Goal: Task Accomplishment & Management: Manage account settings

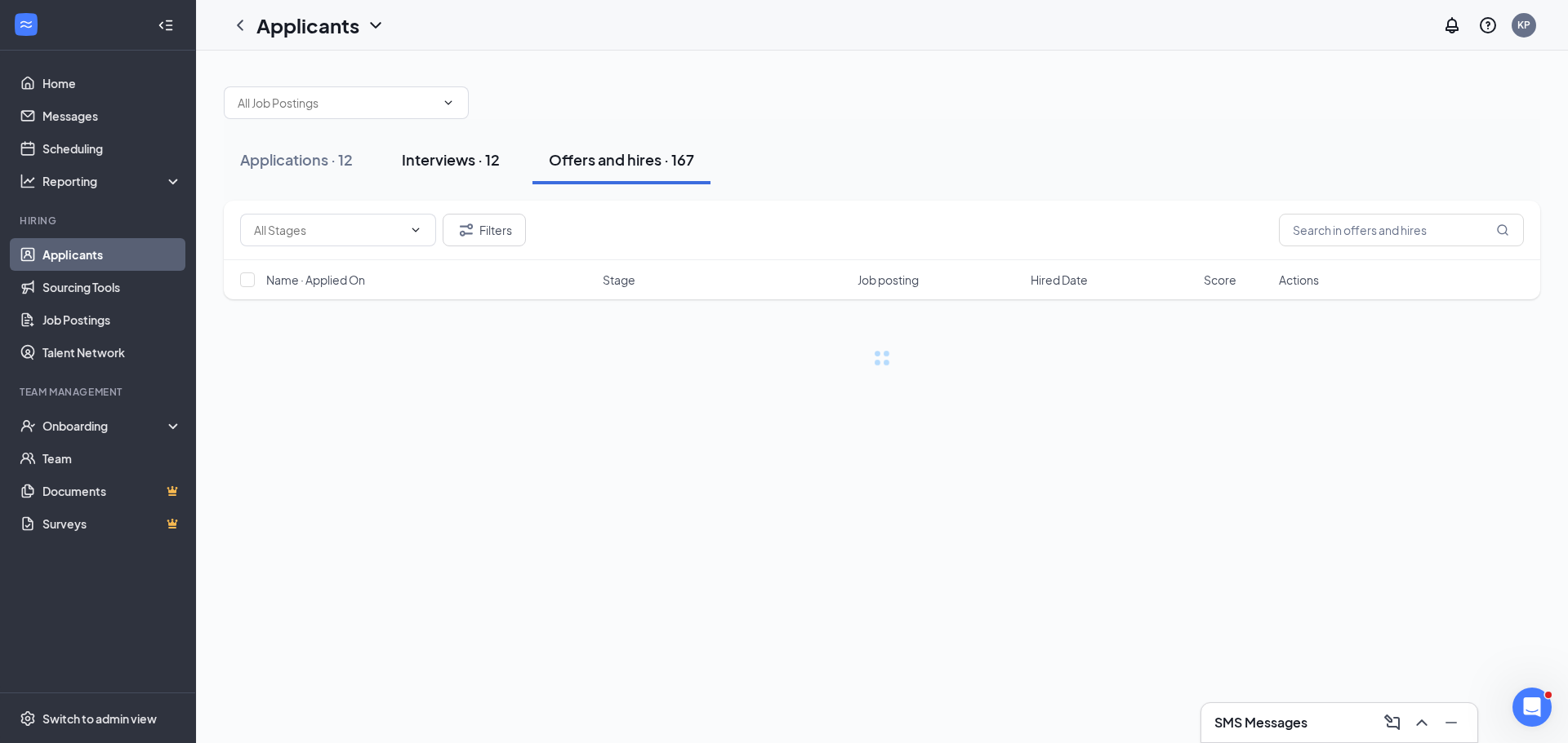
click at [513, 138] on button "Interviews · 12" at bounding box center [450, 160] width 131 height 49
click at [1096, 282] on span "Interview Schedule" at bounding box center [1078, 279] width 103 height 17
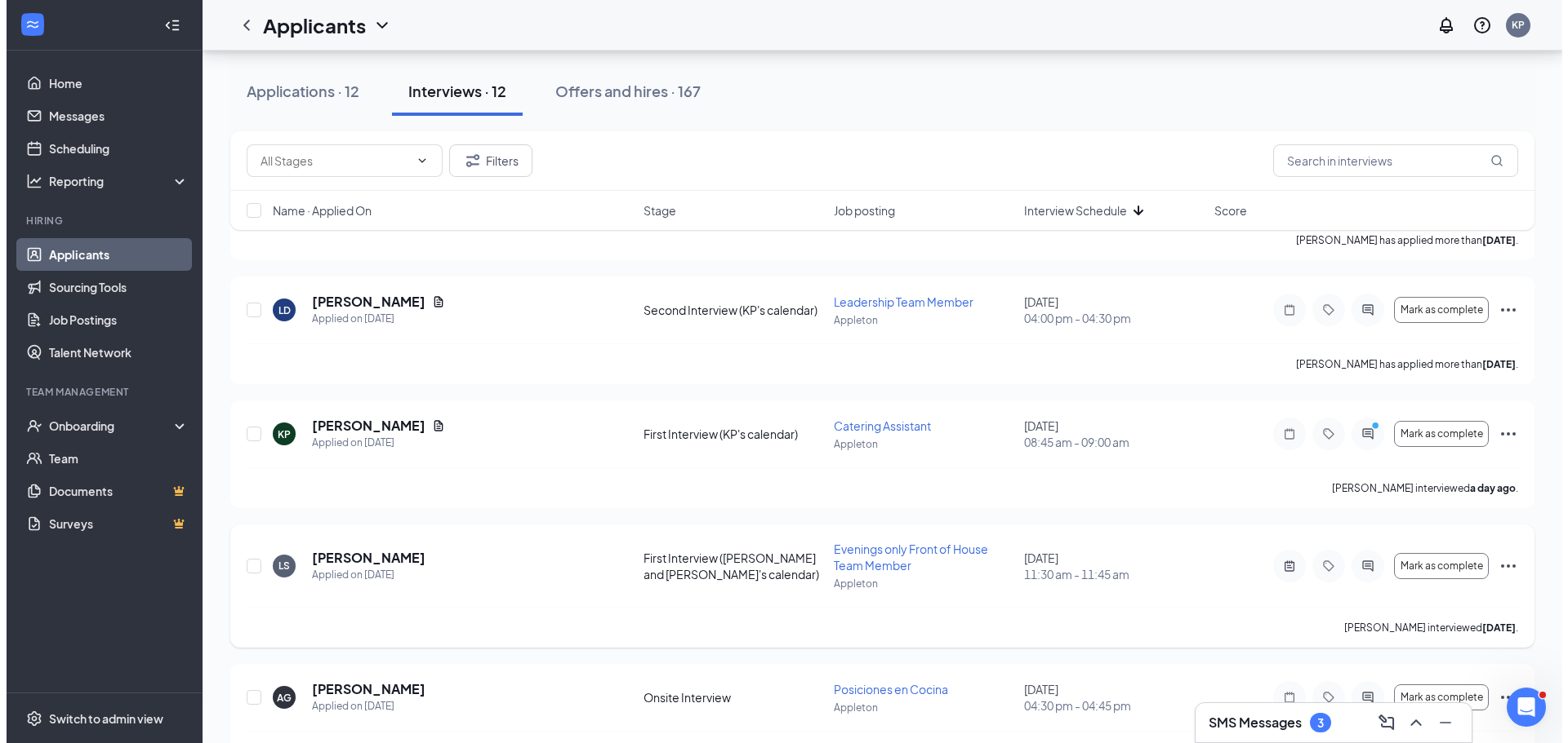
scroll to position [1126, 0]
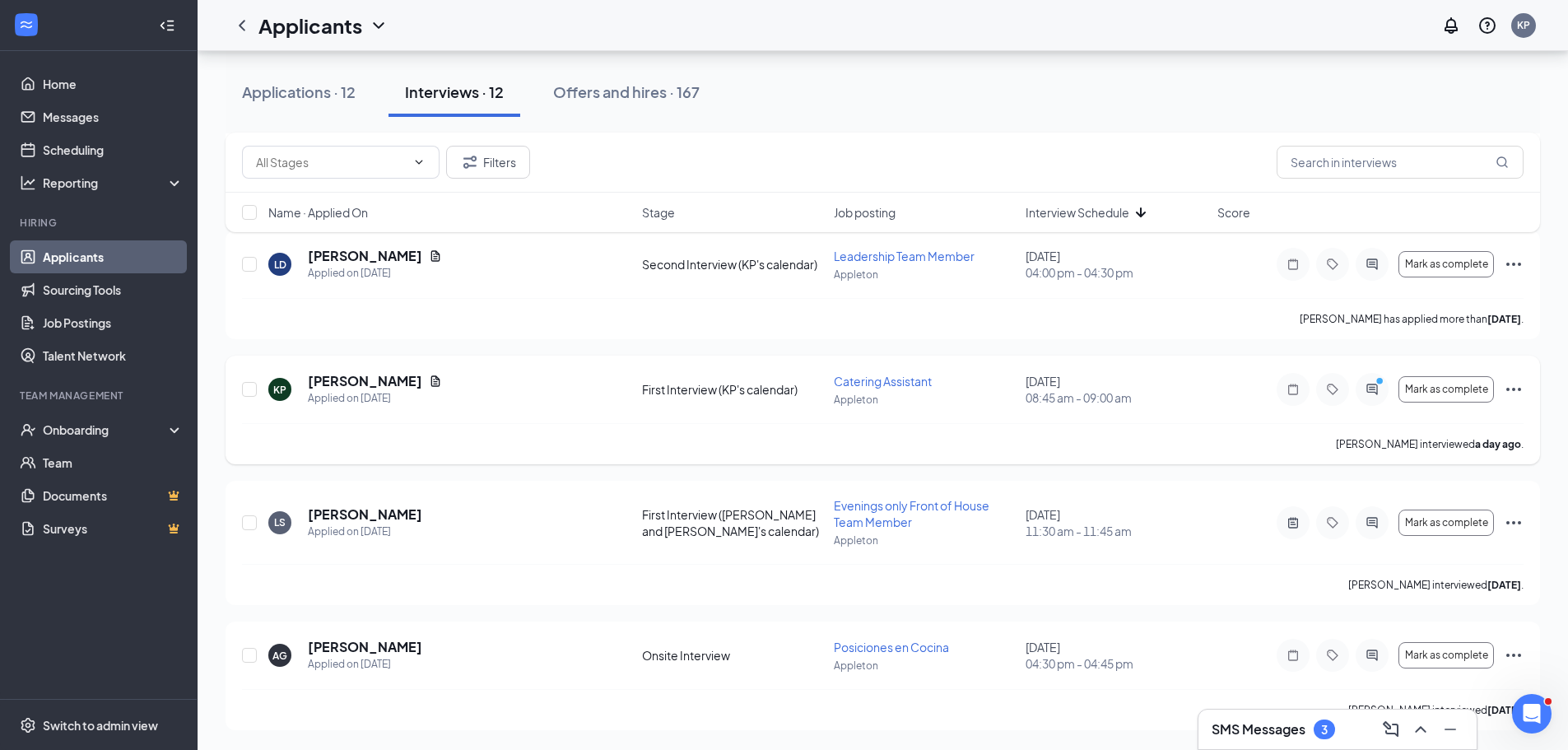
click at [1369, 390] on icon "ActiveChat" at bounding box center [1372, 389] width 20 height 13
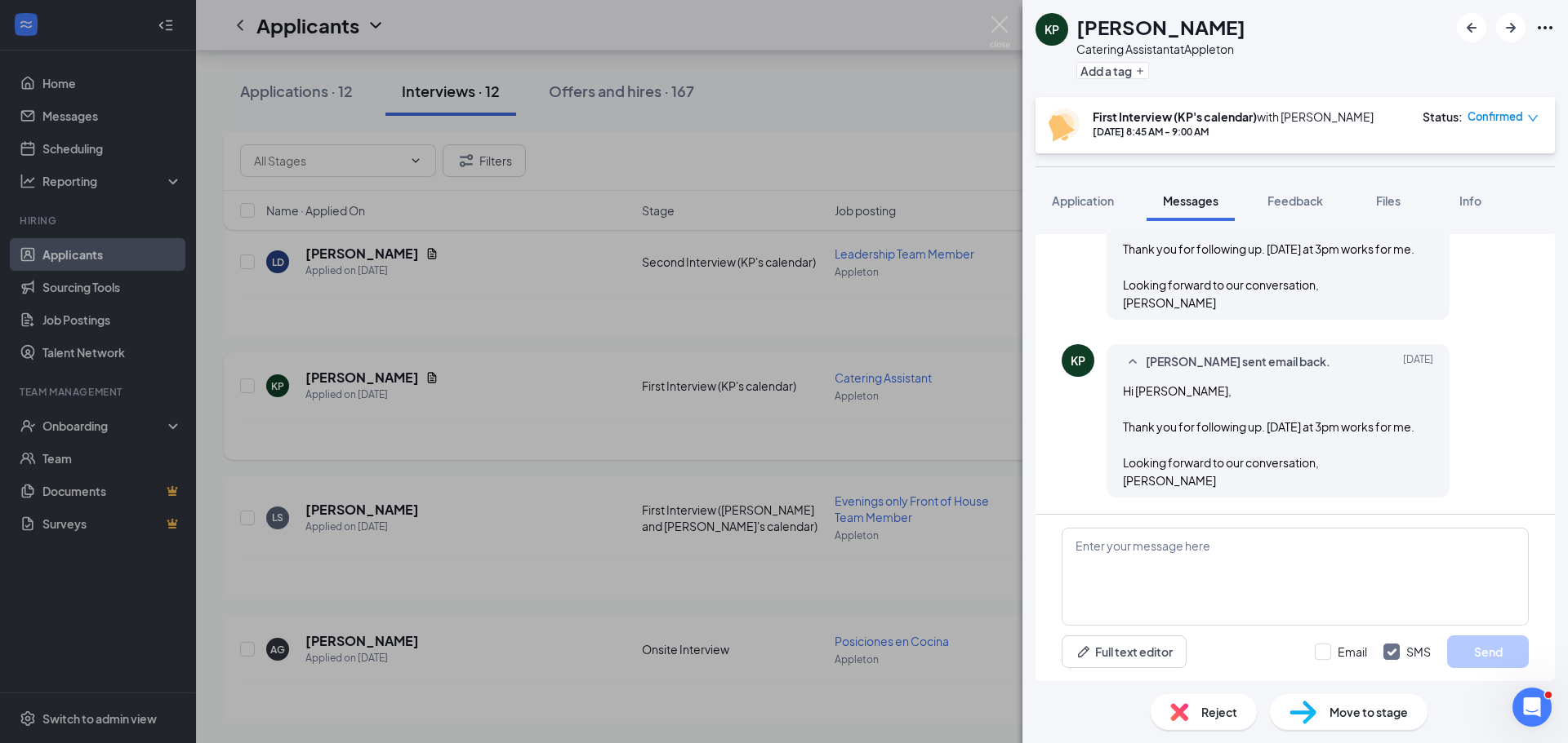
scroll to position [1630, 0]
drag, startPoint x: 1111, startPoint y: 406, endPoint x: 1162, endPoint y: 477, distance: 87.4
click at [1162, 477] on div "[PERSON_NAME] sent email back. [DATE] Hi [PERSON_NAME], Thank you for following…" at bounding box center [1277, 421] width 343 height 153
click at [1162, 477] on div "Hi [PERSON_NAME], Thank you for following up. [DATE] at 3pm works for me. Looki…" at bounding box center [1278, 435] width 311 height 107
click at [1494, 113] on span "Confirmed" at bounding box center [1495, 116] width 56 height 17
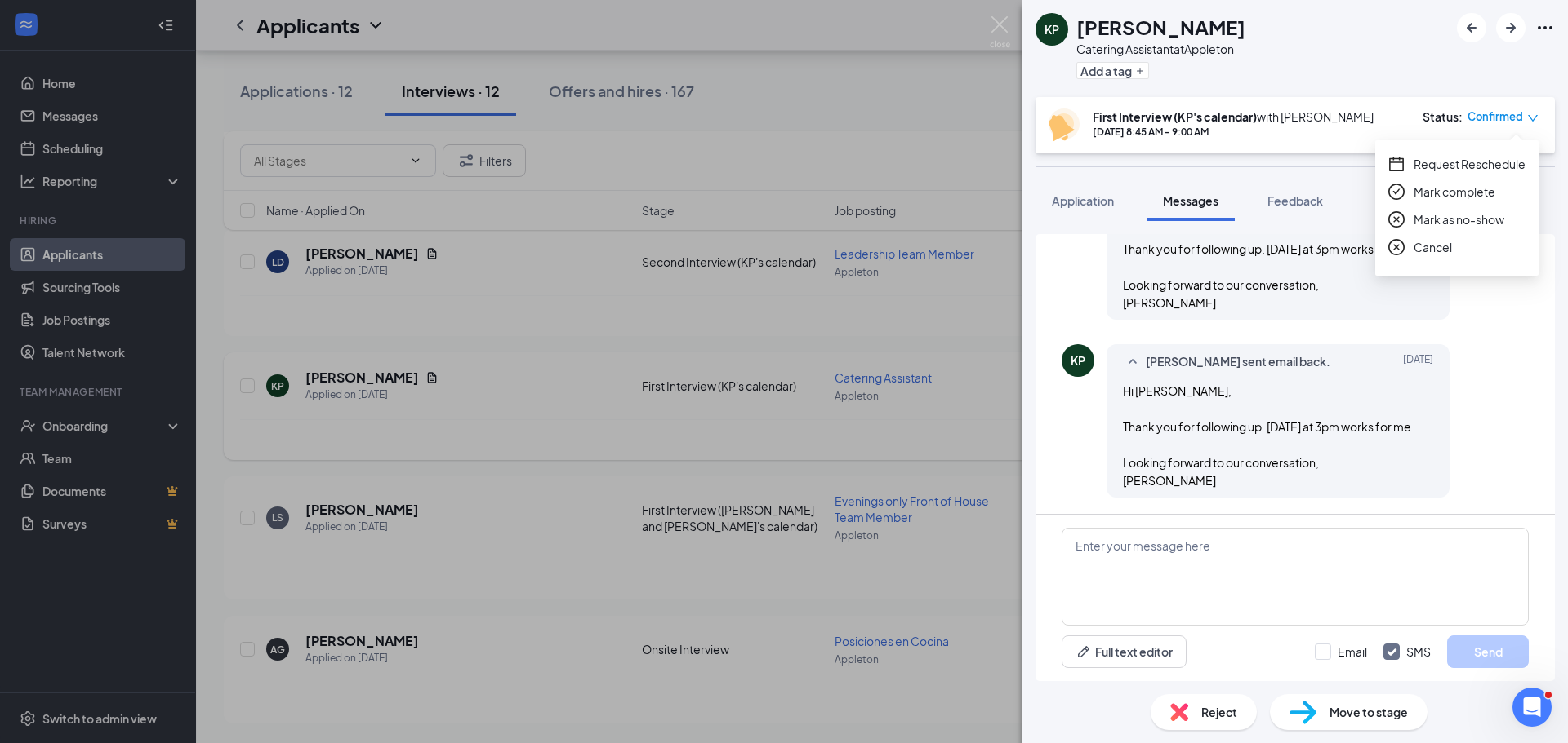
click at [1447, 166] on span "Request Reschedule" at bounding box center [1469, 164] width 111 height 18
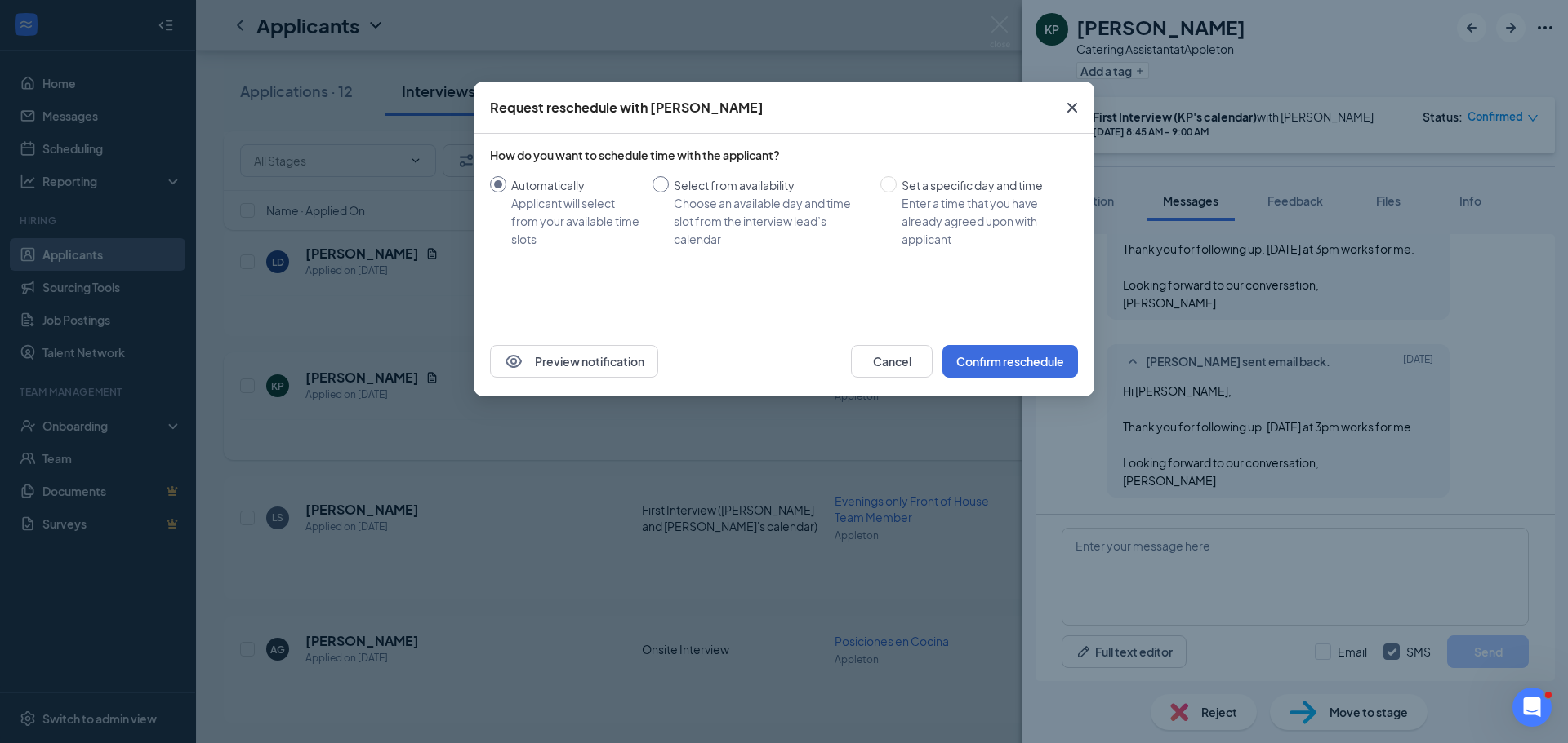
click at [680, 206] on div "Choose an available day and time slot from the interview lead’s calendar" at bounding box center [770, 221] width 193 height 54
click at [668, 192] on input "Select from availability Choose an available day and time slot from the intervi…" at bounding box center [660, 185] width 17 height 17
radio input "true"
radio input "false"
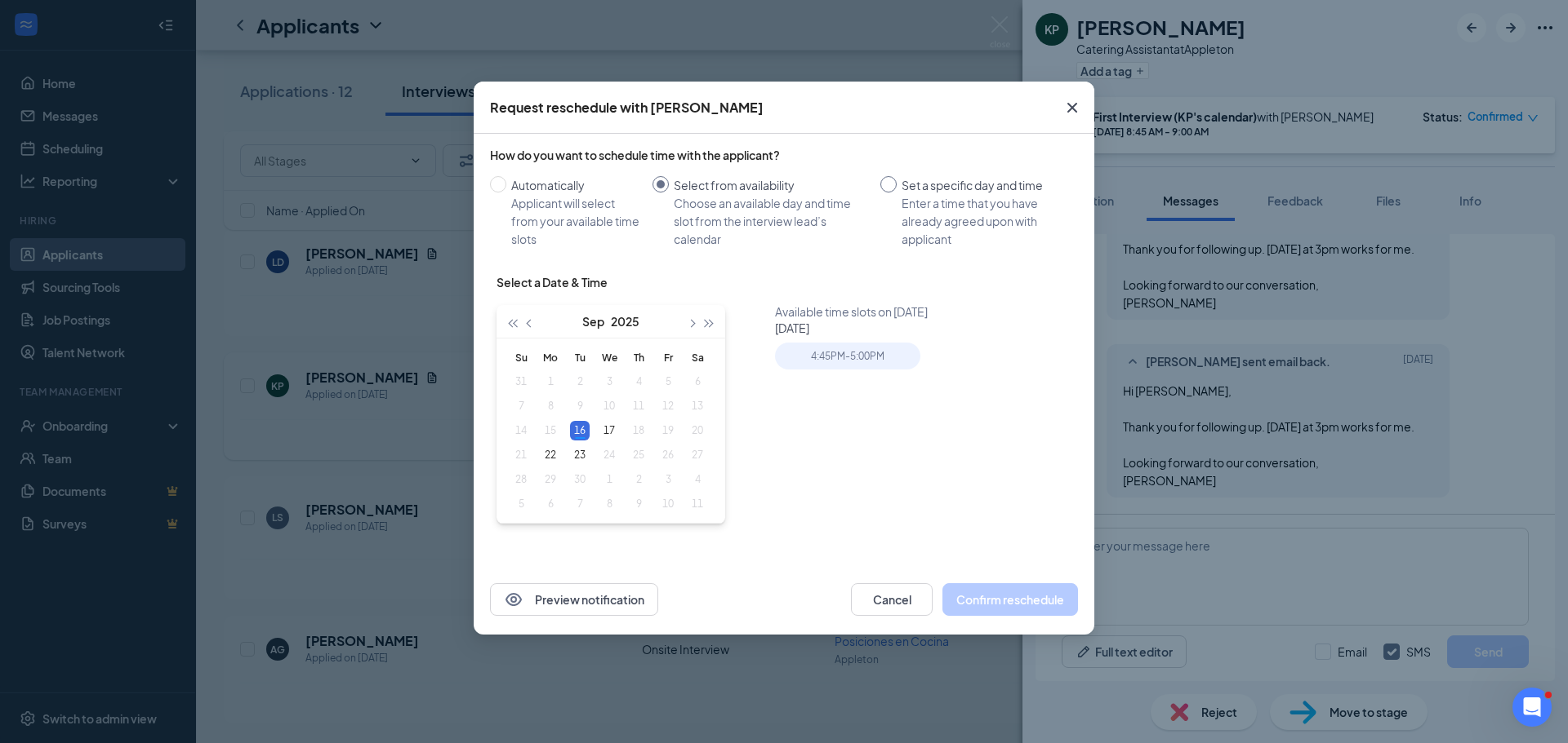
click at [909, 224] on div "Enter a time that you have already agreed upon with applicant" at bounding box center [983, 221] width 163 height 54
click at [897, 192] on input "Set a specific day and time Enter a time that you have already agreed upon with…" at bounding box center [888, 185] width 17 height 17
radio input "true"
radio input "false"
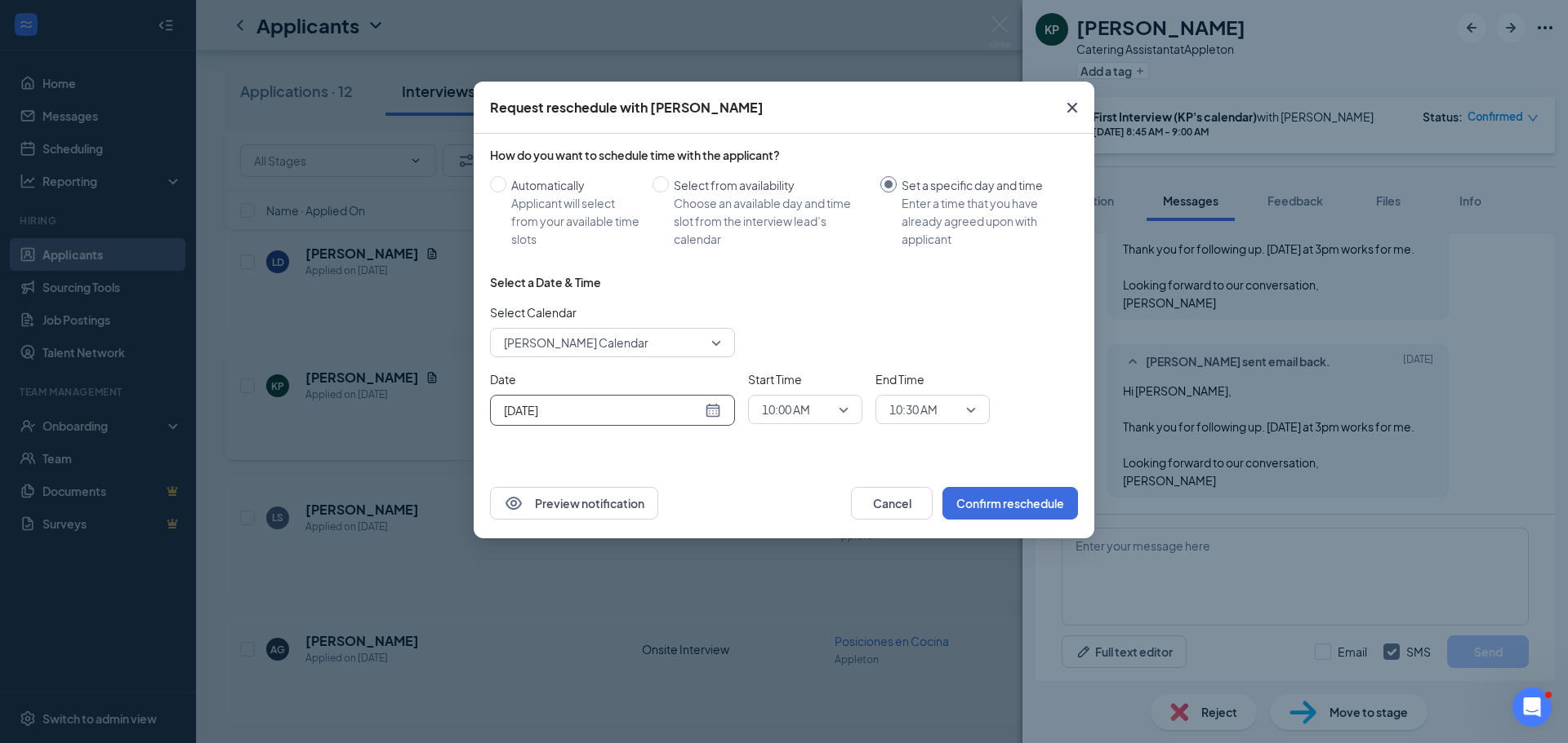
click at [711, 408] on div "[DATE]" at bounding box center [613, 410] width 217 height 18
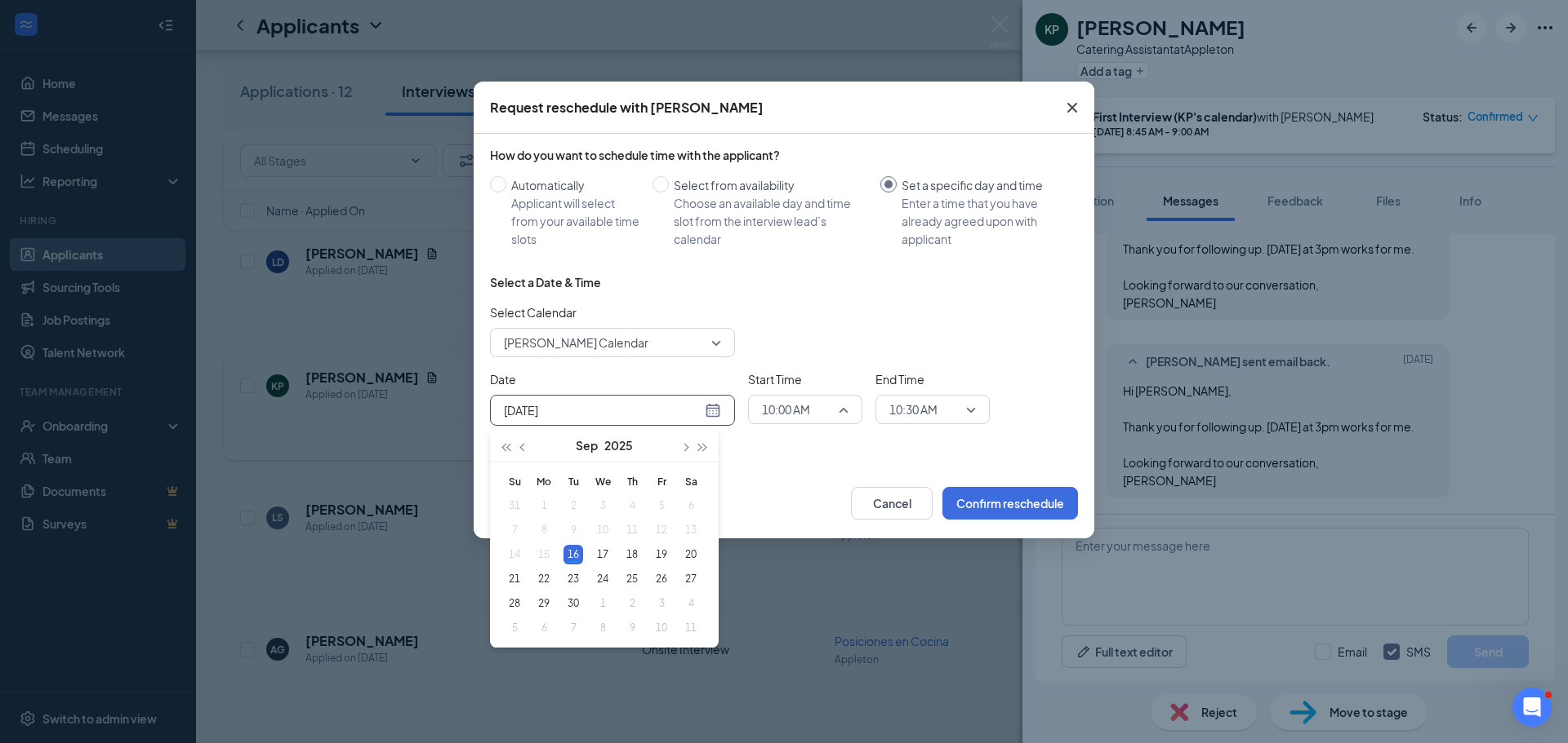
click at [844, 410] on span "10:00 AM" at bounding box center [805, 409] width 87 height 24
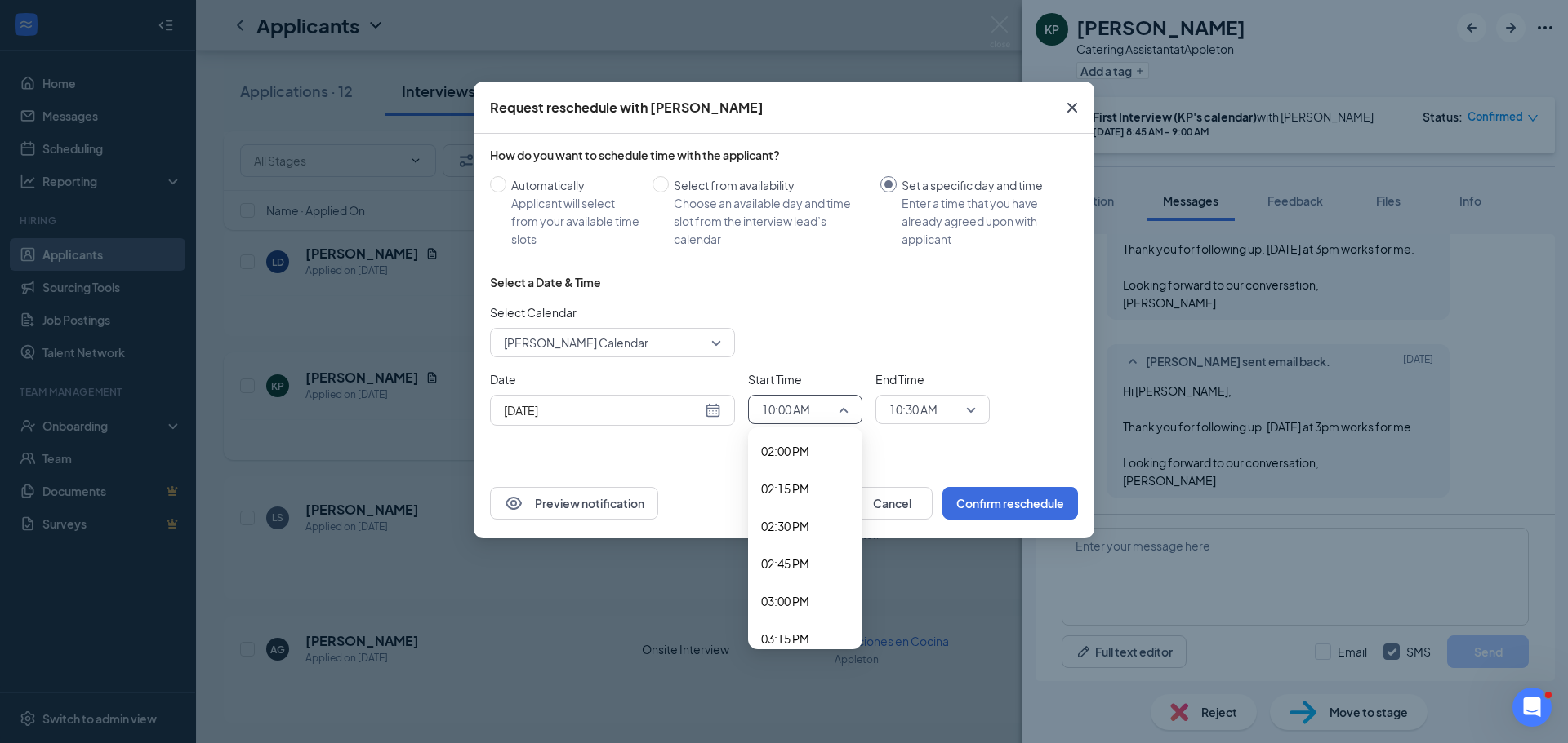
scroll to position [2148, 0]
click at [792, 559] on span "03:00 PM" at bounding box center [784, 558] width 48 height 18
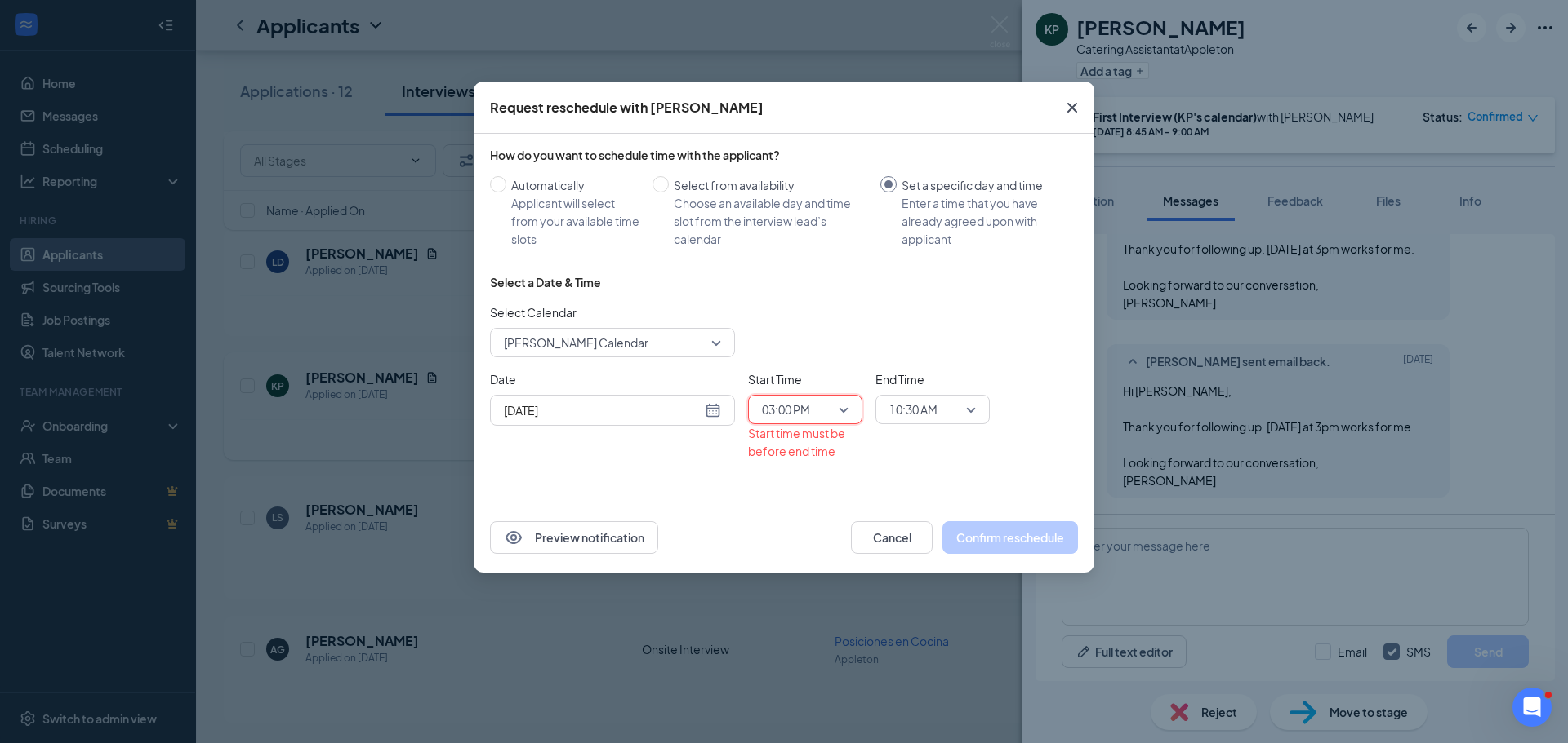
click at [976, 408] on div "10:30 AM" at bounding box center [932, 409] width 114 height 29
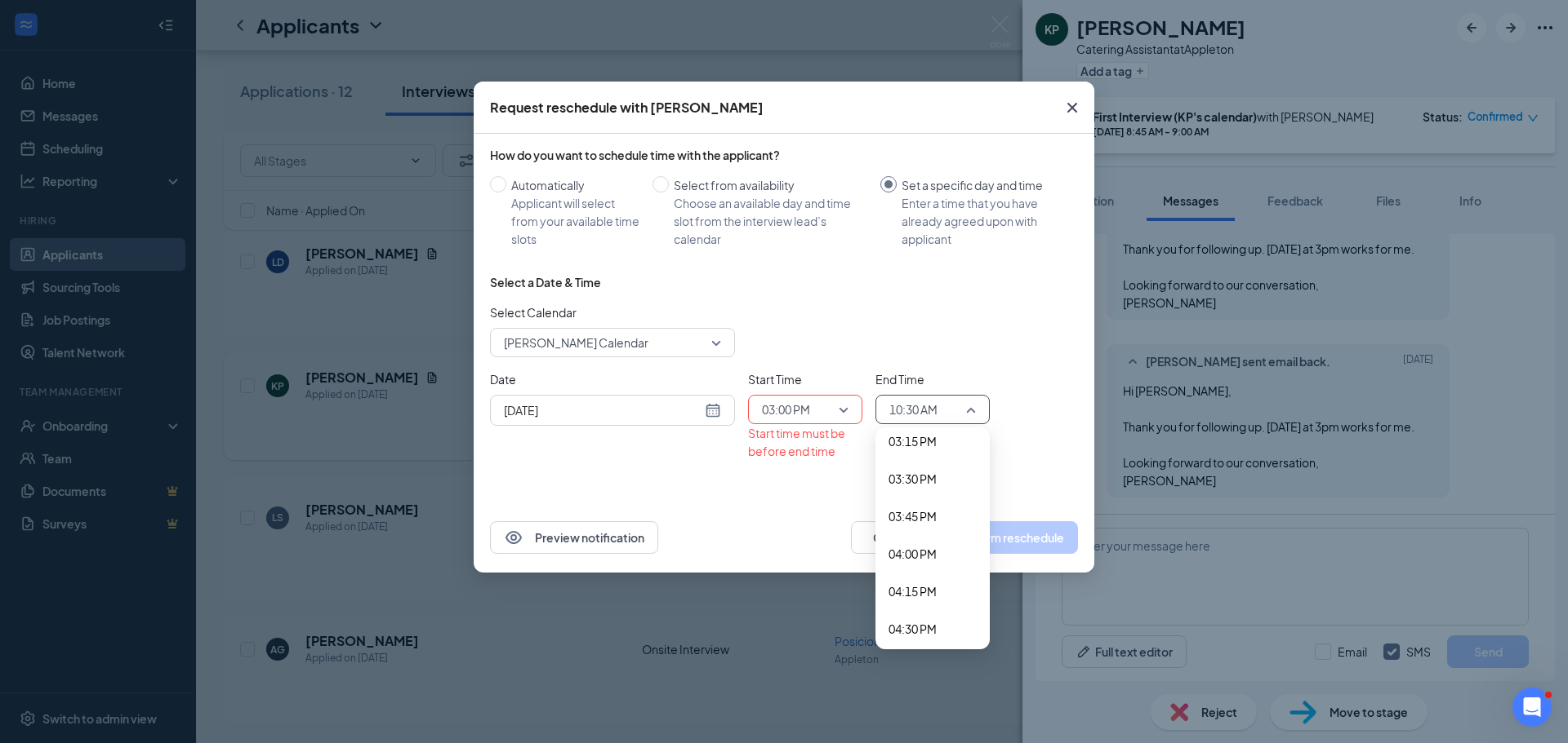
scroll to position [2304, 0]
click at [938, 479] on span "03:30 PM" at bounding box center [932, 477] width 88 height 18
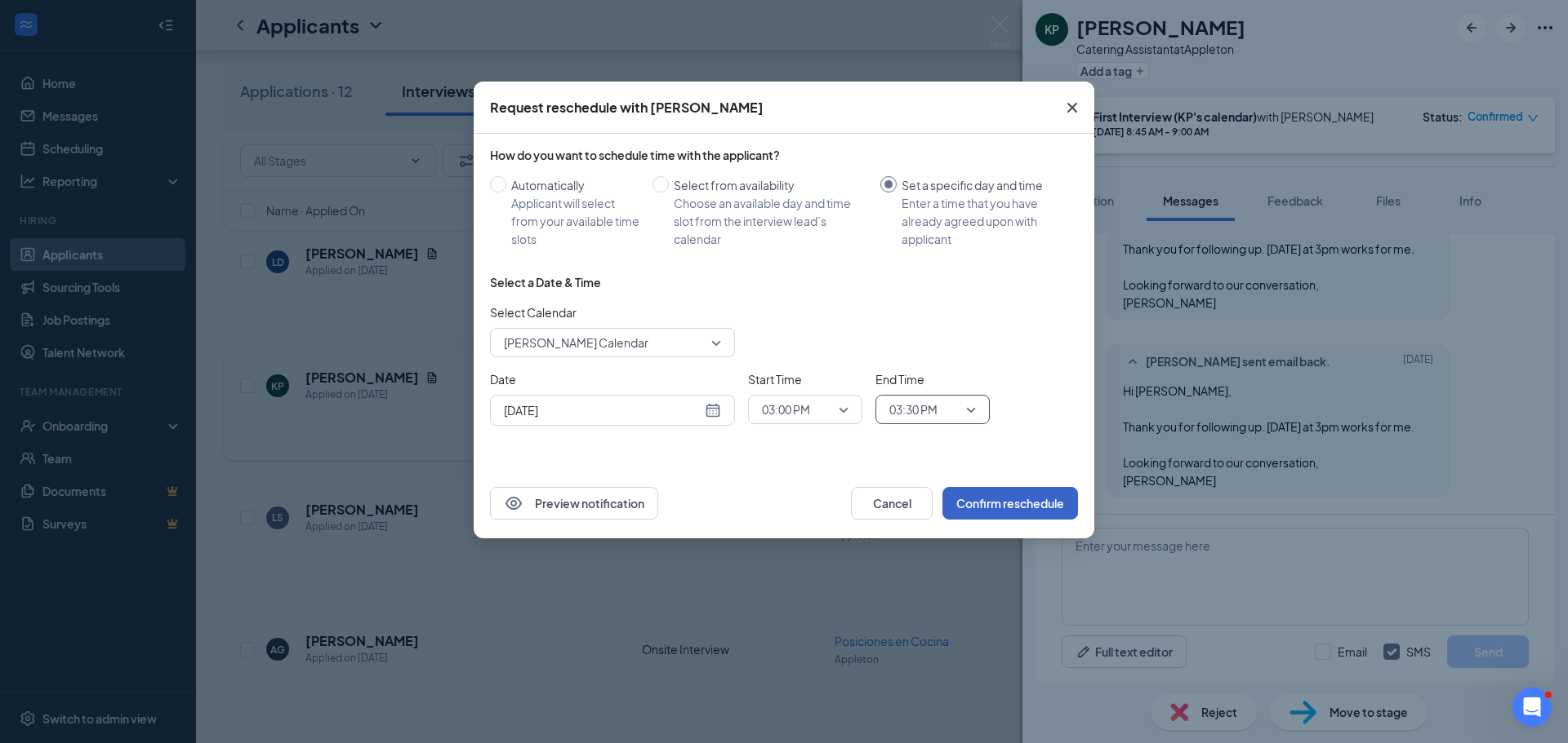
click at [1003, 505] on button "Confirm reschedule" at bounding box center [1009, 503] width 136 height 32
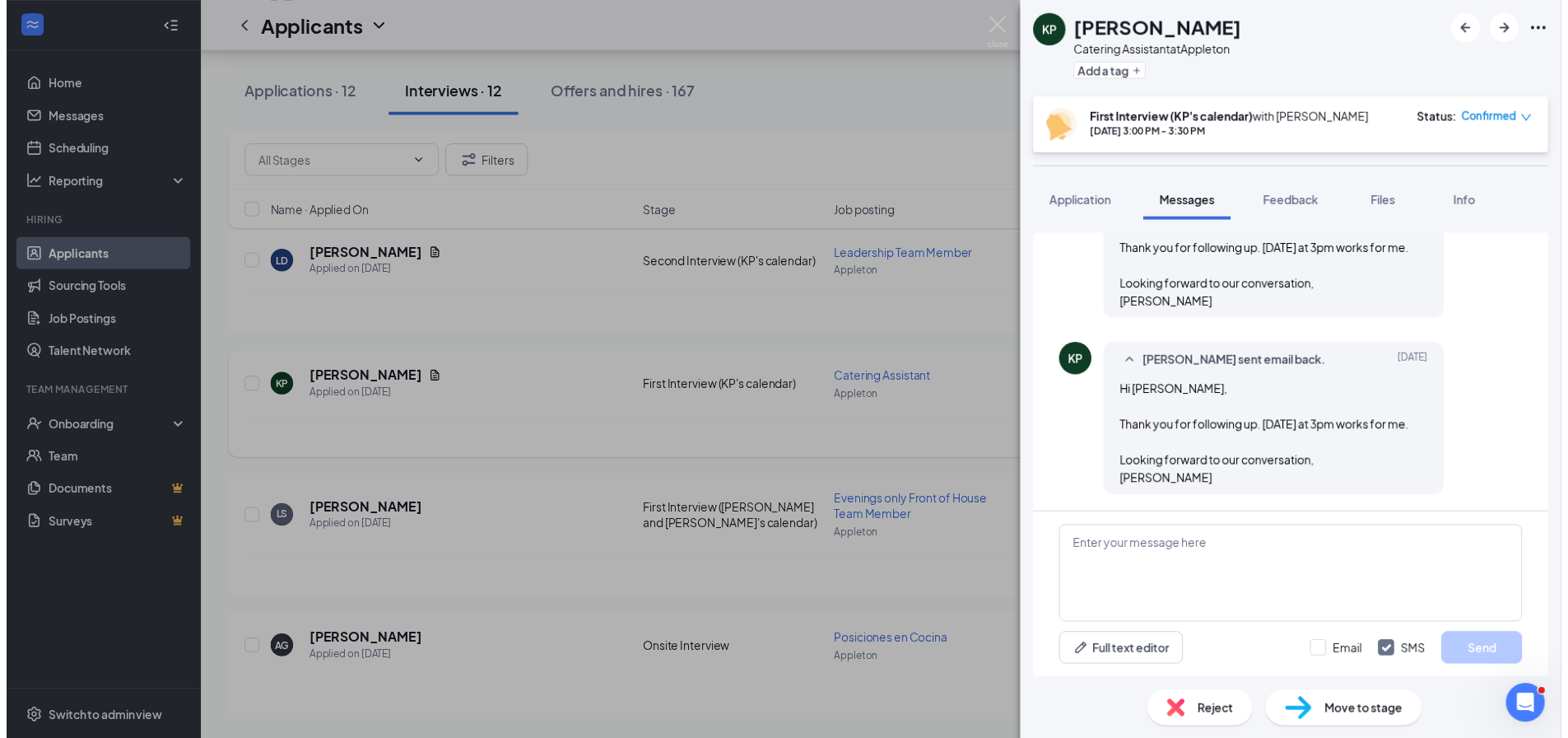
scroll to position [1562, 0]
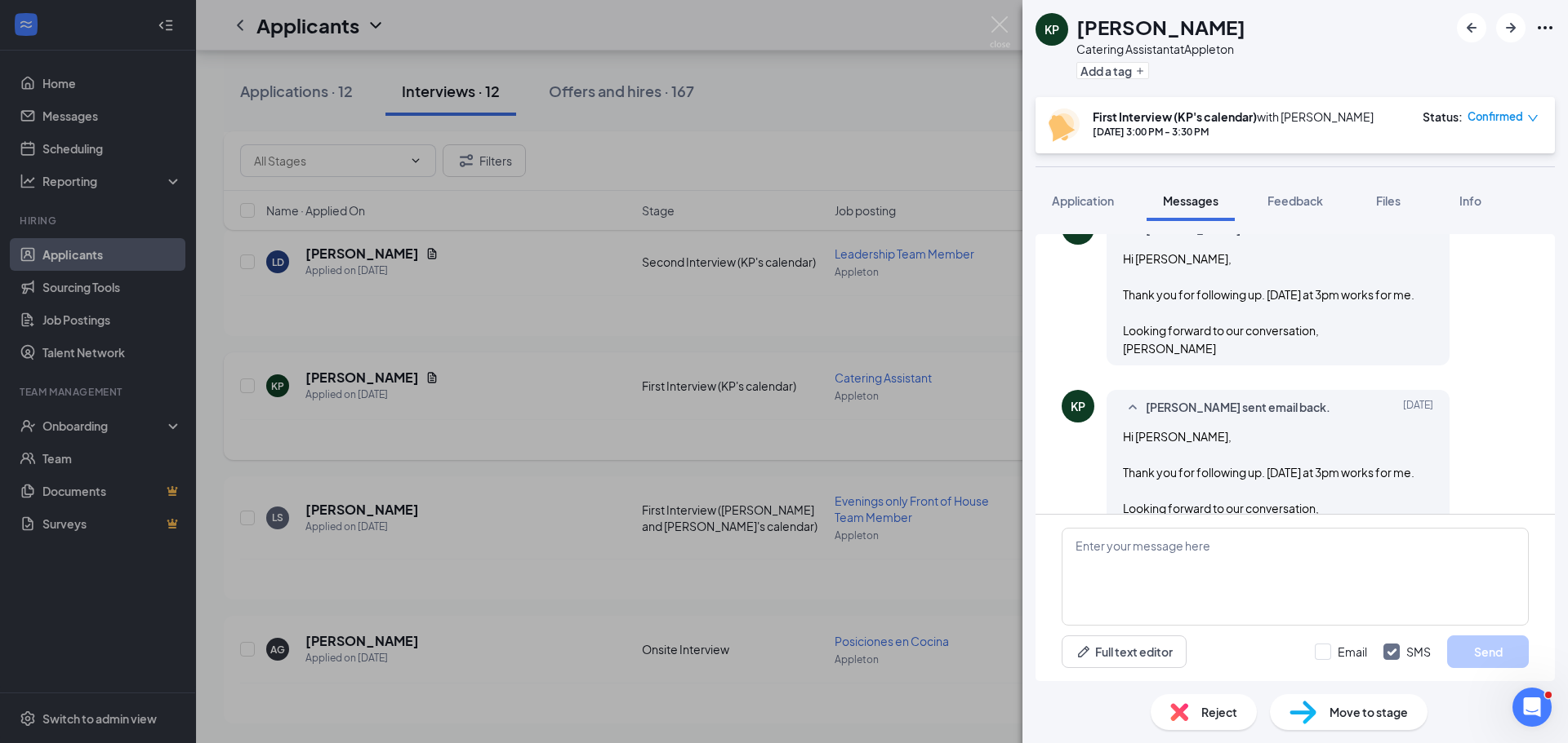
click at [681, 444] on div "KP [PERSON_NAME] Catering Assistant at Appleton Add a tag First Interview (KP's…" at bounding box center [784, 371] width 1568 height 743
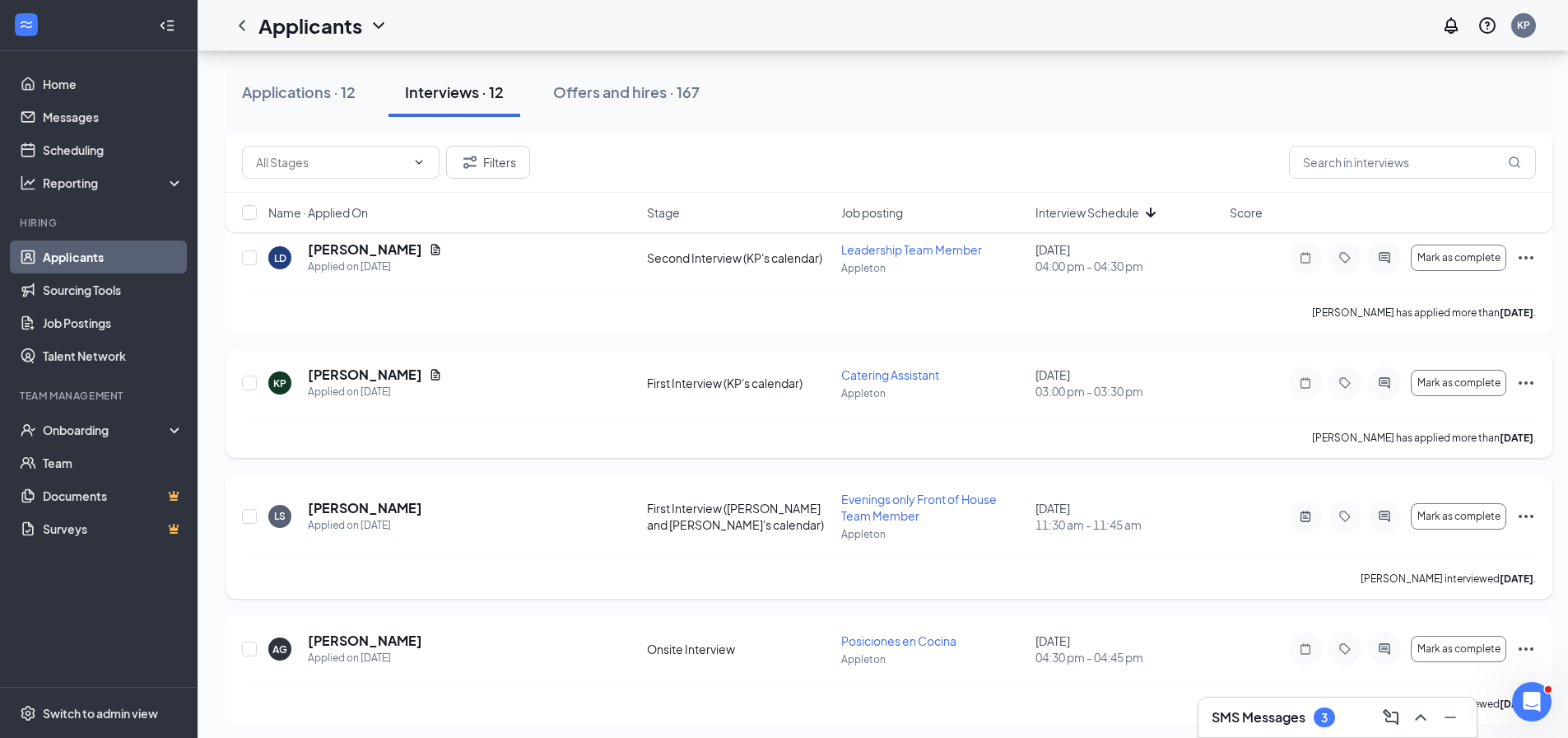
scroll to position [1149, 0]
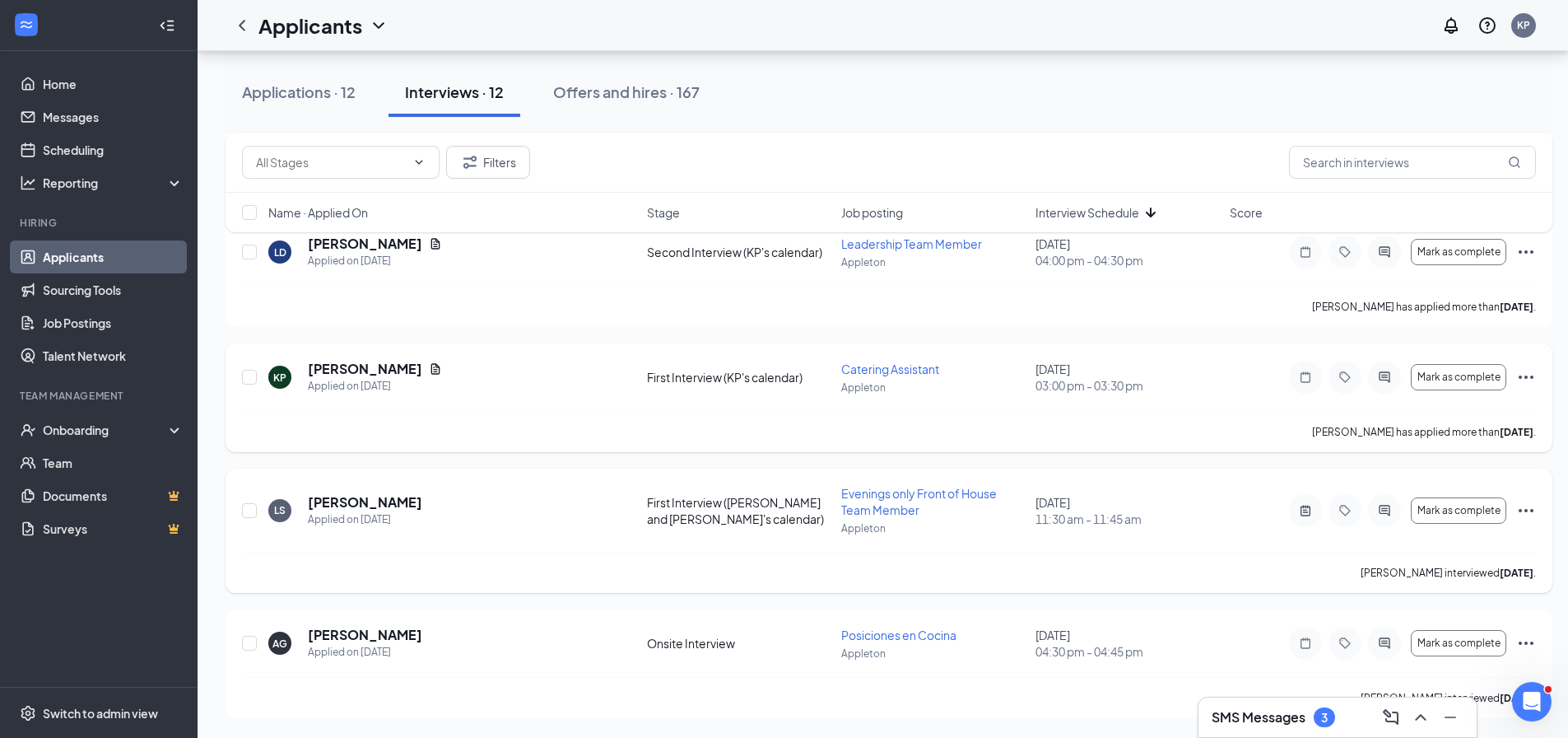
click at [1383, 519] on div at bounding box center [1384, 509] width 33 height 33
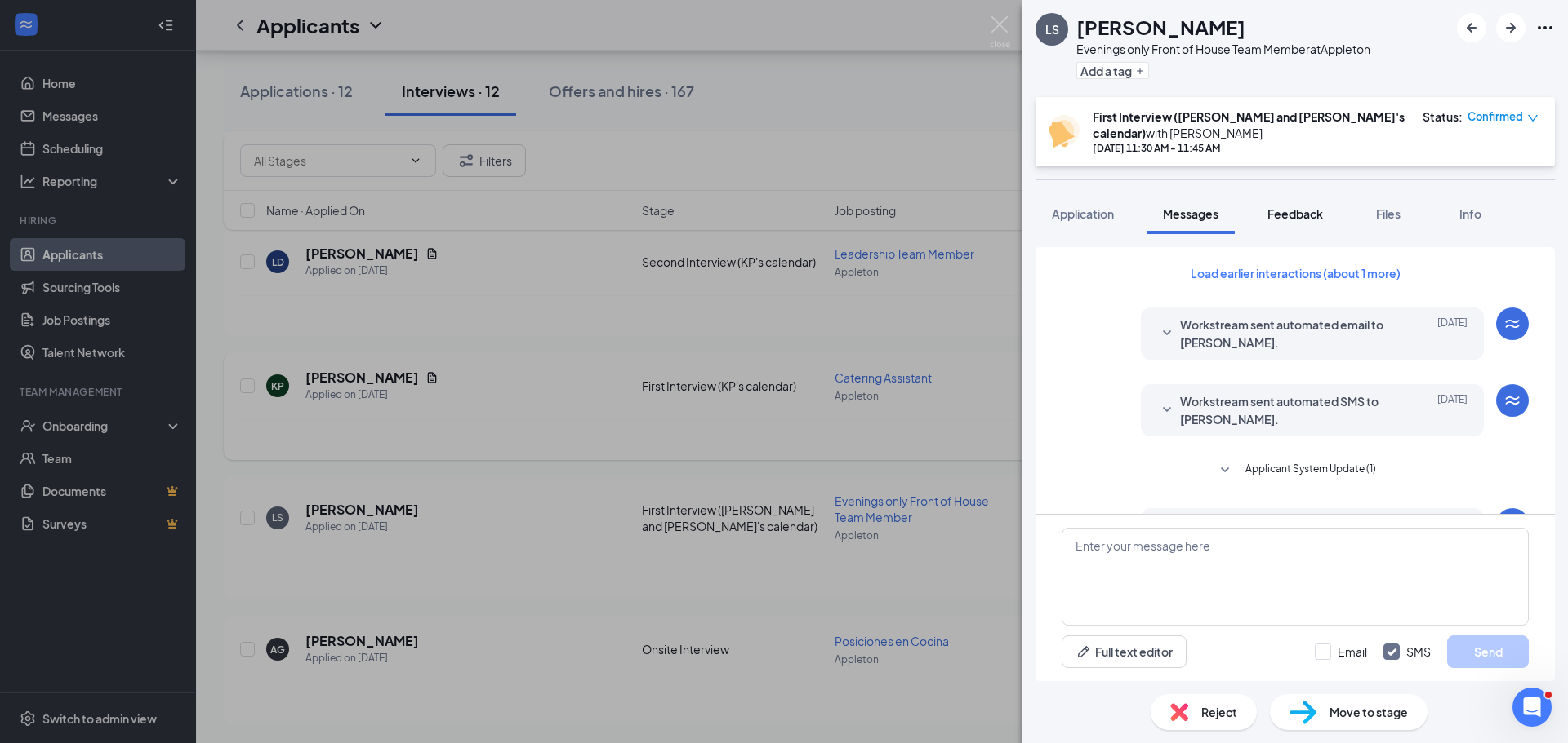
scroll to position [513, 0]
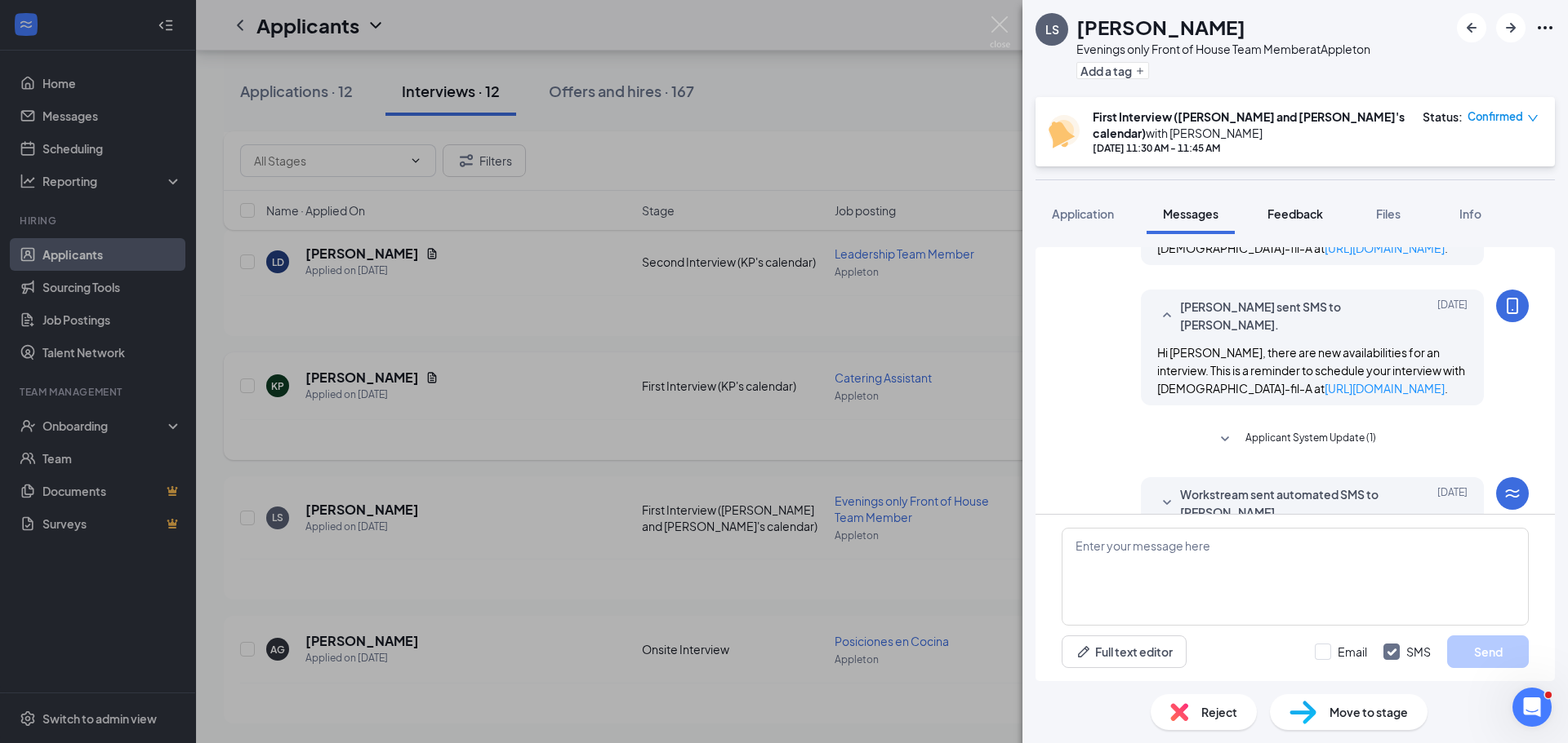
click at [1325, 193] on button "Feedback" at bounding box center [1294, 214] width 88 height 41
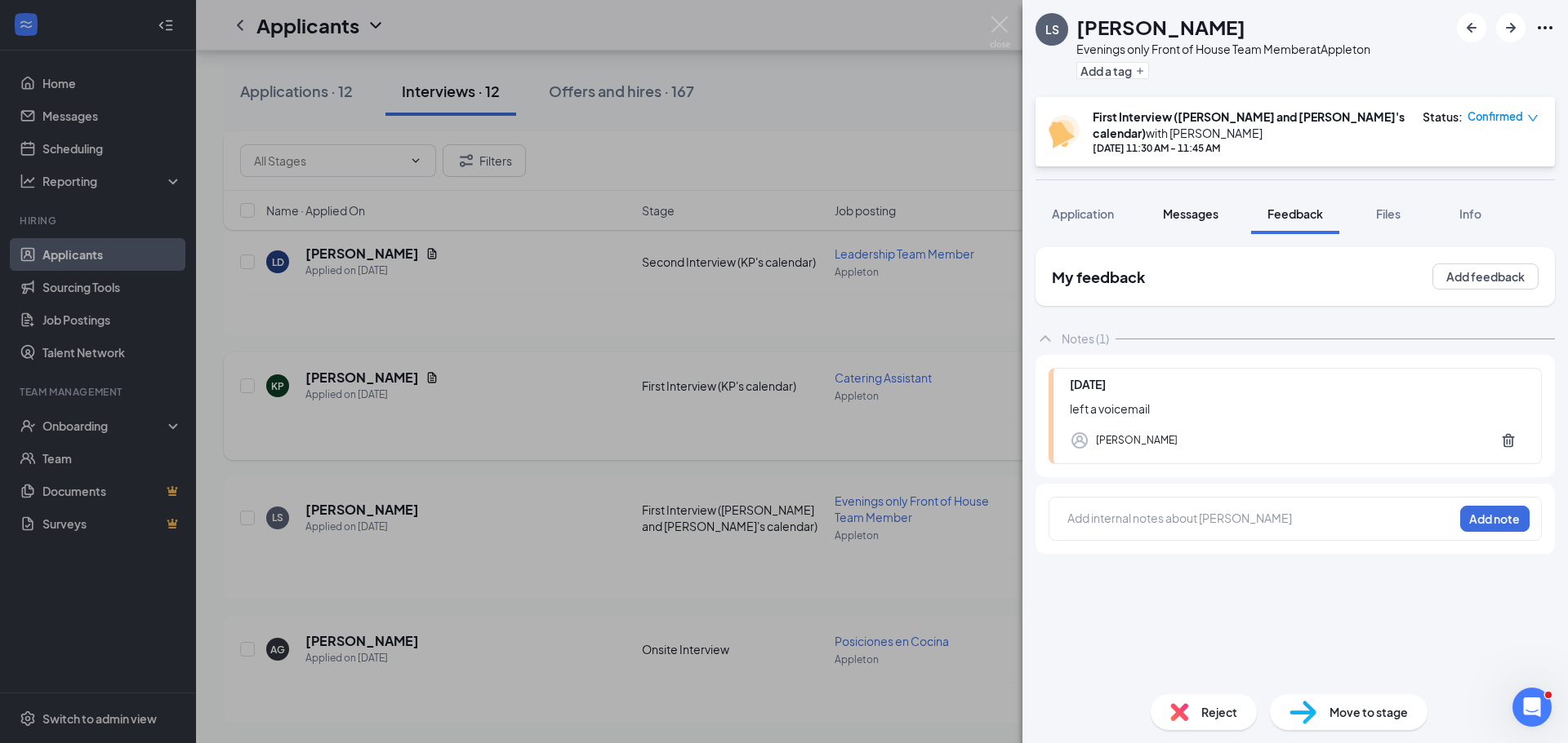
click at [1208, 218] on button "Messages" at bounding box center [1190, 214] width 88 height 41
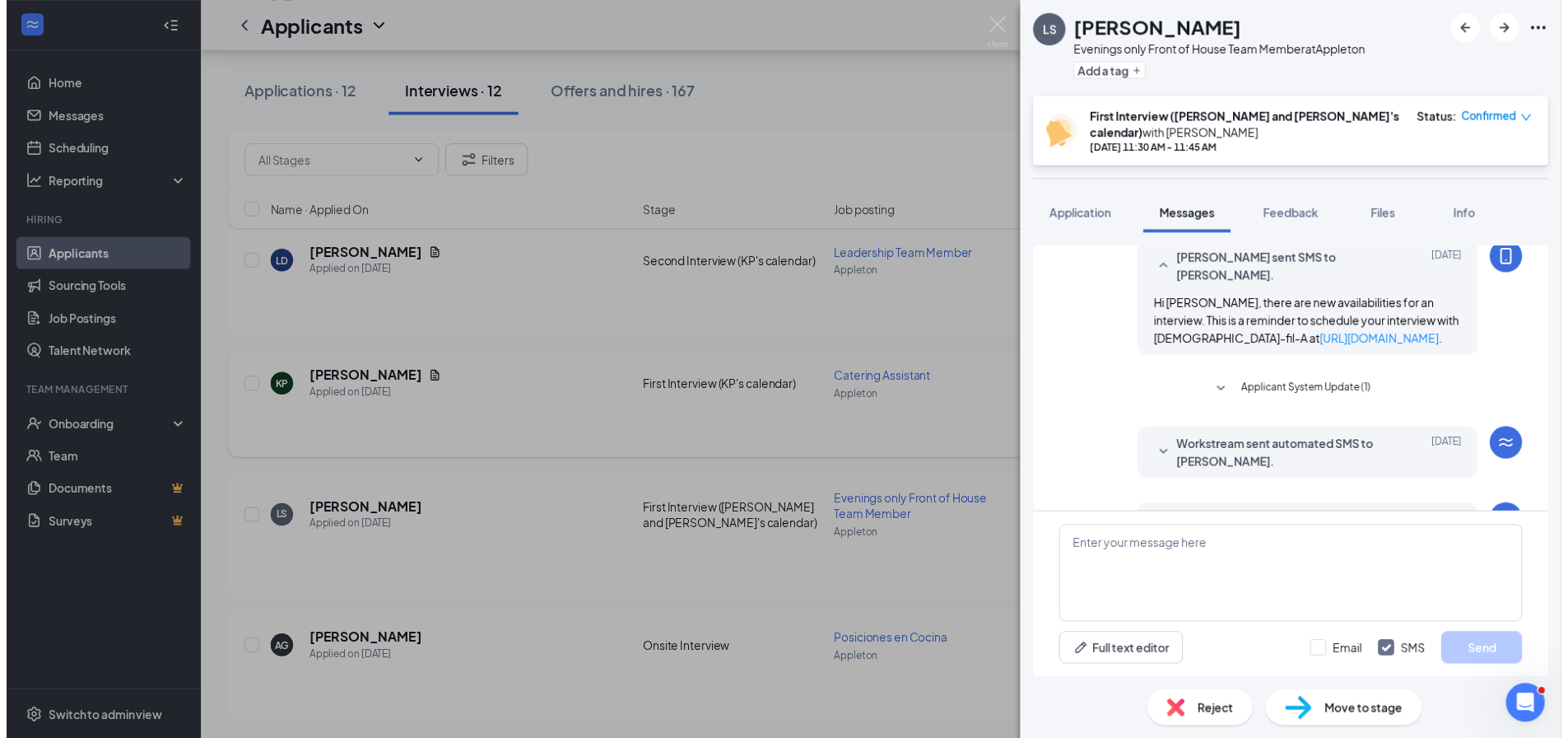
scroll to position [580, 0]
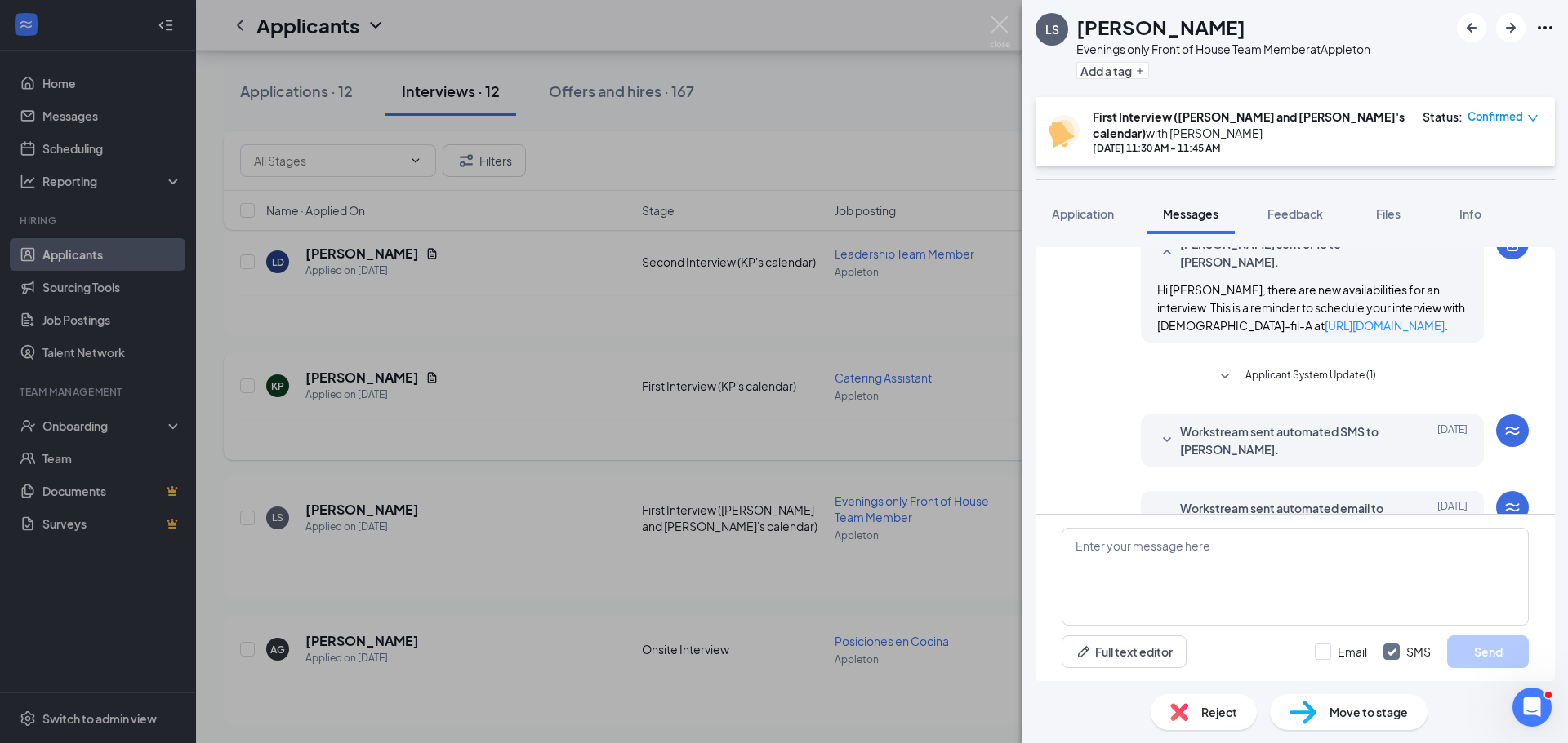
click at [1225, 705] on span "Reject" at bounding box center [1218, 712] width 36 height 18
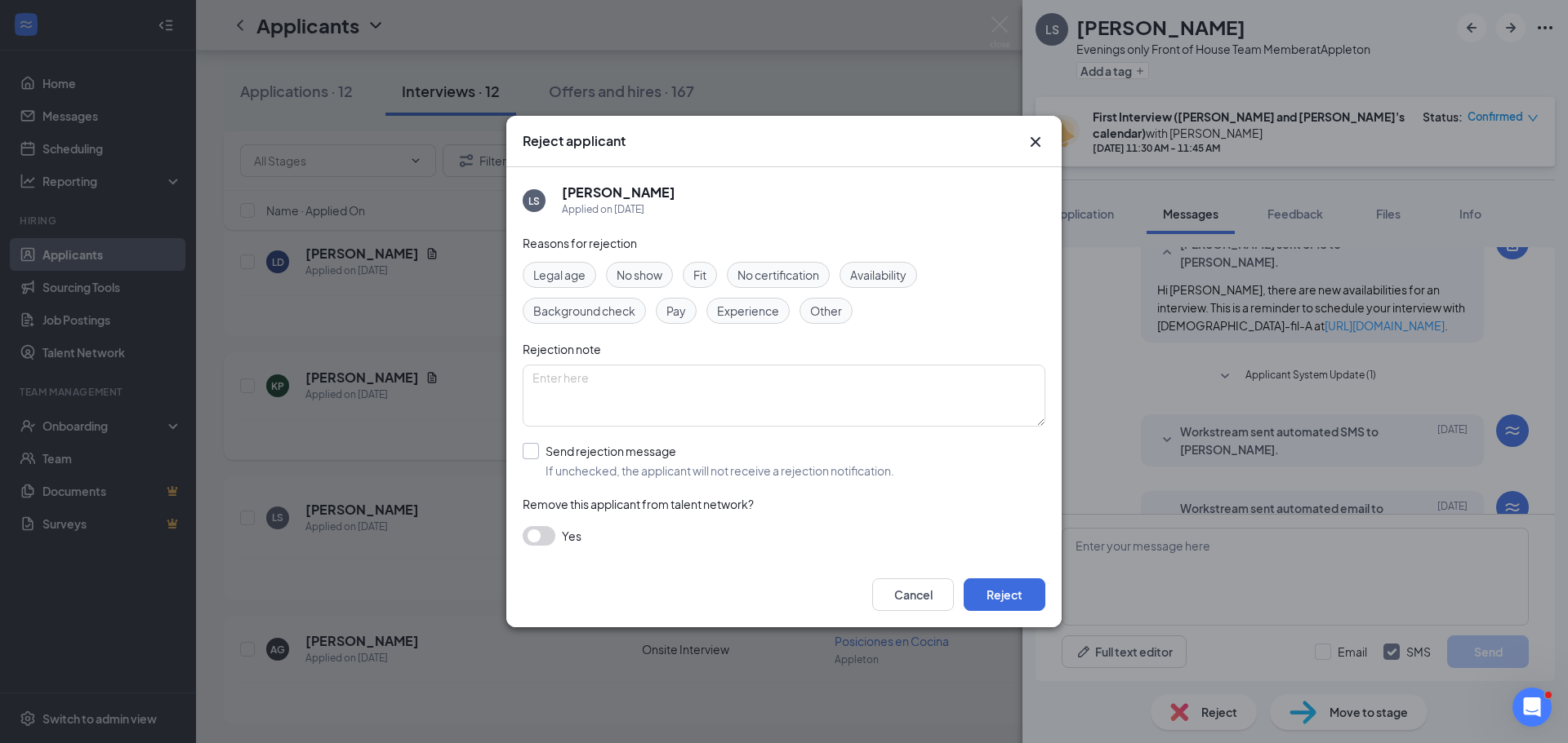
click at [662, 452] on input "Send rejection message If unchecked, the applicant will not receive a rejection…" at bounding box center [708, 461] width 371 height 36
checkbox input "true"
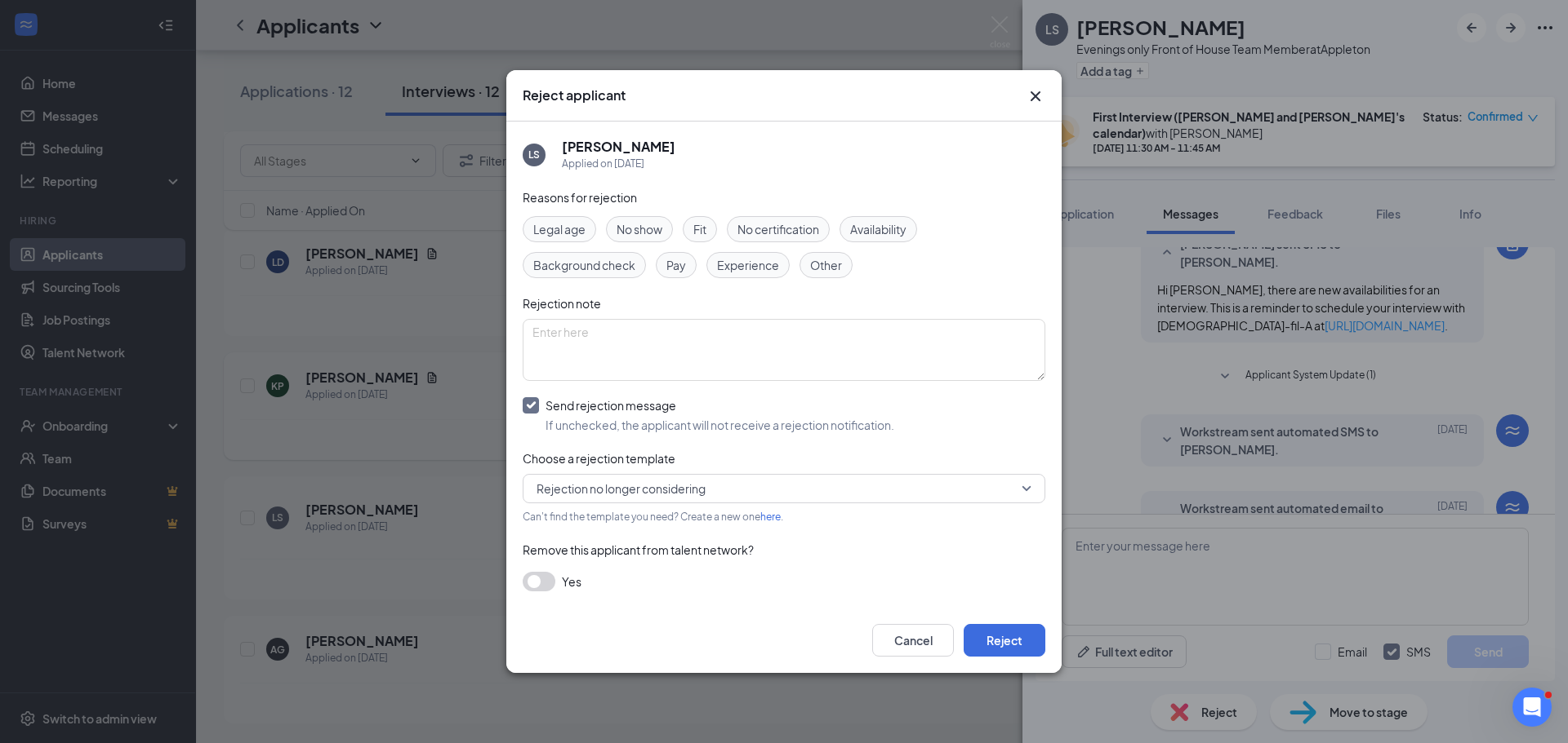
click at [699, 221] on span "Fit" at bounding box center [699, 229] width 13 height 18
click at [937, 654] on button "Cancel" at bounding box center [913, 640] width 82 height 32
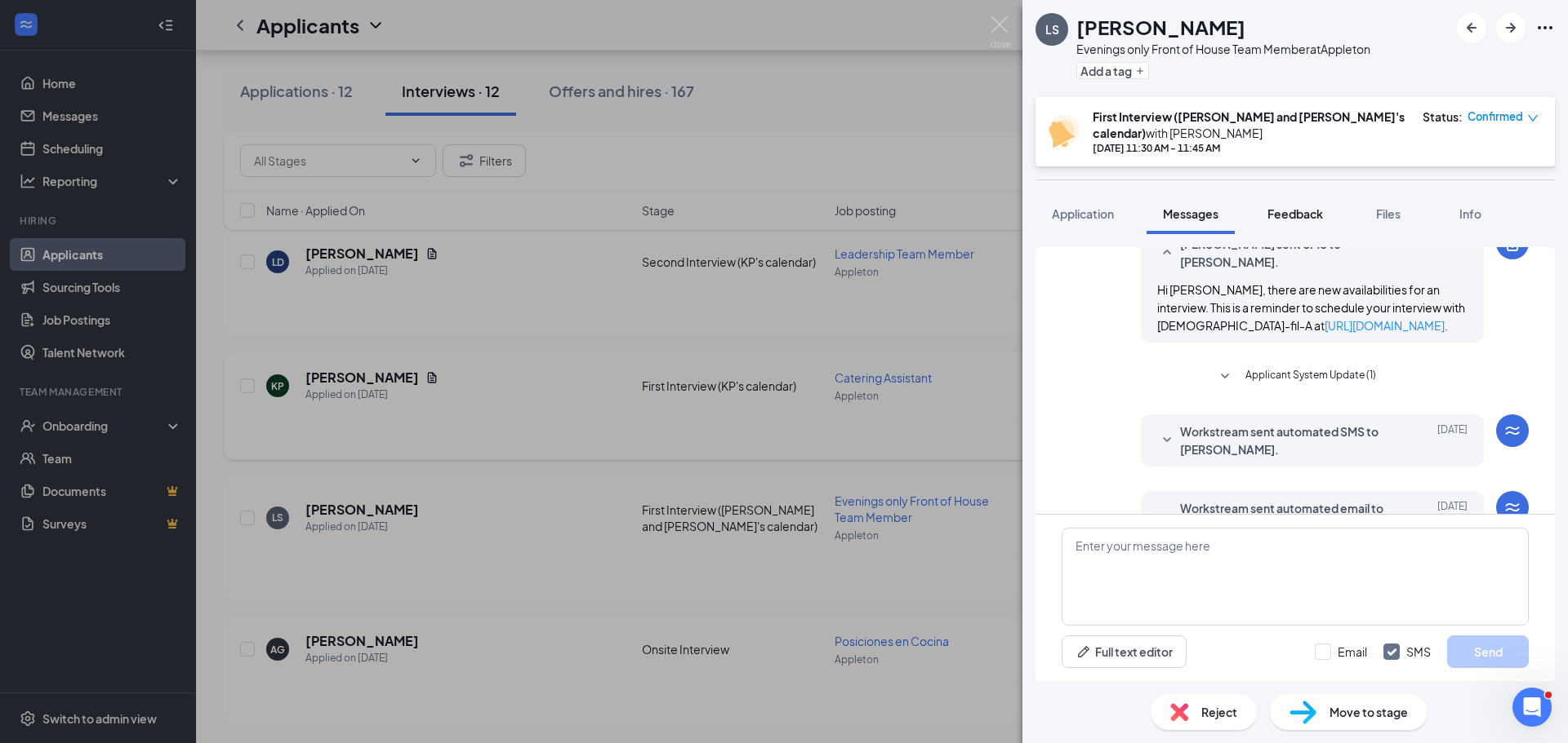
click at [1311, 206] on span "Feedback" at bounding box center [1294, 213] width 56 height 15
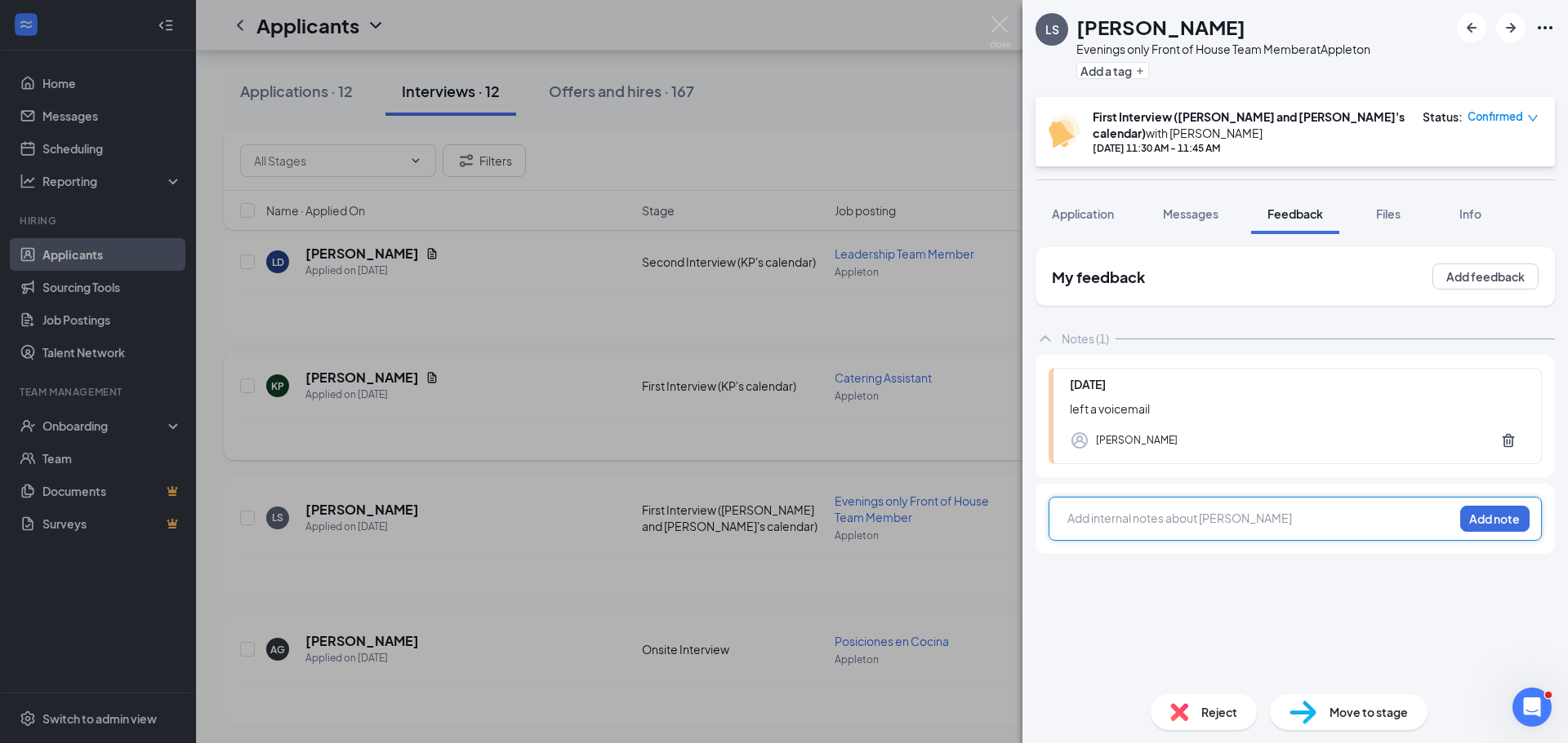
click at [1265, 511] on div at bounding box center [1260, 518] width 385 height 18
click at [1113, 511] on span "freshamn at [GEOGRAPHIC_DATA]" at bounding box center [1161, 517] width 186 height 15
click at [1498, 508] on button "Add note" at bounding box center [1494, 518] width 69 height 26
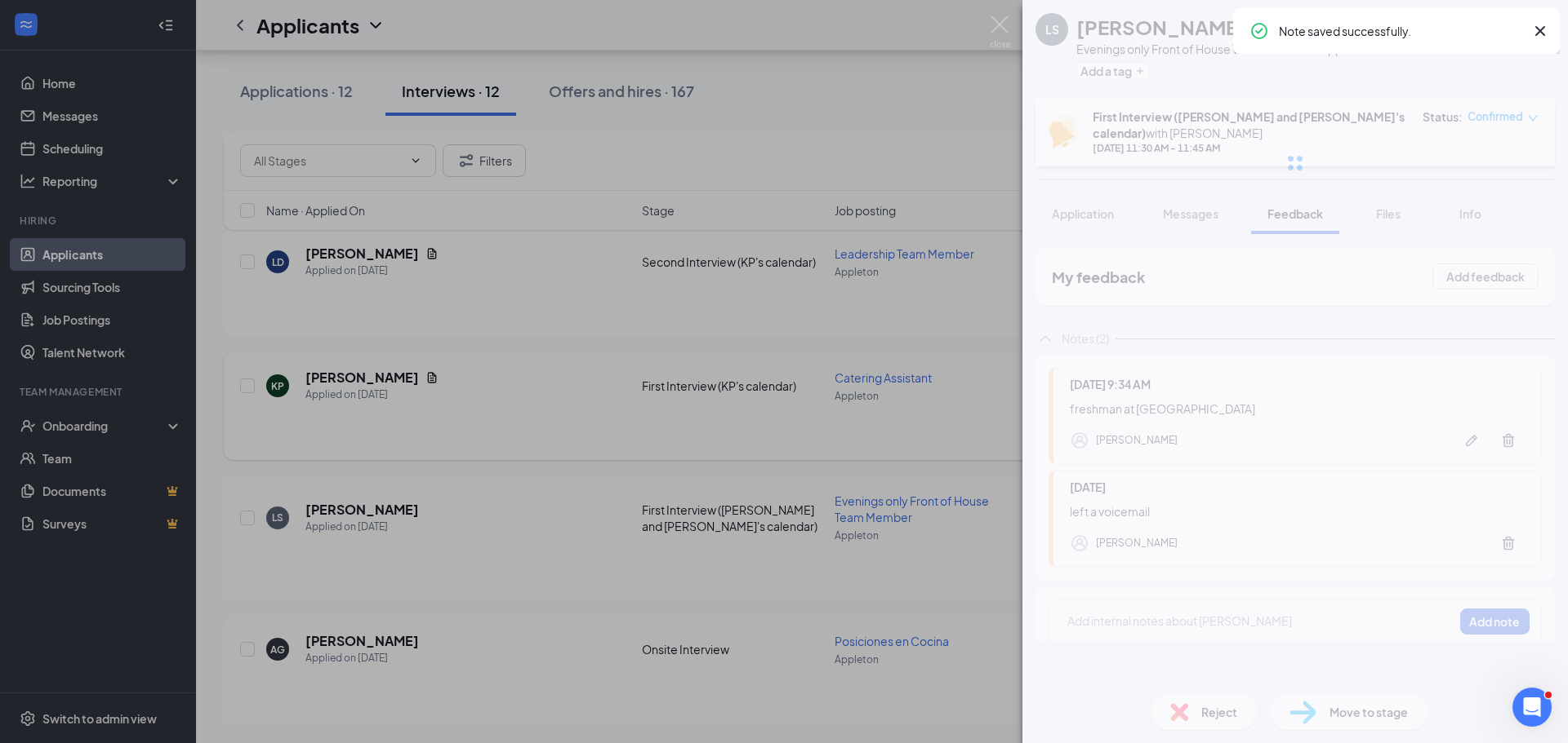
click at [1179, 719] on img at bounding box center [1179, 712] width 18 height 18
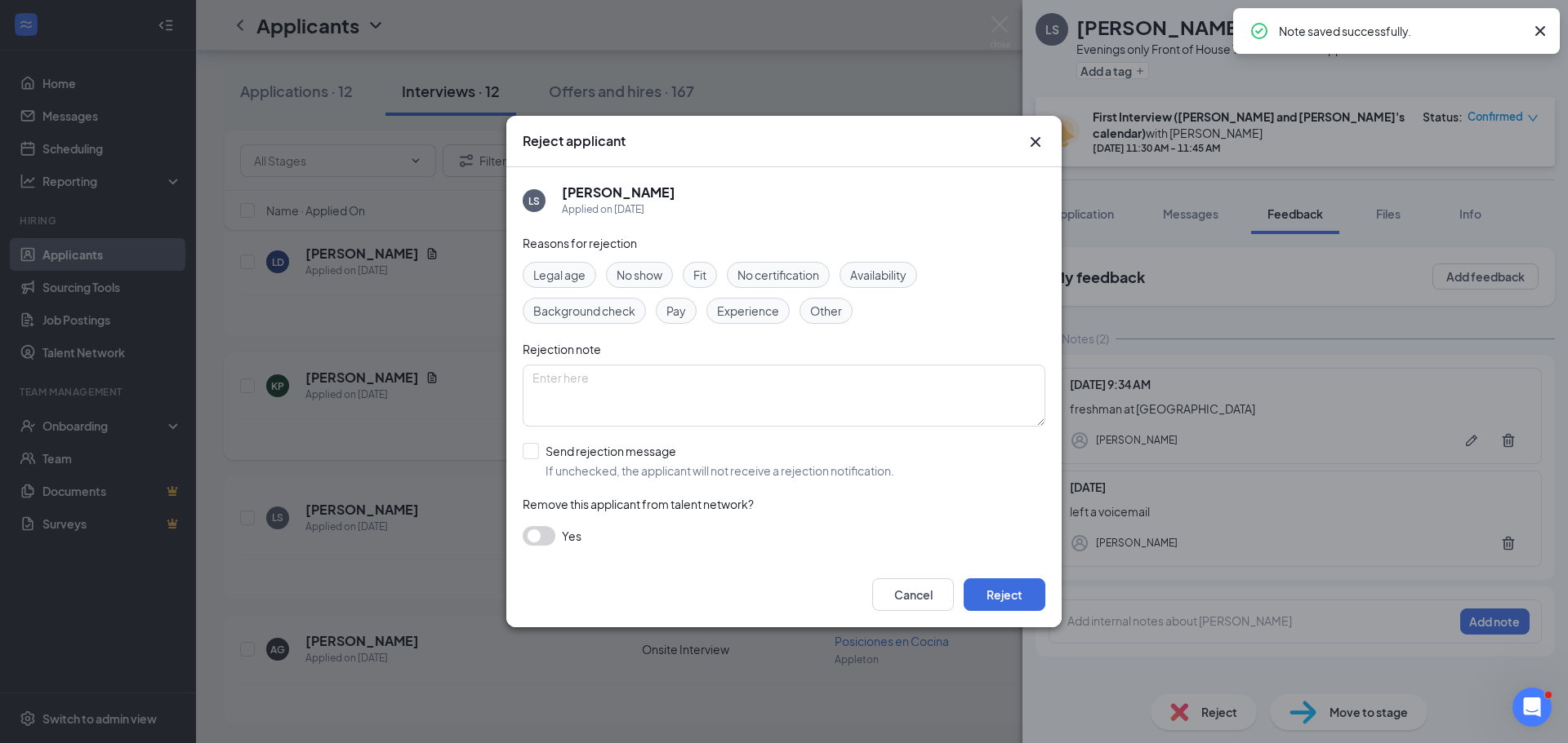
click at [694, 276] on div "Fit" at bounding box center [699, 274] width 34 height 26
click at [750, 319] on span "Experience" at bounding box center [748, 310] width 63 height 18
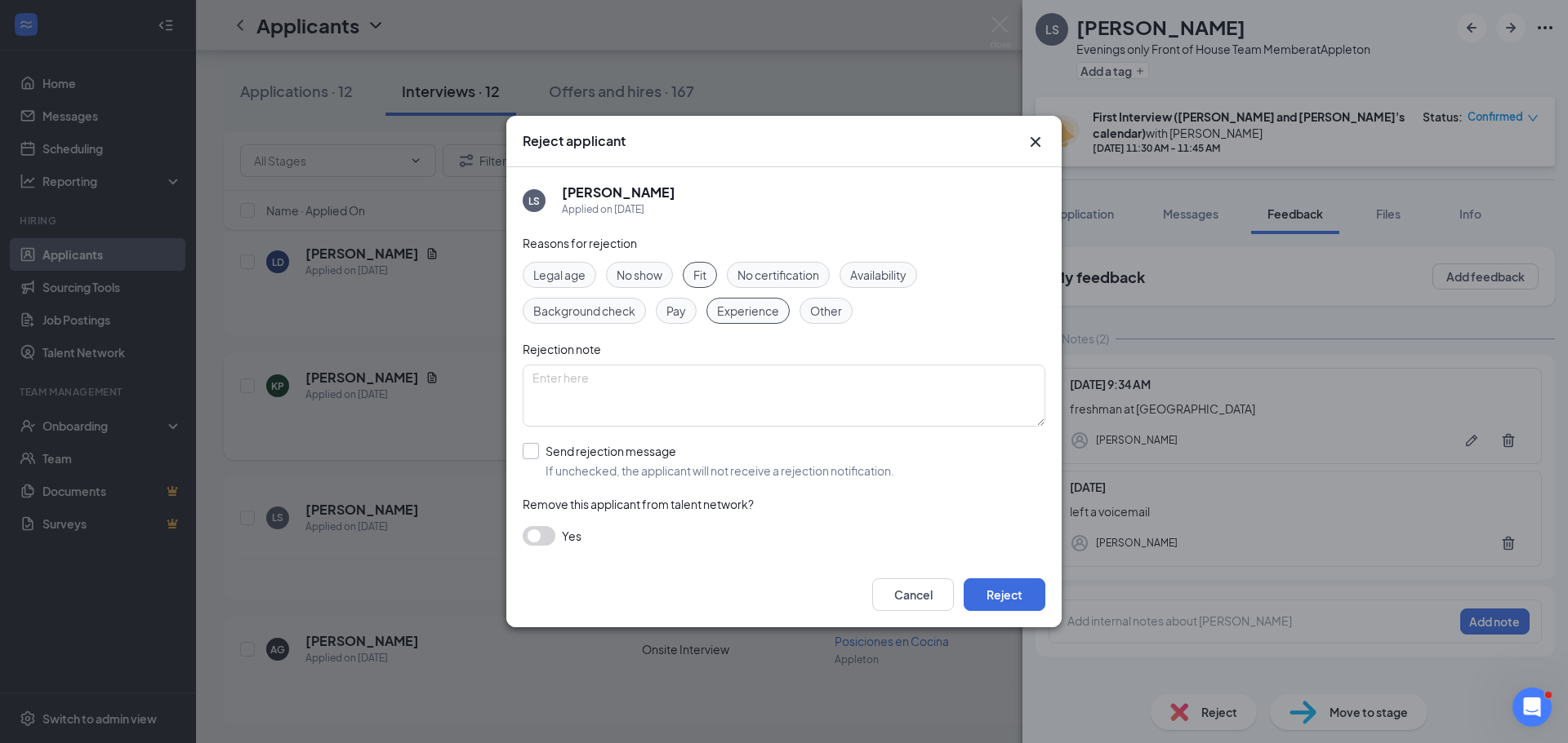
click at [606, 450] on input "Send rejection message If unchecked, the applicant will not receive a rejection…" at bounding box center [708, 461] width 371 height 36
checkbox input "true"
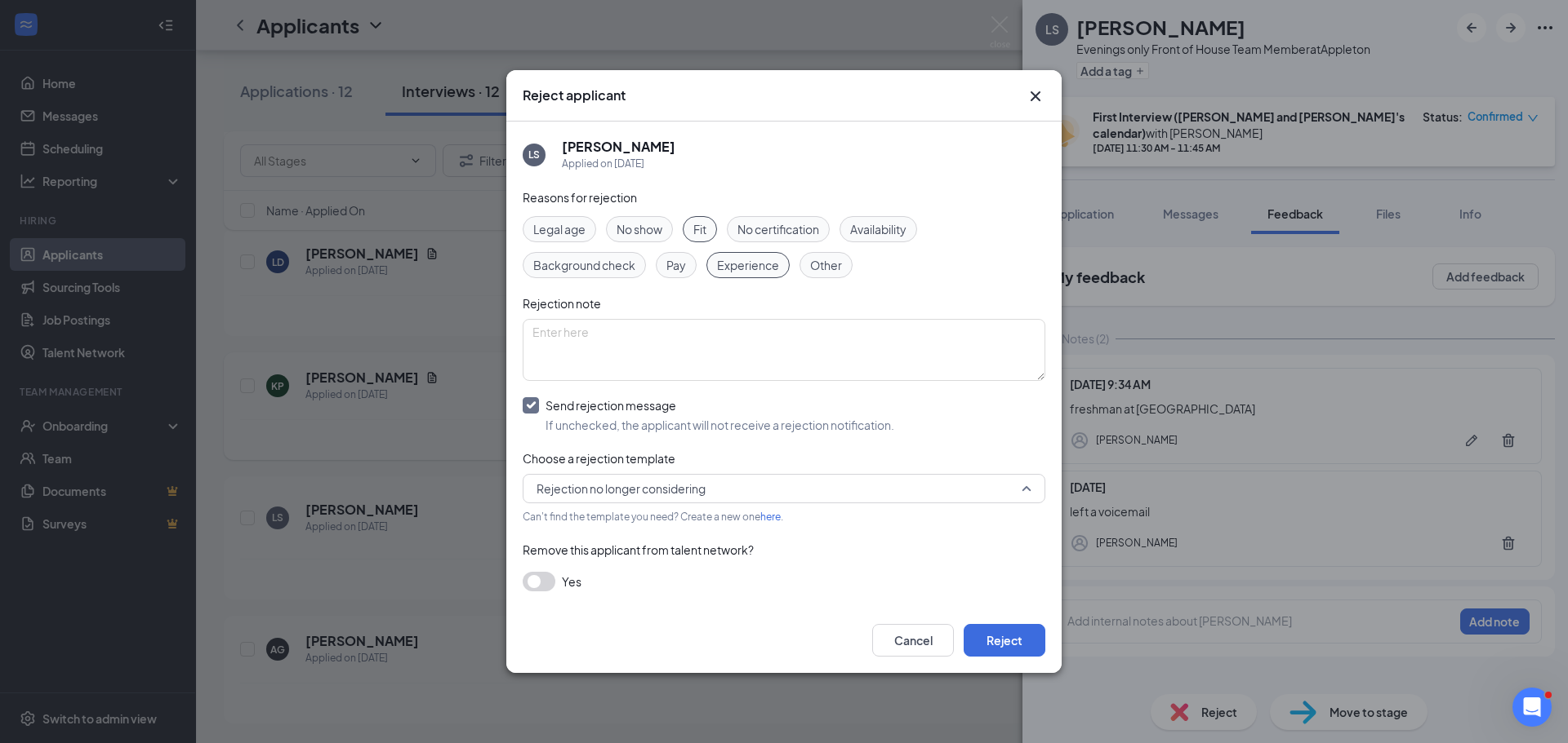
click at [618, 494] on span "Rejection no longer considering" at bounding box center [620, 488] width 169 height 24
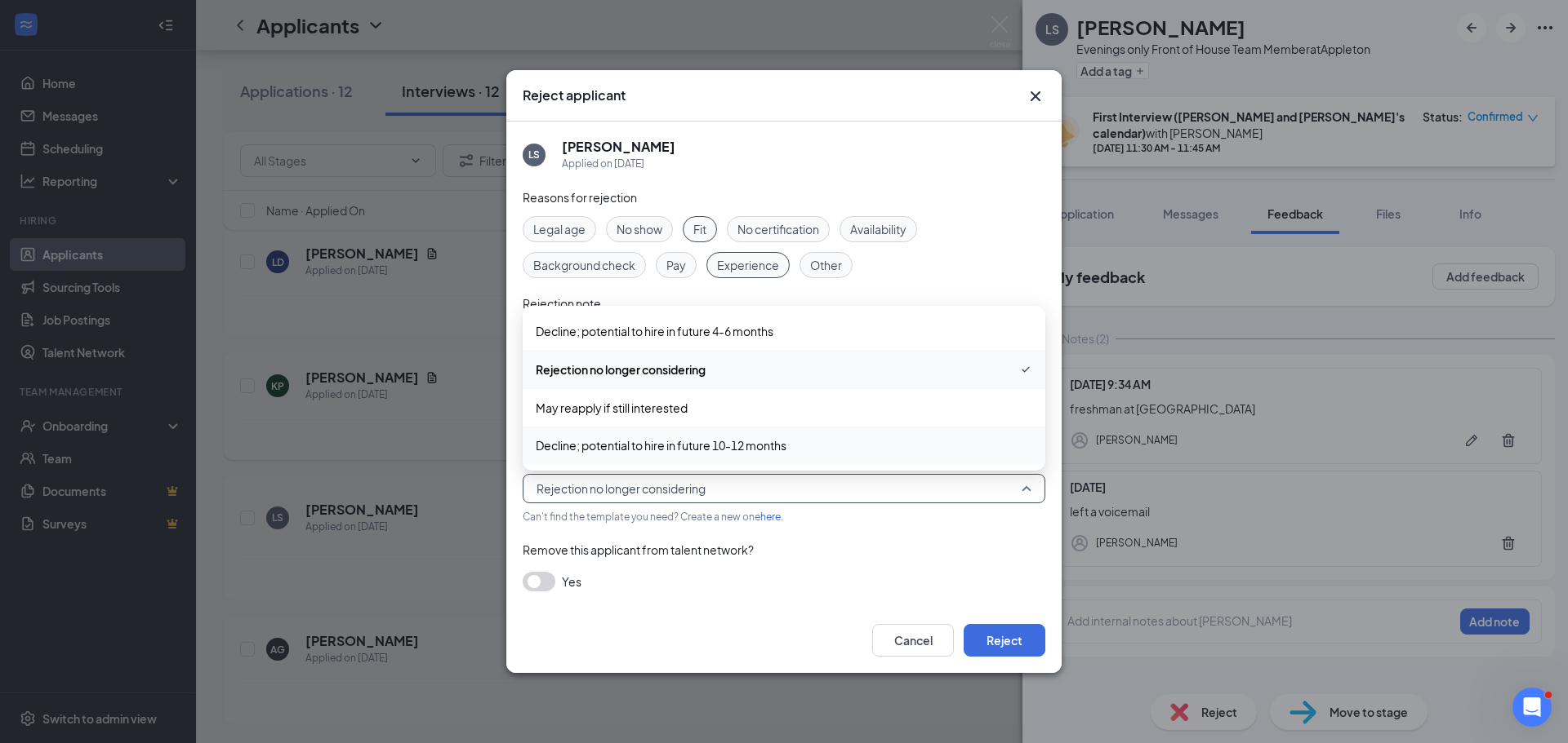
click at [806, 447] on span "Decline; potential to hire in future 10-12 months" at bounding box center [784, 445] width 496 height 18
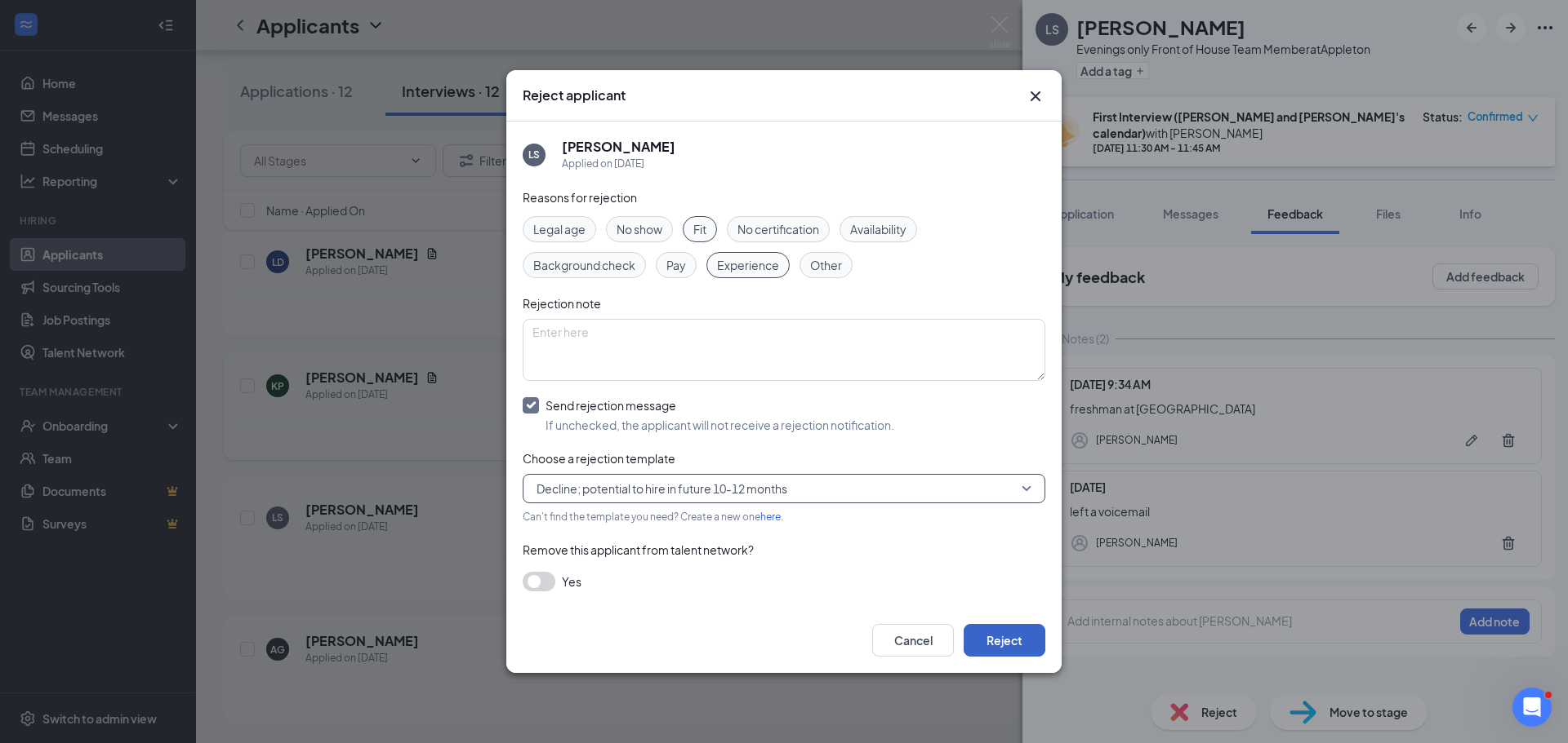
click at [988, 632] on button "Reject" at bounding box center [1004, 640] width 82 height 32
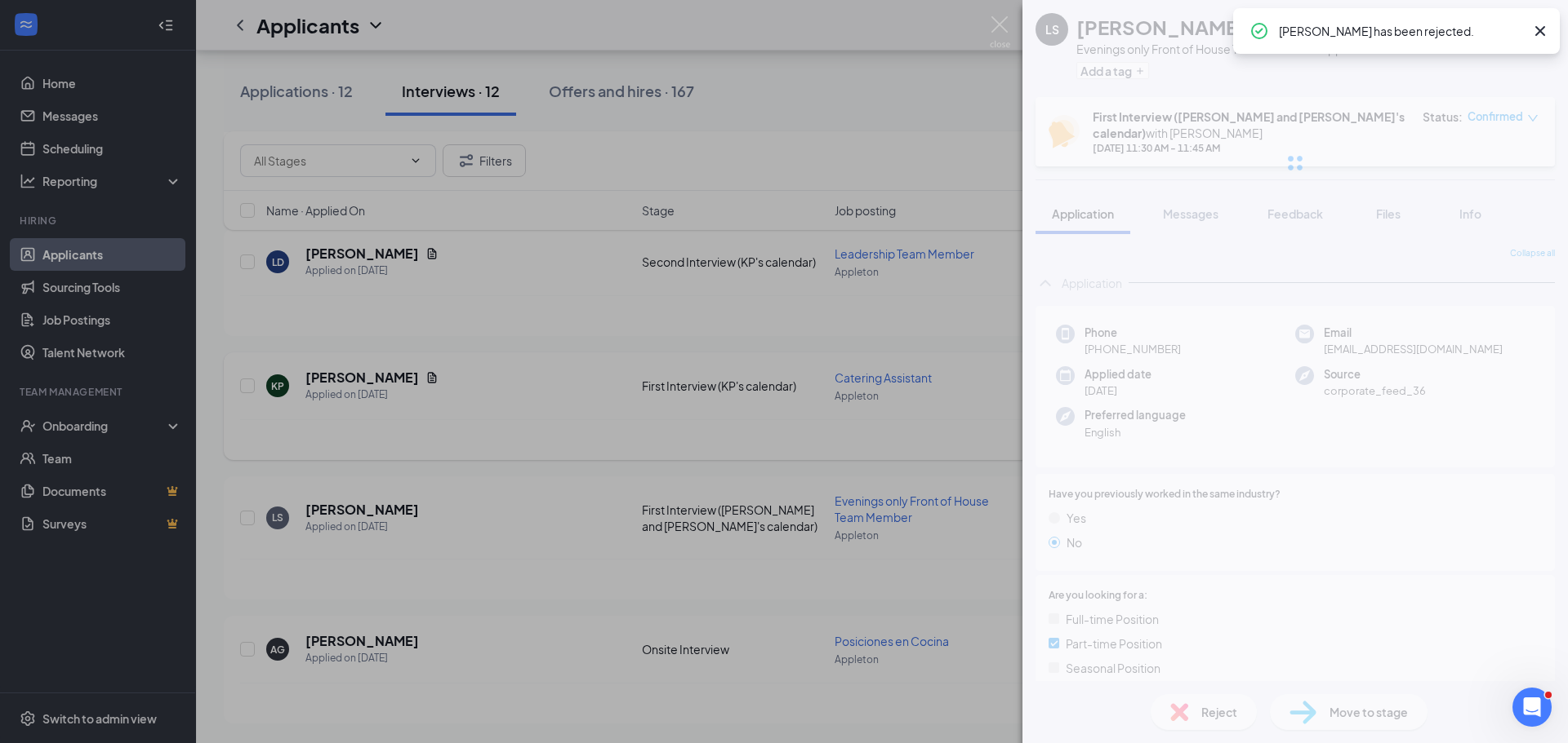
click at [604, 470] on div "LS [PERSON_NAME] Evenings only Front of House Team Member at Appleton Add a tag…" at bounding box center [784, 371] width 1568 height 743
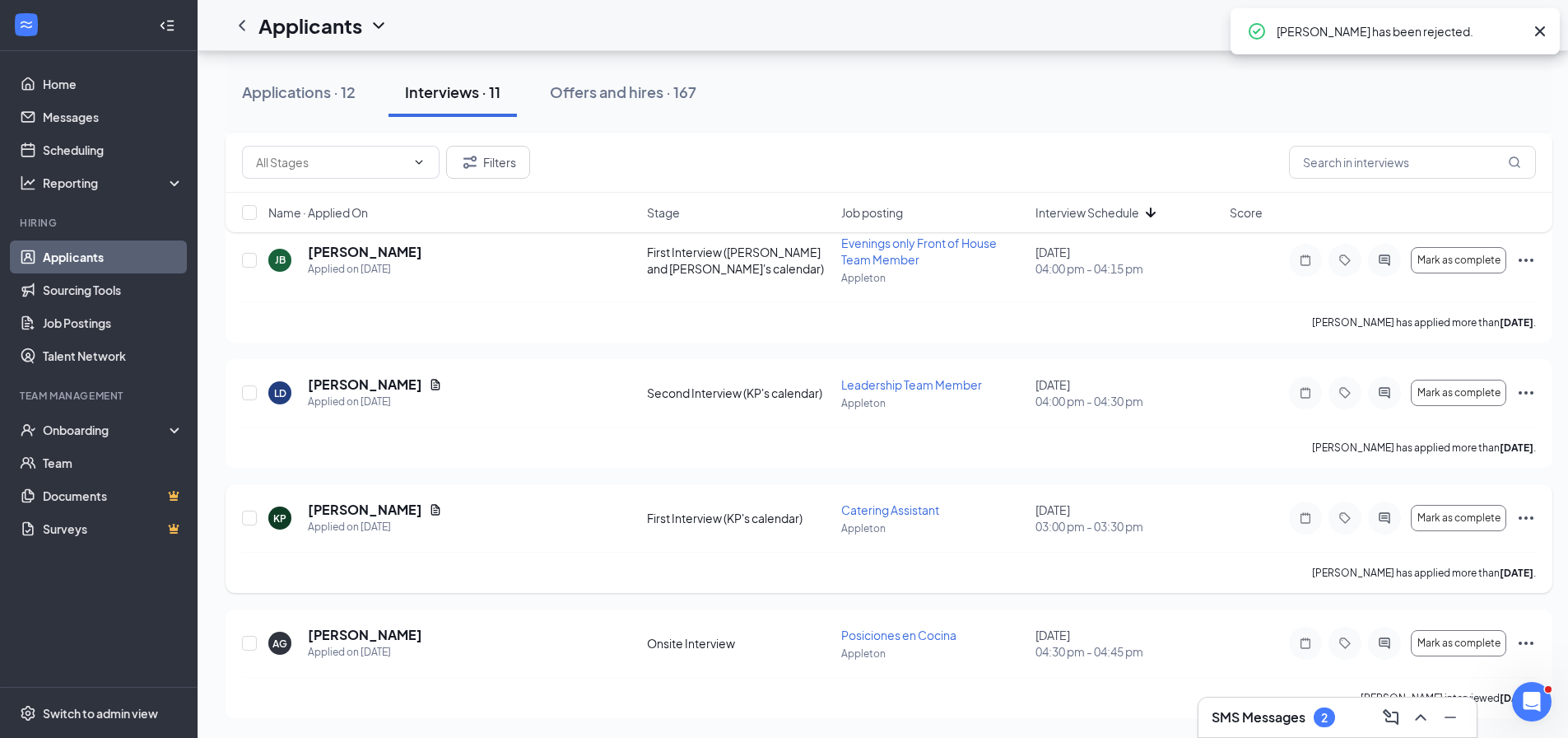
scroll to position [1008, 0]
click at [1286, 704] on div "SMS Messages 2" at bounding box center [1338, 717] width 252 height 27
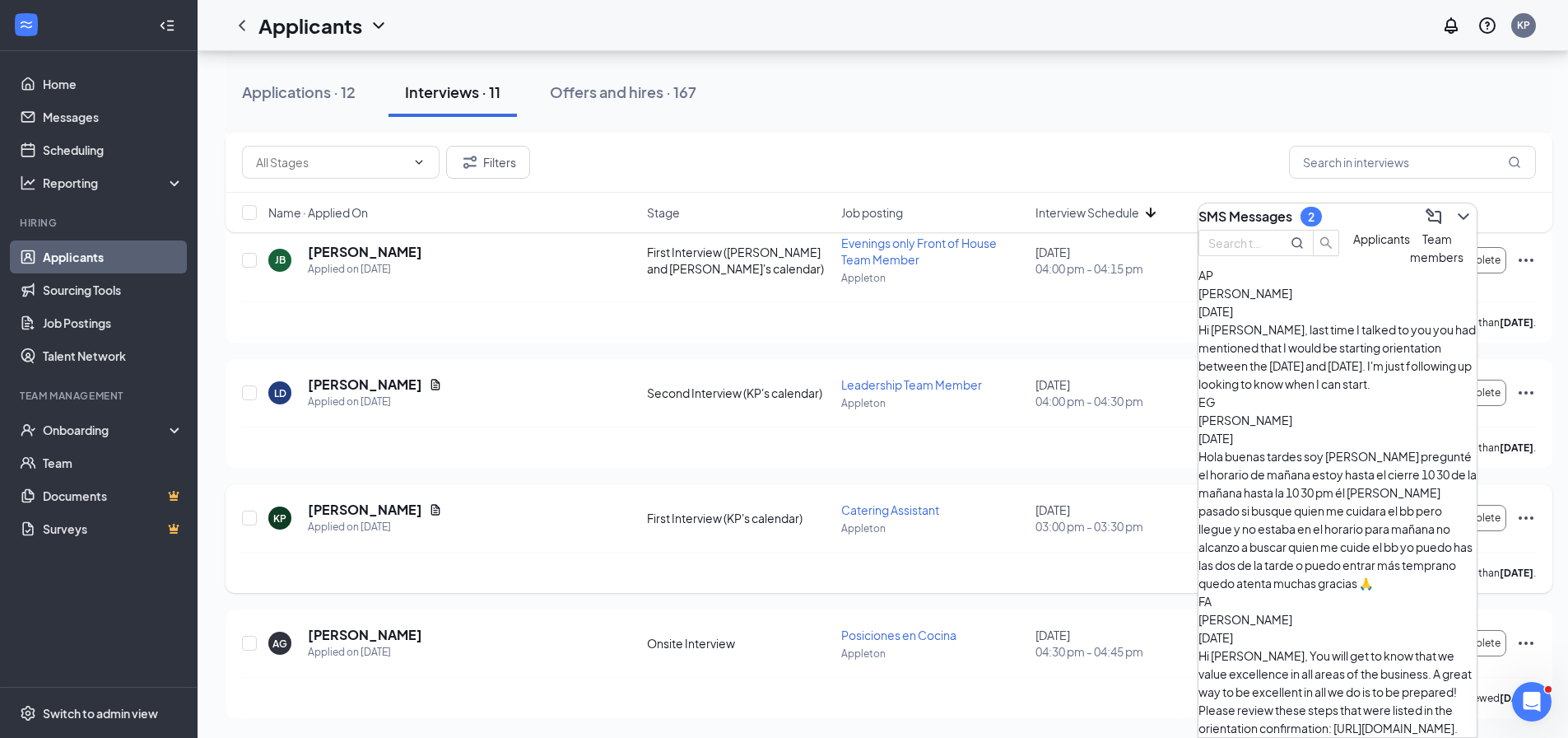
click at [1453, 224] on div "SMS Messages 2" at bounding box center [1338, 216] width 278 height 27
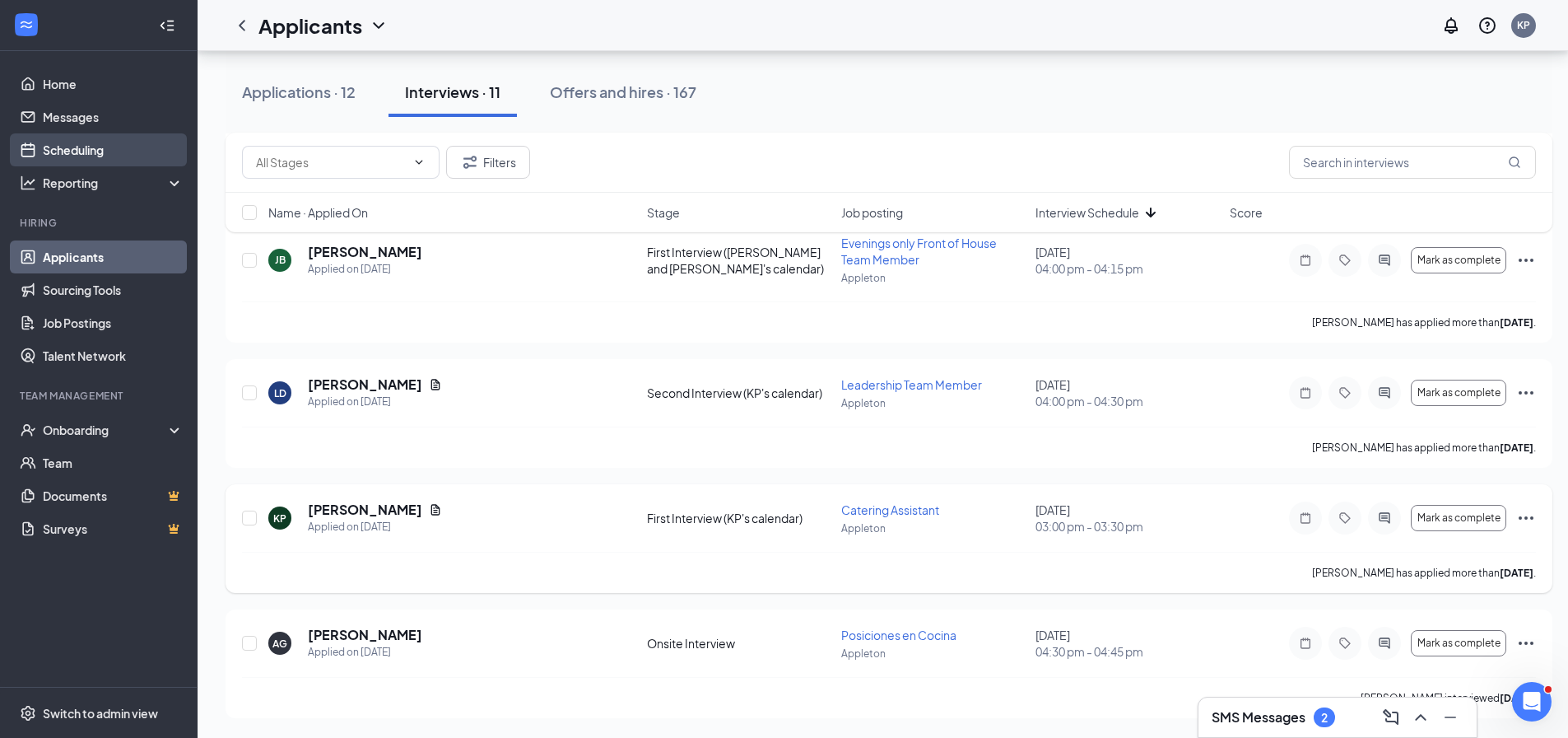
click at [63, 147] on link "Scheduling" at bounding box center [112, 149] width 141 height 33
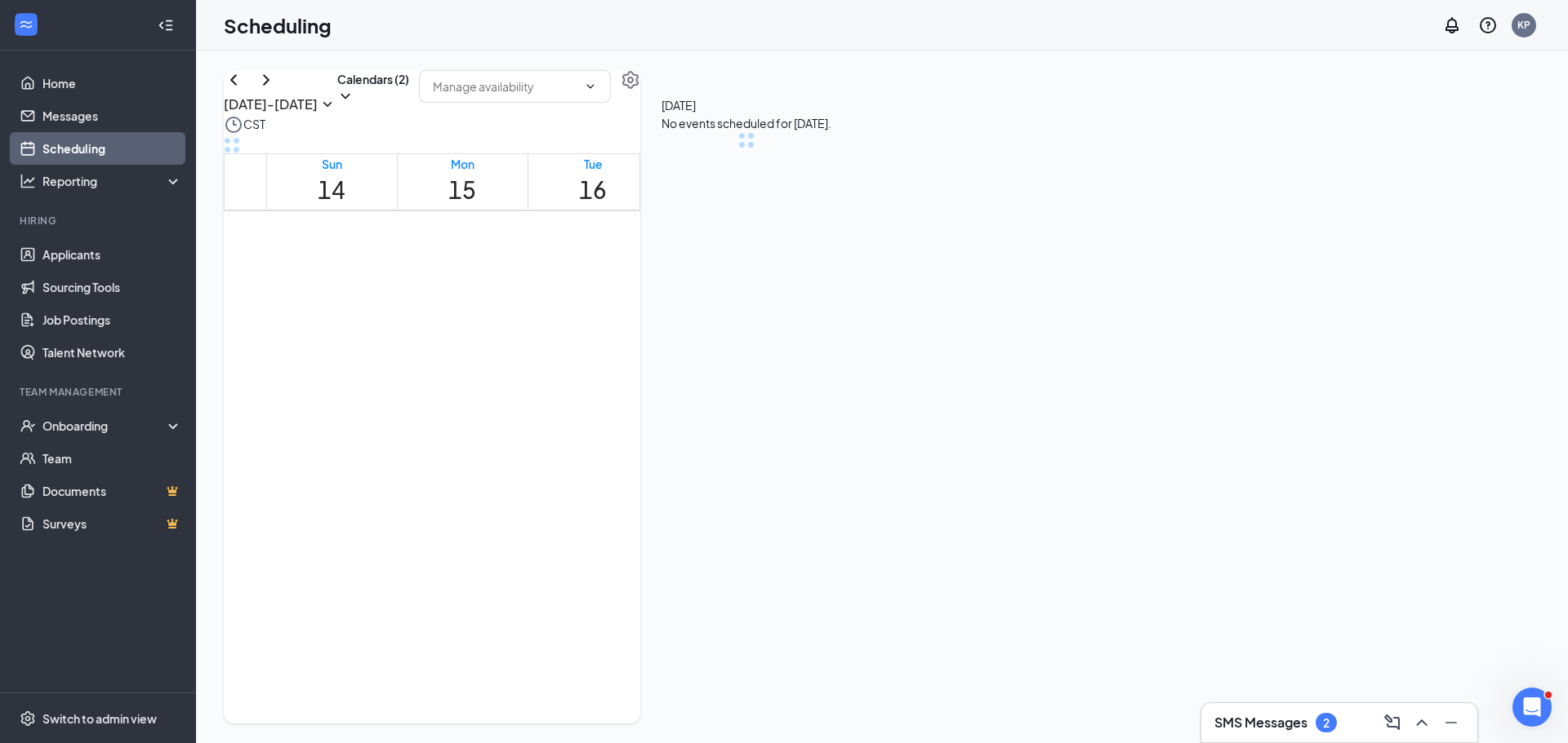
scroll to position [803, 0]
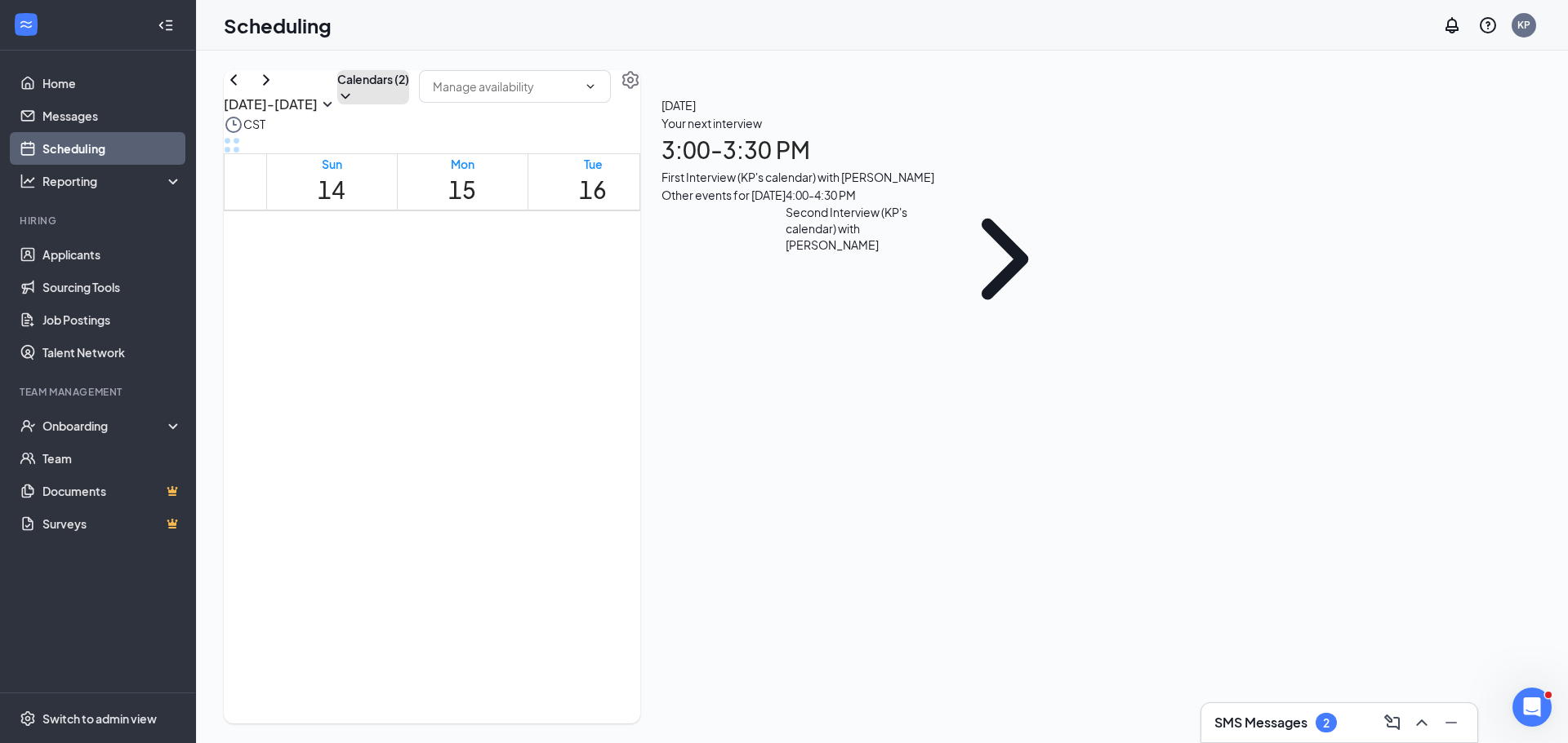
click at [409, 104] on button "Calendars (2)" at bounding box center [373, 87] width 72 height 34
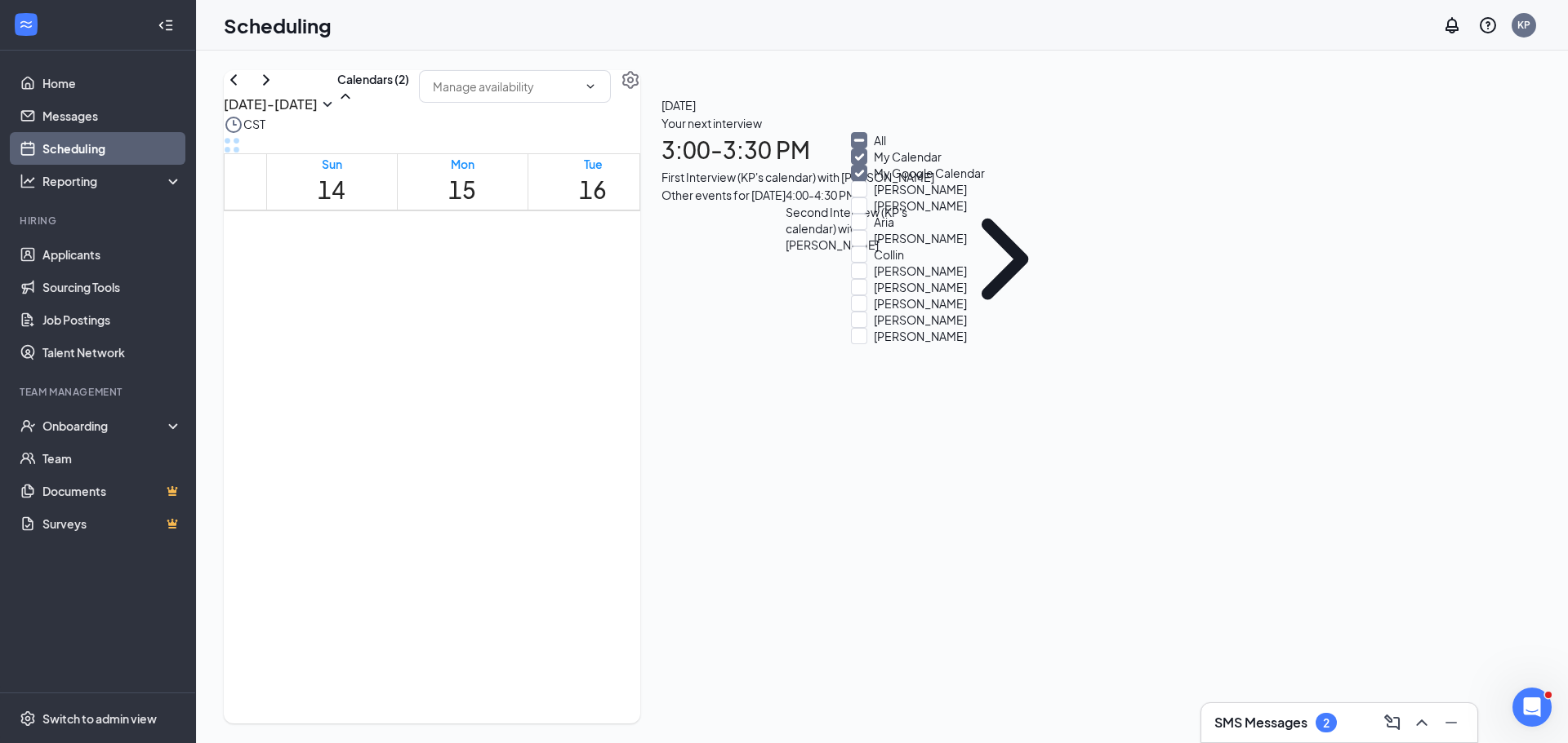
click at [874, 144] on input "All" at bounding box center [869, 140] width 35 height 17
checkbox input "true"
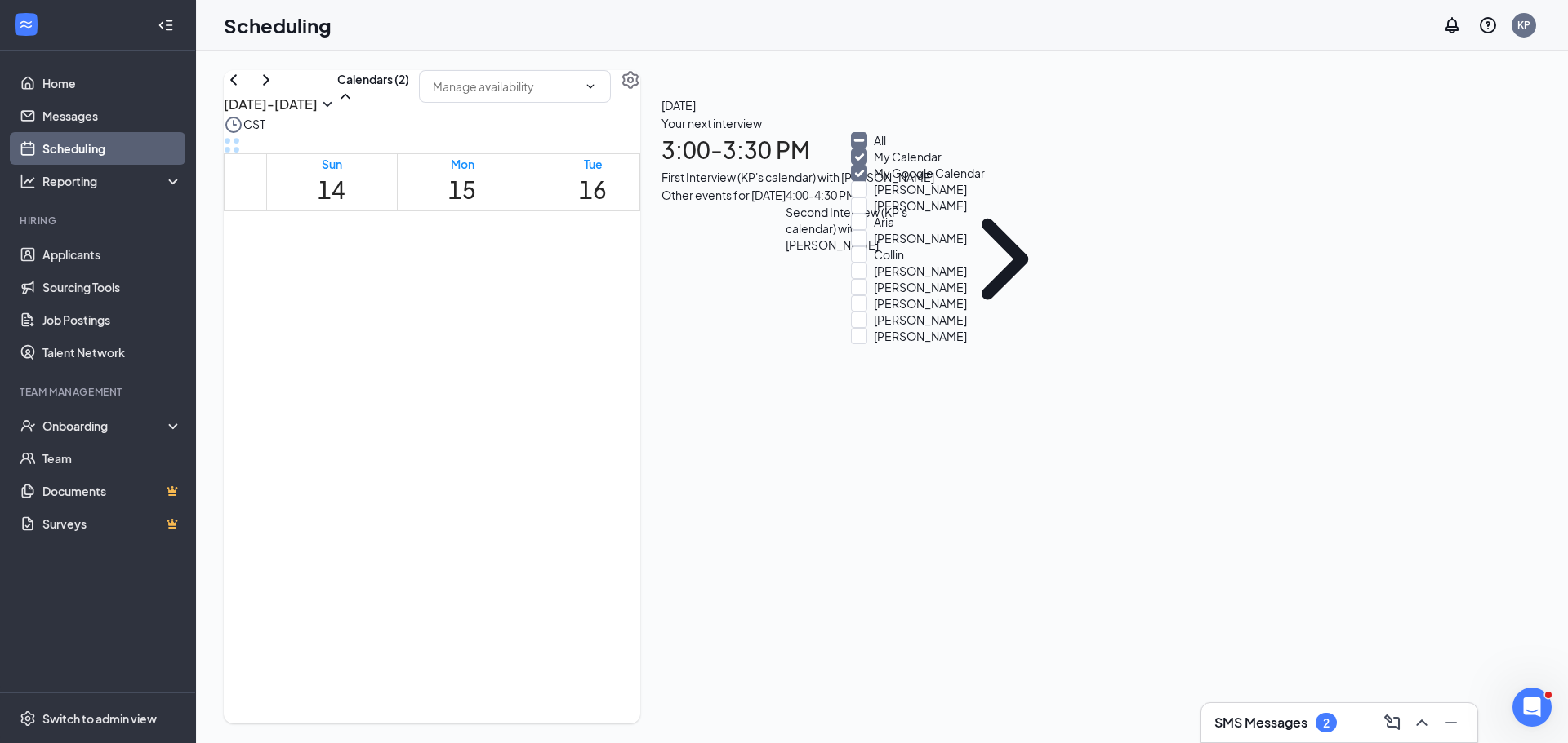
checkbox input "true"
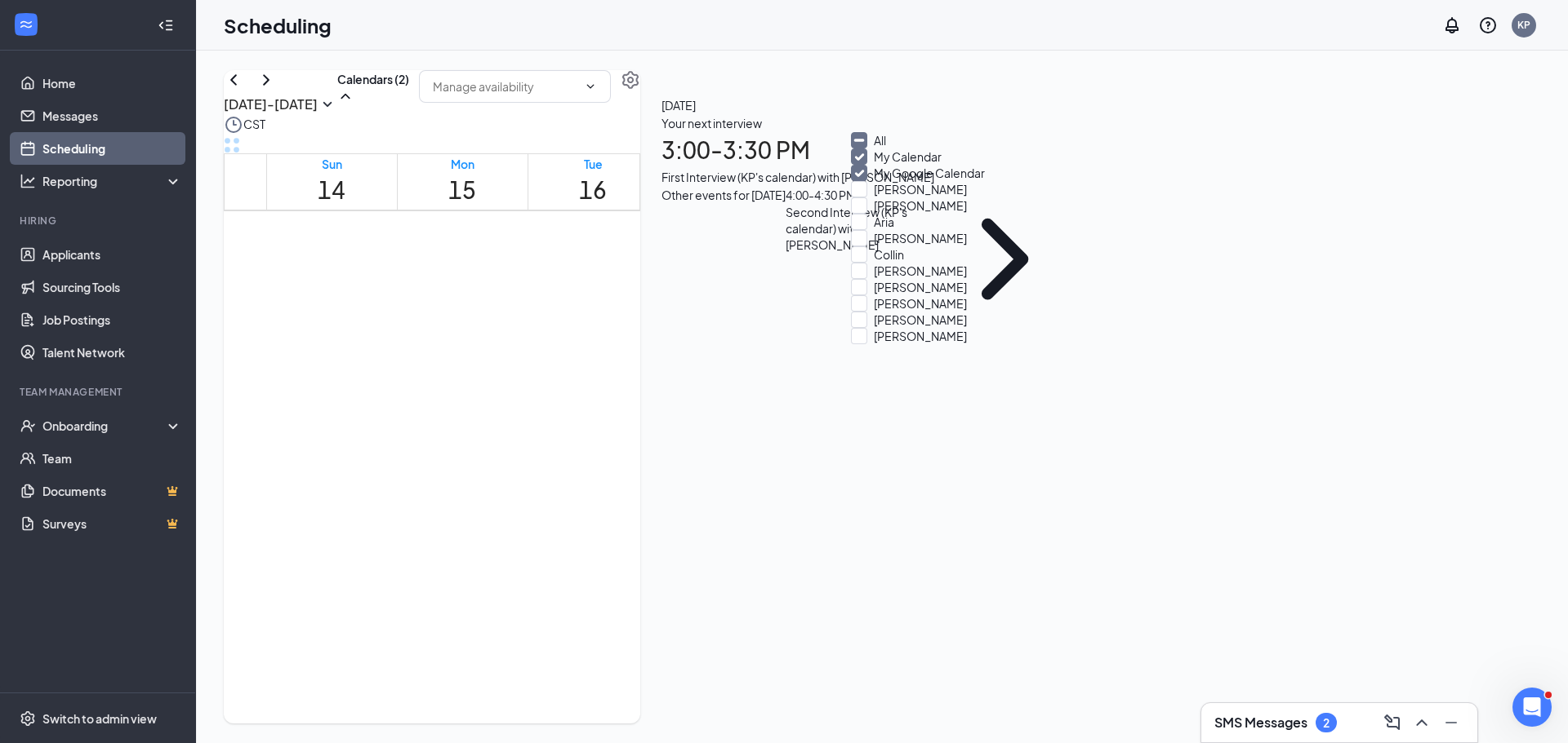
checkbox input "true"
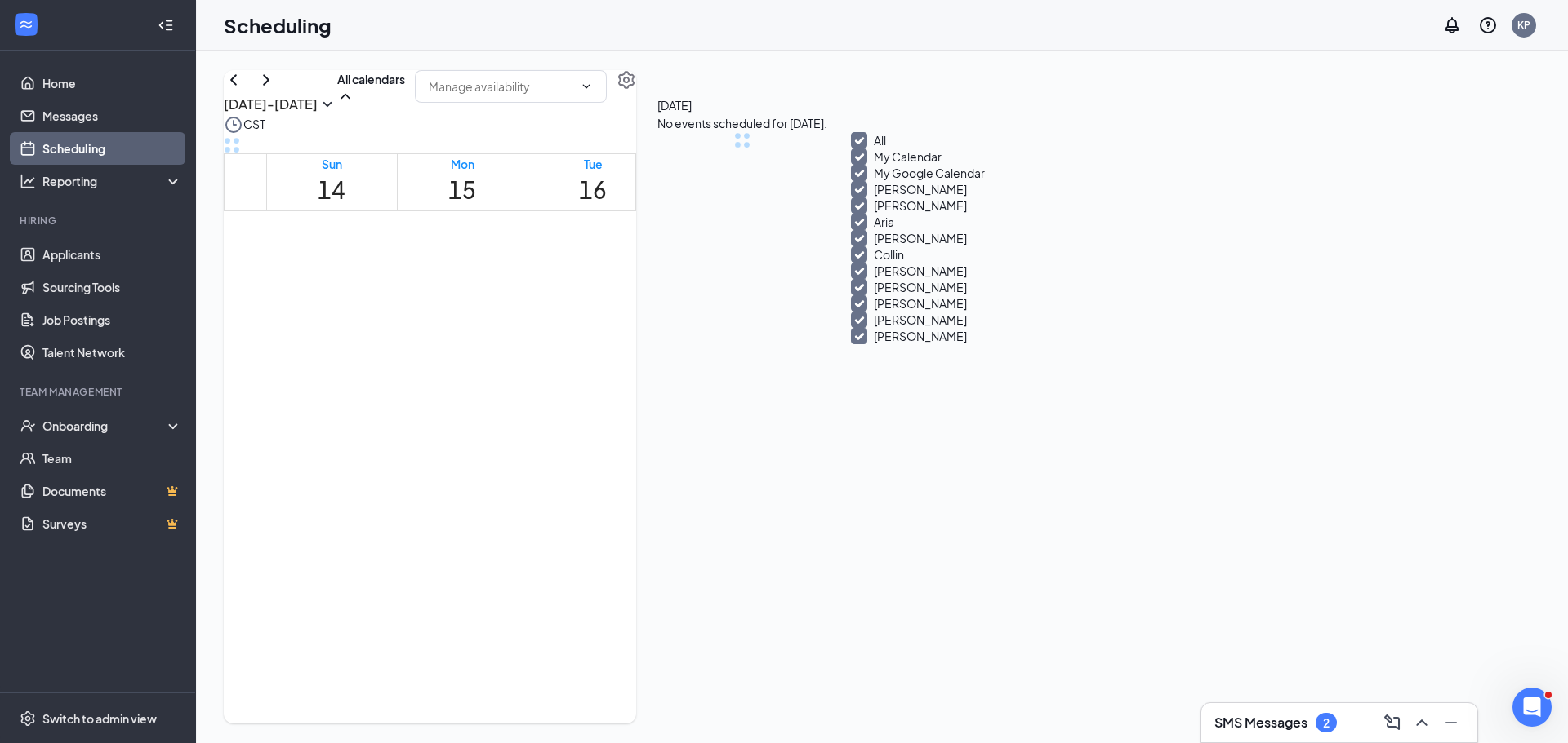
click at [636, 90] on div "[DATE] - [DATE] All calendars CST Sun 14 Mon 15 Tue 16 Wed 17 Thu 18 Fri 19 Sat…" at bounding box center [430, 396] width 412 height 653
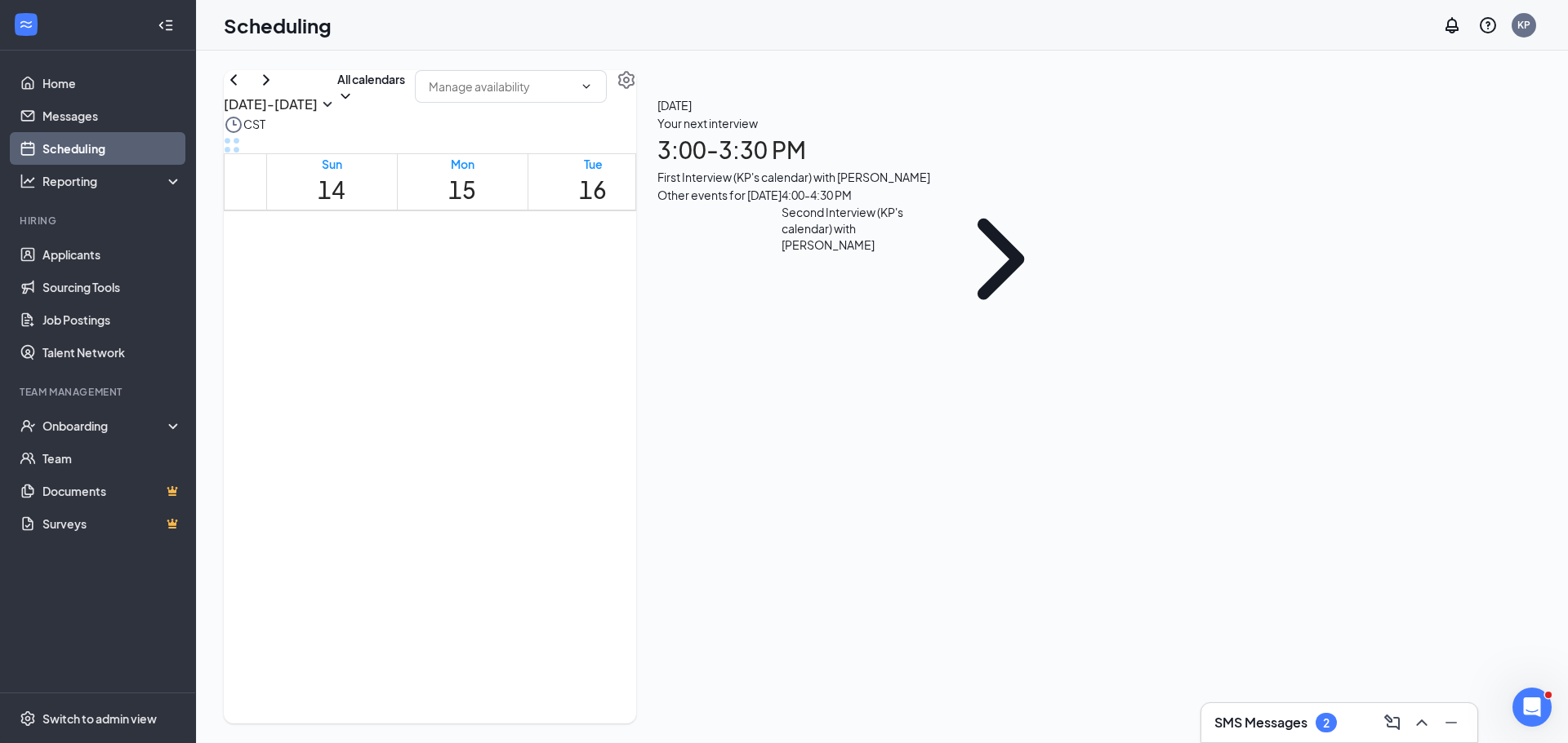
click at [318, 110] on h3 "[DATE] - [DATE]" at bounding box center [271, 104] width 94 height 21
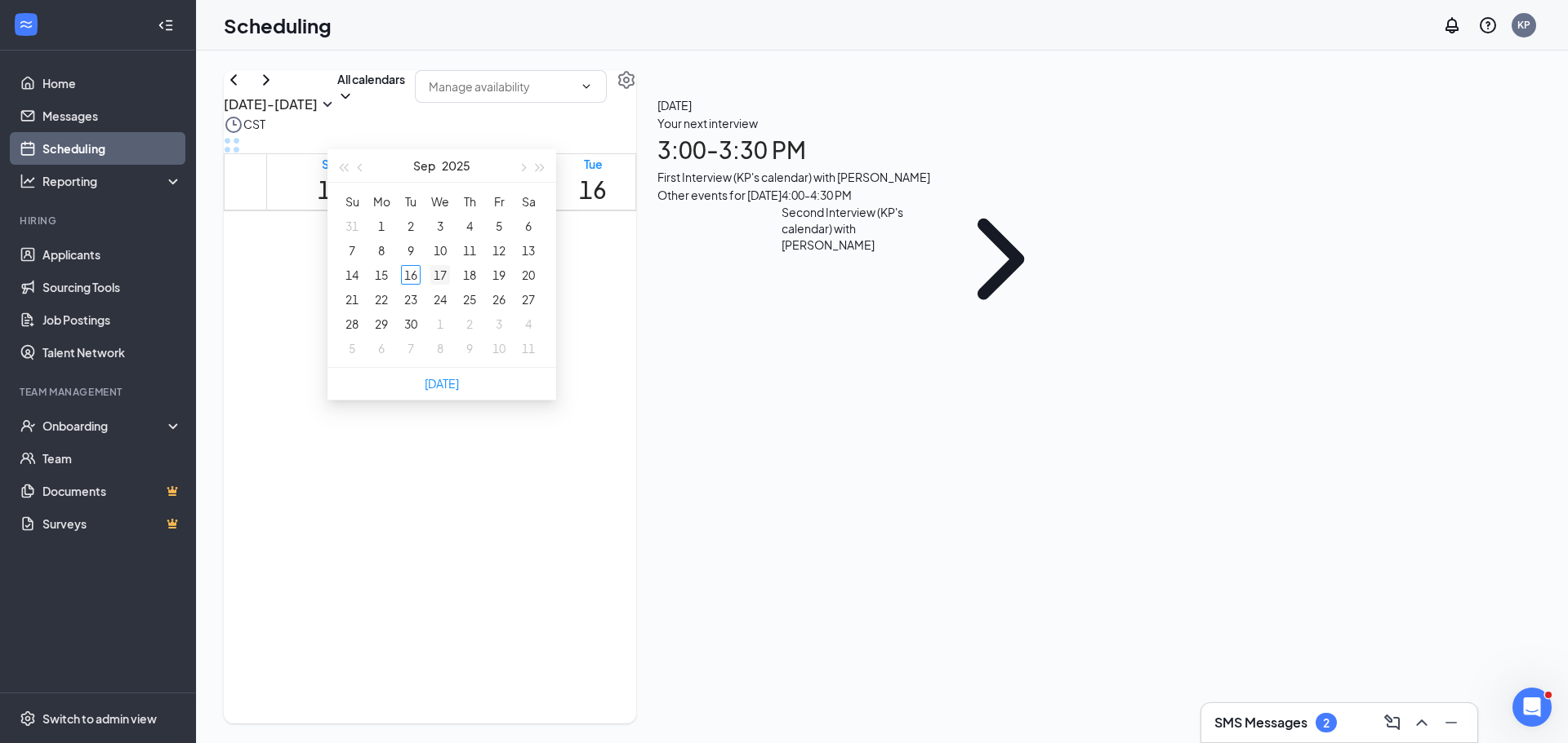
type input "[DATE]"
click at [445, 277] on div "17" at bounding box center [440, 275] width 20 height 20
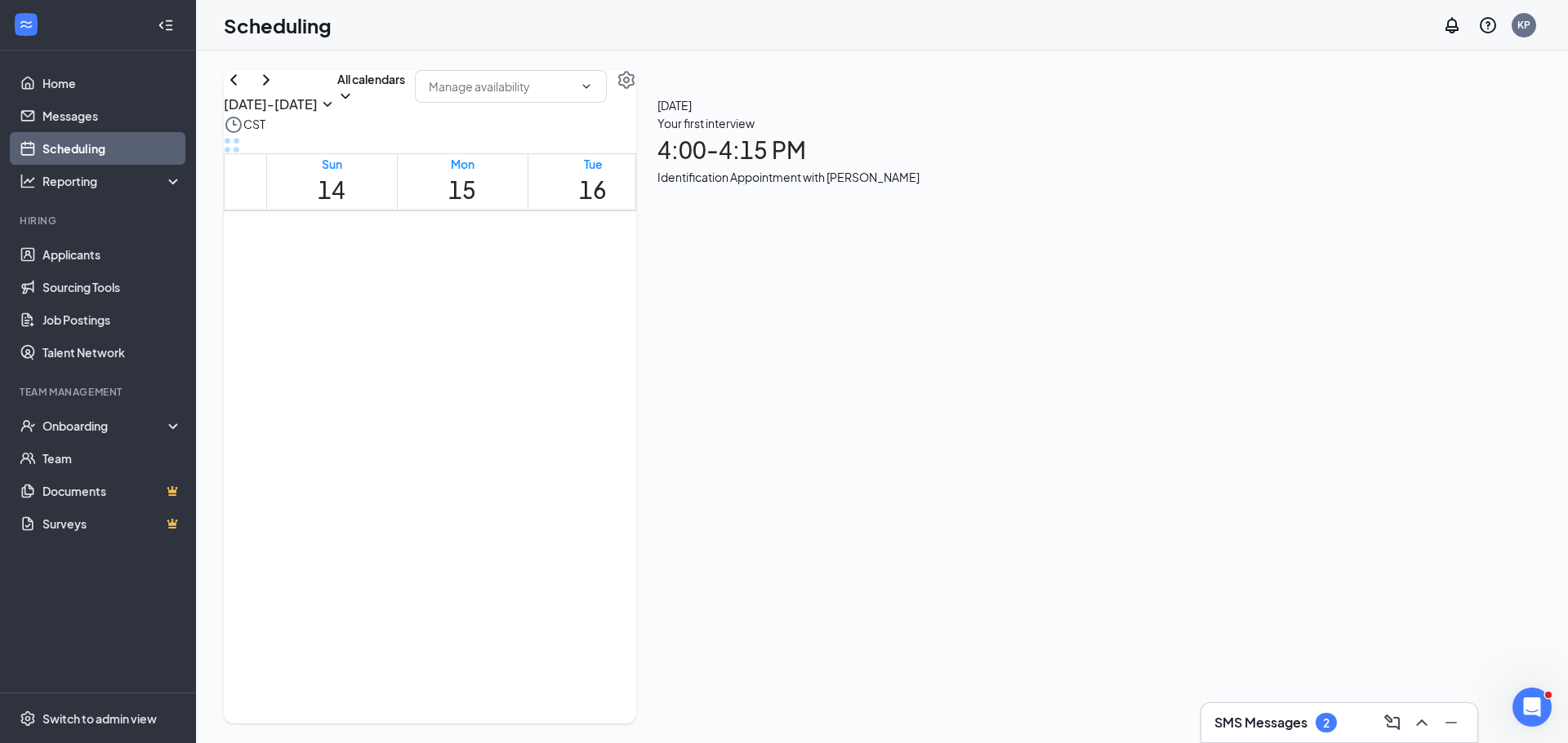
scroll to position [1537, 0]
drag, startPoint x: 706, startPoint y: 409, endPoint x: 1211, endPoint y: 275, distance: 522.5
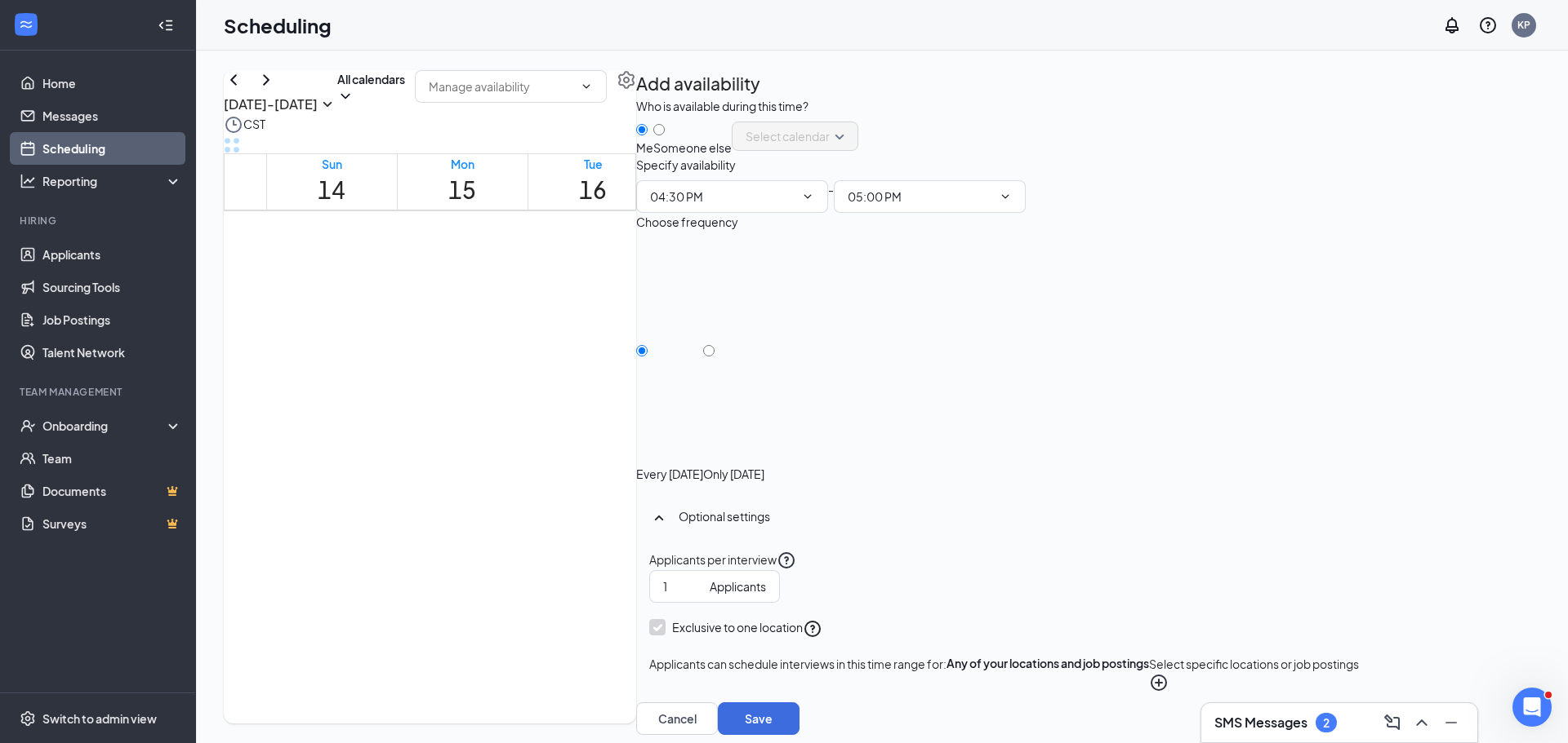
click at [732, 156] on div "Someone else" at bounding box center [693, 147] width 78 height 17
click at [664, 136] on input "Someone else" at bounding box center [659, 130] width 12 height 12
radio input "false"
radio input "true"
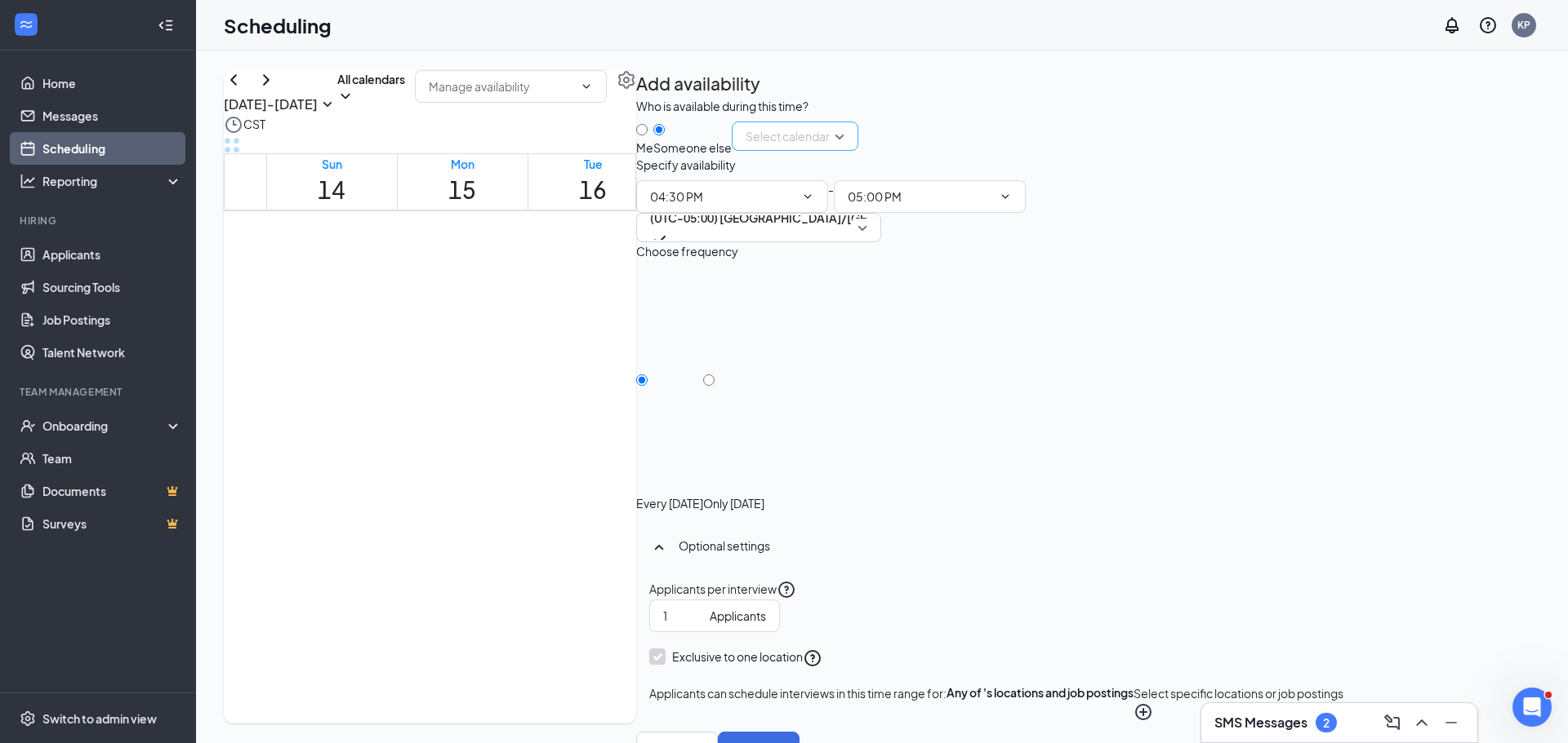
click at [837, 150] on input "search" at bounding box center [789, 136] width 96 height 27
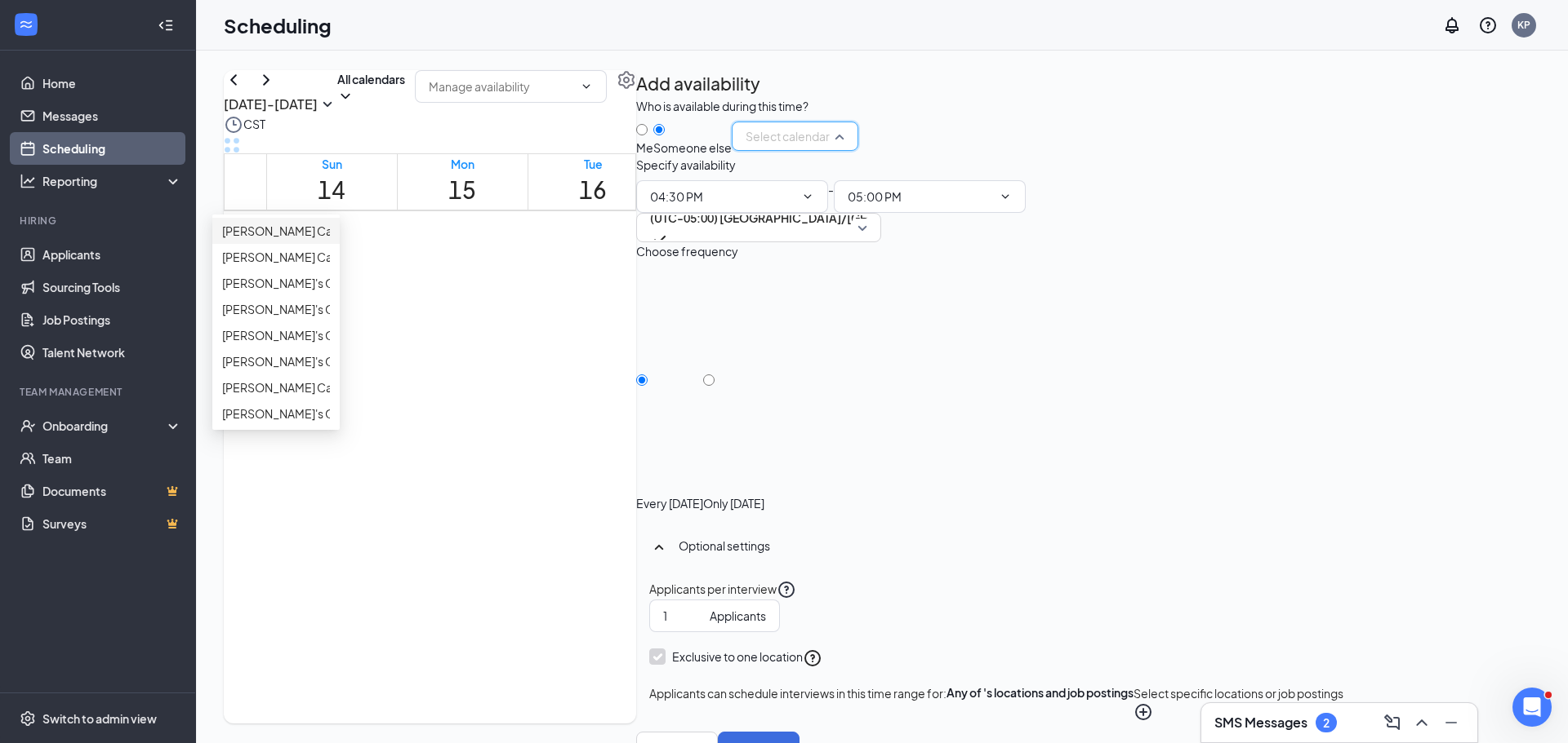
click at [366, 240] on span "[PERSON_NAME] Calendar" at bounding box center [294, 230] width 145 height 18
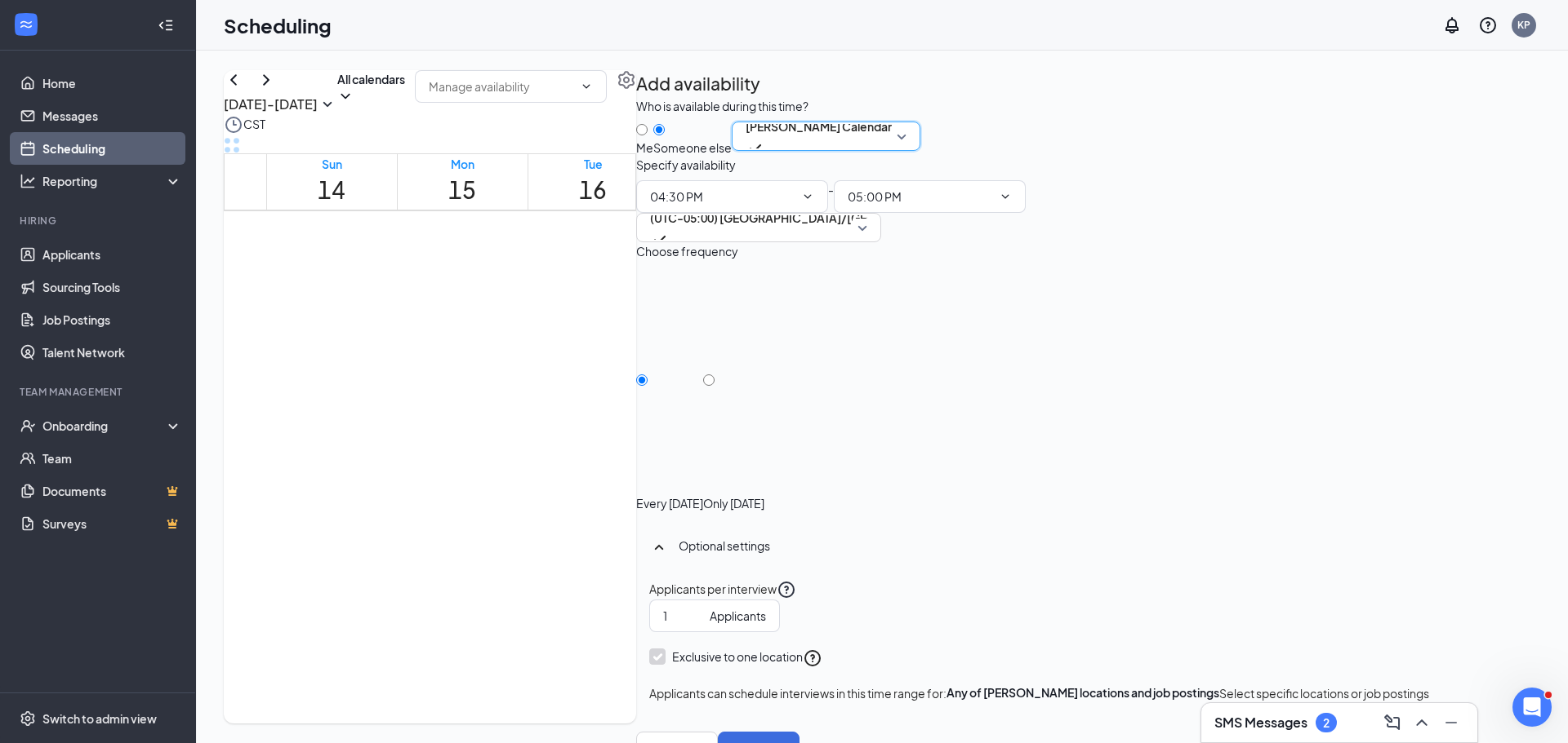
click at [764, 495] on div at bounding box center [734, 495] width 62 height 0
click at [714, 386] on input "Only [DATE]" at bounding box center [709, 381] width 12 height 12
radio input "true"
radio input "false"
click at [799, 732] on button "Save" at bounding box center [759, 748] width 82 height 32
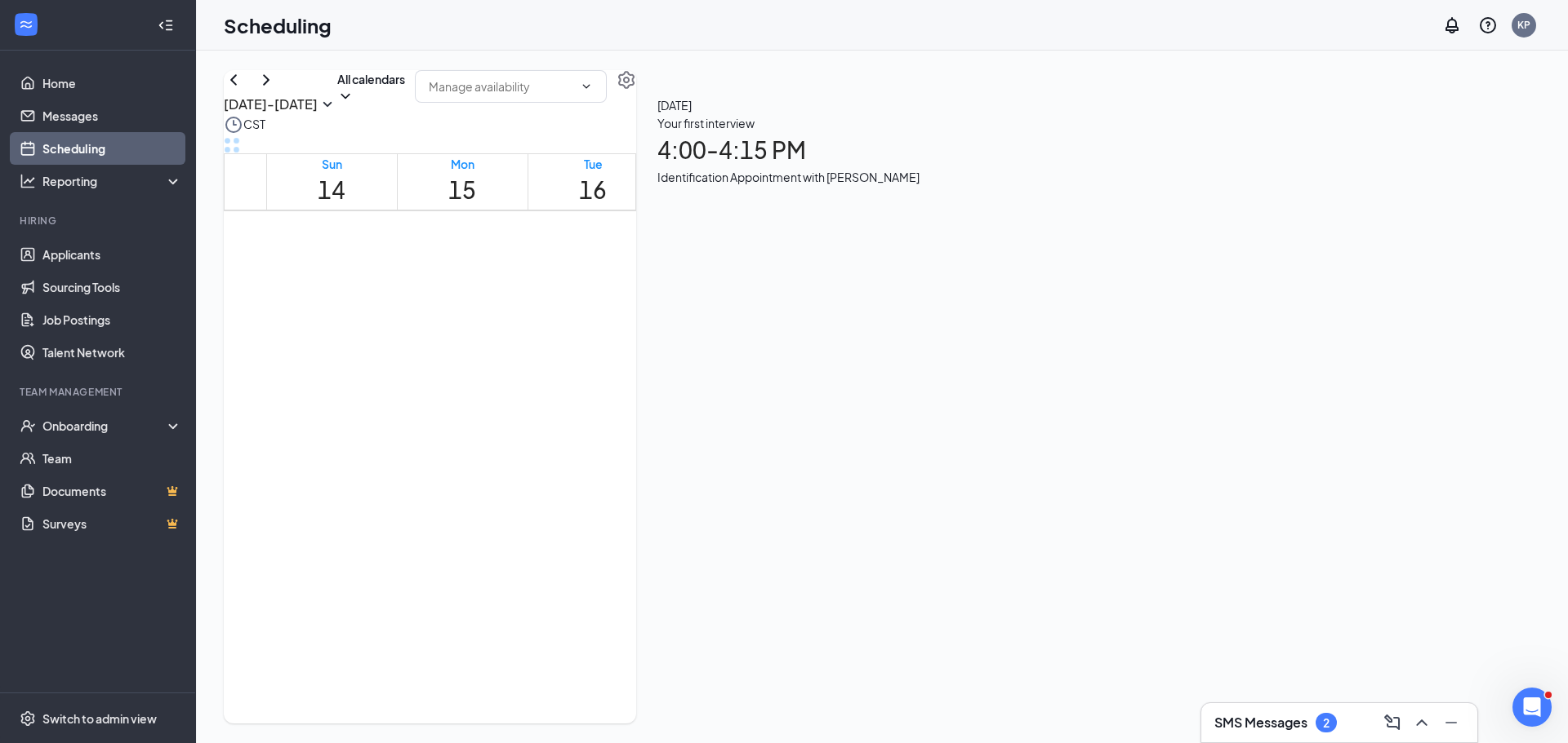
scroll to position [1210, 0]
drag, startPoint x: 863, startPoint y: 421, endPoint x: 869, endPoint y: 438, distance: 18.0
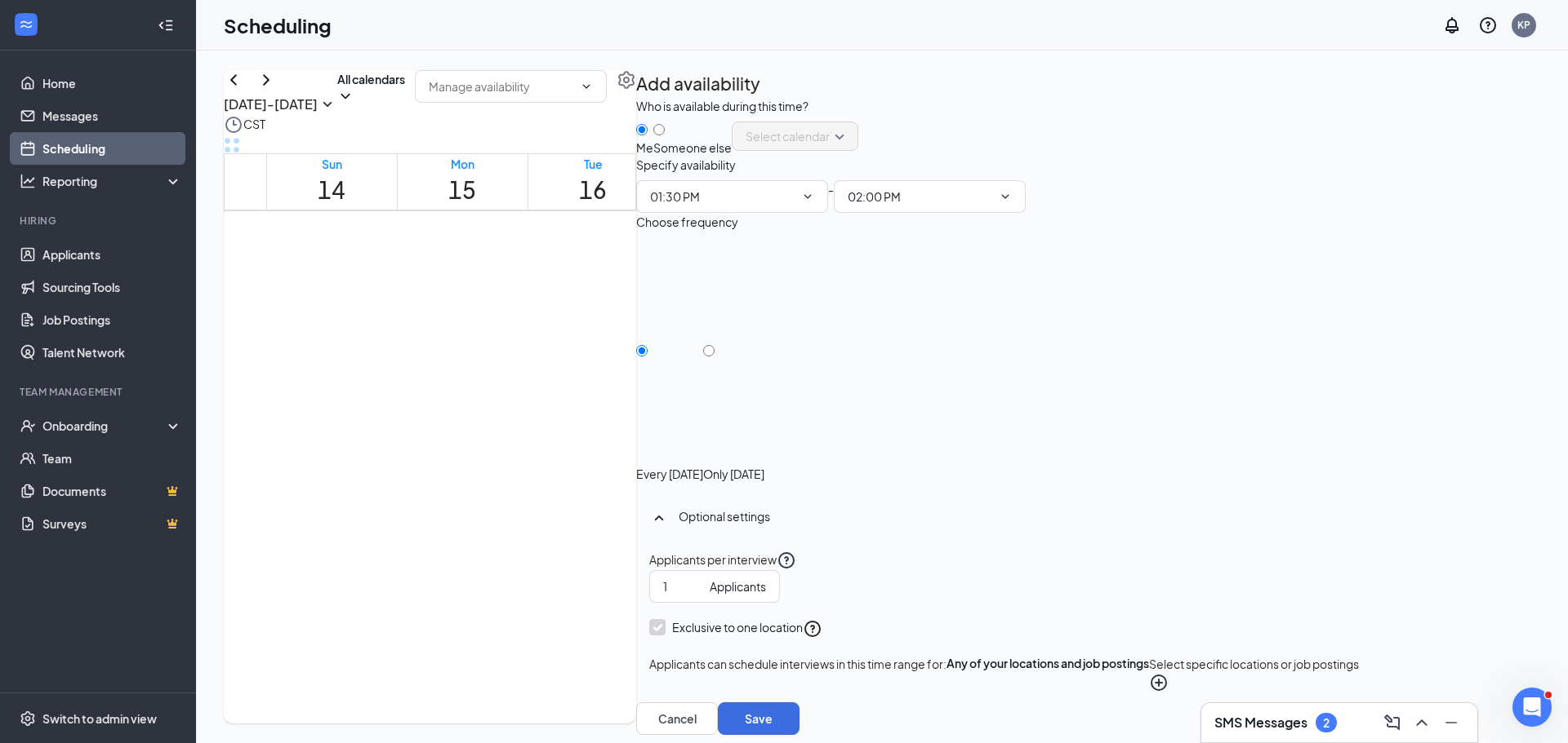
click at [1326, 156] on div "Me Someone else Select calendar" at bounding box center [1003, 139] width 736 height 34
click at [732, 140] on div at bounding box center [693, 140] width 78 height 0
radio input "false"
radio input "true"
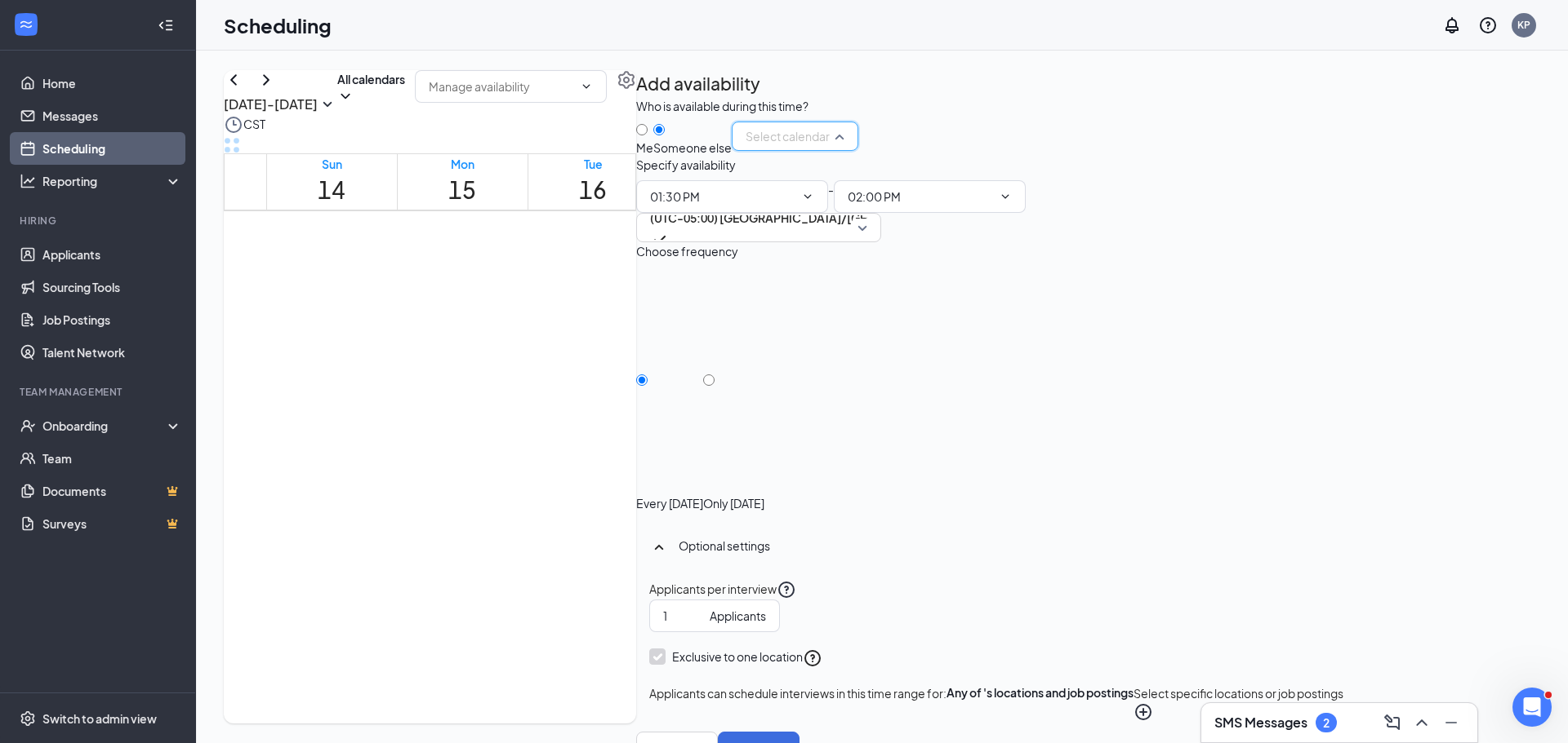
click at [837, 150] on input "search" at bounding box center [789, 136] width 96 height 27
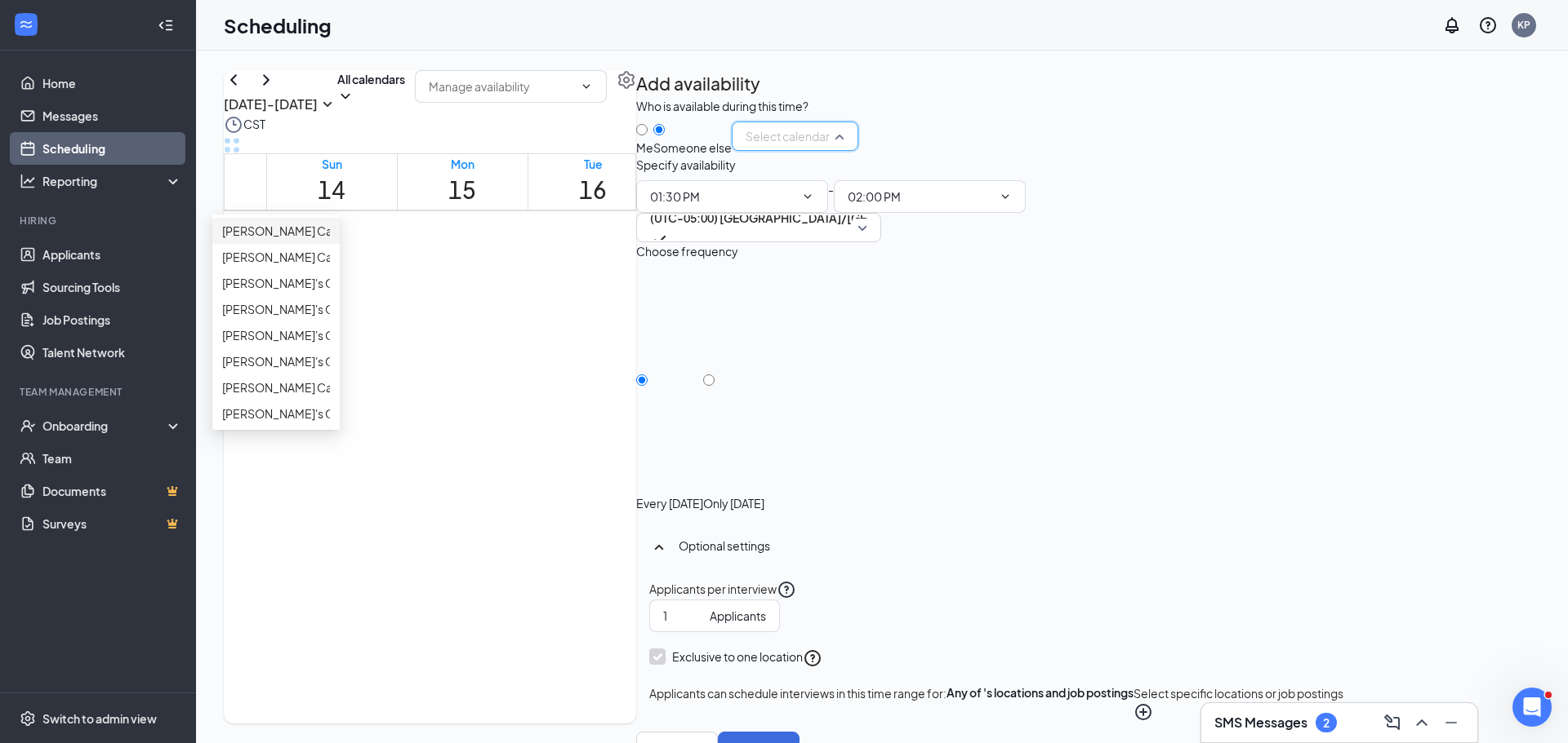
click at [366, 240] on span "[PERSON_NAME] Calendar" at bounding box center [294, 230] width 145 height 18
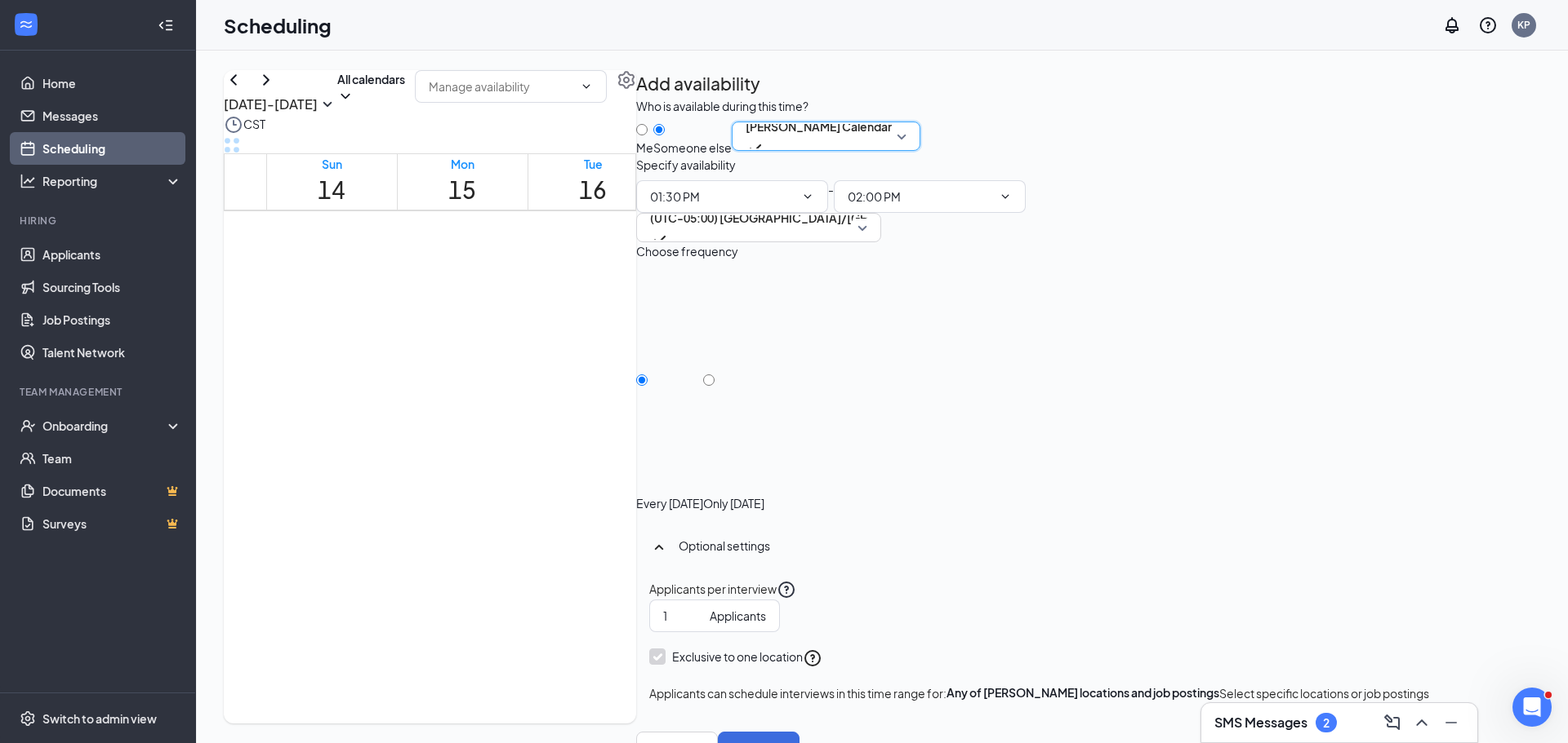
click at [764, 495] on div at bounding box center [734, 495] width 62 height 0
click at [764, 430] on div "Only [DATE]" at bounding box center [734, 389] width 62 height 245
click at [714, 386] on input "Only [DATE]" at bounding box center [709, 381] width 12 height 12
radio input "true"
radio input "false"
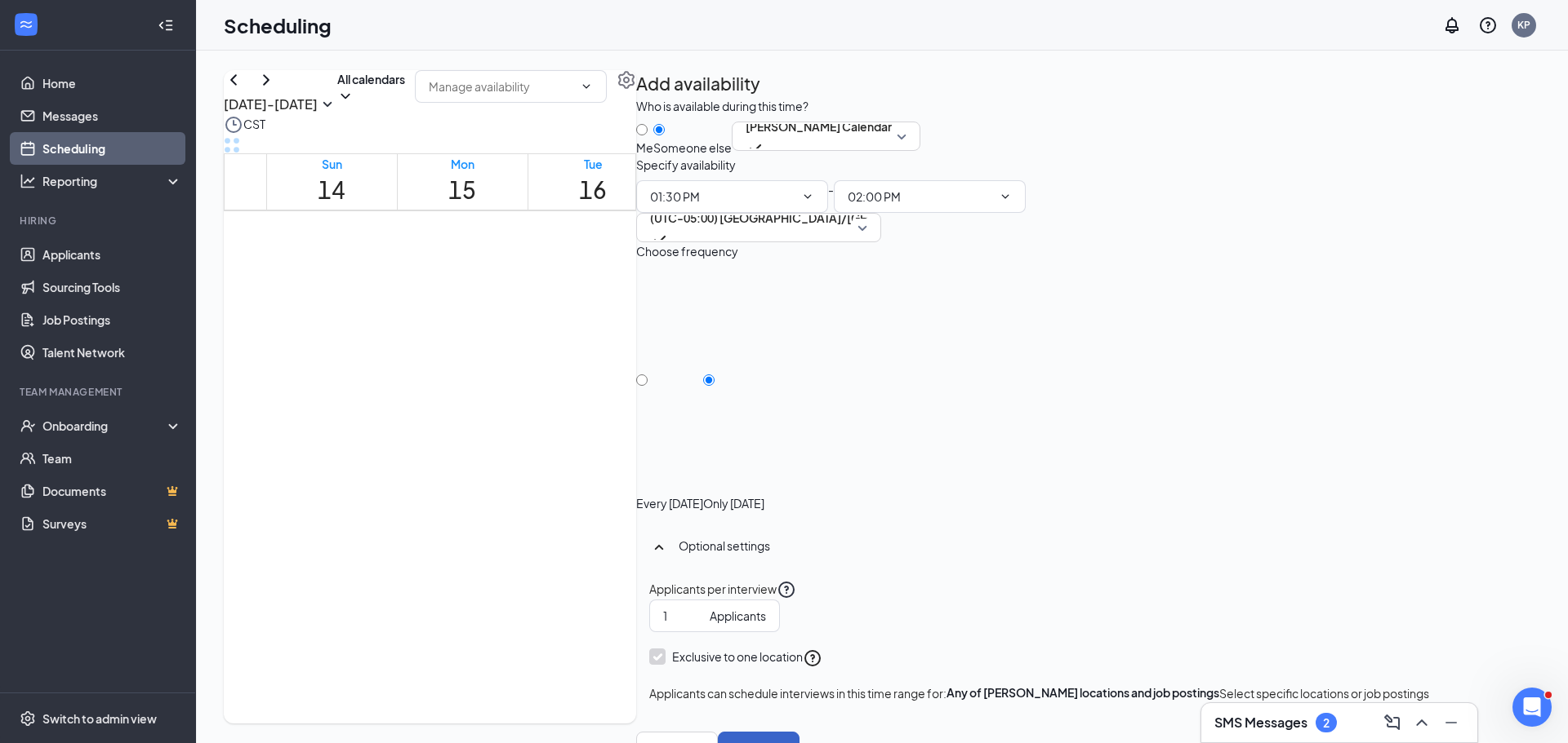
click at [799, 732] on button "Save" at bounding box center [759, 748] width 82 height 32
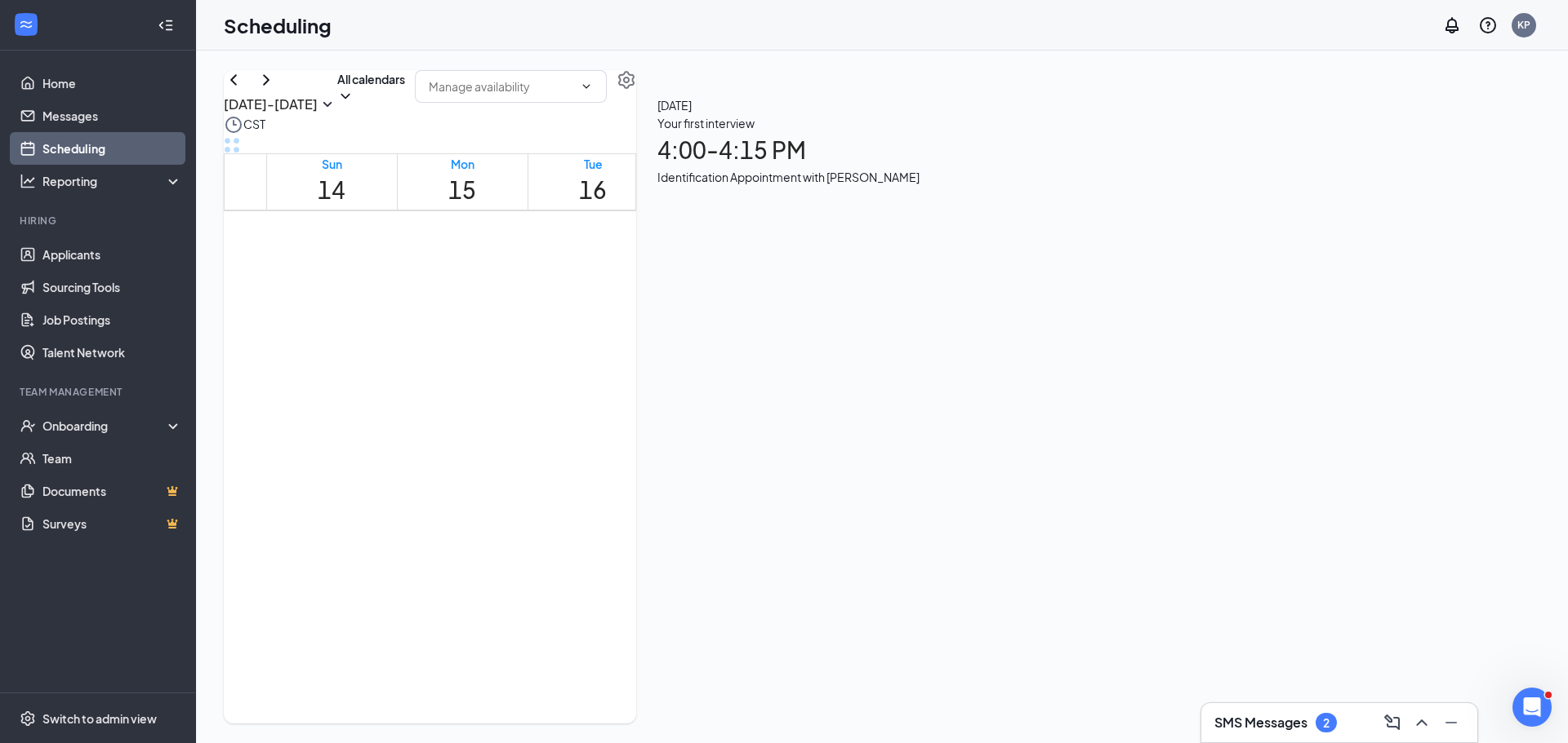
scroll to position [1374, 0]
drag, startPoint x: 946, startPoint y: 484, endPoint x: 945, endPoint y: 441, distance: 43.0
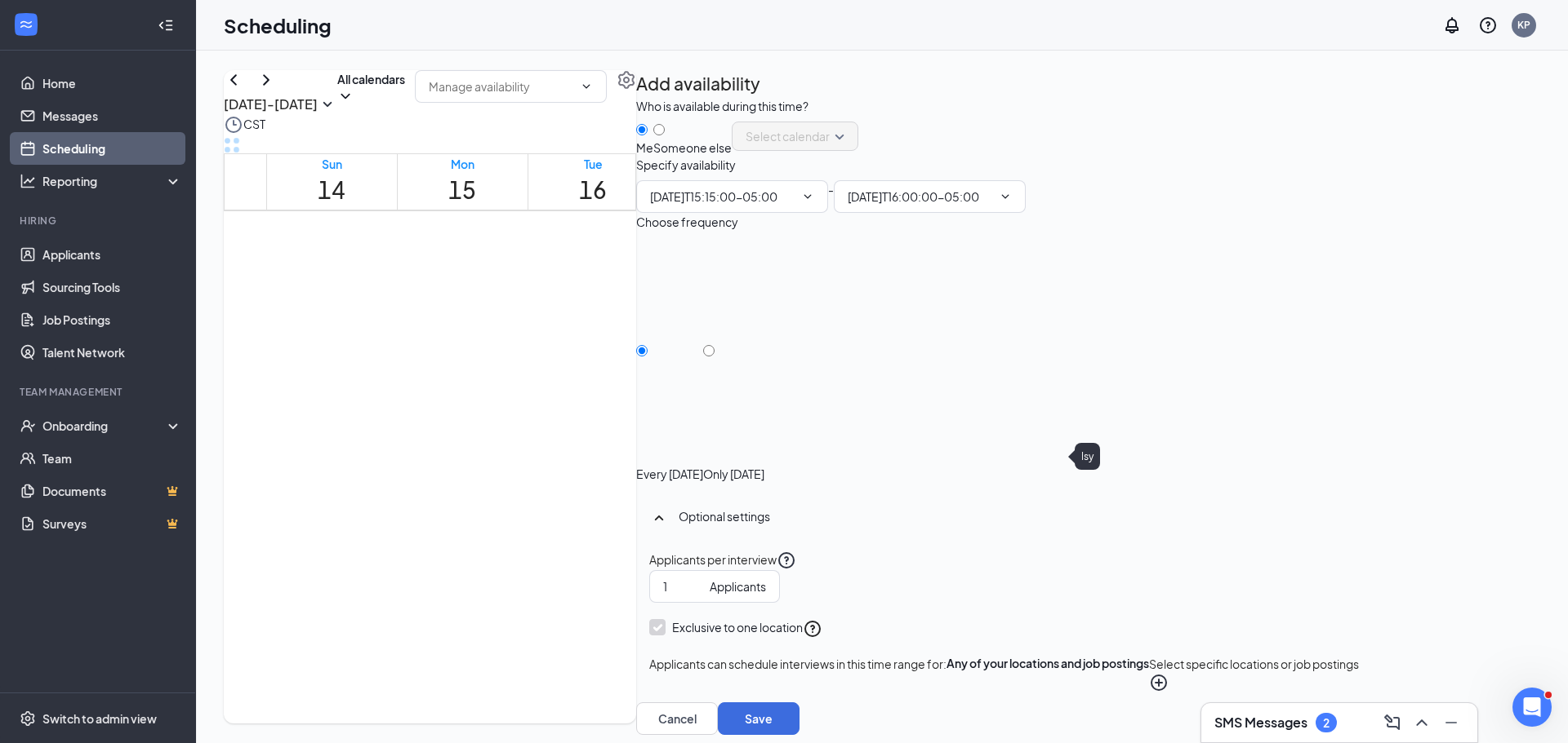
type input "03:15 PM"
type input "04:00 PM"
click at [664, 136] on input "Someone else" at bounding box center [659, 130] width 12 height 12
radio input "true"
radio input "false"
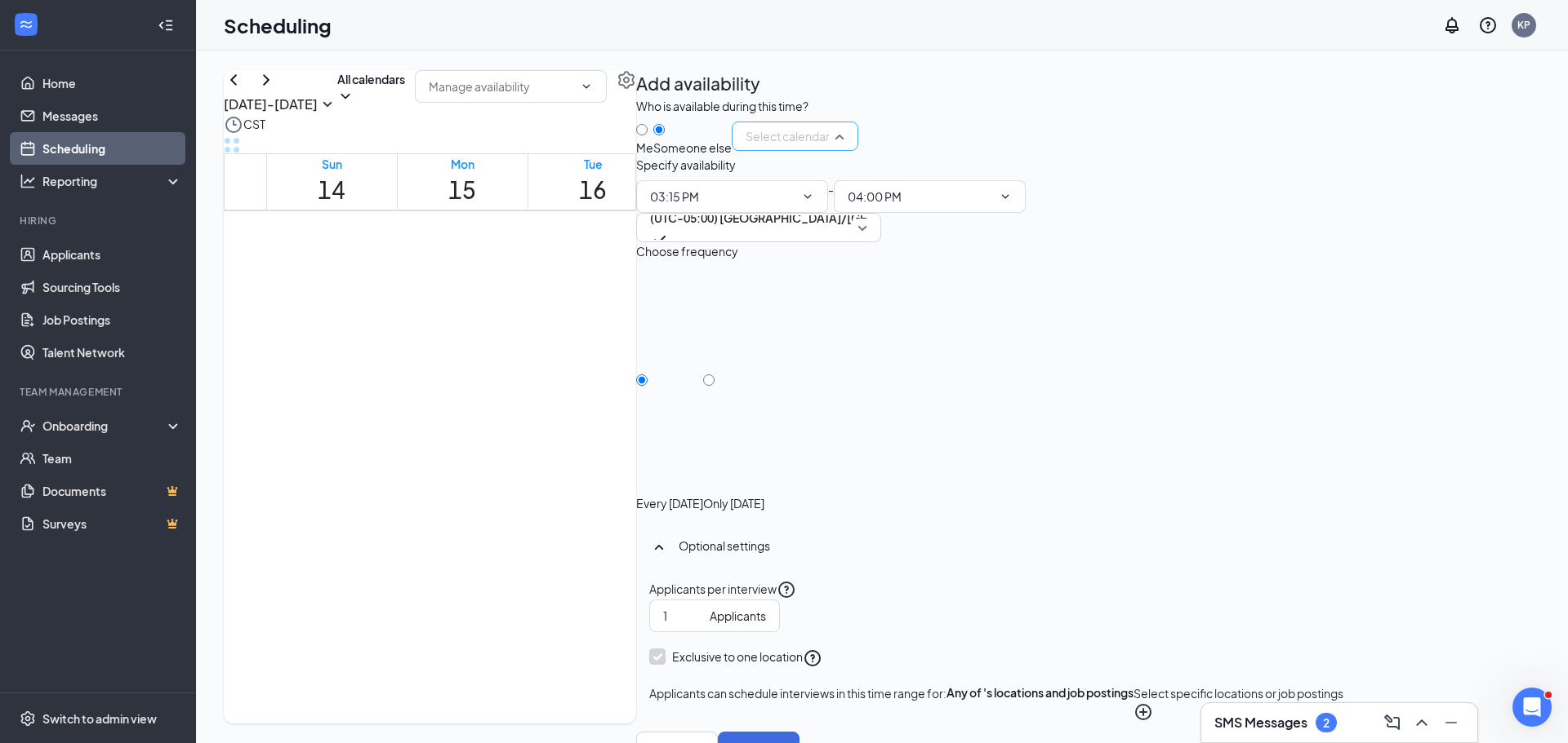
click at [837, 150] on input "search" at bounding box center [789, 136] width 96 height 27
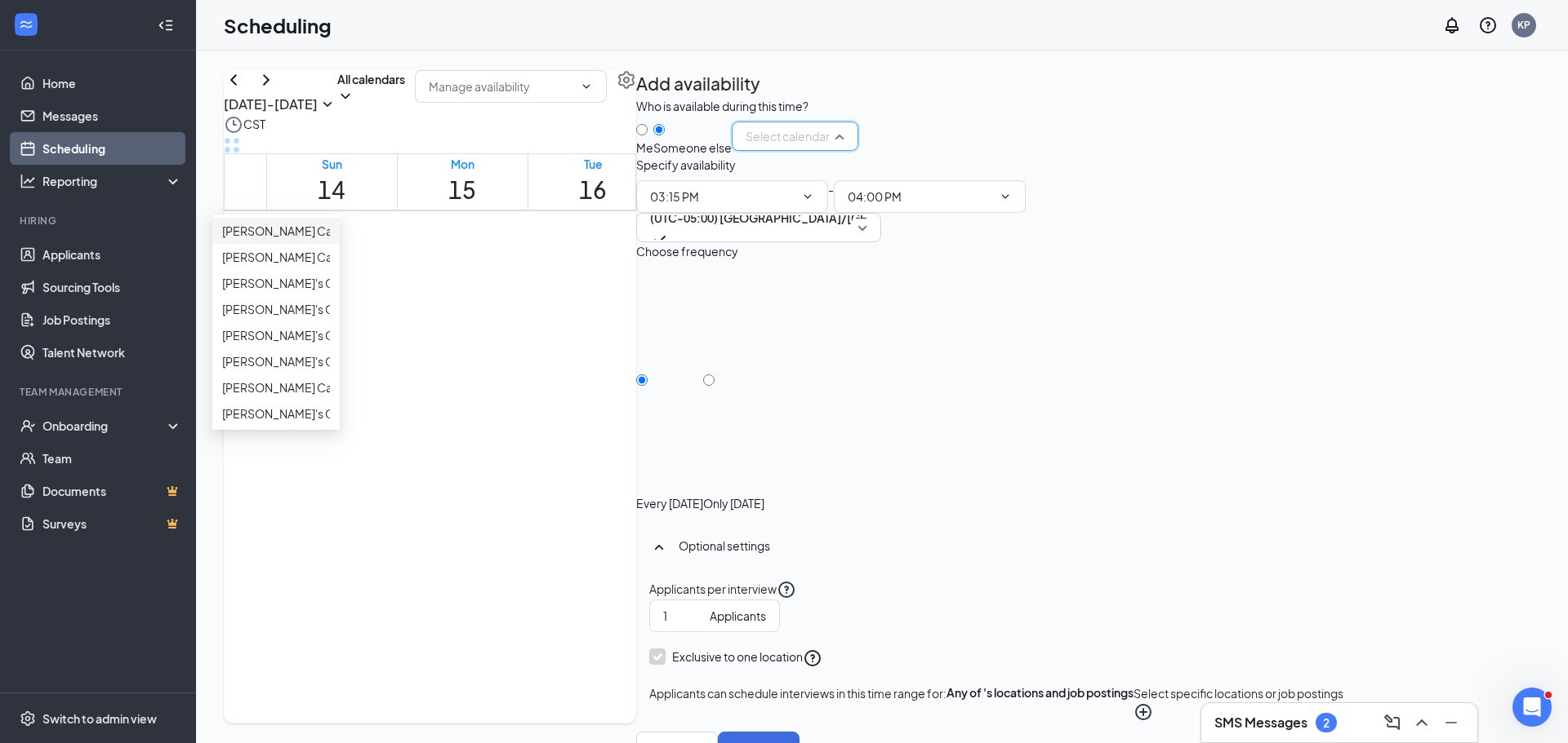
click at [366, 240] on span "[PERSON_NAME] Calendar" at bounding box center [294, 230] width 145 height 18
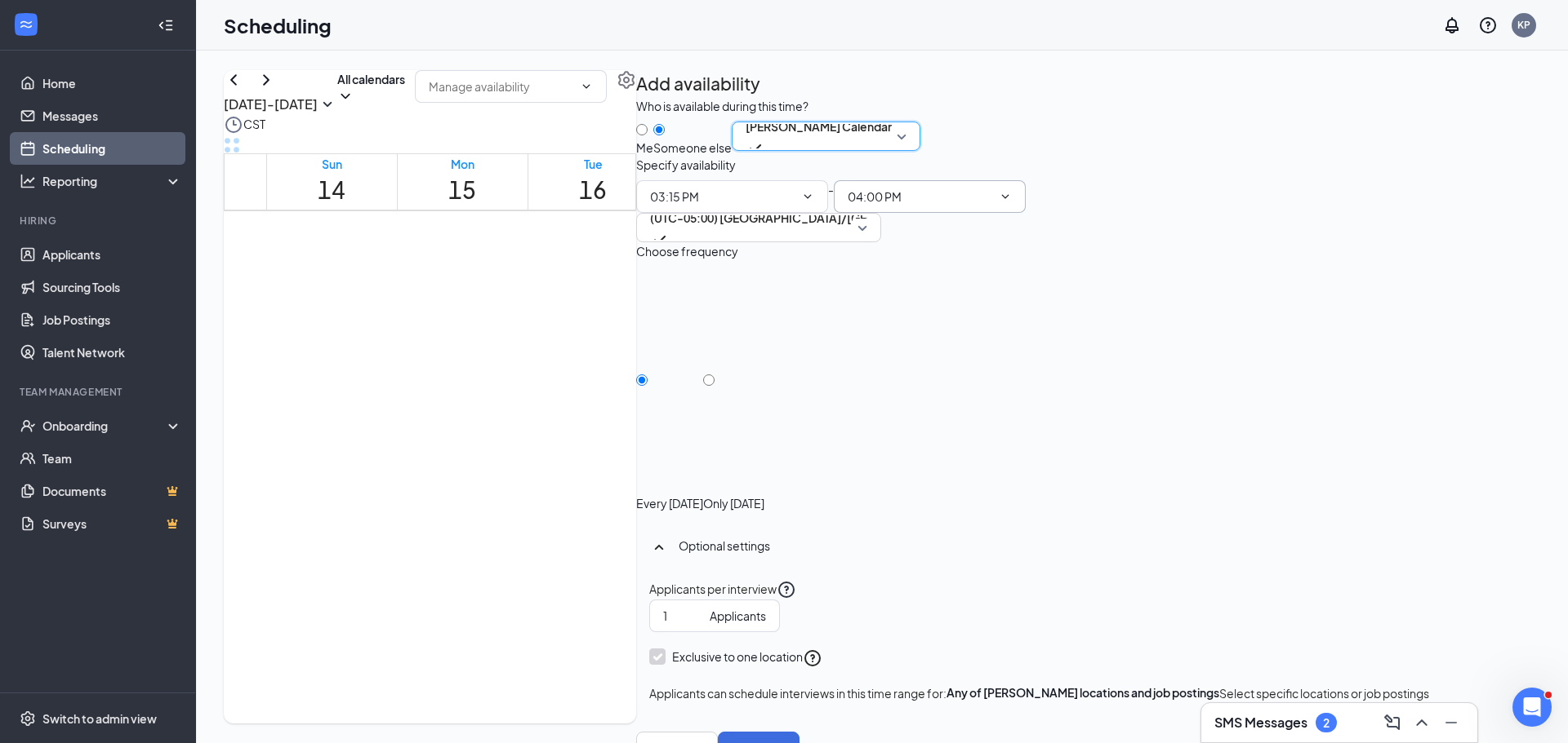
click at [992, 206] on input "04:00 PM" at bounding box center [919, 196] width 145 height 18
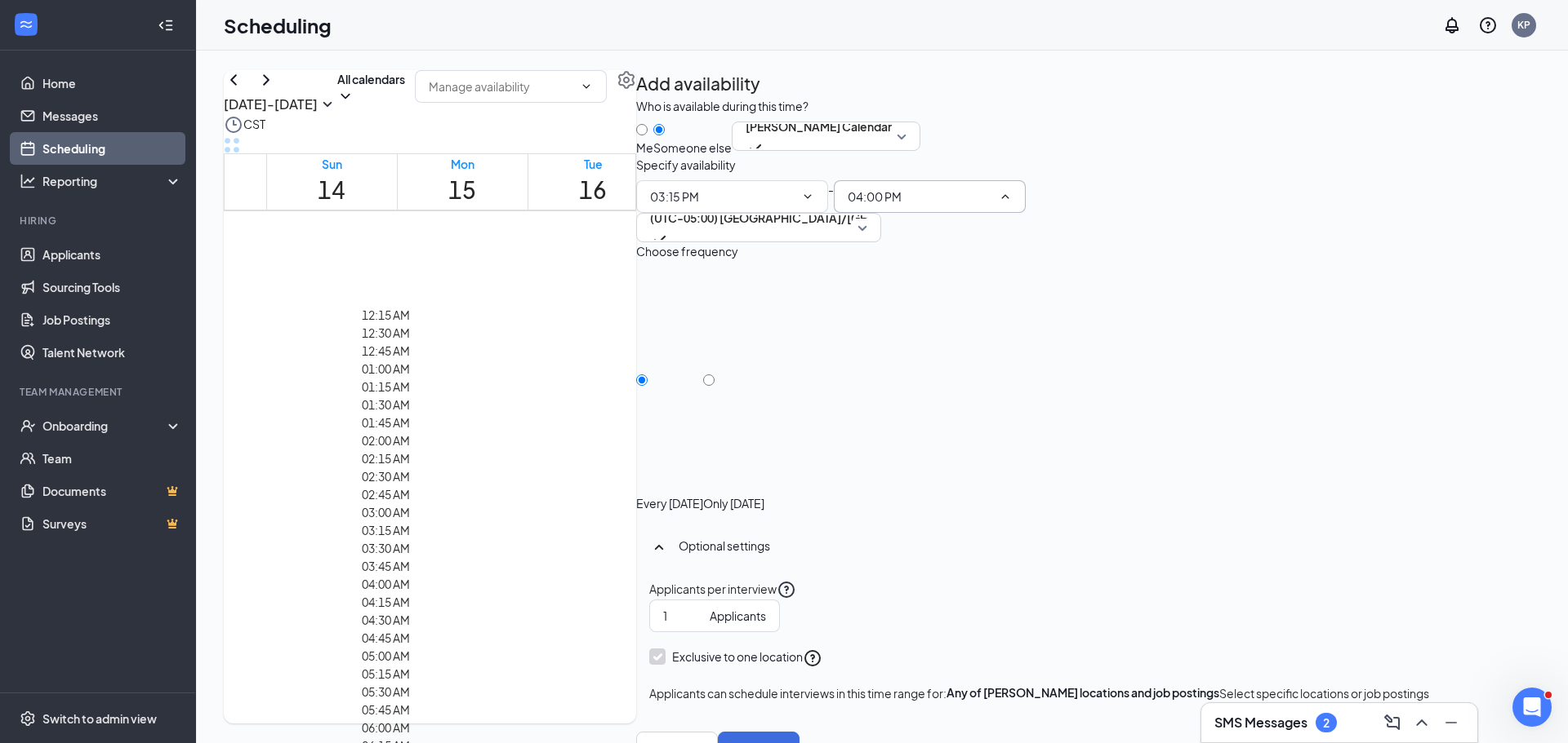
scroll to position [816, 0]
click at [794, 206] on input "03:15 PM" at bounding box center [722, 196] width 145 height 18
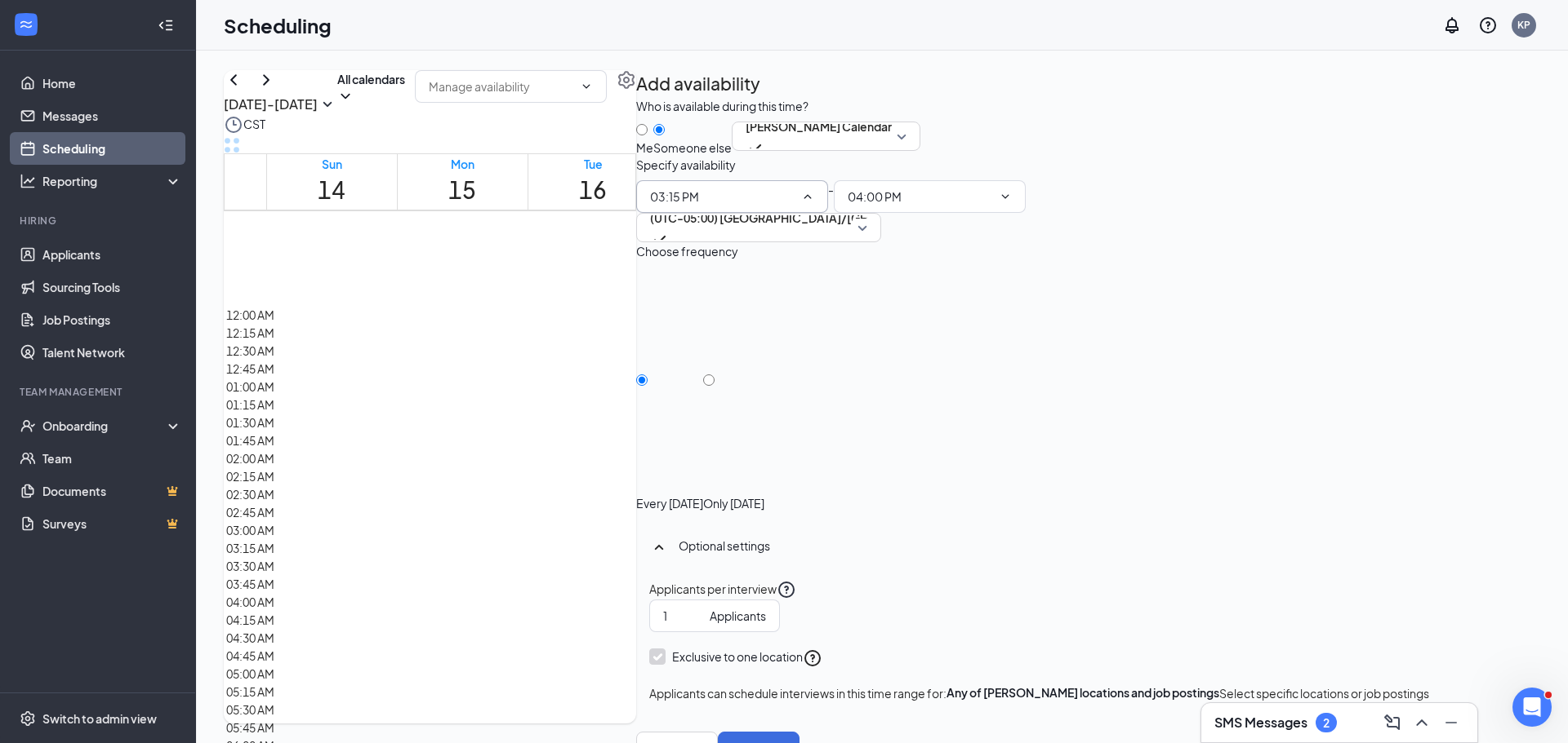
scroll to position [2203, 0]
type input "03:00 PM"
type input "03:45 PM"
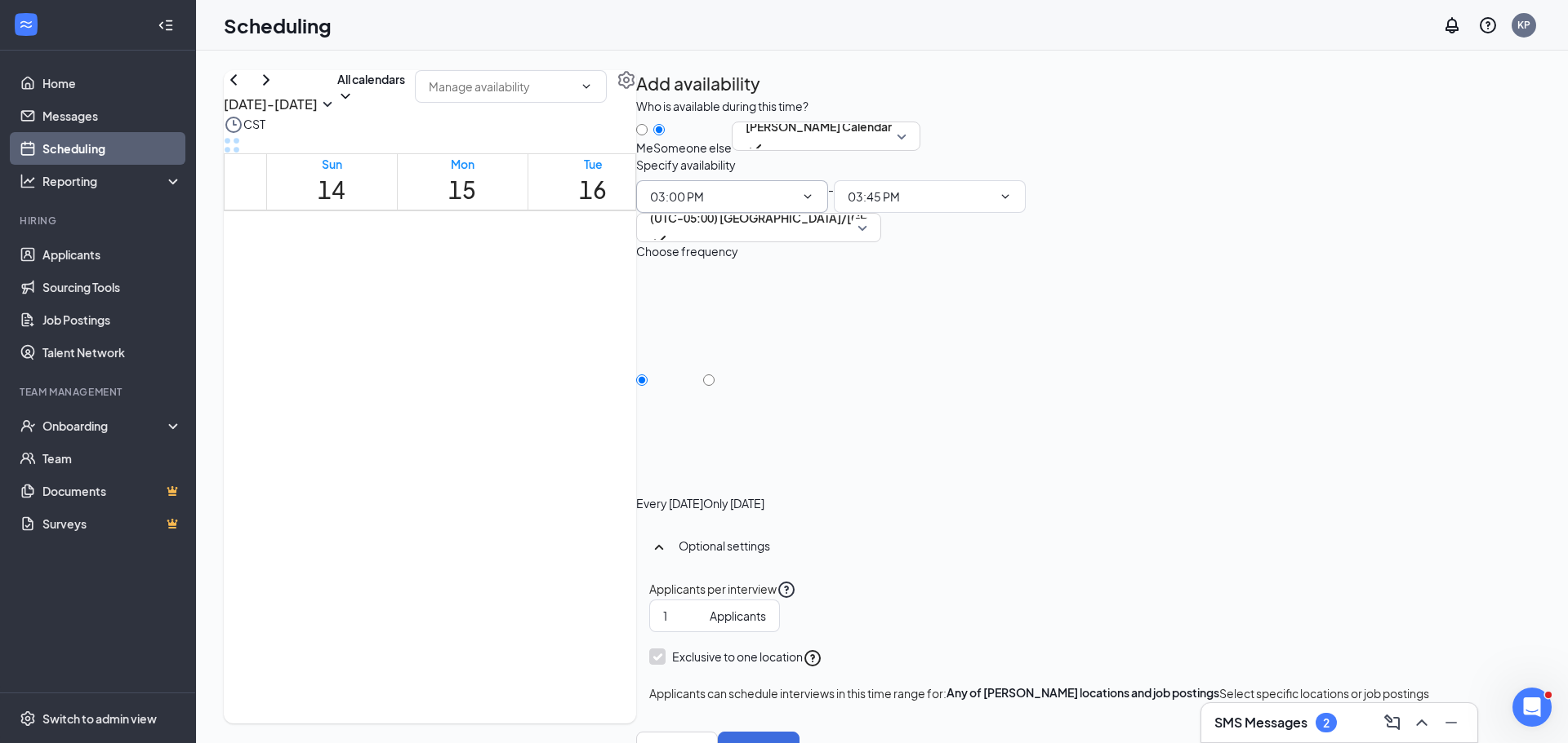
click at [827, 213] on span "03:00 PM 12:00 AM 12:15 AM 12:30 AM 12:45 AM 01:00 AM 01:15 AM 01:30 AM 01:45 A…" at bounding box center [732, 196] width 191 height 32
click at [814, 203] on icon "ChevronDown" at bounding box center [807, 196] width 13 height 13
click at [794, 206] on input "03:00 PM" at bounding box center [722, 196] width 145 height 18
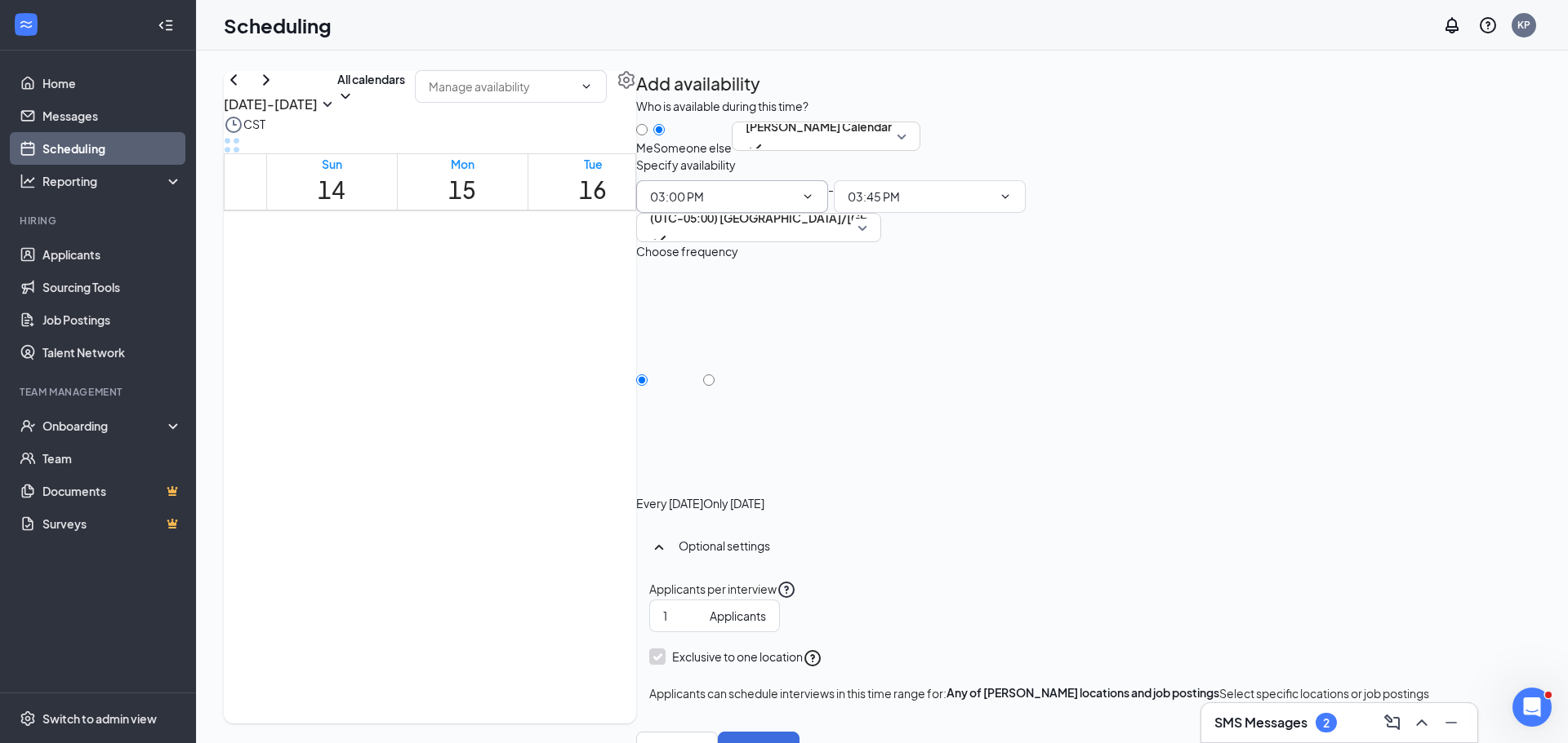
click at [827, 213] on span "03:00 PM 12:00 AM 12:15 AM 12:30 AM 12:45 AM 01:00 AM 01:15 AM 01:30 AM 01:45 A…" at bounding box center [732, 196] width 191 height 32
click at [814, 203] on span at bounding box center [806, 196] width 17 height 13
click at [814, 203] on icon "ChevronDown" at bounding box center [807, 196] width 13 height 13
click at [794, 206] on input "03:00 PM" at bounding box center [722, 196] width 145 height 18
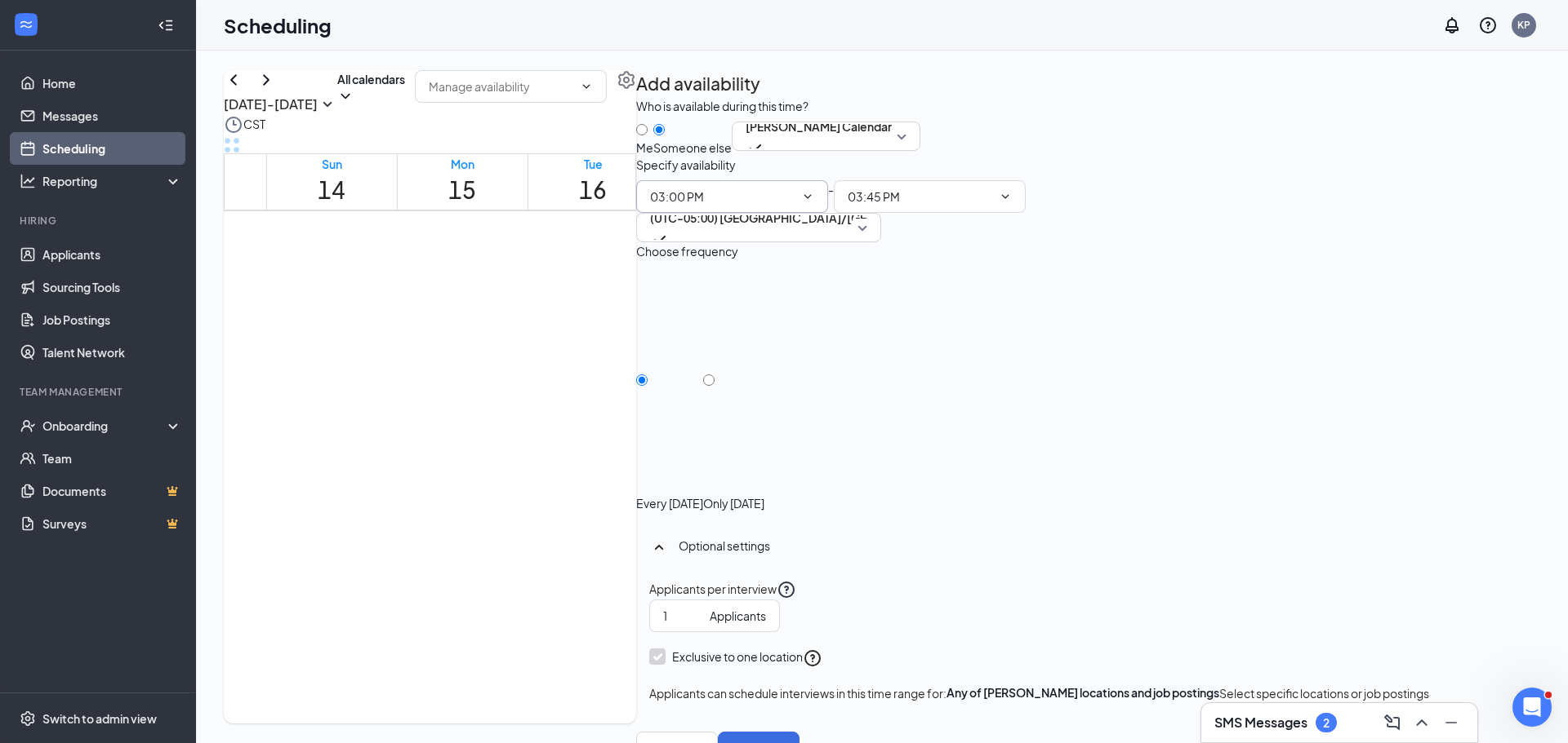
click at [794, 206] on input "03:00 PM" at bounding box center [722, 196] width 145 height 18
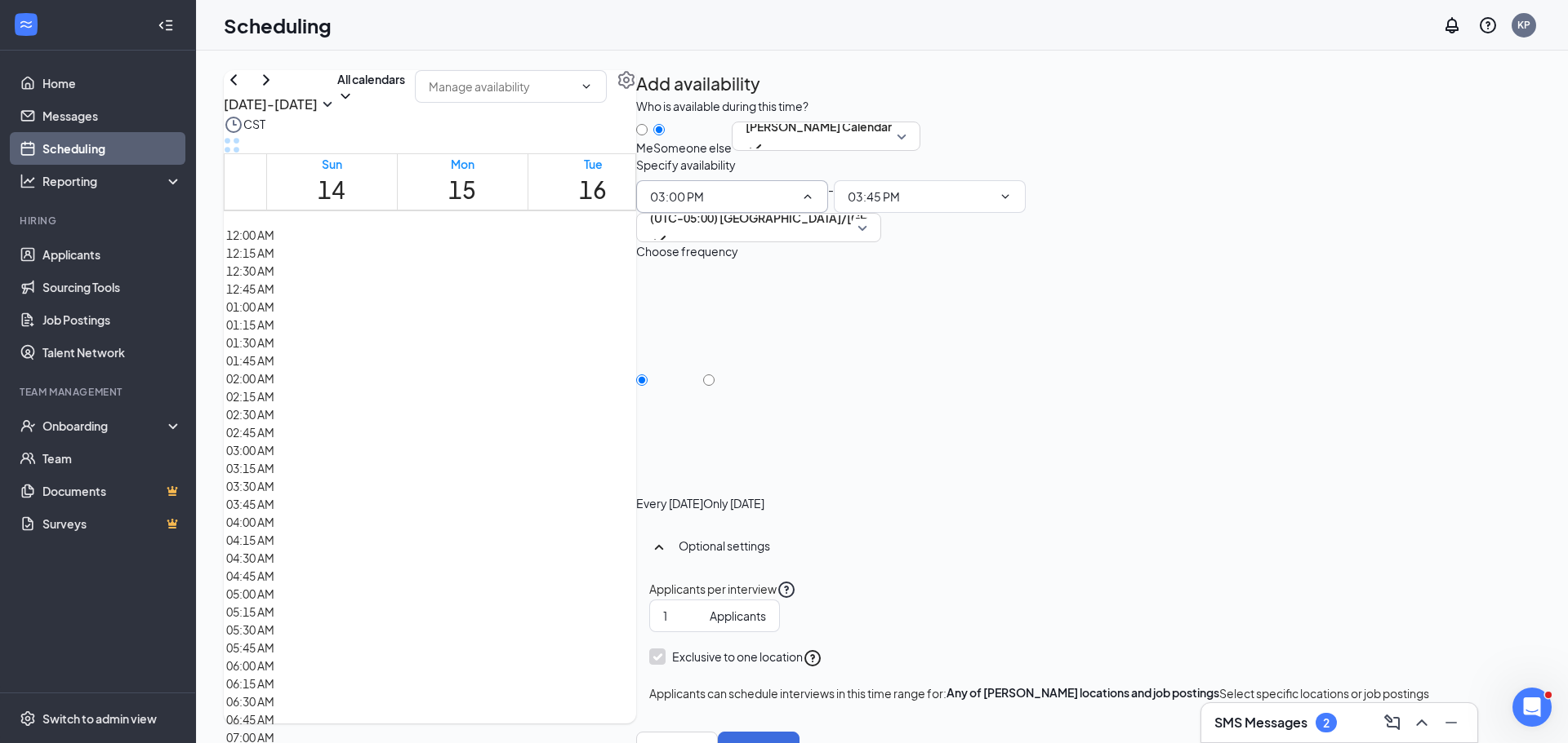
type input "03:30 PM"
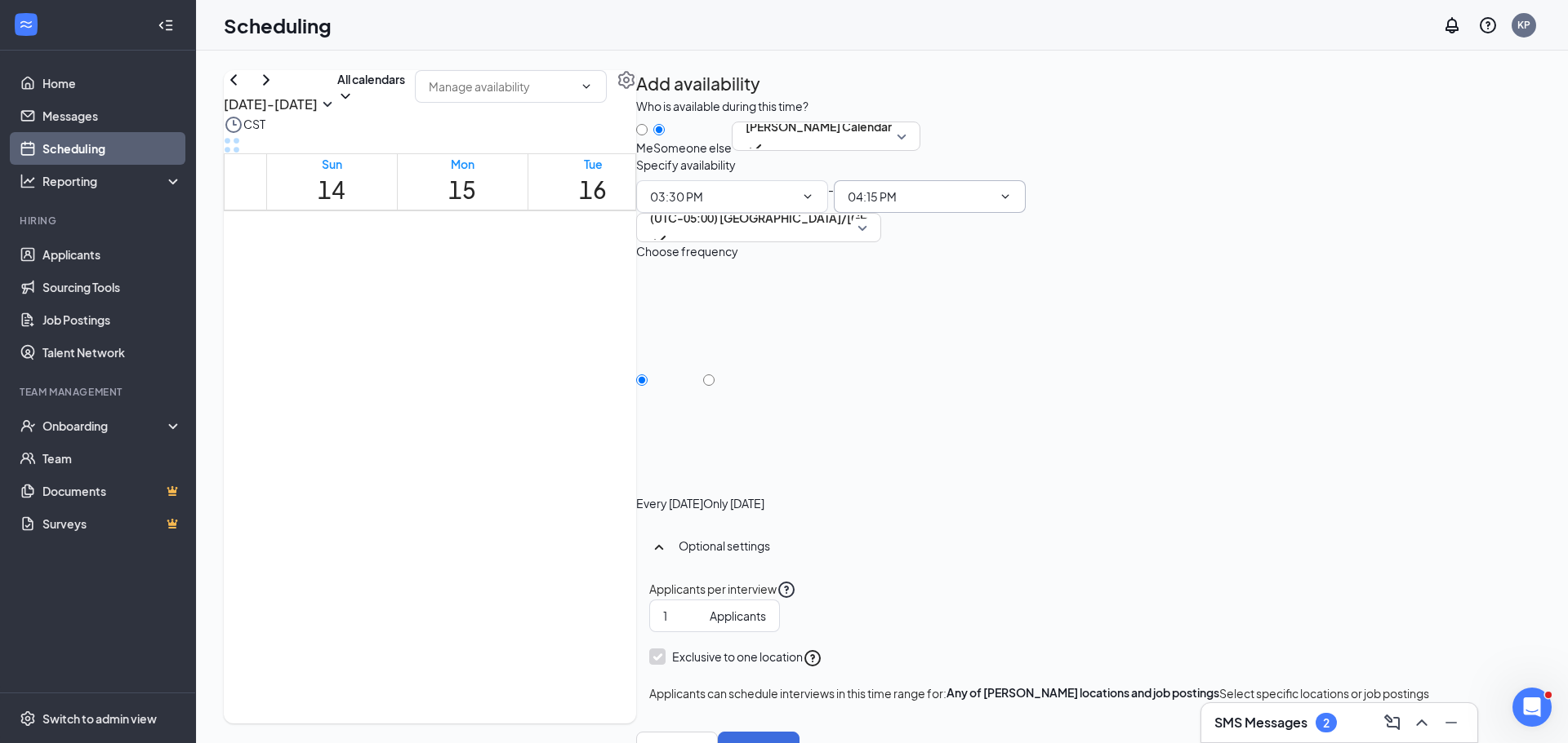
click at [992, 206] on input "04:15 PM" at bounding box center [919, 196] width 145 height 18
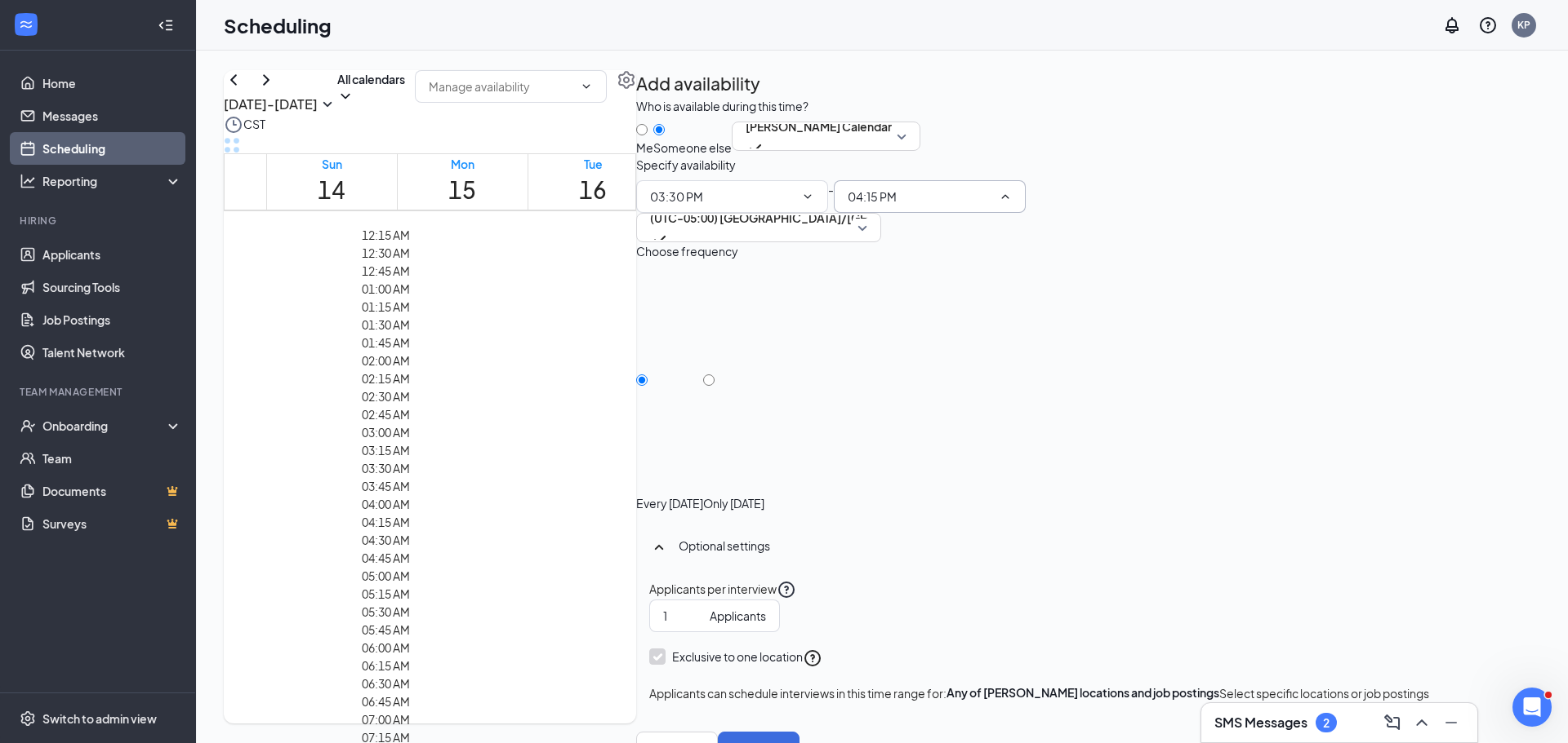
type input "03:45 PM"
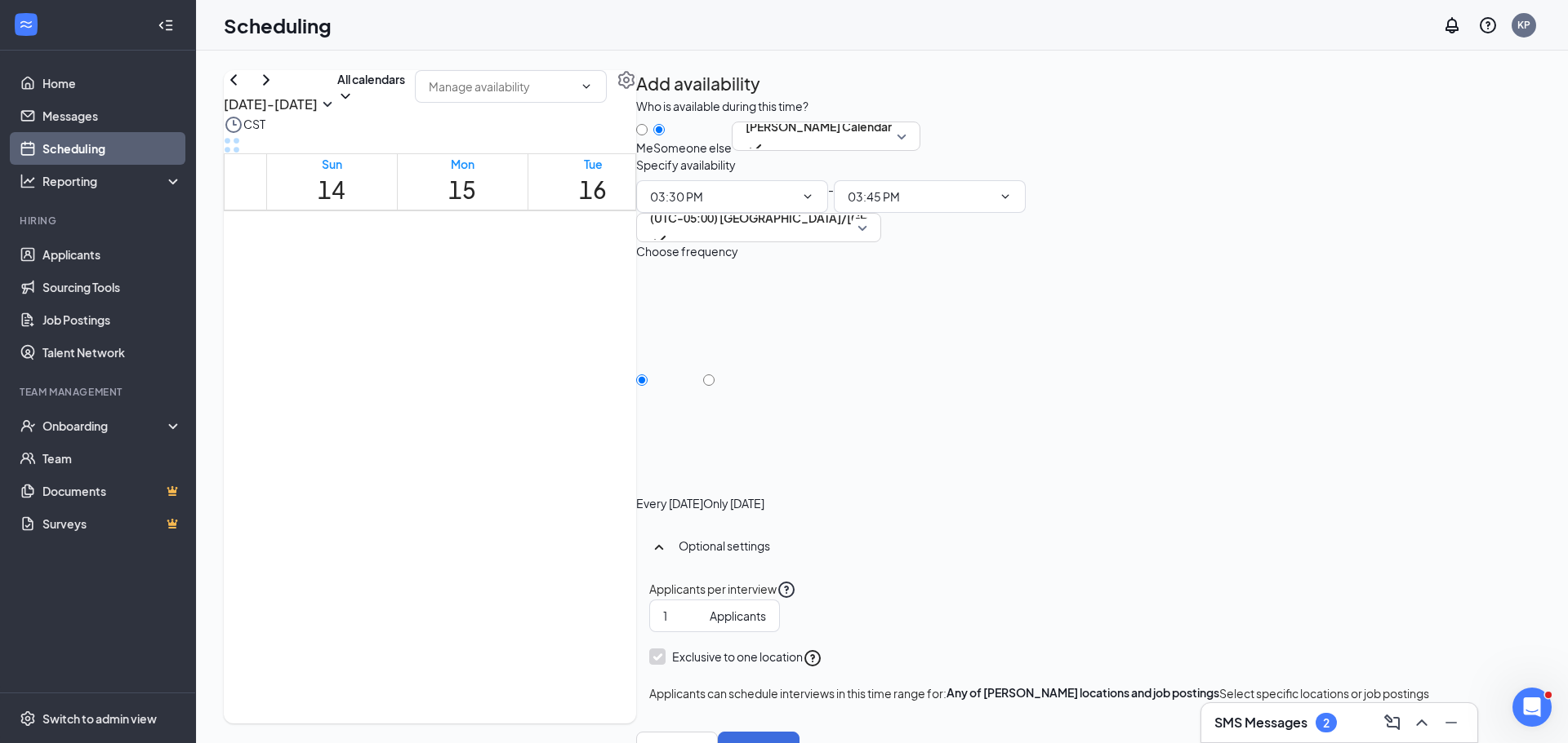
click at [764, 495] on div at bounding box center [734, 495] width 62 height 0
click at [714, 375] on input "Only [DATE]" at bounding box center [709, 381] width 12 height 12
radio input "true"
radio input "false"
click at [799, 732] on button "Save" at bounding box center [759, 748] width 82 height 32
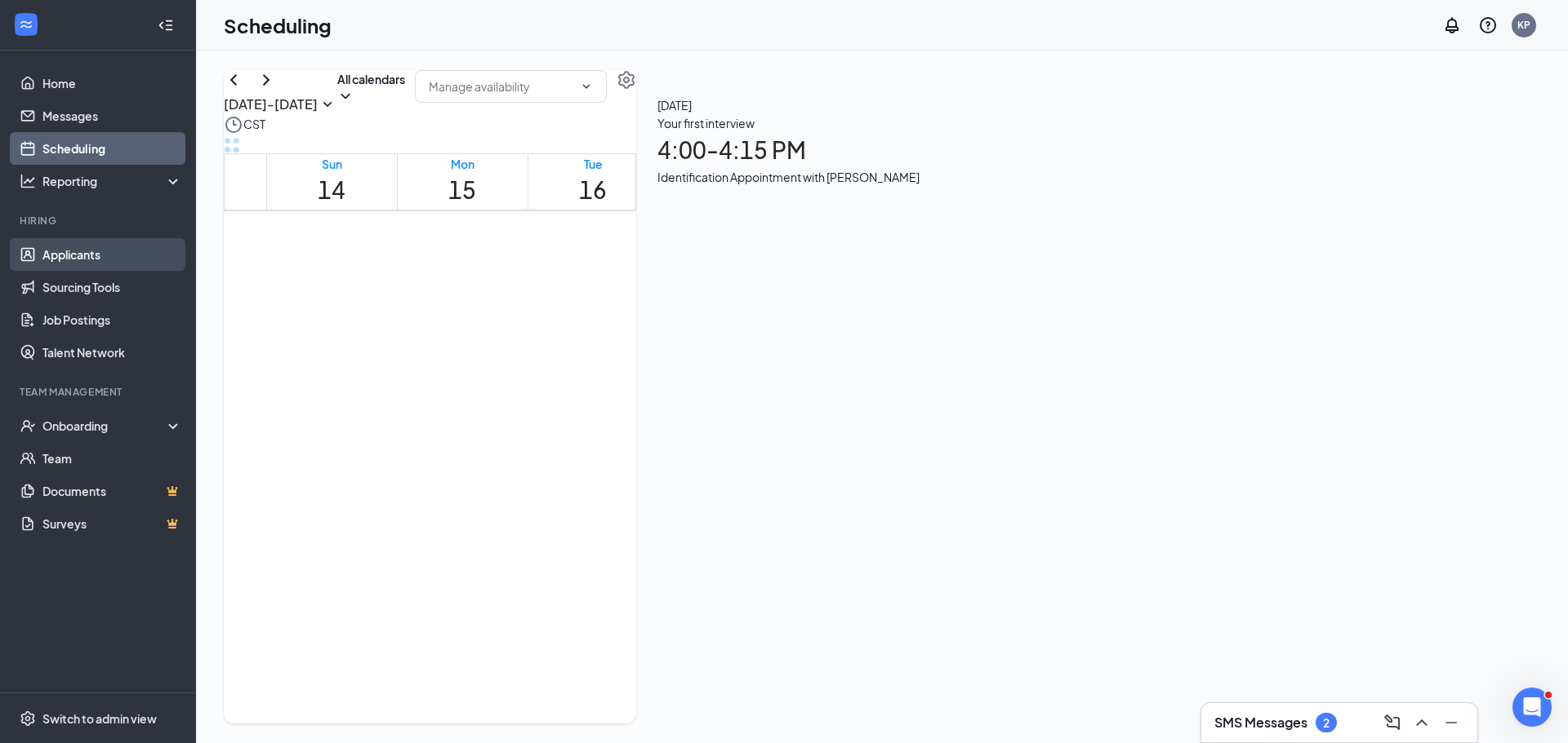
click at [111, 250] on link "Applicants" at bounding box center [111, 254] width 140 height 32
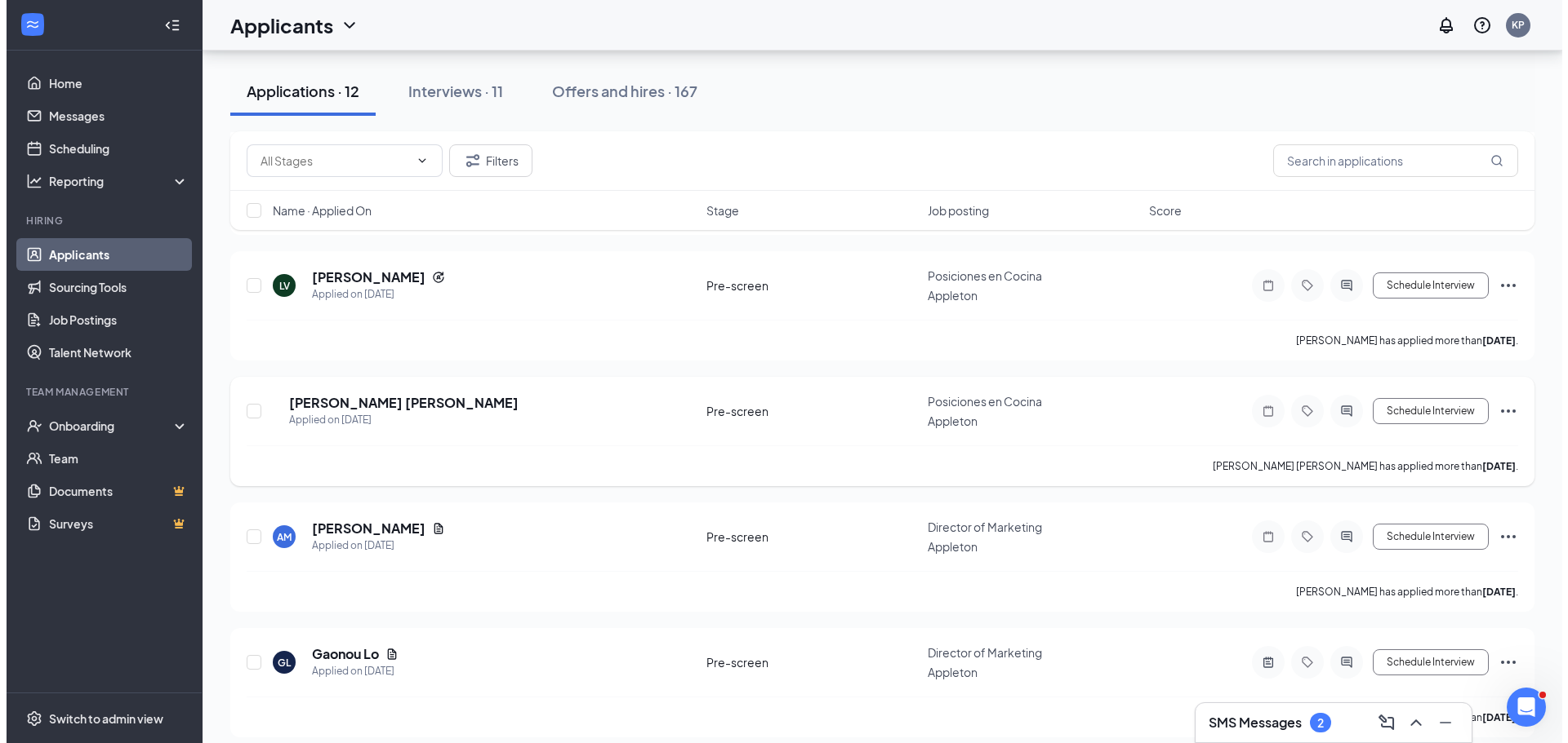
scroll to position [1103, 0]
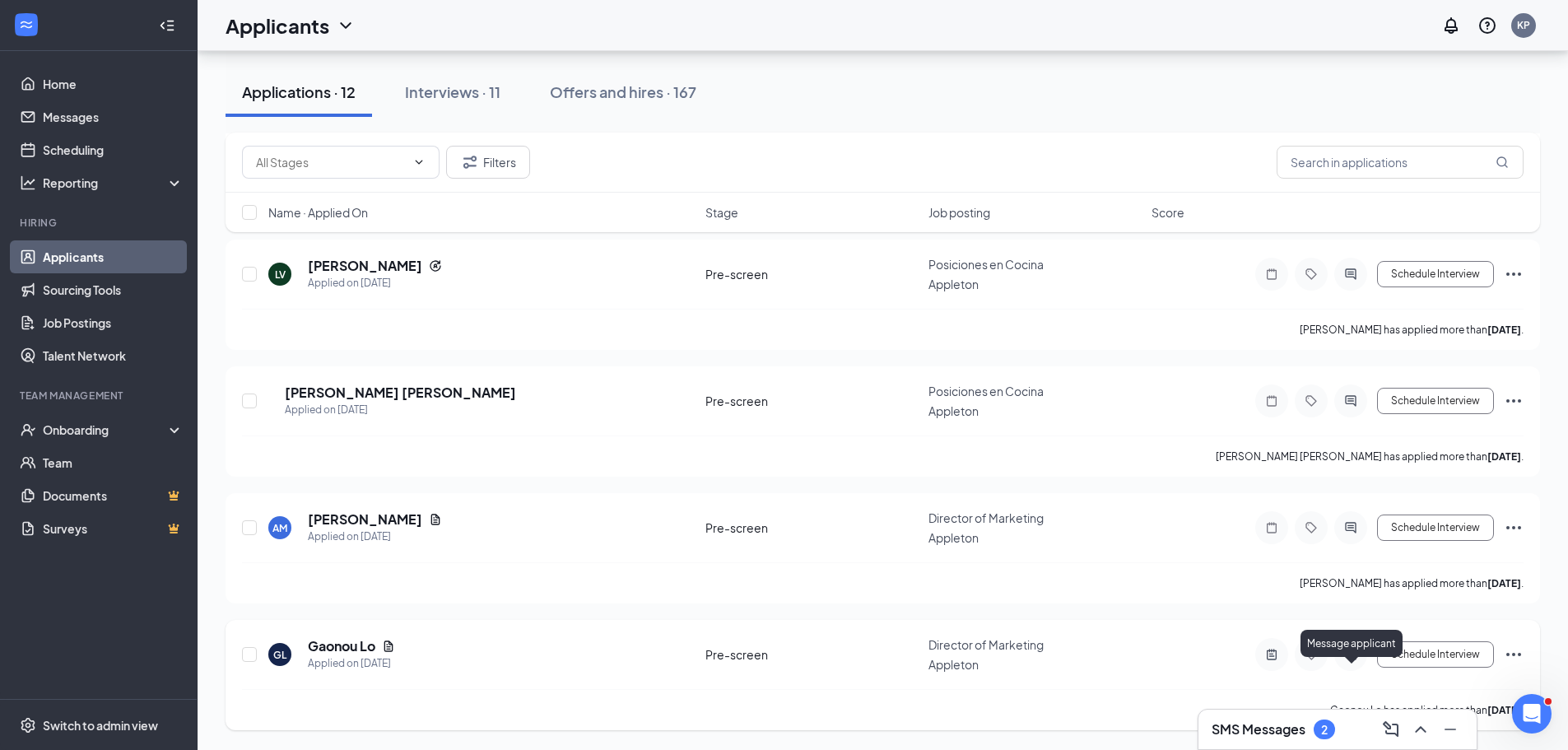
click at [1345, 653] on icon "ActiveChat" at bounding box center [1350, 654] width 20 height 13
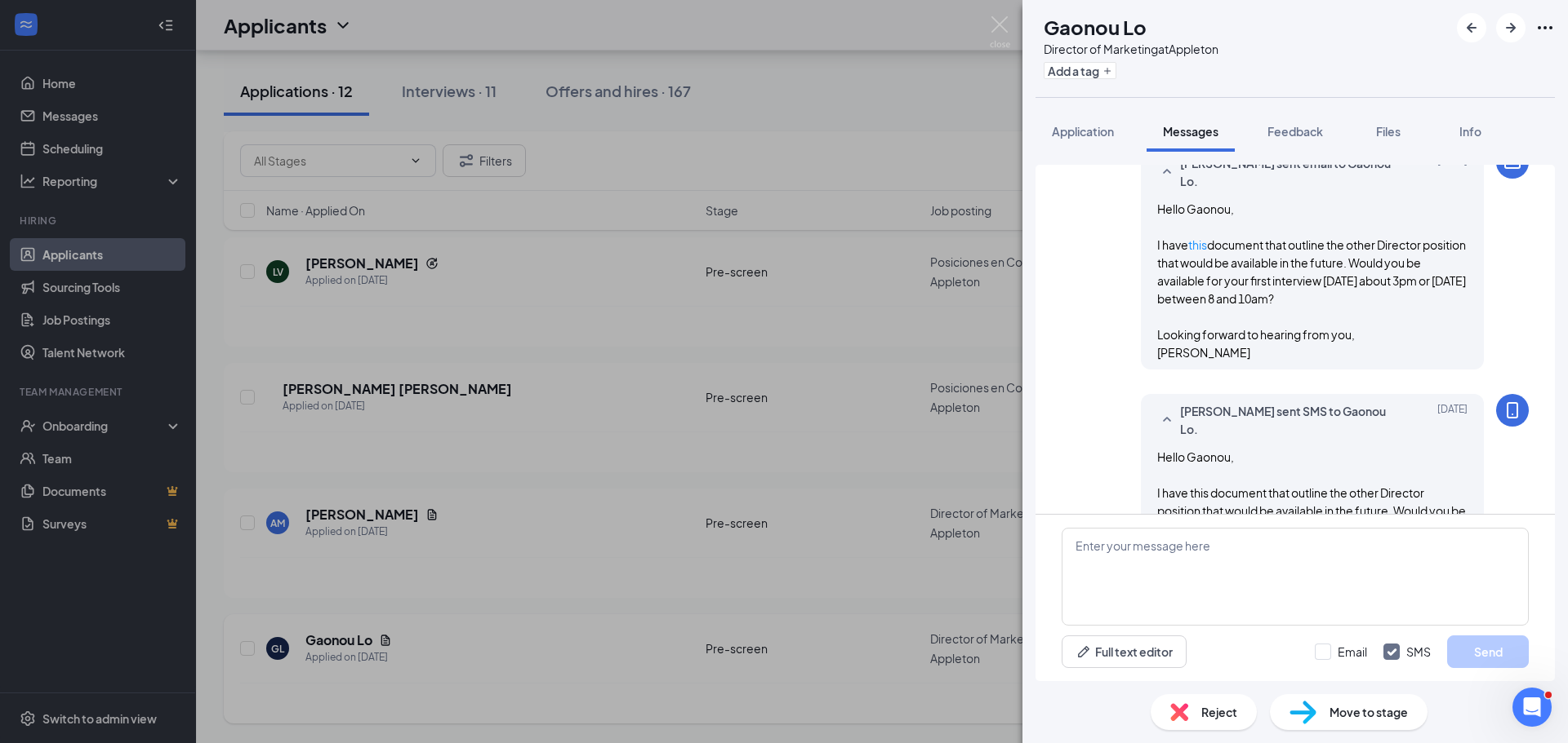
scroll to position [615, 0]
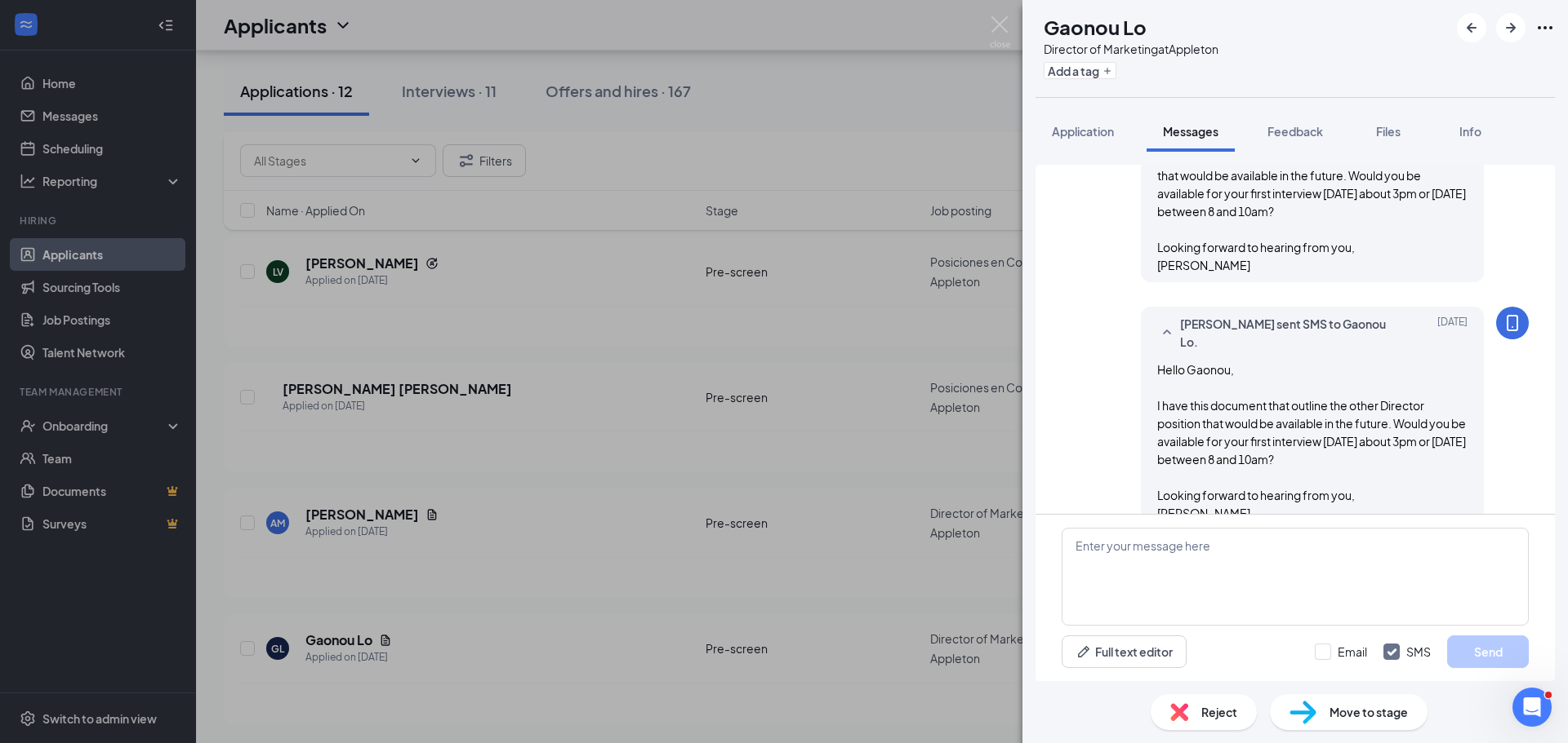
click at [799, 470] on div "[PERSON_NAME] Lo Director of Marketing at Appleton Add a tag Application Messag…" at bounding box center [784, 371] width 1568 height 743
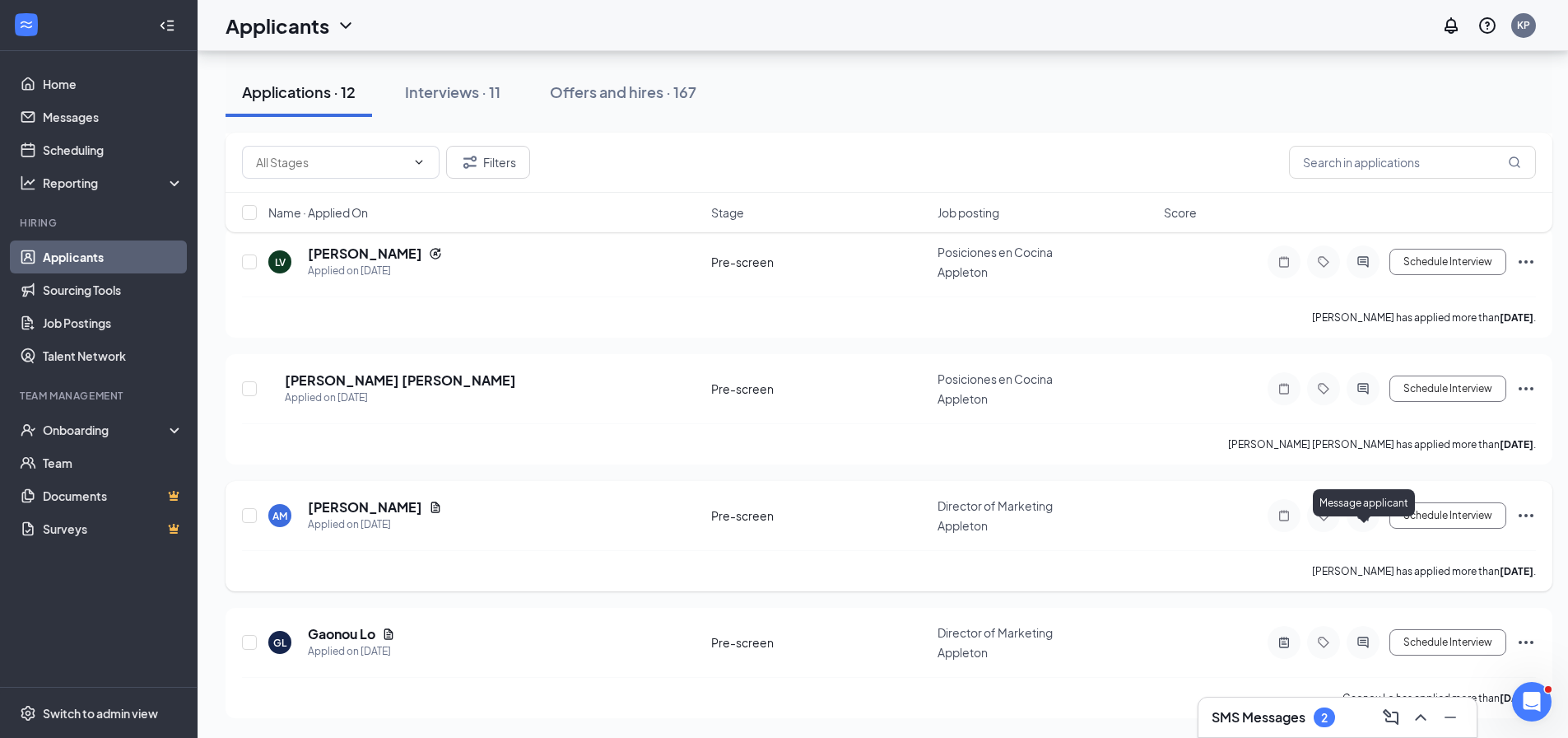
click at [1371, 521] on icon "ActiveChat" at bounding box center [1363, 514] width 20 height 13
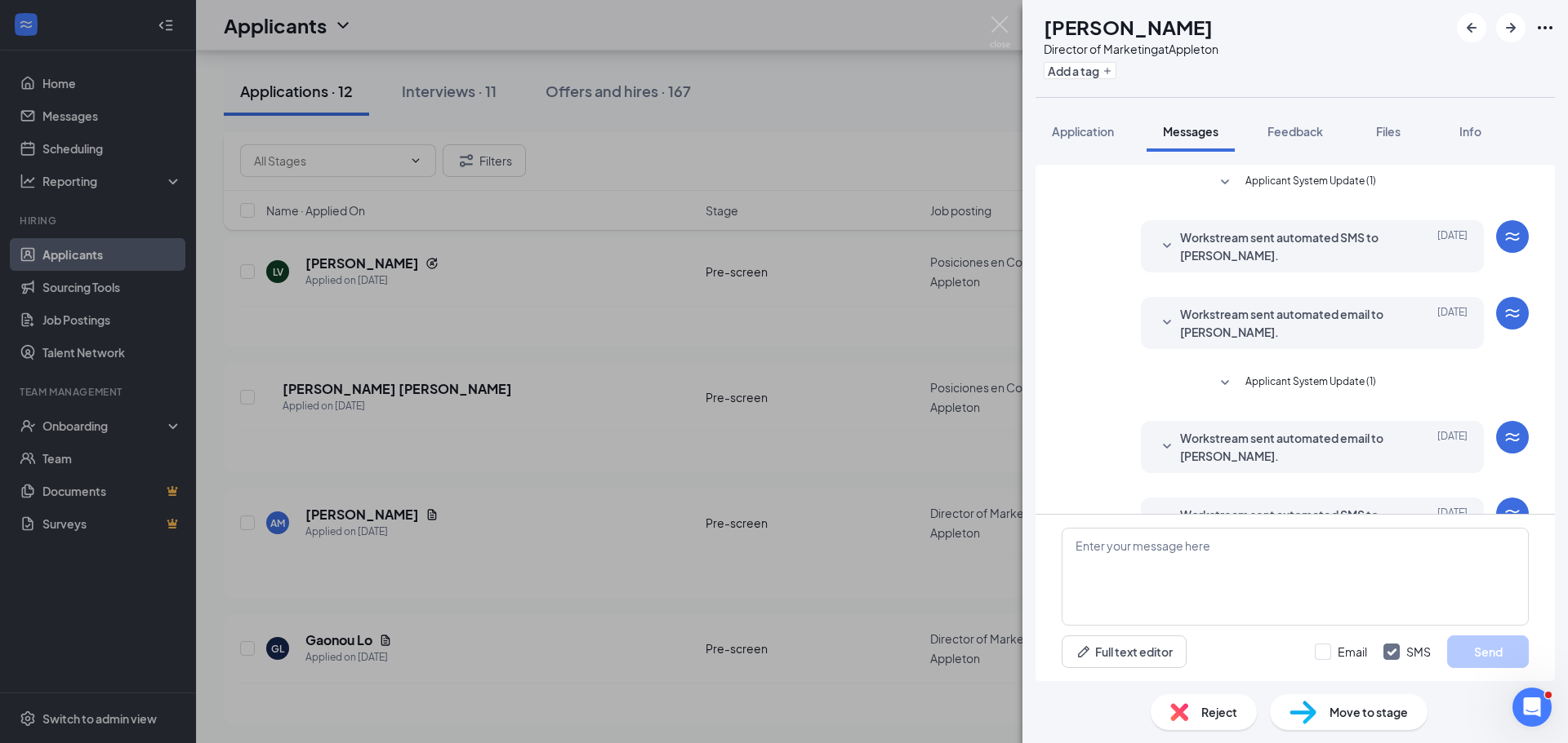
scroll to position [100, 0]
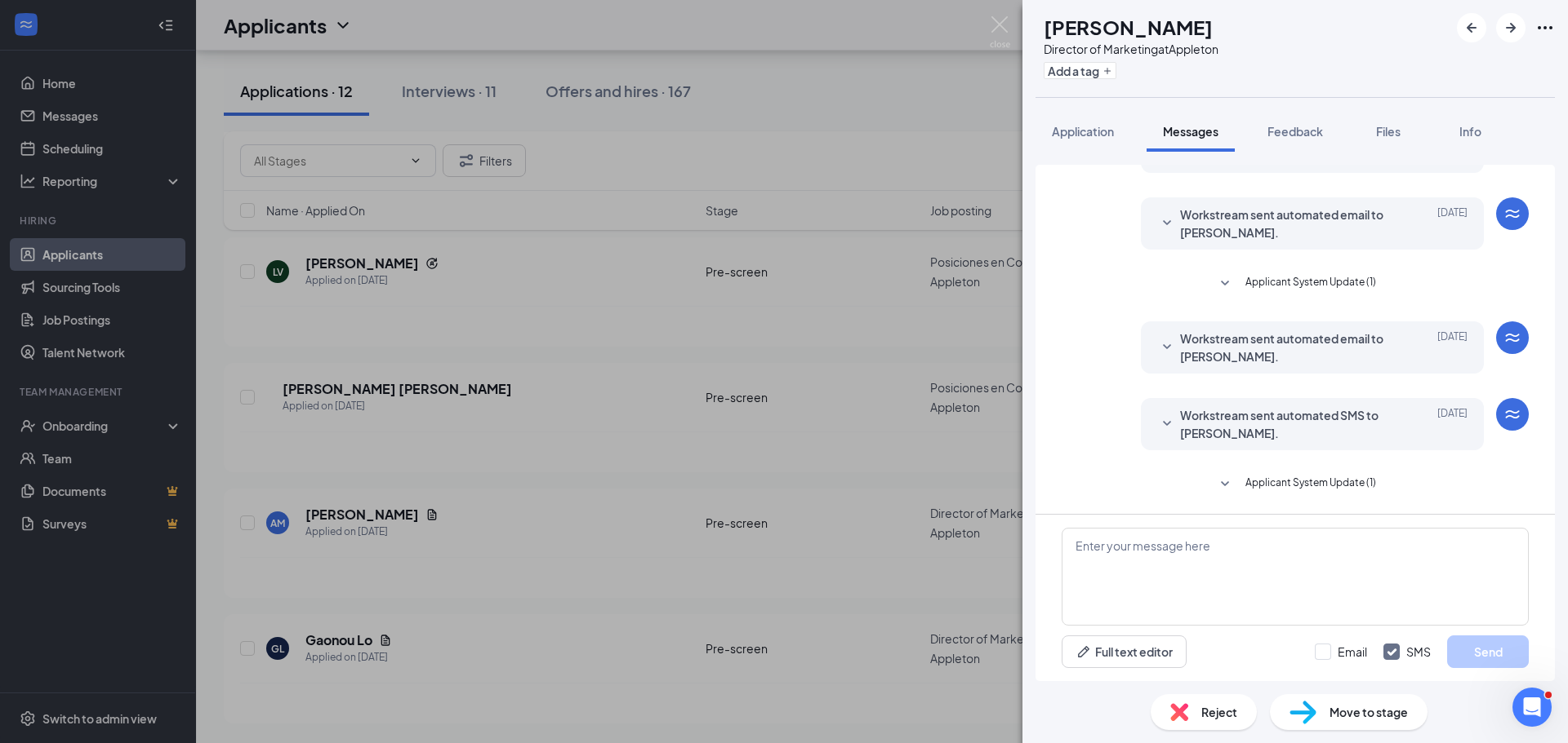
click at [886, 397] on div "AM [PERSON_NAME] Director of Marketing at Appleton Add a tag Application Messag…" at bounding box center [784, 371] width 1568 height 743
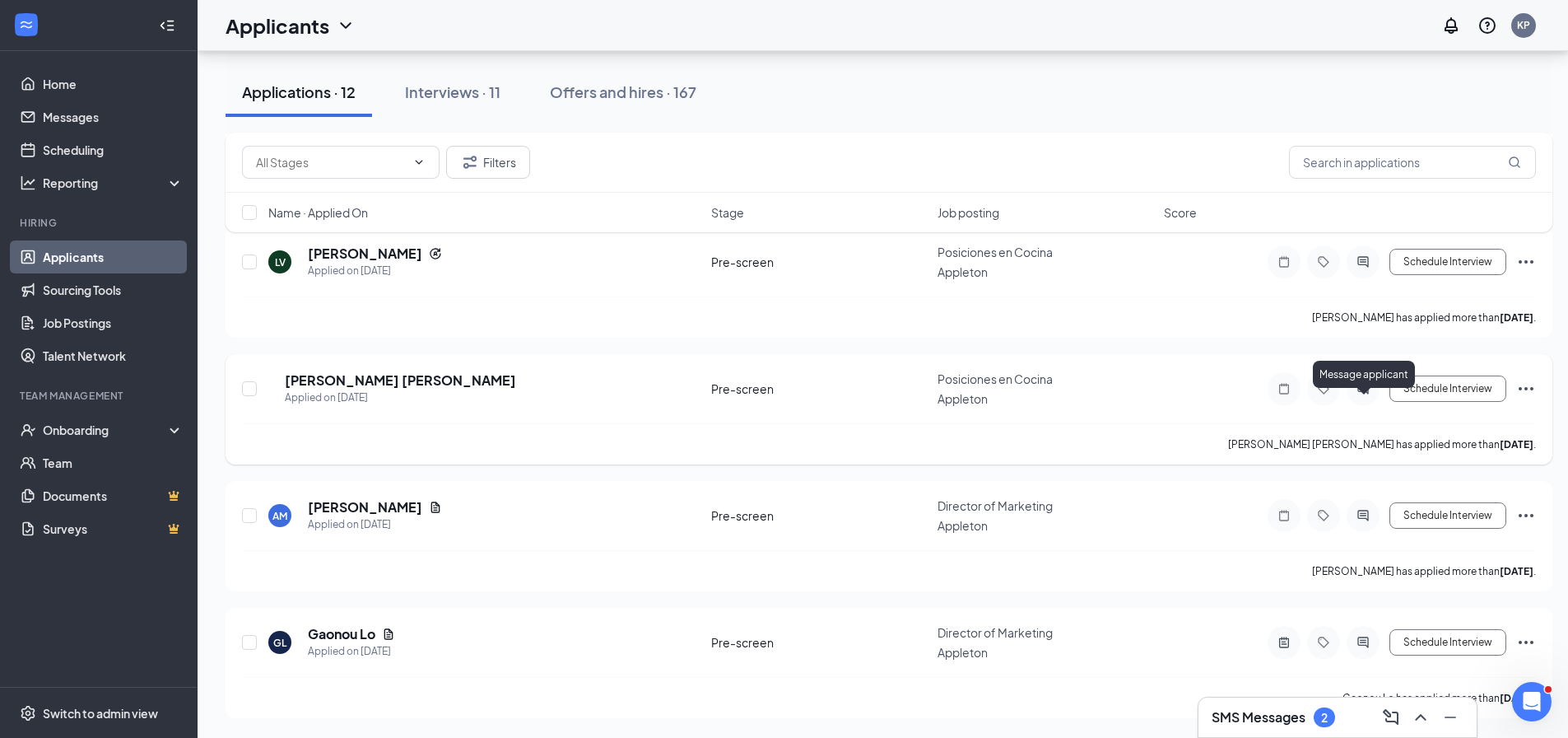
click at [1365, 395] on icon "ActiveChat" at bounding box center [1363, 388] width 20 height 13
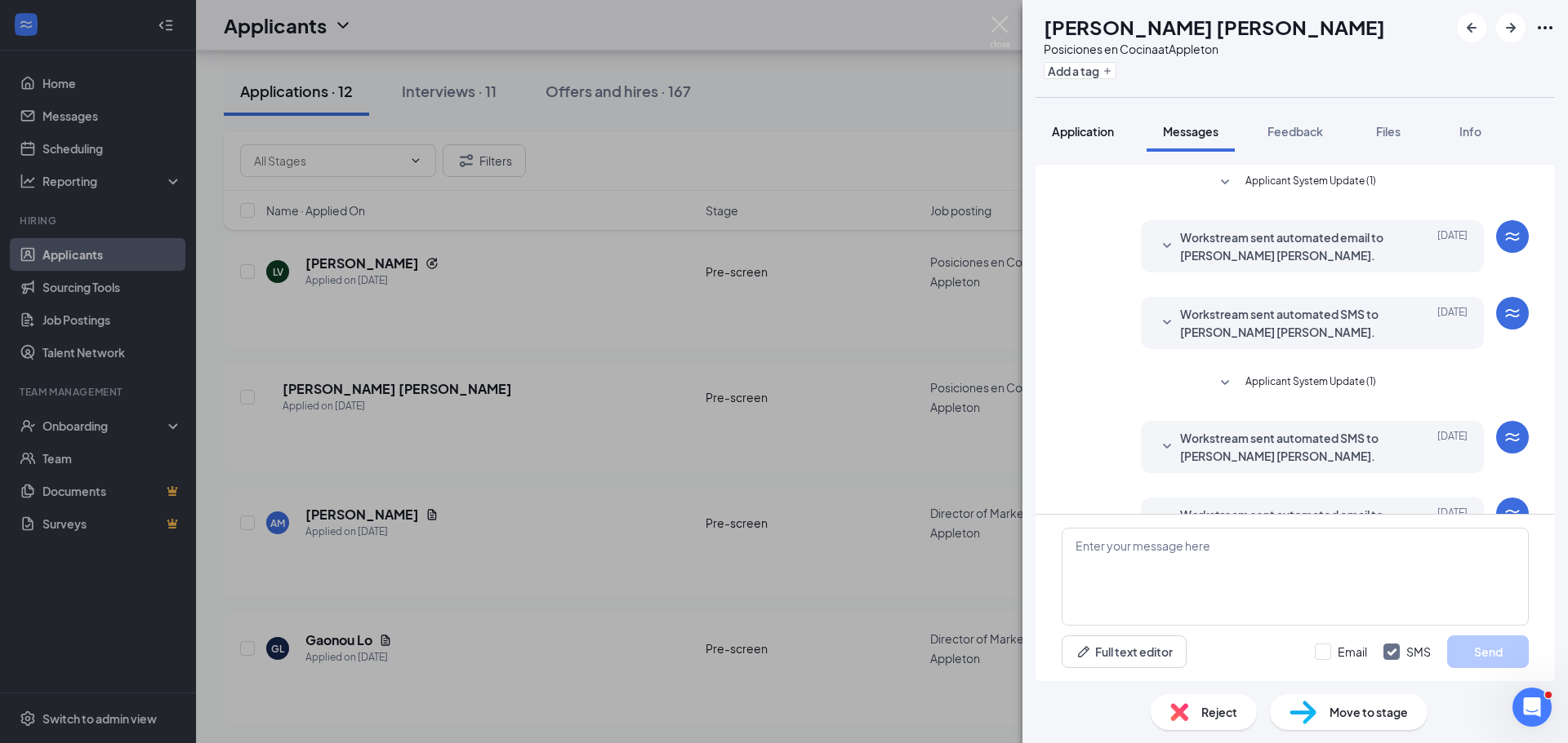
scroll to position [97, 0]
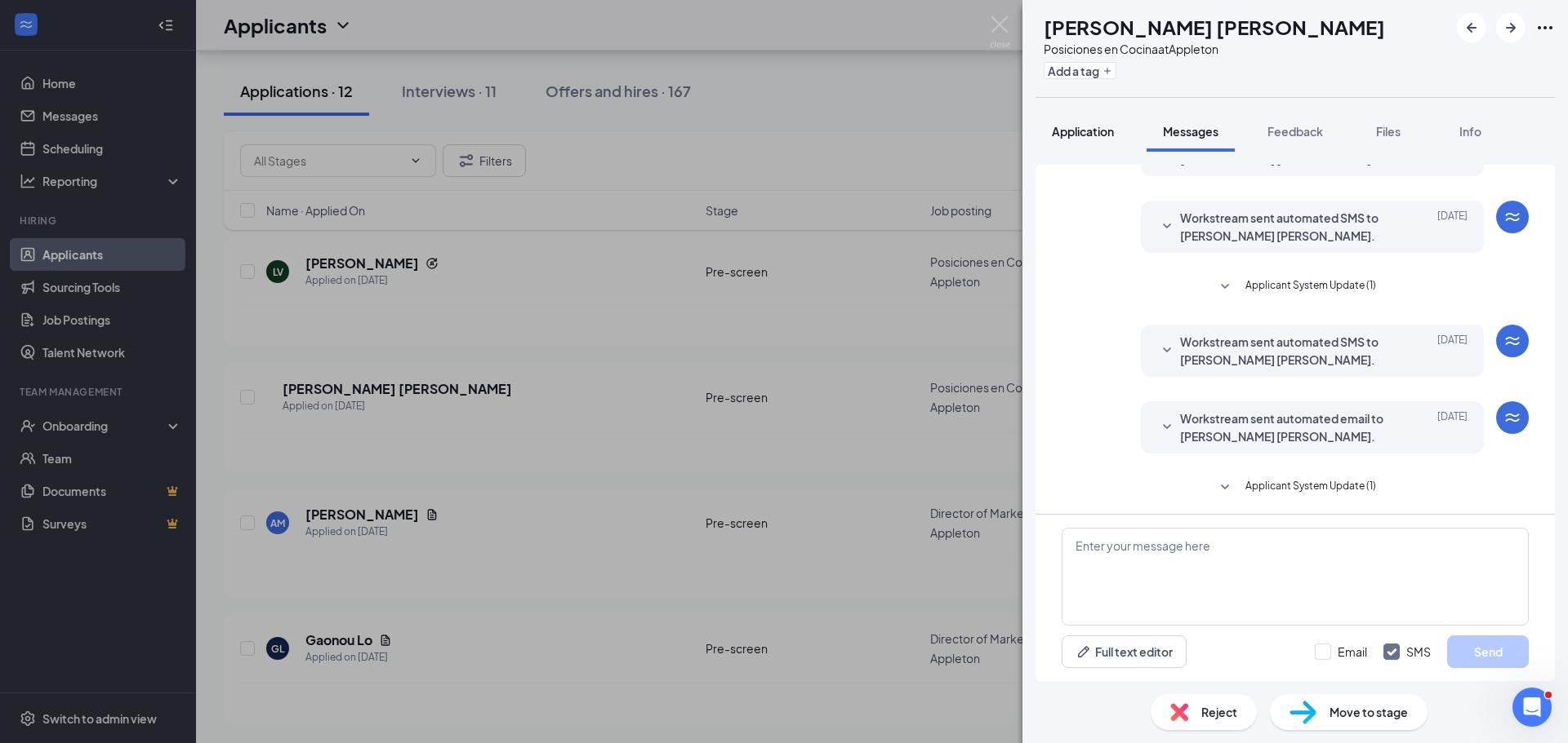
click at [1100, 133] on span "Application" at bounding box center [1082, 131] width 63 height 15
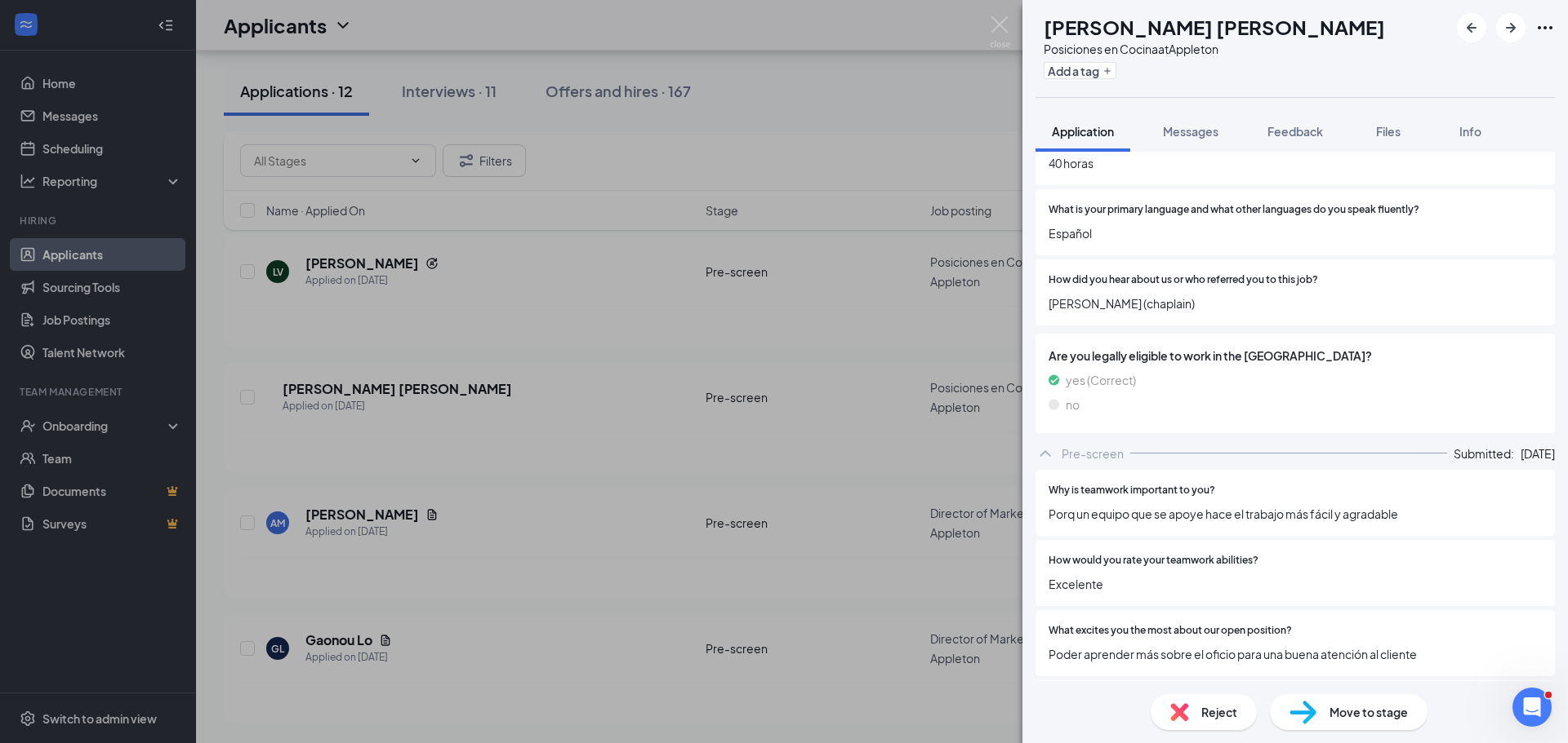
scroll to position [979, 0]
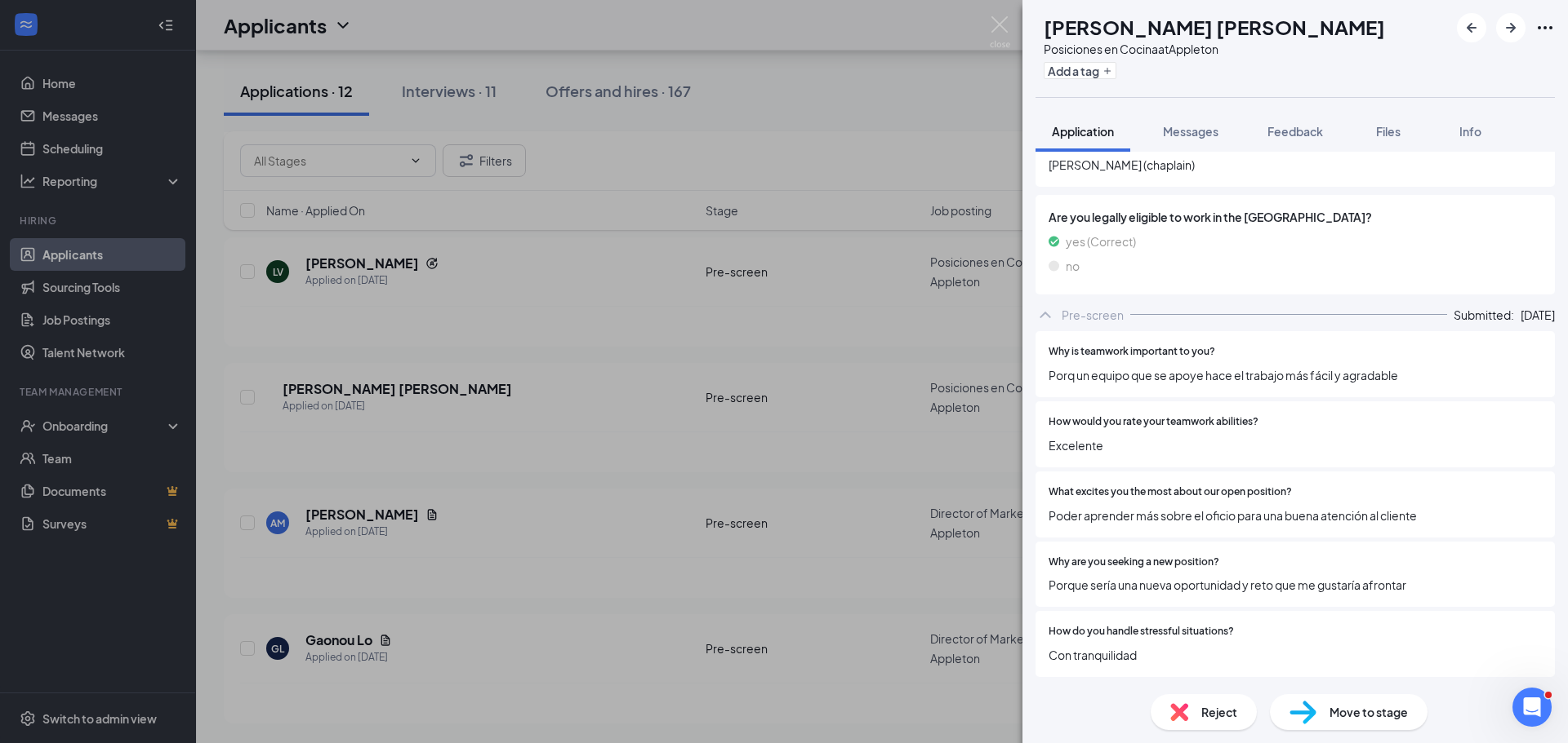
click at [1339, 717] on span "Move to stage" at bounding box center [1369, 712] width 78 height 18
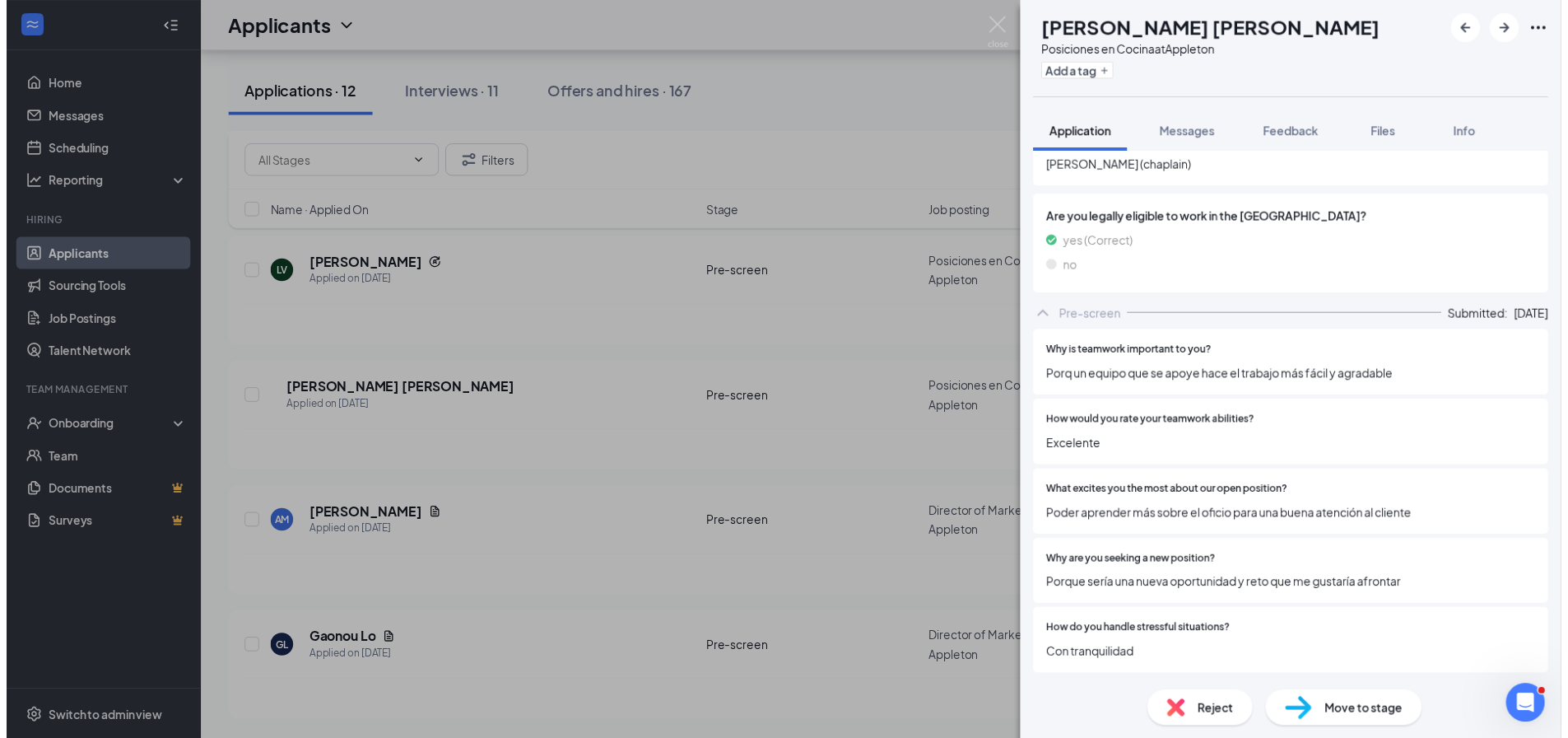
scroll to position [1106, 0]
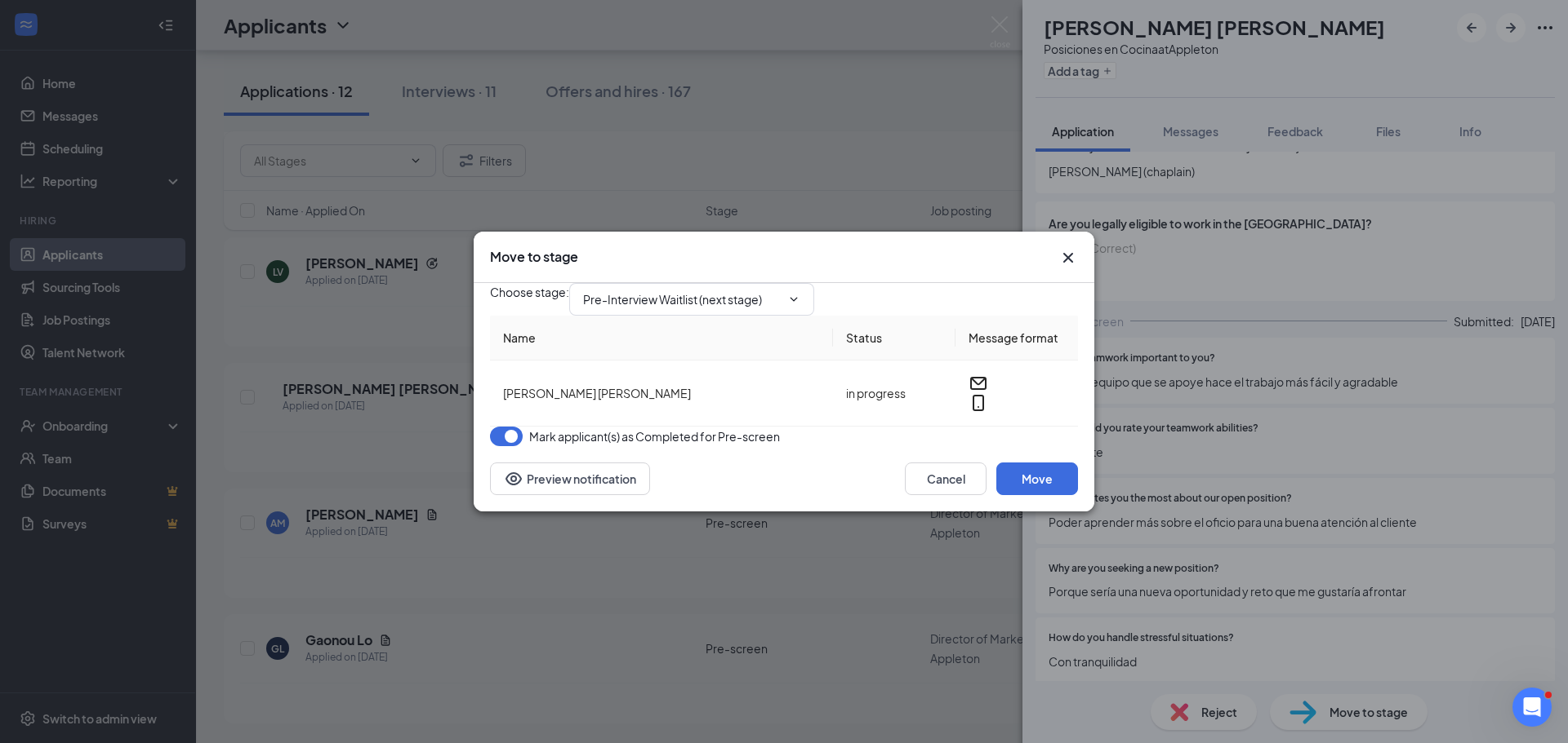
click at [790, 283] on div "Choose stage : Pre-Interview Waitlist (next stage)" at bounding box center [784, 299] width 588 height 32
click at [781, 291] on input "Pre-Interview Waitlist (next stage)" at bounding box center [682, 300] width 197 height 18
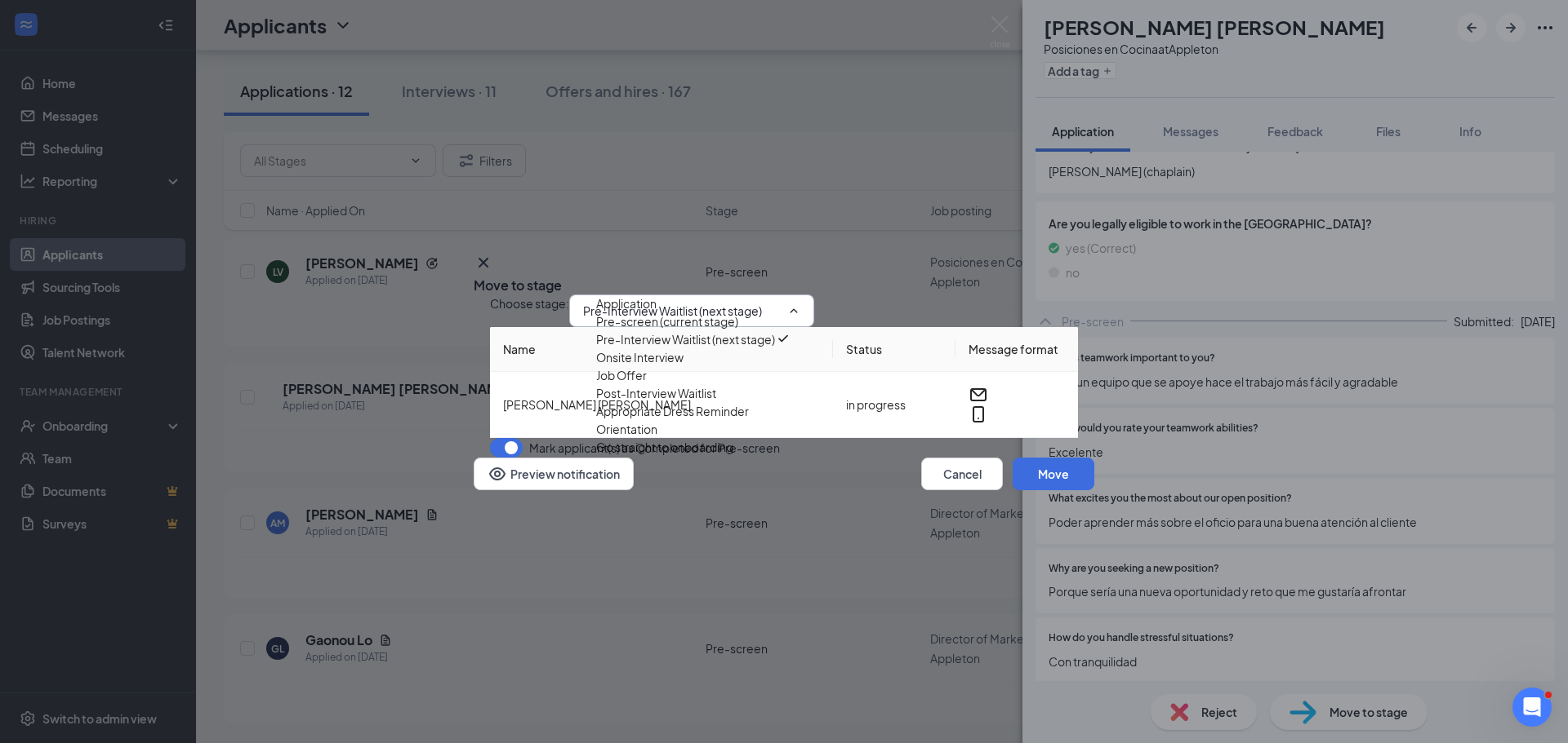
click at [684, 366] on div "Onsite Interview" at bounding box center [639, 357] width 87 height 18
type input "Onsite Interview"
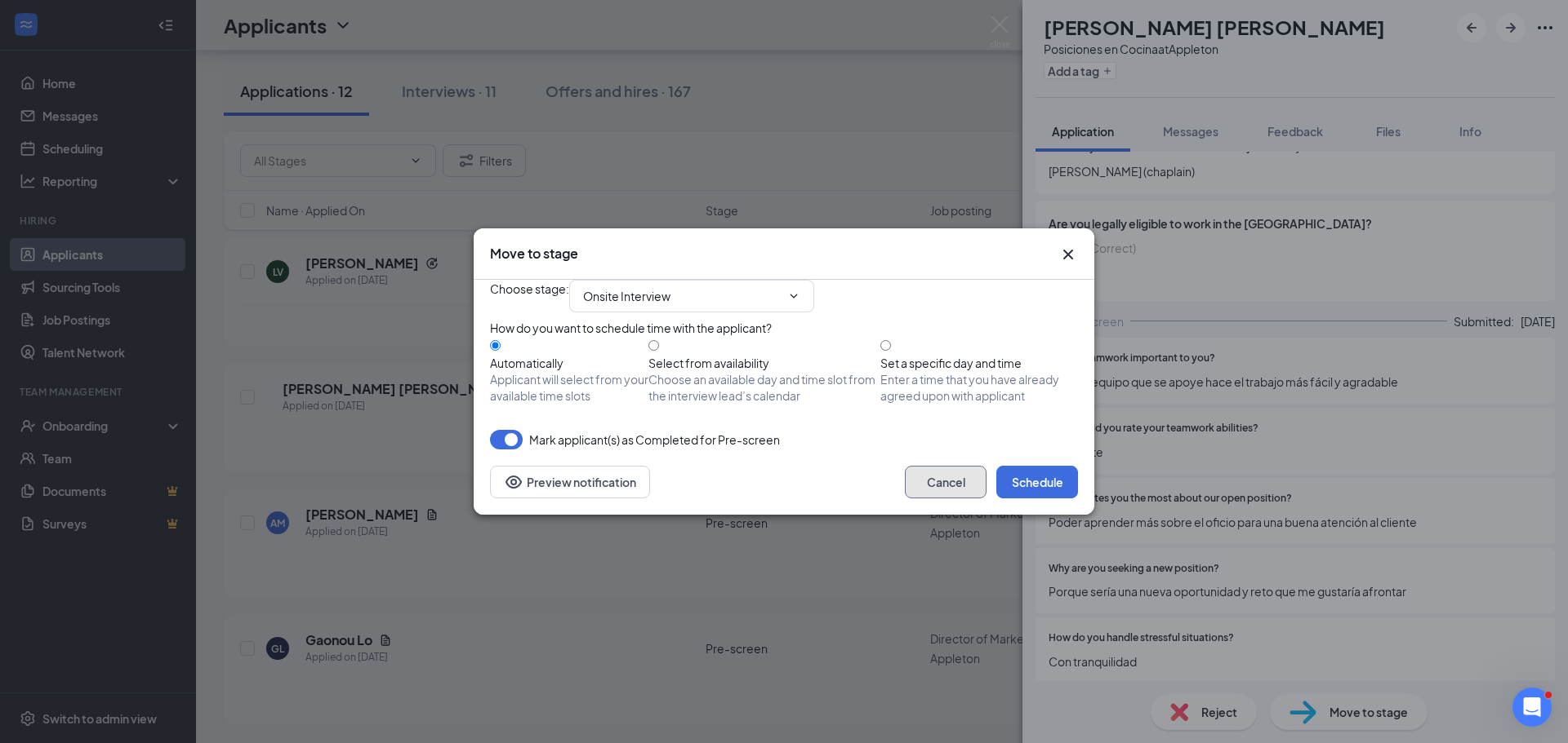
click at [966, 499] on button "Cancel" at bounding box center [946, 481] width 82 height 32
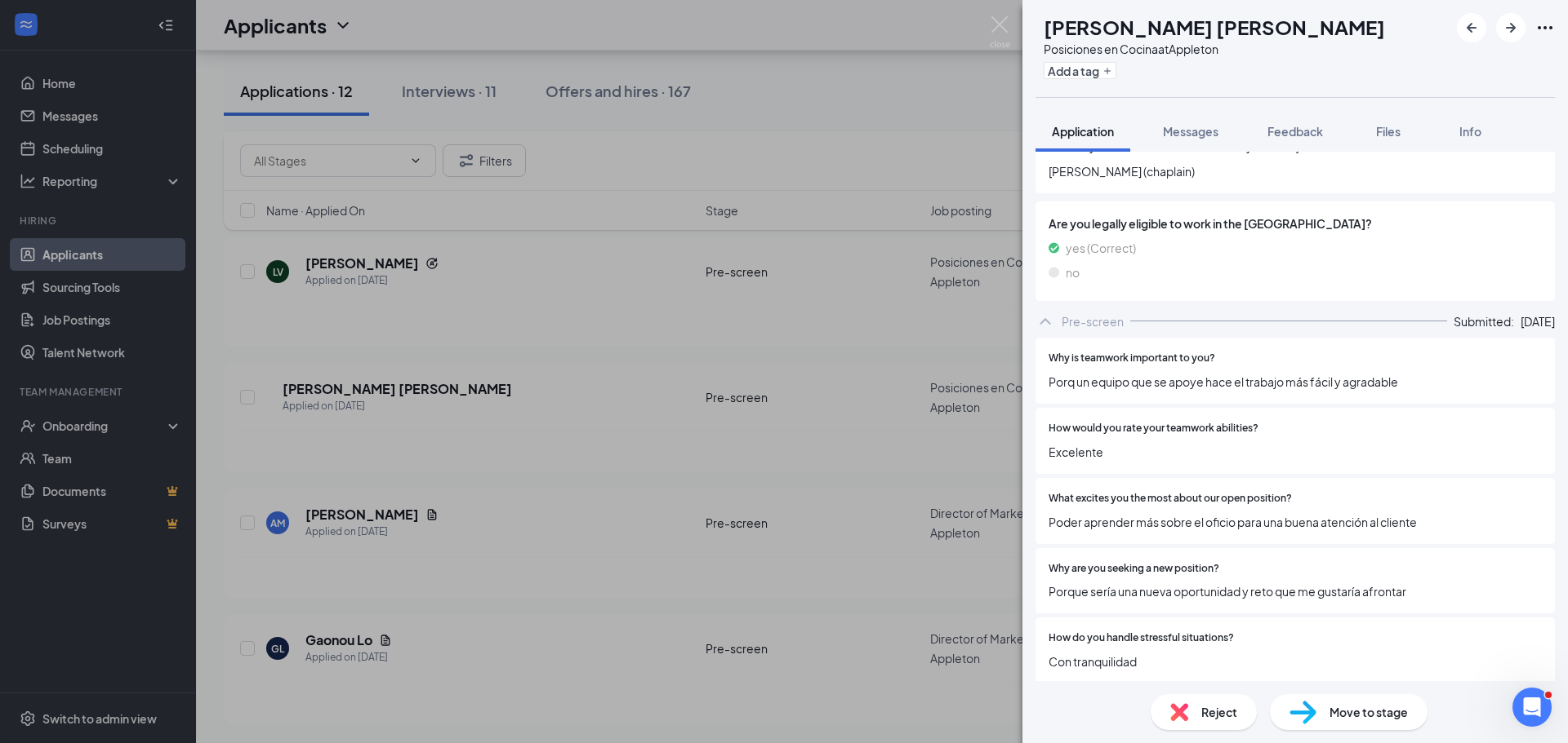
click at [966, 517] on div "RD [PERSON_NAME] [PERSON_NAME] Posiciones en Cocina at Appleton Add a tag Appli…" at bounding box center [784, 371] width 1568 height 743
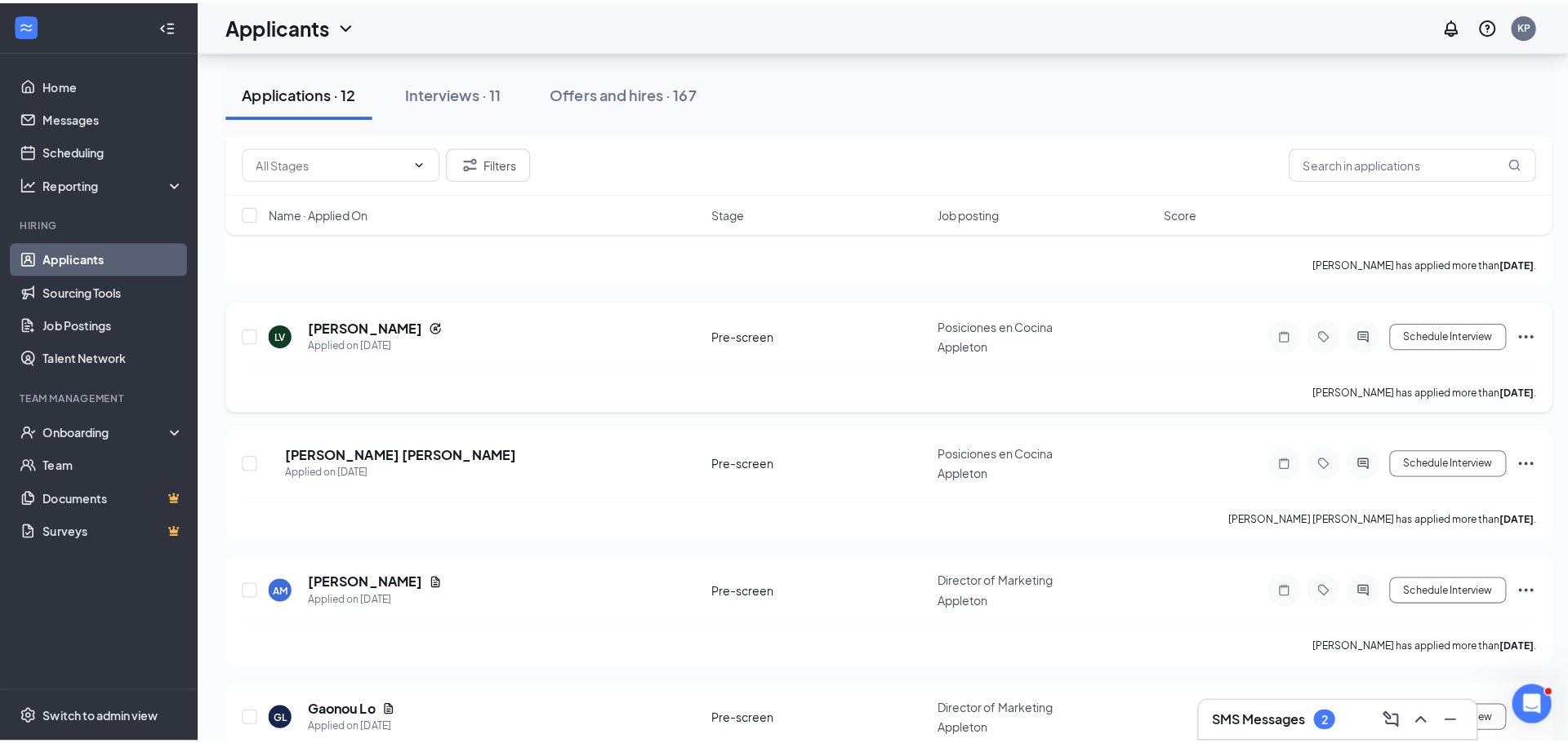
scroll to position [1021, 0]
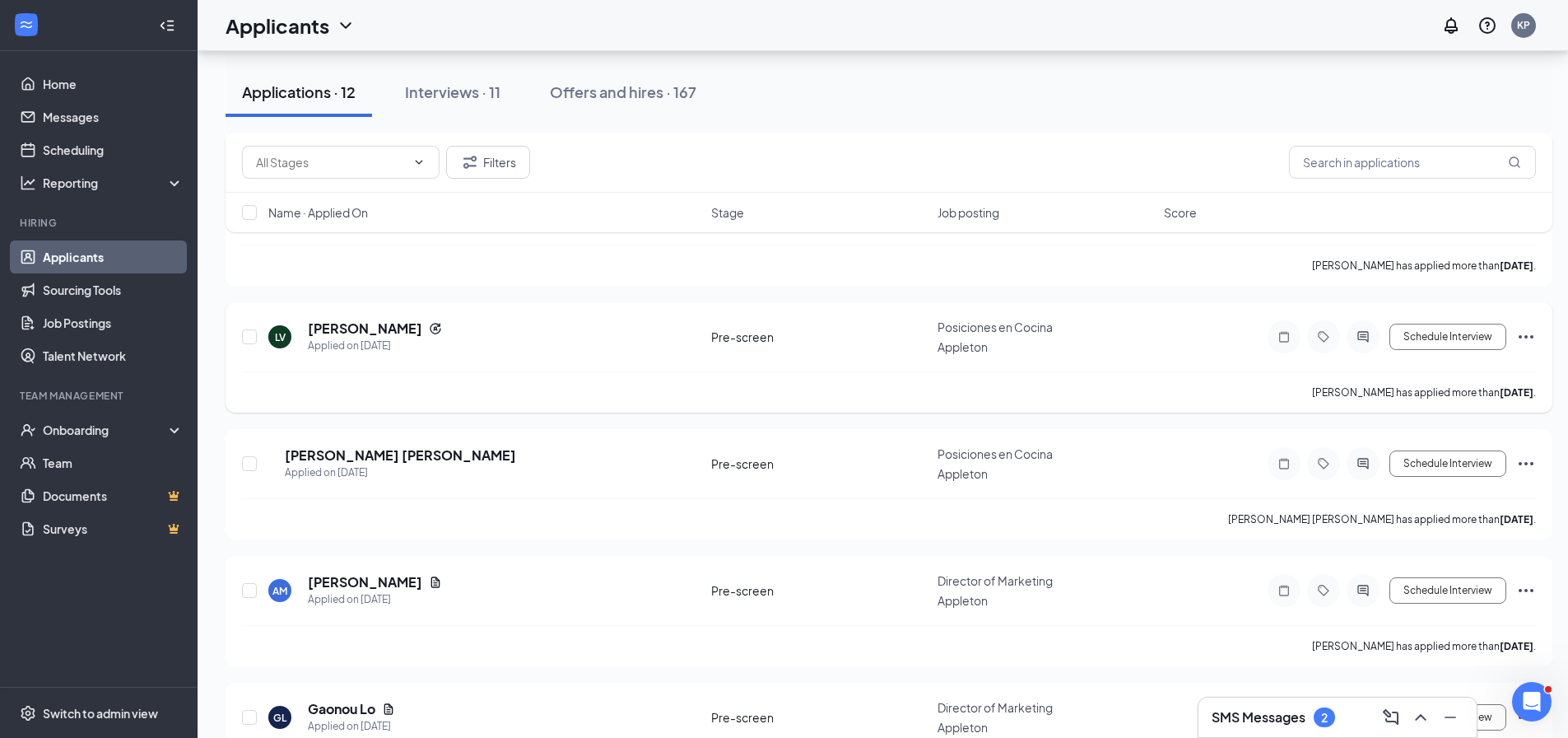
click at [1358, 354] on div at bounding box center [1362, 336] width 33 height 33
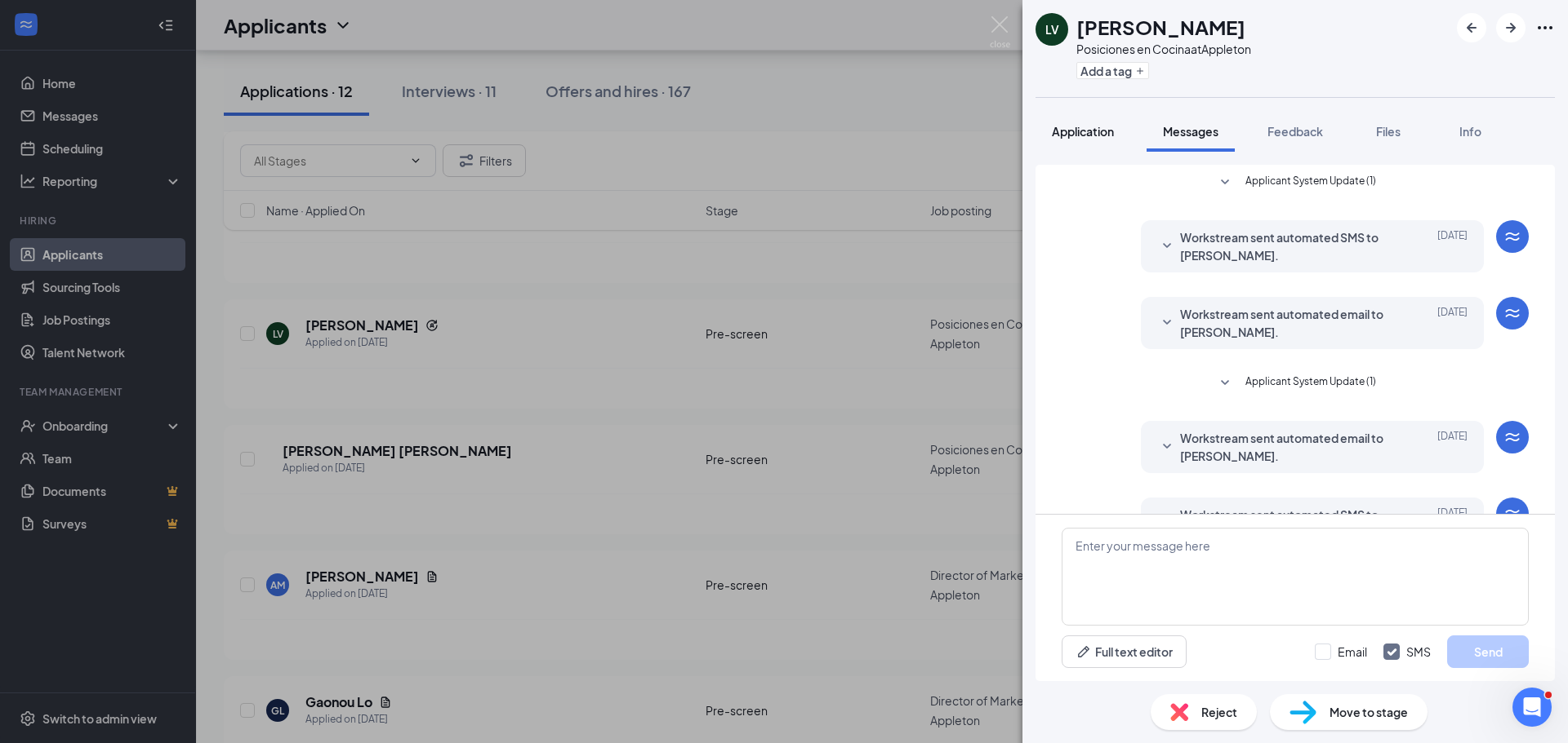
scroll to position [100, 0]
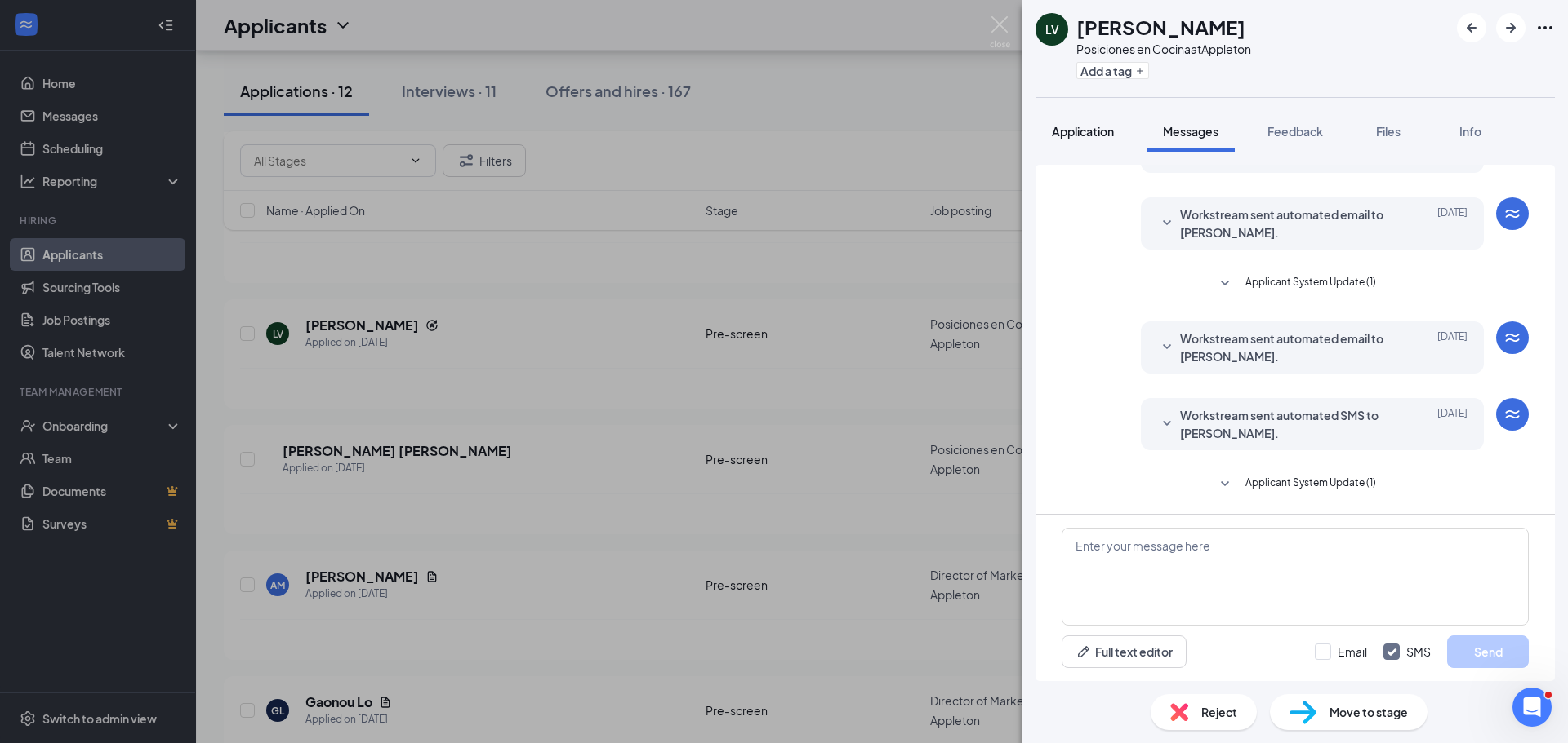
click at [1092, 117] on button "Application" at bounding box center [1082, 132] width 95 height 41
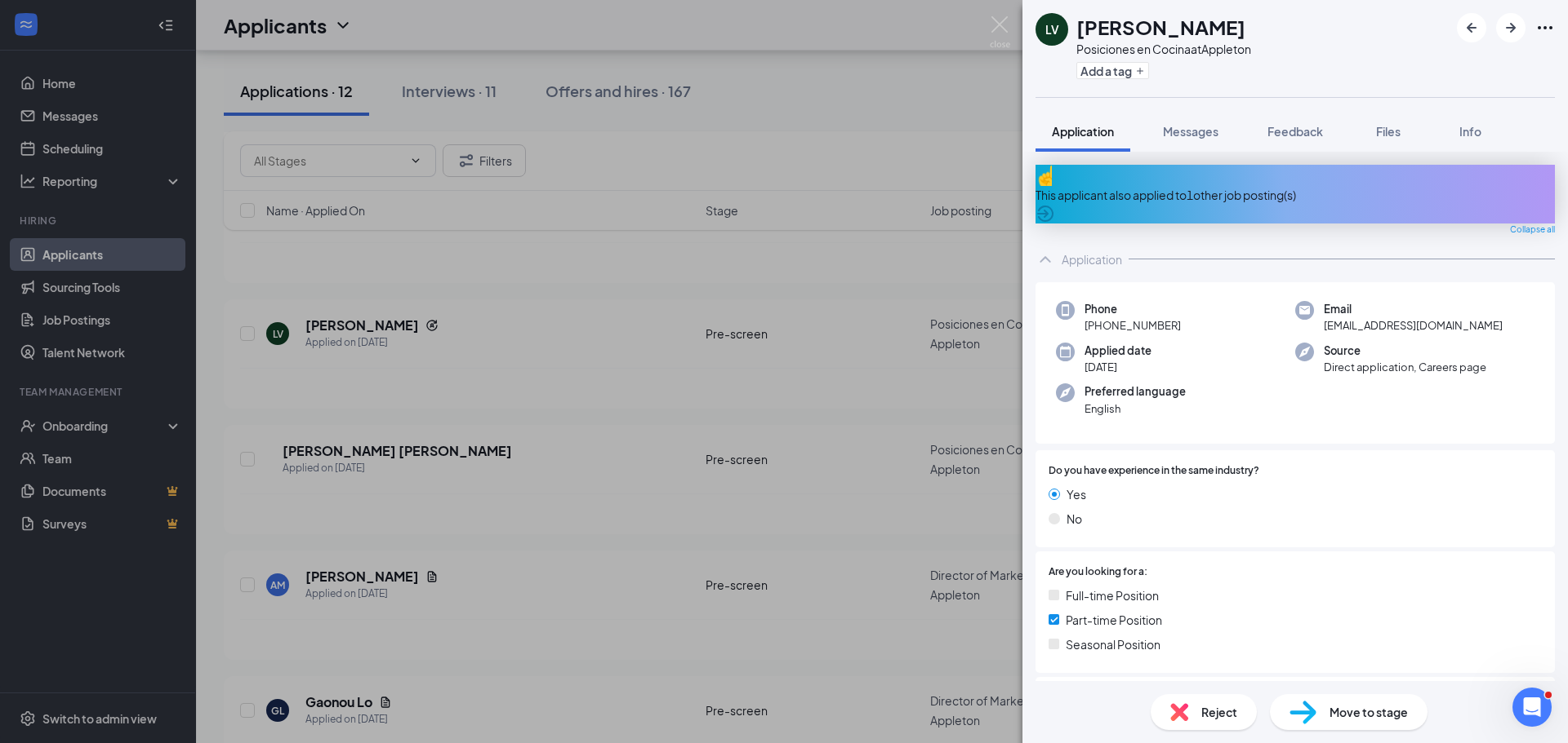
click at [1502, 168] on div "This applicant also applied to 1 other job posting(s)" at bounding box center [1295, 194] width 520 height 59
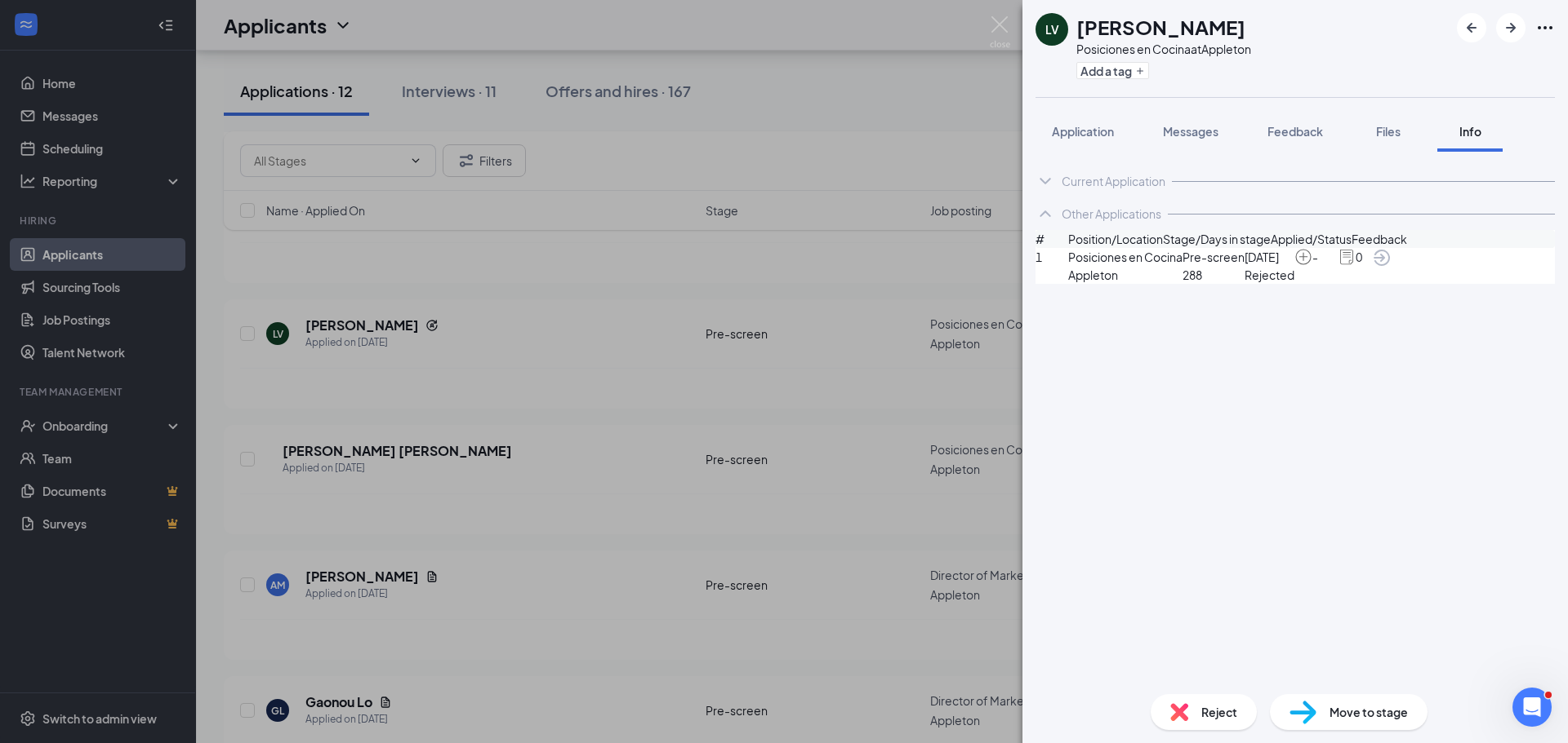
click at [1391, 268] on icon "ArrowCircle" at bounding box center [1381, 258] width 20 height 20
click at [1348, 692] on div "Reject Move to stage" at bounding box center [1294, 713] width 545 height 62
click at [1356, 708] on span "Move to stage" at bounding box center [1369, 712] width 78 height 18
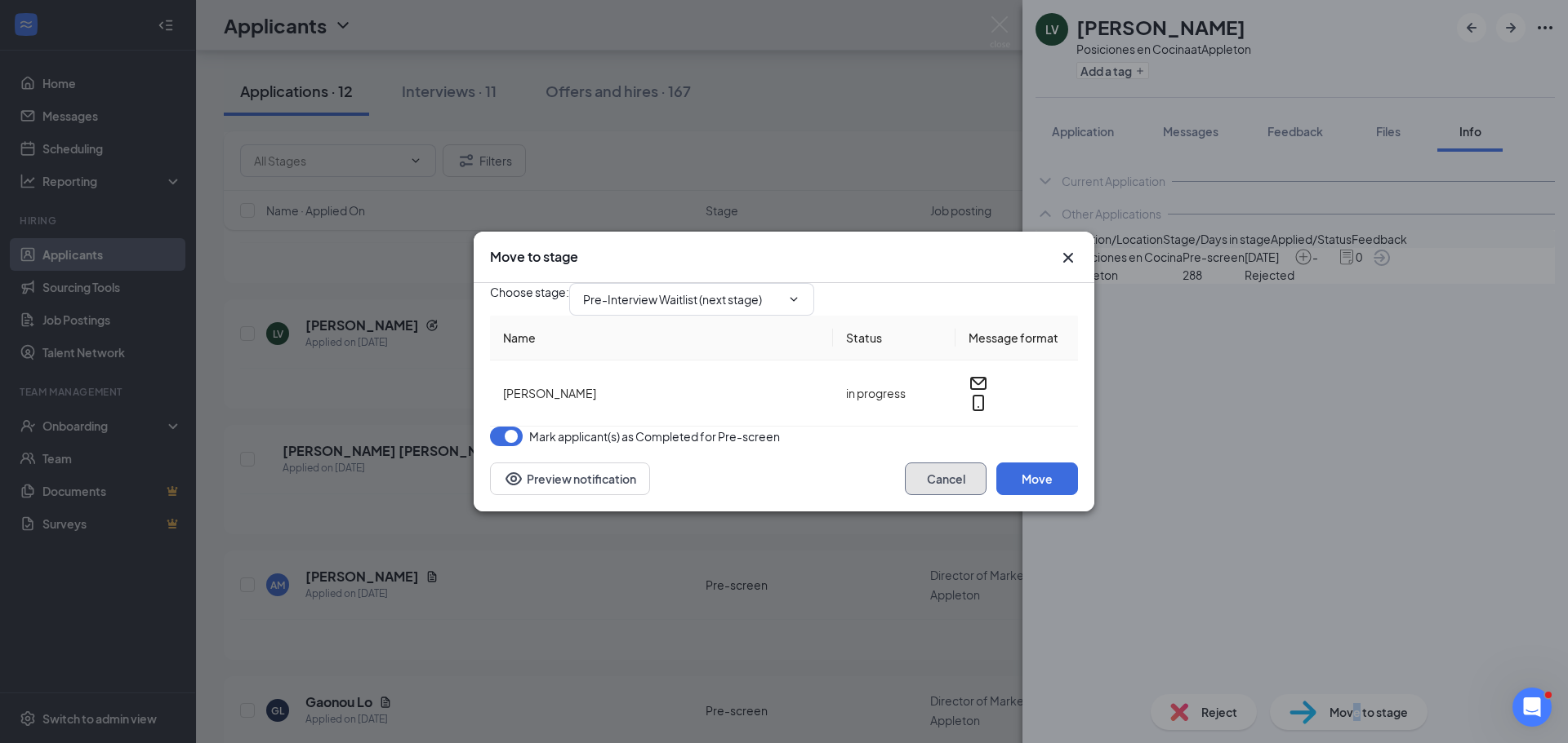
click at [980, 494] on button "Cancel" at bounding box center [946, 478] width 82 height 32
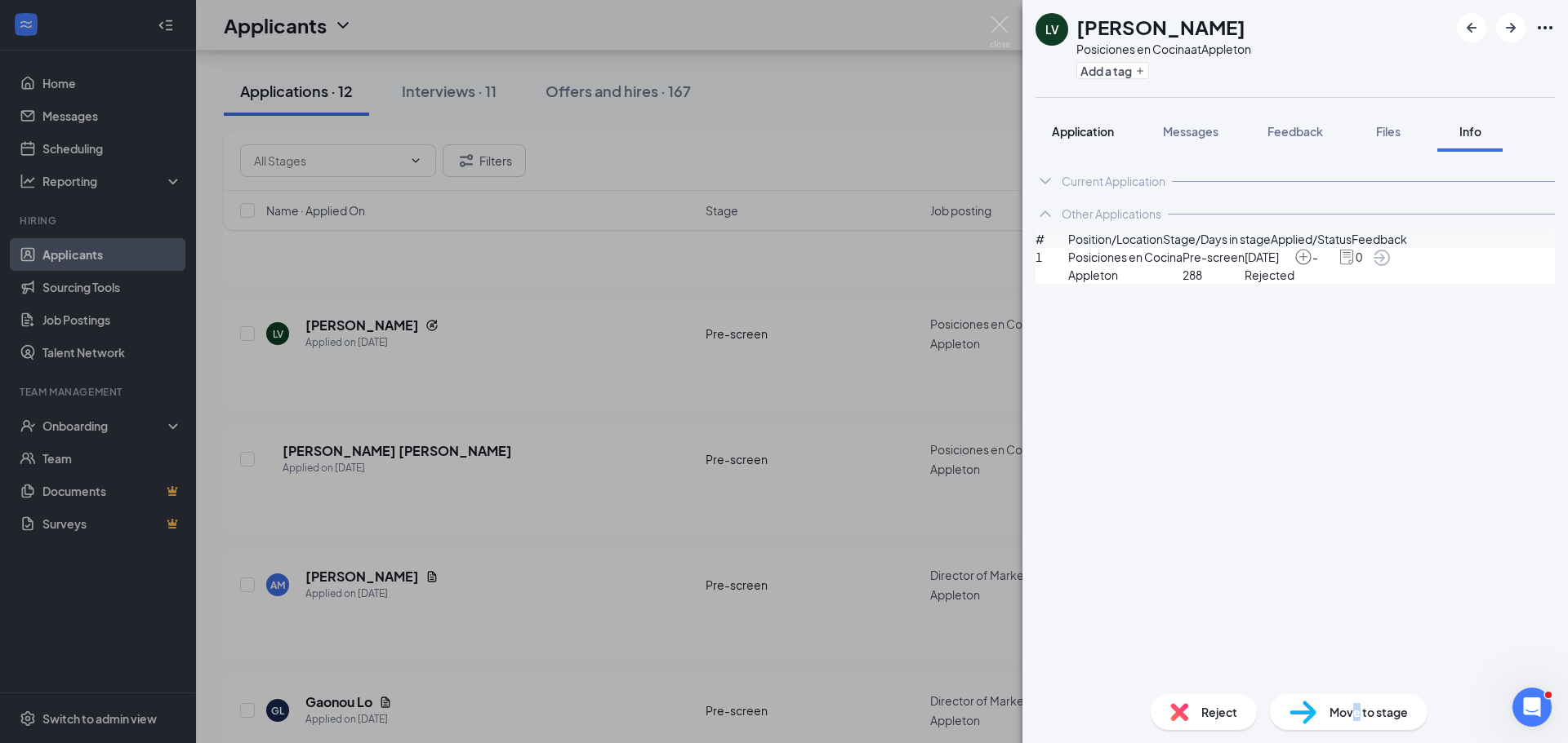
click at [1079, 148] on button "Application" at bounding box center [1082, 132] width 95 height 41
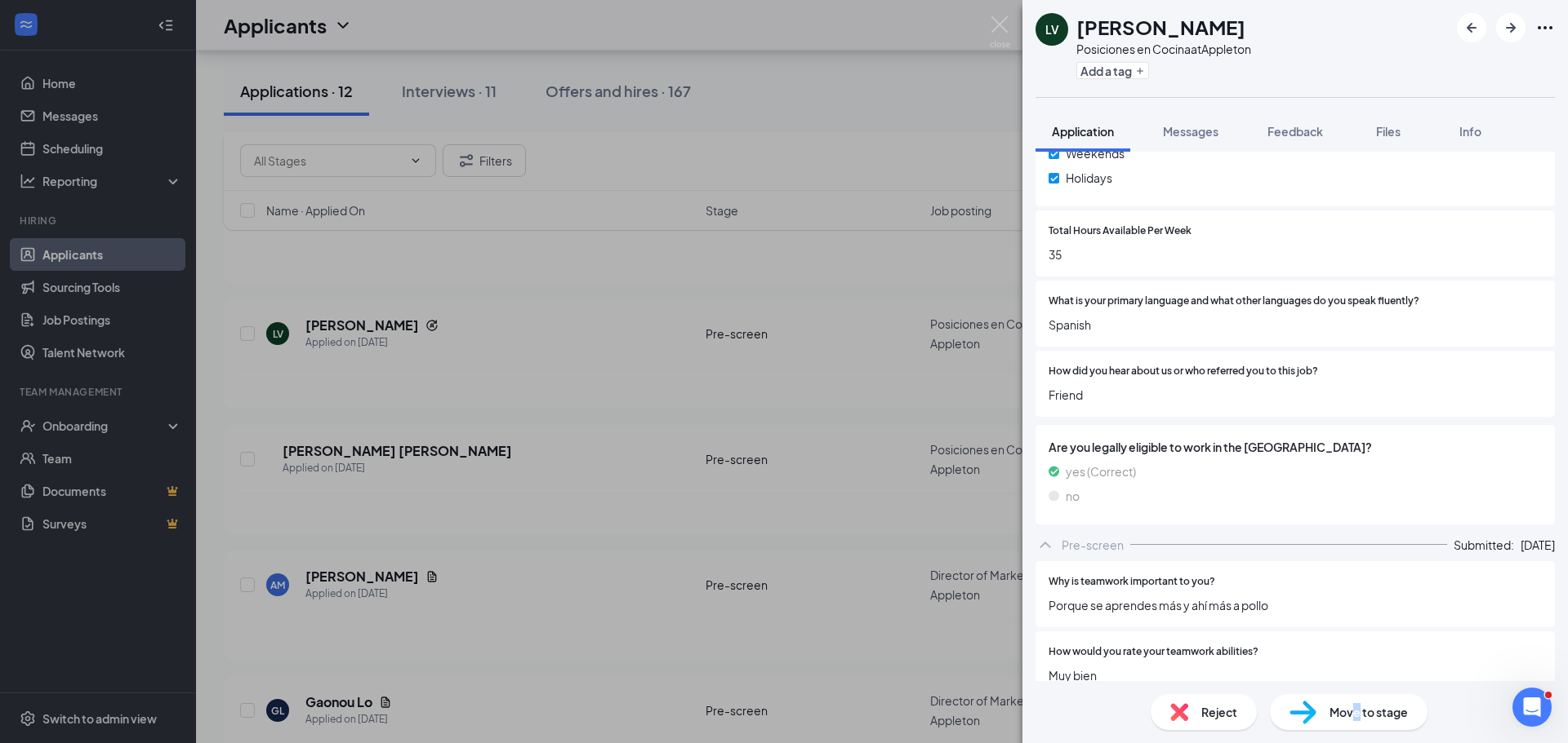
scroll to position [906, 0]
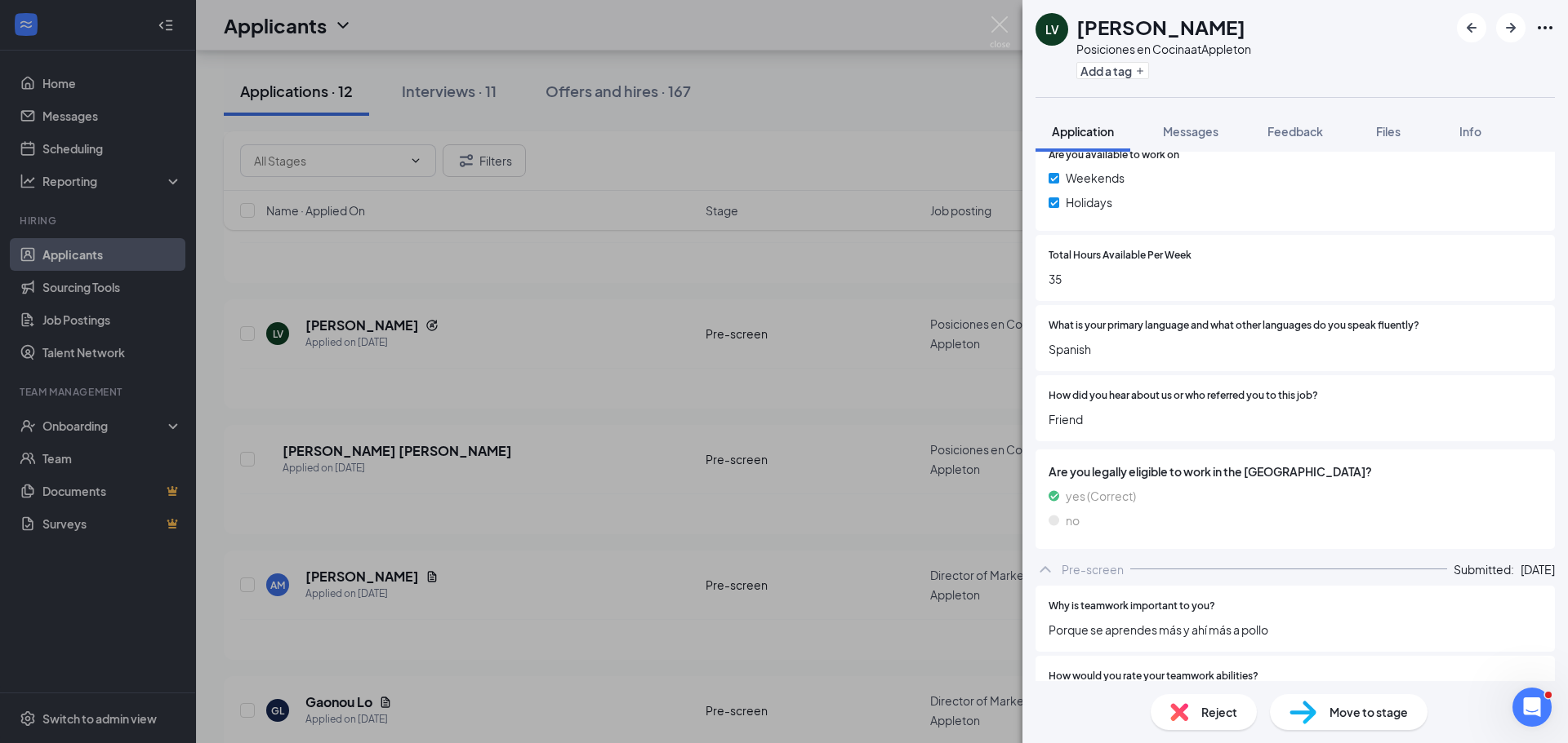
click at [1376, 713] on span "Move to stage" at bounding box center [1369, 712] width 78 height 18
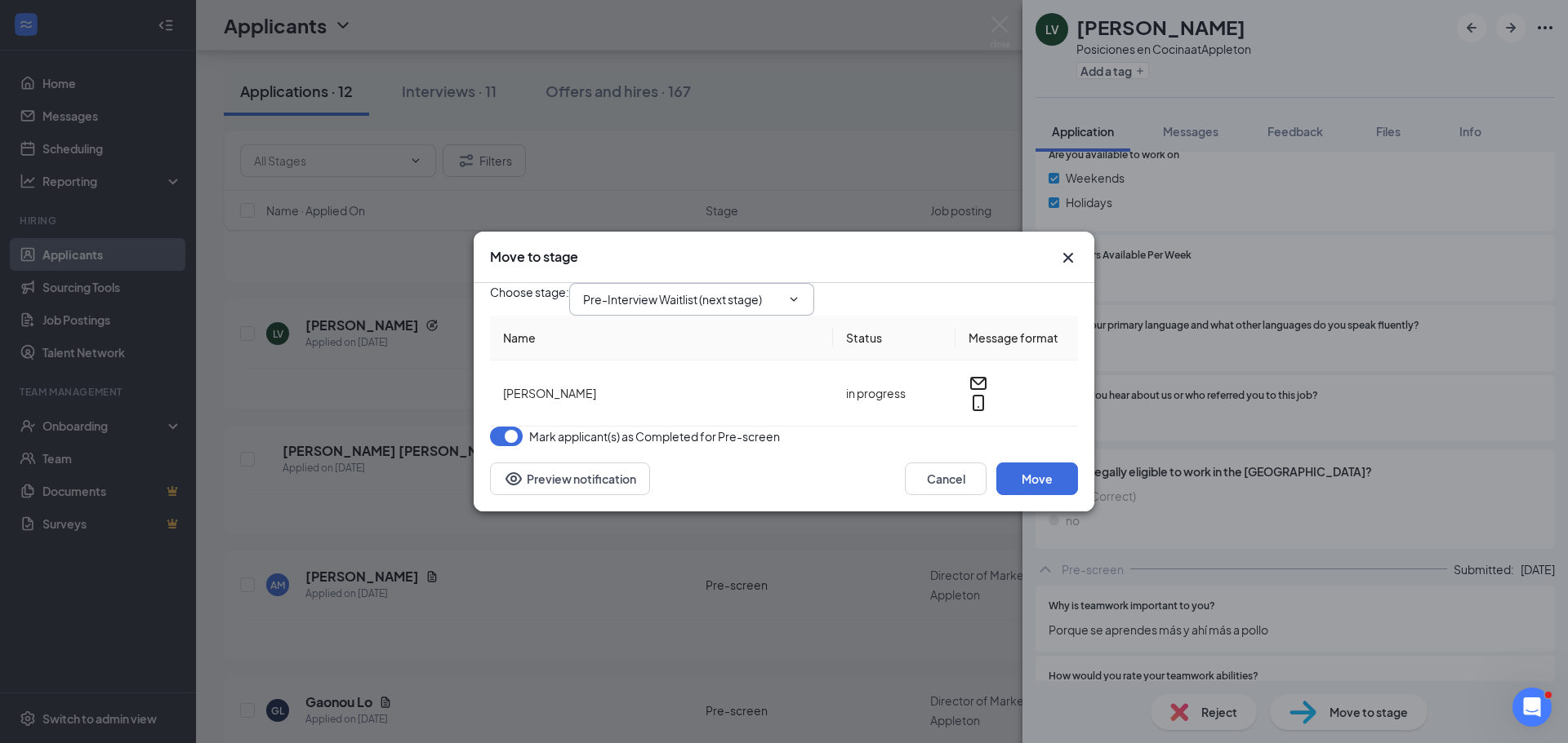
click at [795, 291] on span "Pre-Interview Waitlist (next stage)" at bounding box center [691, 299] width 245 height 32
click at [755, 291] on input "Pre-Interview Waitlist (next stage)" at bounding box center [682, 300] width 197 height 18
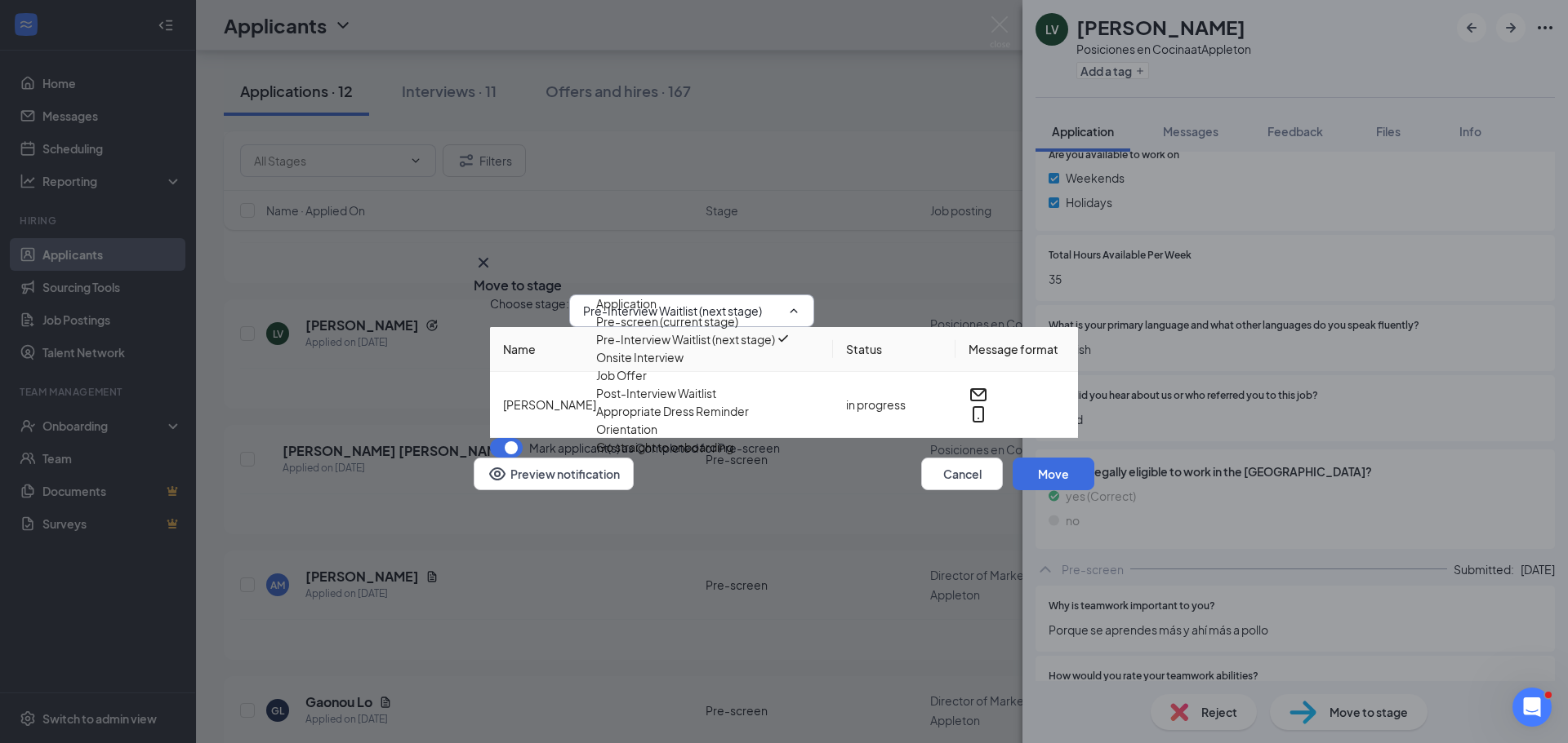
click at [684, 366] on div "Onsite Interview" at bounding box center [639, 357] width 87 height 18
type input "Onsite Interview"
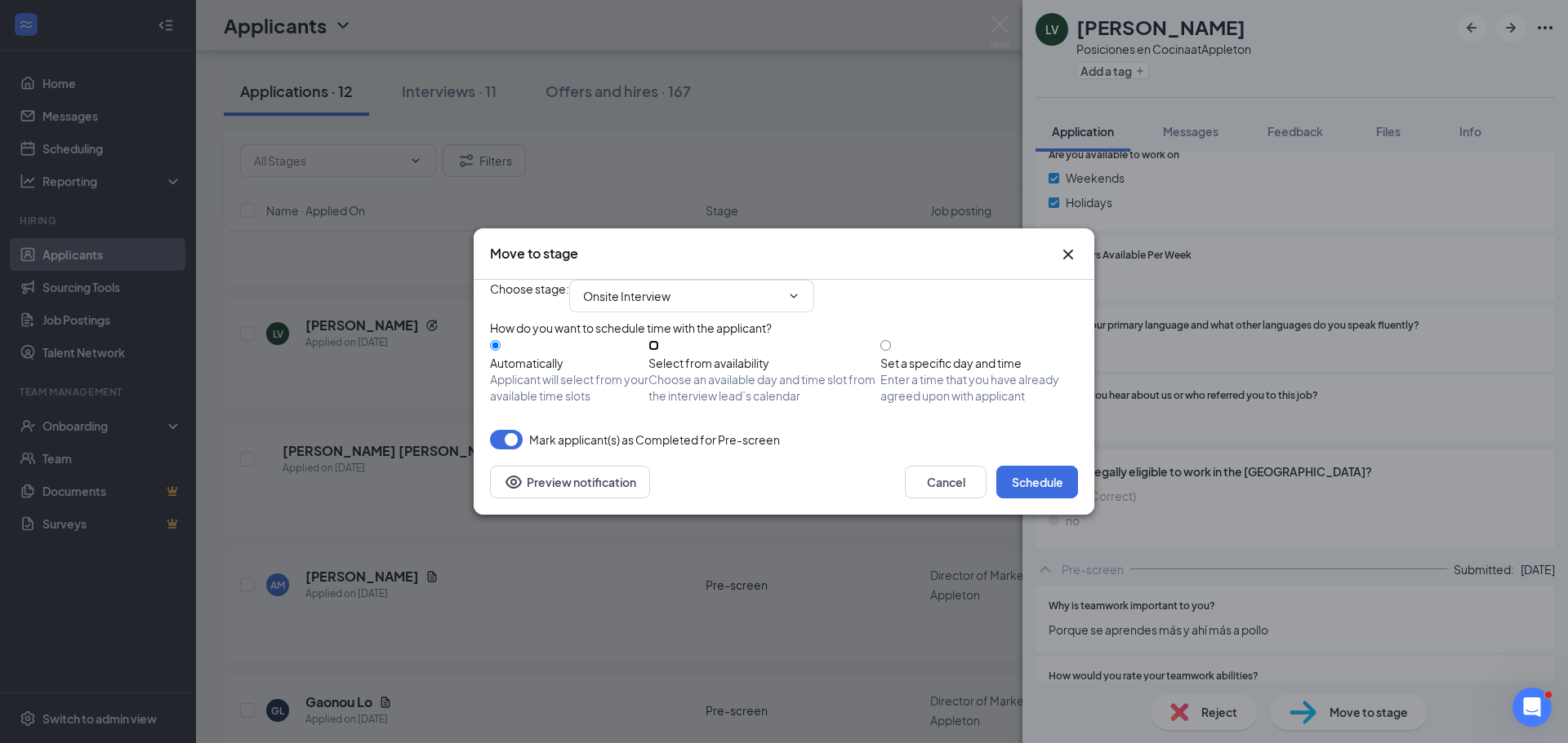
click at [658, 351] on input "Select from availability Choose an available day and time slot from the intervi…" at bounding box center [654, 345] width 11 height 11
radio input "true"
radio input "false"
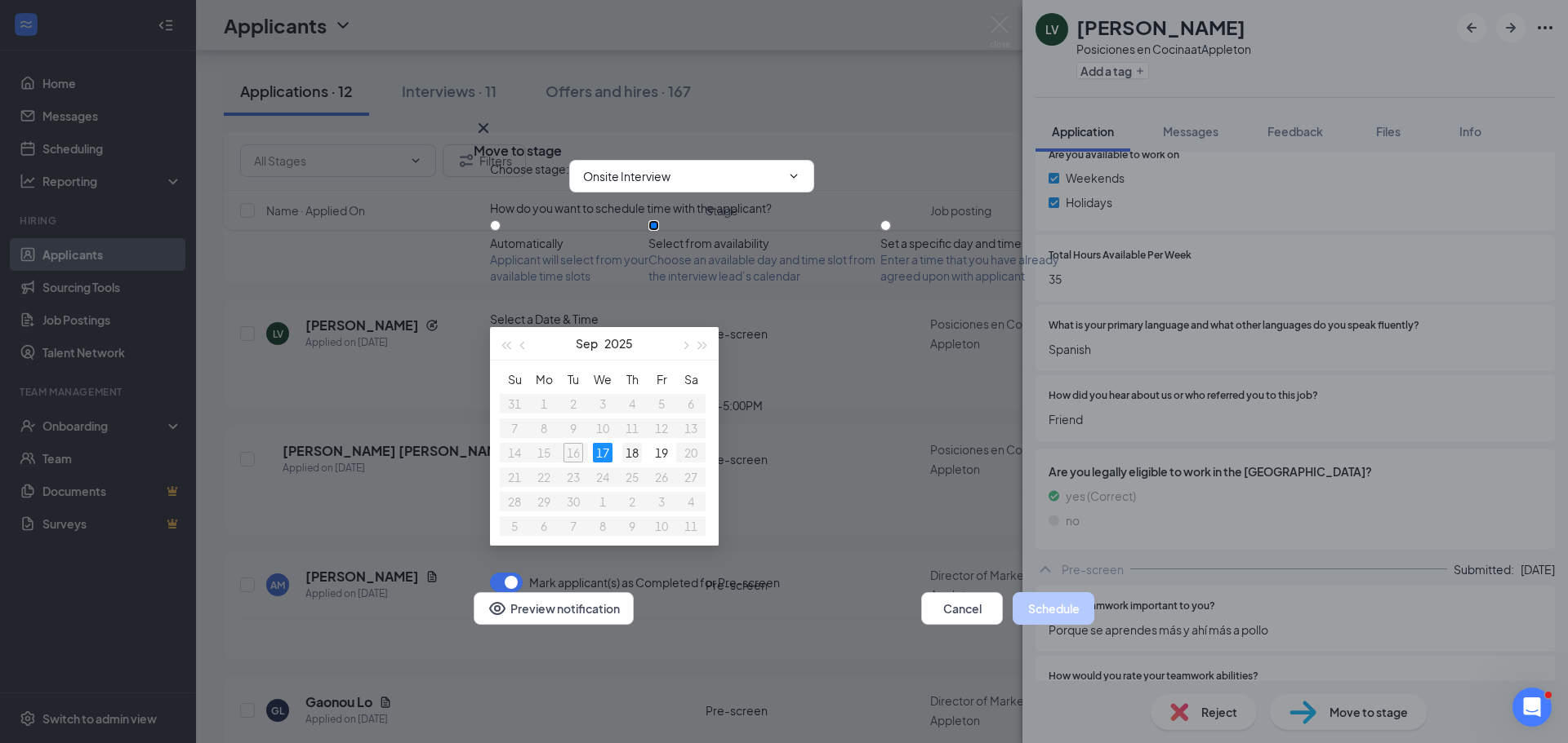
click at [619, 454] on td "18" at bounding box center [632, 452] width 29 height 24
type input "[DATE]"
click at [650, 454] on td "19" at bounding box center [661, 452] width 29 height 24
click at [500, 231] on input "Automatically Applicant will select from your available time slots" at bounding box center [494, 226] width 11 height 11
radio input "true"
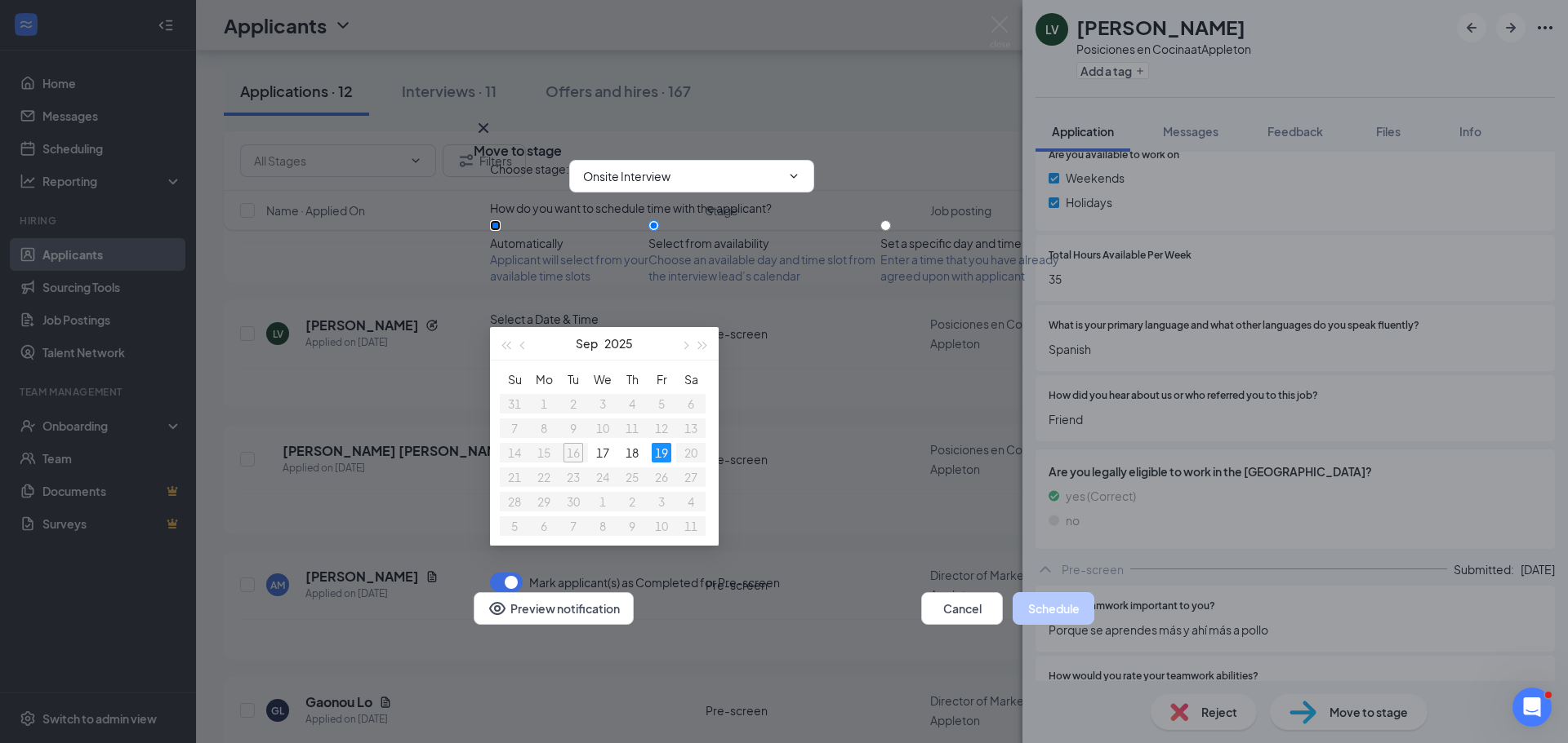
radio input "false"
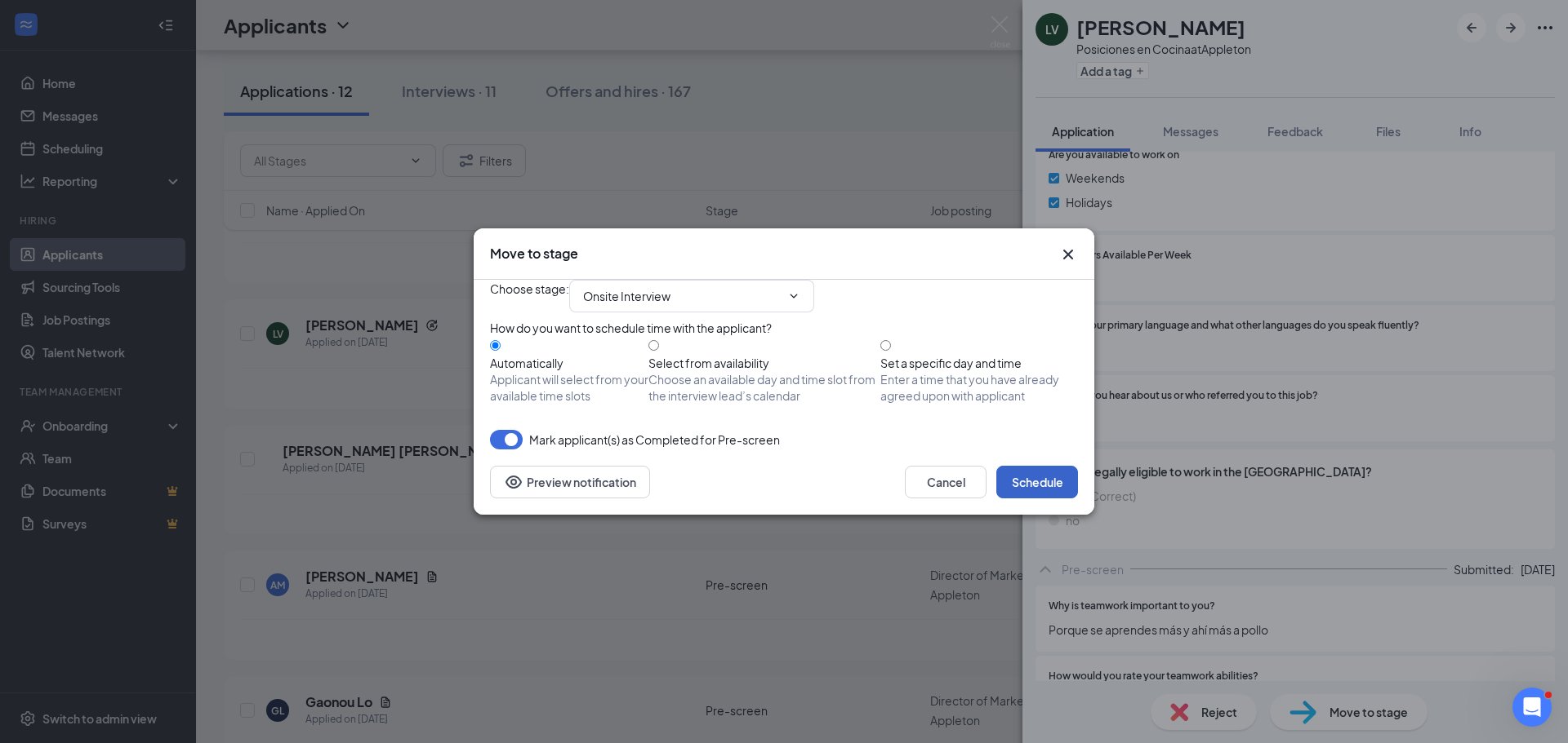
click at [1027, 499] on button "Schedule" at bounding box center [1038, 481] width 82 height 32
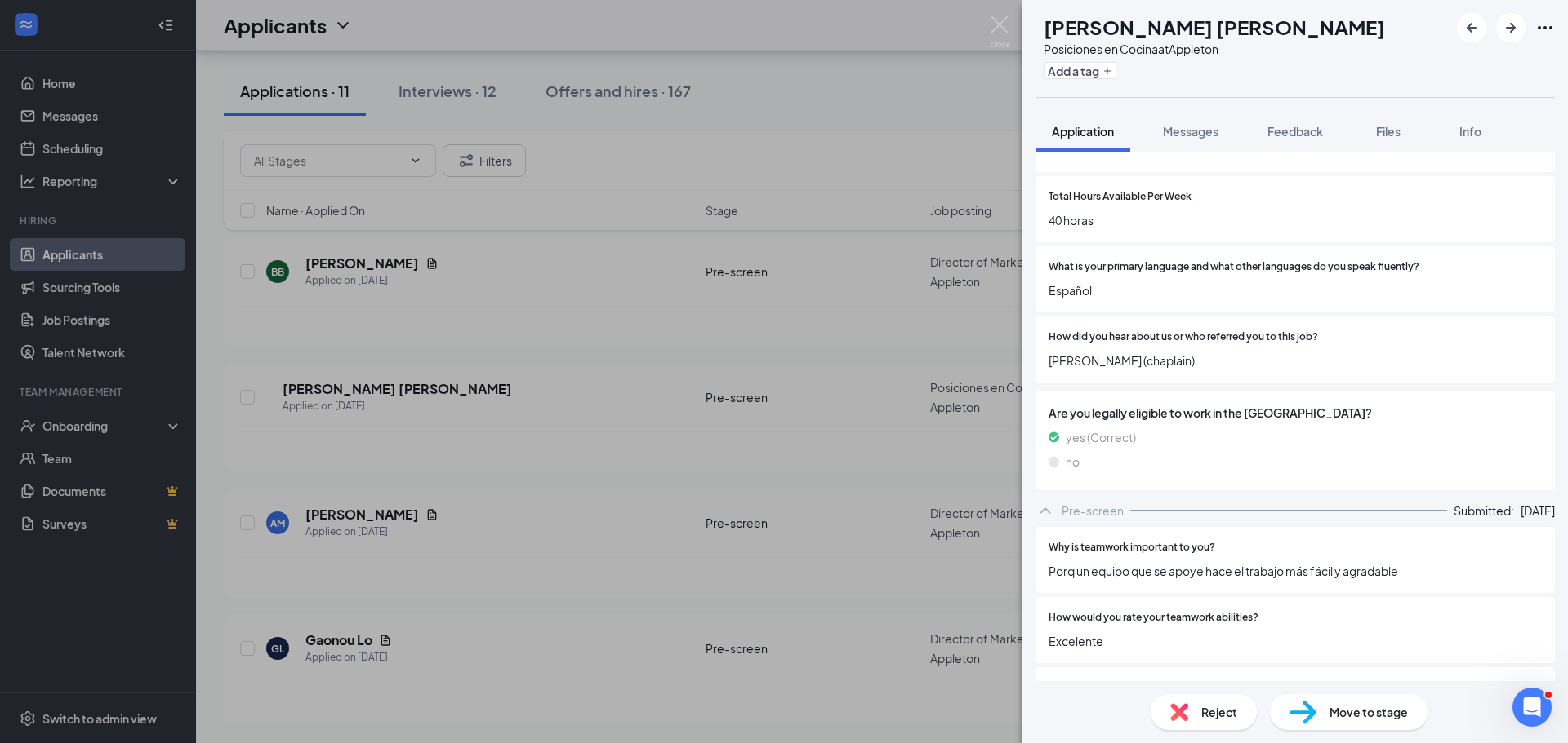
scroll to position [976, 0]
click at [915, 509] on div "RD [PERSON_NAME] [PERSON_NAME] Posiciones en Cocina at Appleton Add a tag Appli…" at bounding box center [784, 371] width 1568 height 743
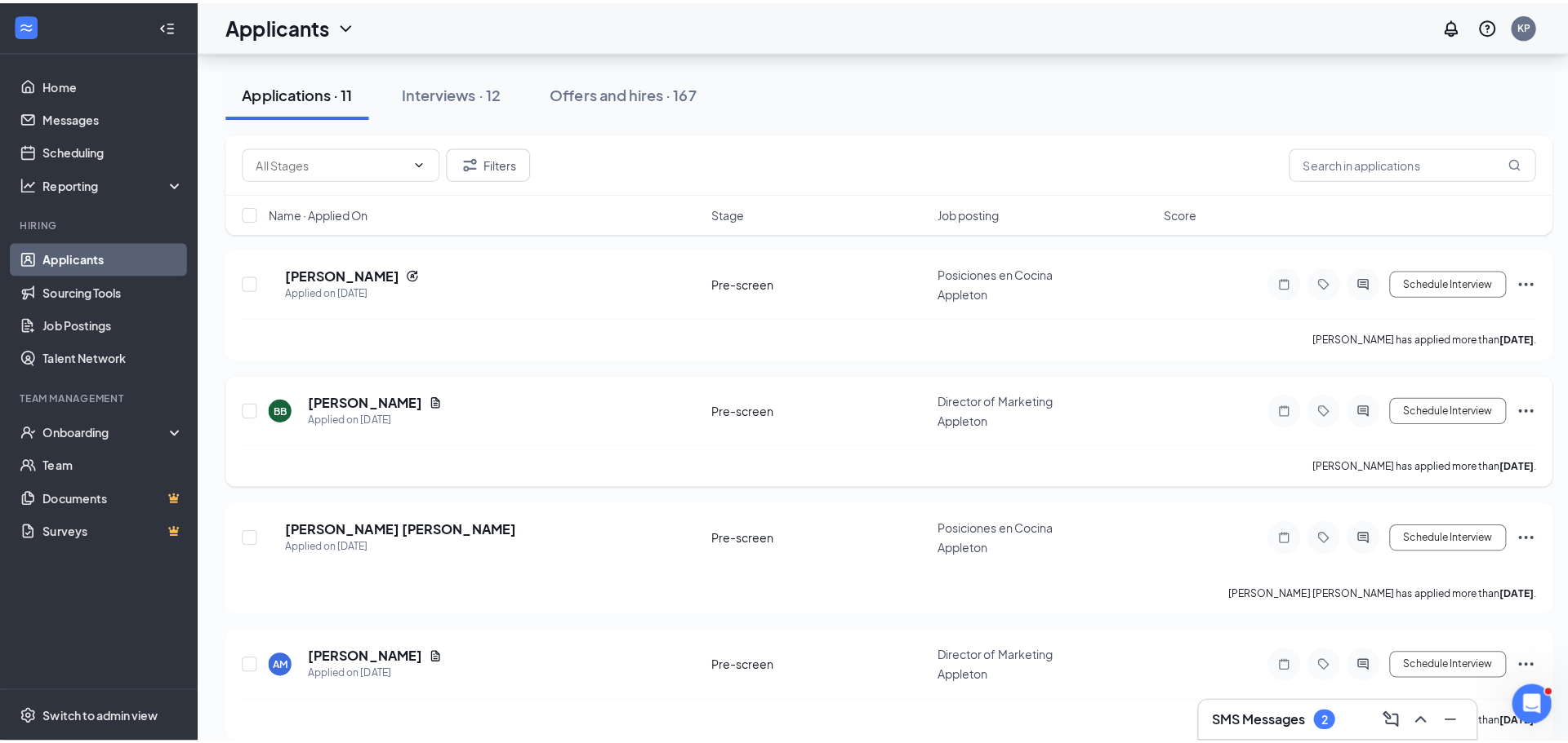
scroll to position [743, 0]
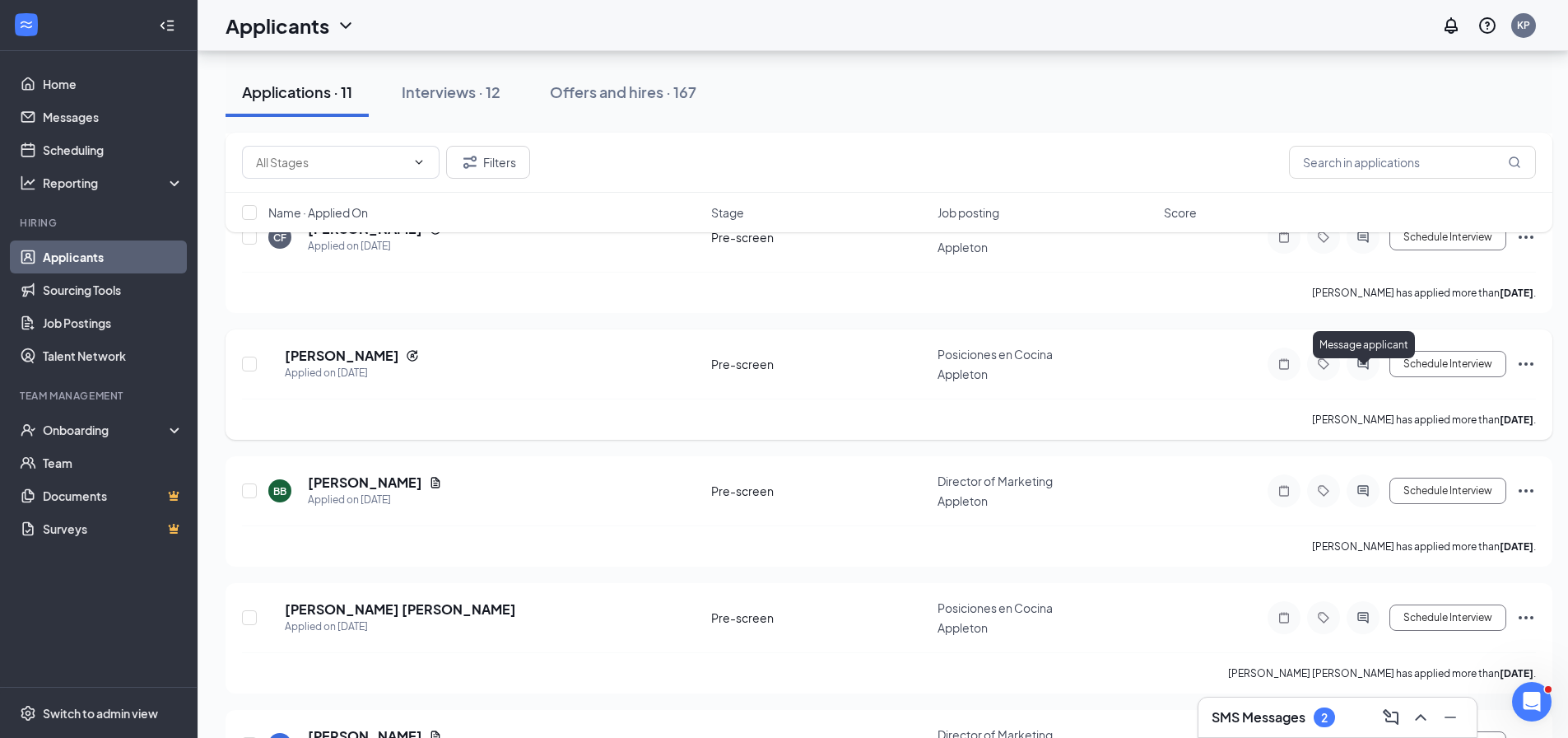
click at [1359, 370] on icon "ActiveChat" at bounding box center [1363, 364] width 20 height 13
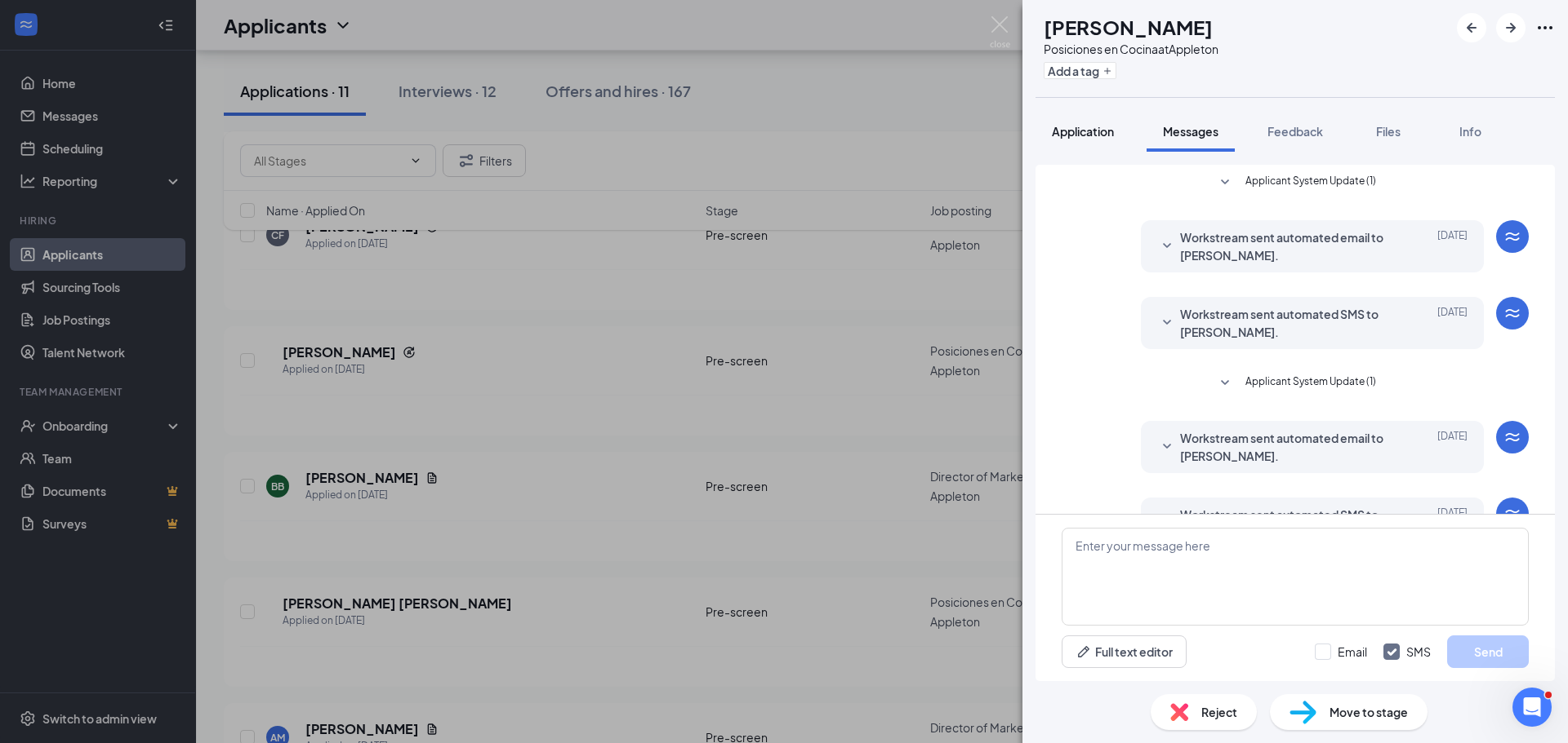
scroll to position [100, 0]
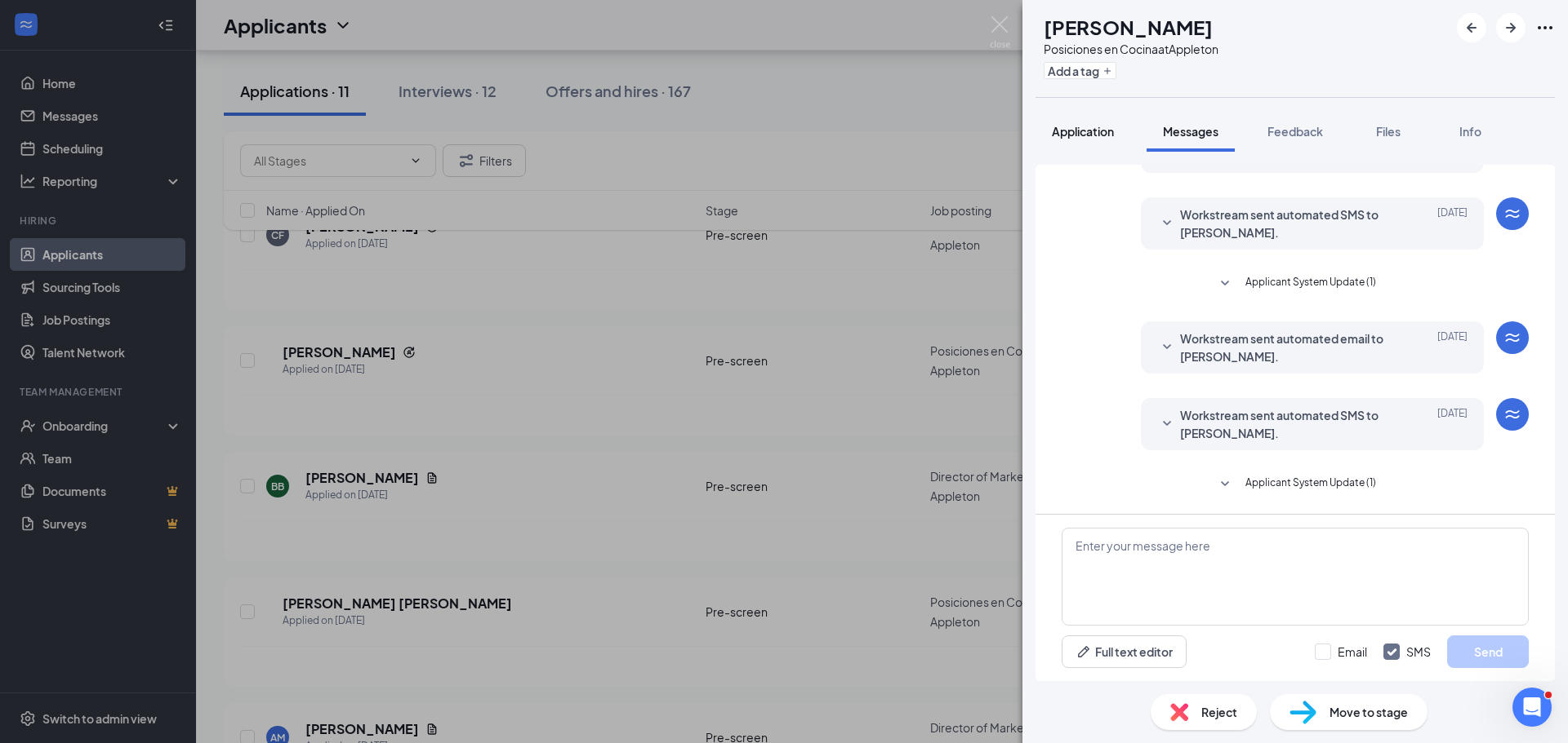
click at [1086, 127] on span "Application" at bounding box center [1082, 131] width 63 height 15
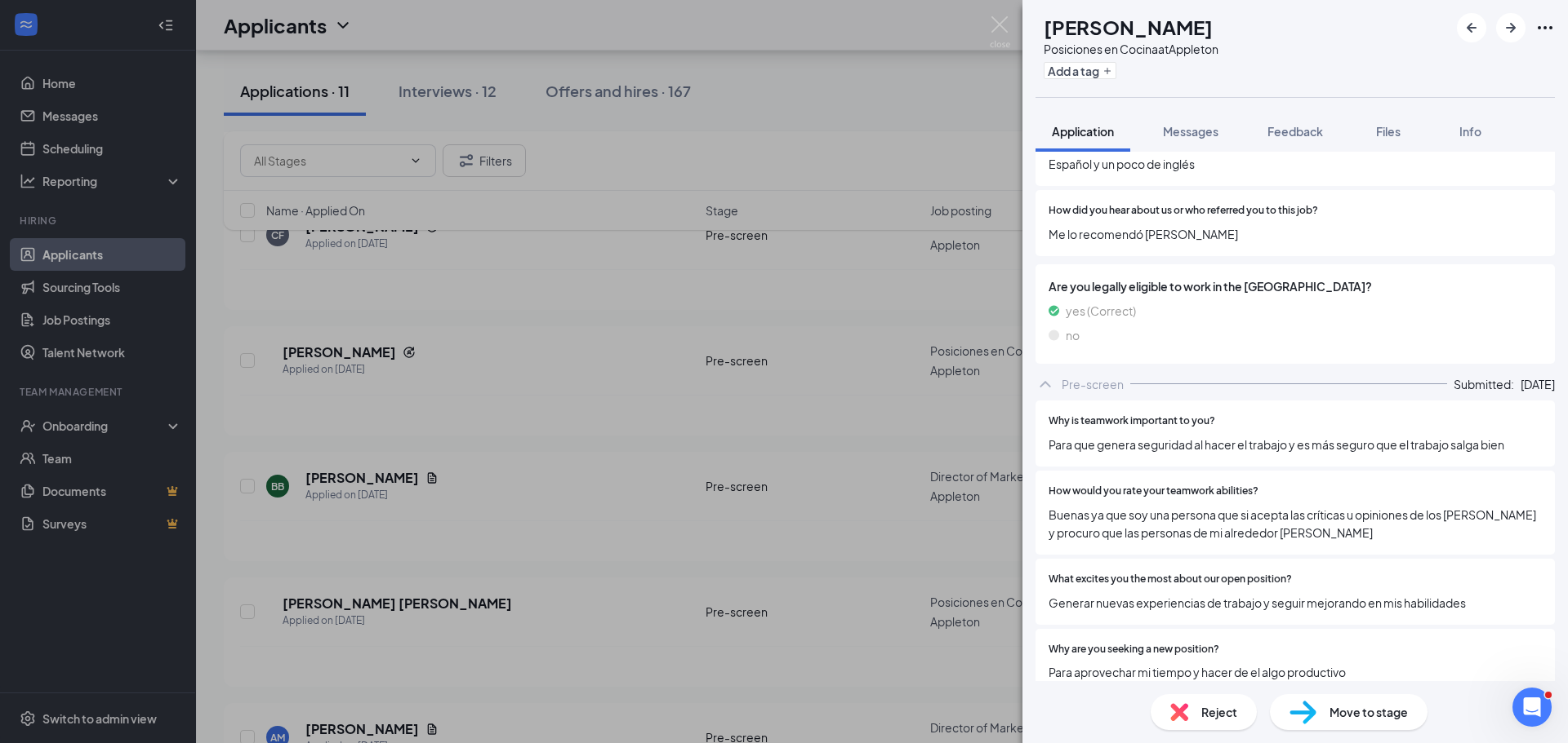
scroll to position [1119, 0]
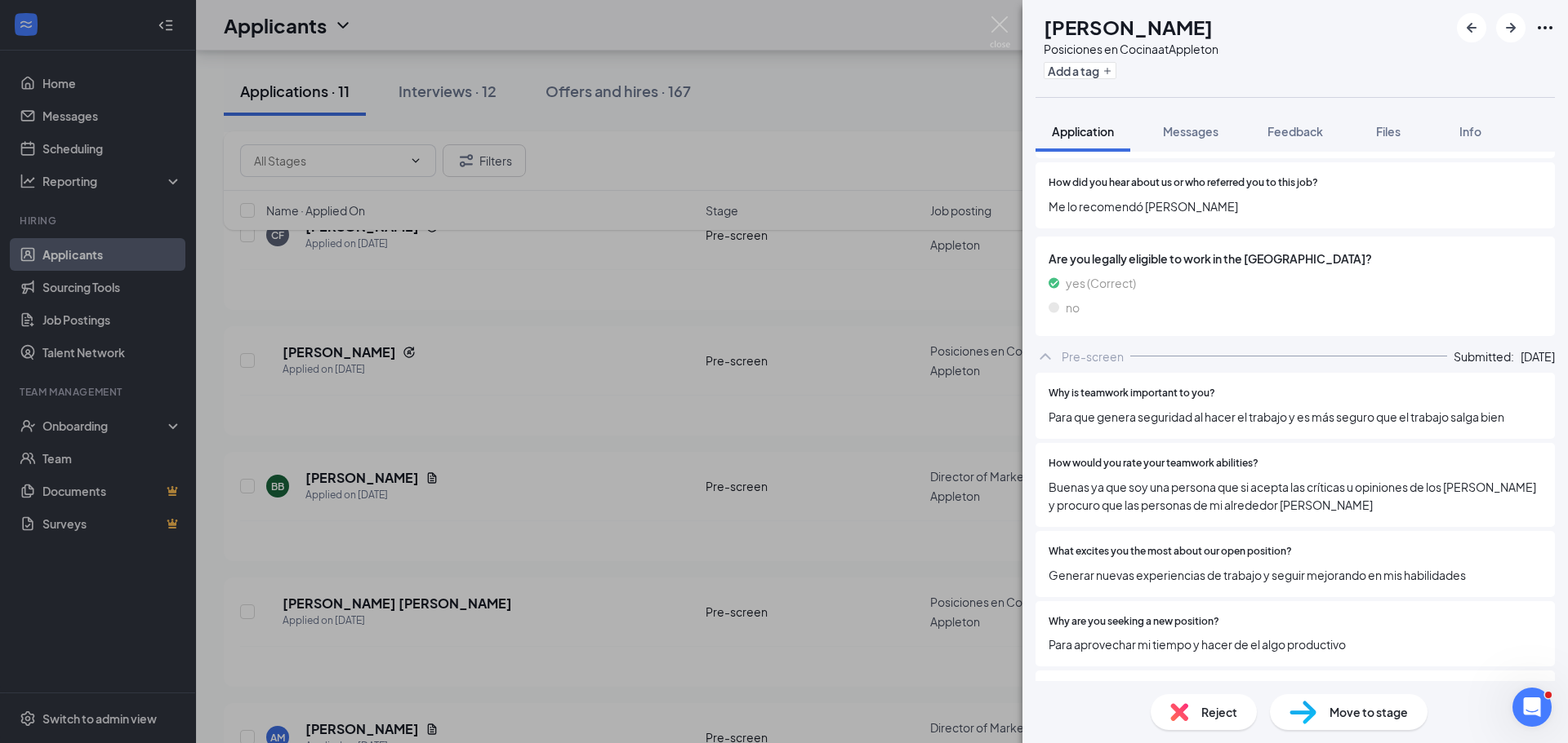
click at [1327, 720] on div "Move to stage" at bounding box center [1348, 712] width 157 height 36
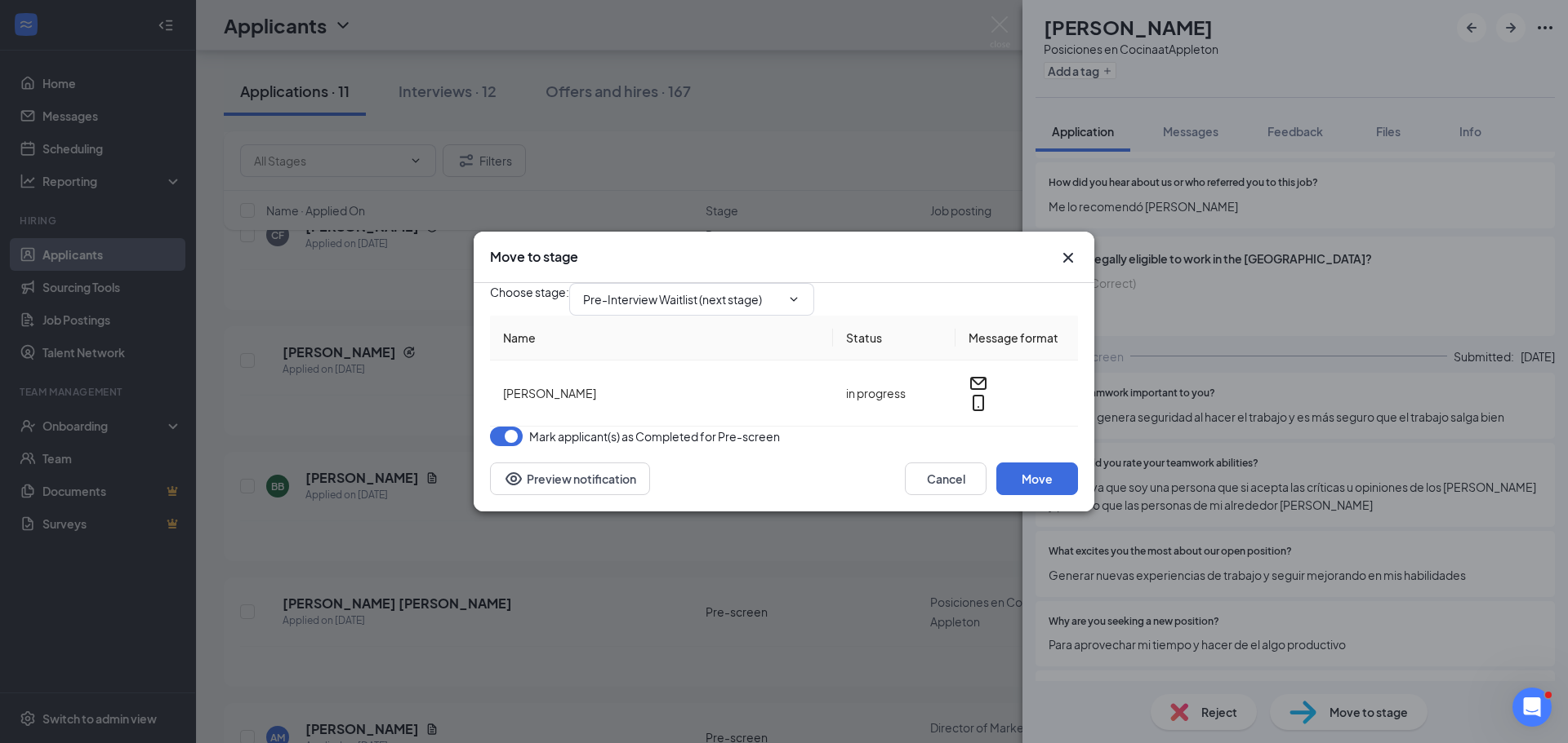
click at [787, 305] on div "Choose stage : Pre-Interview Waitlist (next stage)" at bounding box center [784, 299] width 588 height 32
click at [781, 294] on input "Pre-Interview Waitlist (next stage)" at bounding box center [682, 300] width 197 height 18
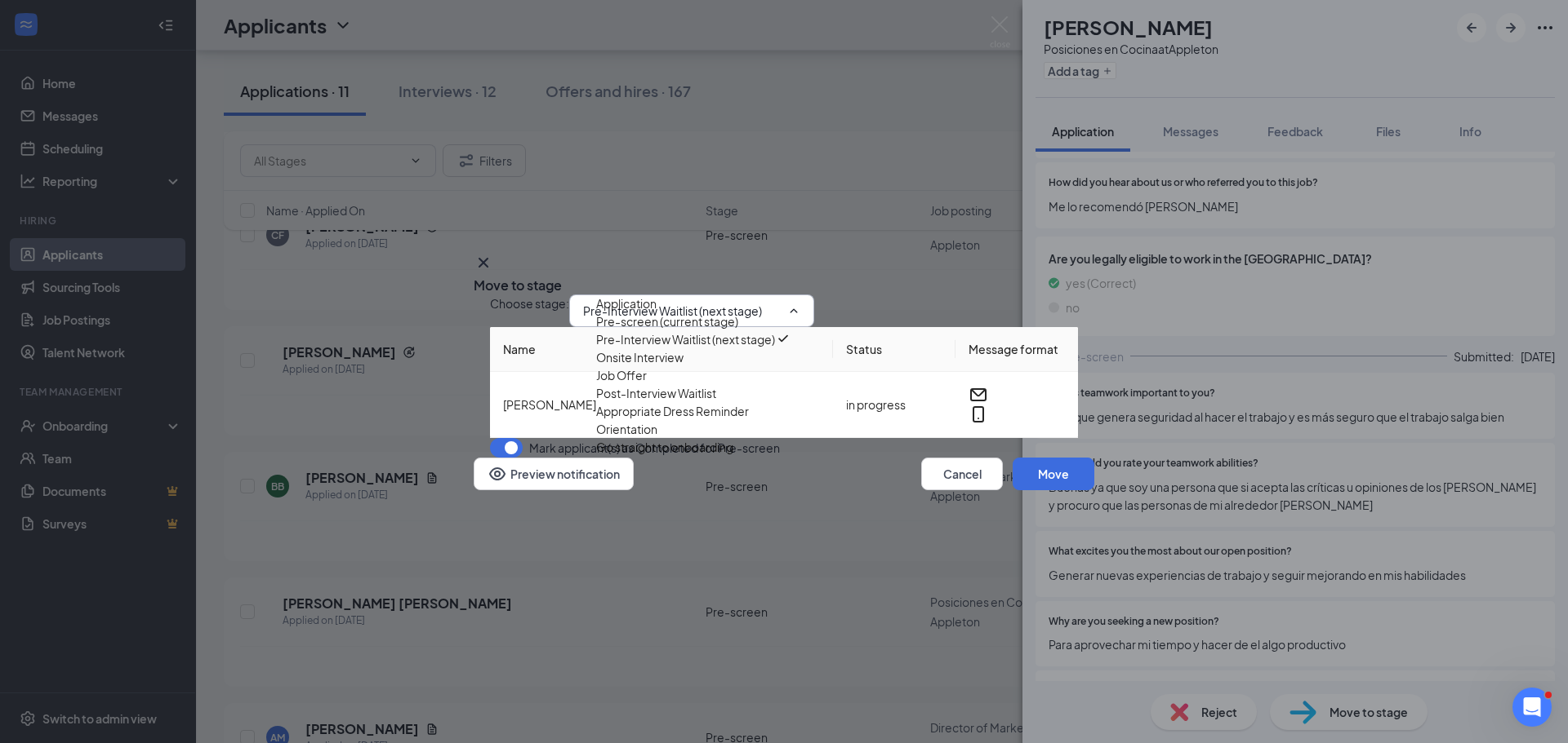
click at [684, 366] on div "Onsite Interview" at bounding box center [639, 357] width 87 height 18
type input "Onsite Interview"
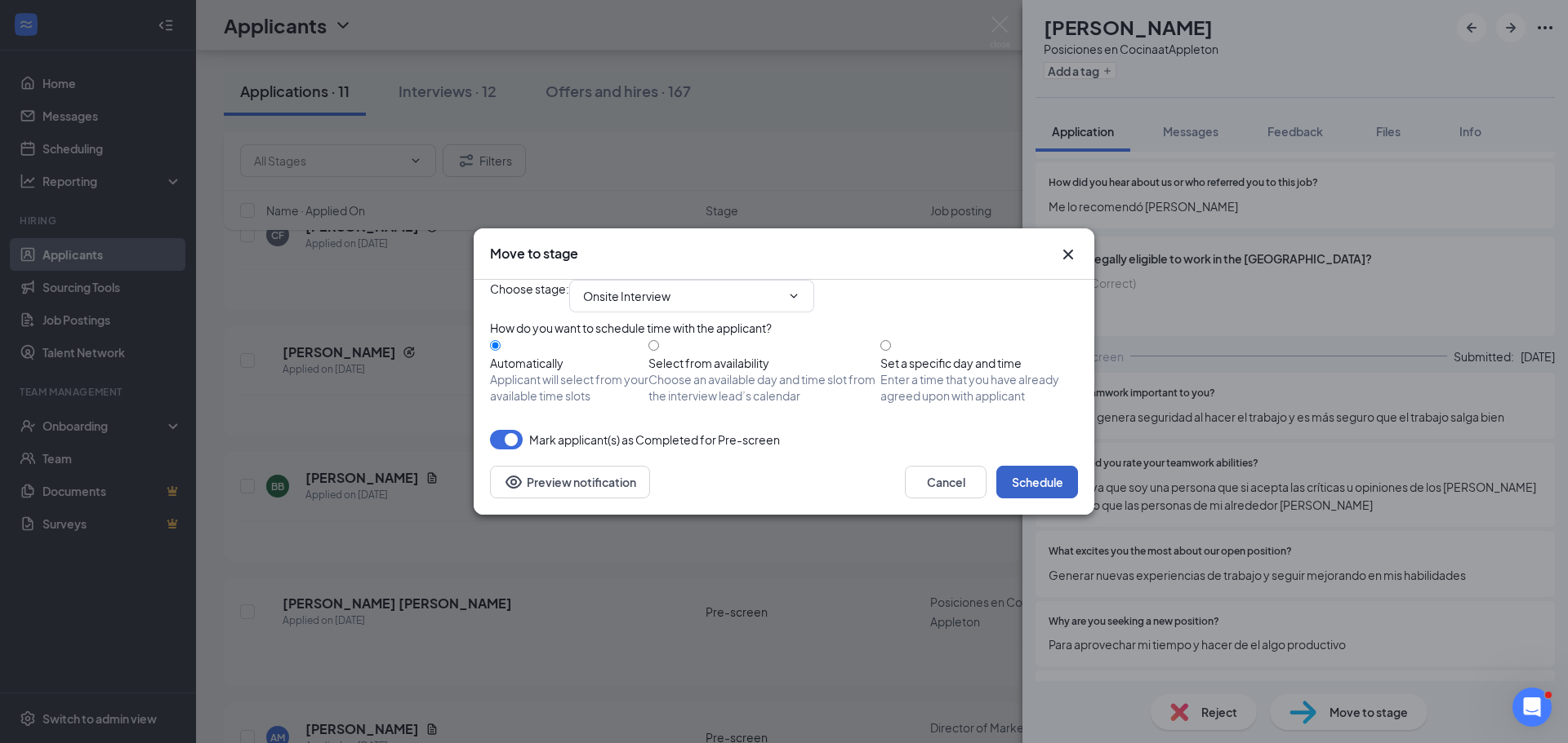
click at [1056, 499] on button "Schedule" at bounding box center [1038, 481] width 82 height 32
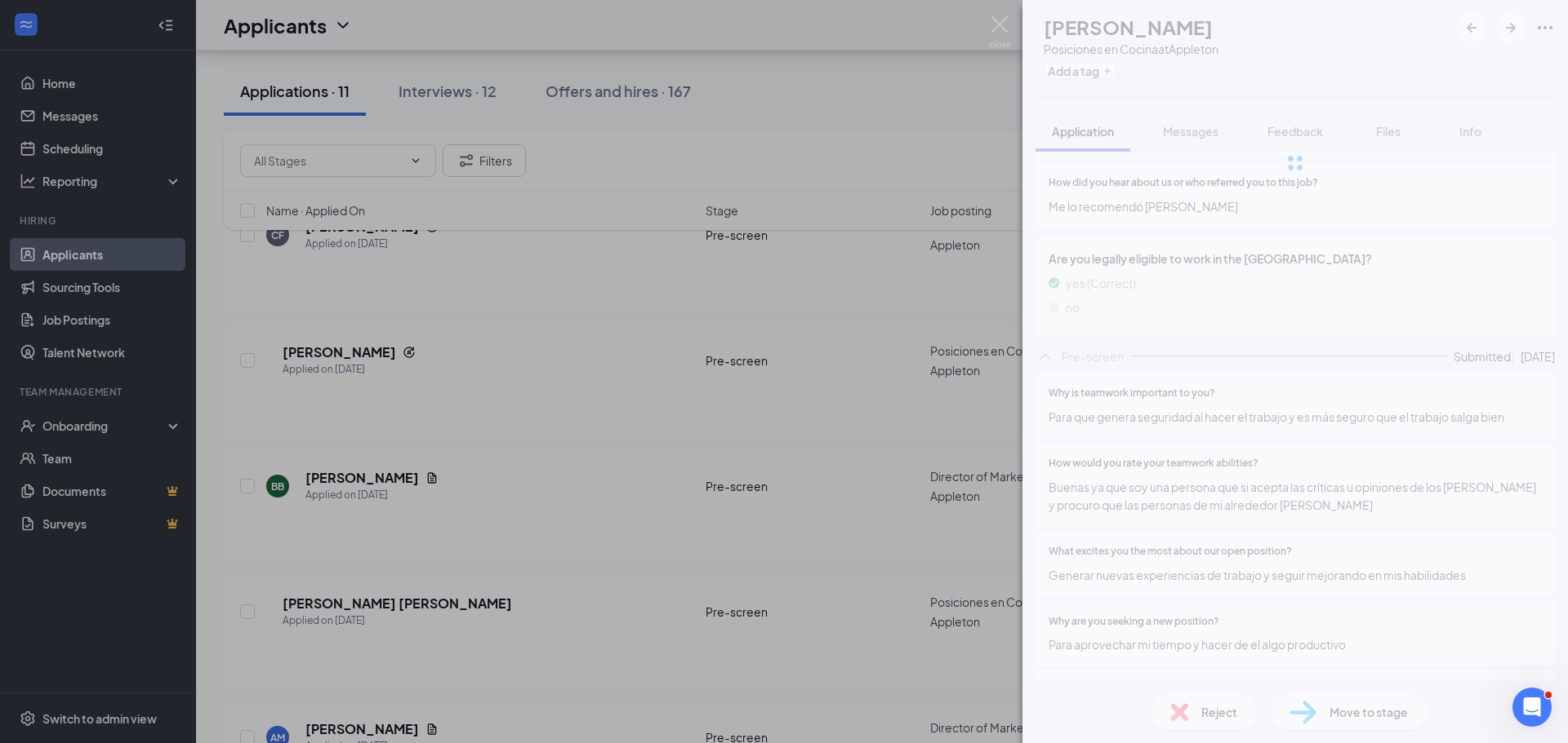
click at [723, 465] on div "EH [PERSON_NAME] Posiciones en Cocina at Appleton Add a tag Application Message…" at bounding box center [784, 371] width 1568 height 743
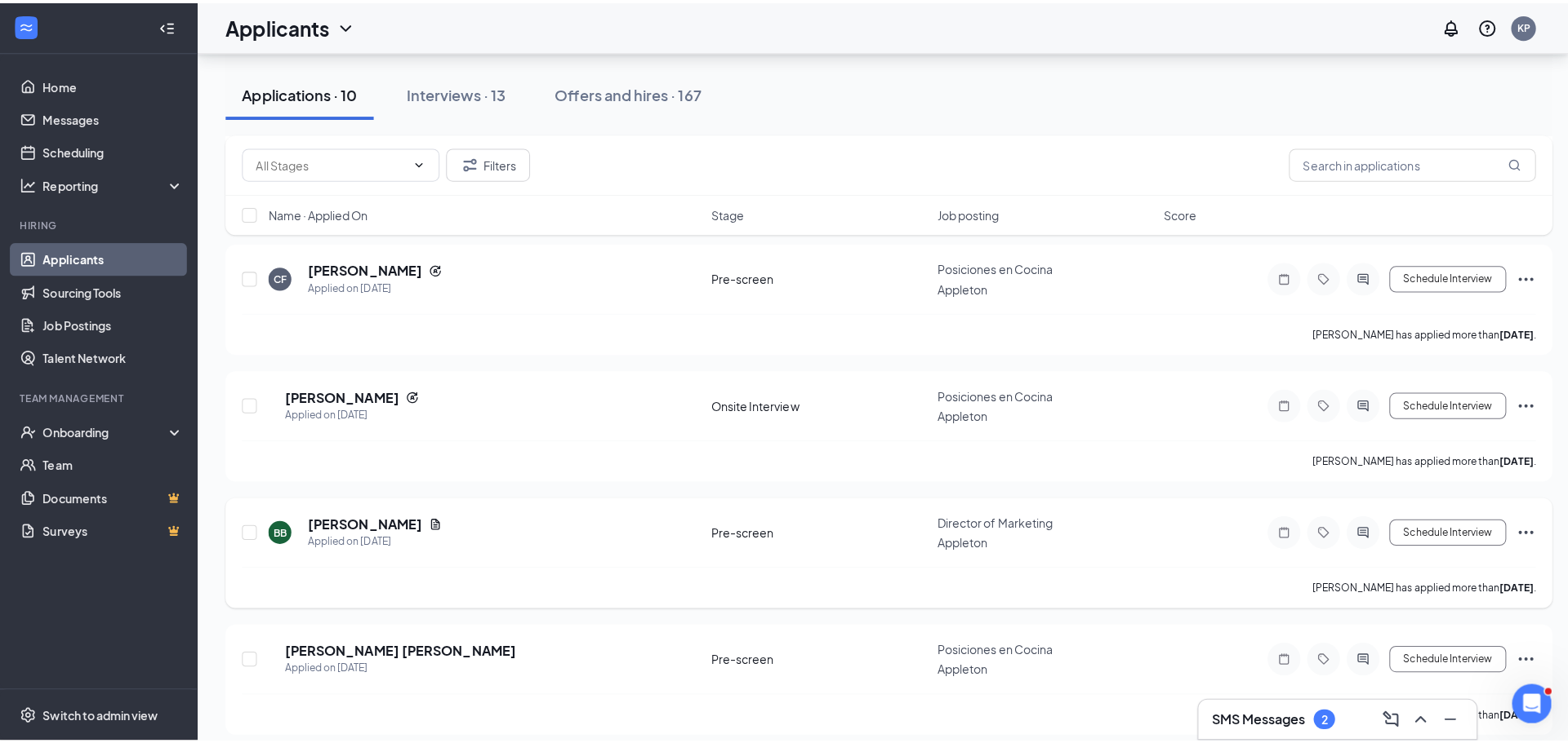
scroll to position [662, 0]
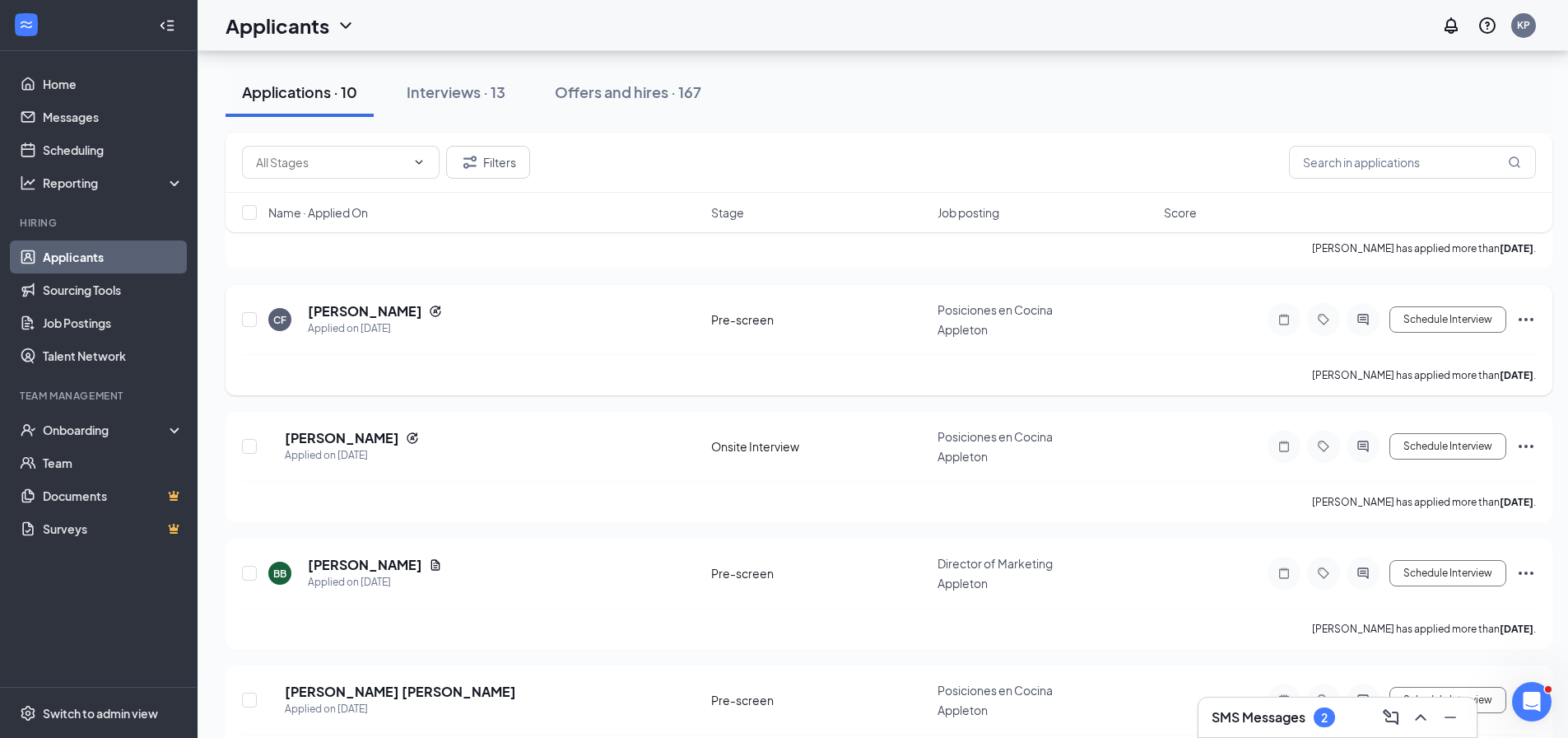
click at [1366, 326] on icon "ActiveChat" at bounding box center [1363, 319] width 20 height 13
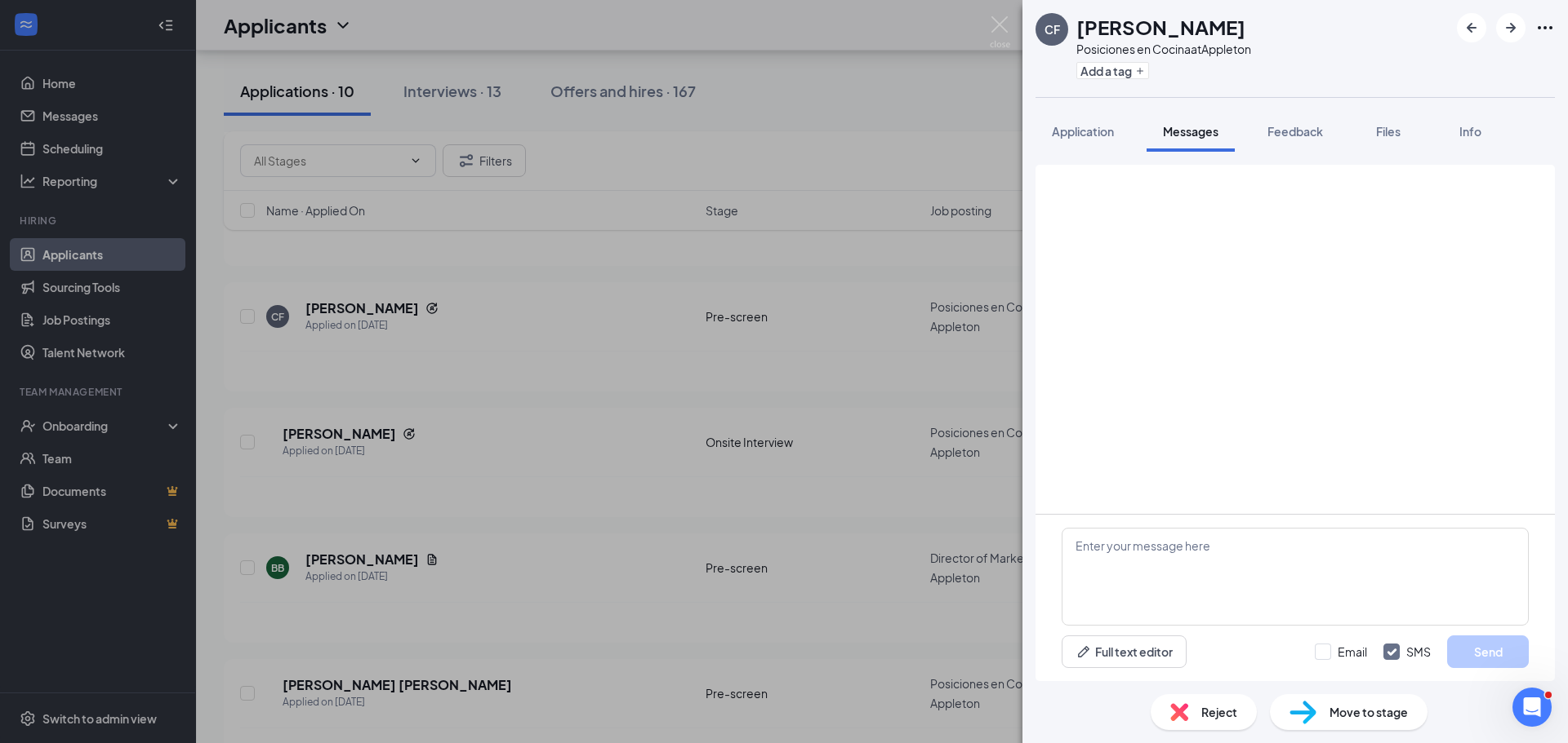
scroll to position [52, 0]
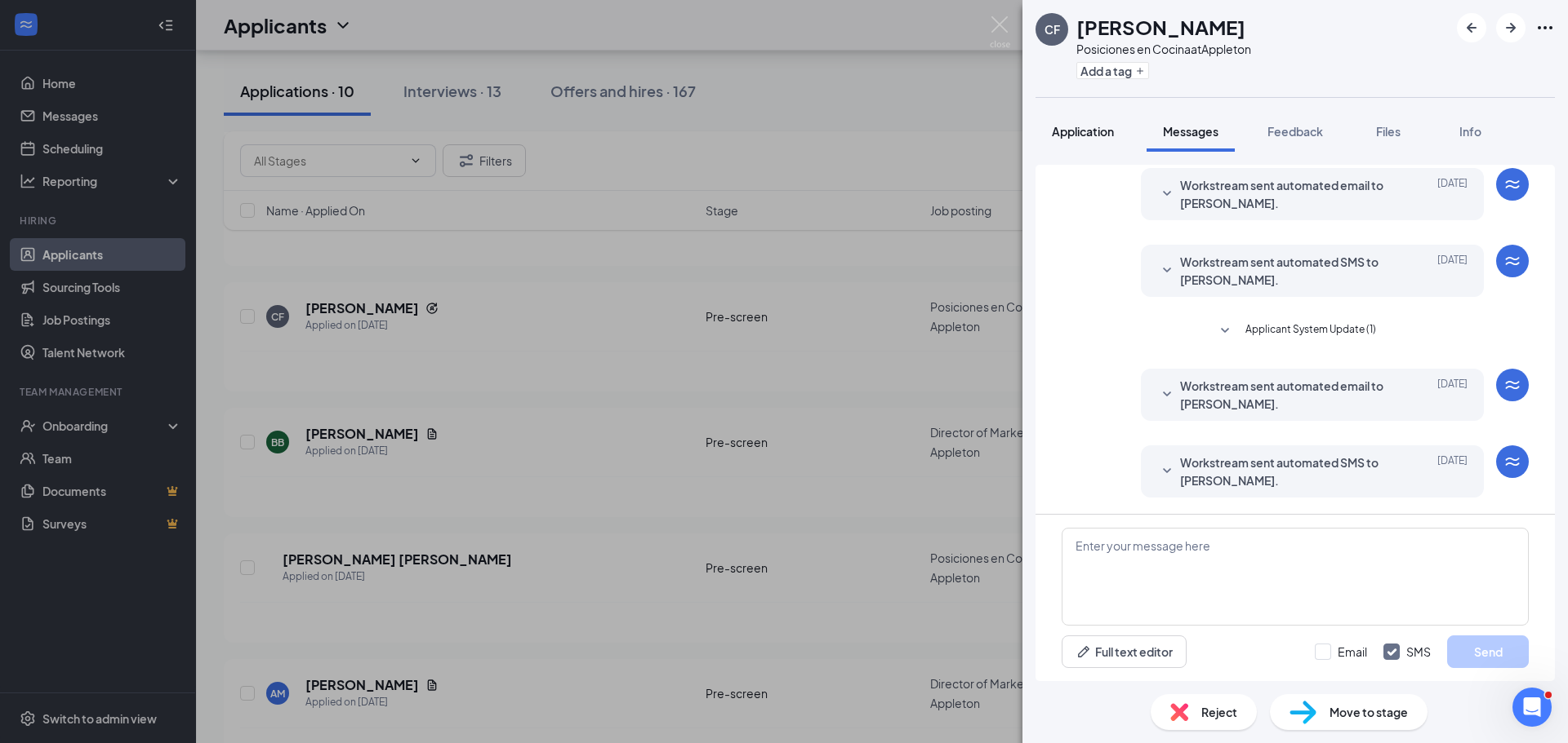
click at [1083, 135] on span "Application" at bounding box center [1082, 131] width 63 height 15
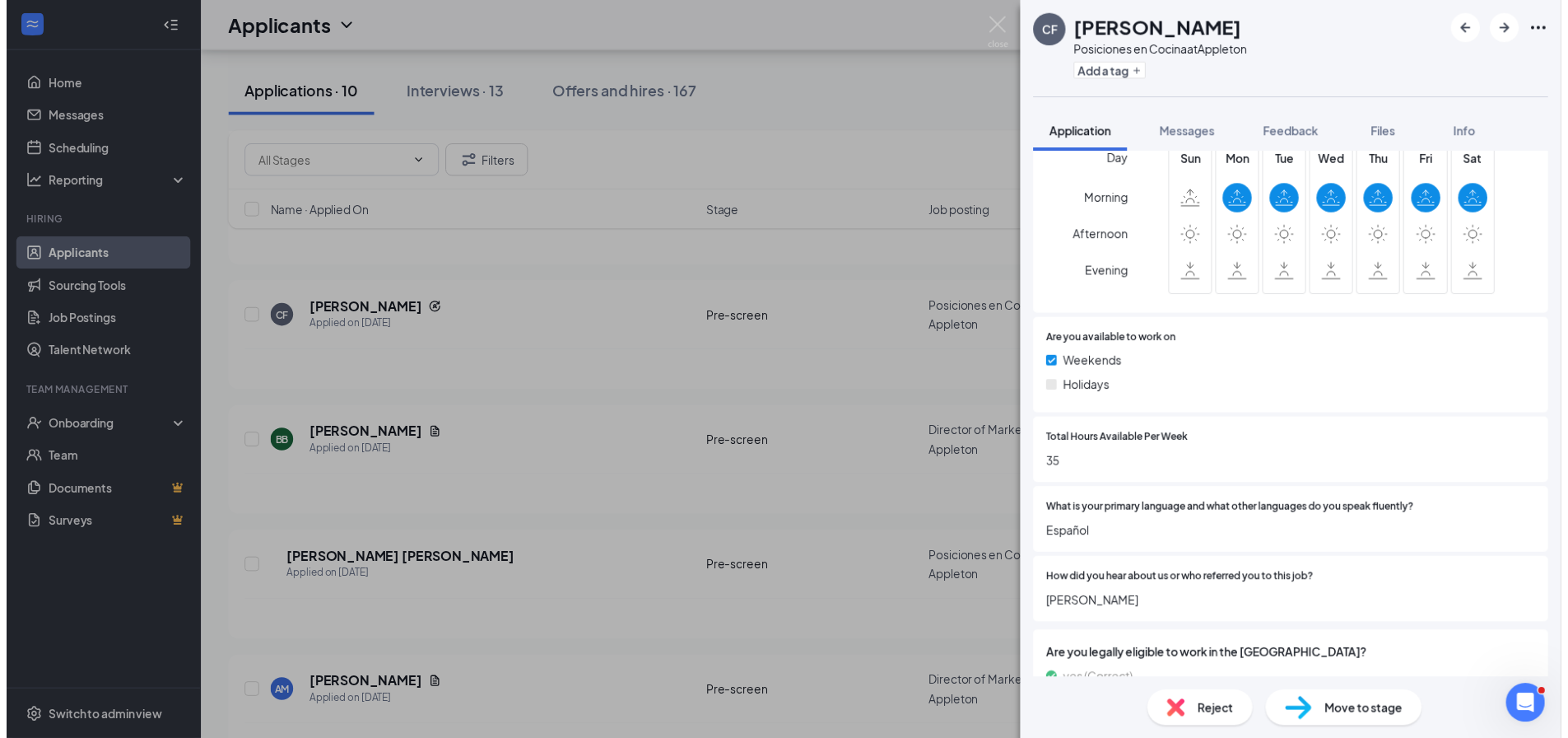
scroll to position [805, 0]
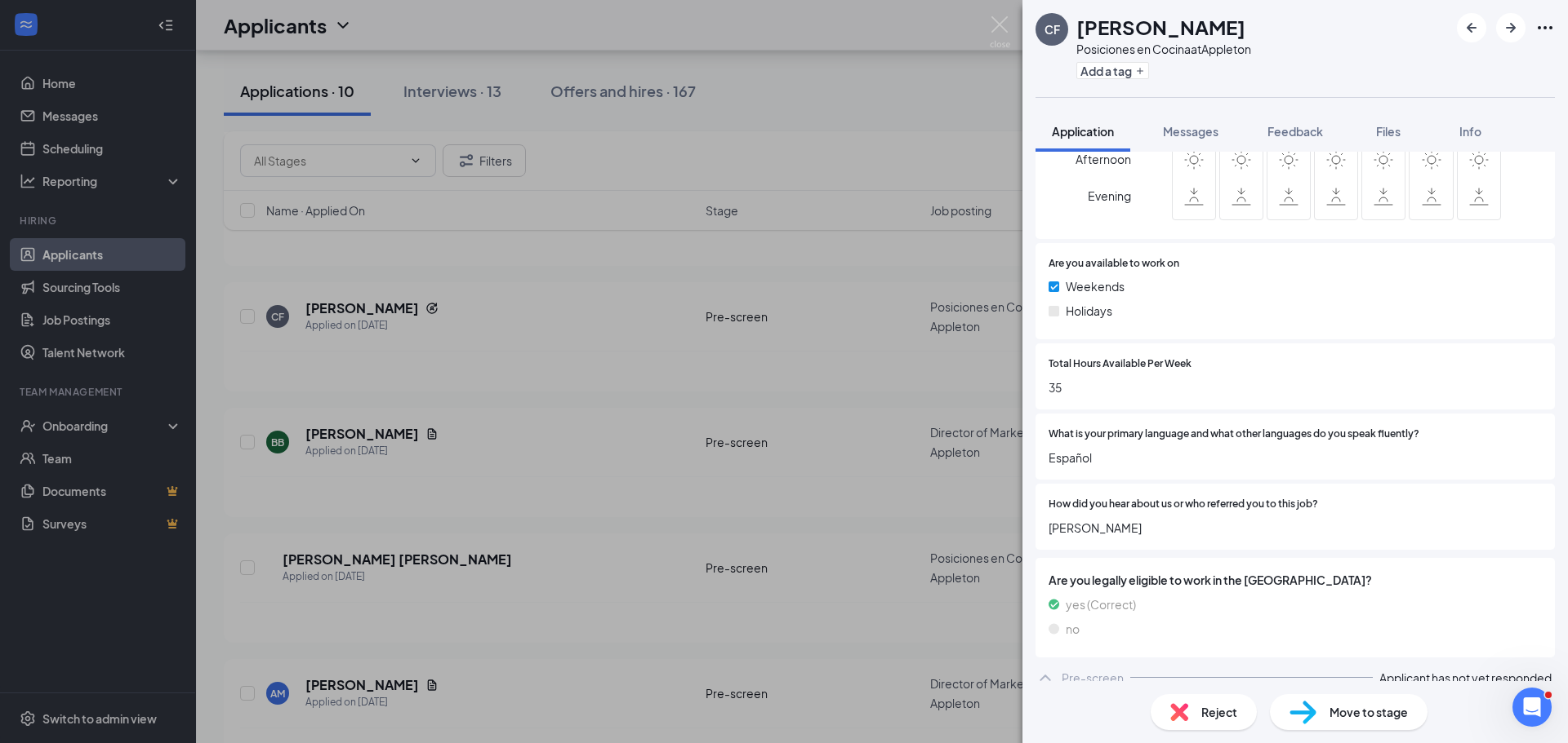
click at [845, 413] on div "CF [PERSON_NAME] Posiciones en Cocina at Appleton Add a tag Application Message…" at bounding box center [784, 371] width 1568 height 743
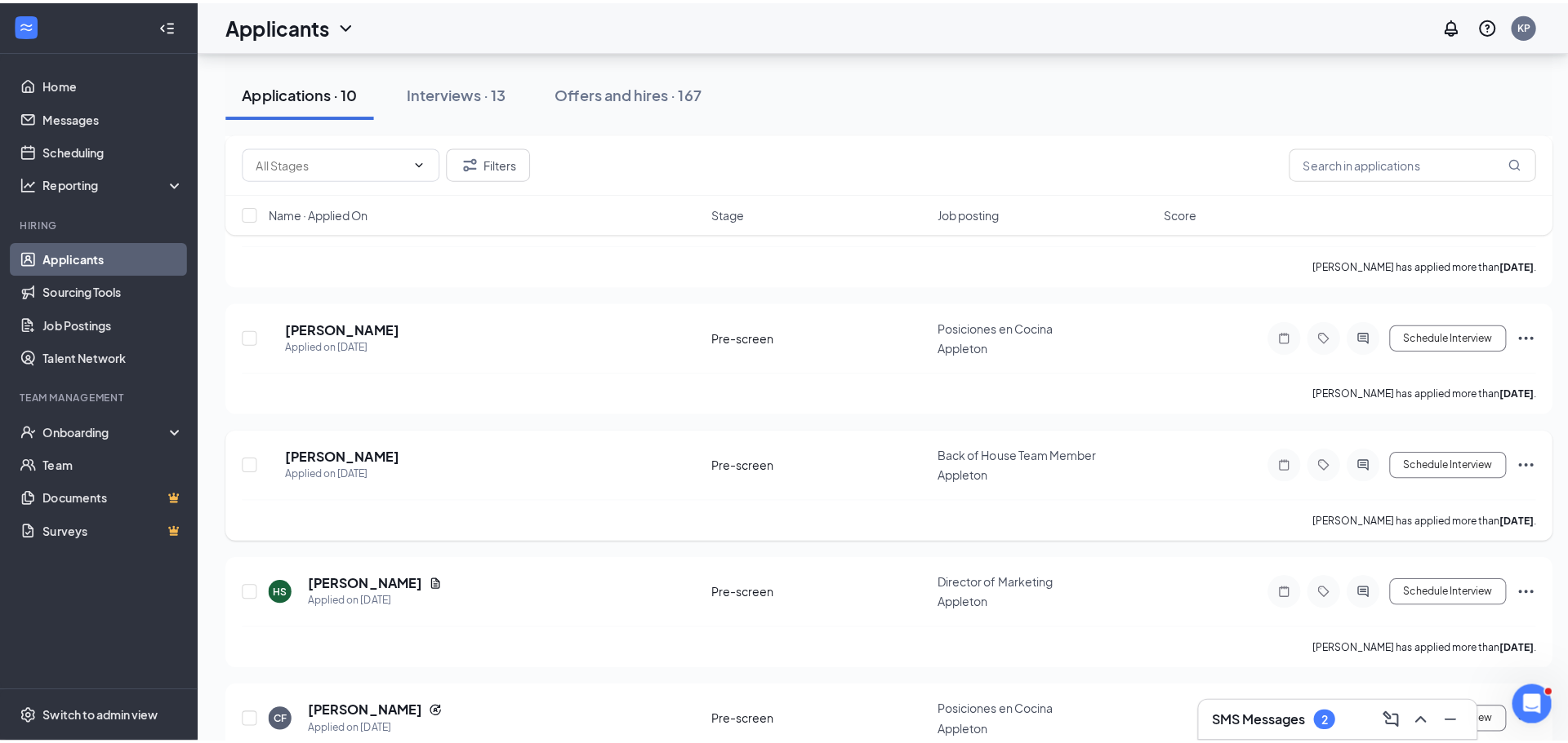
scroll to position [254, 0]
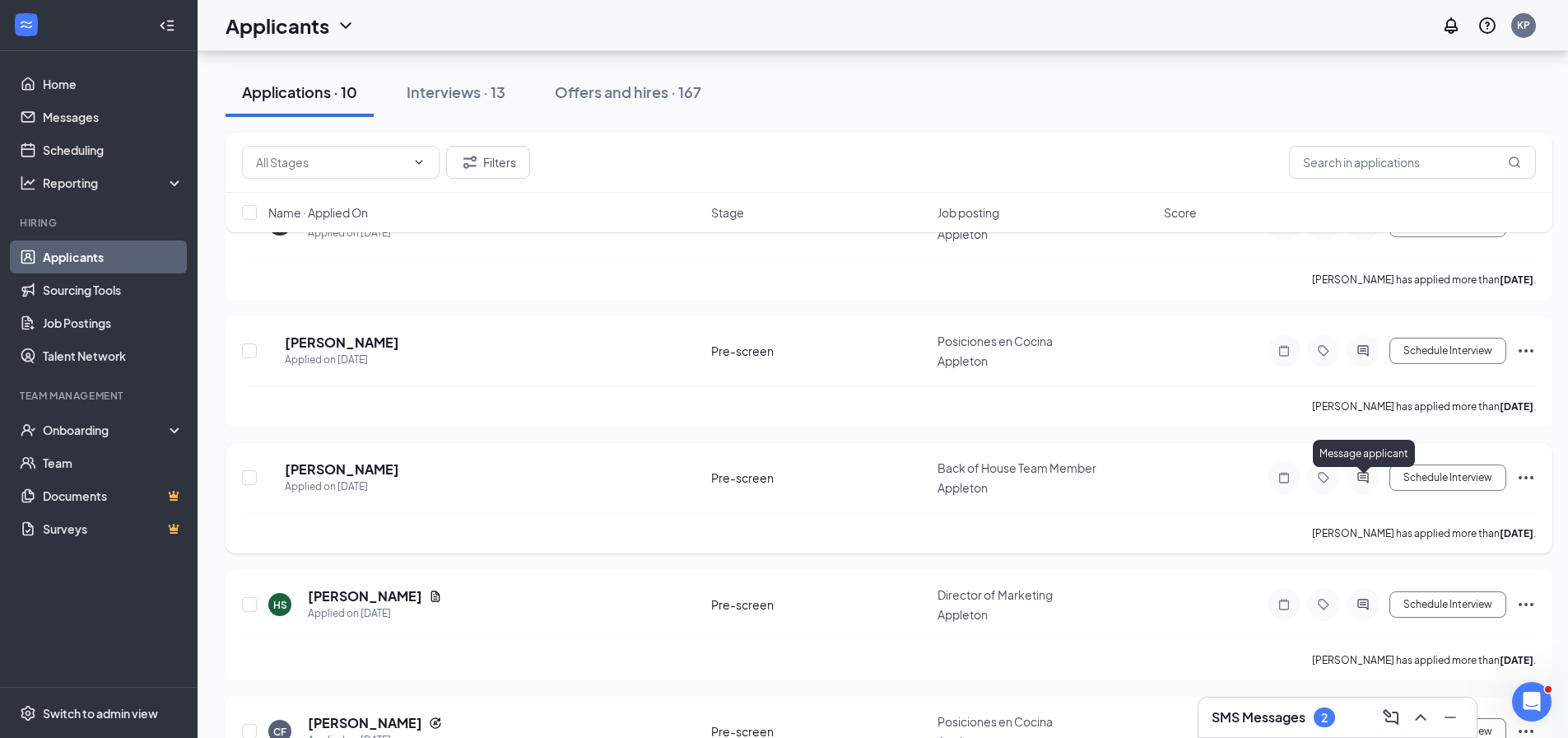
click at [1360, 492] on div at bounding box center [1362, 477] width 33 height 33
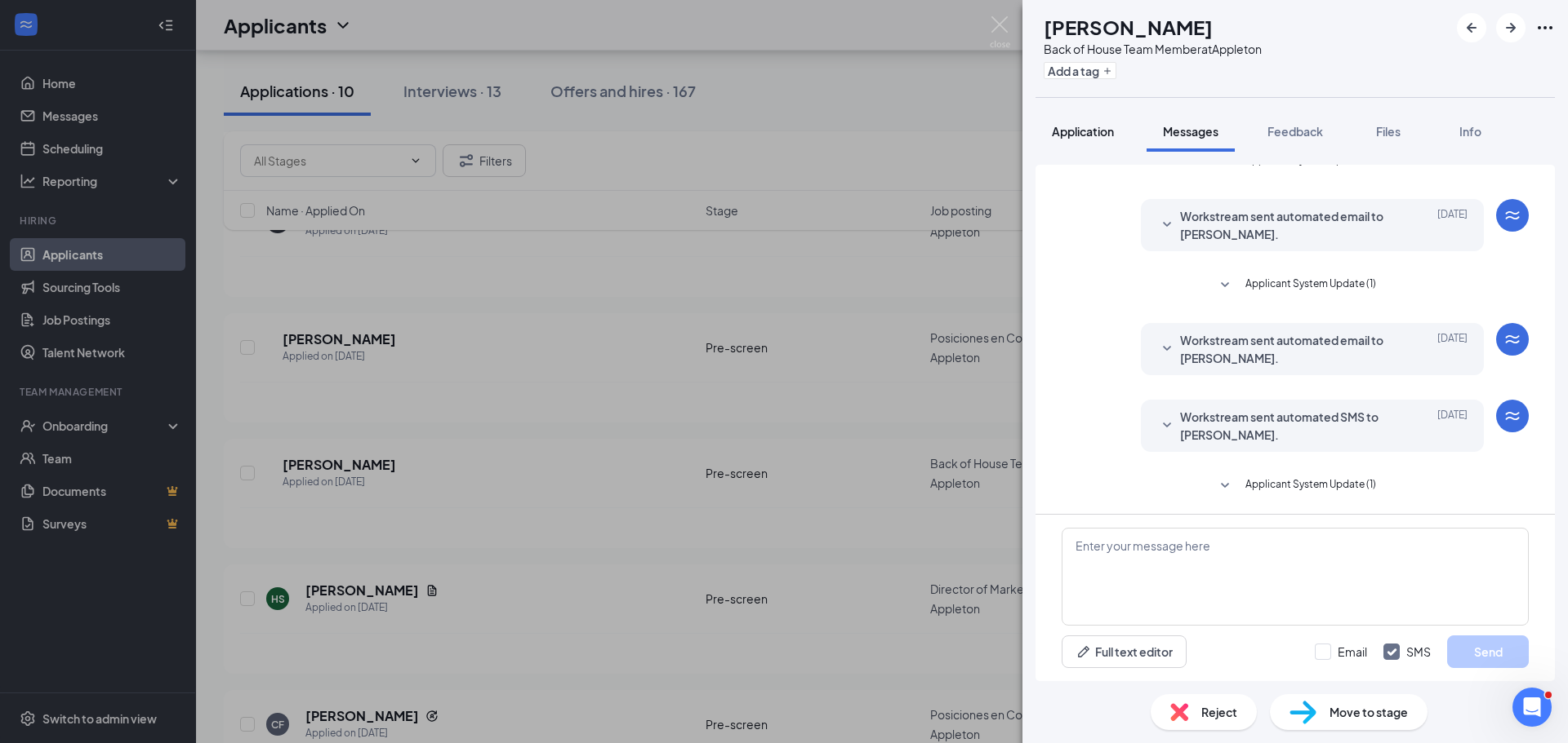
scroll to position [100, 0]
click at [1094, 150] on button "Application" at bounding box center [1082, 132] width 95 height 41
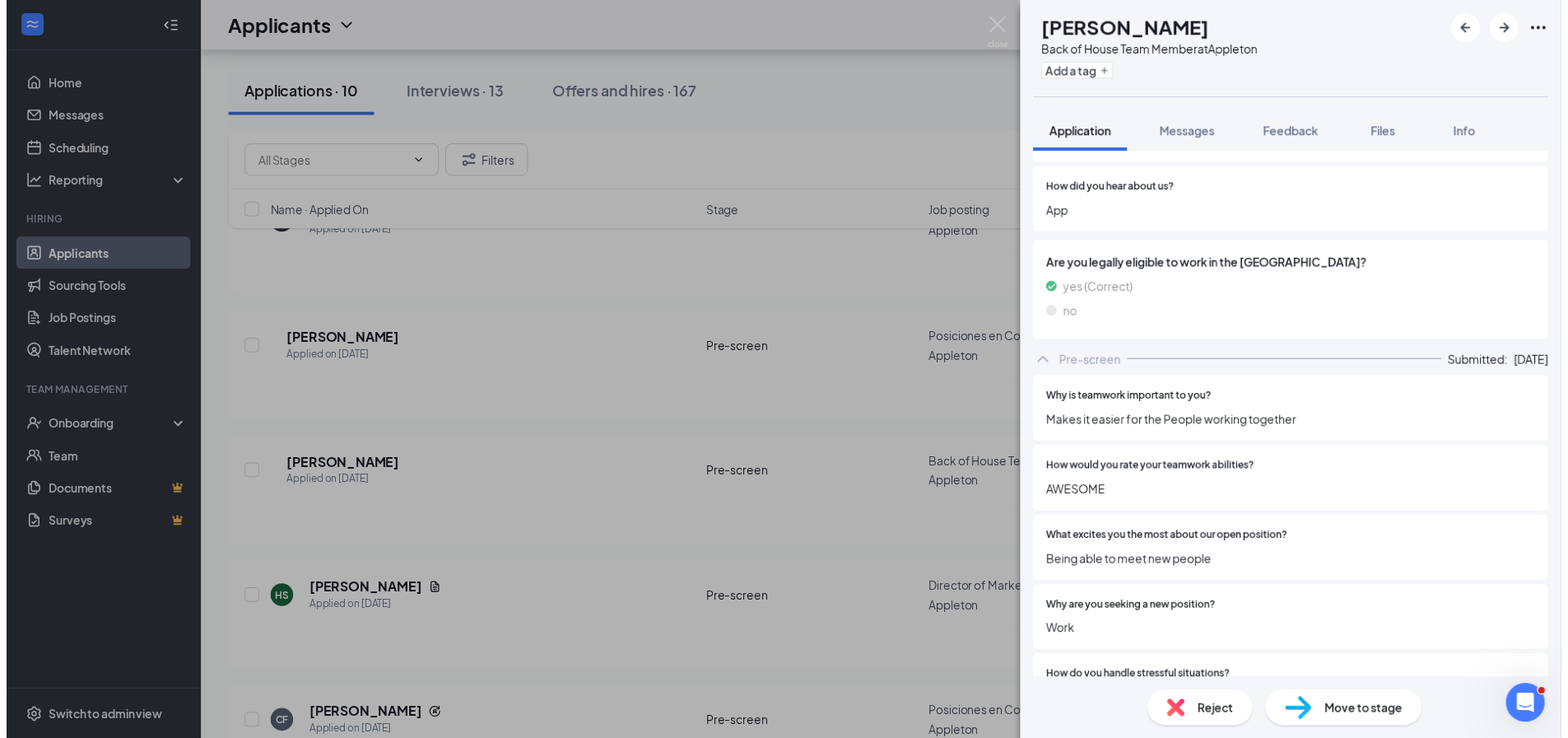
scroll to position [782, 0]
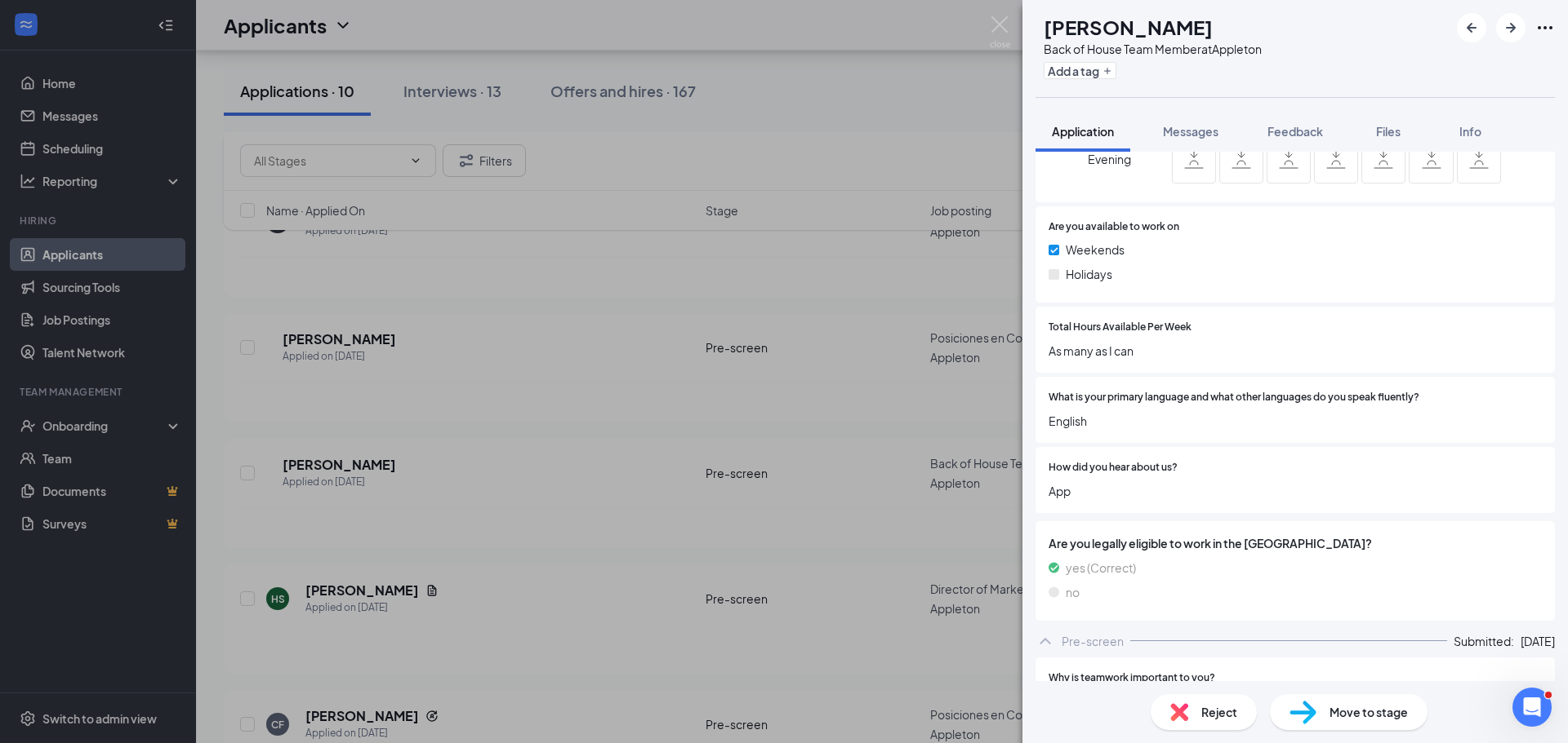
click at [891, 546] on div "AR [PERSON_NAME] Back of House Team Member at Appleton Add a tag Application Me…" at bounding box center [784, 371] width 1568 height 743
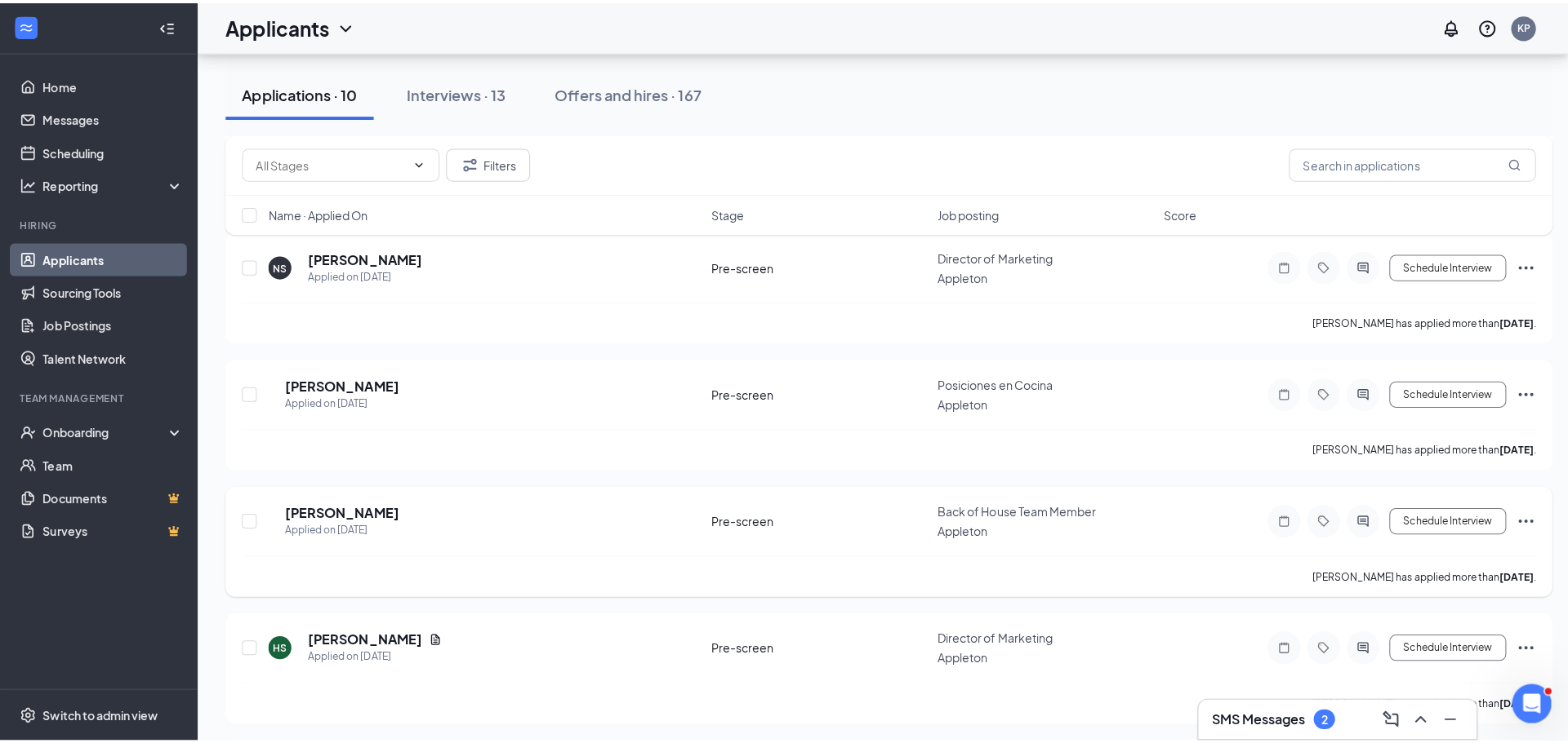
scroll to position [172, 0]
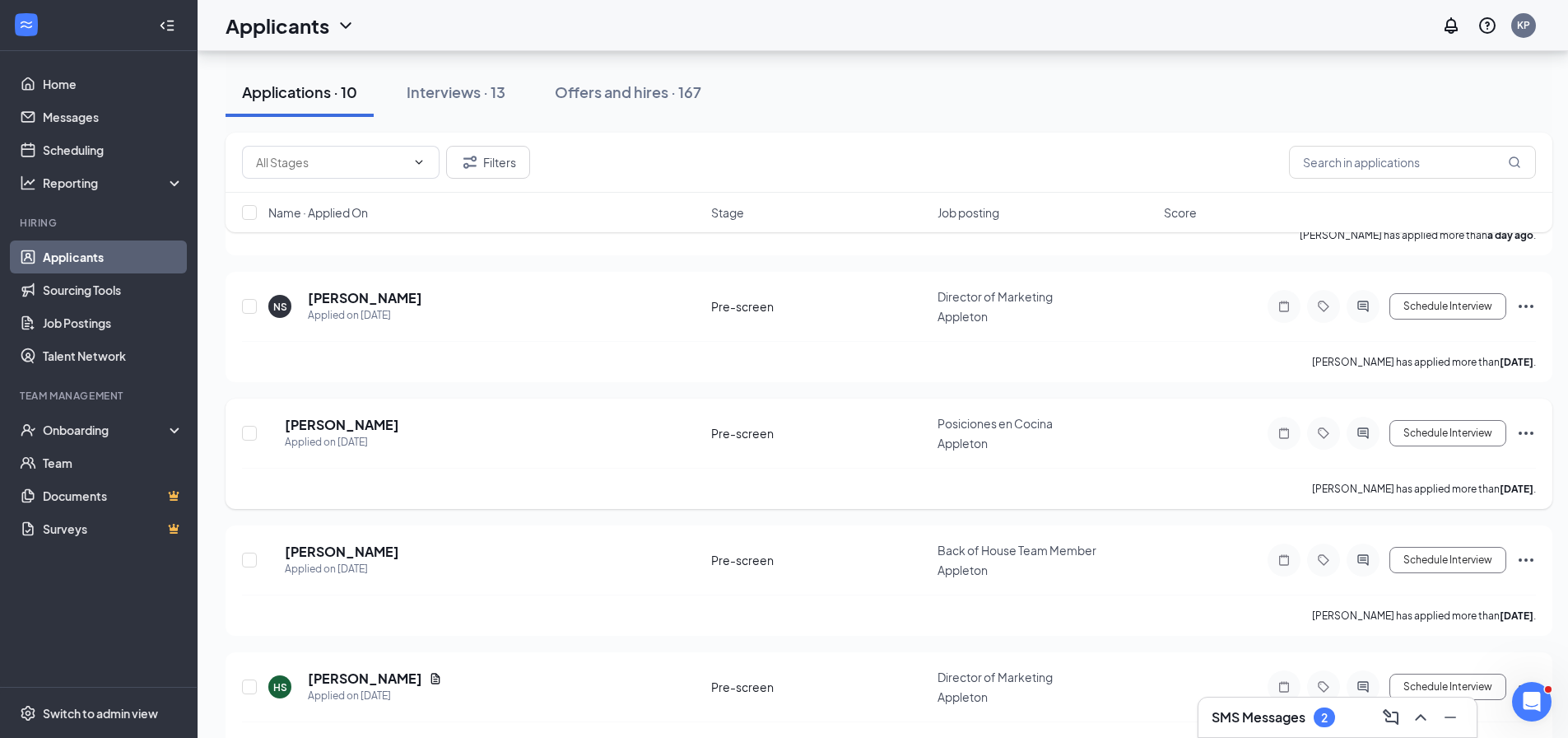
click at [1365, 443] on div at bounding box center [1362, 433] width 33 height 33
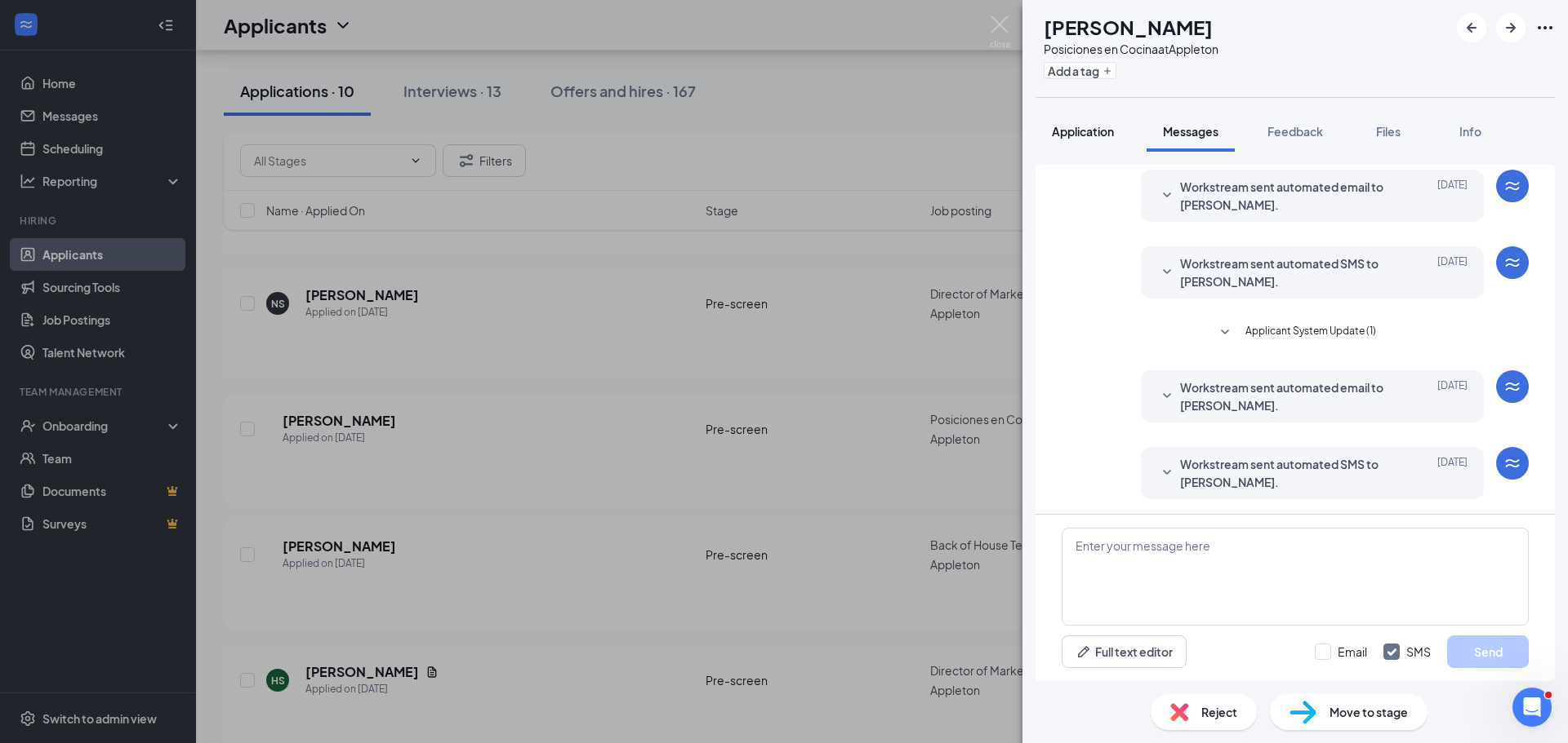
scroll to position [52, 0]
click at [1105, 126] on span "Application" at bounding box center [1082, 131] width 63 height 15
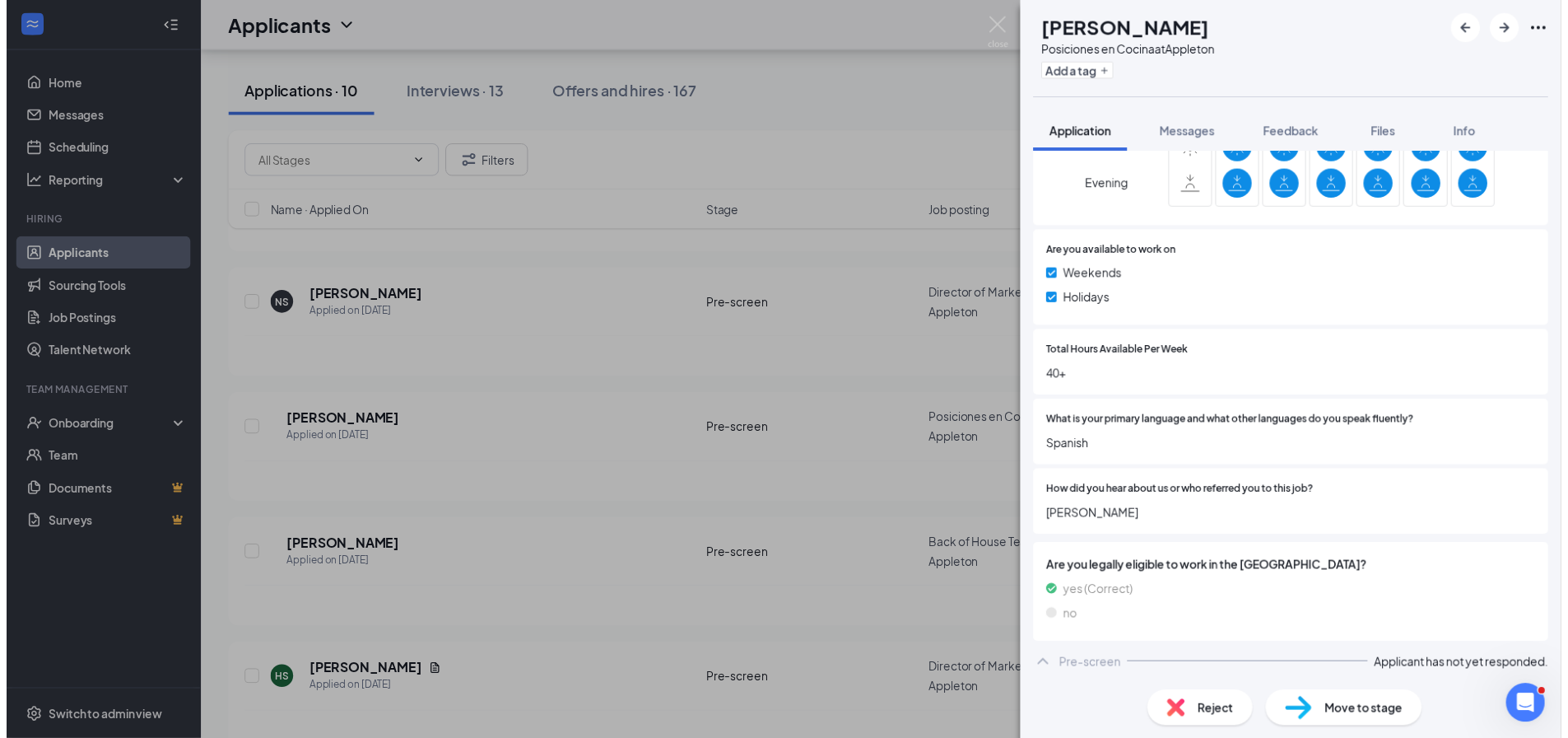
scroll to position [759, 0]
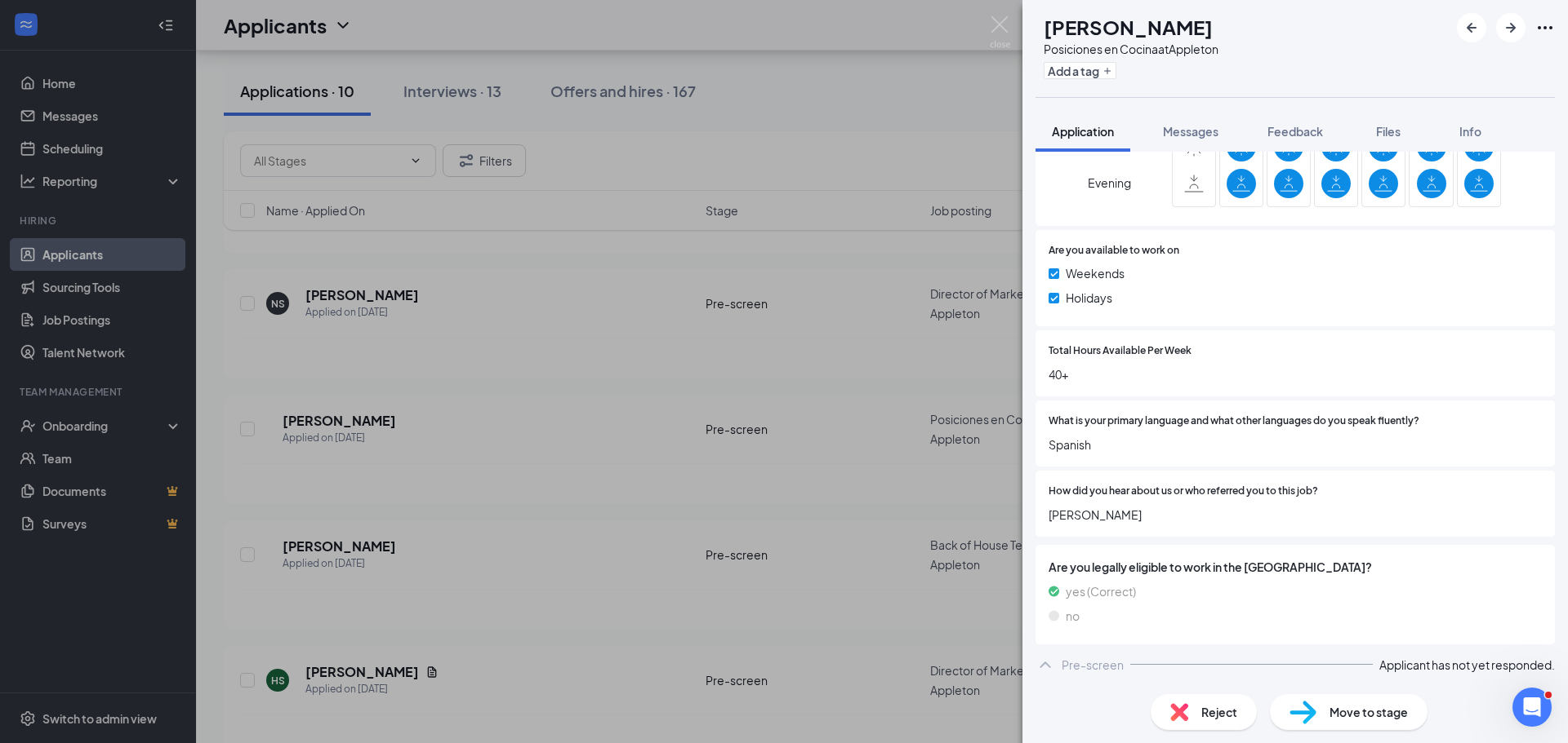
click at [804, 564] on div "FM [PERSON_NAME] Posiciones en Cocina at [GEOGRAPHIC_DATA] Add a tag Applicatio…" at bounding box center [784, 371] width 1568 height 743
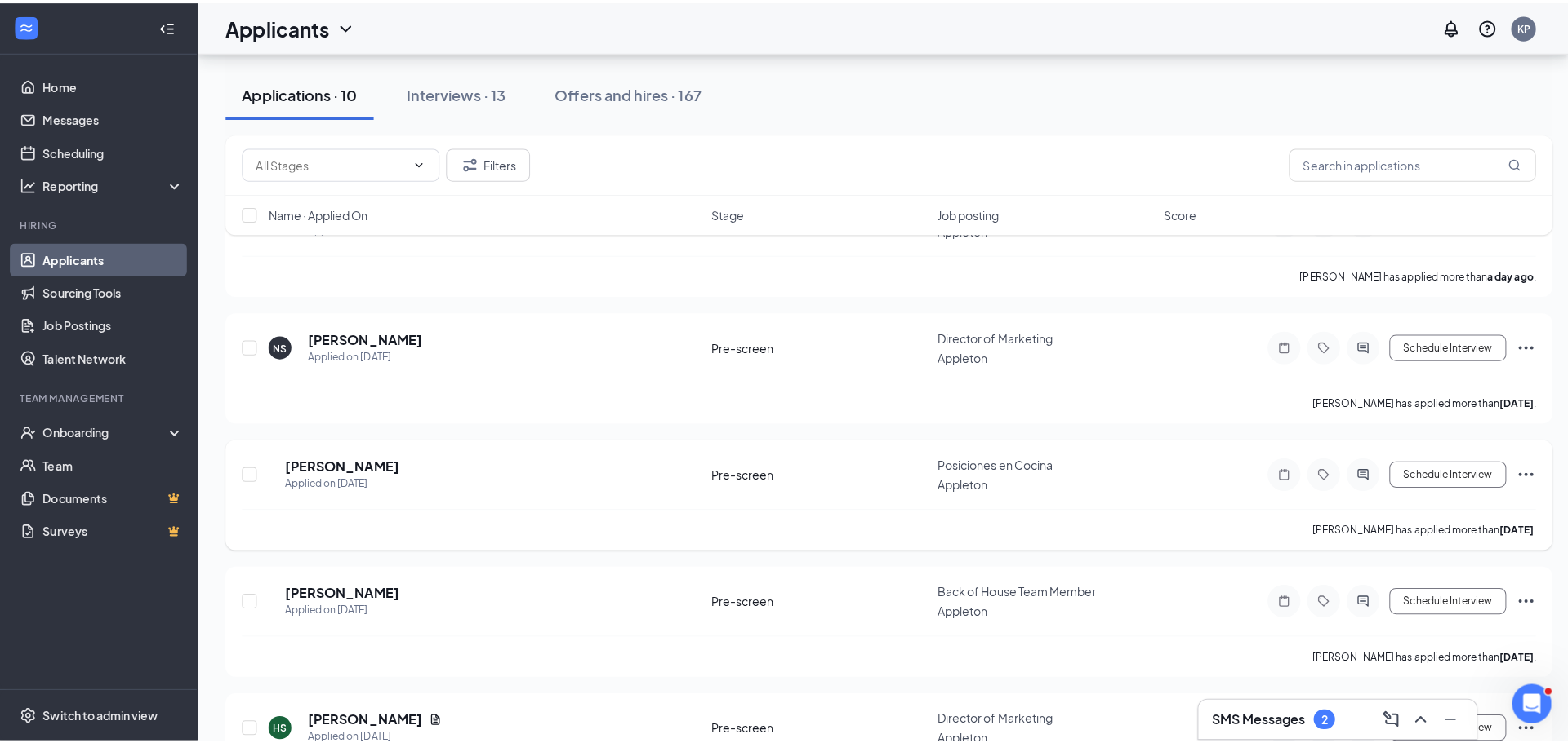
scroll to position [91, 0]
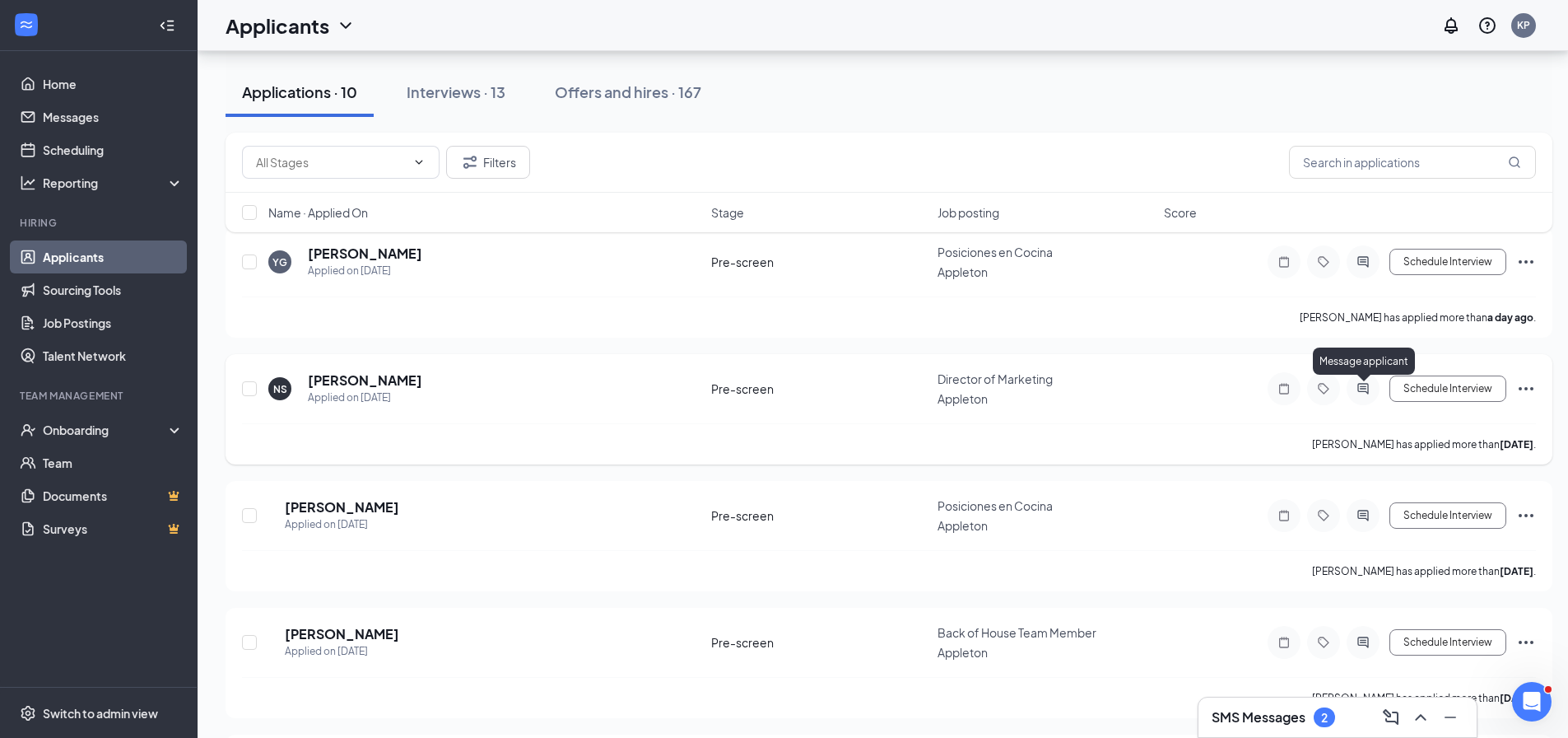
click at [1368, 391] on icon "ActiveChat" at bounding box center [1362, 388] width 11 height 11
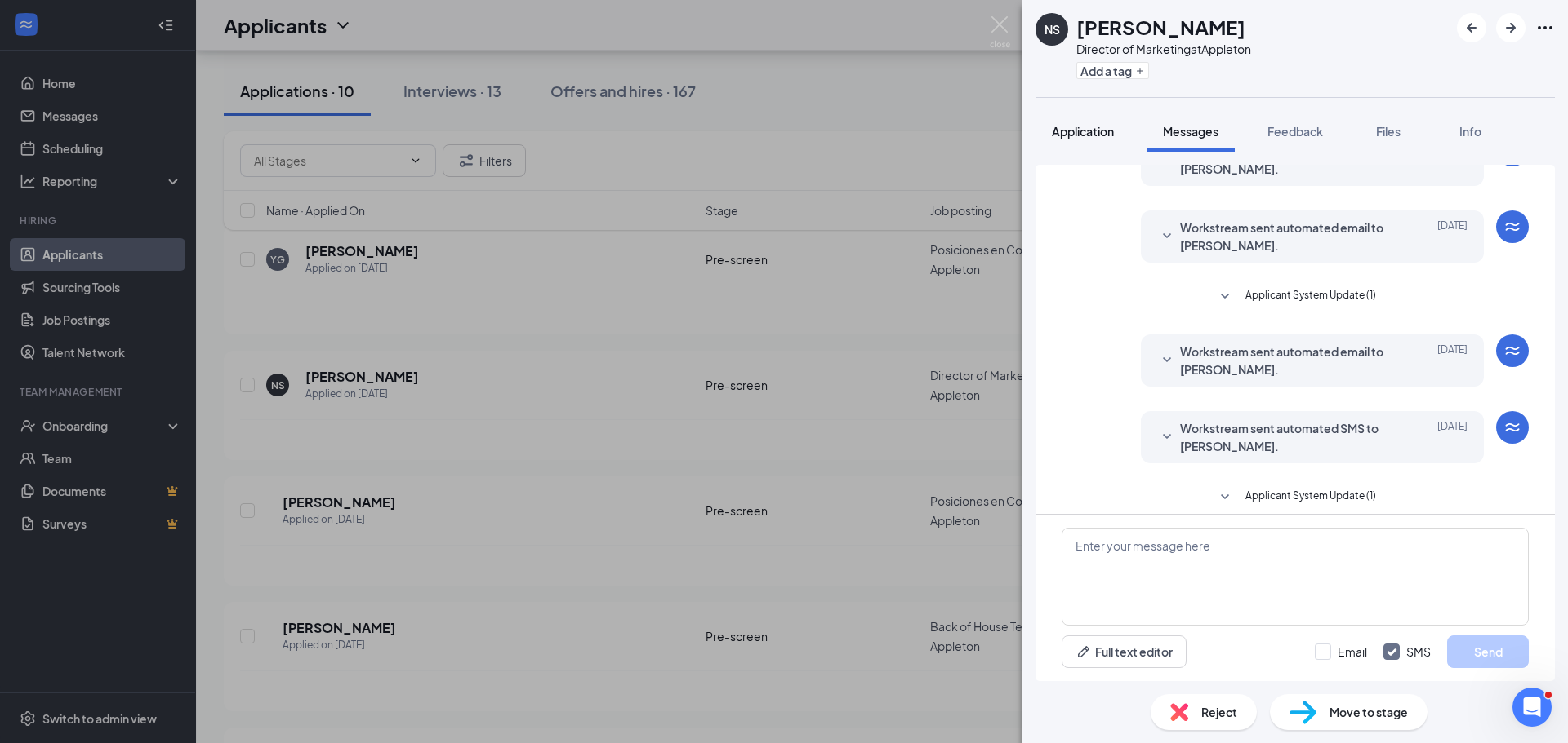
scroll to position [100, 0]
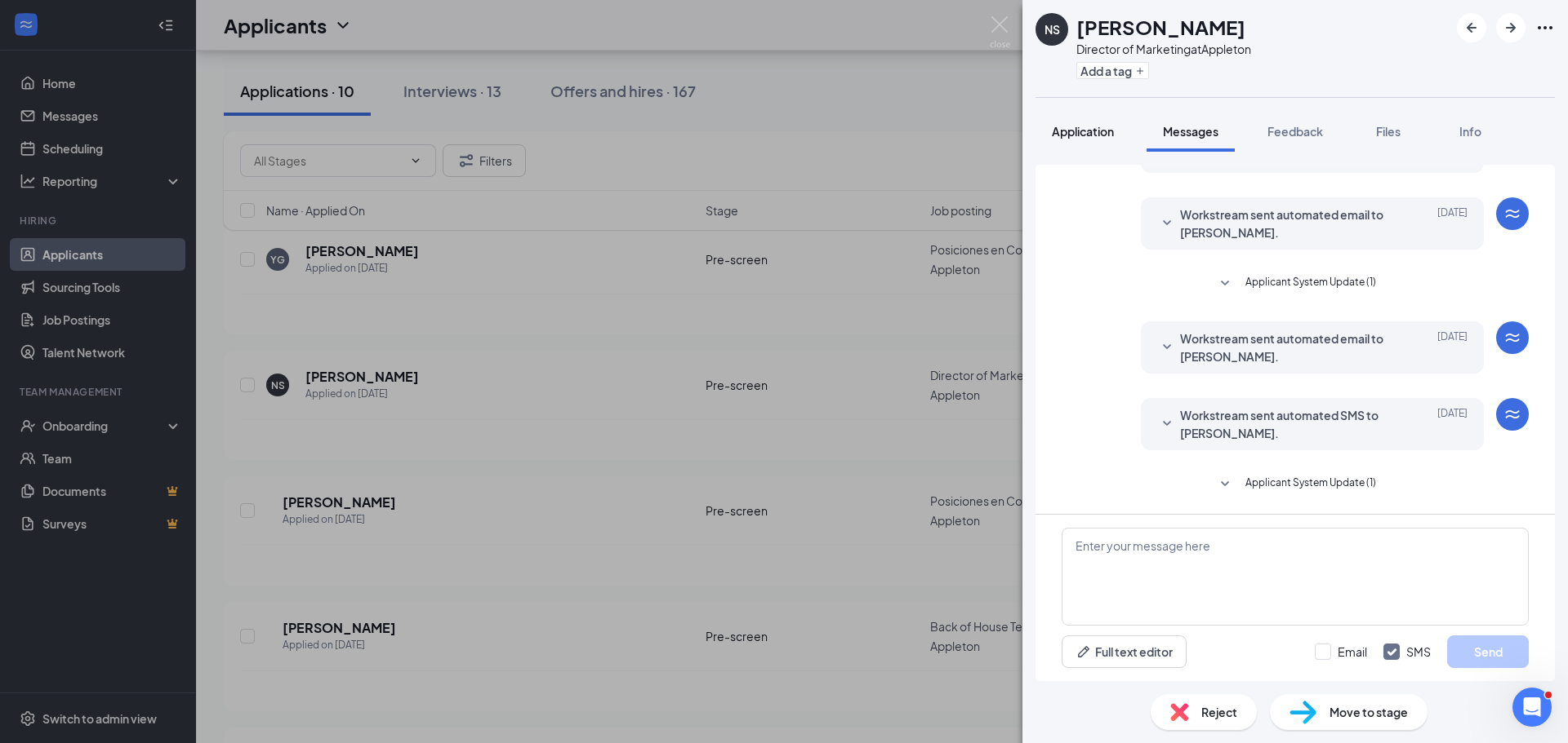
click at [1087, 124] on span "Application" at bounding box center [1082, 131] width 63 height 15
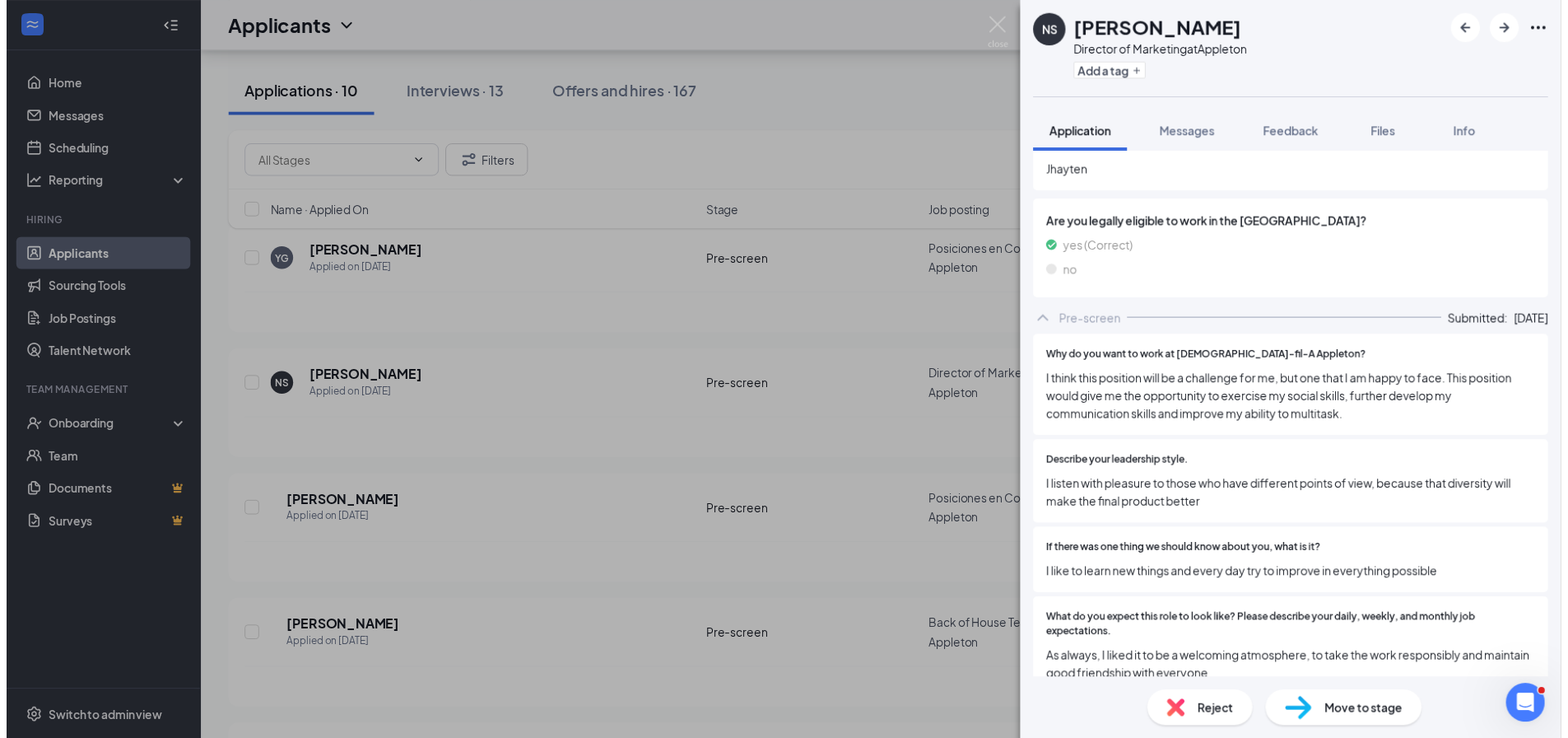
scroll to position [1129, 0]
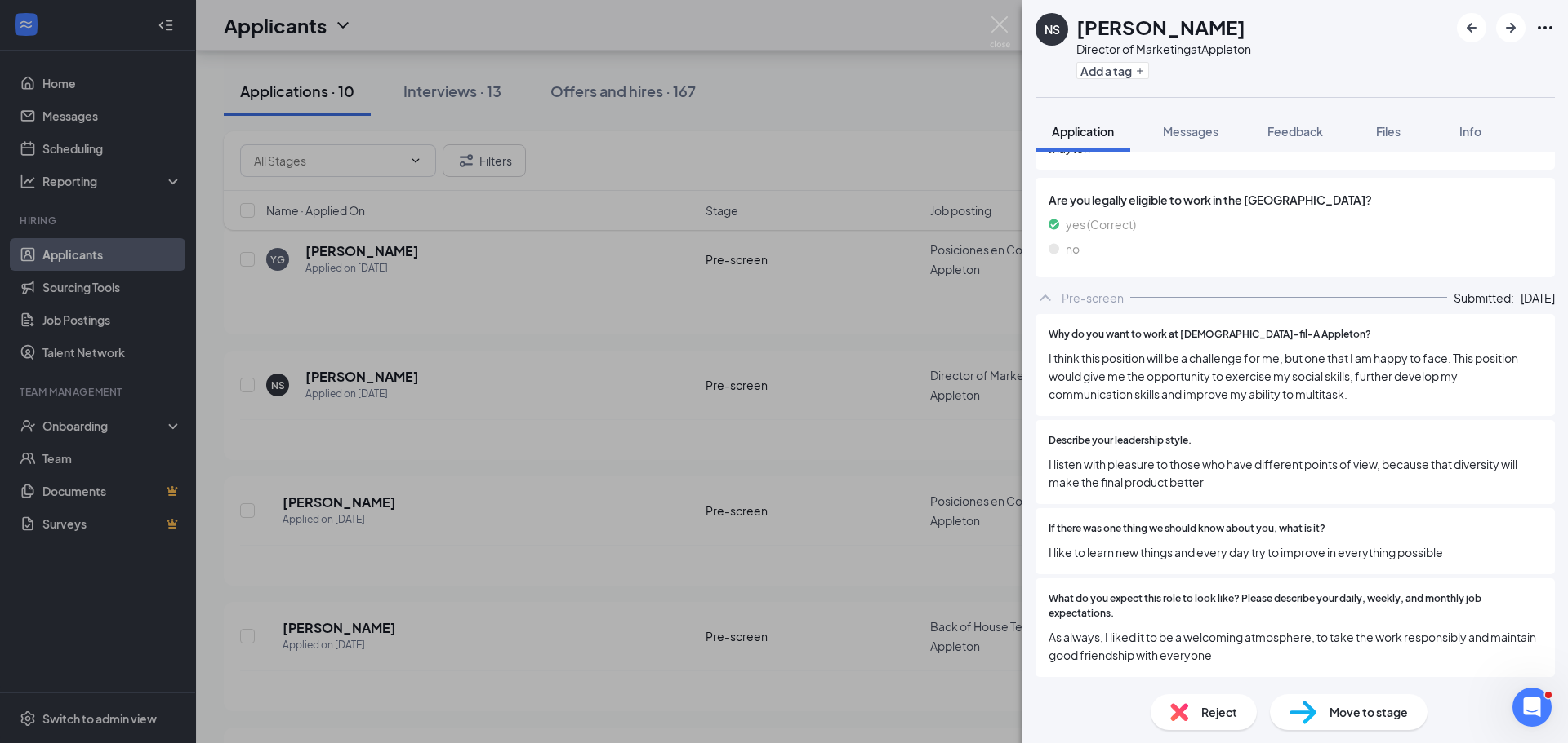
click at [848, 552] on div "NS [PERSON_NAME] Director of Marketing at Appleton Add a tag Application Messag…" at bounding box center [784, 371] width 1568 height 743
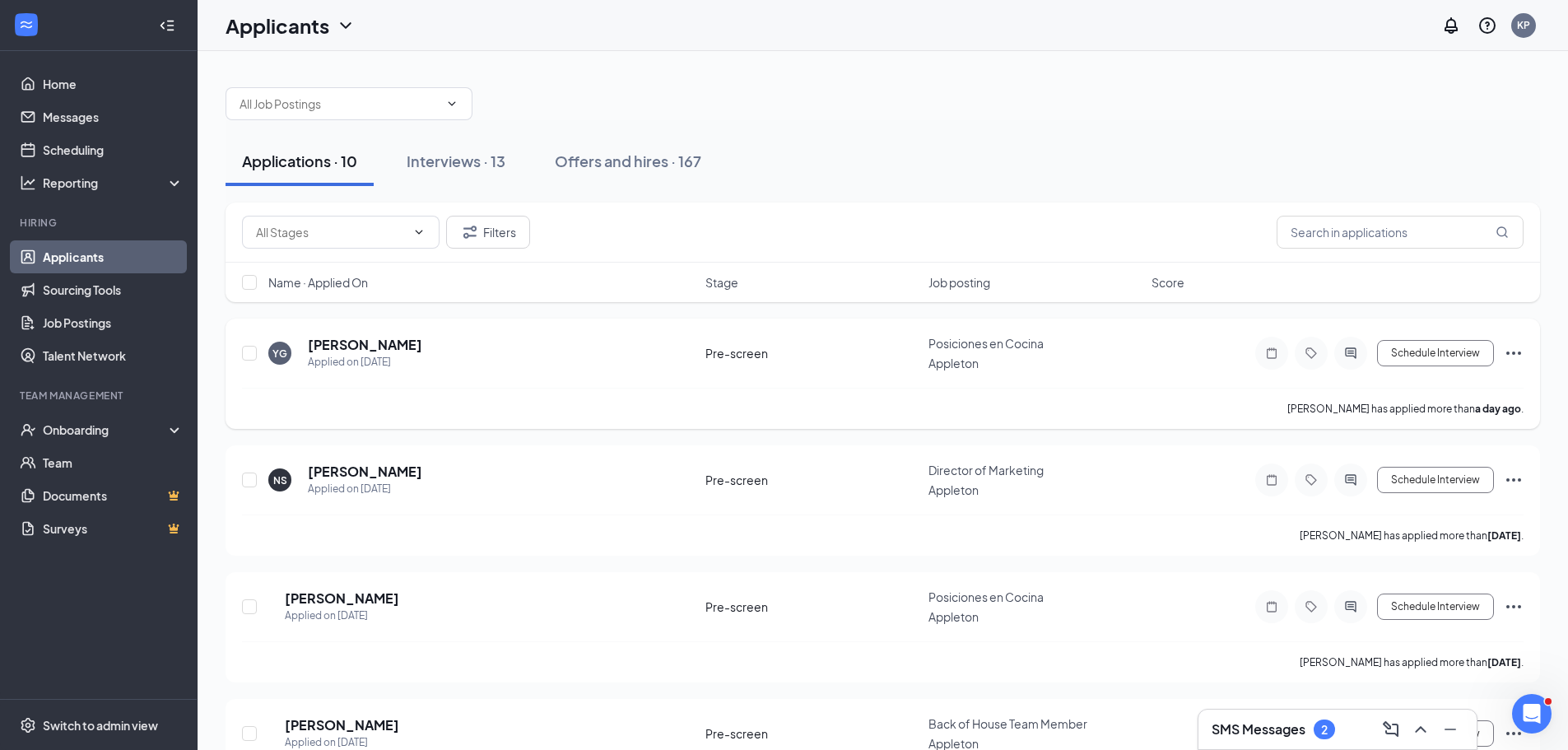
click at [1356, 364] on div at bounding box center [1350, 353] width 33 height 33
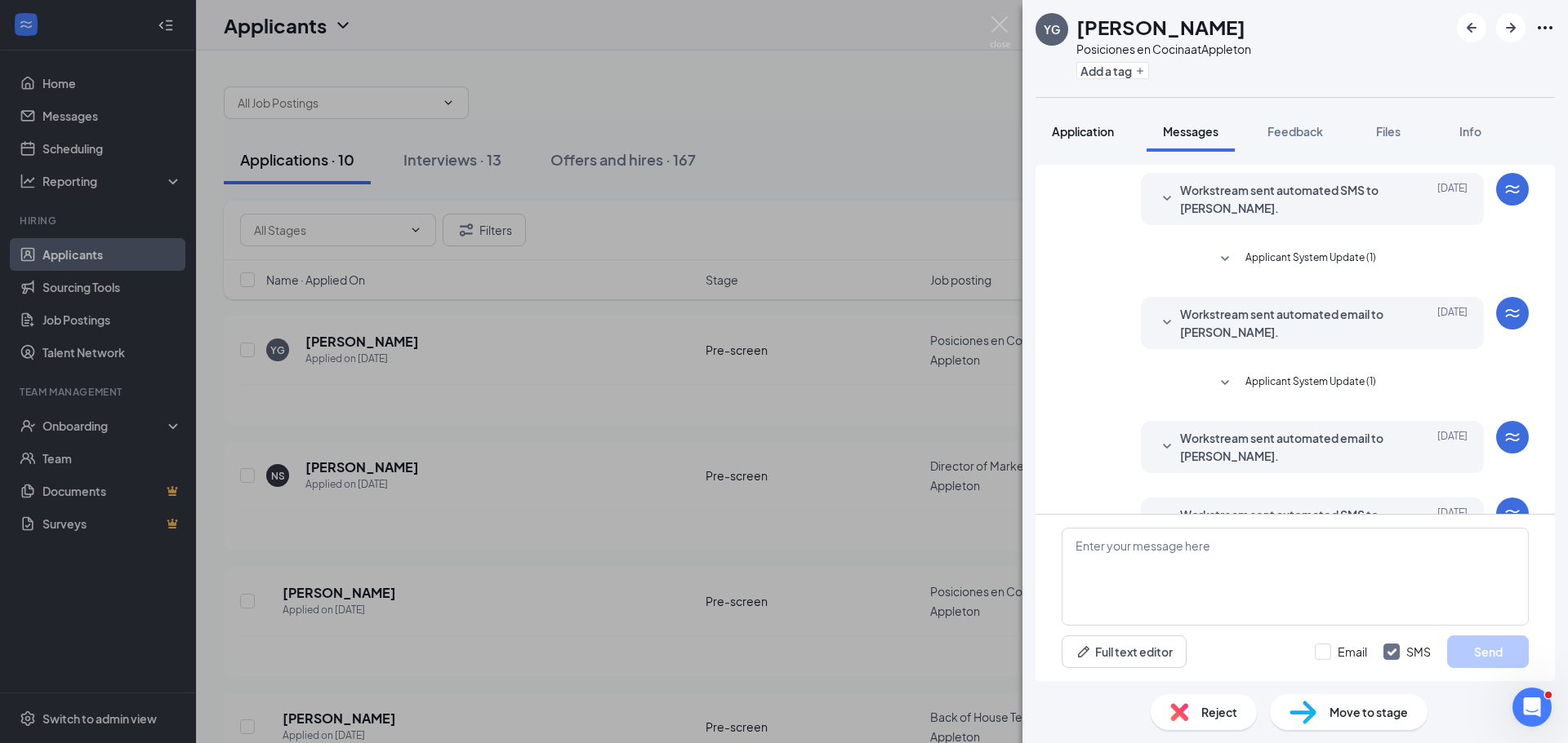
click at [1081, 132] on span "Application" at bounding box center [1082, 131] width 63 height 15
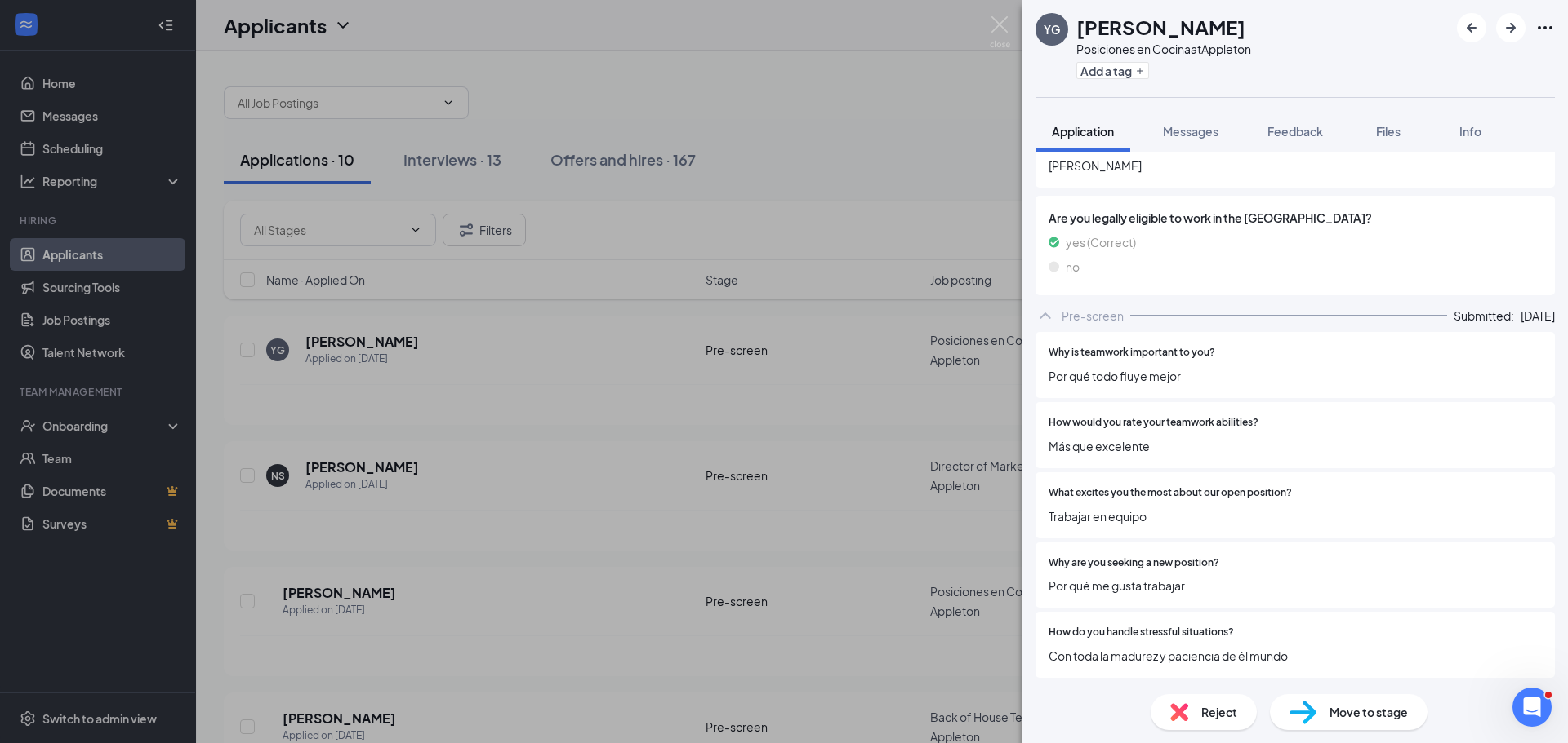
scroll to position [1101, 0]
click at [1308, 720] on img at bounding box center [1303, 713] width 27 height 23
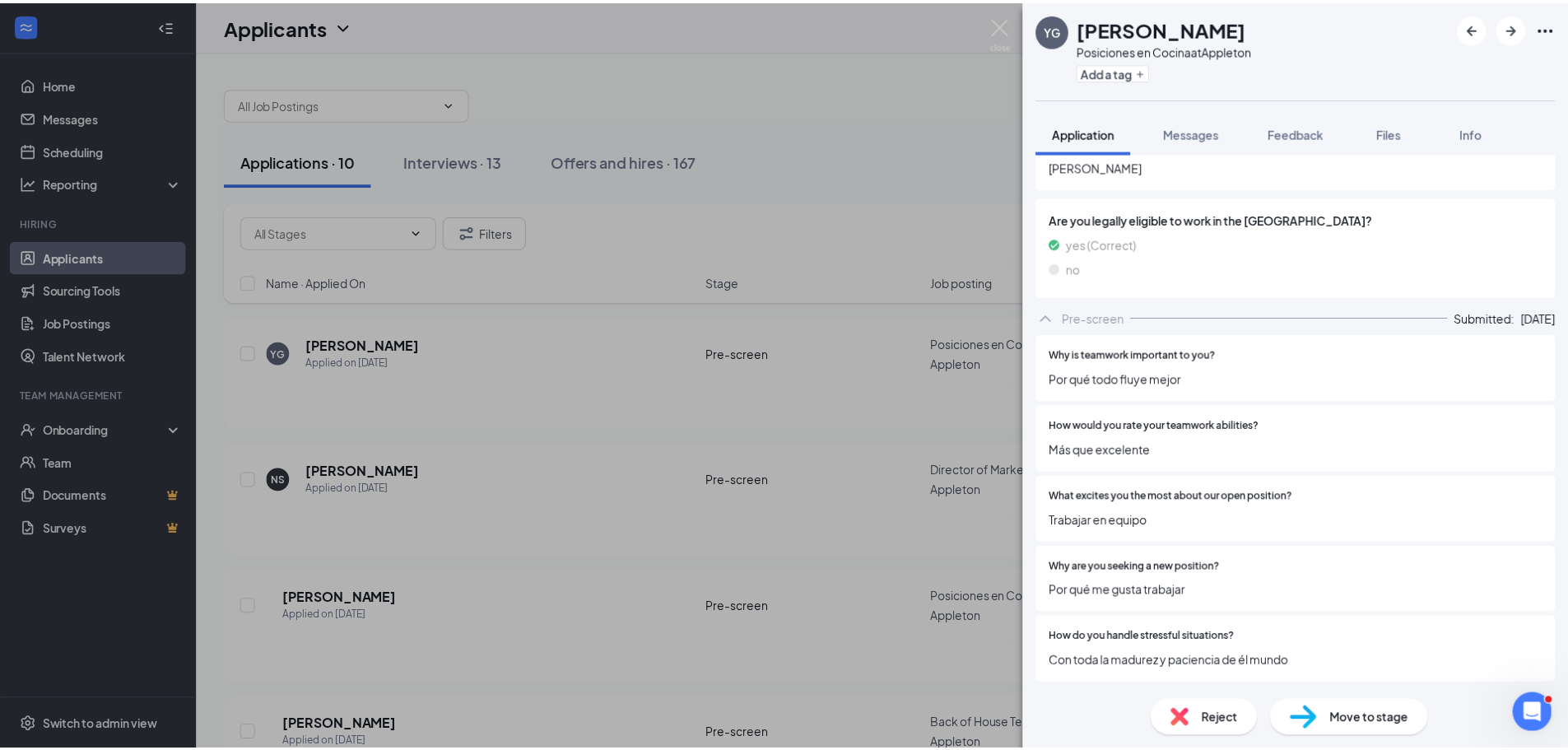
scroll to position [1106, 0]
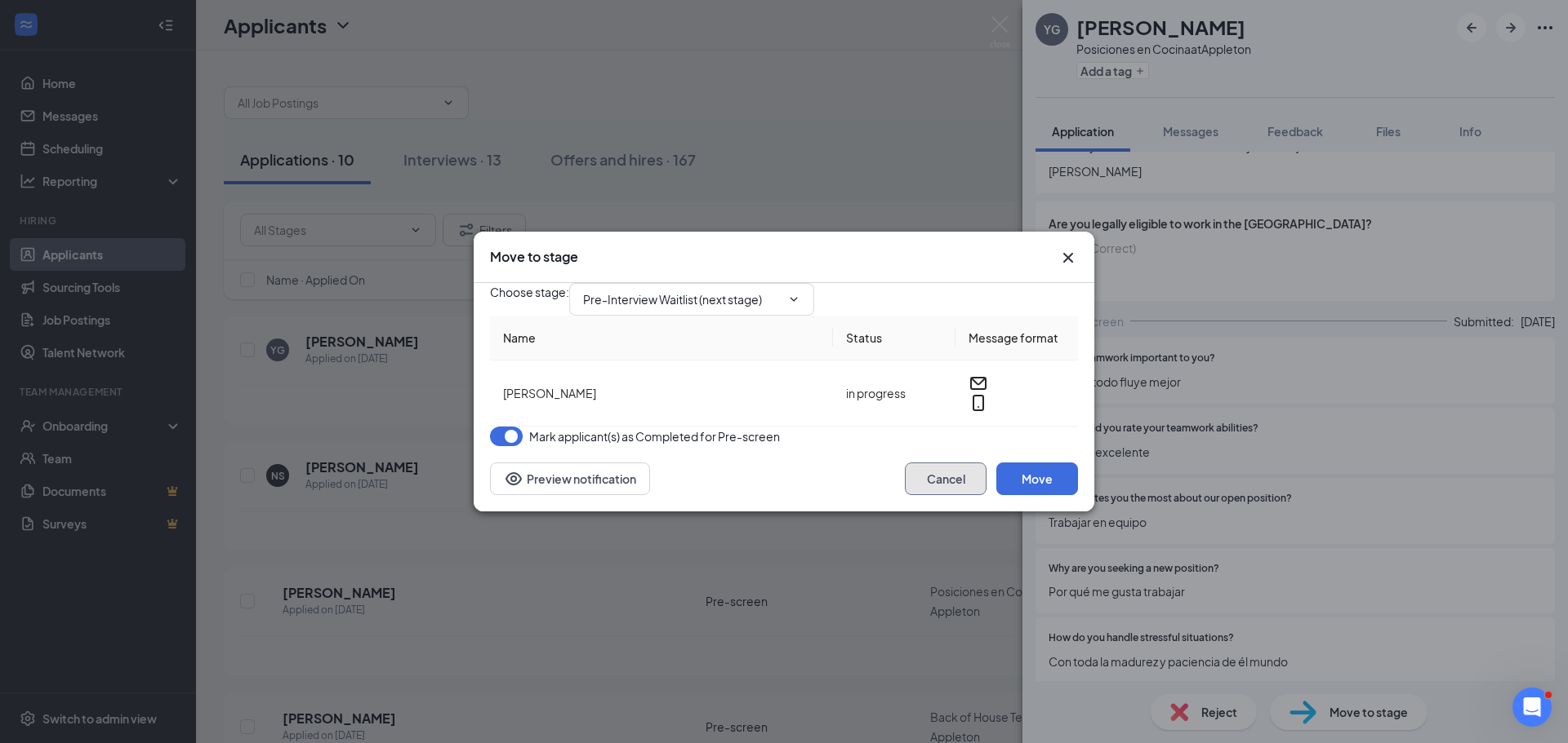
click at [930, 495] on button "Cancel" at bounding box center [946, 478] width 82 height 32
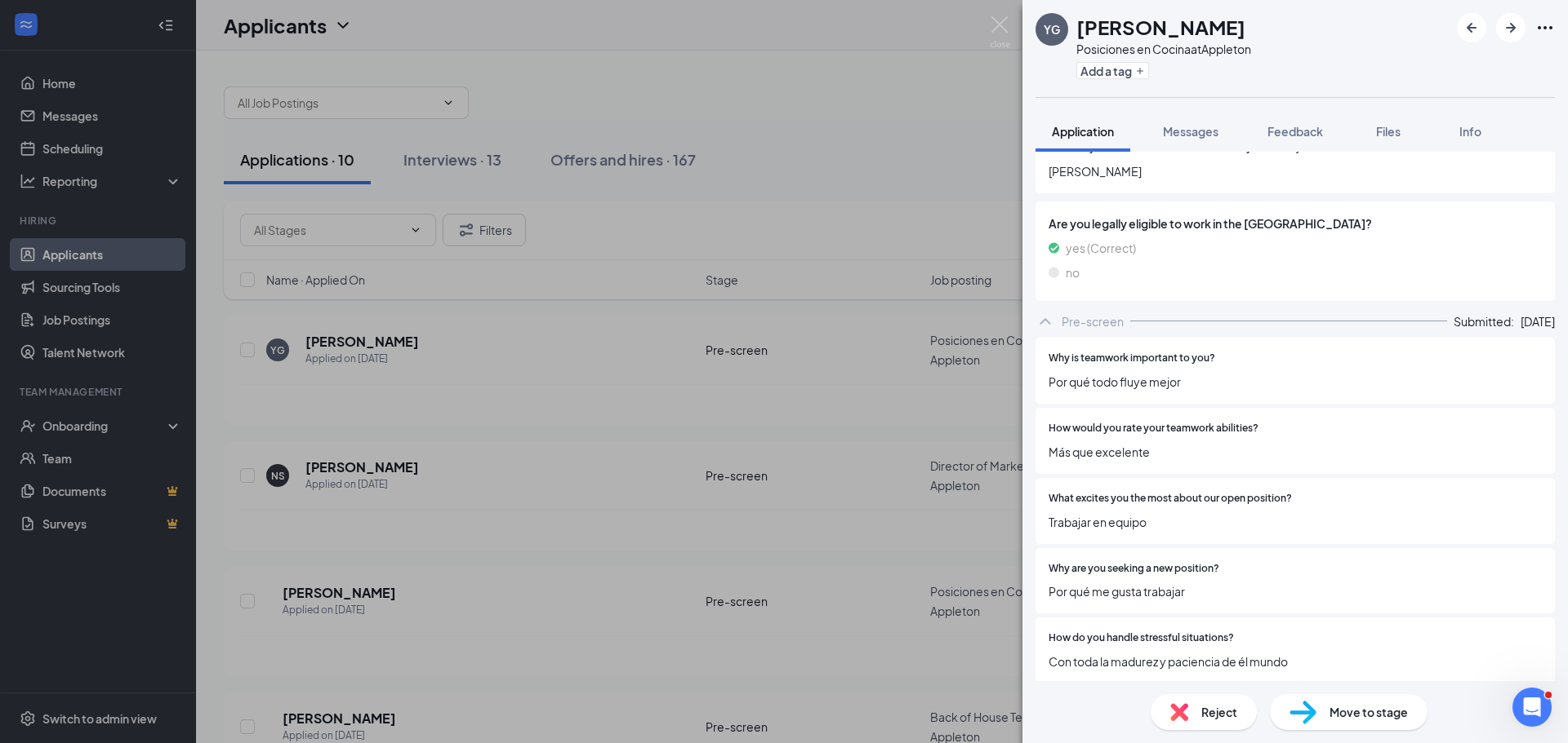
click at [539, 277] on div "YG [PERSON_NAME] Posiciones en Cocina at [GEOGRAPHIC_DATA] Add a tag Applicatio…" at bounding box center [784, 371] width 1568 height 743
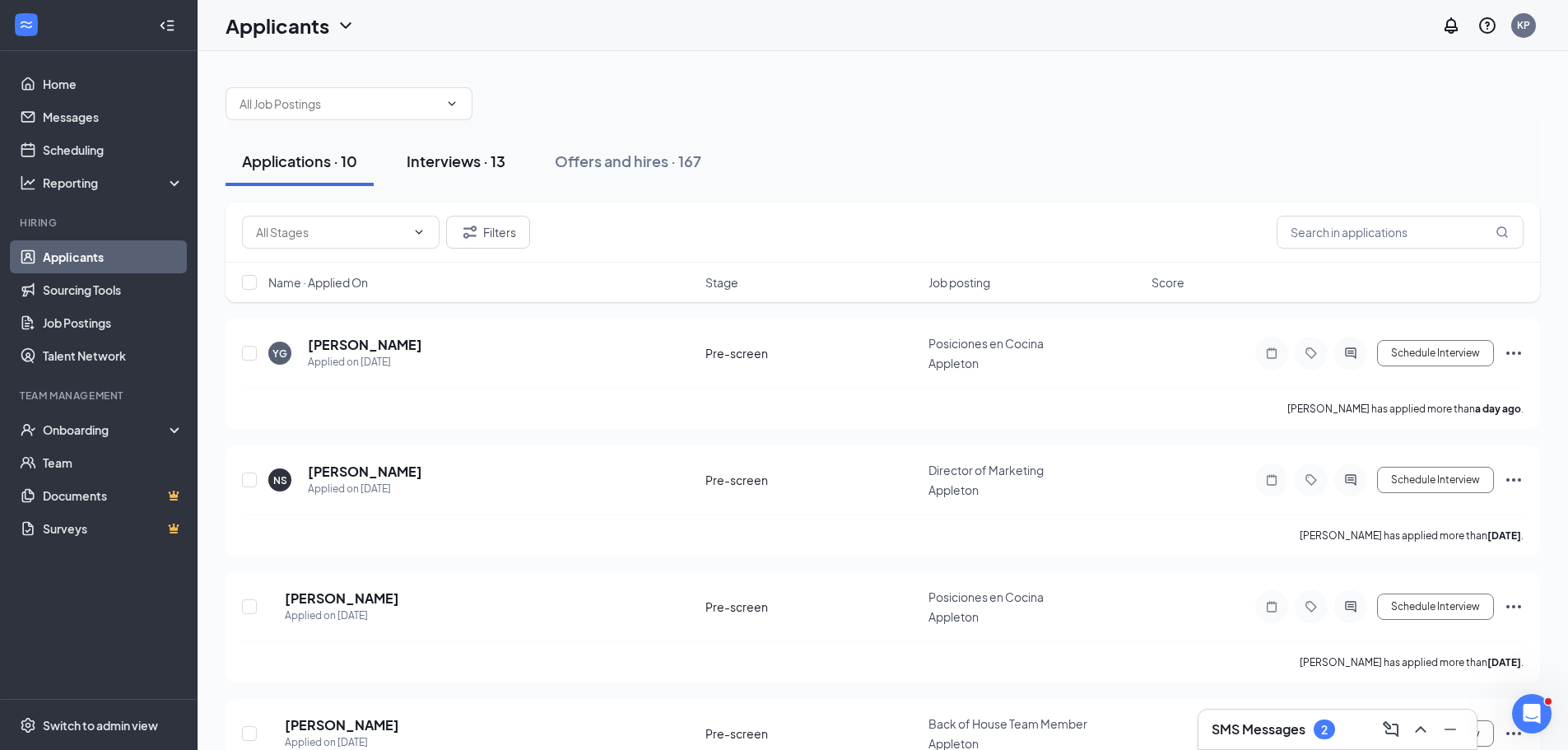
click at [464, 161] on div "Interviews · 13" at bounding box center [456, 161] width 98 height 21
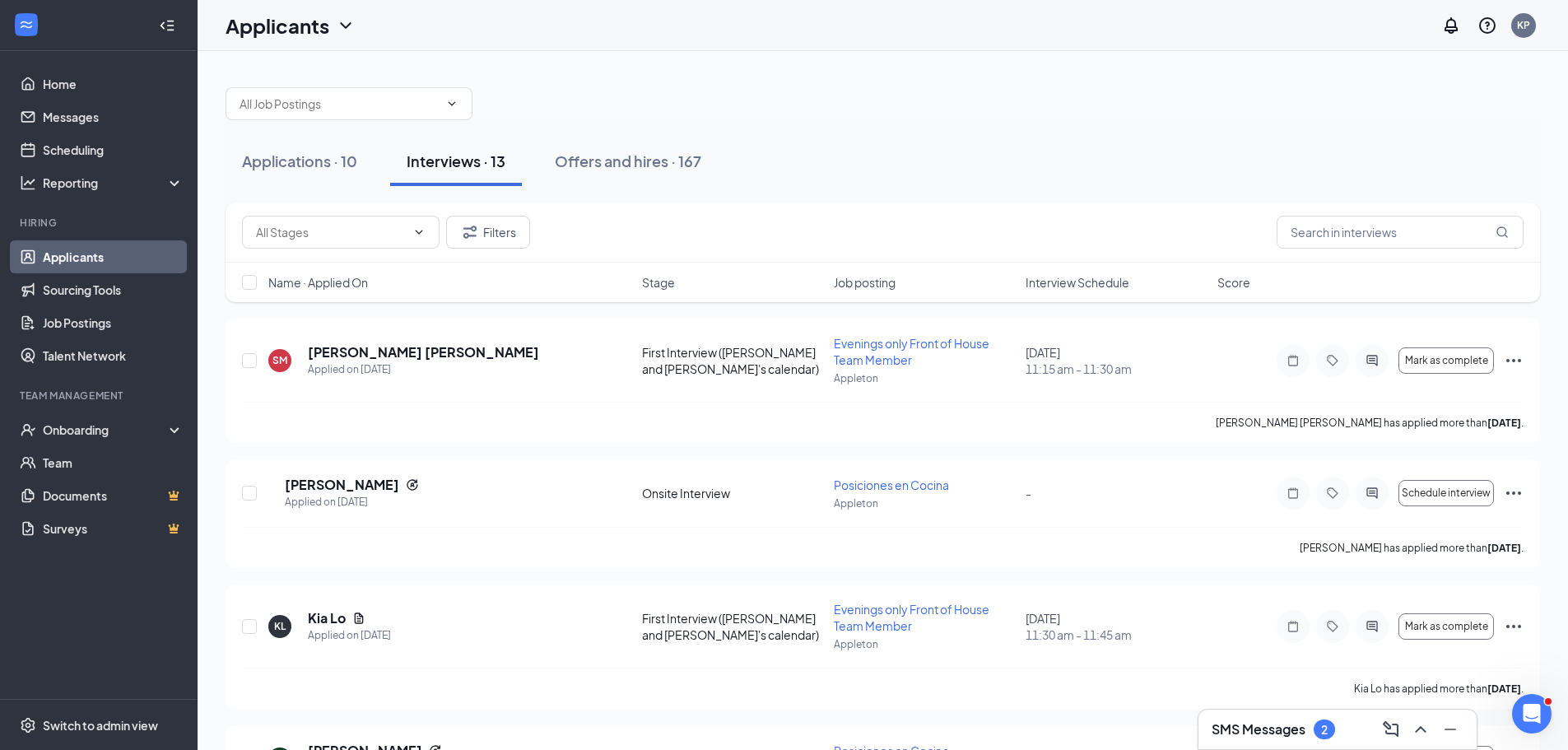
click at [1073, 289] on span "Interview Schedule" at bounding box center [1077, 282] width 103 height 17
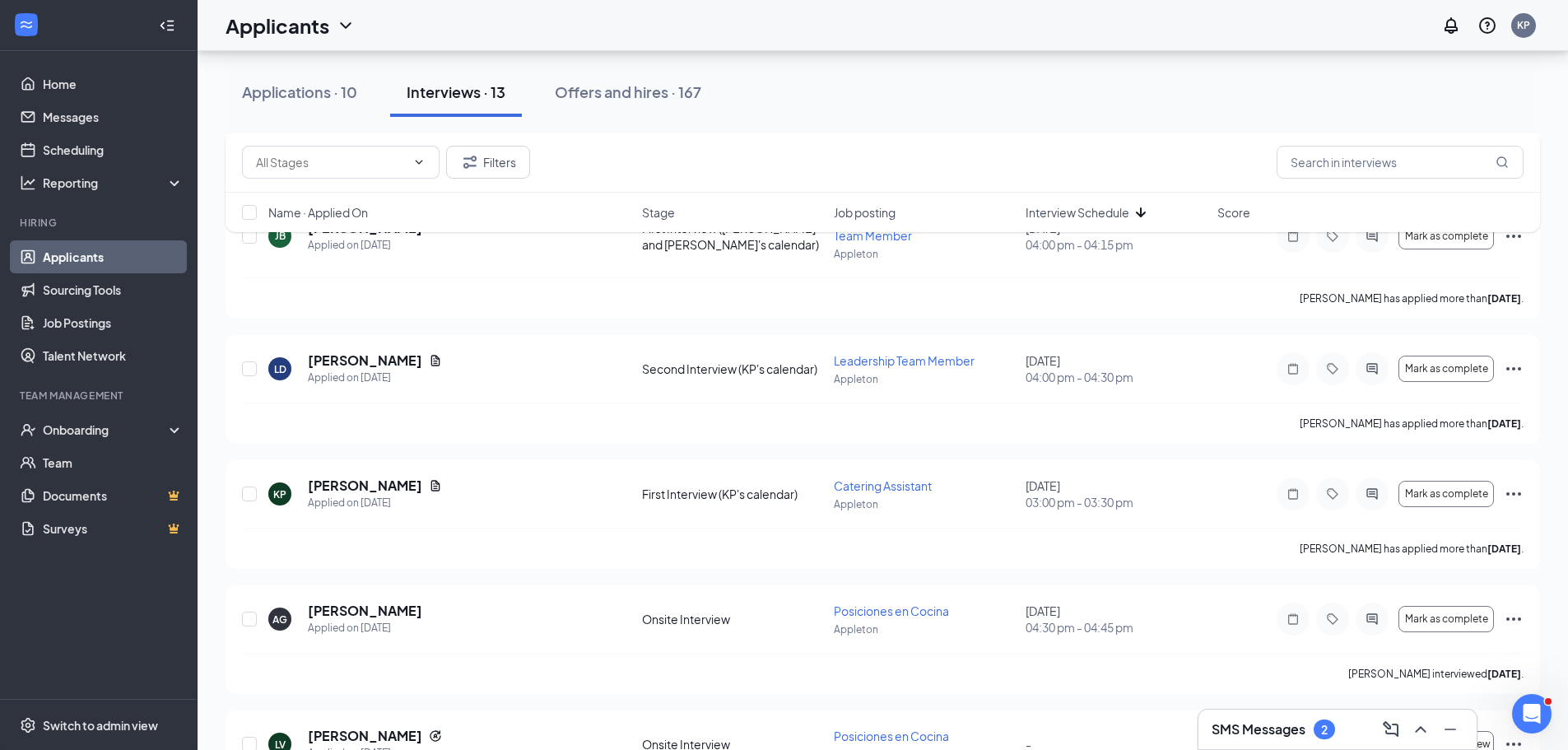
scroll to position [1246, 0]
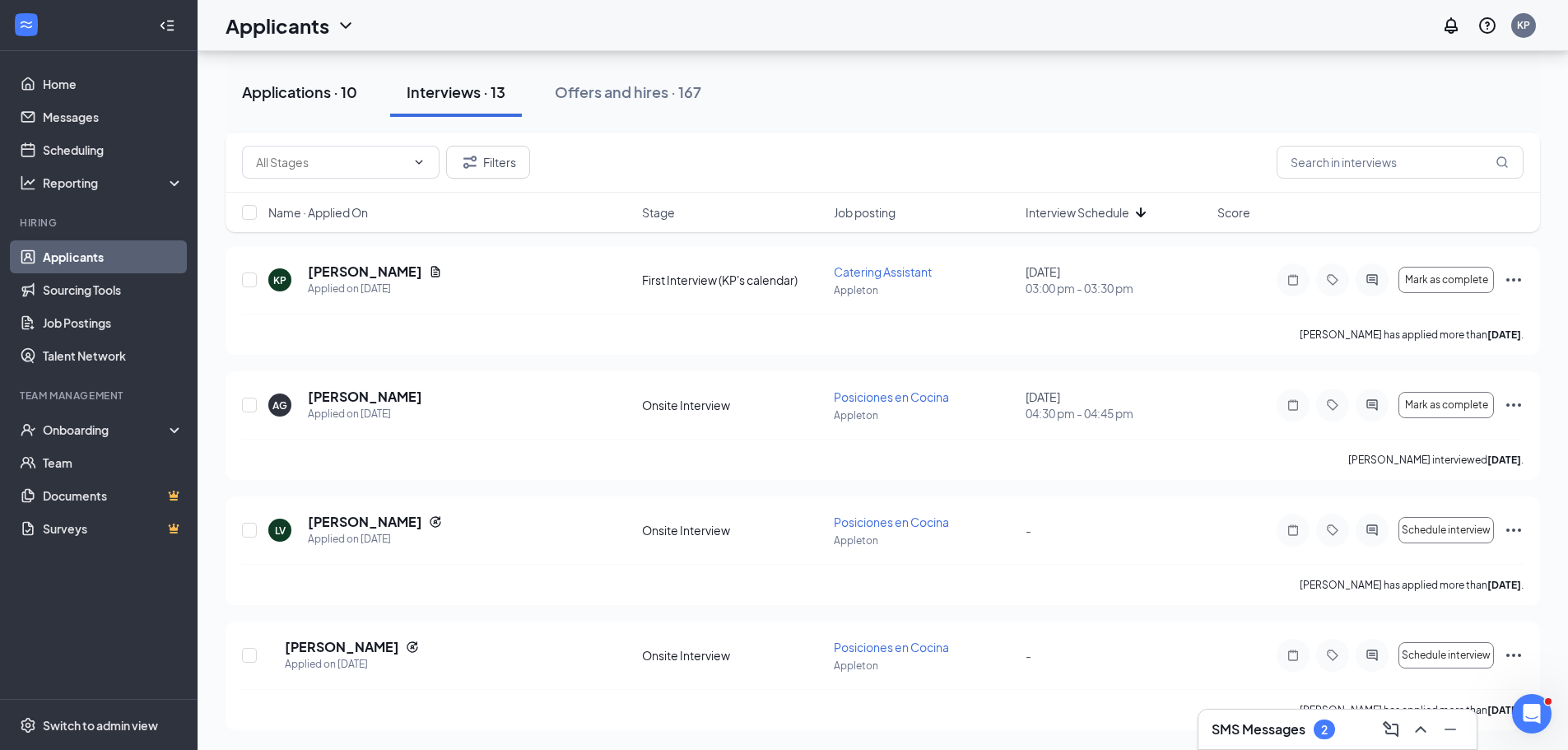
click at [294, 95] on div "Applications · 10" at bounding box center [299, 92] width 115 height 21
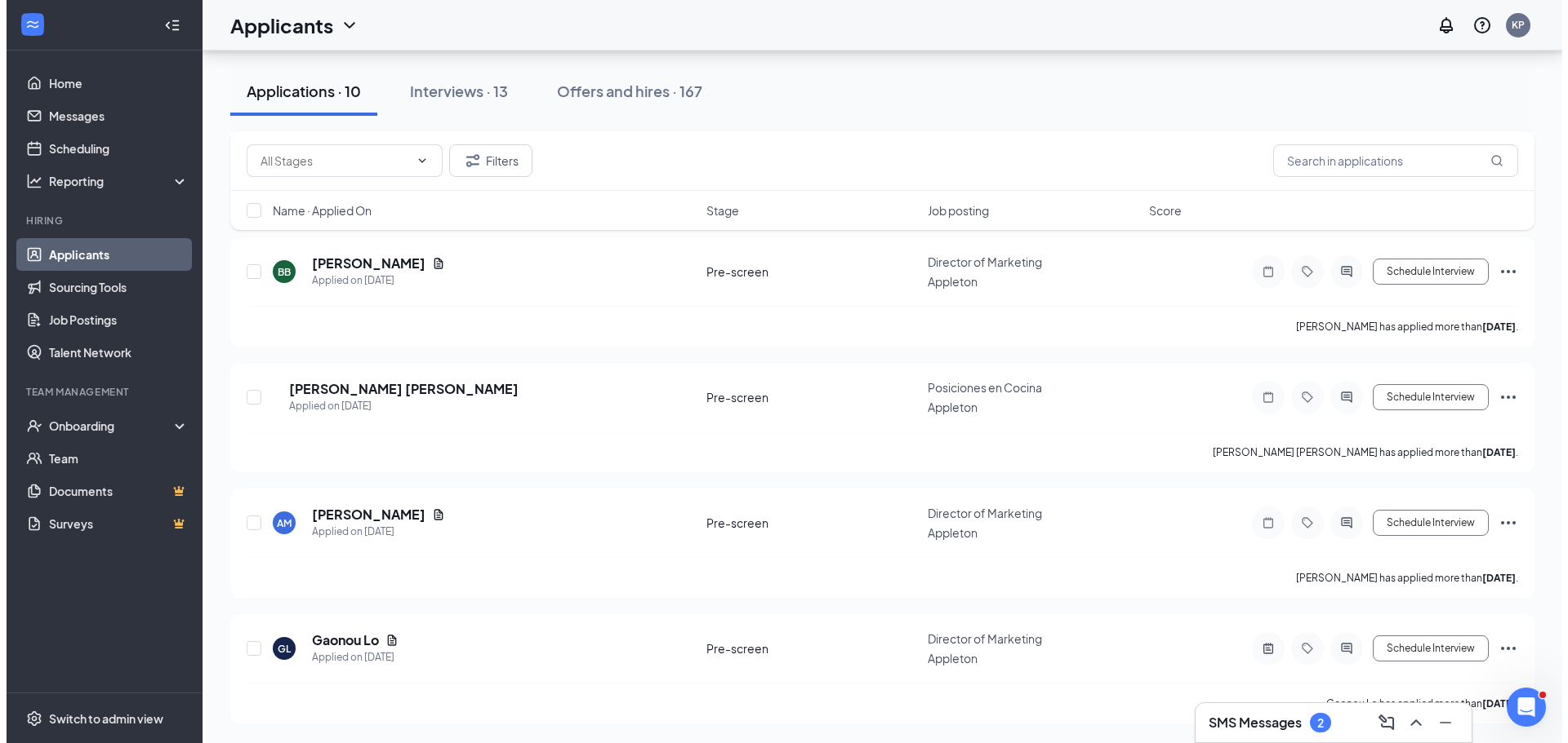
scroll to position [848, 0]
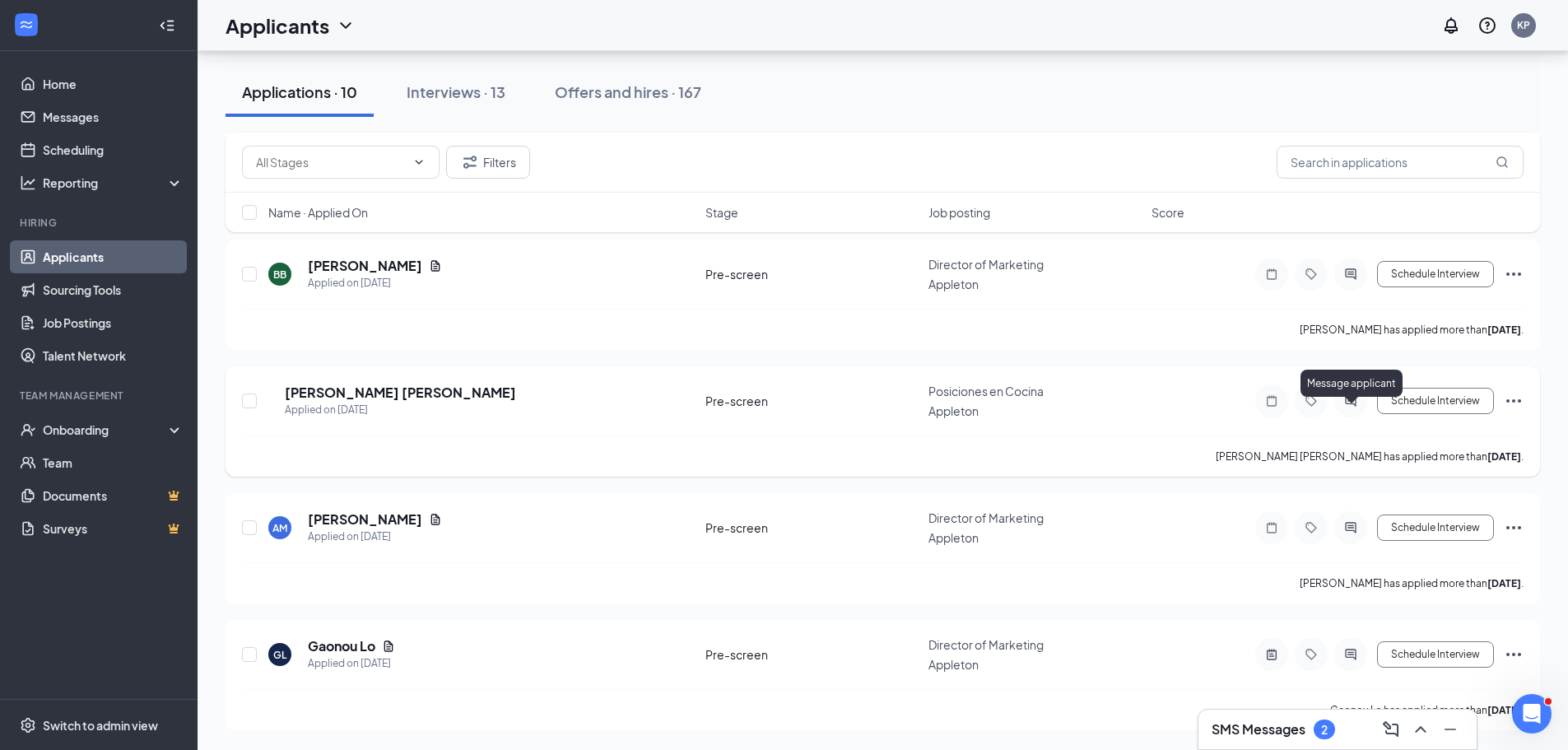
click at [1346, 389] on div at bounding box center [1350, 400] width 33 height 33
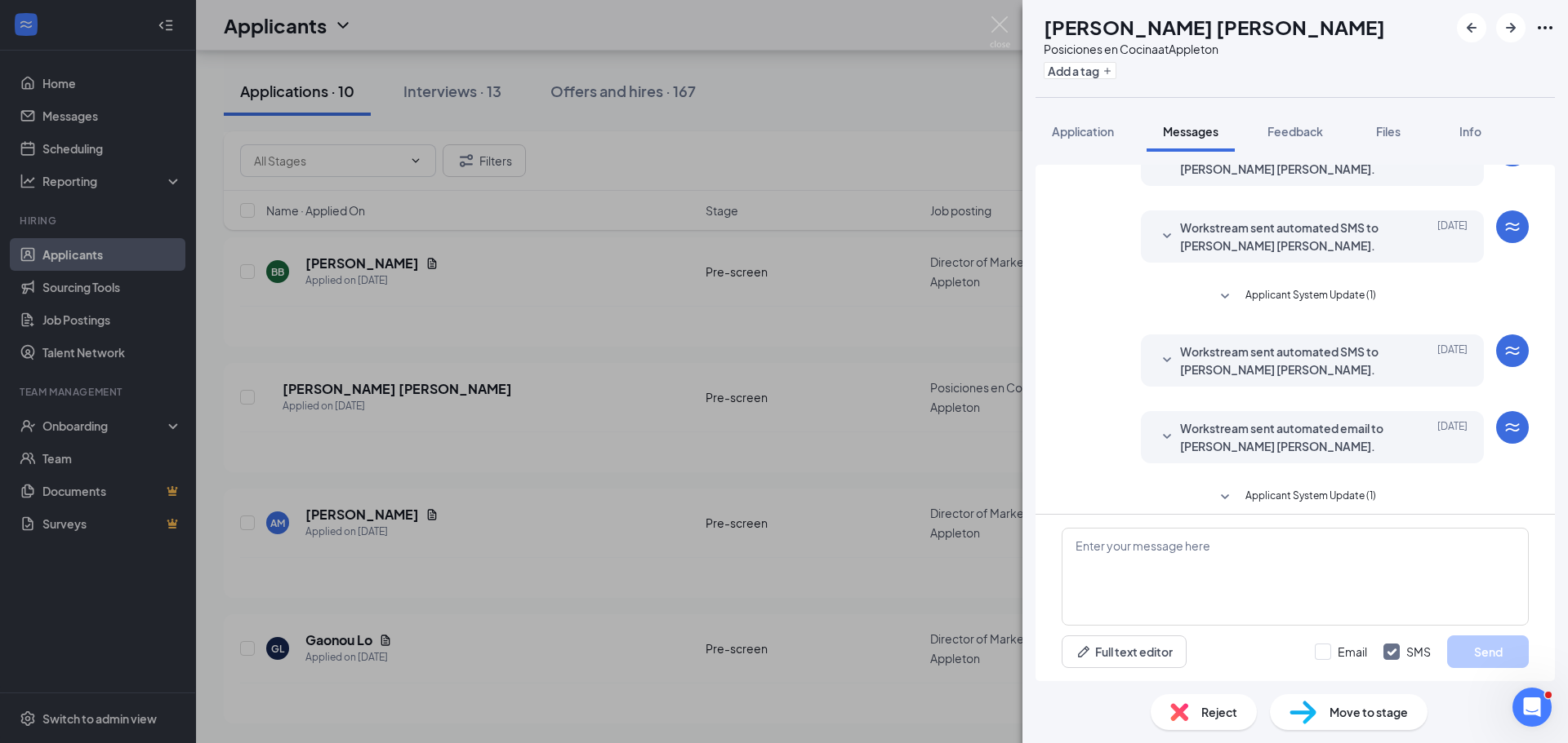
scroll to position [100, 0]
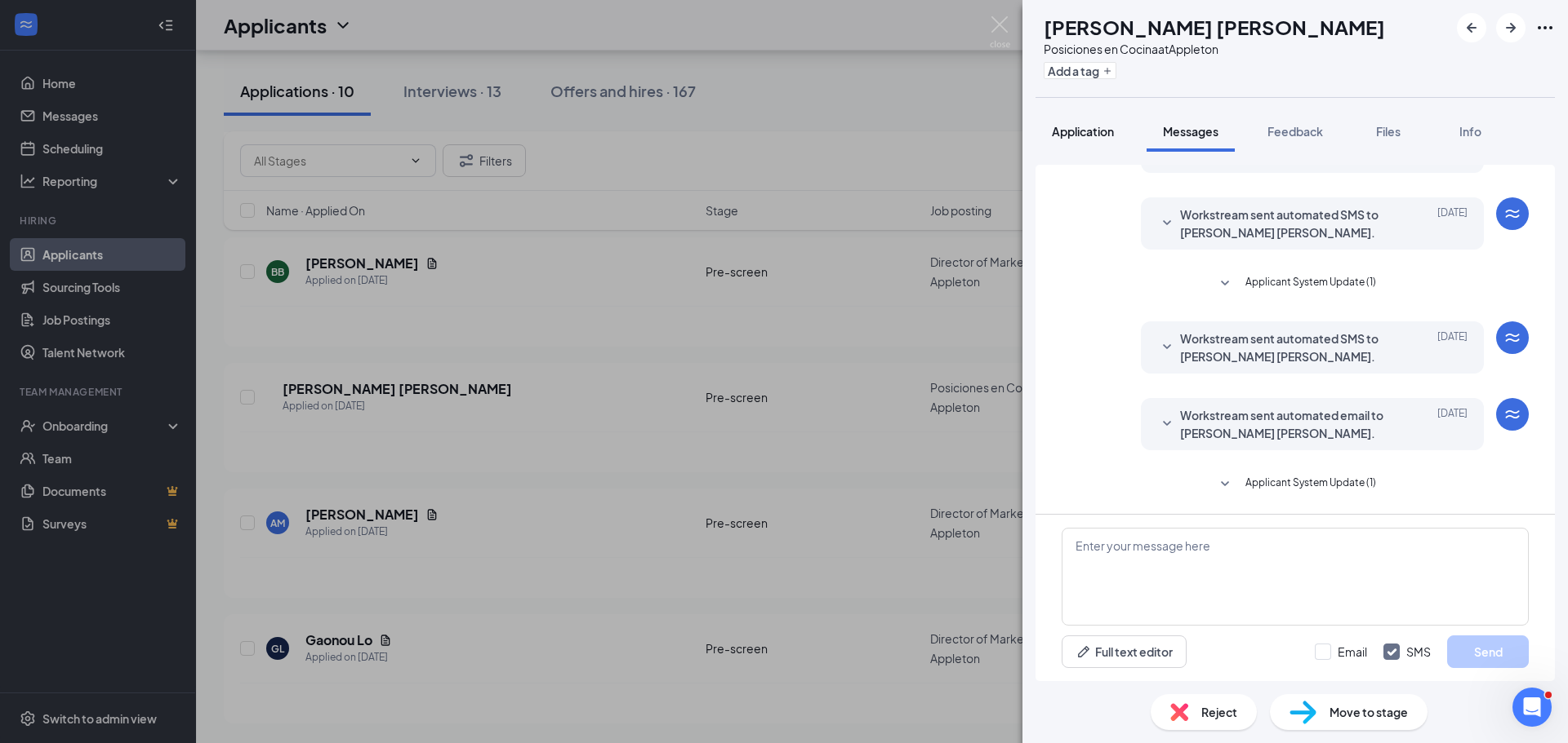
click at [1096, 137] on span "Application" at bounding box center [1082, 131] width 63 height 15
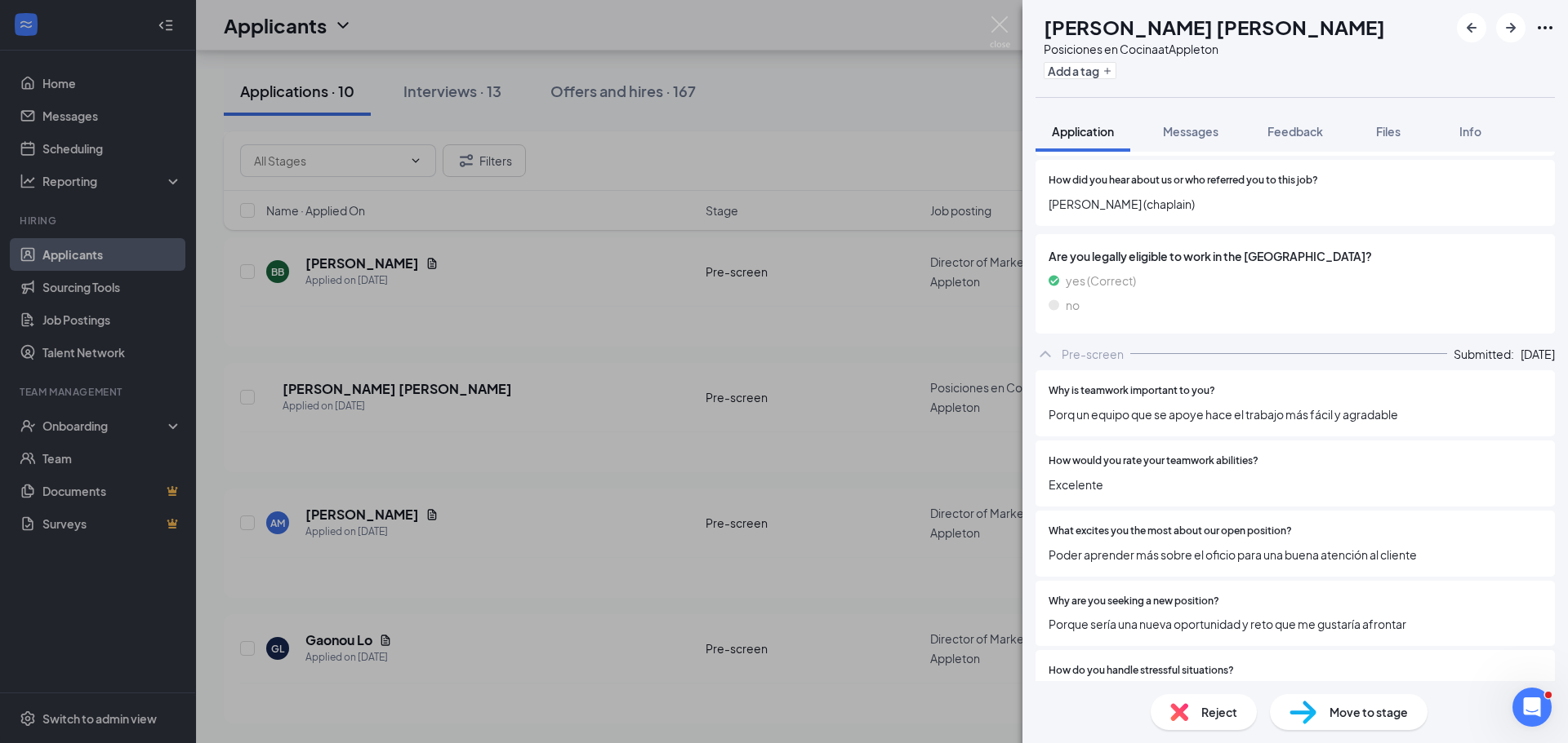
scroll to position [1101, 0]
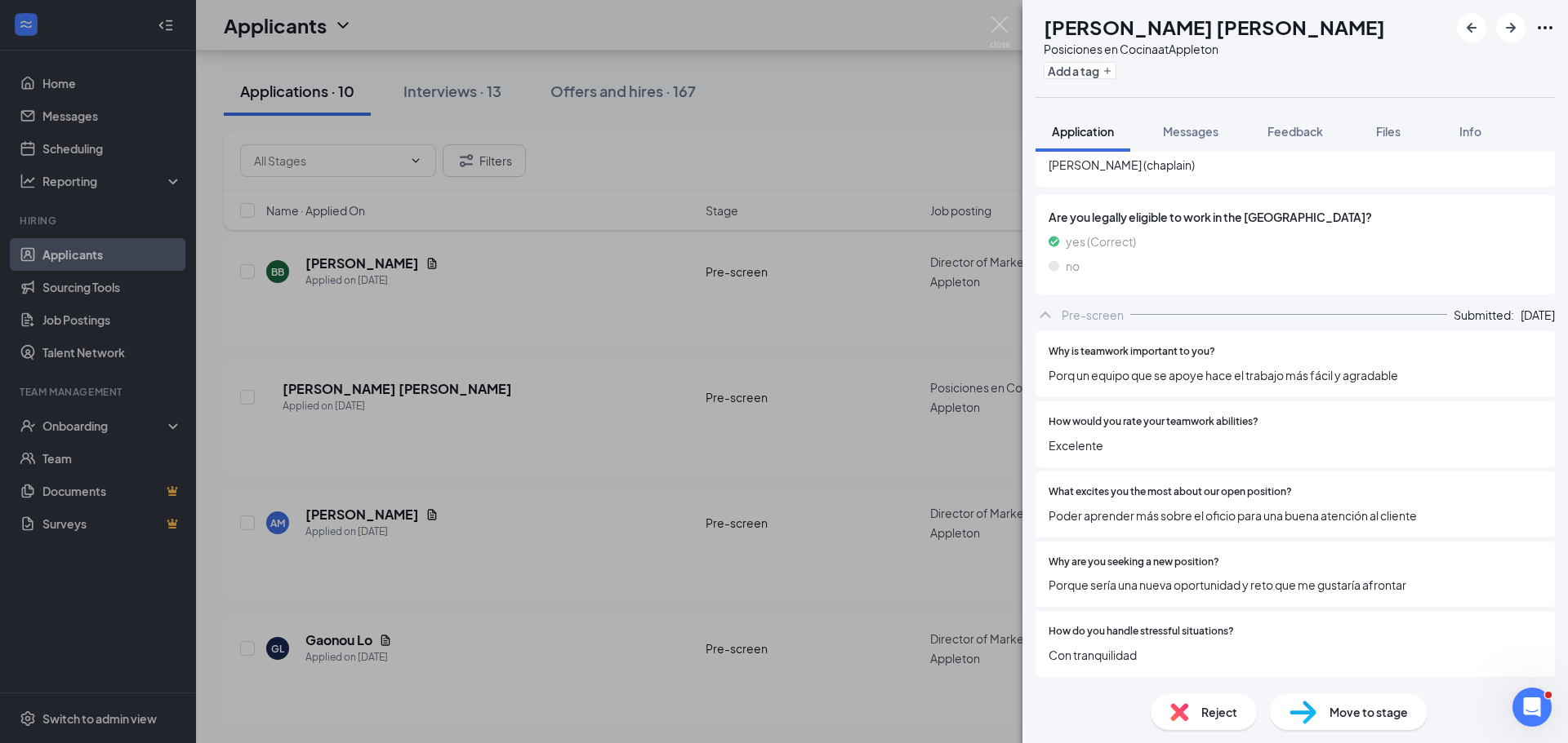
click at [1344, 712] on span "Move to stage" at bounding box center [1369, 712] width 78 height 18
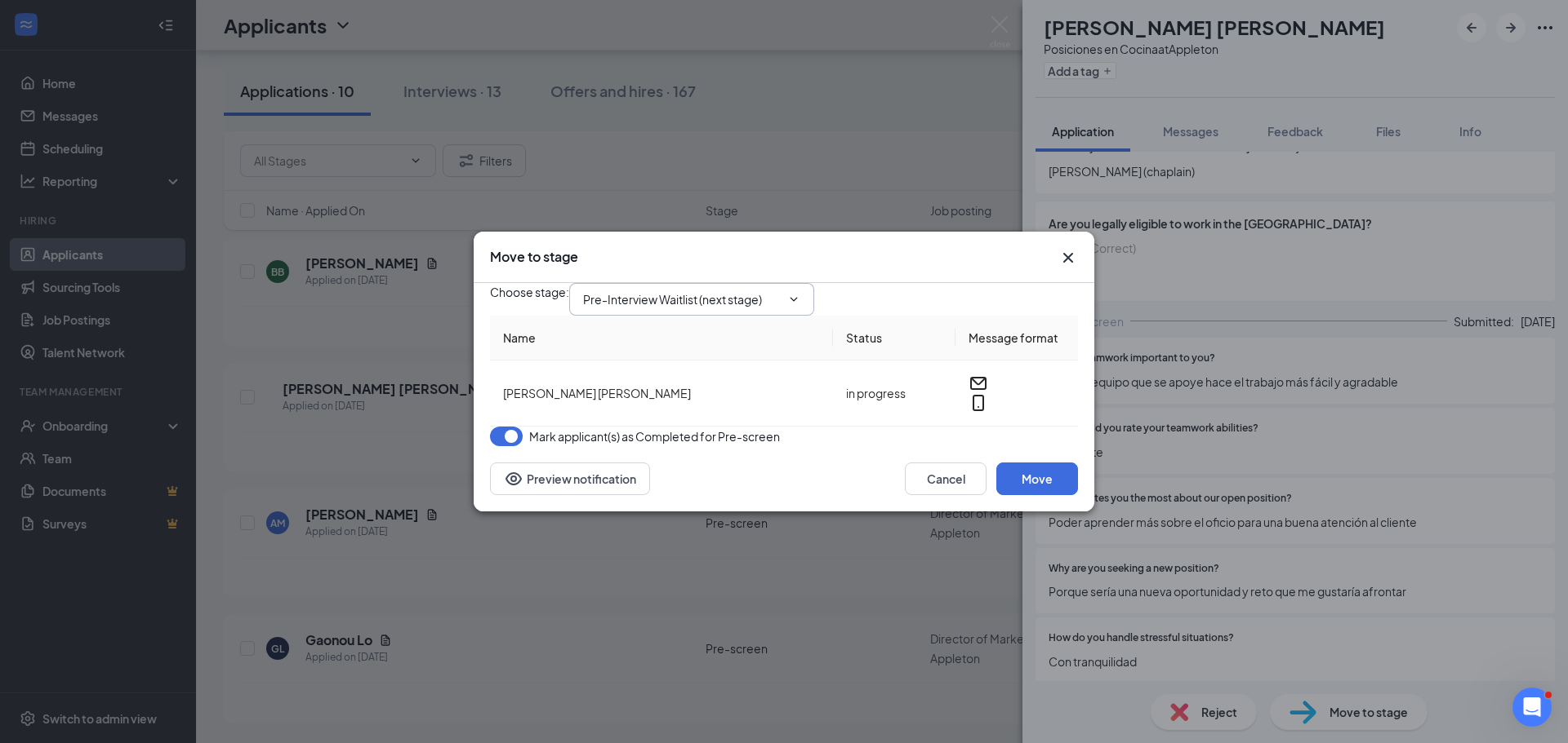
click at [799, 301] on span "Pre-Interview Waitlist (next stage)" at bounding box center [691, 299] width 245 height 32
click at [782, 283] on span "Pre-Interview Waitlist (next stage)" at bounding box center [691, 299] width 245 height 32
click at [742, 298] on span "Pre-Interview Waitlist (next stage)" at bounding box center [691, 299] width 245 height 32
click at [800, 293] on icon "ChevronDown" at bounding box center [793, 299] width 13 height 13
click at [957, 495] on button "Cancel" at bounding box center [946, 478] width 82 height 32
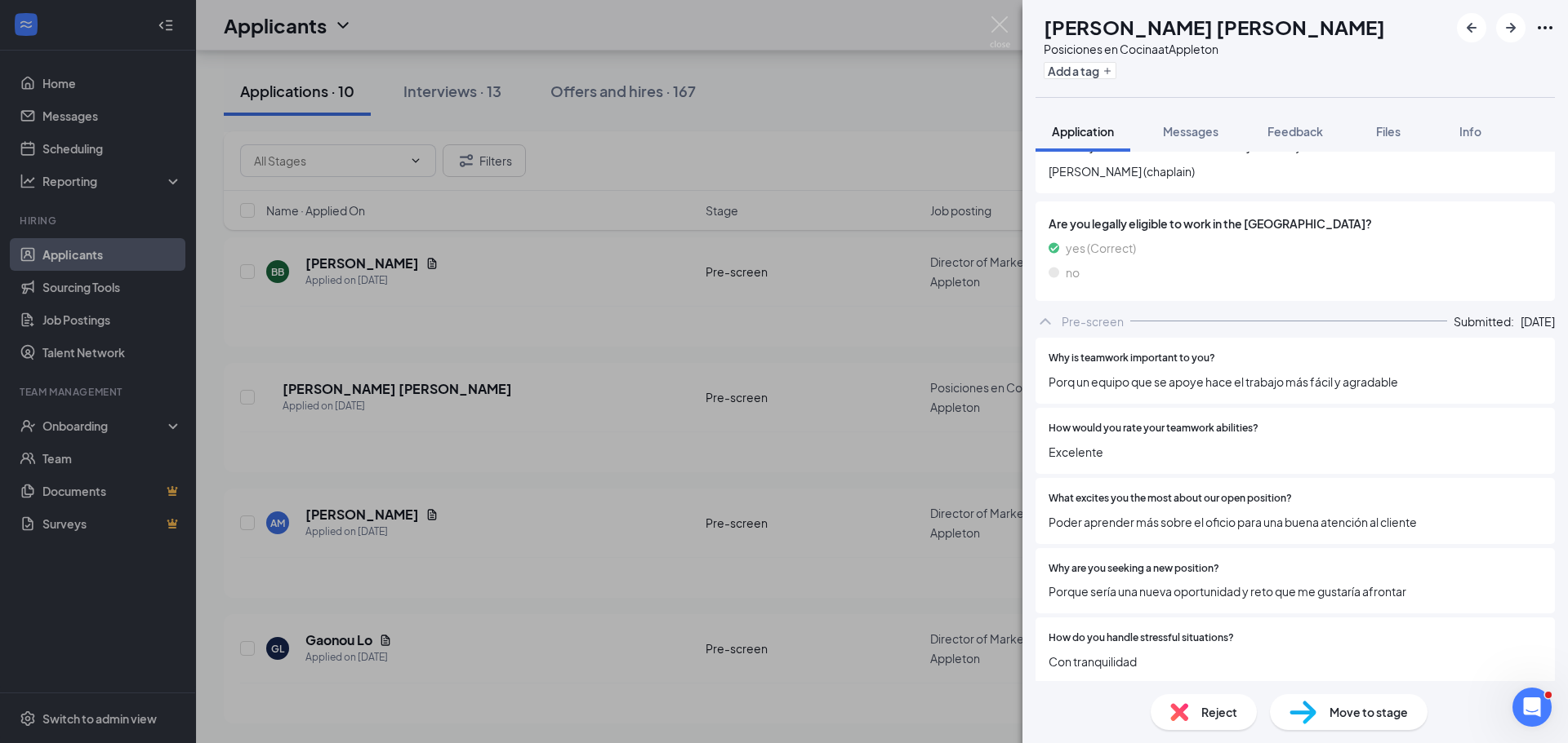
click at [1372, 728] on div "Move to stage" at bounding box center [1348, 712] width 157 height 36
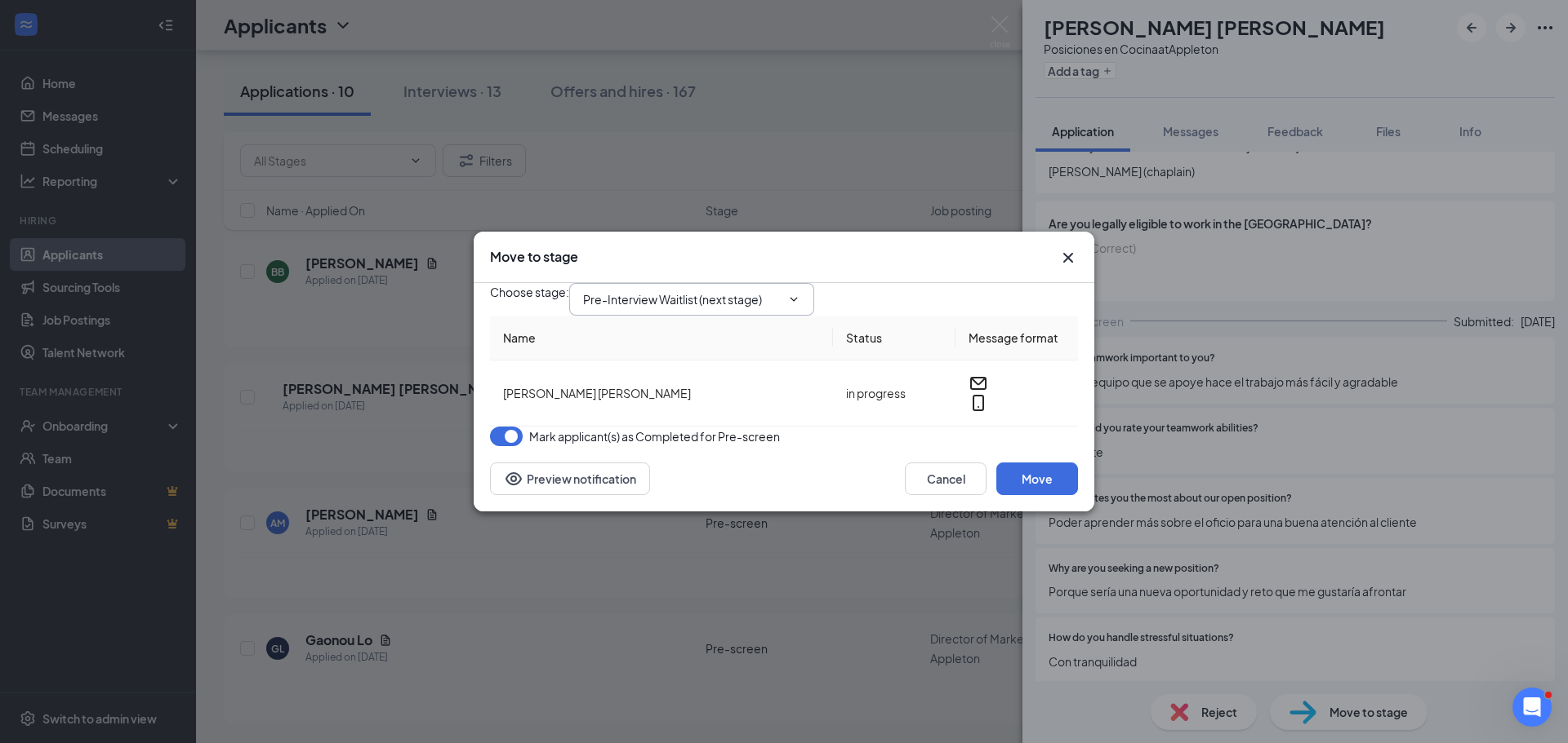
click at [758, 291] on input "Pre-Interview Waitlist (next stage)" at bounding box center [682, 300] width 197 height 18
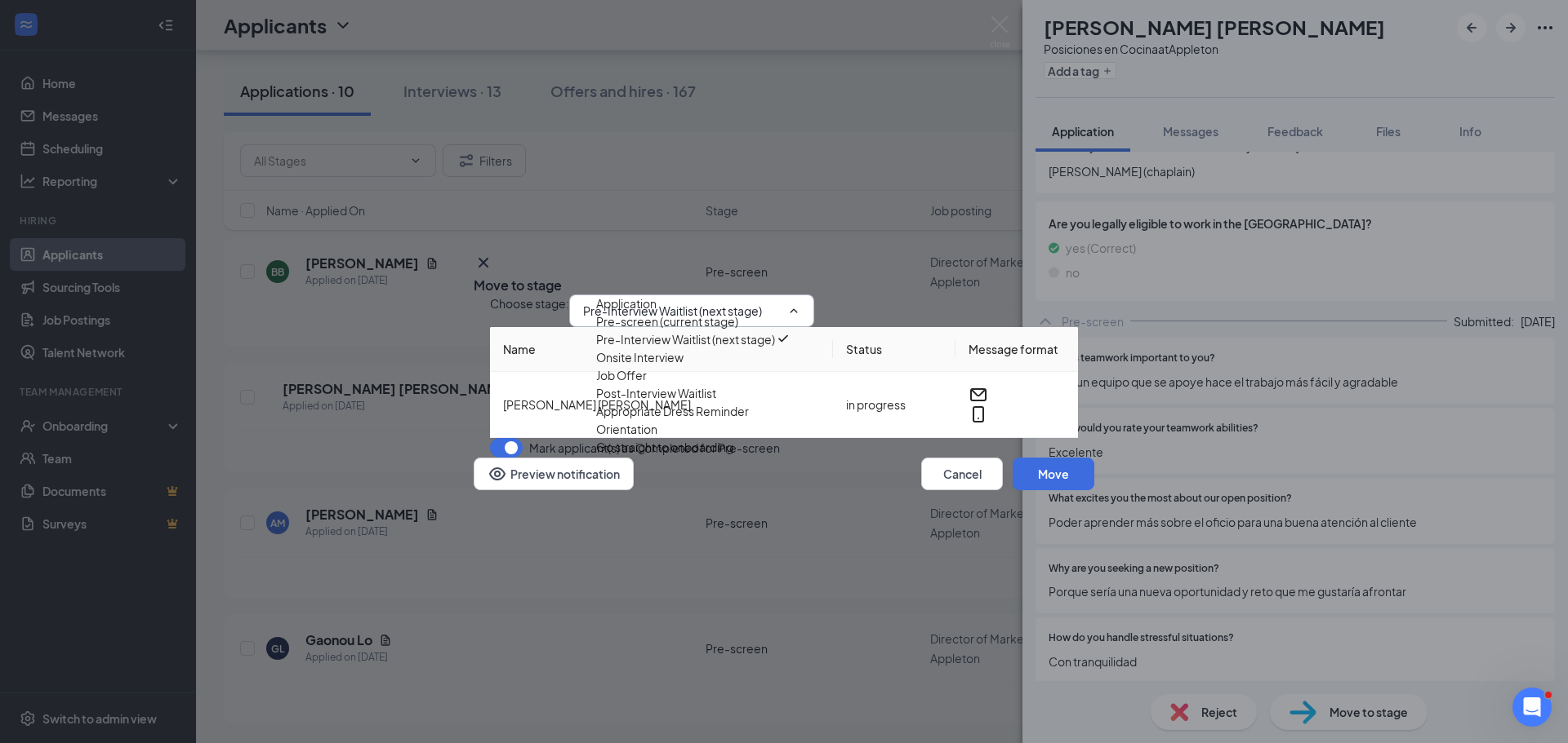
click at [769, 366] on div "Onsite Interview" at bounding box center [695, 357] width 197 height 18
type input "Onsite Interview"
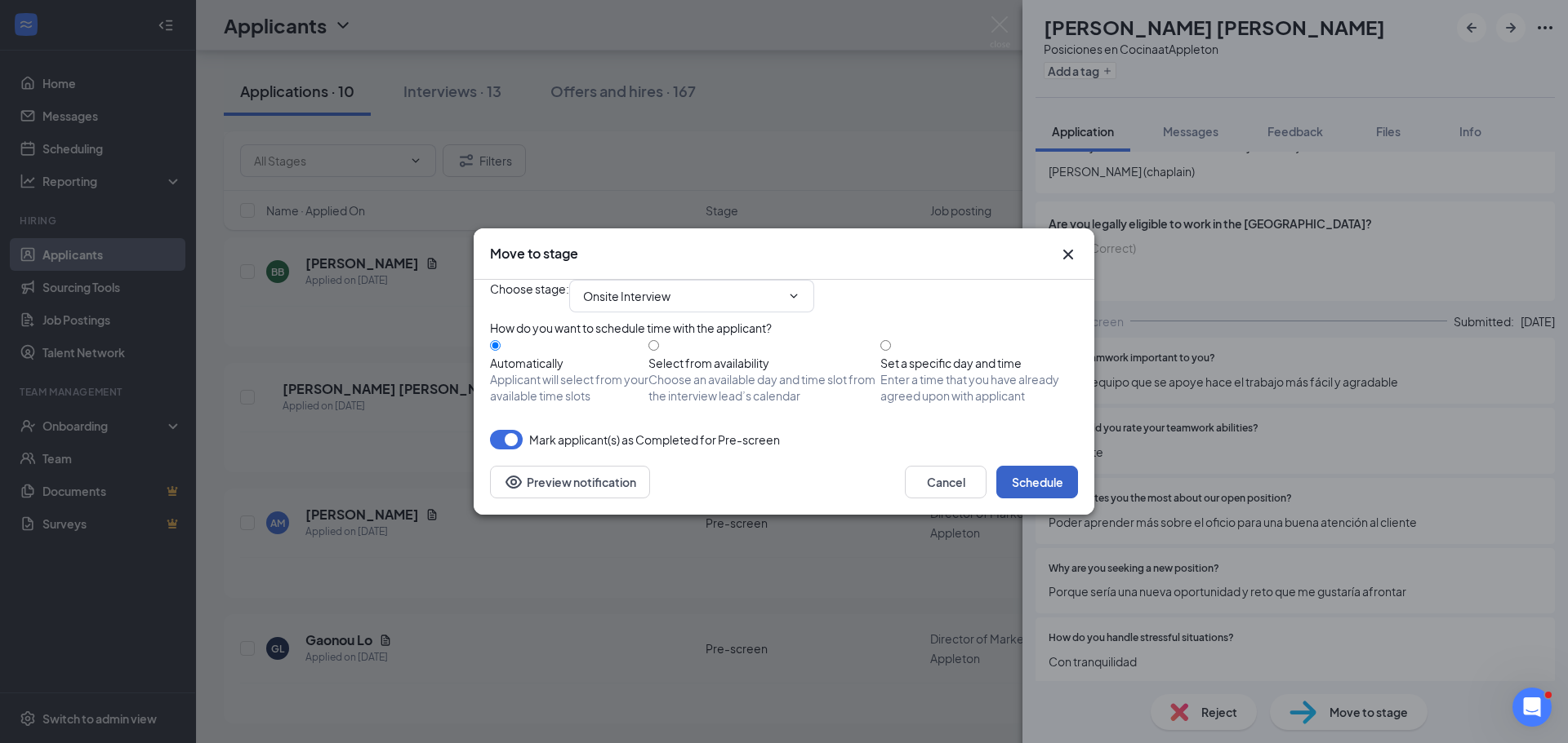
click at [1047, 499] on button "Schedule" at bounding box center [1038, 481] width 82 height 32
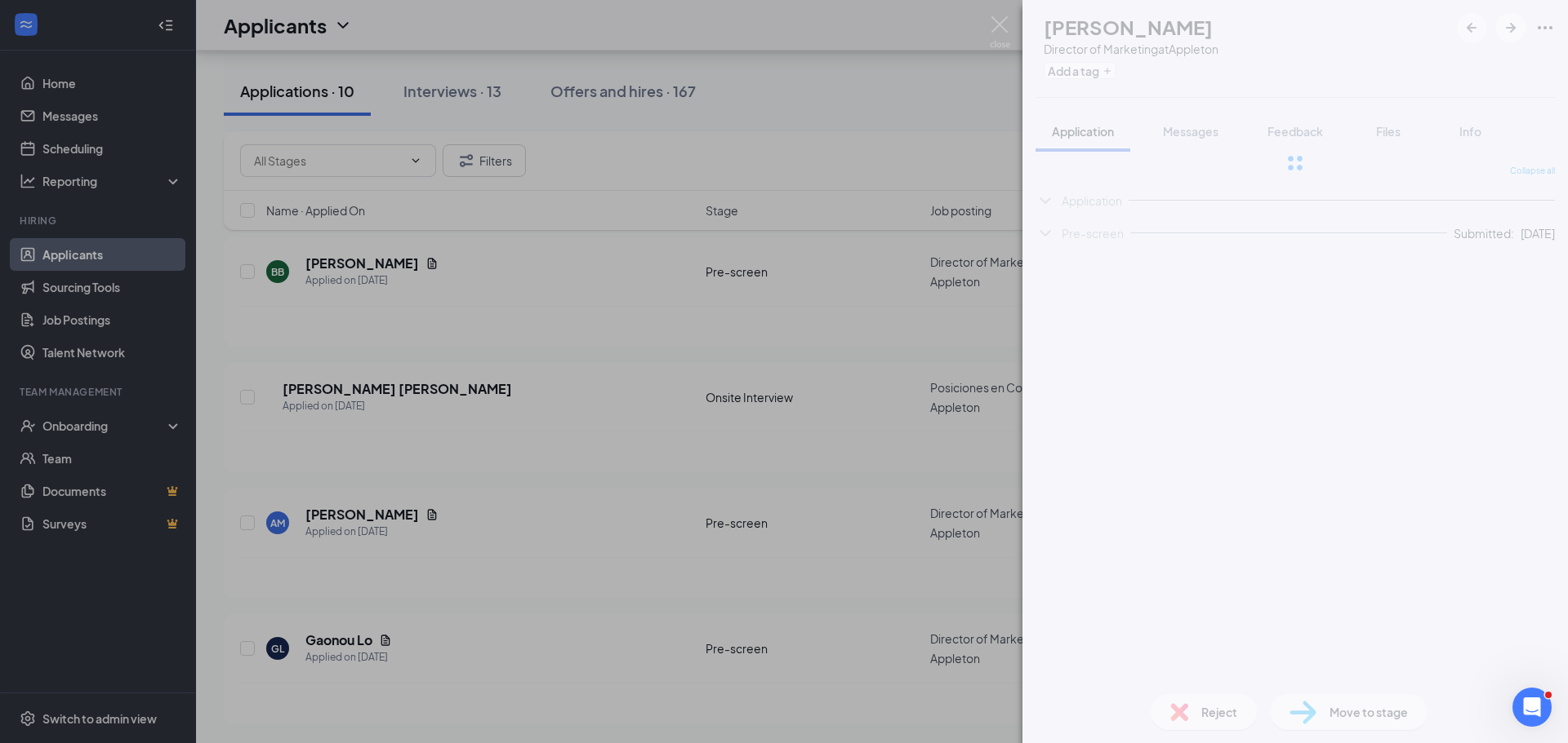
click at [756, 528] on div "AM [PERSON_NAME] Director of Marketing at Appleton Add a tag Application Messag…" at bounding box center [784, 371] width 1568 height 743
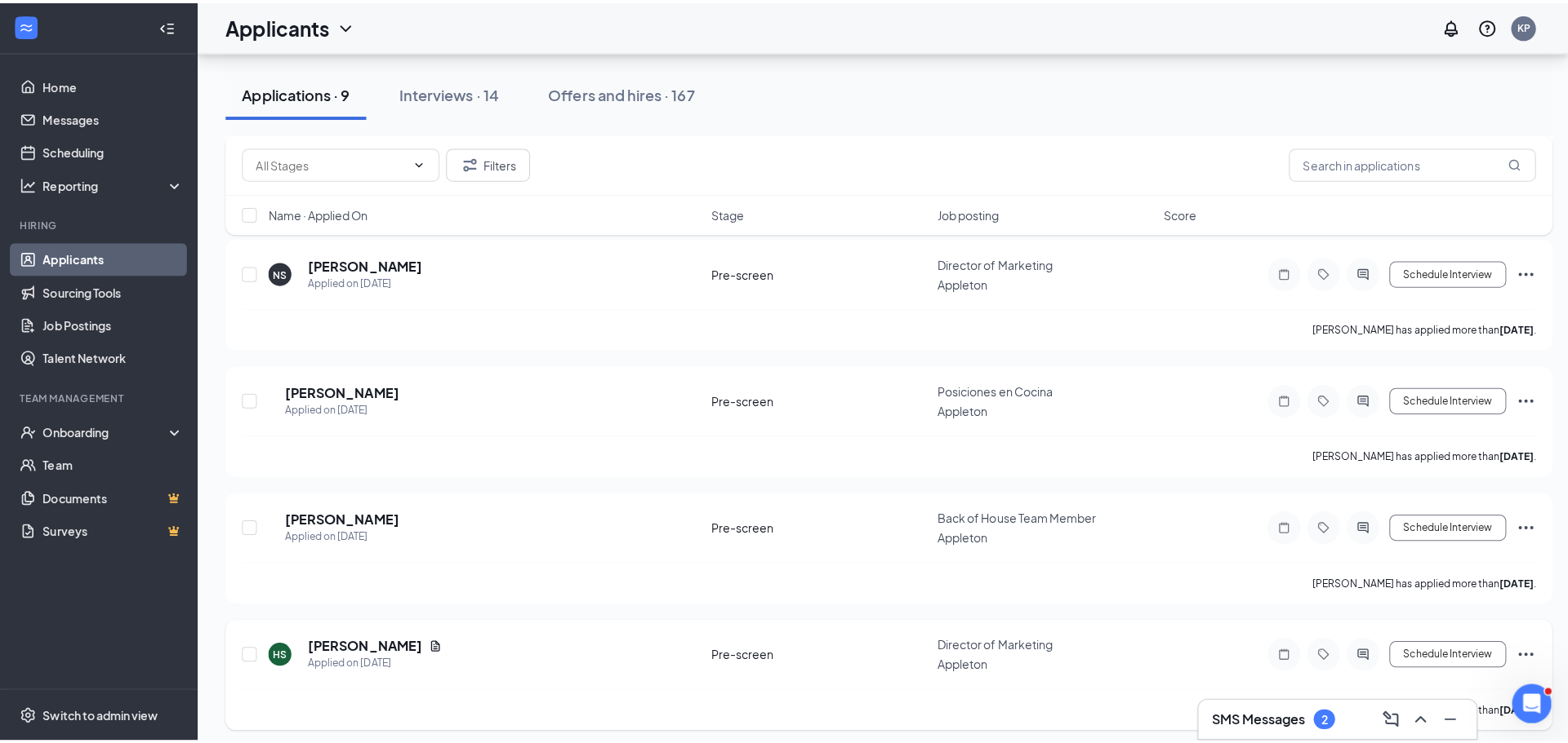
scroll to position [162, 0]
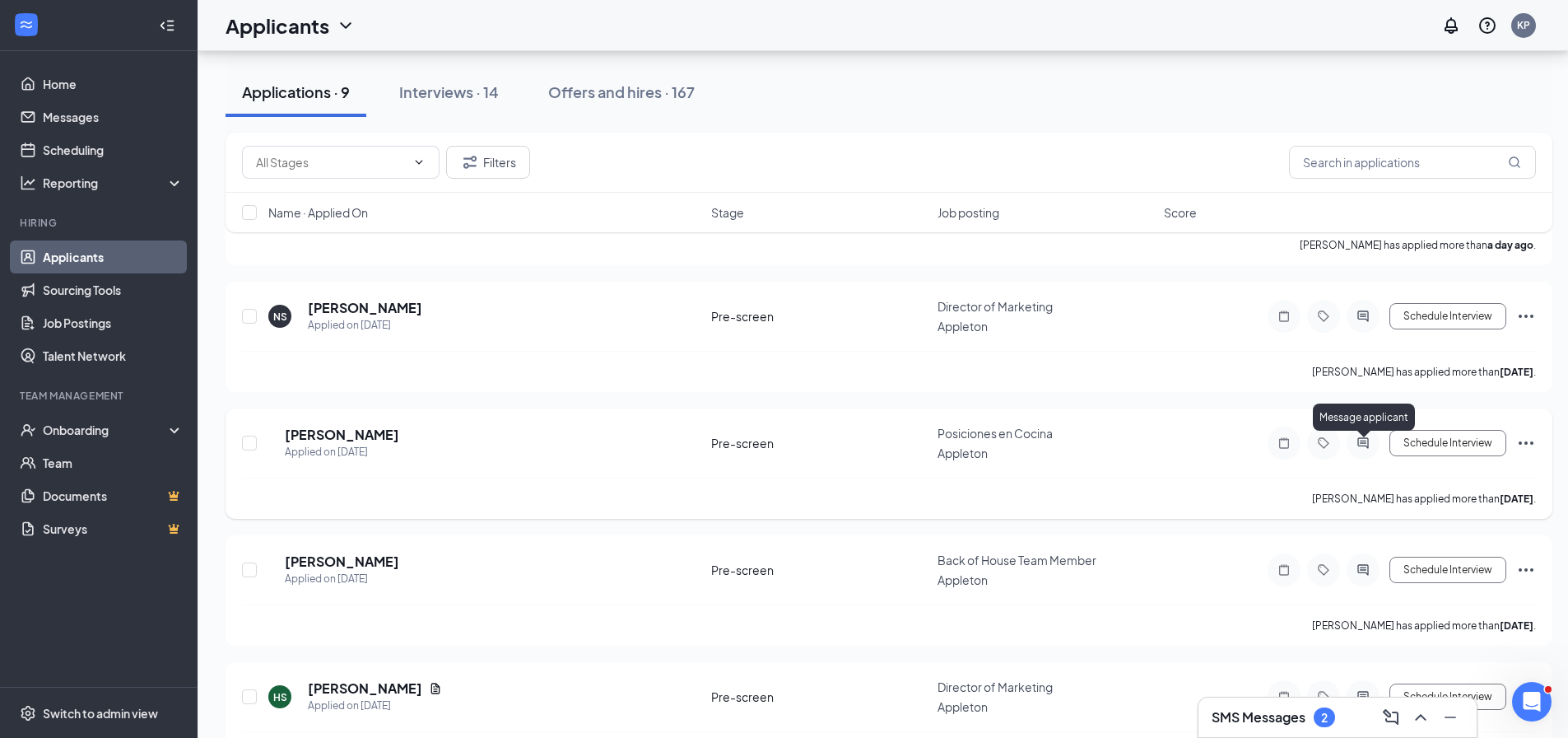
click at [1362, 448] on icon "ActiveChat" at bounding box center [1363, 442] width 20 height 13
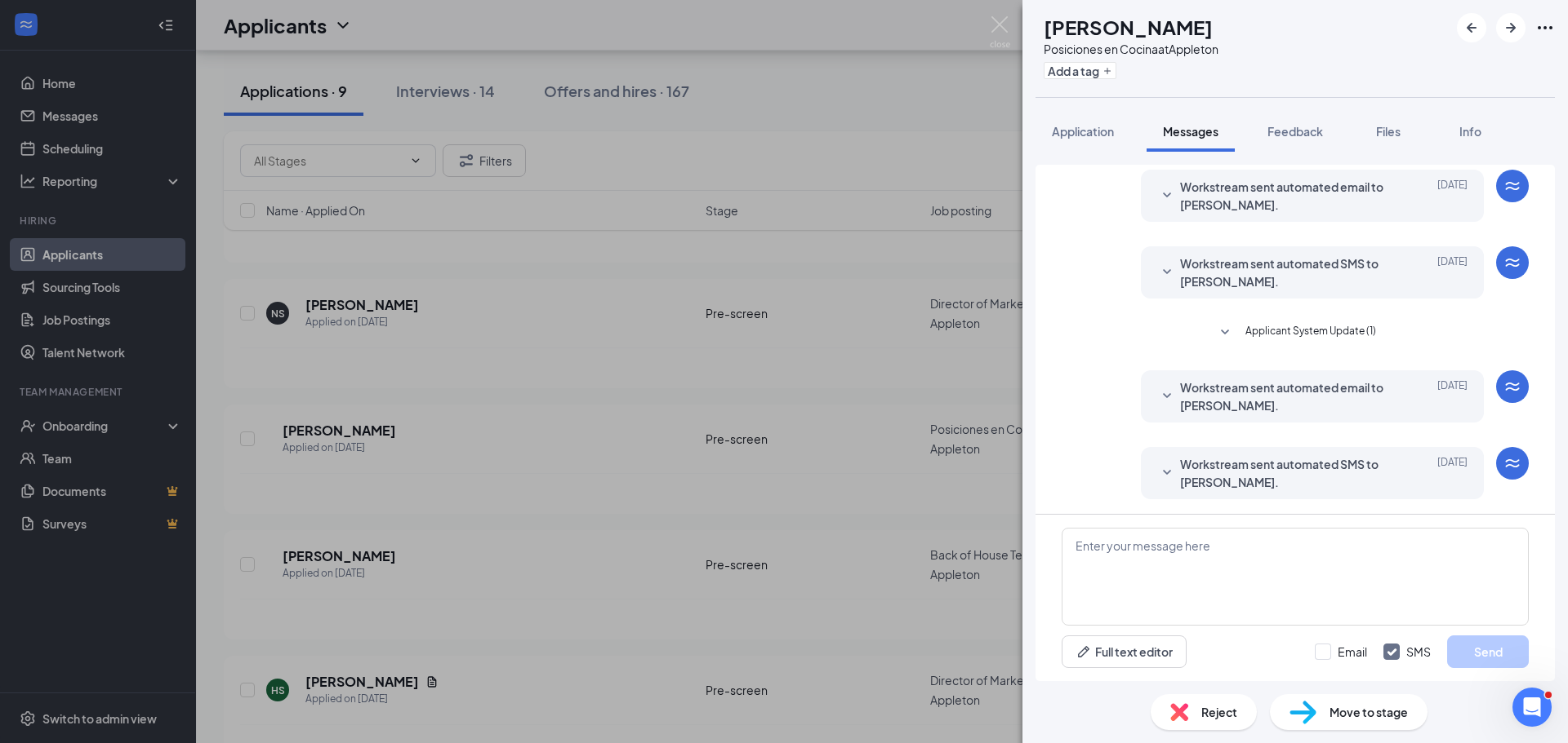
scroll to position [52, 0]
click at [1078, 138] on span "Application" at bounding box center [1082, 131] width 63 height 15
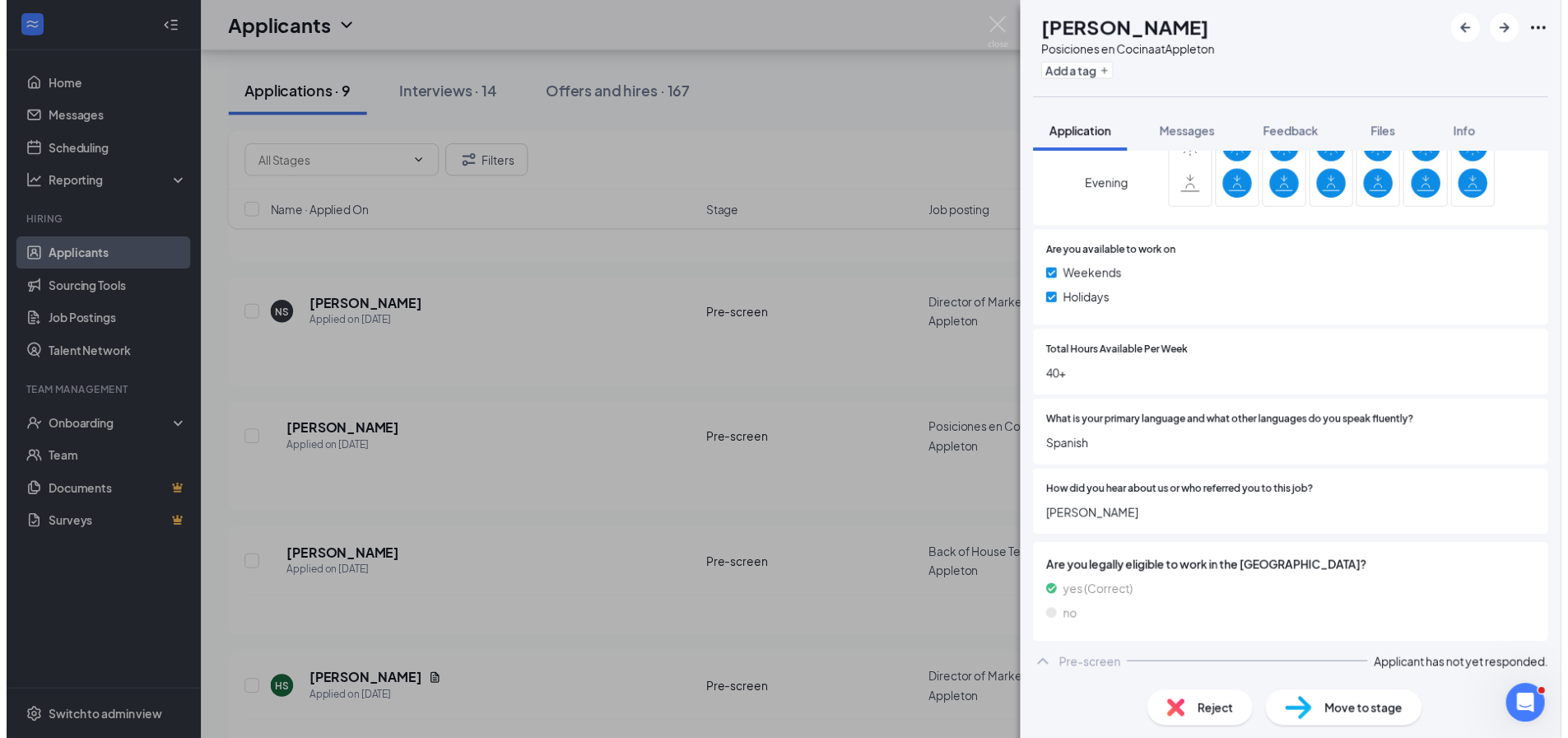
scroll to position [759, 0]
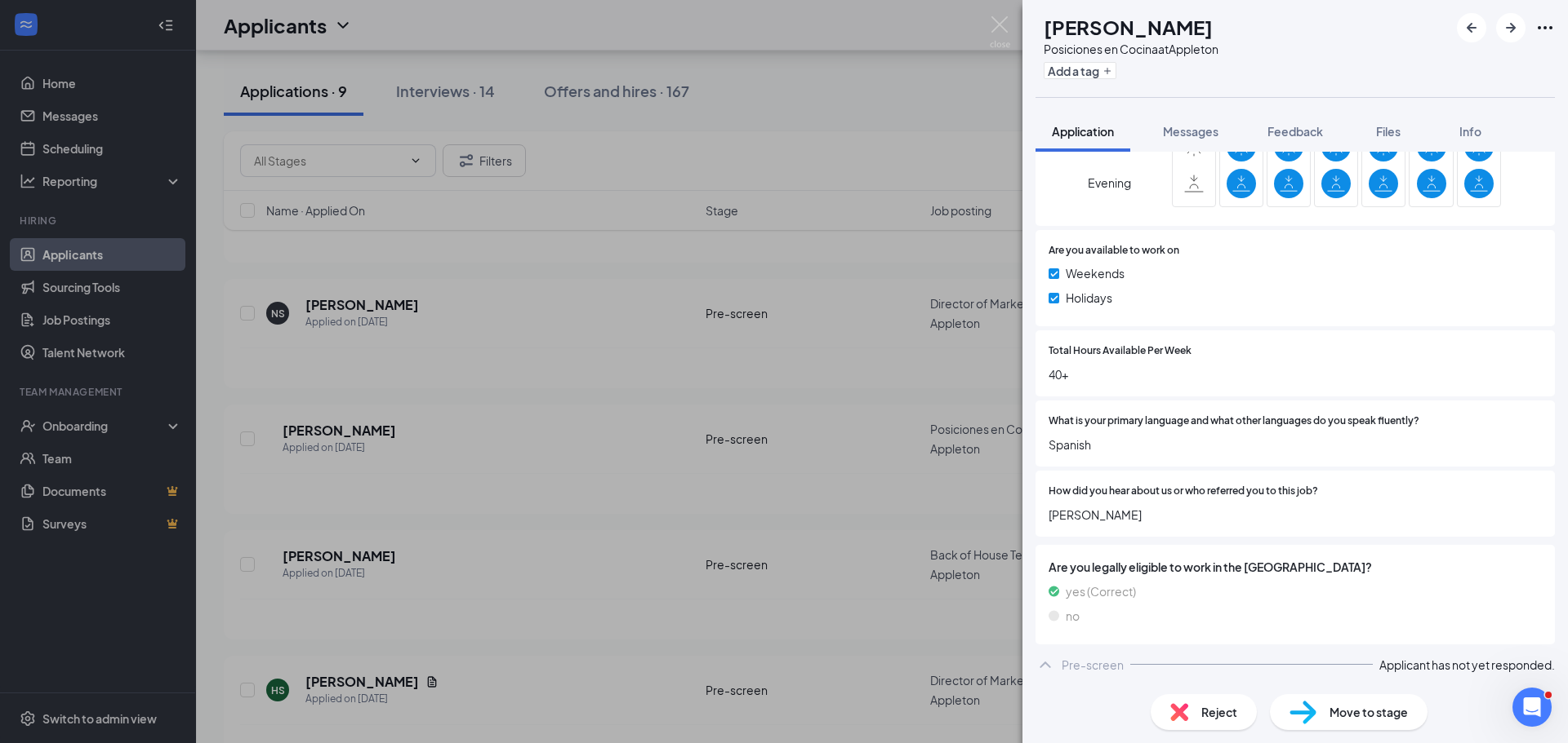
click at [768, 545] on div "FM [PERSON_NAME] Posiciones en Cocina at [GEOGRAPHIC_DATA] Add a tag Applicatio…" at bounding box center [784, 371] width 1568 height 743
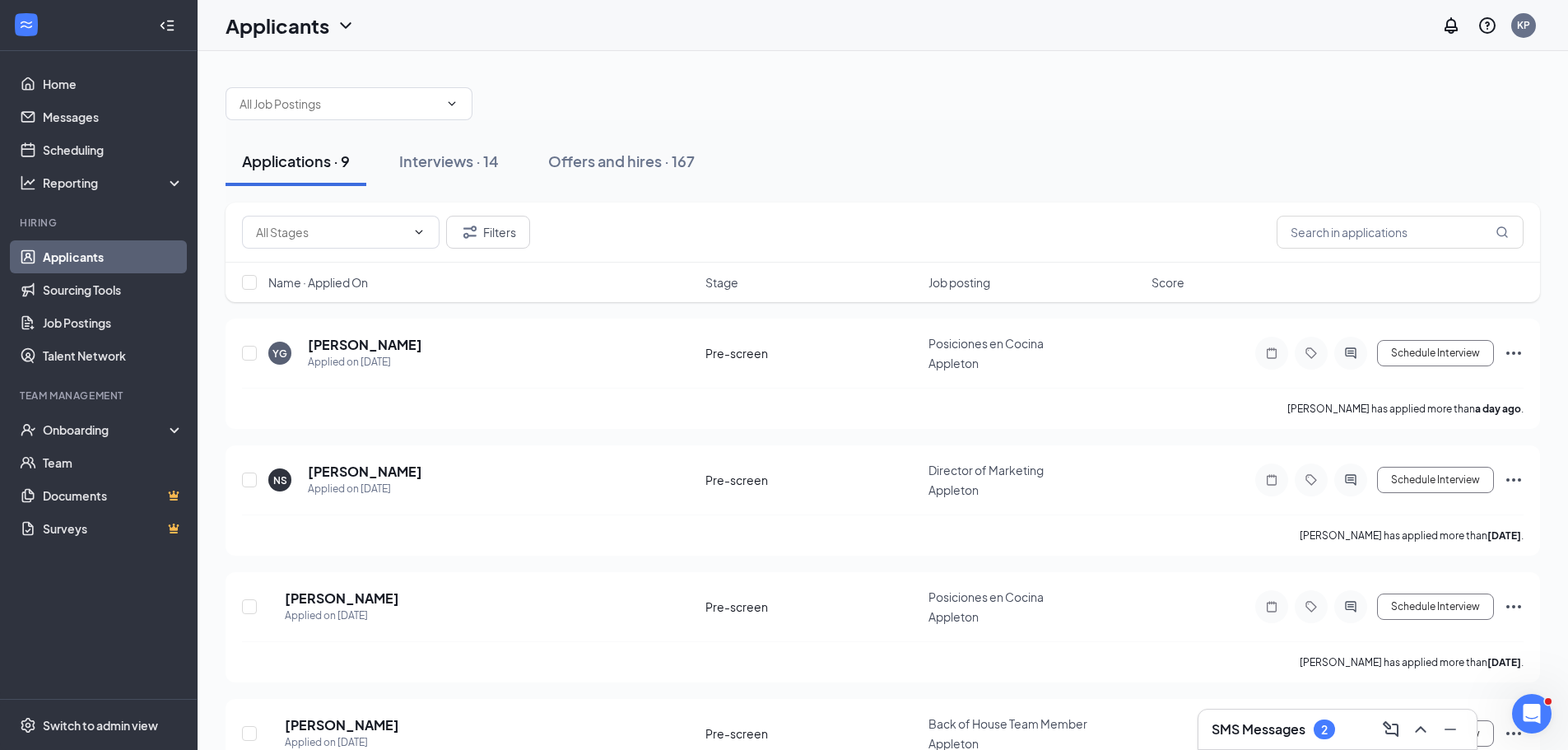
click at [1240, 723] on h3 "SMS Messages" at bounding box center [1258, 729] width 94 height 18
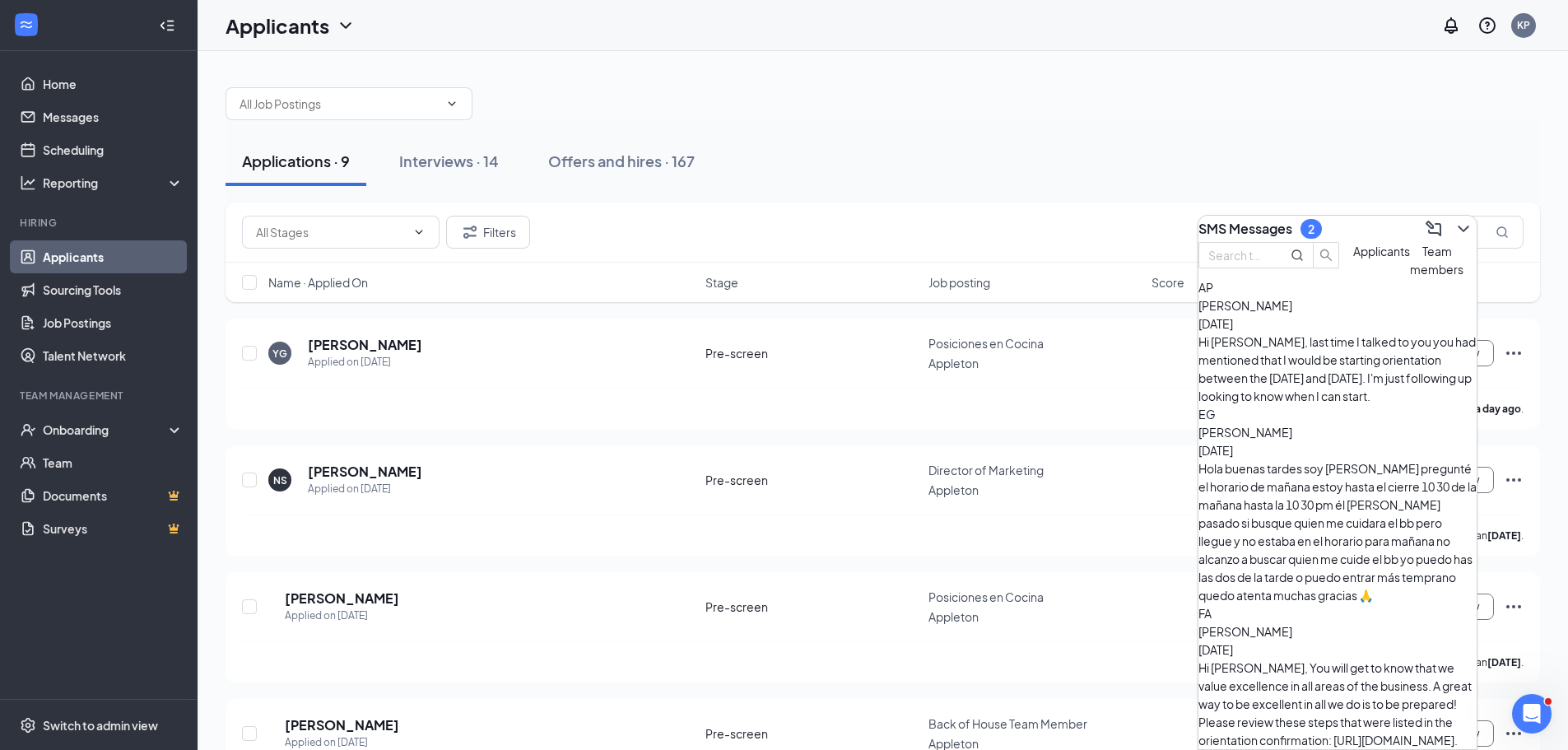
click at [1408, 333] on div "[PERSON_NAME] [DATE]" at bounding box center [1338, 314] width 278 height 36
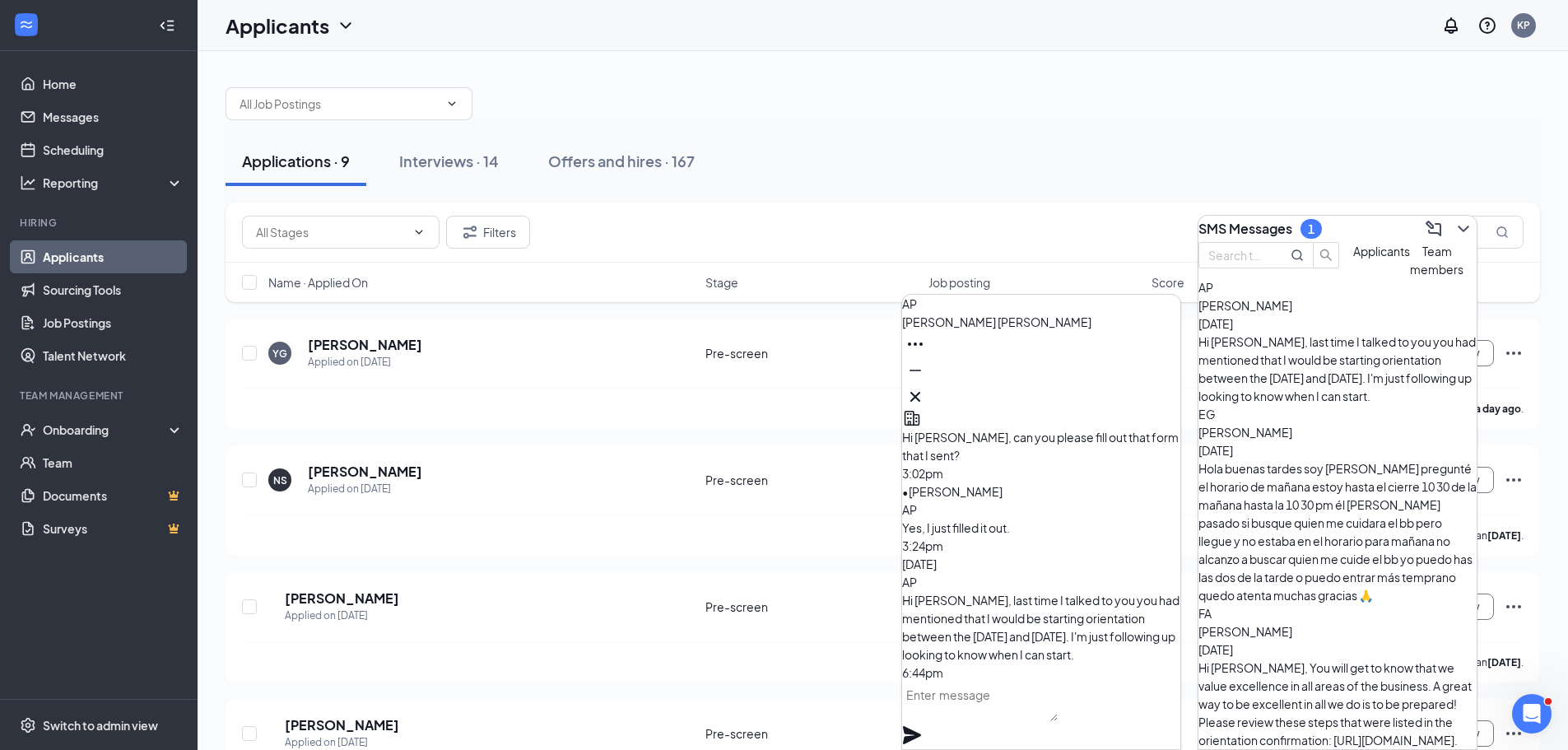
drag, startPoint x: 961, startPoint y: 534, endPoint x: 1095, endPoint y: 633, distance: 166.6
click at [1095, 633] on p "Hi [PERSON_NAME], last time I talked to you you had mentioned that I would be s…" at bounding box center [1041, 628] width 278 height 73
click at [920, 392] on icon "Cross" at bounding box center [915, 397] width 10 height 10
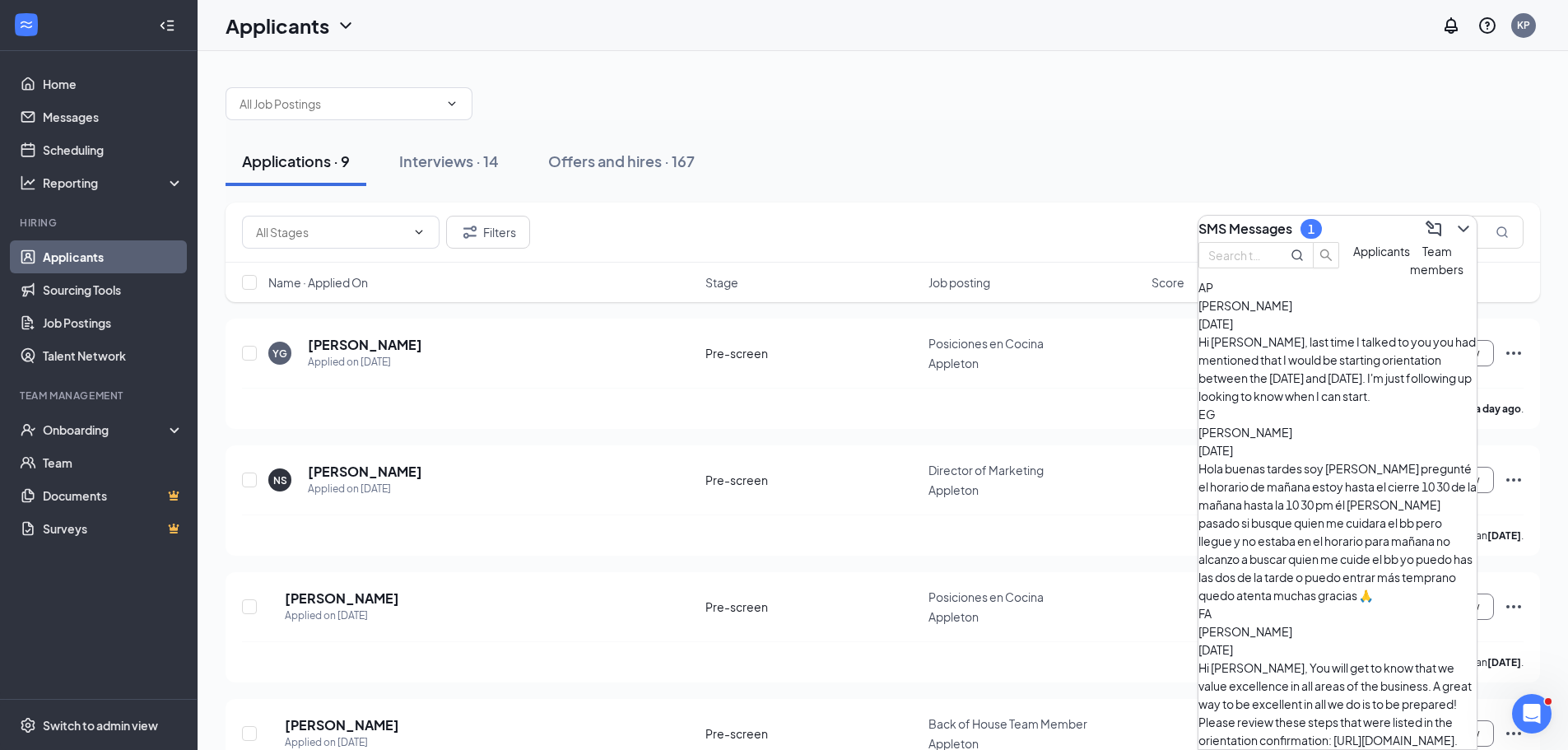
click at [1292, 425] on span "[PERSON_NAME]" at bounding box center [1245, 432] width 94 height 15
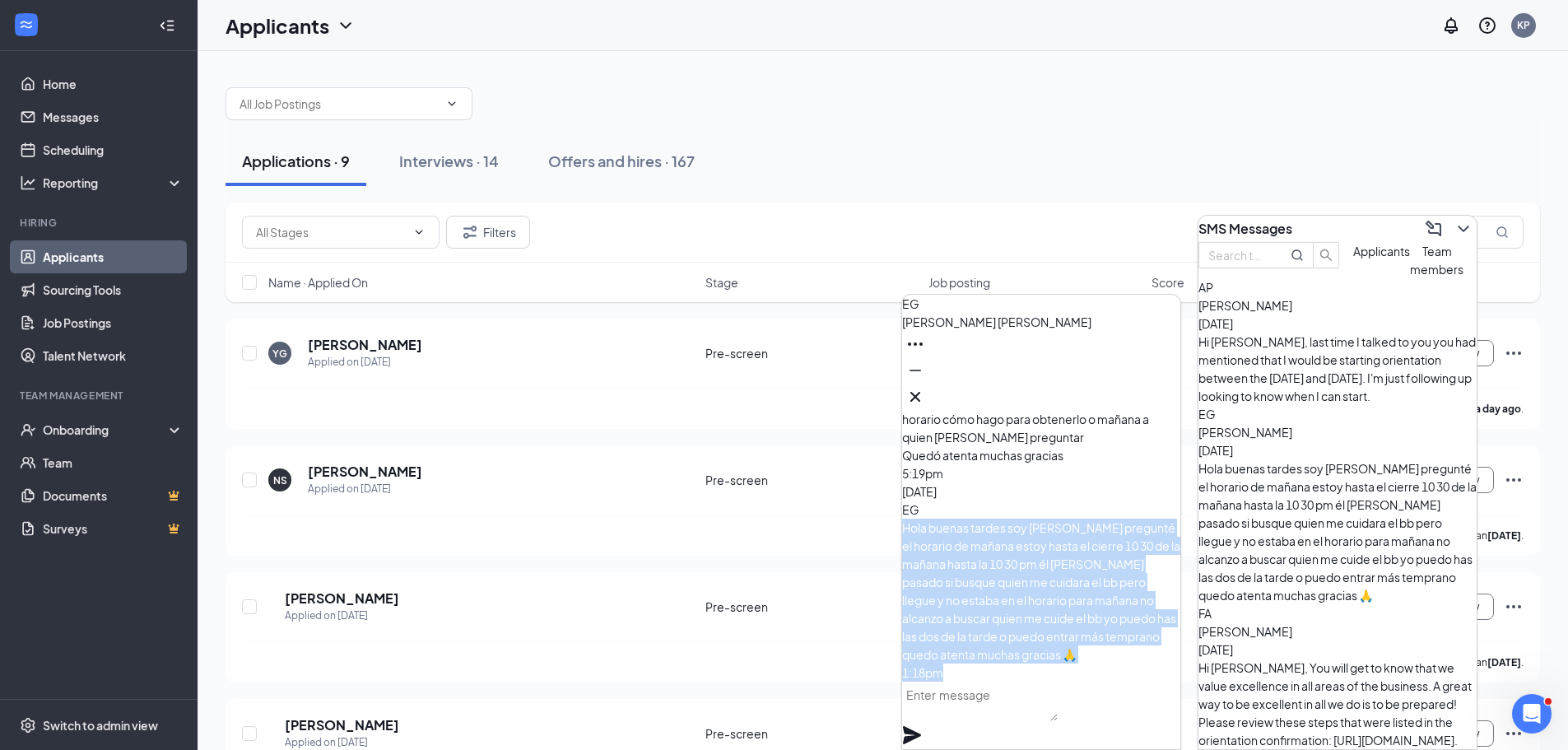
drag, startPoint x: 958, startPoint y: 516, endPoint x: 1112, endPoint y: 710, distance: 247.7
click at [1114, 713] on div "[DATE] EG Gracias 🙏 1:40pm [DATE] [PERSON_NAME] was rejected Hi [PERSON_NAME], …" at bounding box center [1041, 580] width 278 height 339
click at [925, 395] on icon "Cross" at bounding box center [915, 397] width 20 height 20
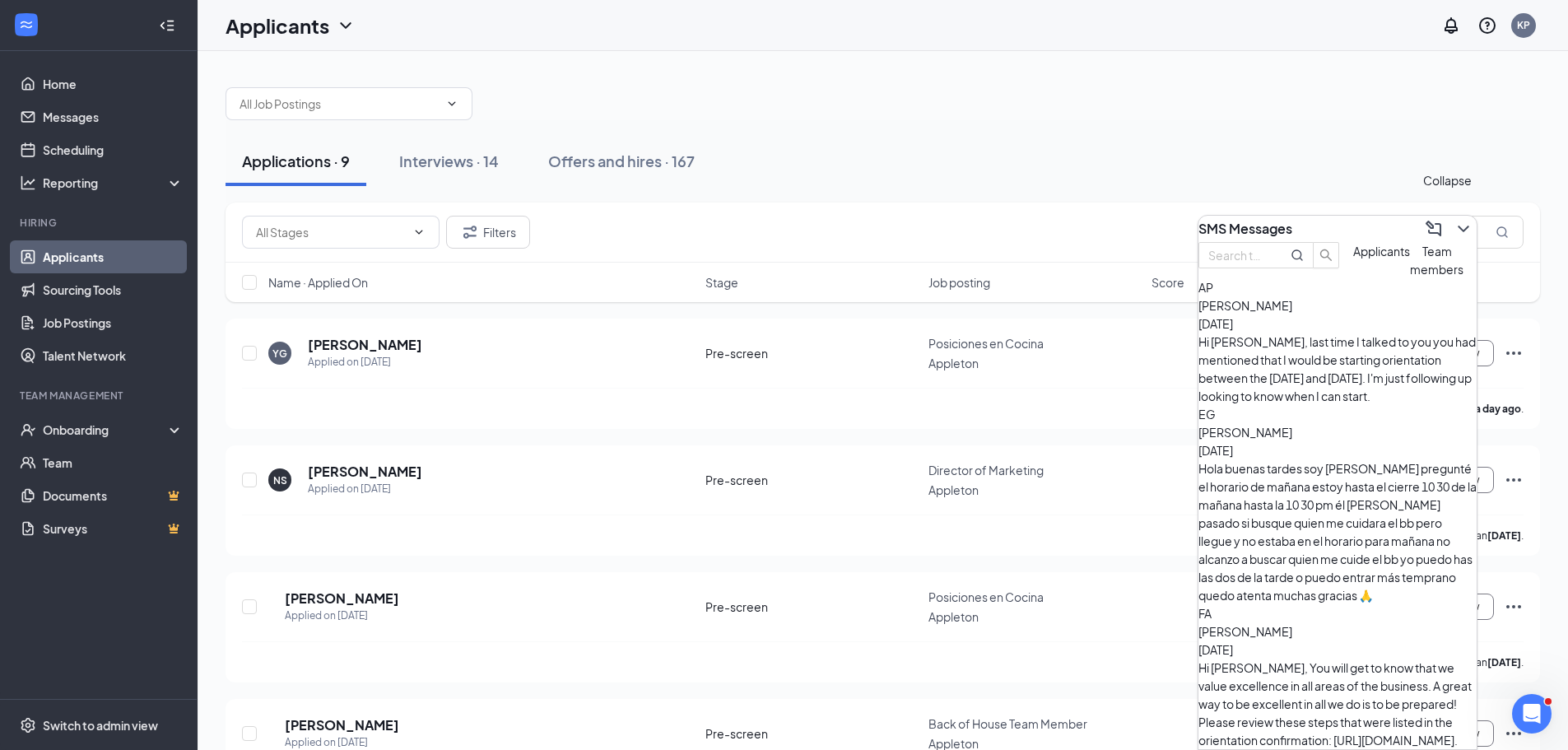
click at [1451, 223] on button at bounding box center [1464, 229] width 27 height 27
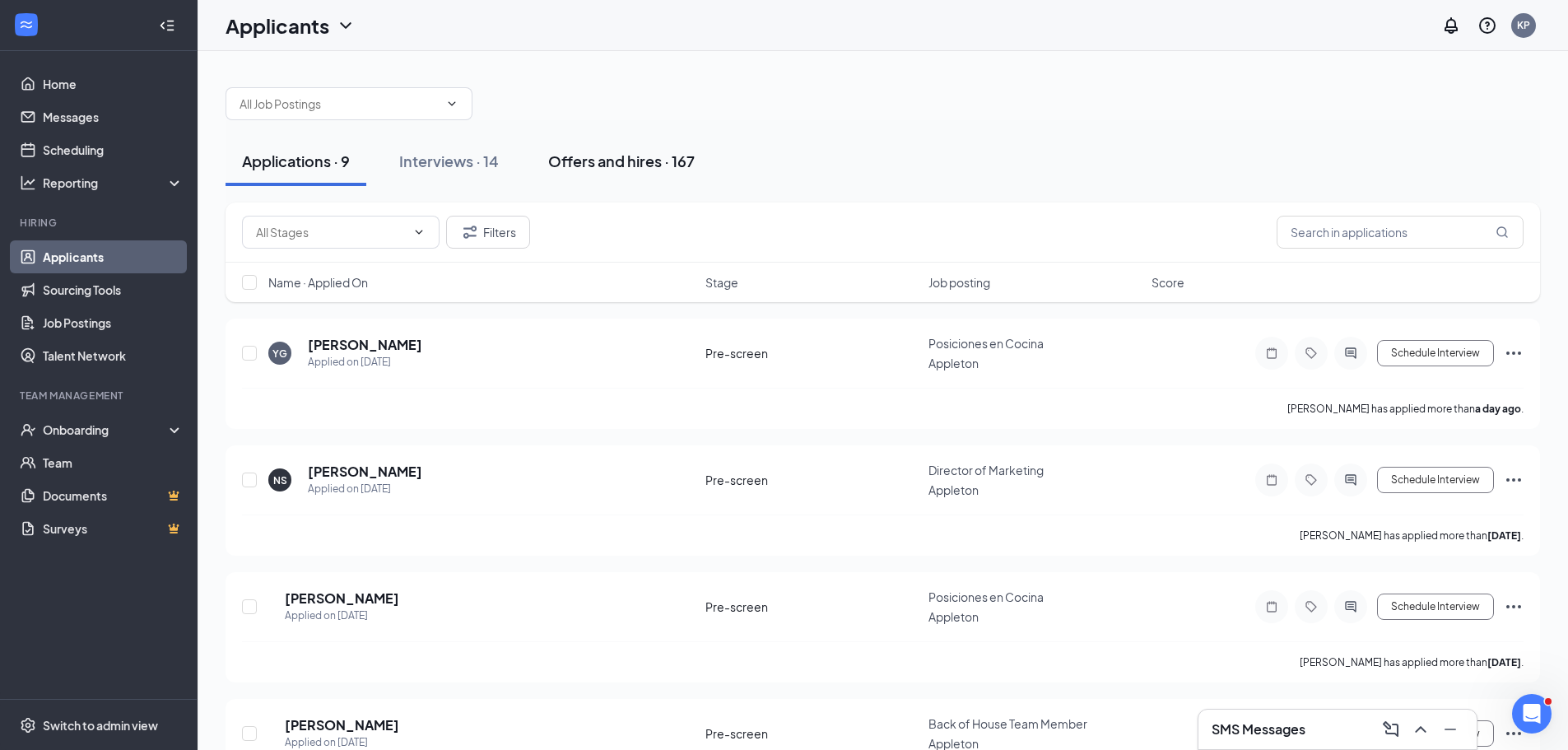
click at [654, 183] on button "Offers and hires · 167" at bounding box center [621, 162] width 179 height 49
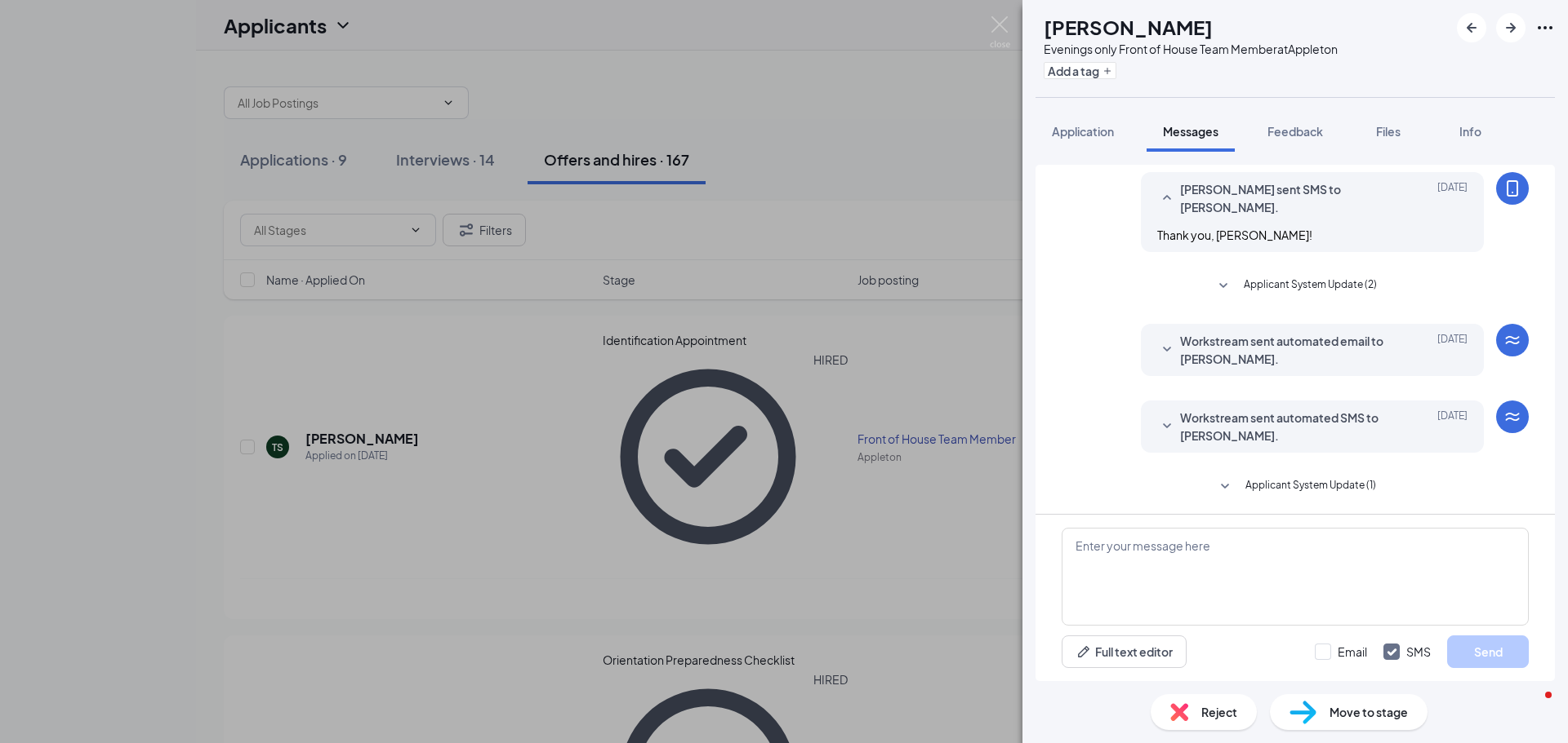
scroll to position [557, 0]
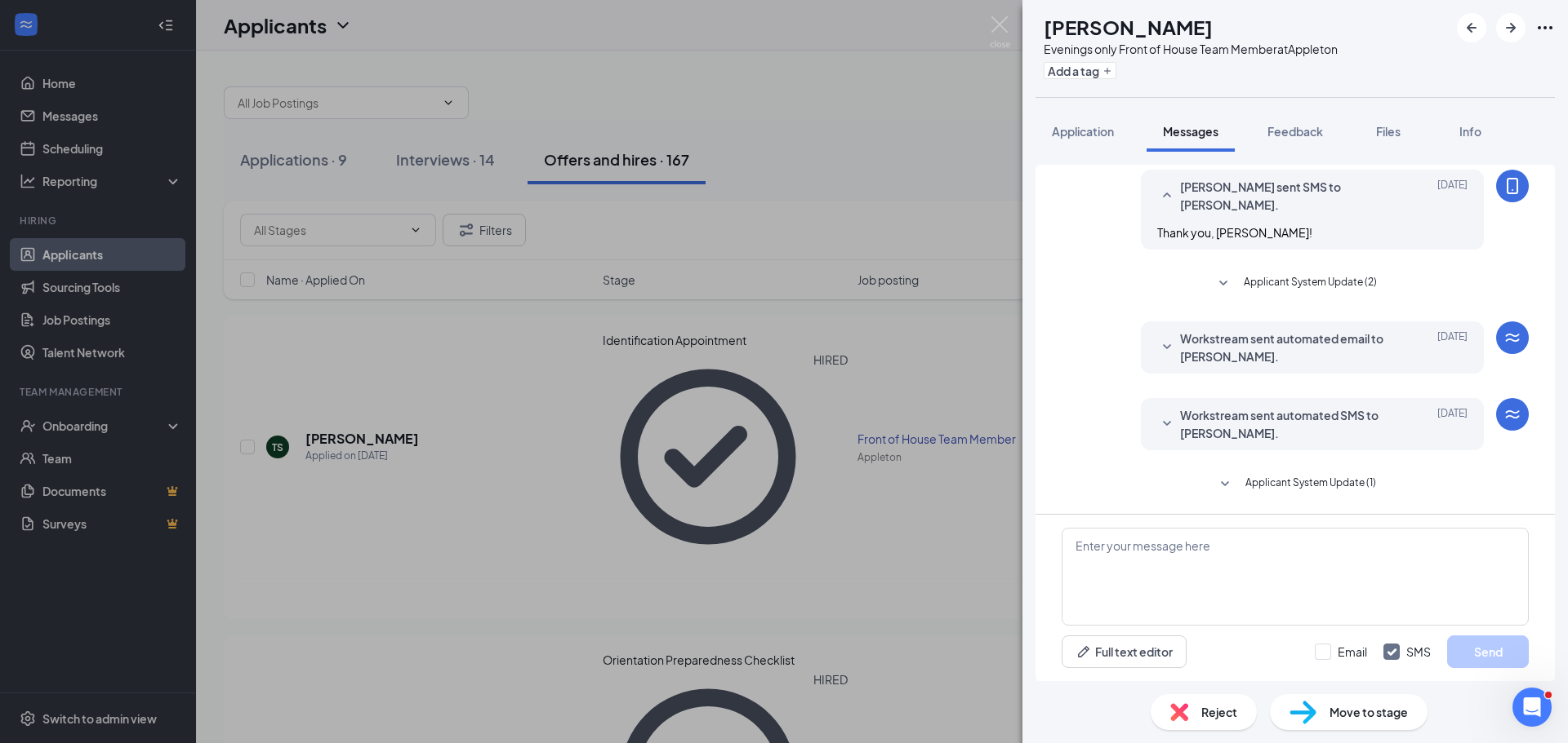
click at [1320, 481] on span "Applicant System Update (1)" at bounding box center [1310, 484] width 131 height 20
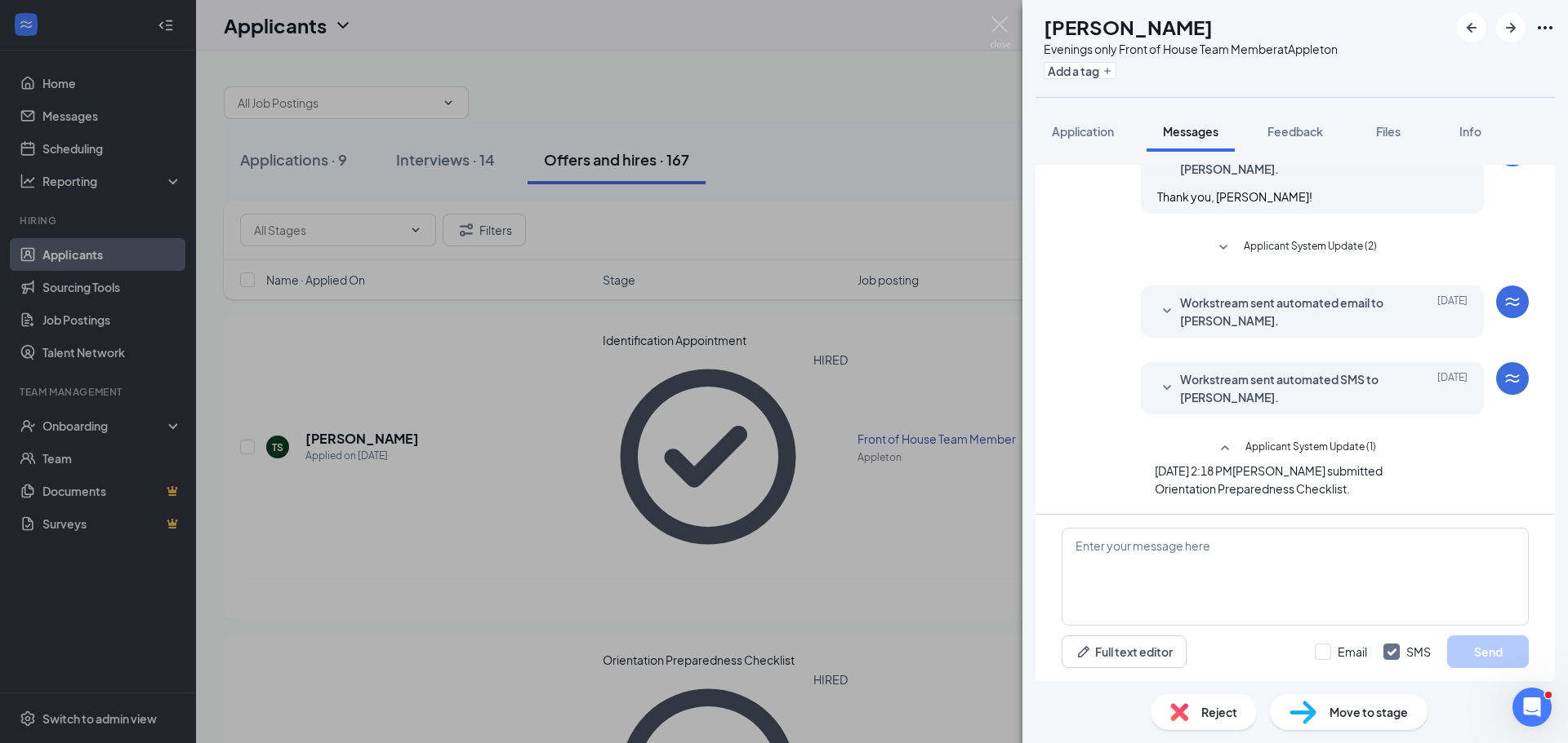
scroll to position [601, 0]
click at [1255, 347] on div "Load earlier interactions (about 35 more) Workstream sent automated email to [P…" at bounding box center [1294, 52] width 467 height 924
click at [1289, 386] on span "Workstream sent automated SMS to [PERSON_NAME]." at bounding box center [1287, 388] width 214 height 36
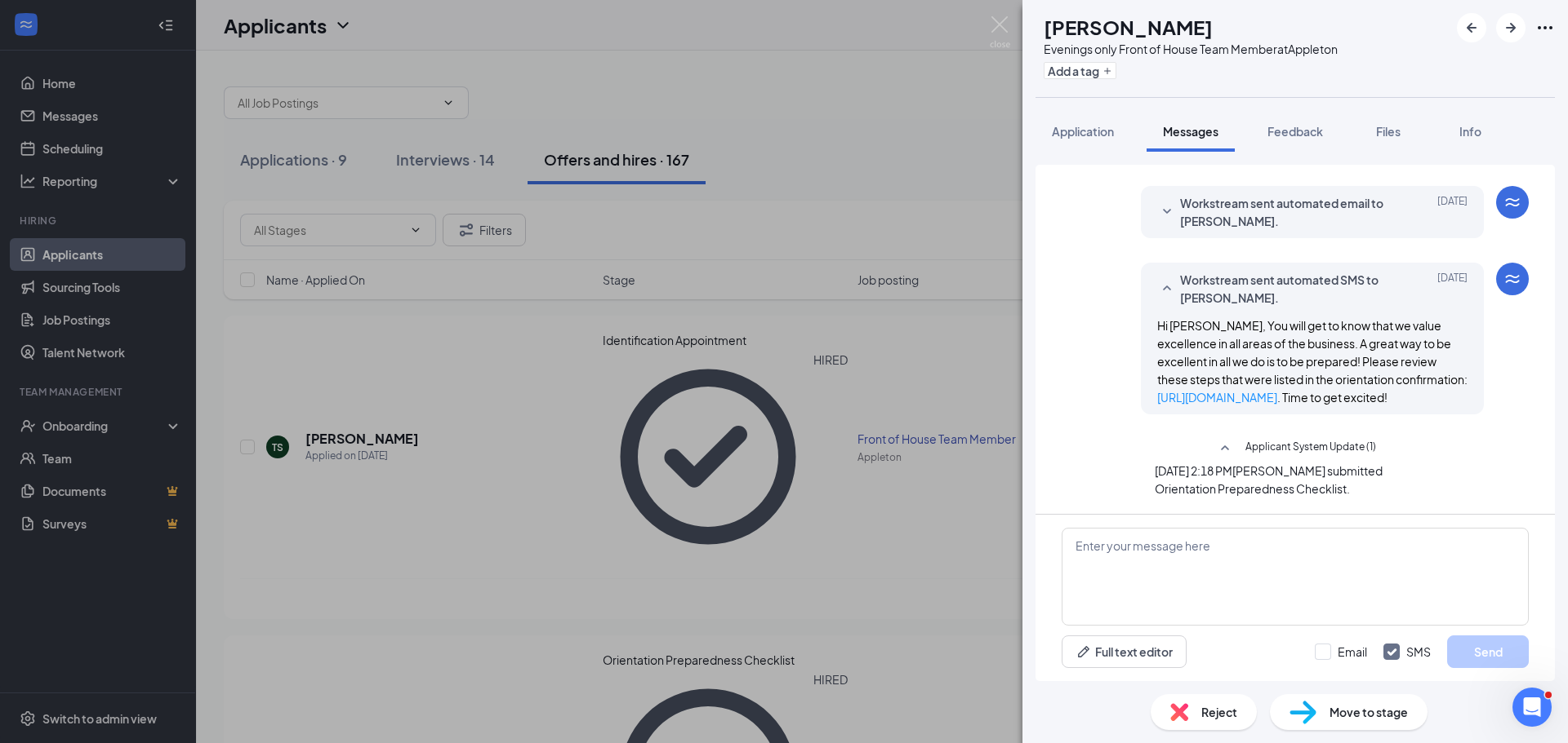
scroll to position [701, 0]
click at [1259, 390] on link "[URL][DOMAIN_NAME]" at bounding box center [1216, 396] width 120 height 15
click at [1093, 143] on button "Application" at bounding box center [1082, 132] width 95 height 41
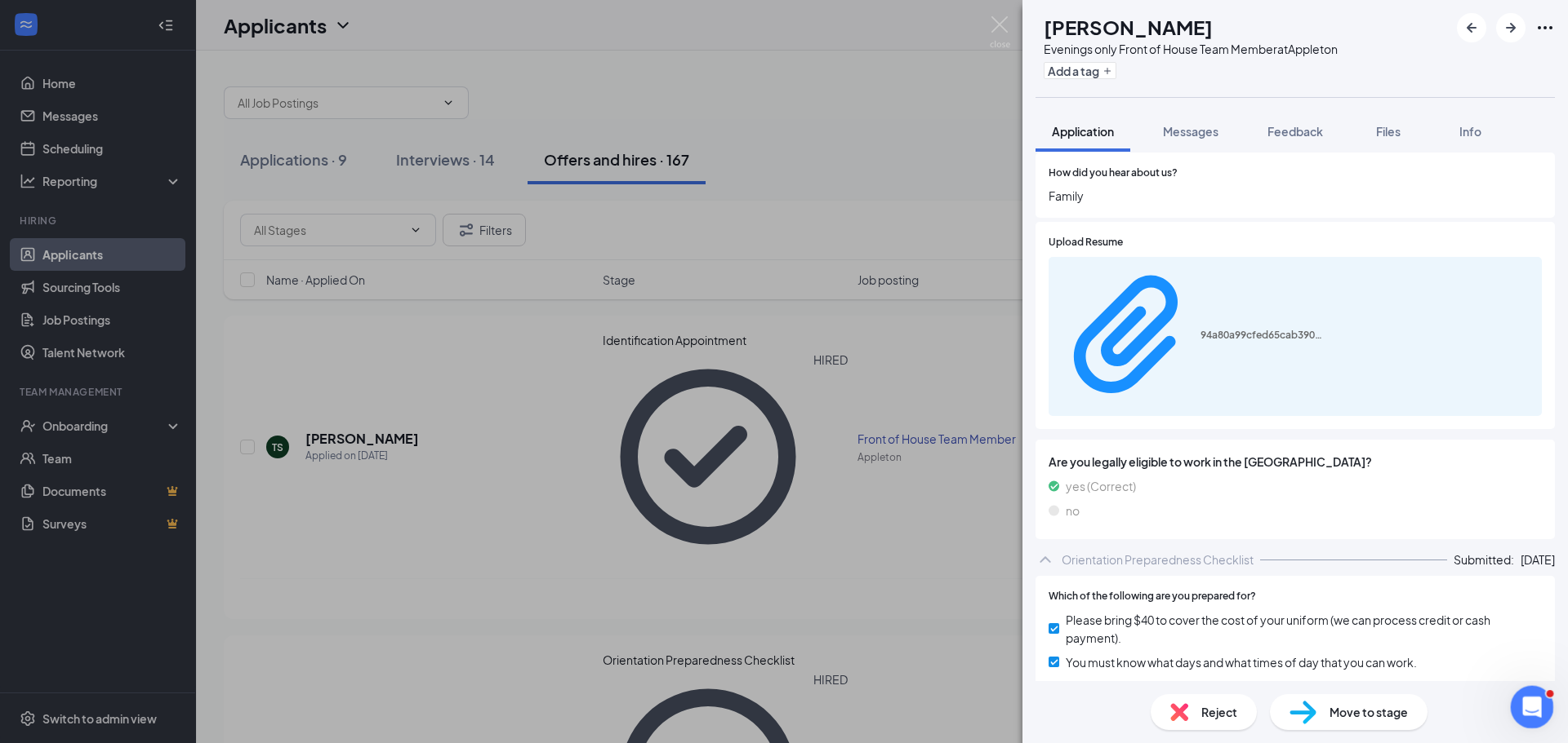
click at [1359, 720] on span "Move to stage" at bounding box center [1369, 712] width 78 height 18
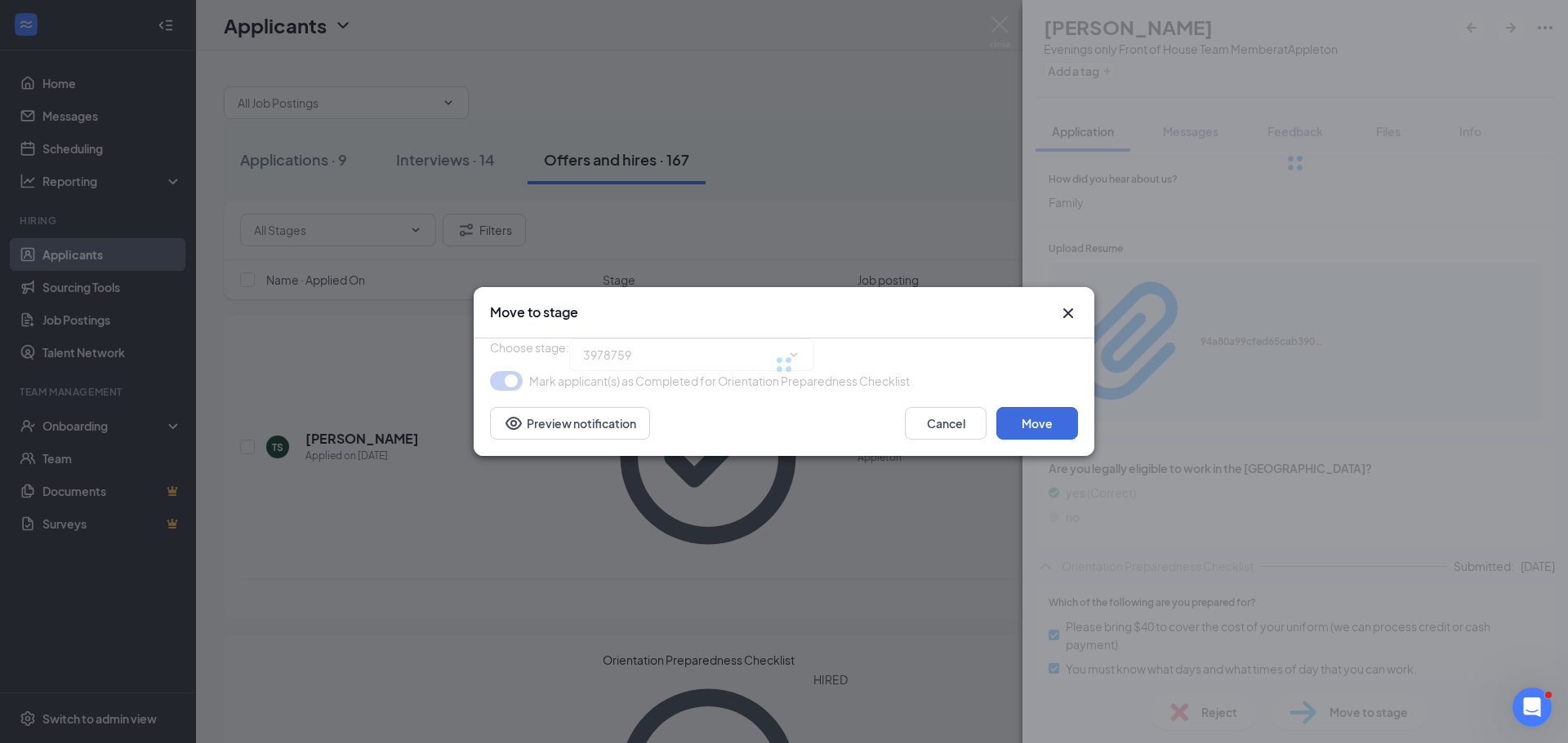
type input "App [PERSON_NAME] (next stage)"
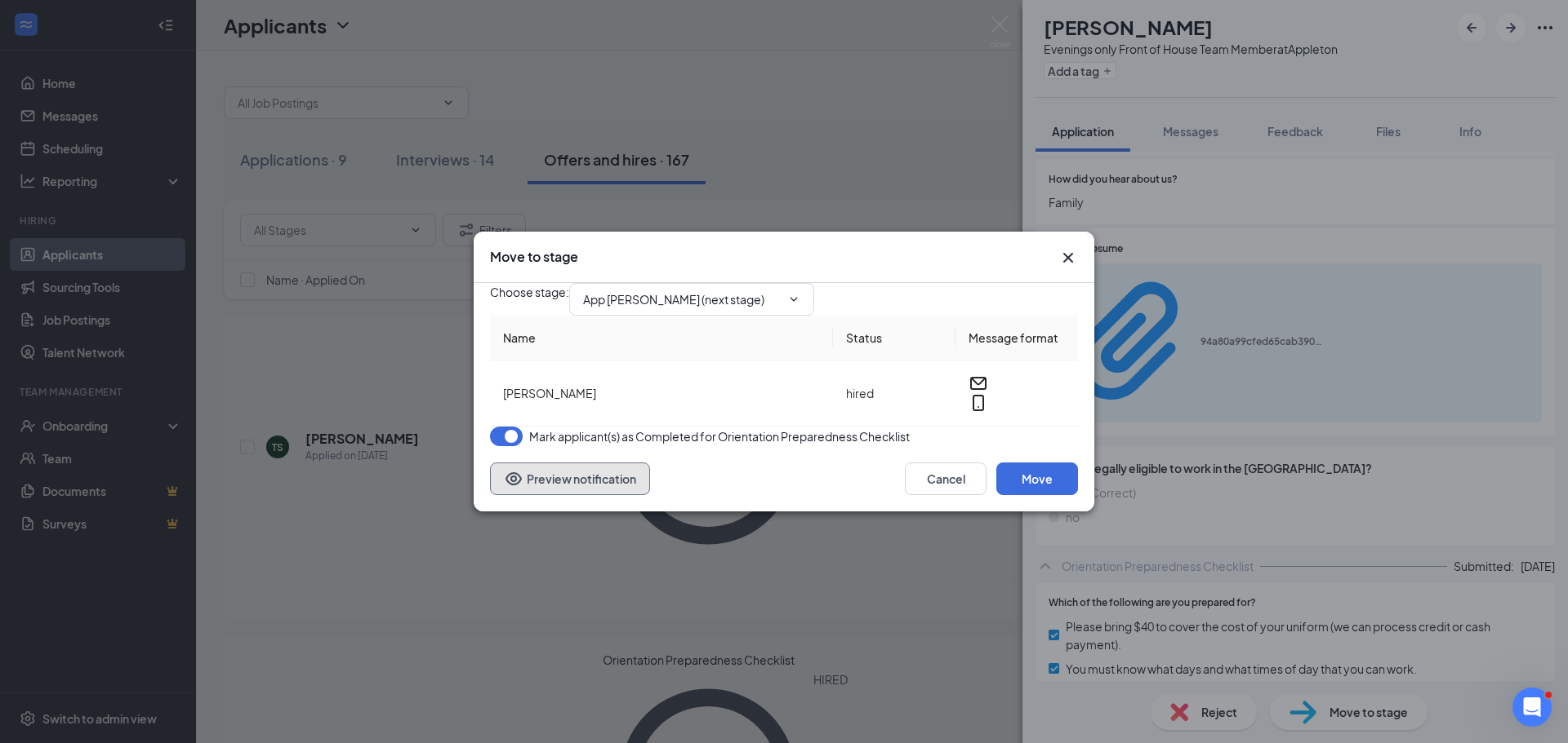
click at [622, 495] on button "Preview notification" at bounding box center [570, 478] width 160 height 32
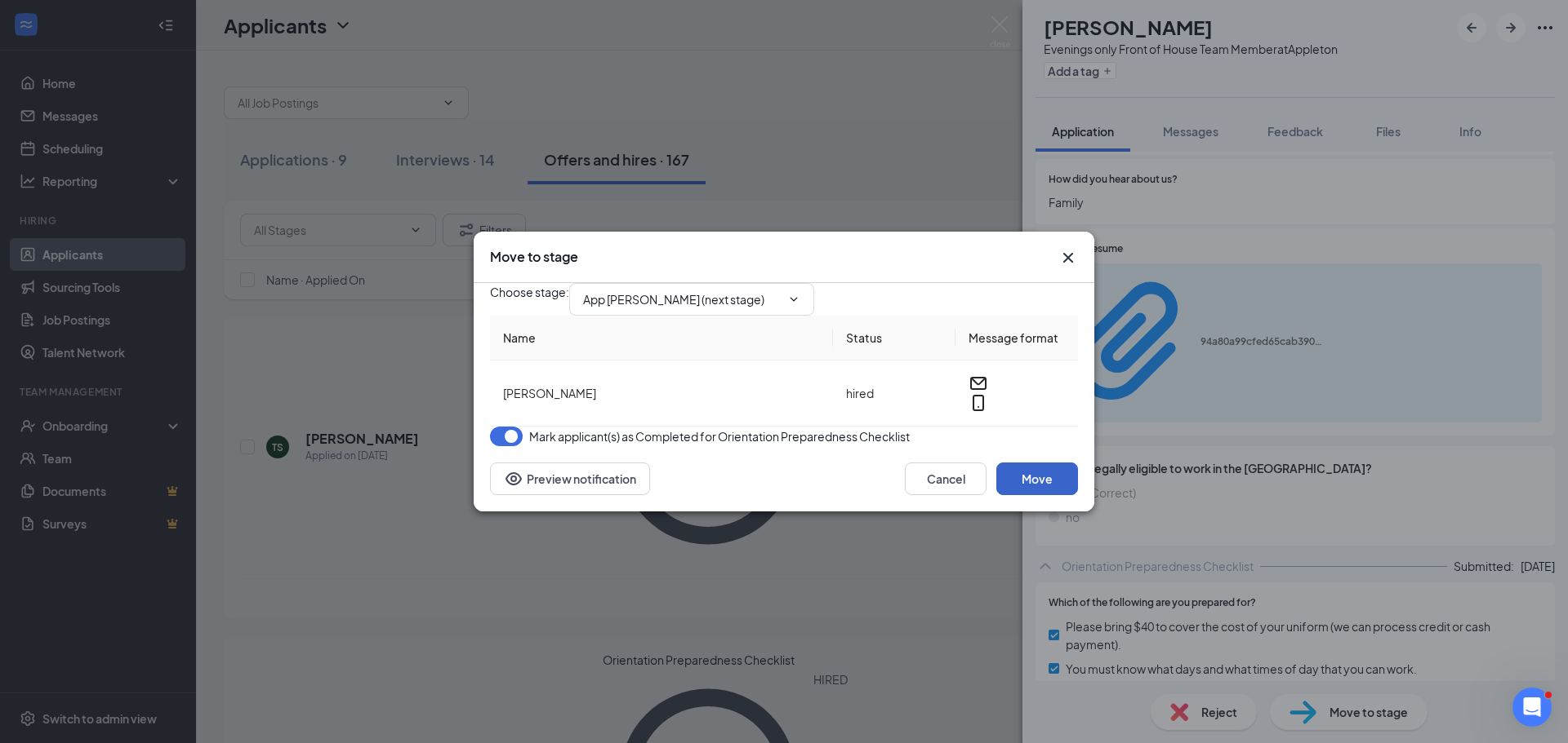
click at [1021, 495] on button "Move" at bounding box center [1038, 478] width 82 height 32
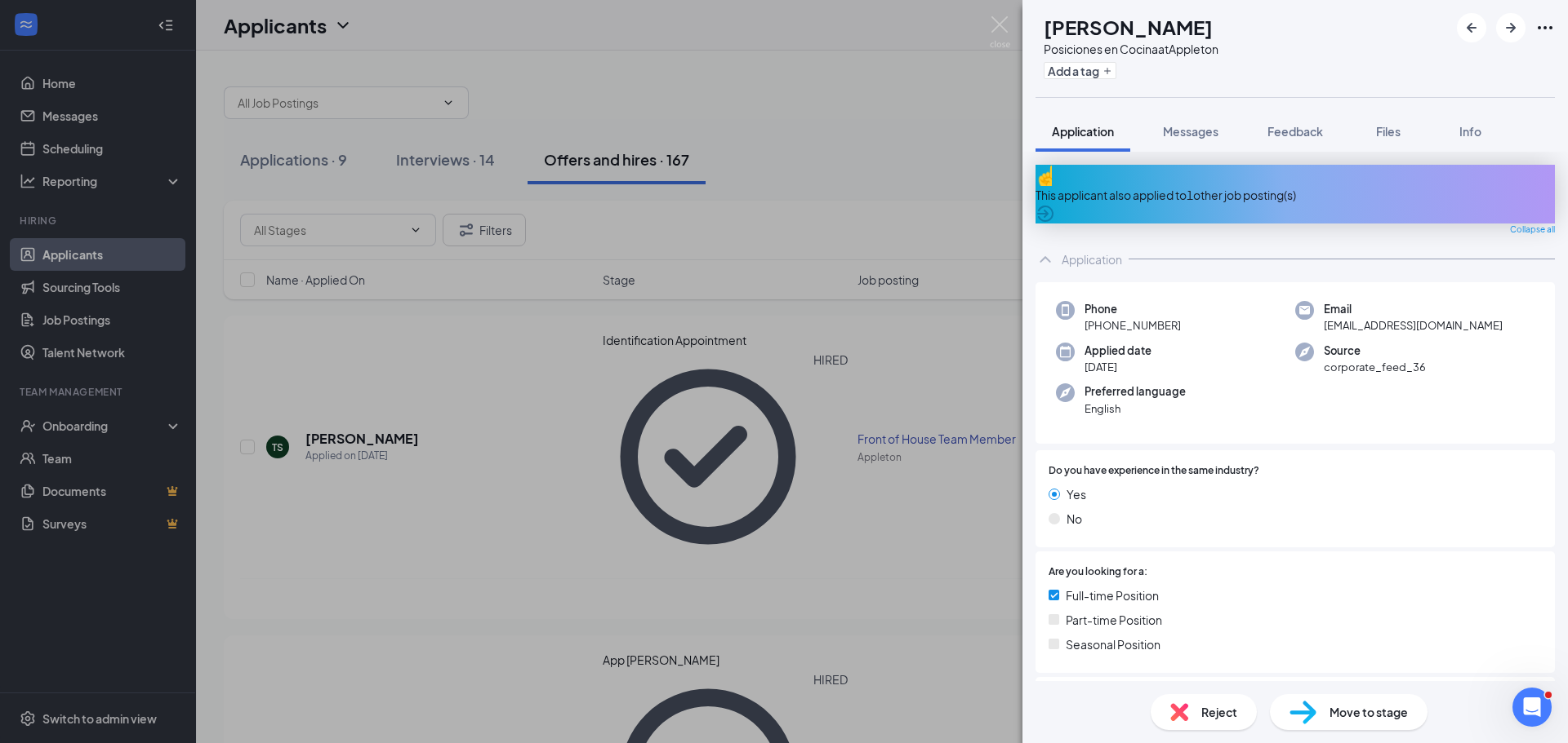
drag, startPoint x: 753, startPoint y: 320, endPoint x: 661, endPoint y: 251, distance: 115.0
click at [756, 320] on div "EG [PERSON_NAME] Posiciones en Cocina at [GEOGRAPHIC_DATA] Add a tag Applicatio…" at bounding box center [784, 371] width 1568 height 743
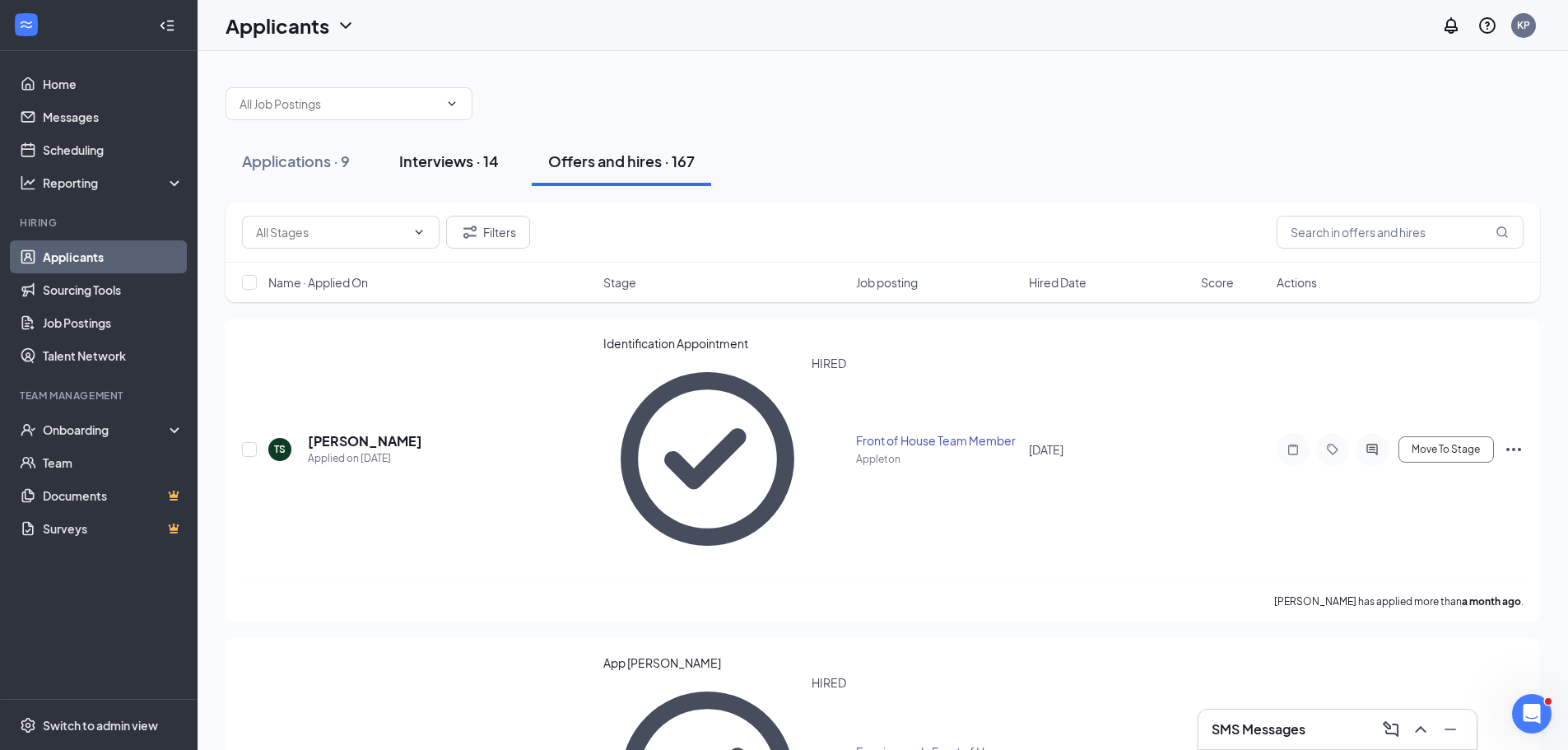
click at [466, 164] on div "Interviews · 14" at bounding box center [448, 161] width 99 height 21
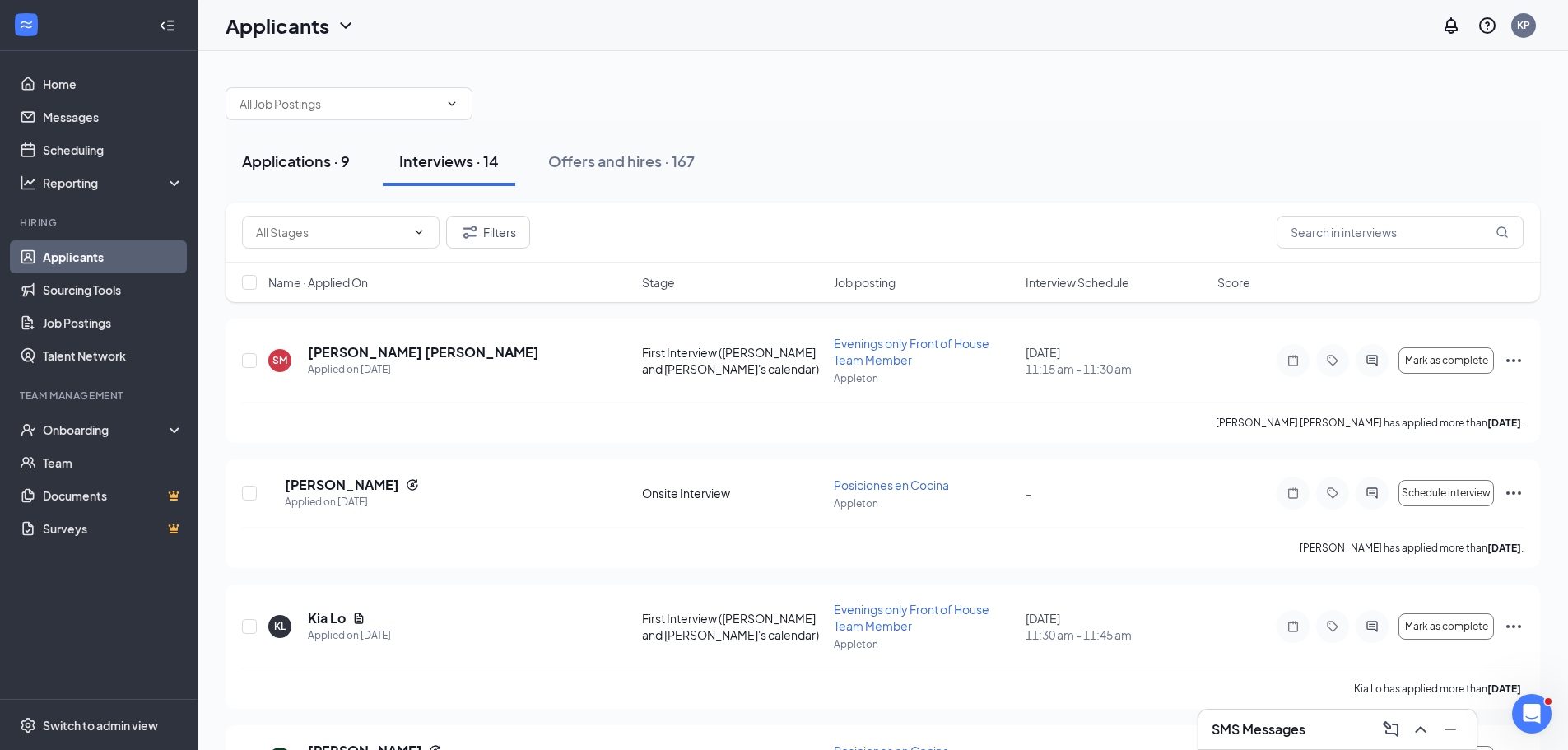
click at [279, 157] on div "Applications · 9" at bounding box center [295, 161] width 107 height 21
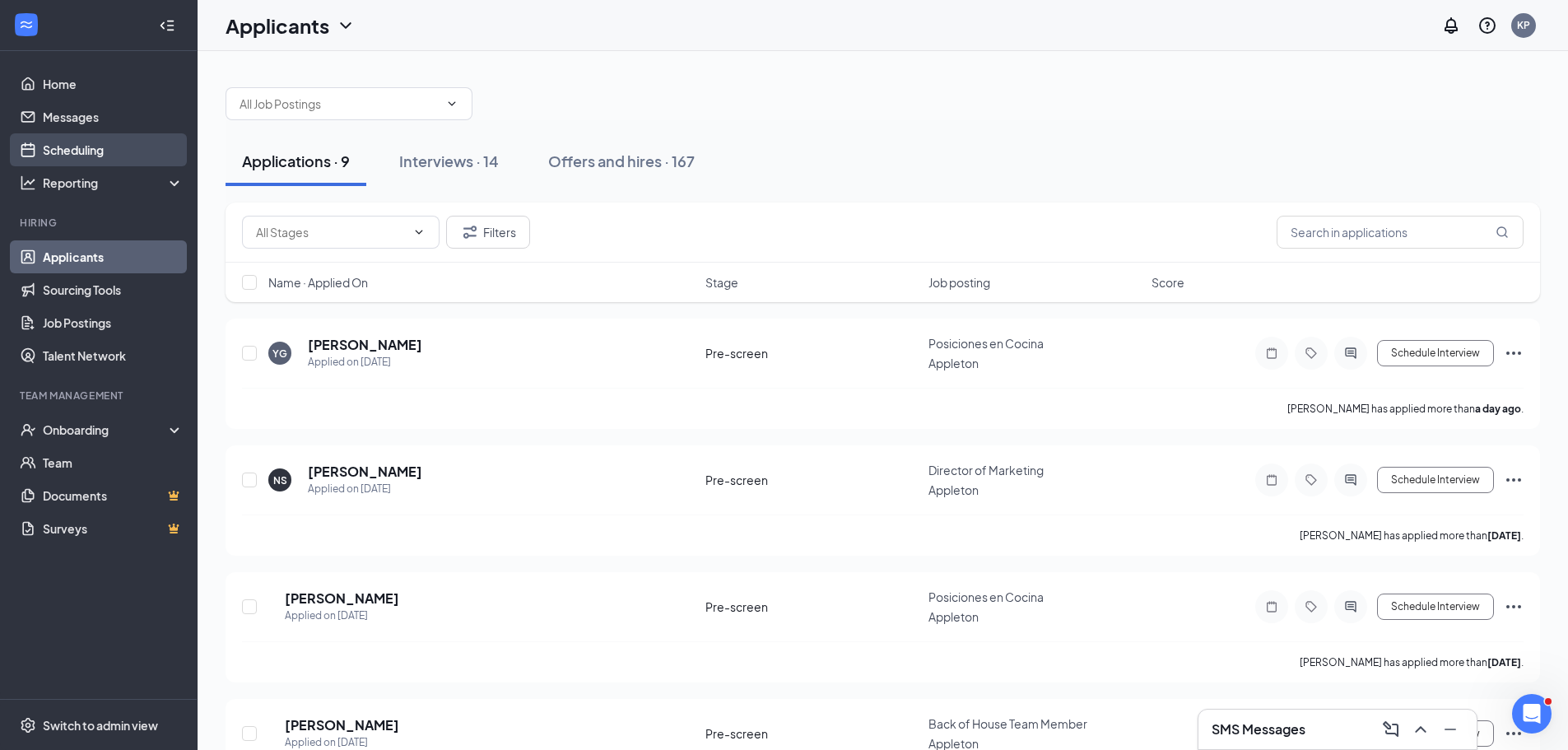
click at [118, 139] on link "Scheduling" at bounding box center [112, 149] width 141 height 33
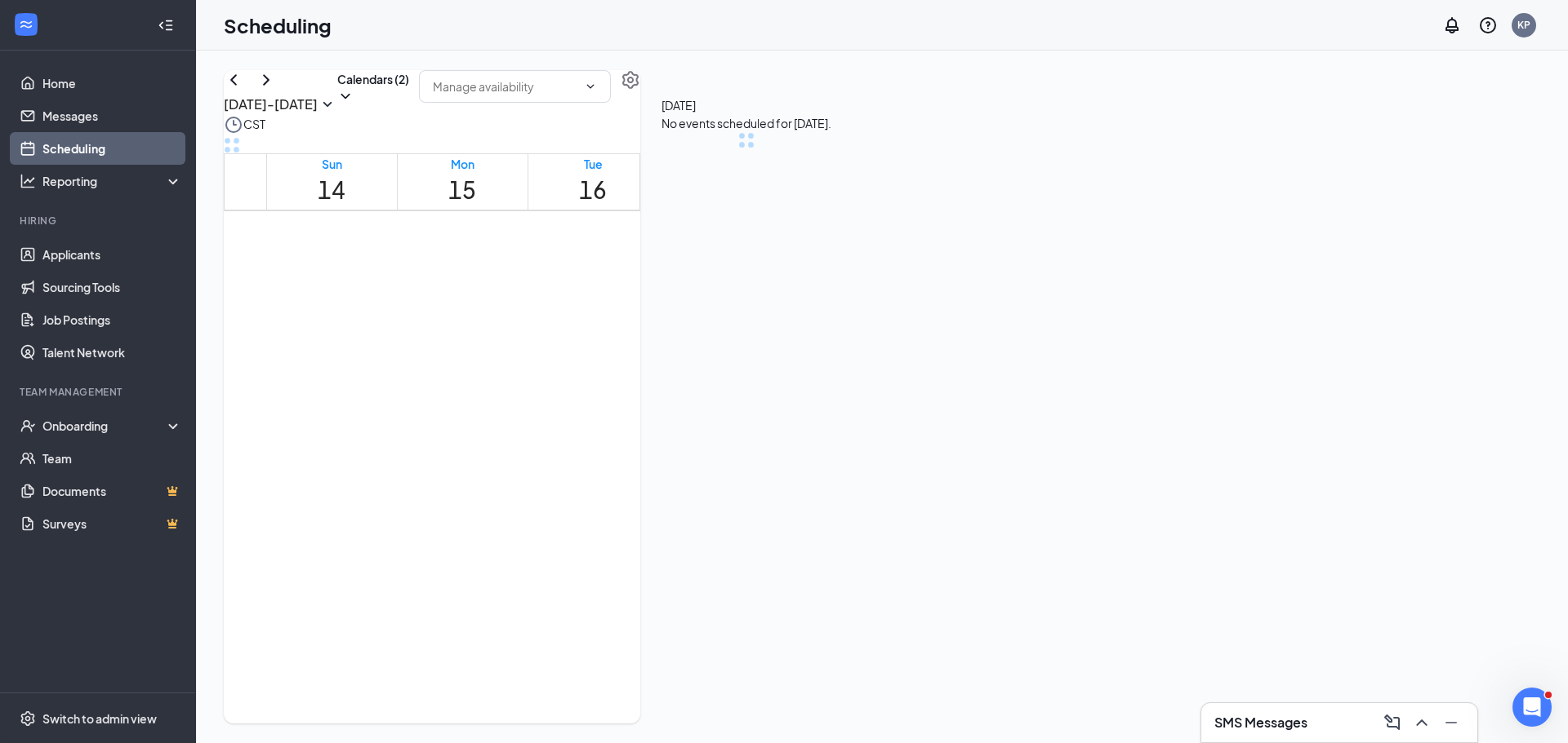
scroll to position [803, 0]
click at [409, 104] on button "Calendars (2)" at bounding box center [373, 87] width 72 height 34
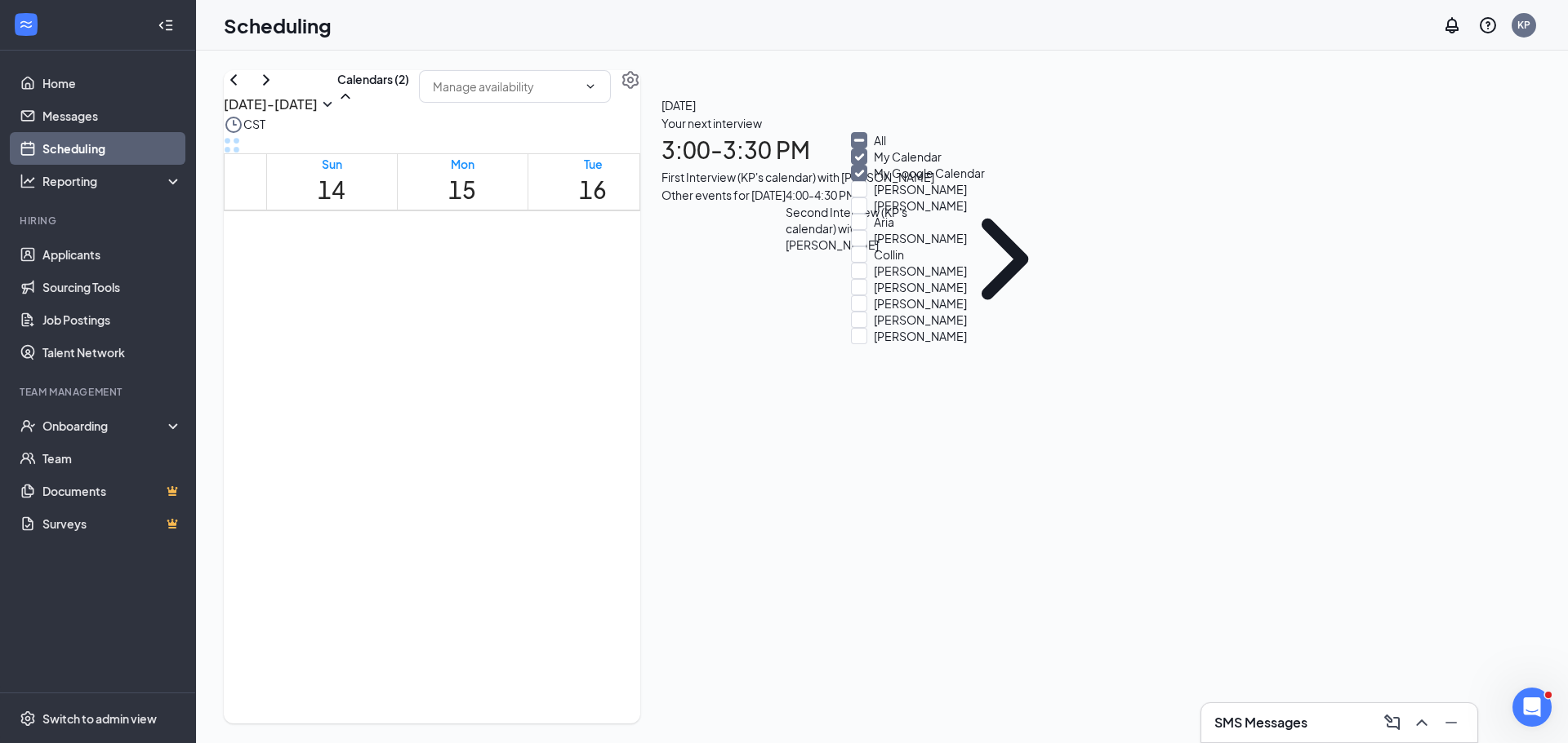
click at [881, 145] on input "All" at bounding box center [869, 140] width 35 height 17
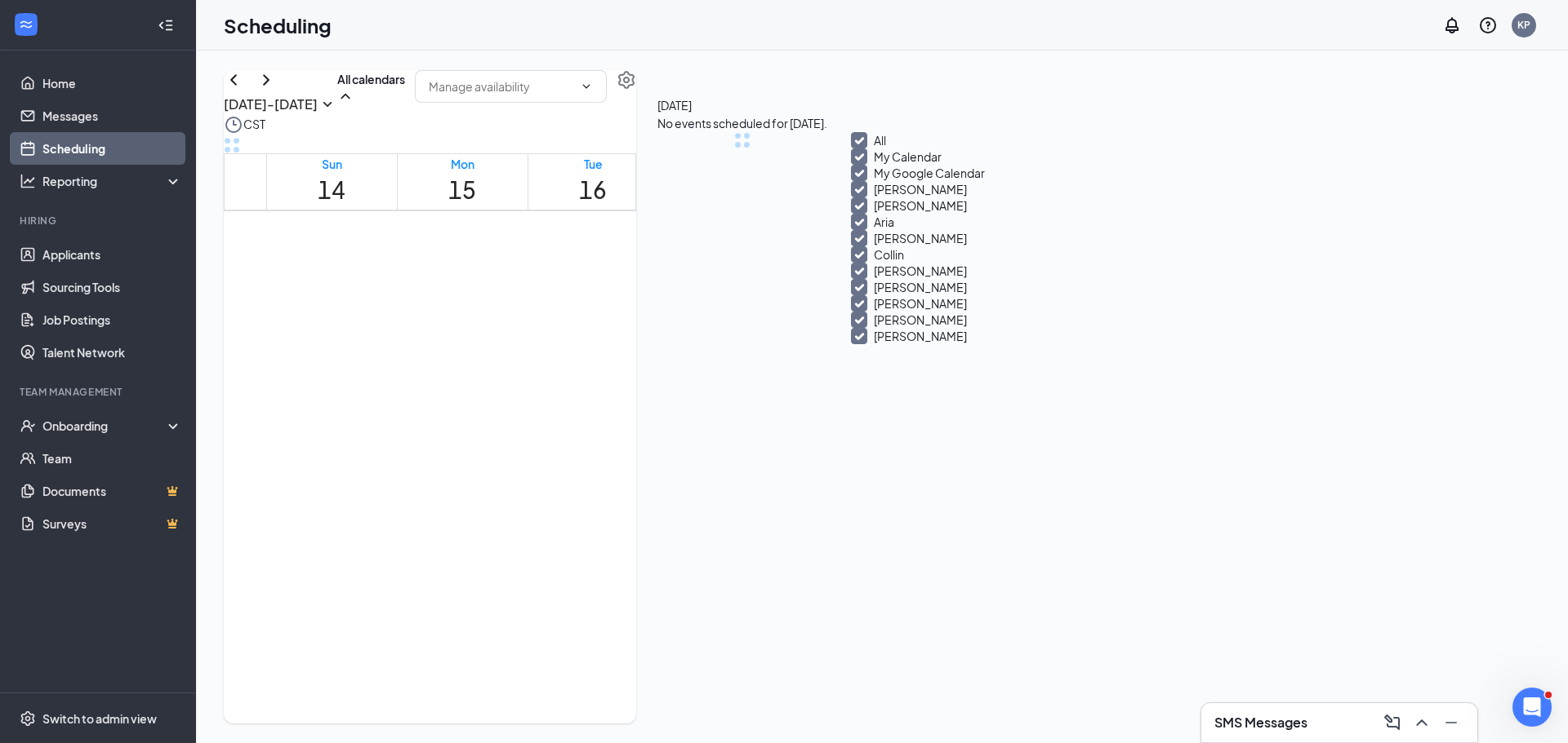
checkbox input "true"
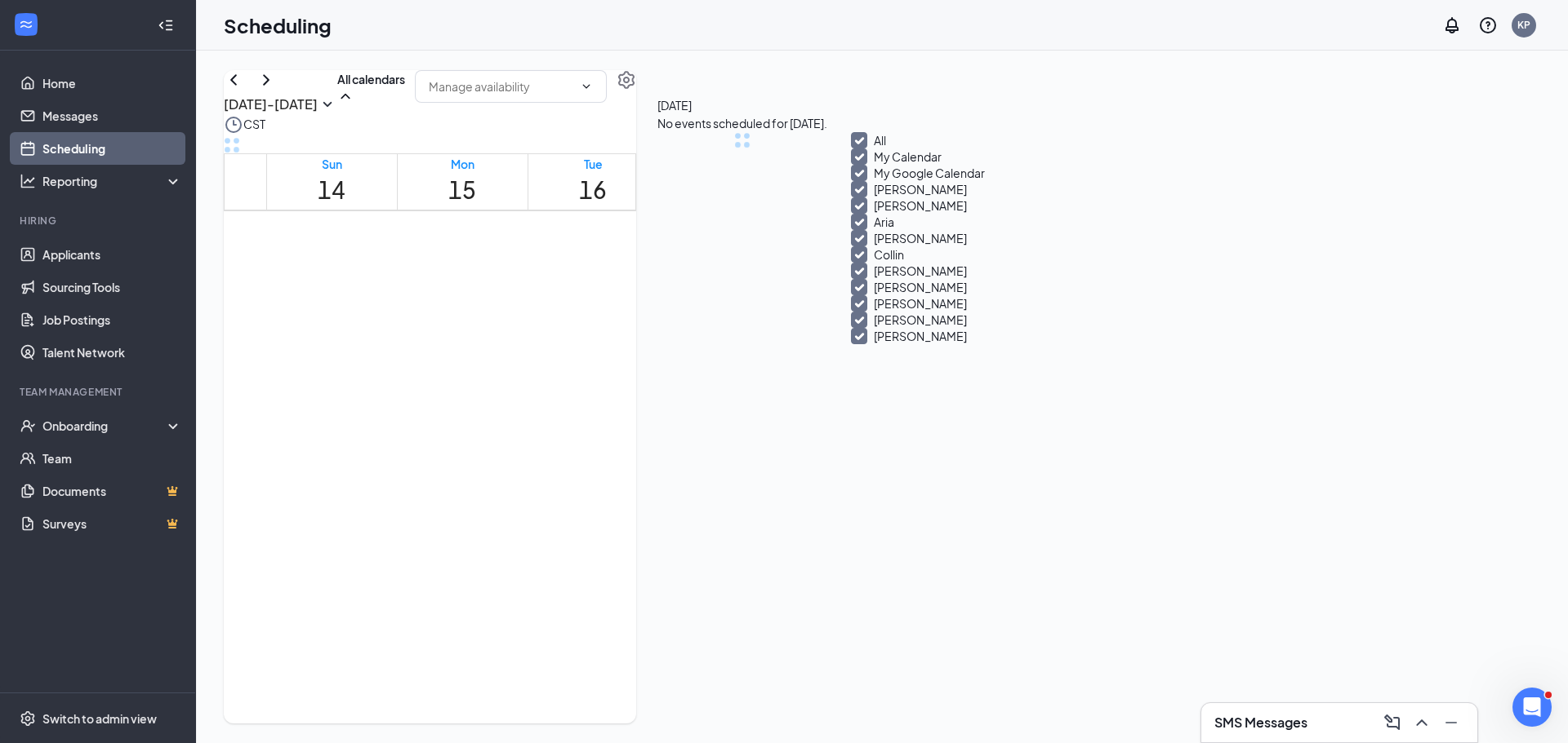
checkbox input "true"
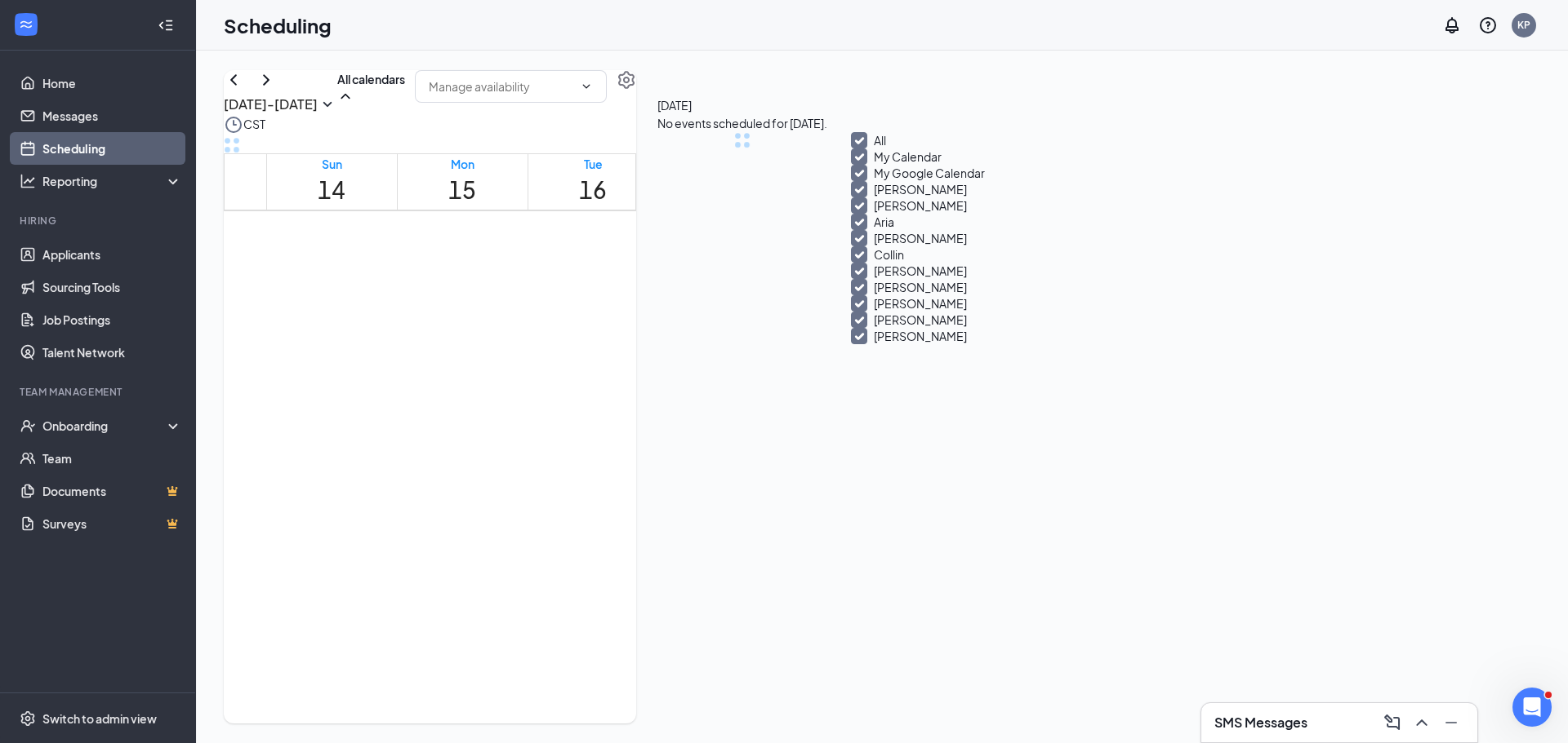
checkbox input "true"
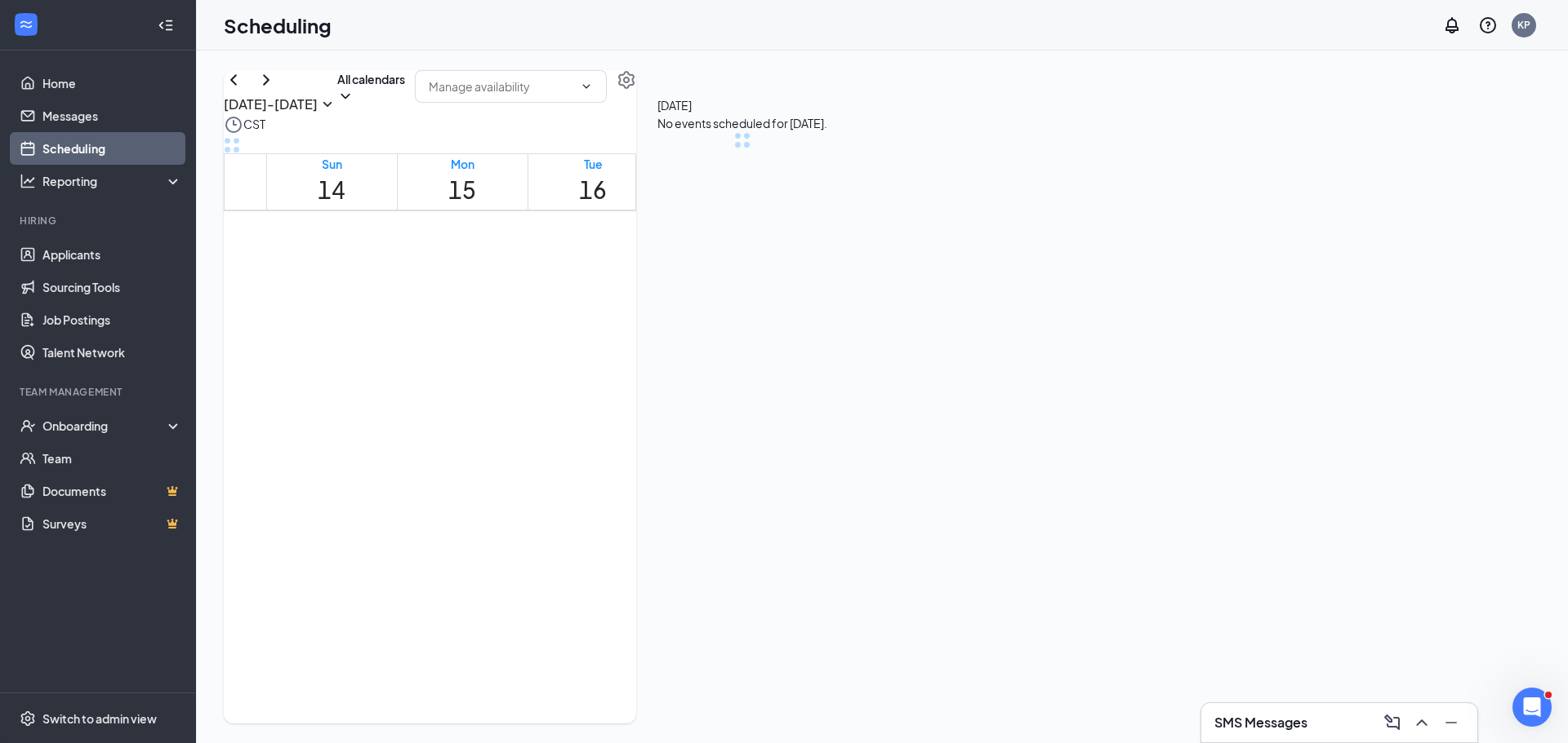
click at [636, 115] on div "[DATE] - [DATE] All calendars" at bounding box center [430, 93] width 412 height 45
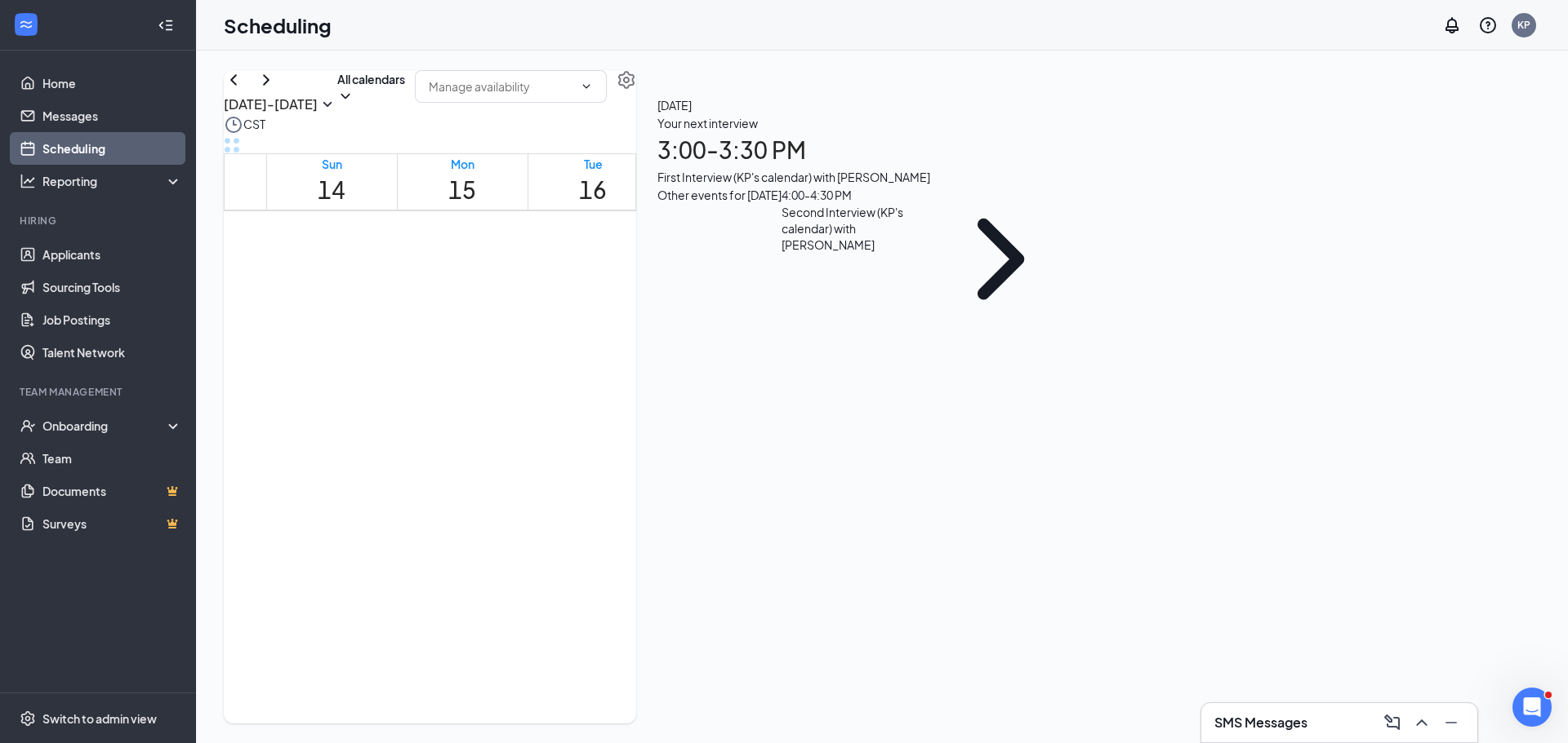
scroll to position [1374, 0]
drag, startPoint x: 1039, startPoint y: 470, endPoint x: 1108, endPoint y: 433, distance: 78.3
click at [1040, 470] on span "[PERSON_NAME]" at bounding box center [1027, 466] width 81 height 16
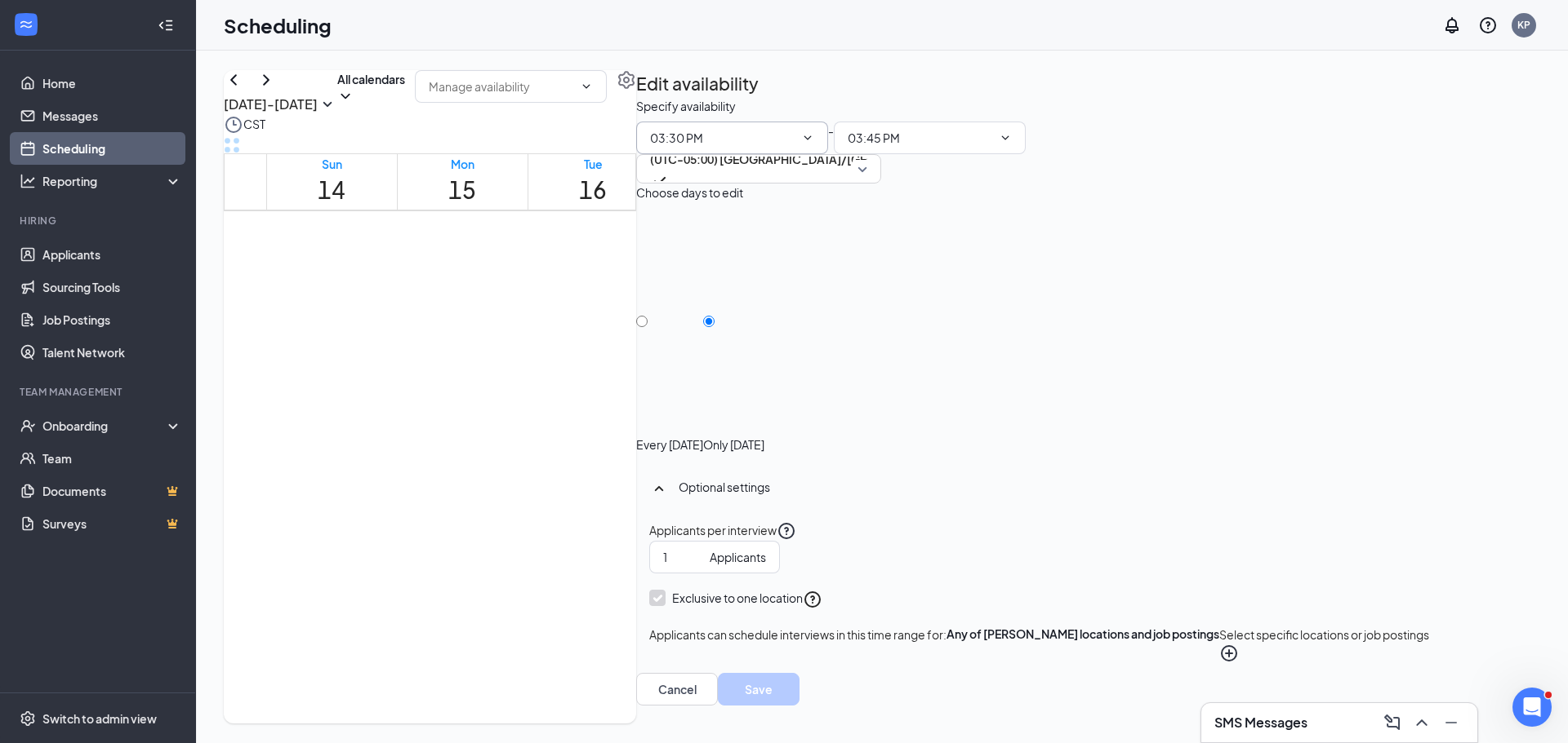
click at [794, 146] on input "03:30 PM" at bounding box center [722, 138] width 145 height 18
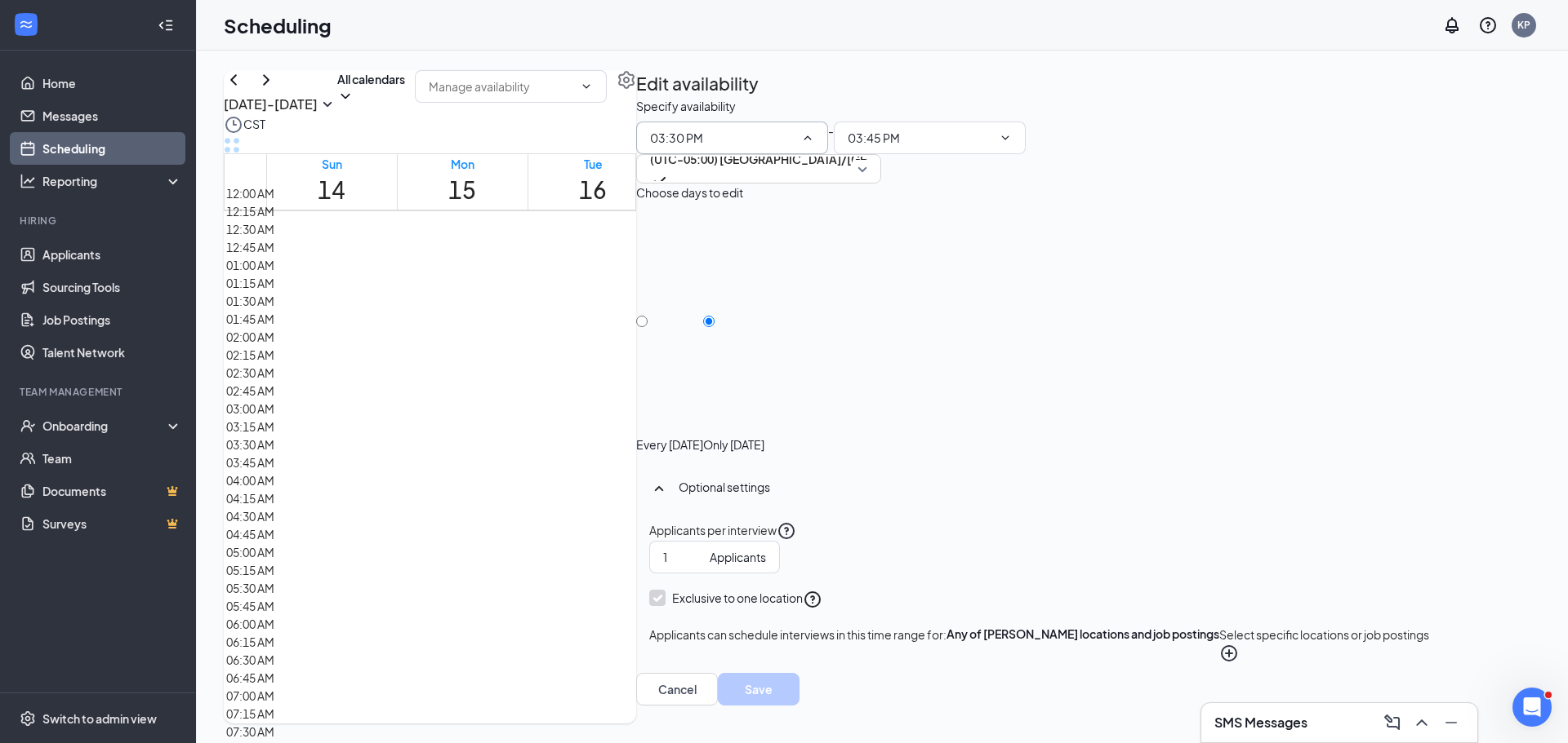
scroll to position [2129, 0]
type input "03:15 PM"
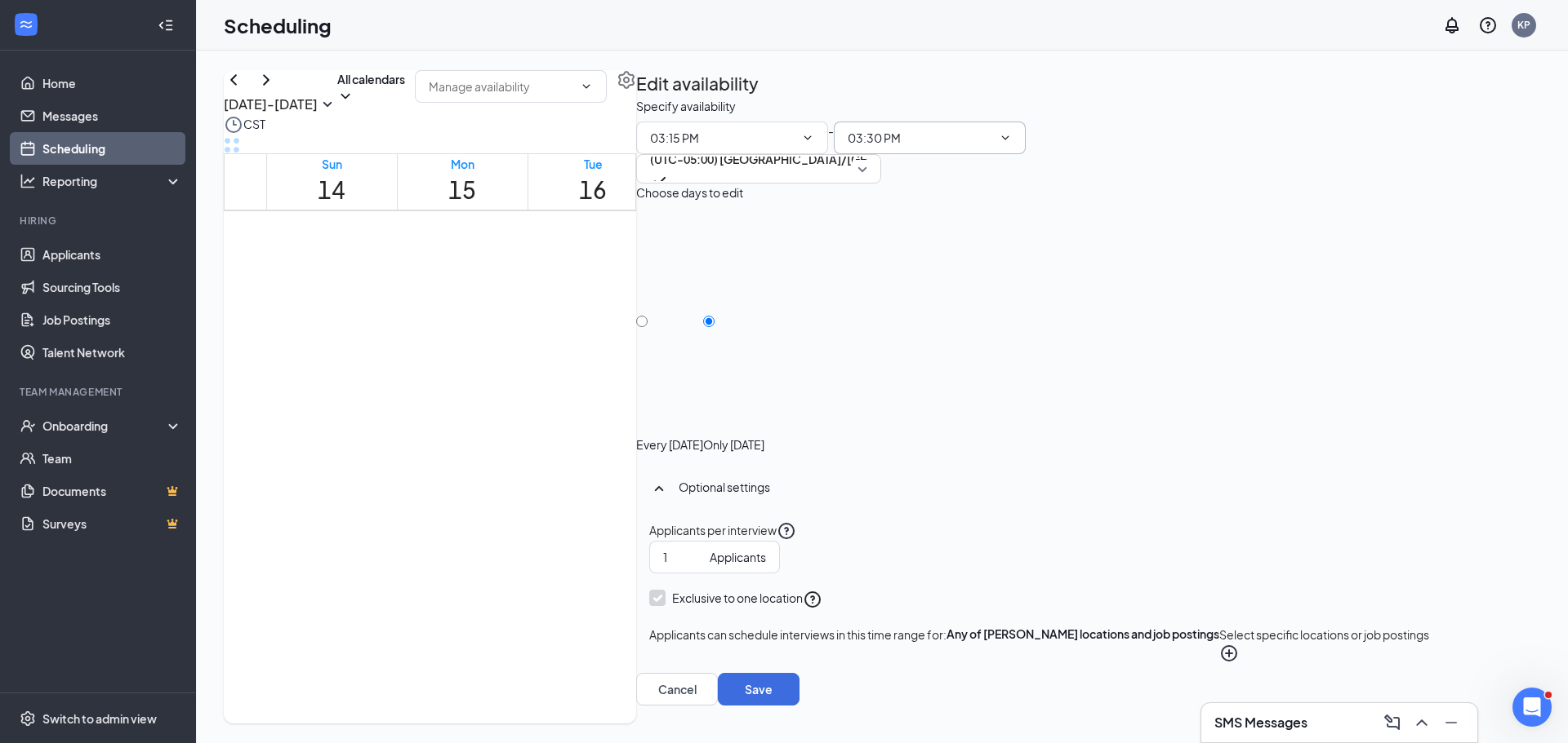
click at [992, 146] on input "03:30 PM" at bounding box center [919, 138] width 145 height 18
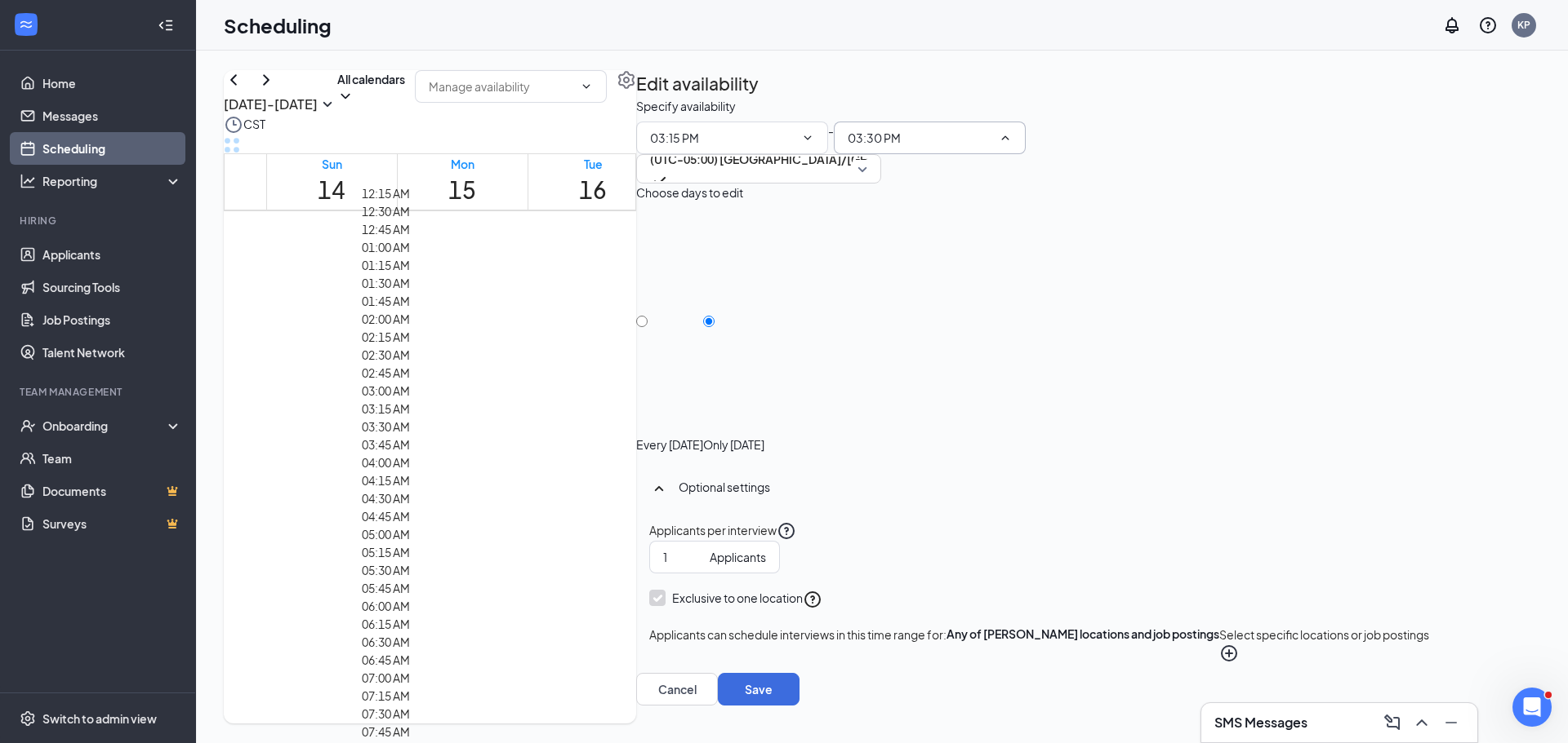
scroll to position [2193, 0]
type input "03:45 PM"
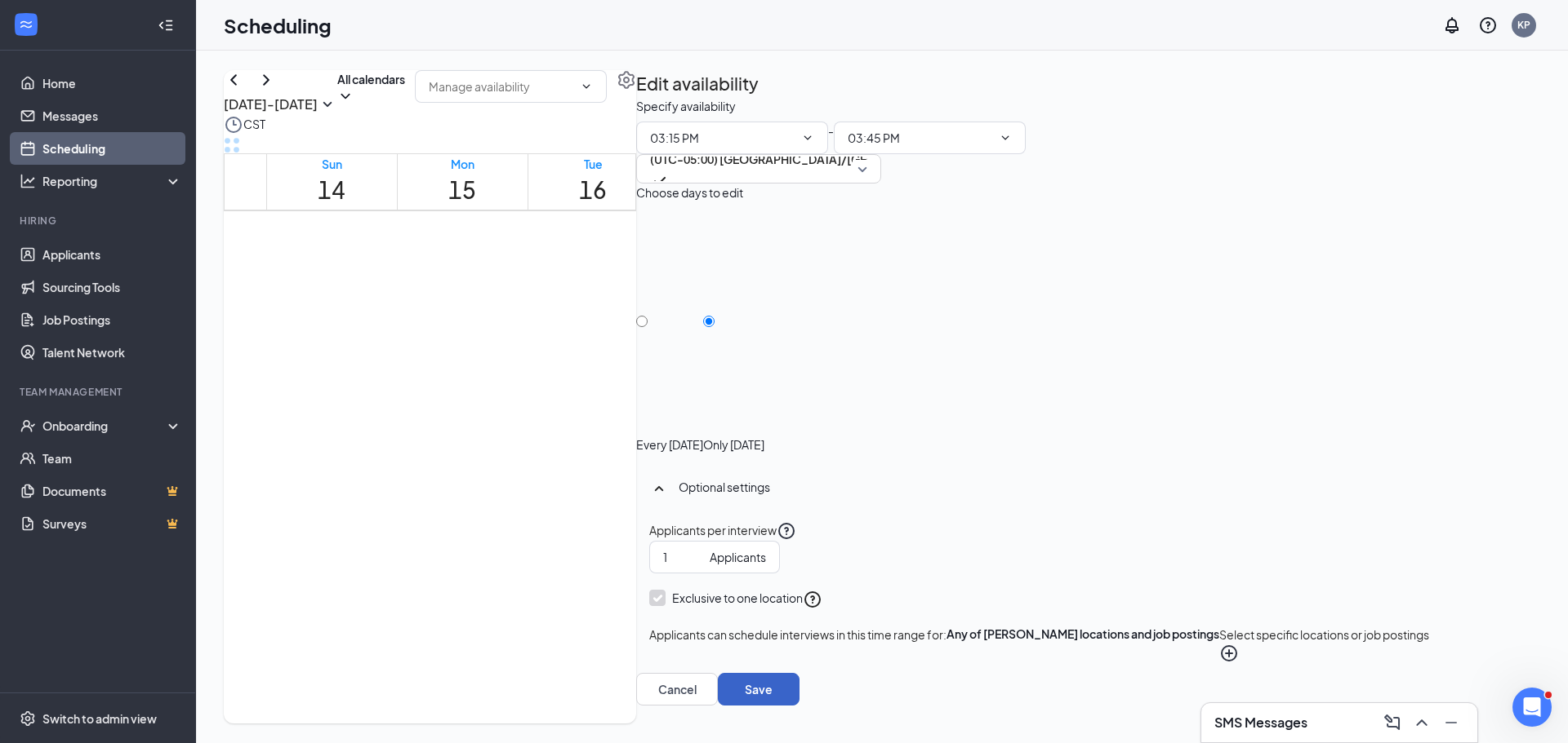
click at [799, 699] on button "Save" at bounding box center [759, 688] width 82 height 32
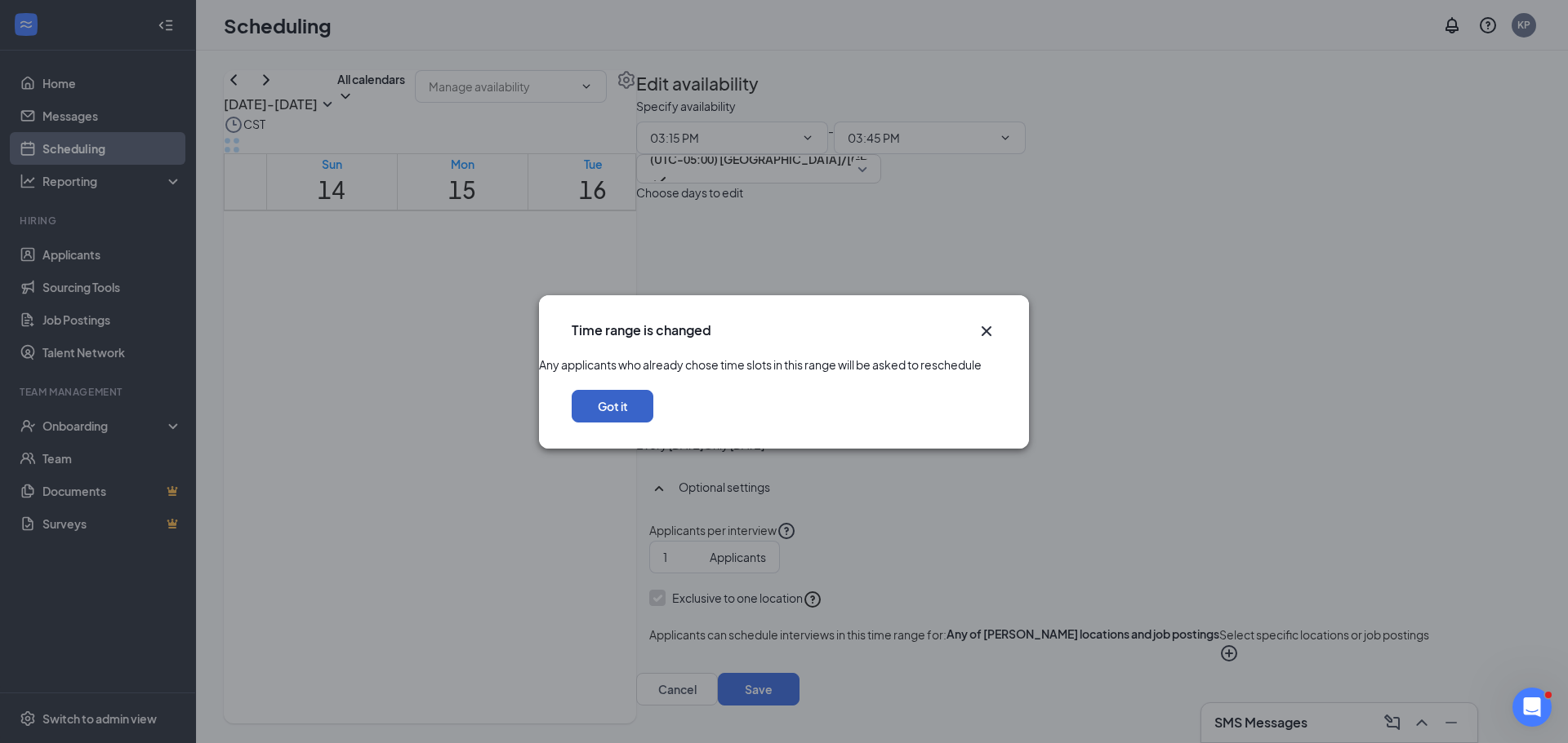
click at [654, 423] on button "Got it" at bounding box center [613, 405] width 82 height 32
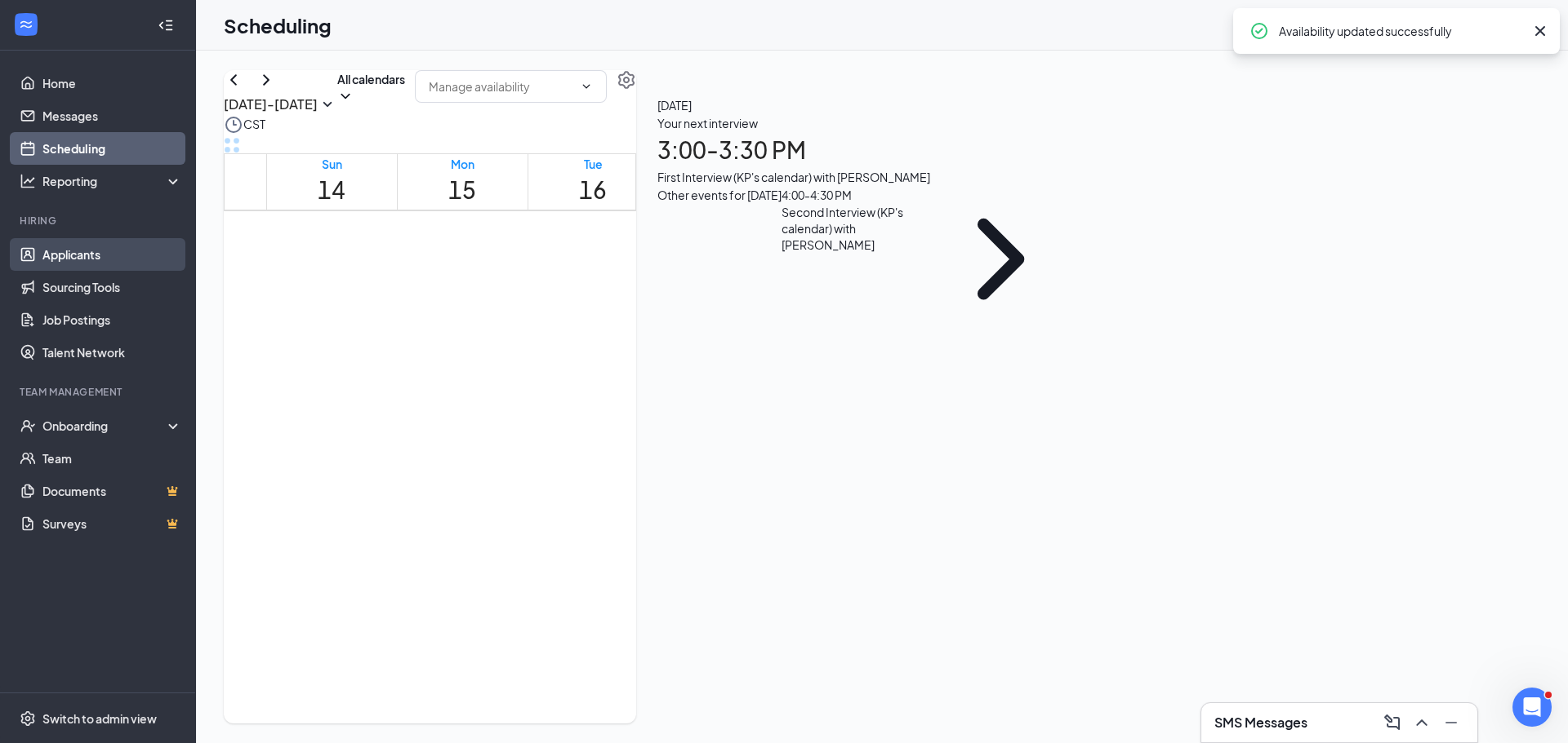
click at [69, 251] on link "Applicants" at bounding box center [111, 254] width 140 height 32
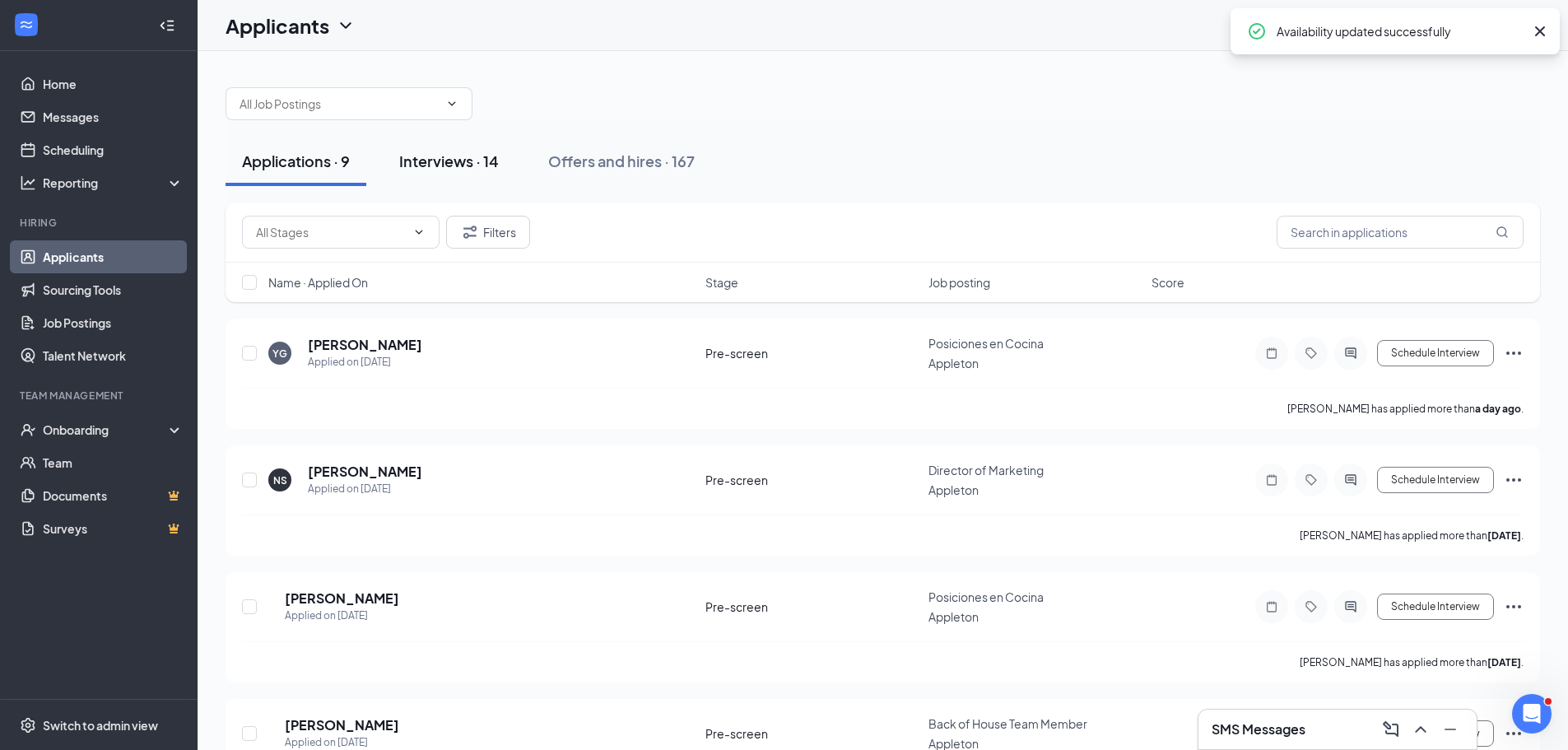
click at [471, 155] on div "Interviews · 14" at bounding box center [448, 161] width 99 height 21
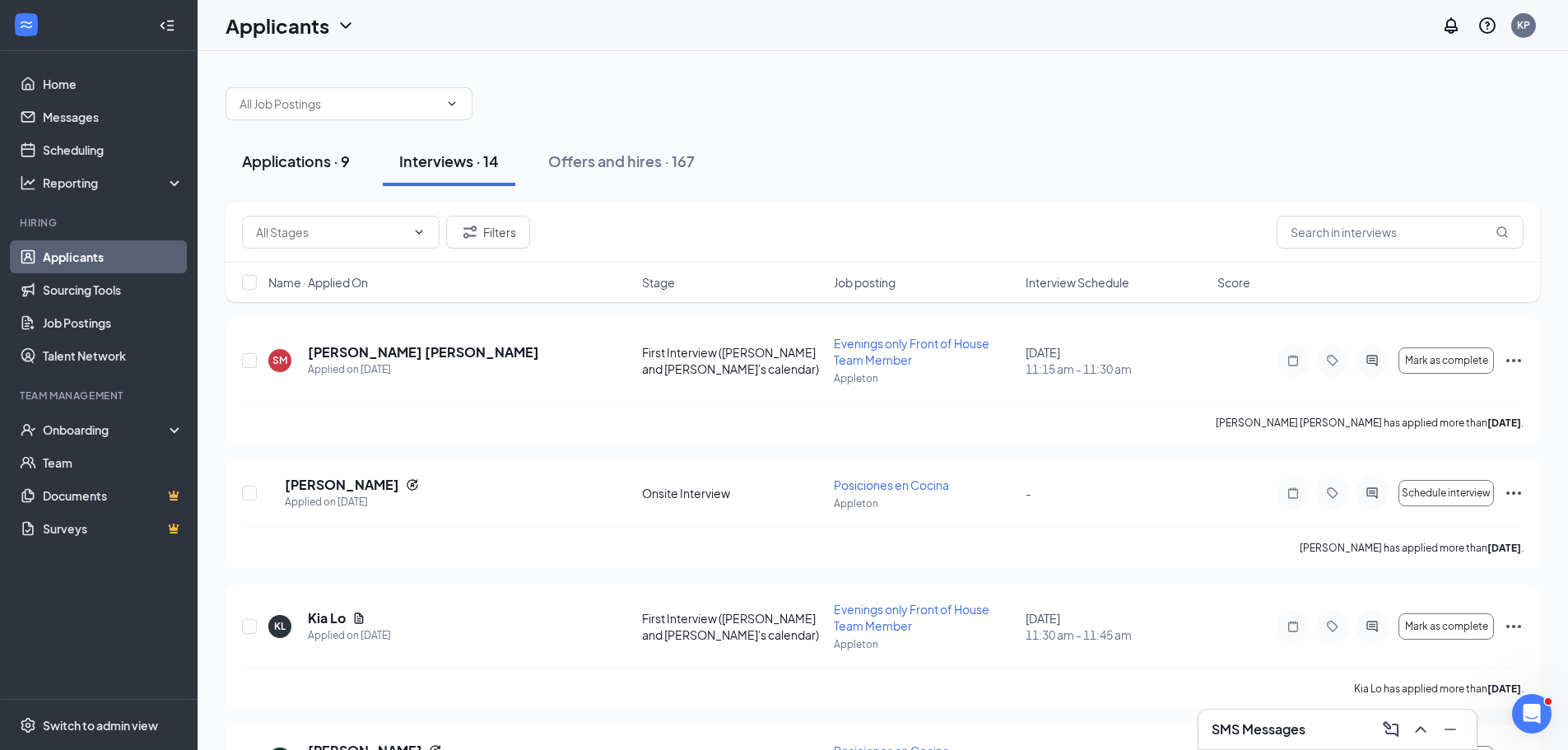
click at [309, 157] on div "Applications · 9" at bounding box center [295, 161] width 107 height 21
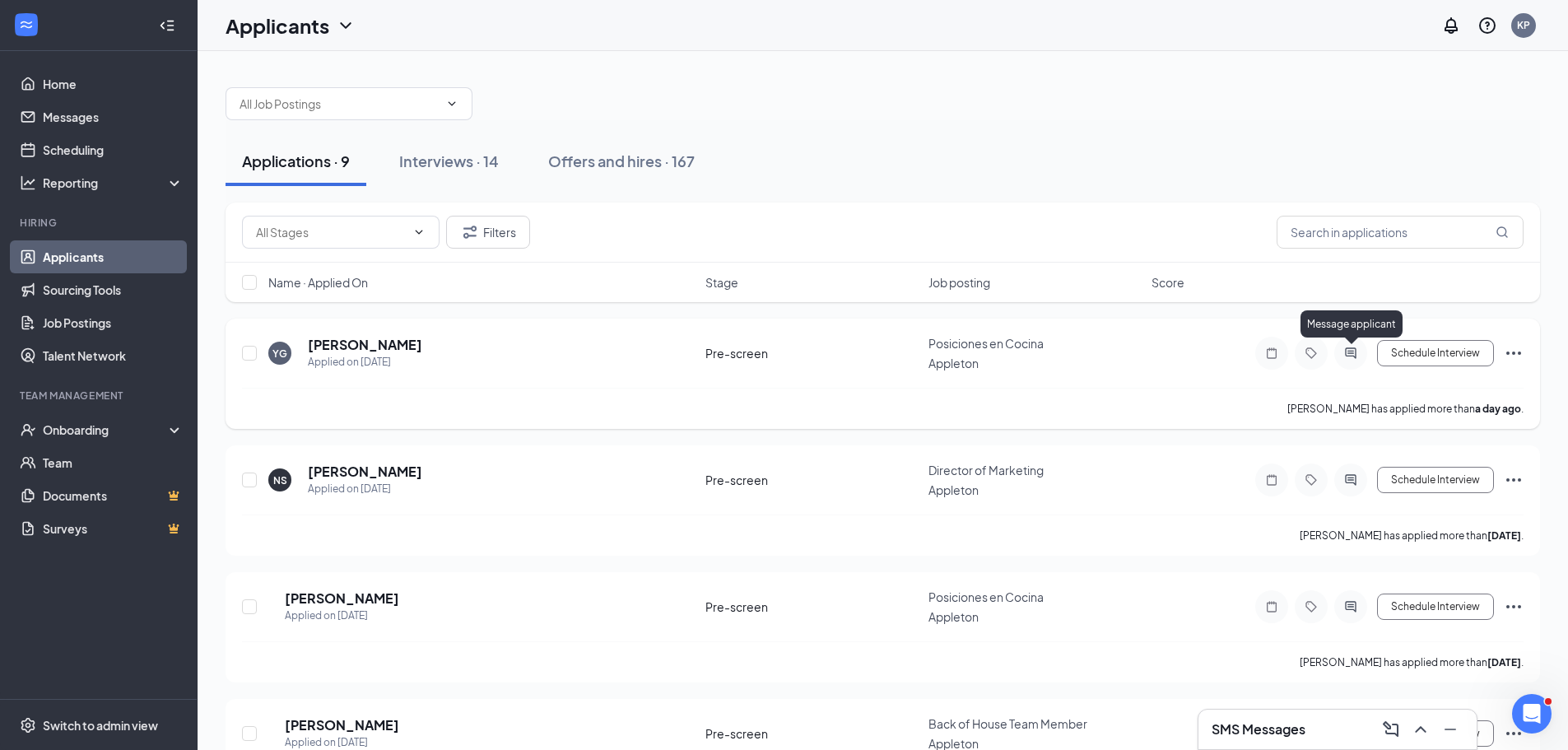
click at [1353, 359] on icon "ActiveChat" at bounding box center [1350, 353] width 20 height 13
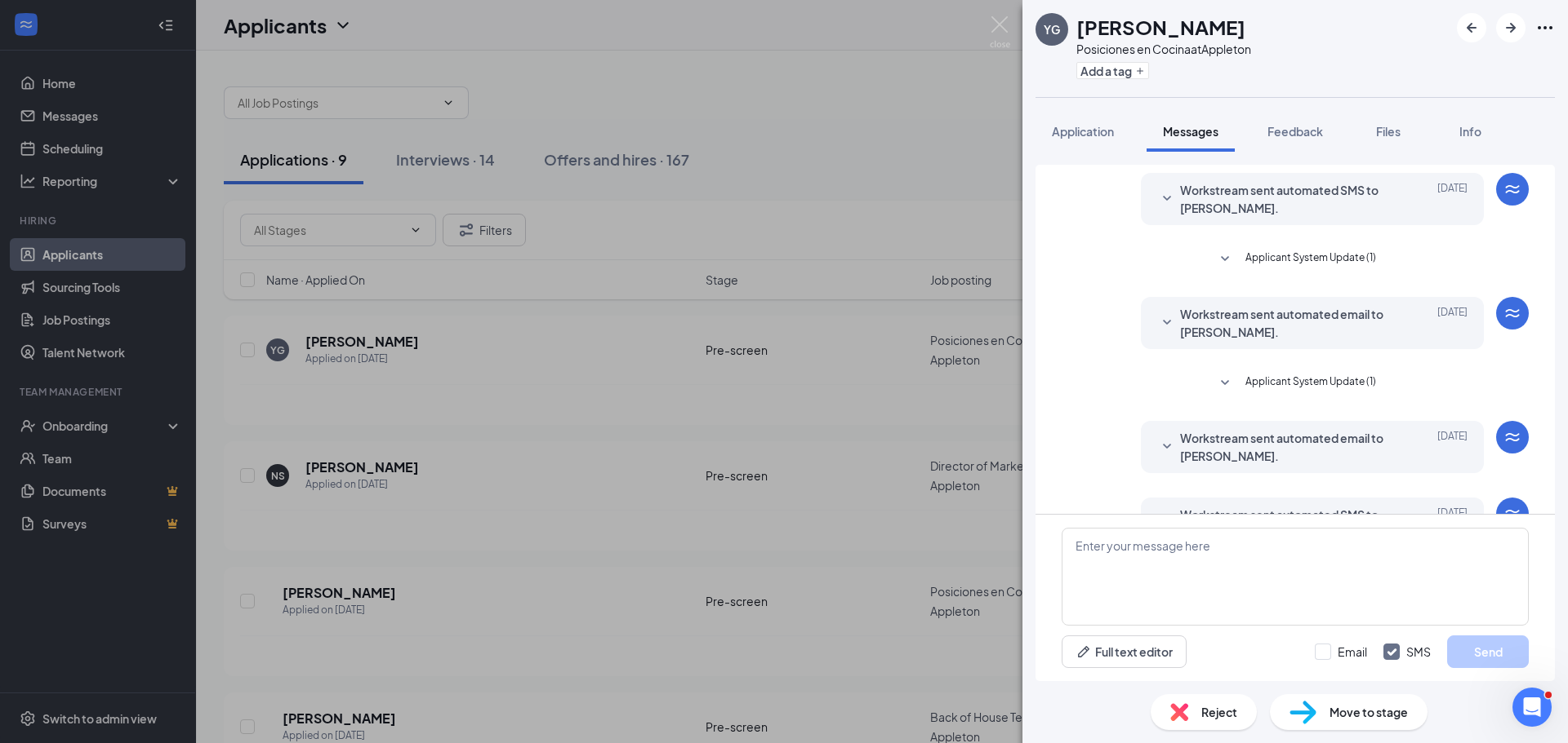
scroll to position [100, 0]
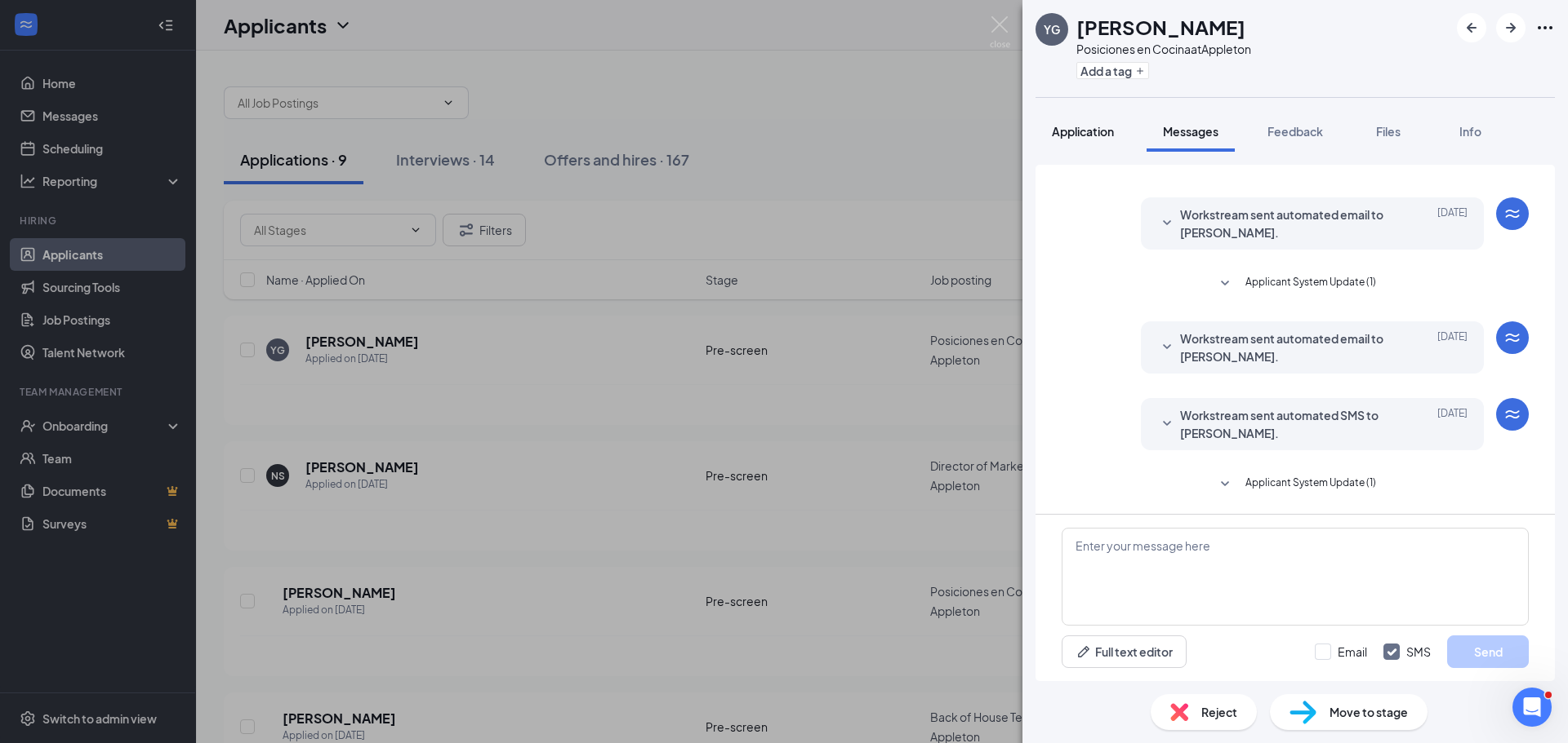
click at [1093, 126] on span "Application" at bounding box center [1082, 131] width 63 height 15
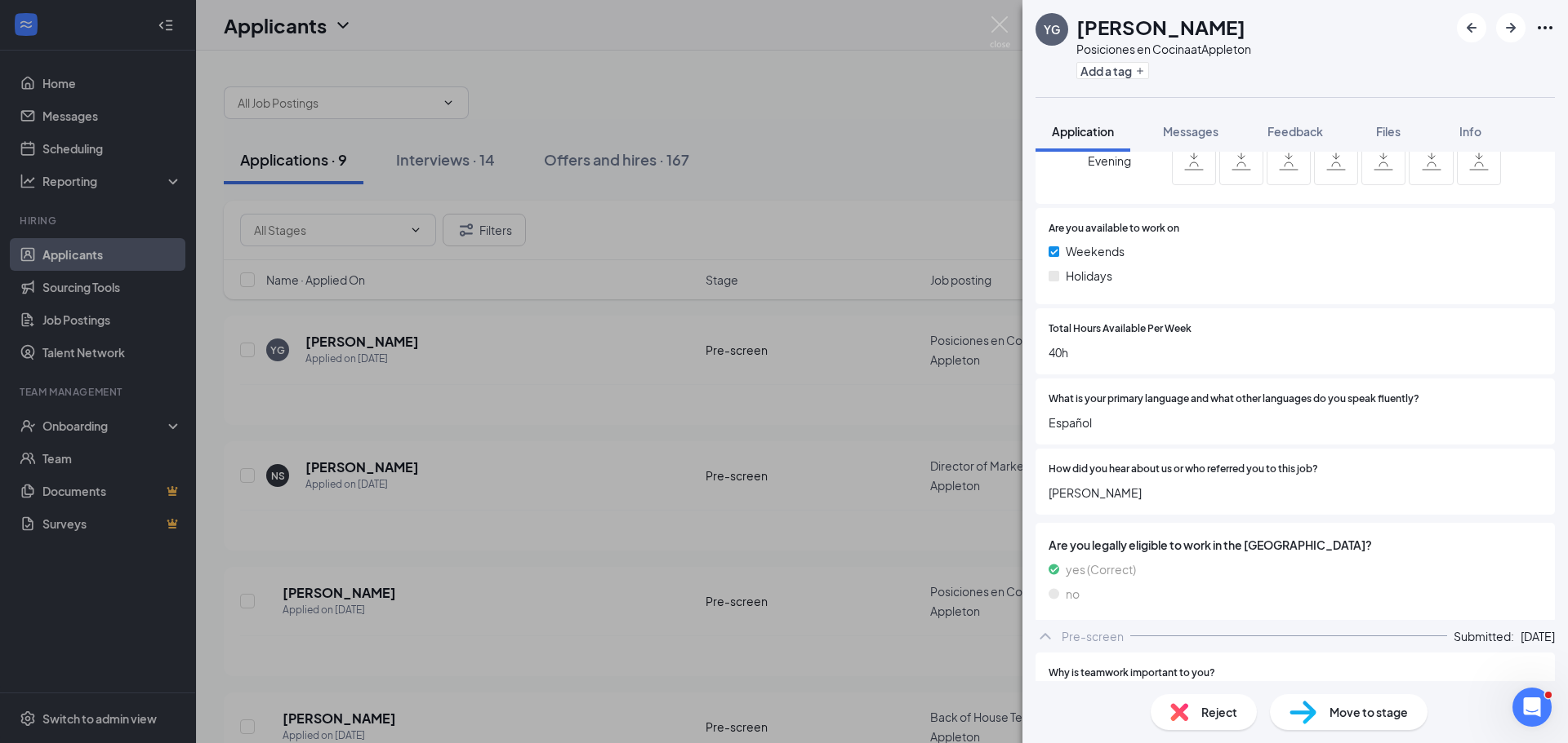
scroll to position [790, 0]
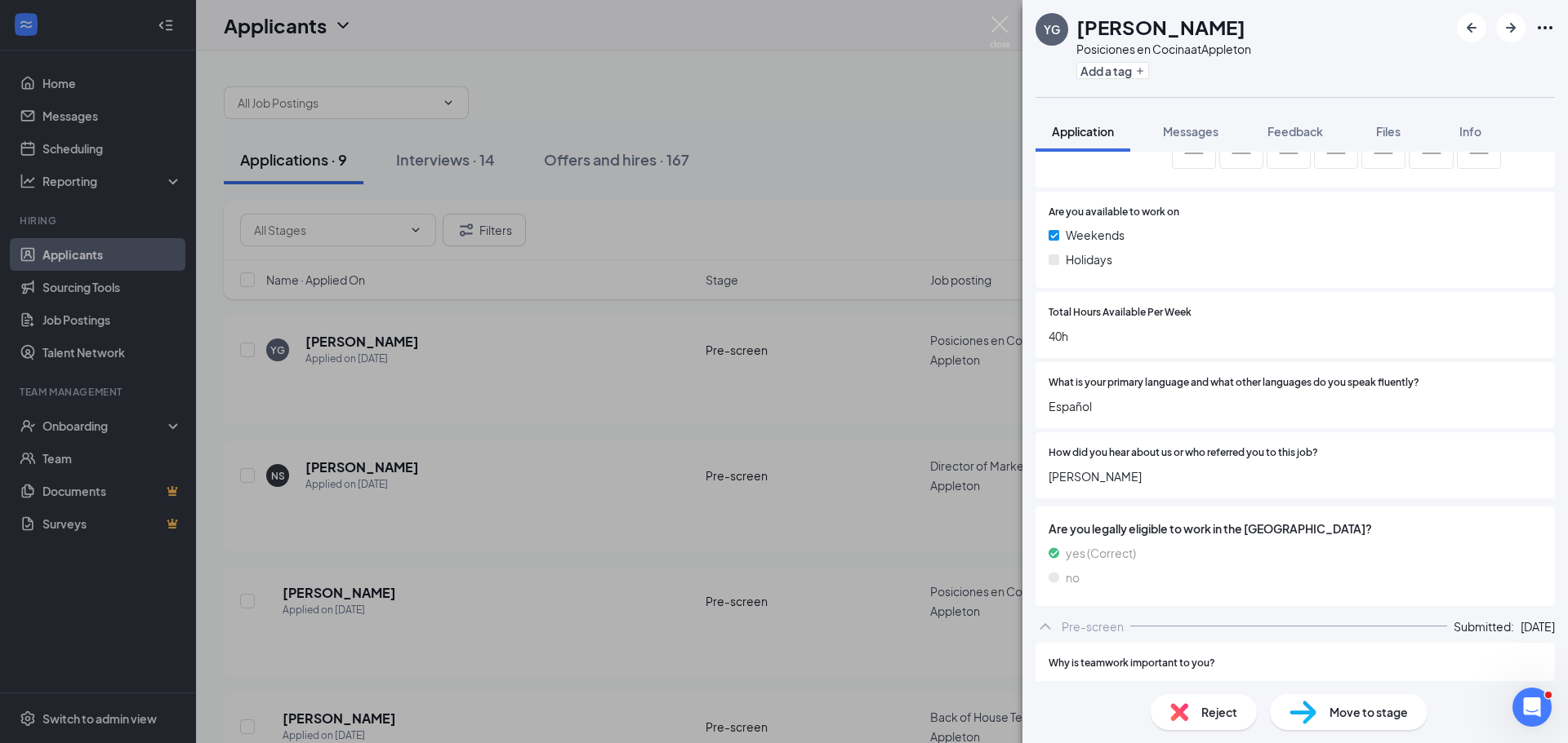
click at [1381, 712] on span "Move to stage" at bounding box center [1369, 712] width 78 height 18
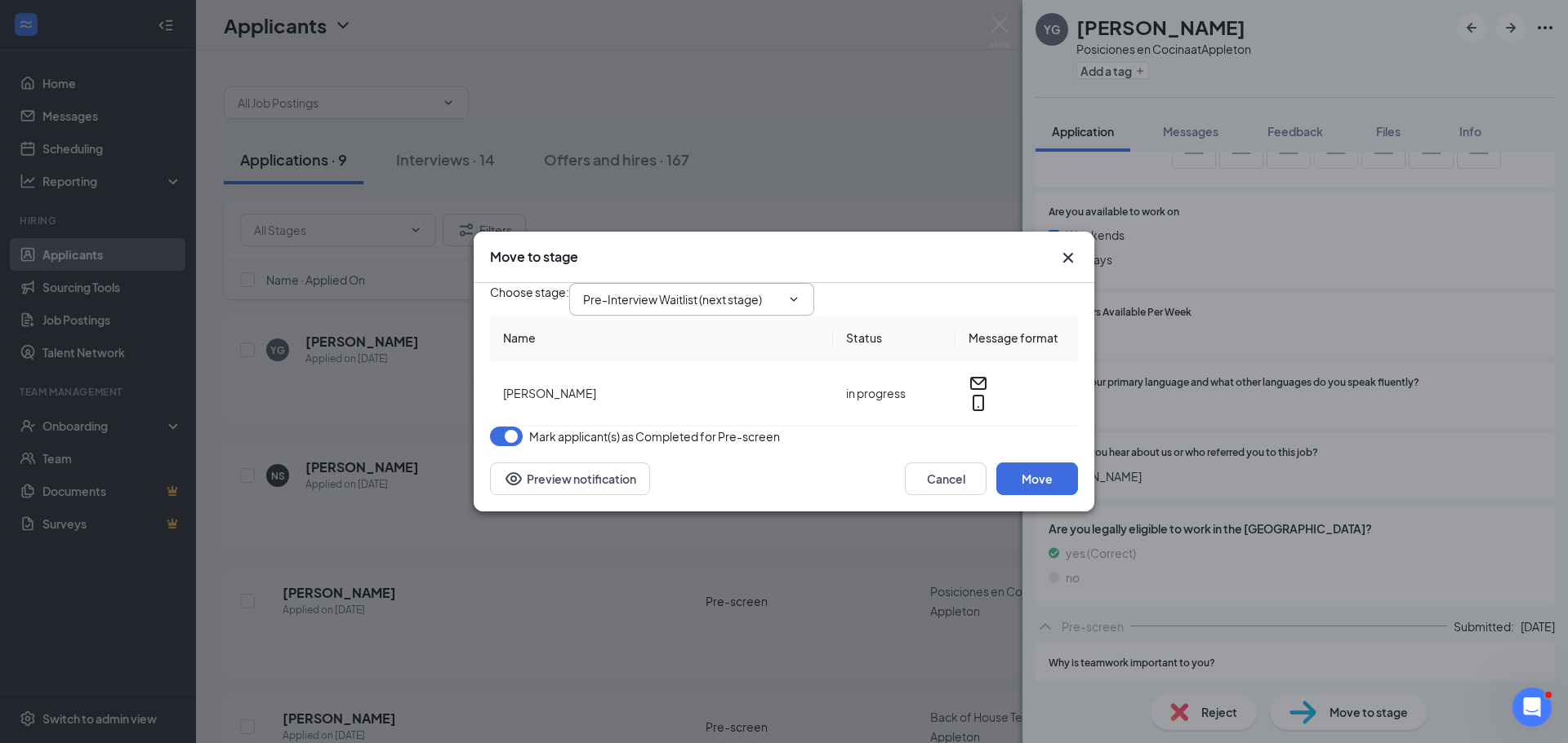
click at [781, 291] on input "Pre-Interview Waitlist (next stage)" at bounding box center [682, 300] width 197 height 18
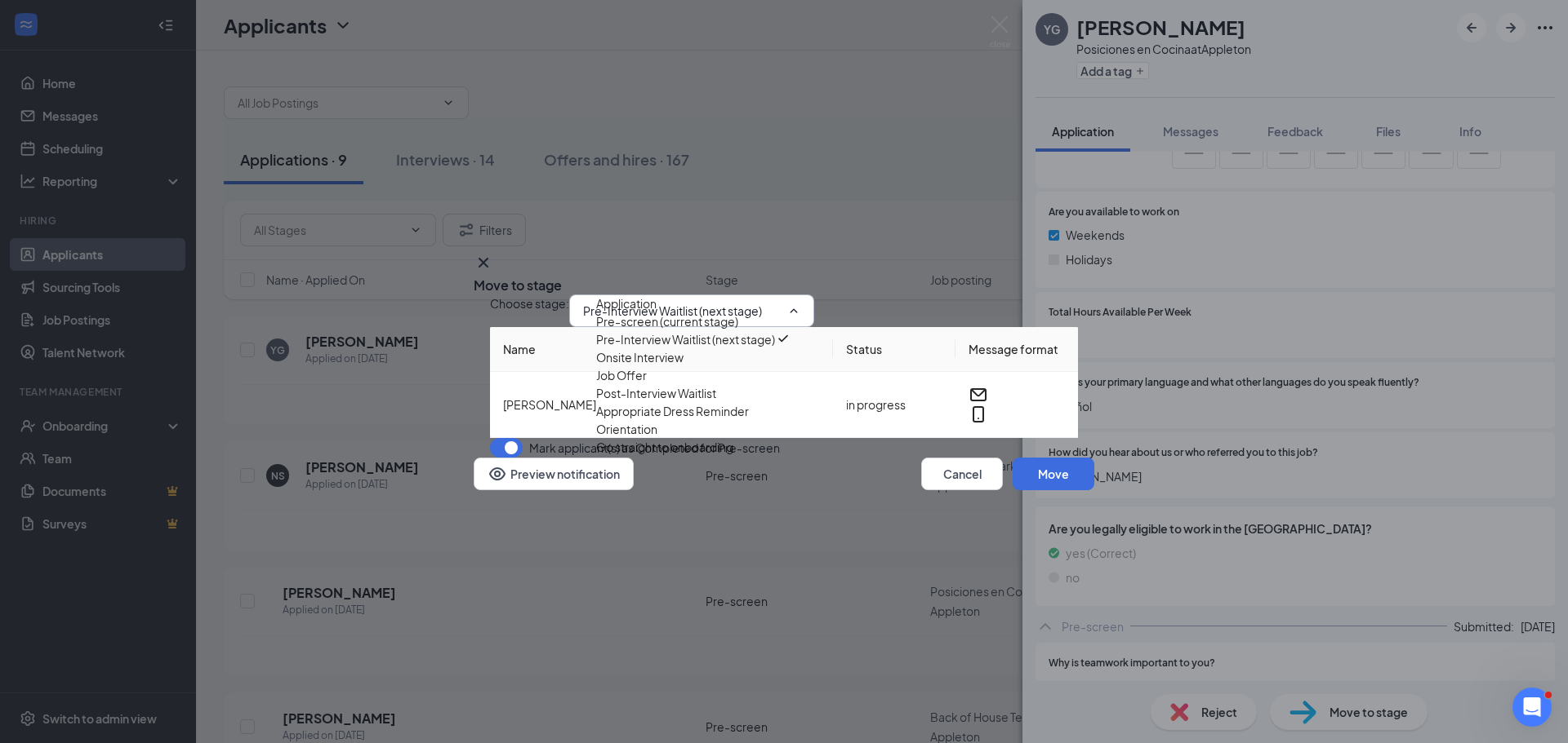
click at [767, 366] on div "Onsite Interview" at bounding box center [695, 357] width 197 height 18
type input "Onsite Interview"
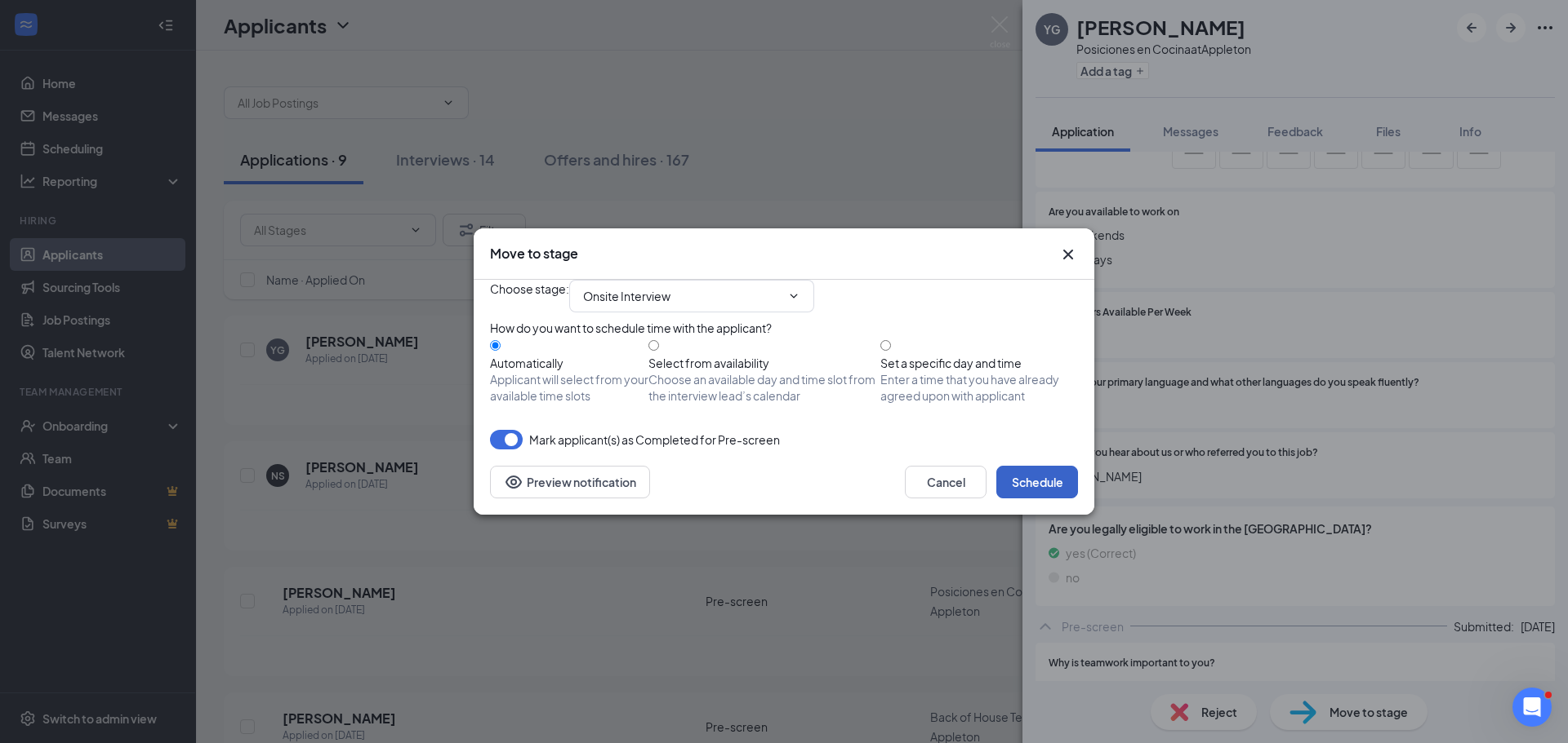
click at [1040, 499] on button "Schedule" at bounding box center [1038, 481] width 82 height 32
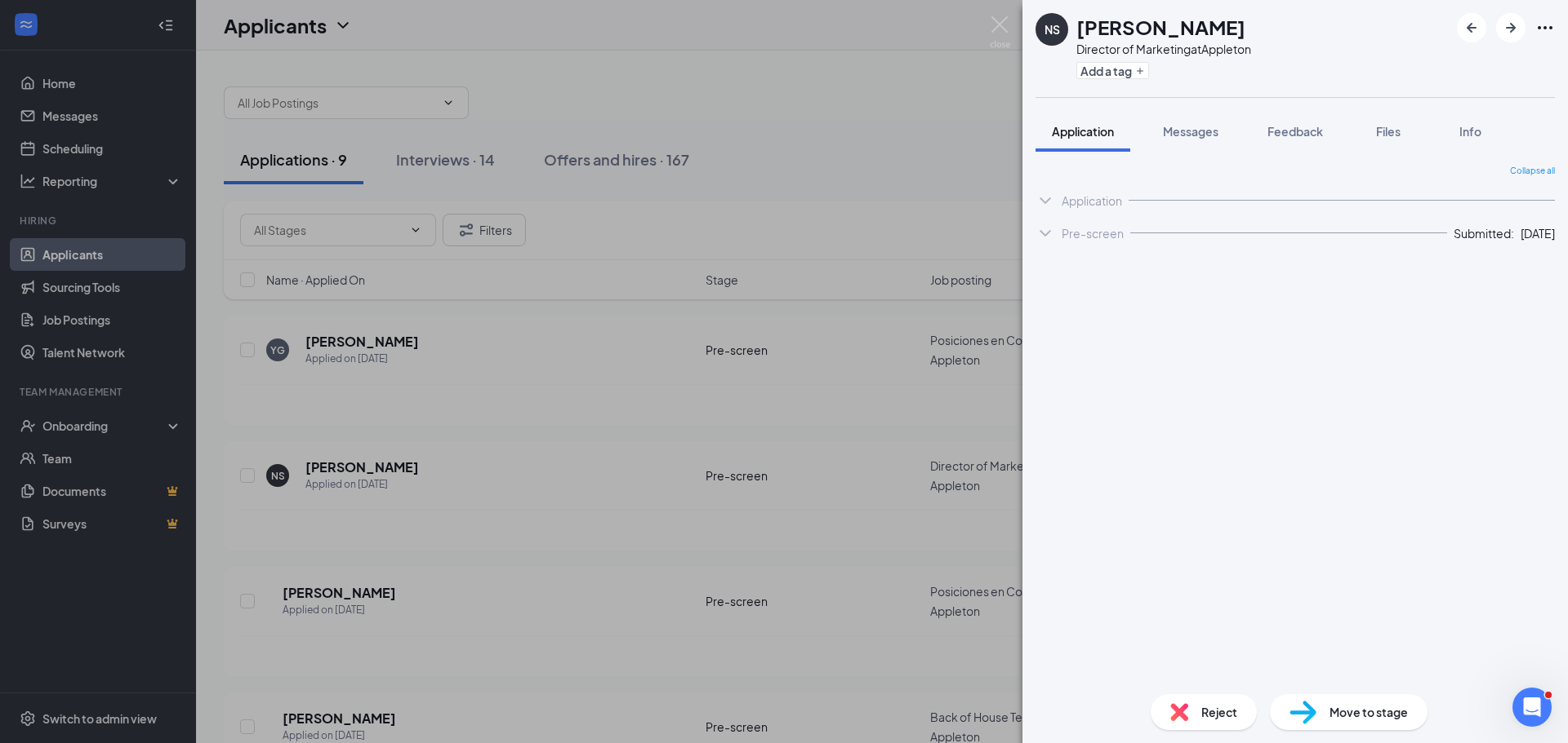
click at [826, 400] on div "NS [PERSON_NAME] Director of Marketing at Appleton Add a tag Application Messag…" at bounding box center [784, 371] width 1568 height 743
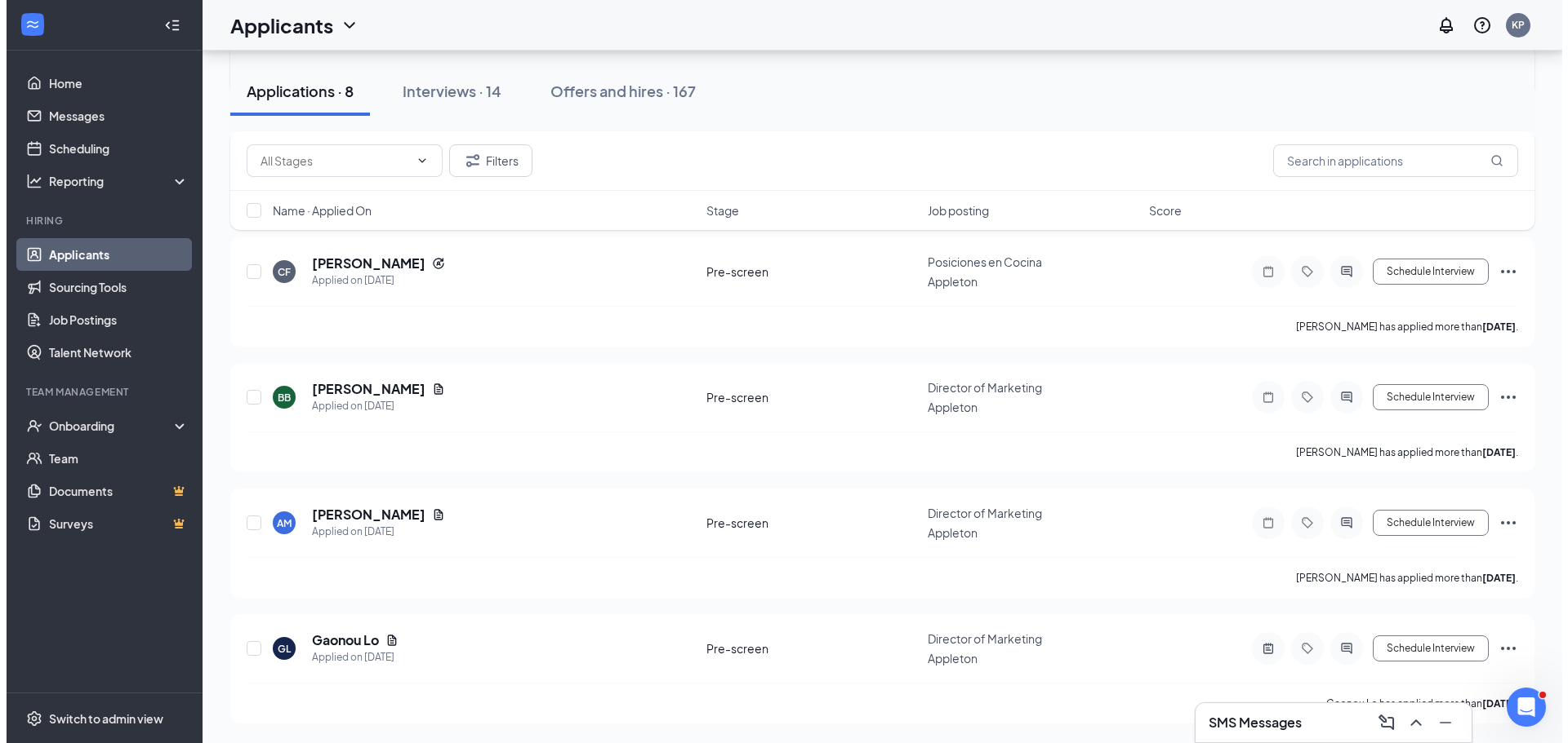
scroll to position [594, 0]
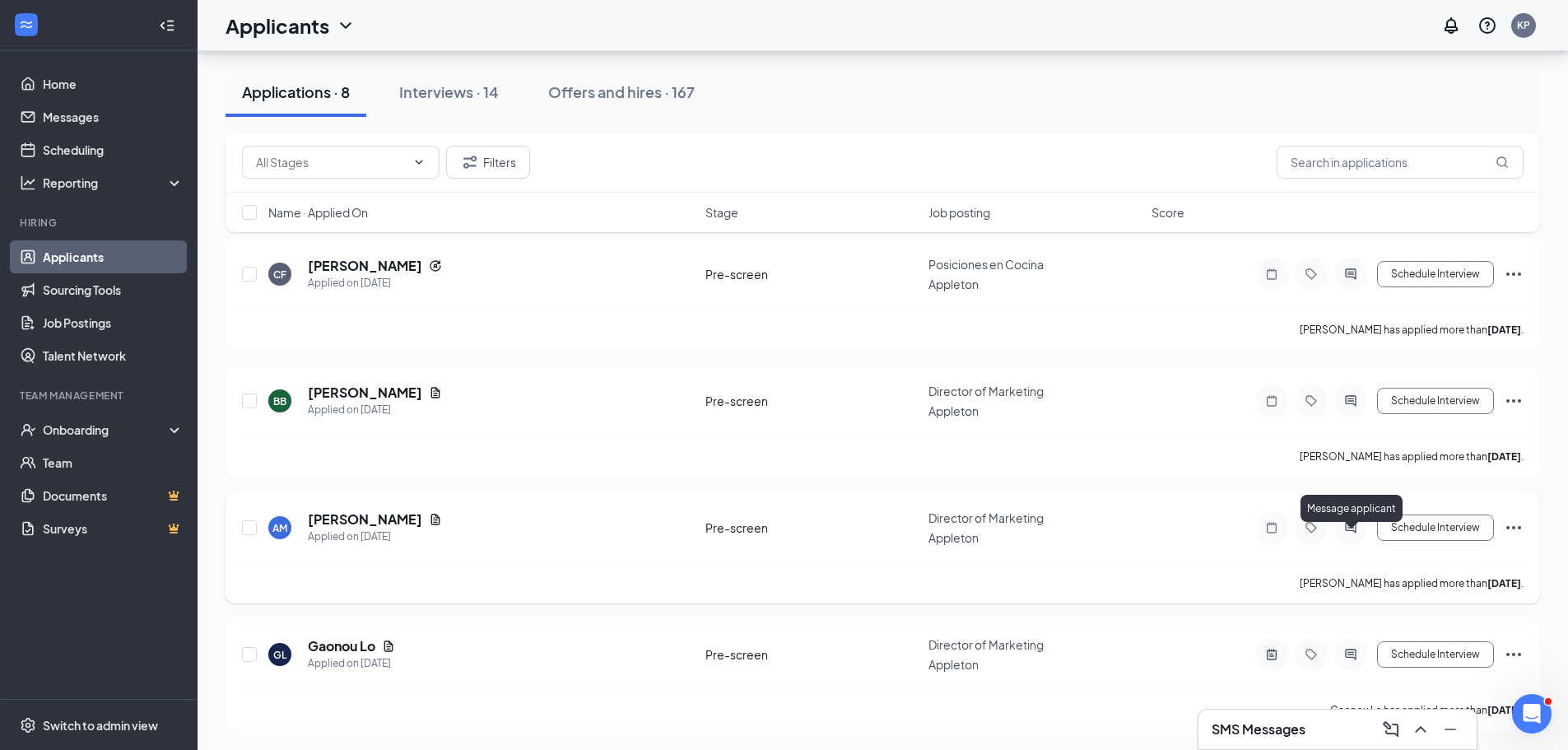
click at [1346, 525] on icon "ActiveChat" at bounding box center [1350, 527] width 20 height 13
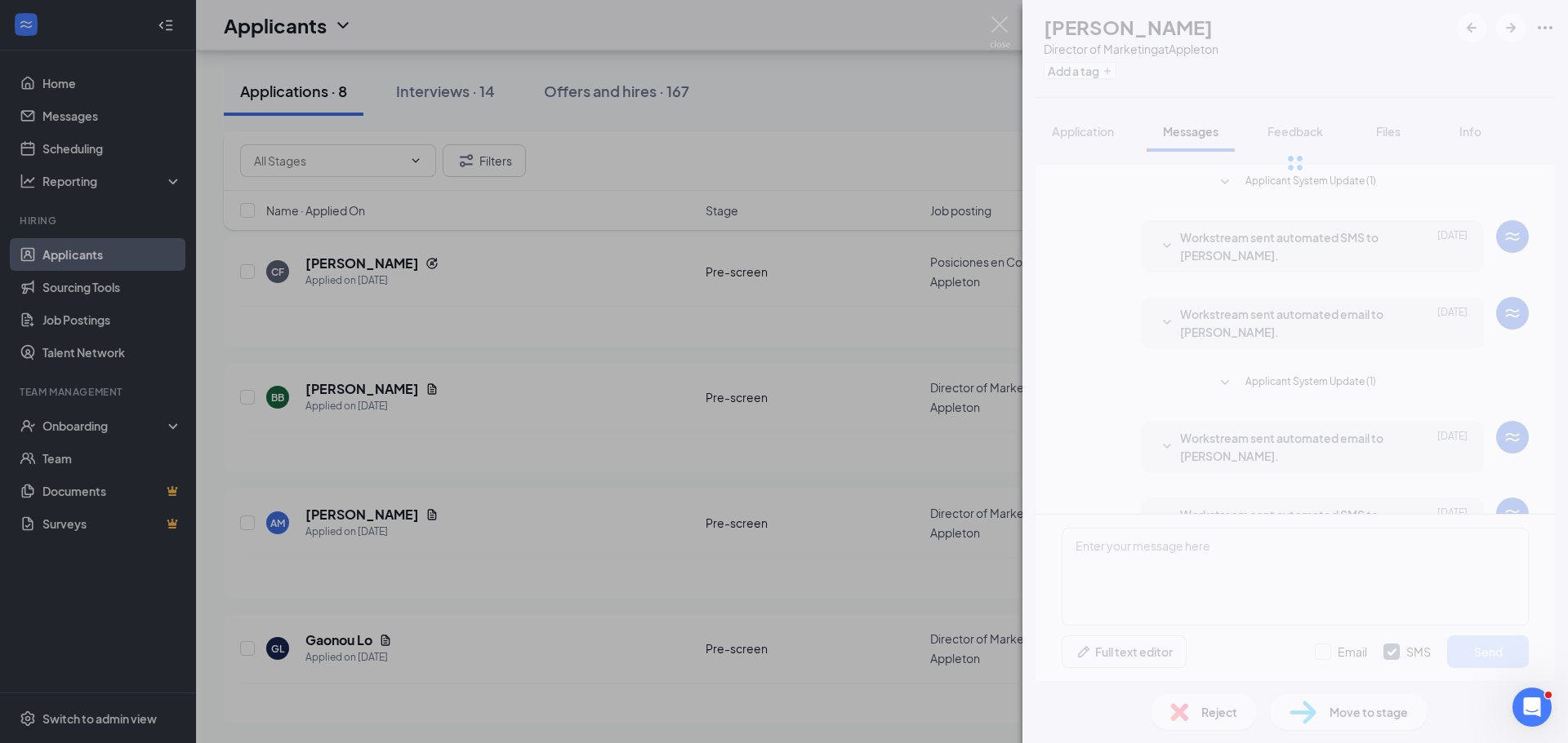
scroll to position [100, 0]
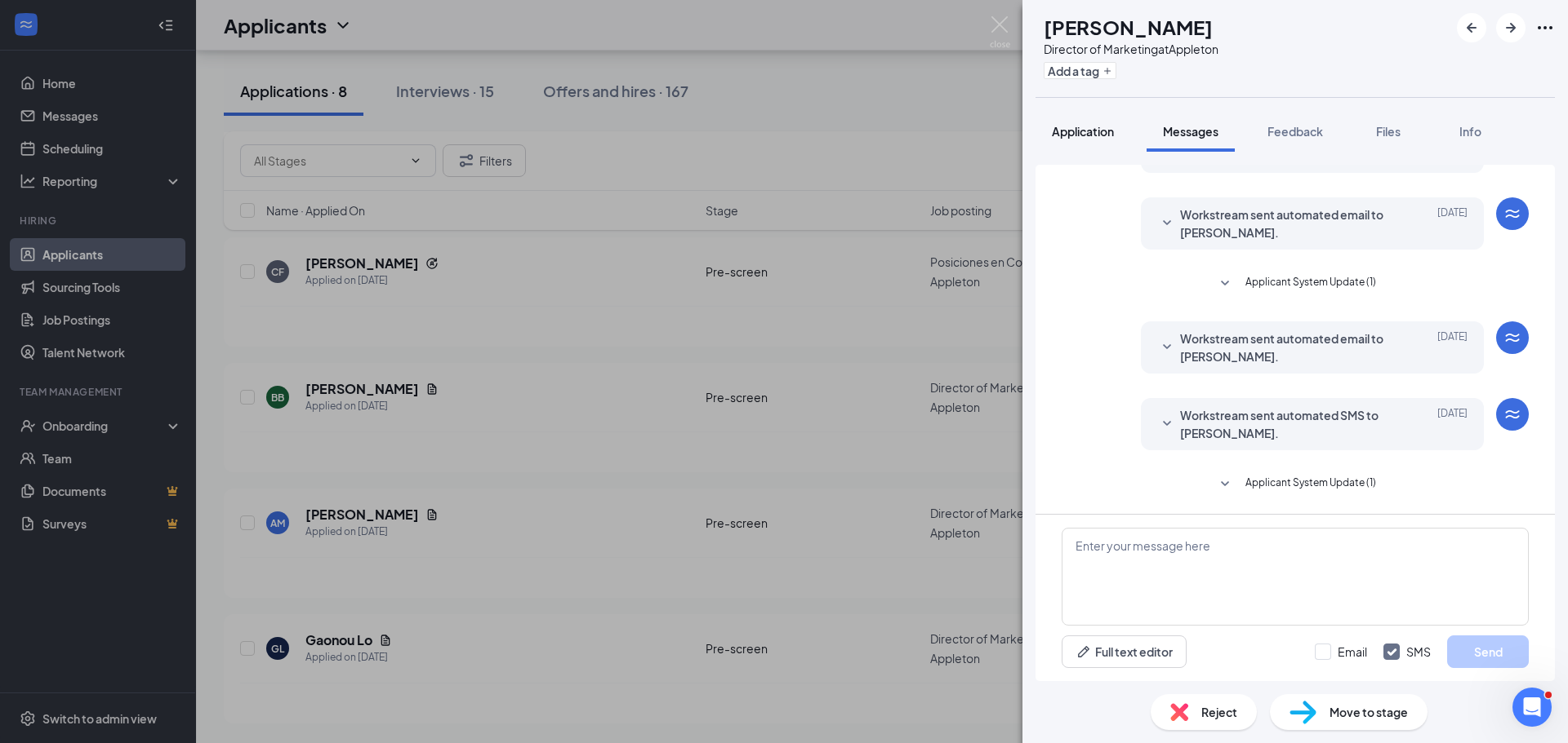
click at [1096, 140] on button "Application" at bounding box center [1082, 132] width 95 height 41
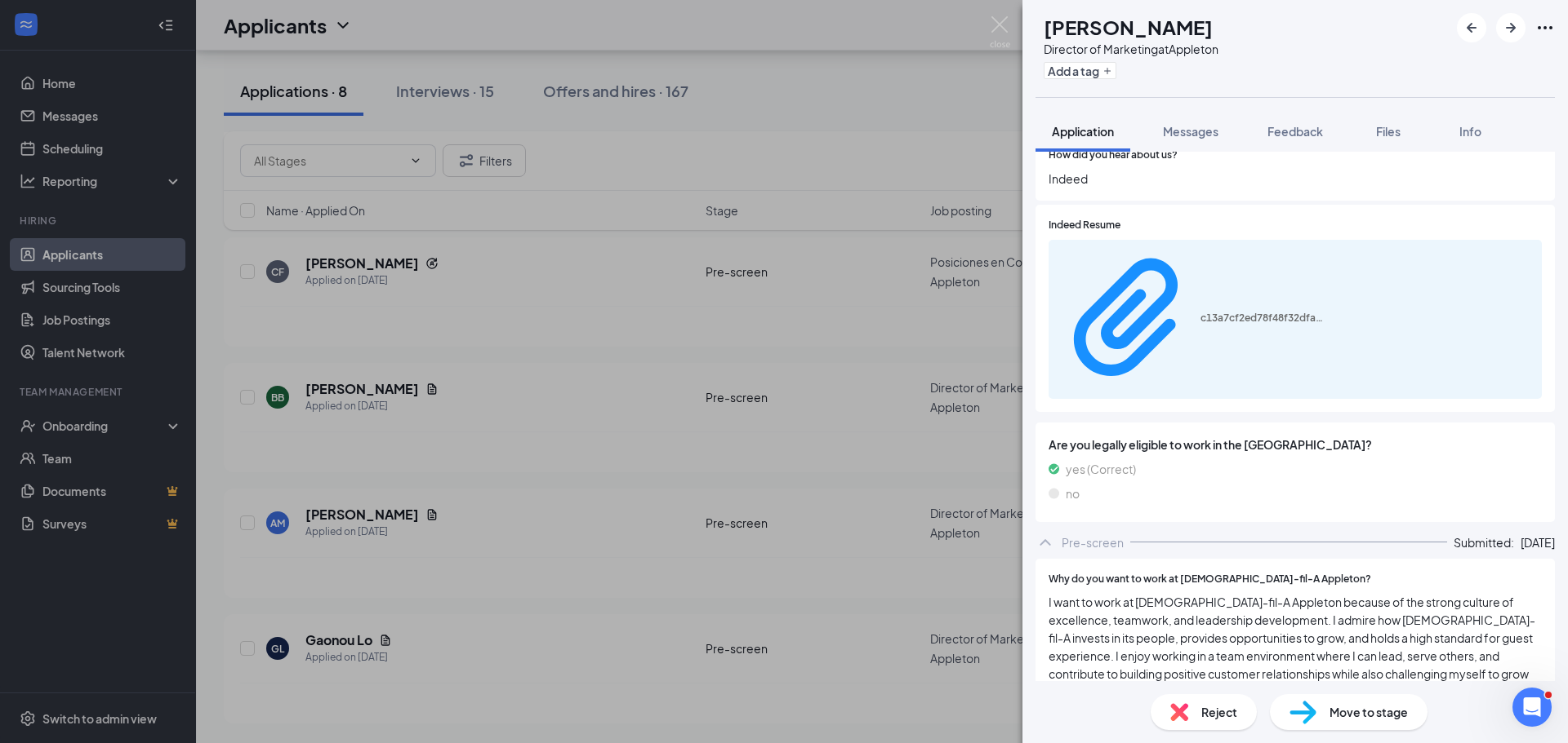
scroll to position [1060, 0]
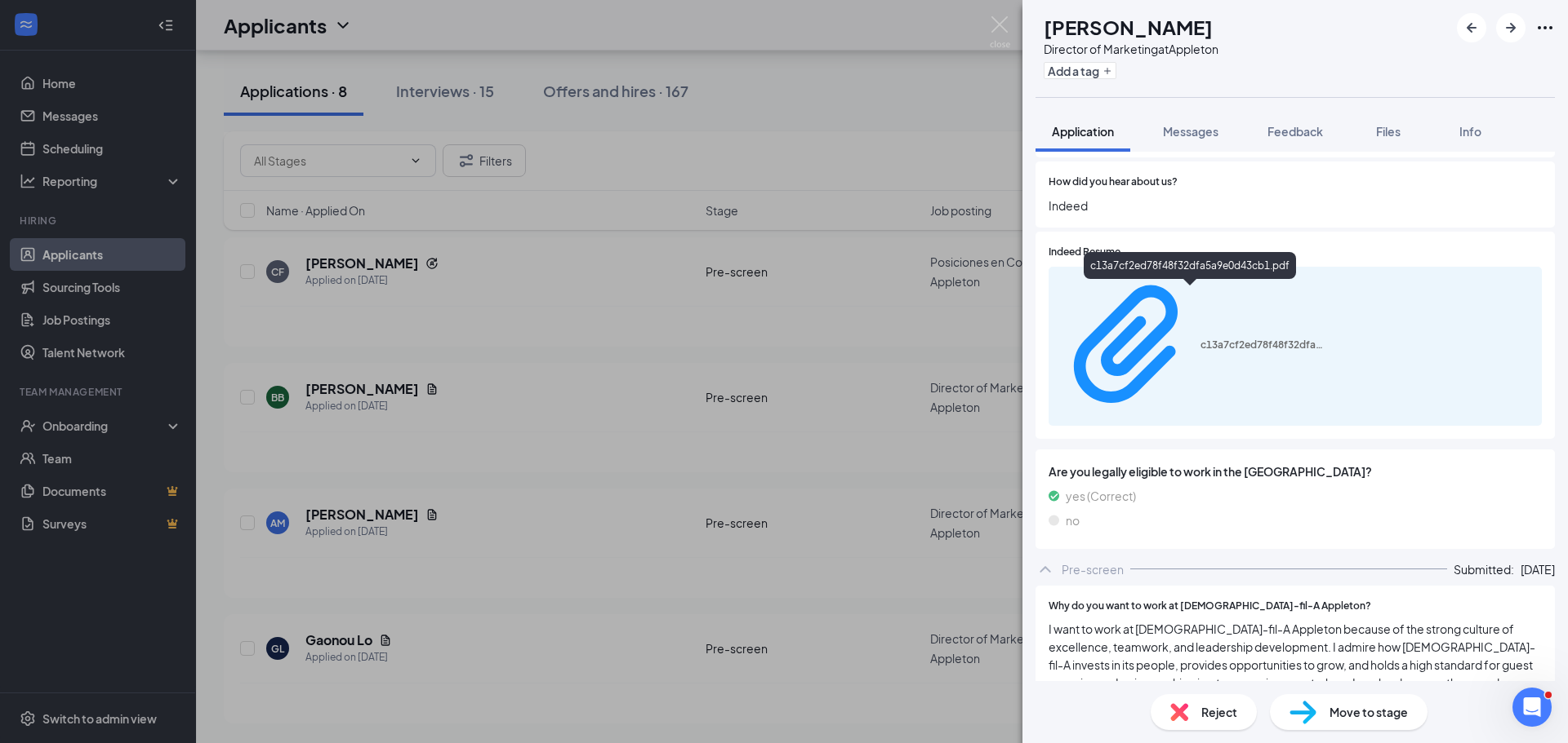
click at [1183, 274] on div "c13a7cf2ed78f48f32dfa5a9e0d43cb1.pdf" at bounding box center [1294, 346] width 493 height 159
click at [1201, 339] on div "c13a7cf2ed78f48f32dfa5a9e0d43cb1.pdf" at bounding box center [1261, 345] width 122 height 13
click at [1196, 709] on div "Reject" at bounding box center [1204, 712] width 106 height 36
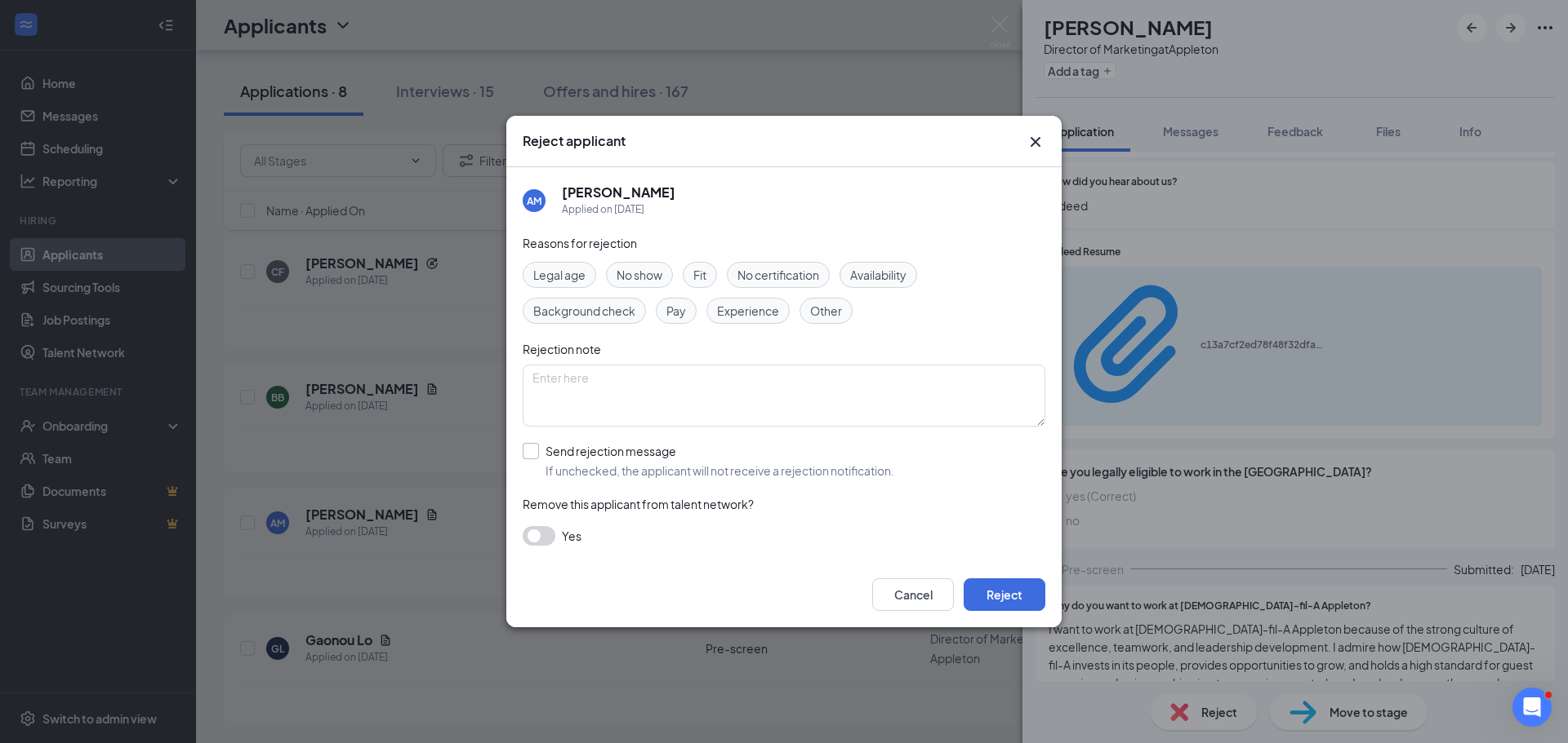
click at [702, 475] on input "Send rejection message If unchecked, the applicant will not receive a rejection…" at bounding box center [708, 461] width 371 height 36
checkbox input "true"
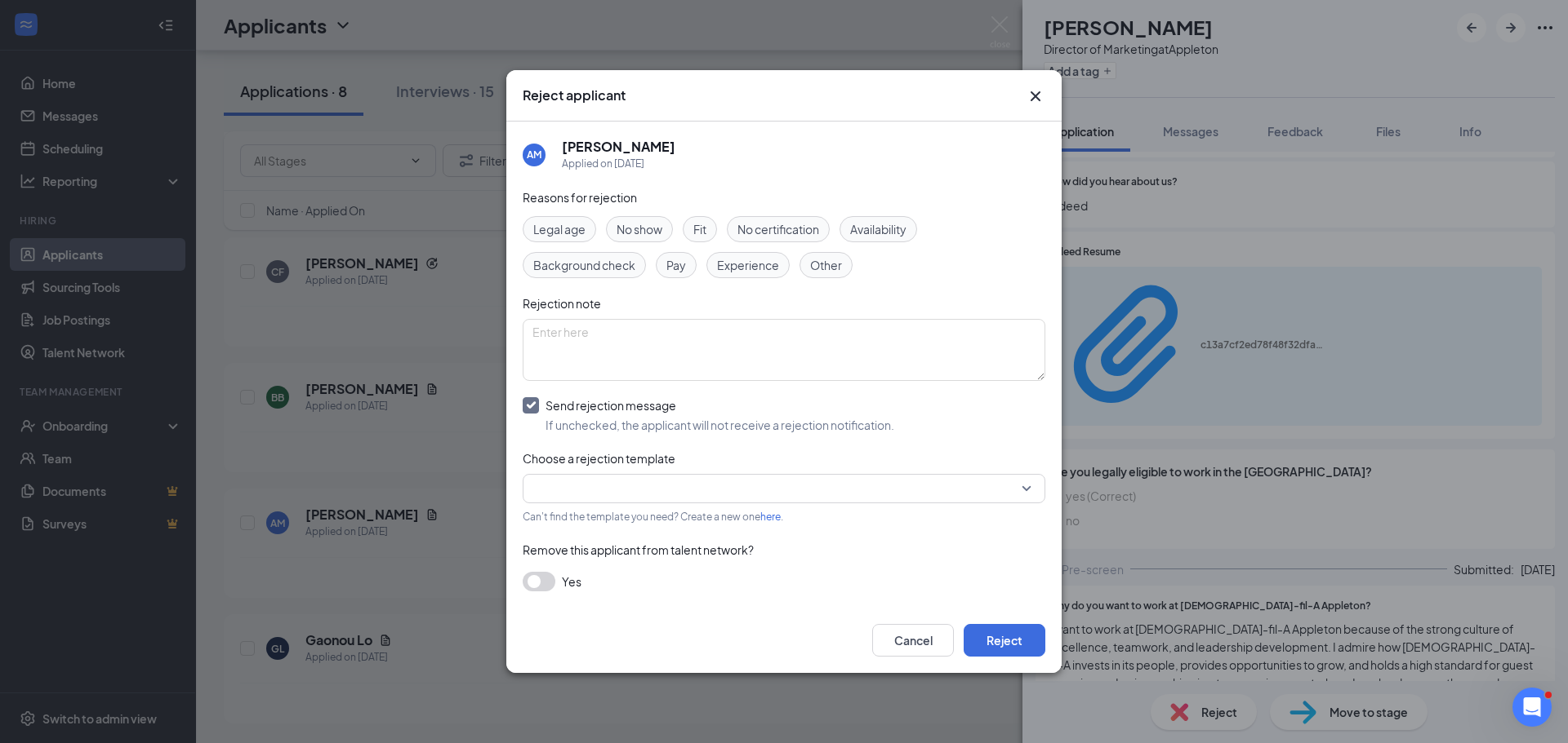
click at [713, 234] on div "Fit" at bounding box center [699, 228] width 34 height 26
click at [931, 634] on button "Cancel" at bounding box center [913, 640] width 82 height 32
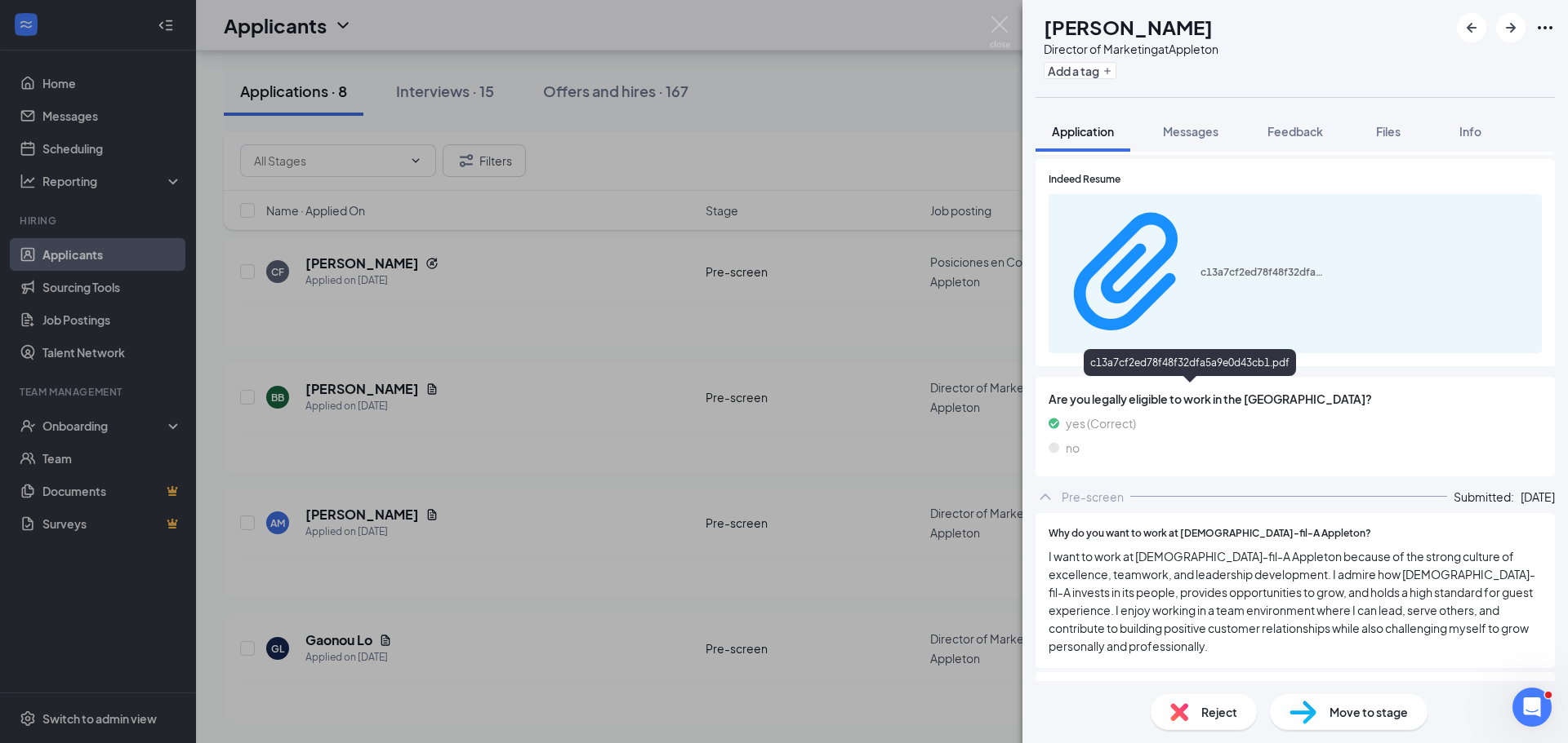
scroll to position [1142, 0]
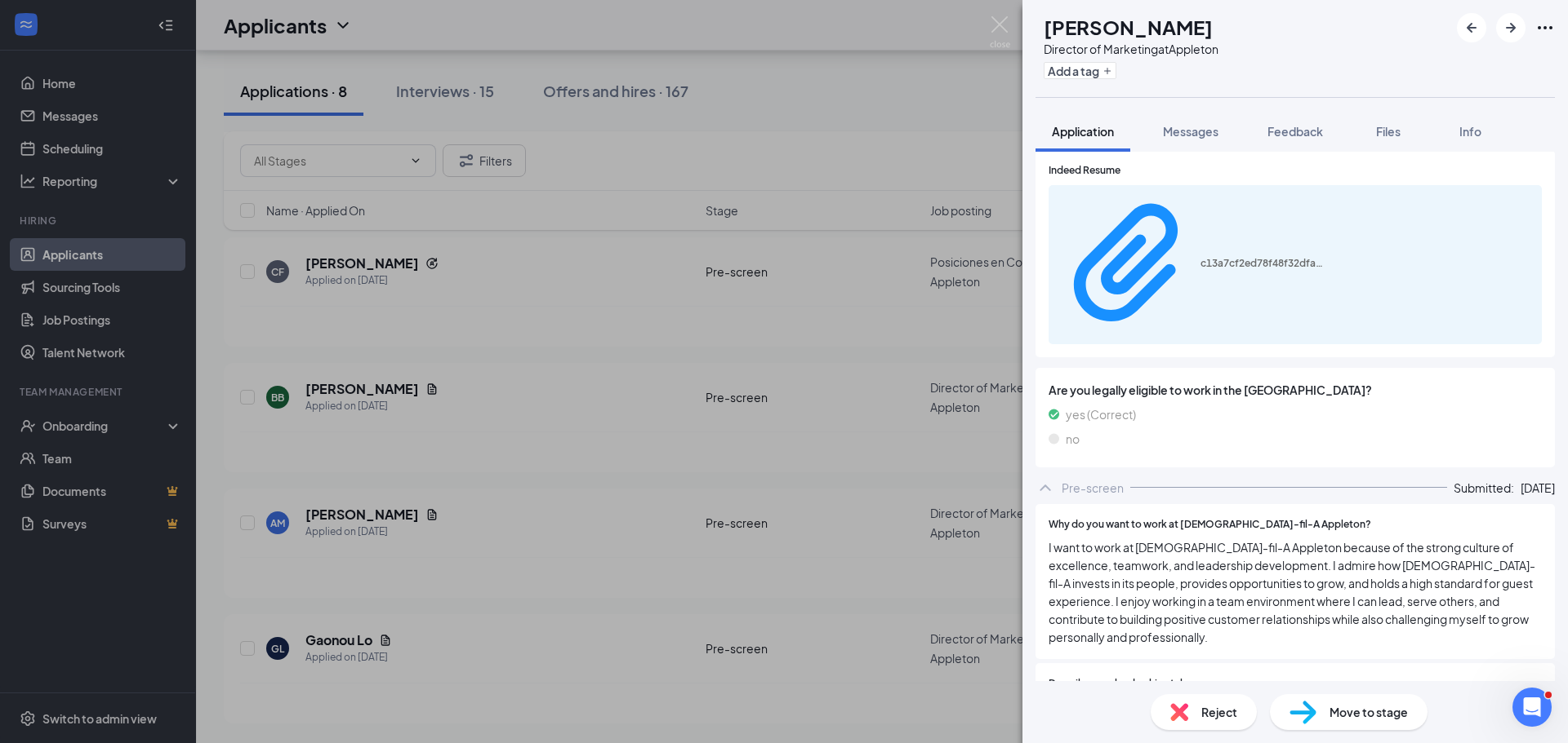
click at [1175, 717] on img at bounding box center [1179, 712] width 18 height 18
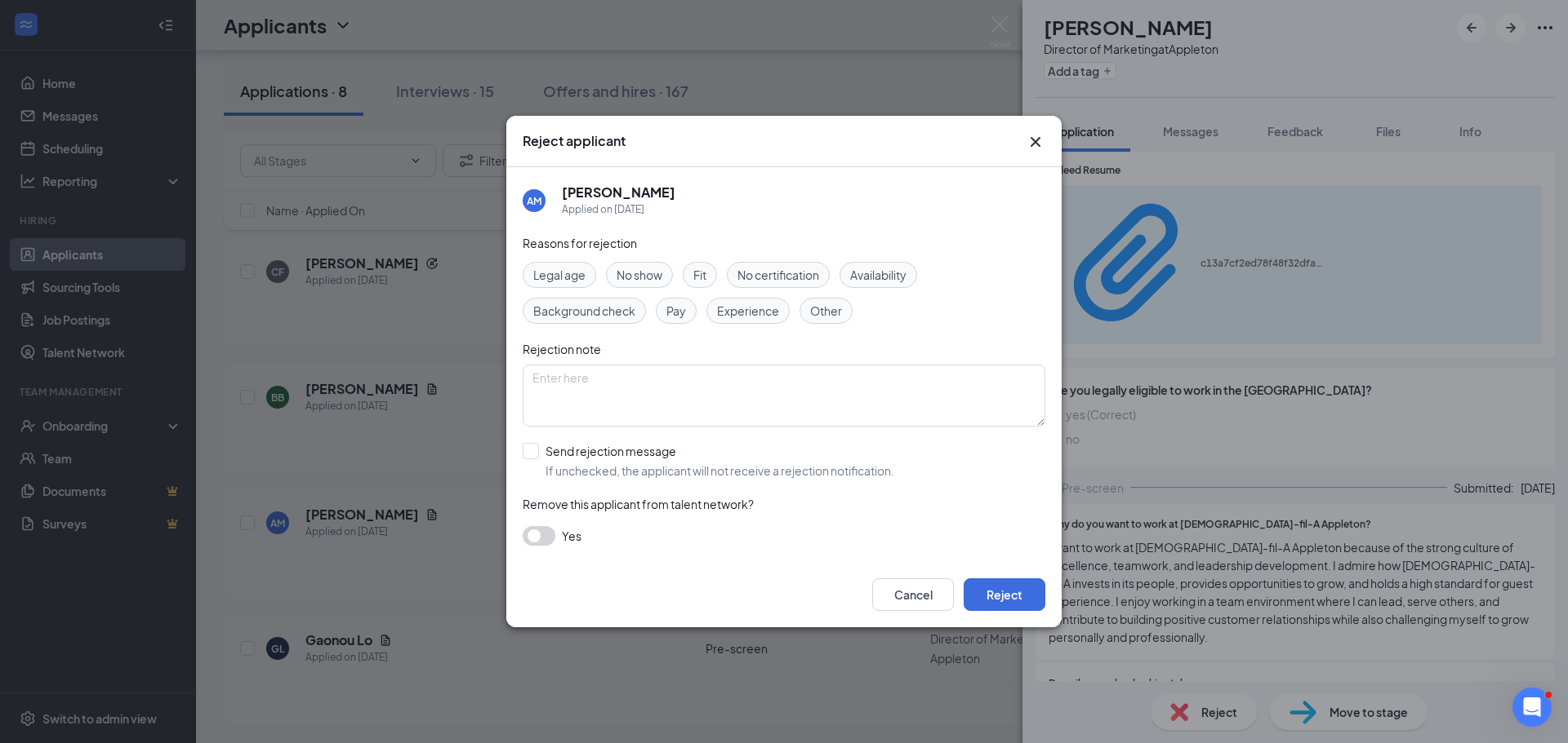
click at [709, 280] on div "Fit" at bounding box center [699, 274] width 34 height 26
click at [758, 310] on span "Experience" at bounding box center [748, 310] width 63 height 18
click at [880, 280] on span "Availability" at bounding box center [878, 274] width 57 height 18
click at [817, 438] on div "Reasons for rejection Legal age No show Fit No certification Availability Backg…" at bounding box center [784, 398] width 523 height 328
click at [826, 470] on input "Send rejection message If unchecked, the applicant will not receive a rejection…" at bounding box center [708, 461] width 371 height 36
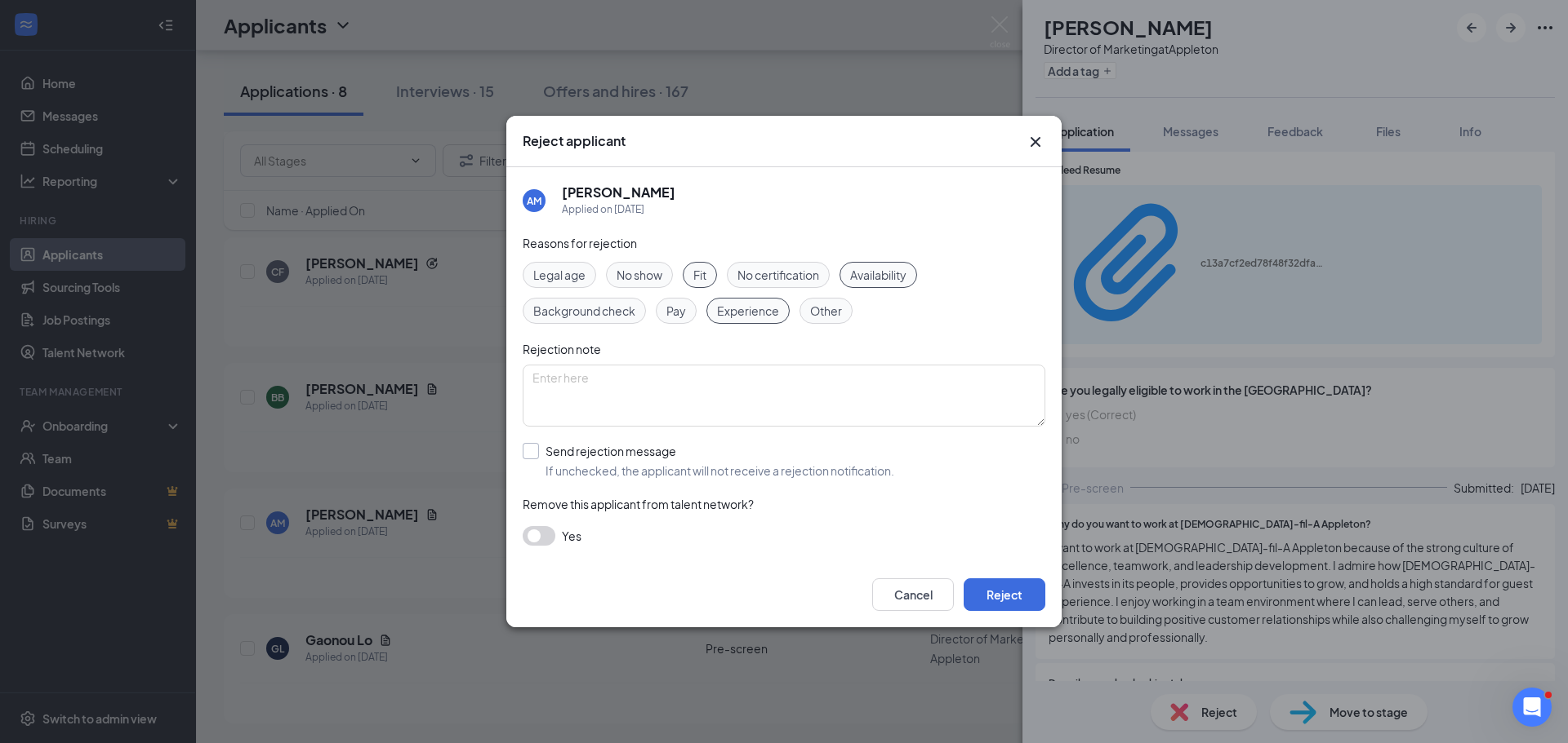
checkbox input "true"
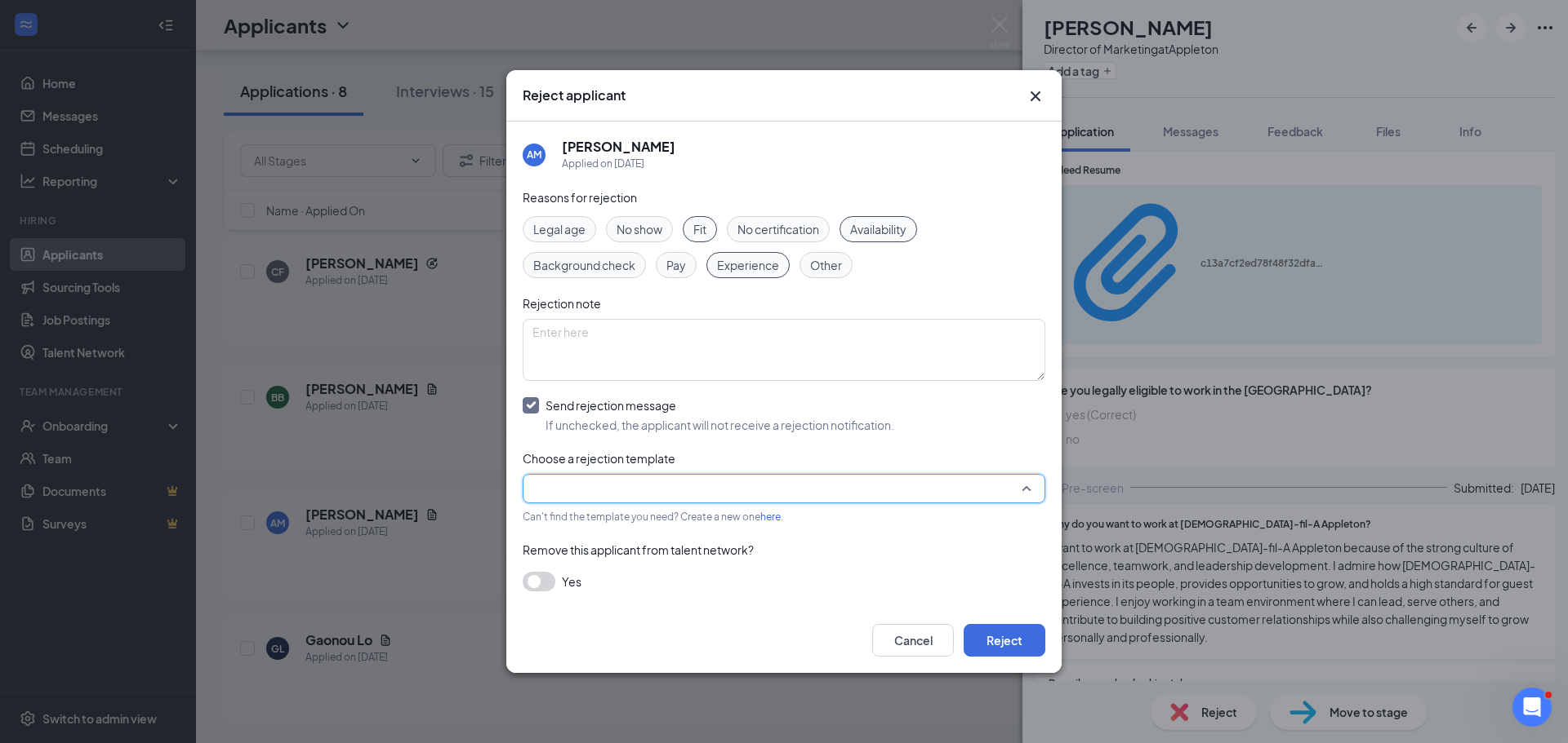
click at [814, 485] on input "search" at bounding box center [778, 488] width 491 height 27
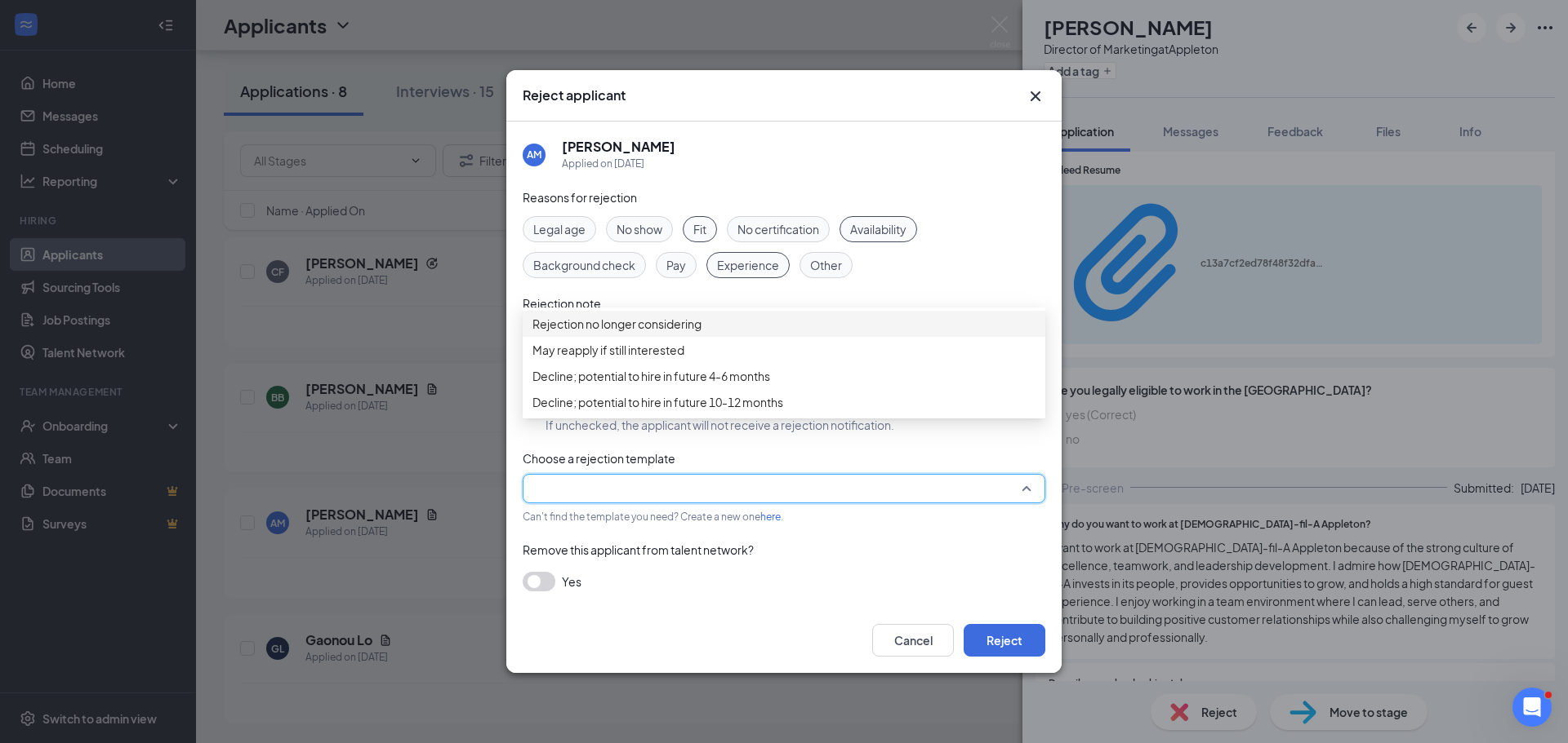
click at [723, 333] on span "Rejection no longer considering" at bounding box center [784, 324] width 503 height 18
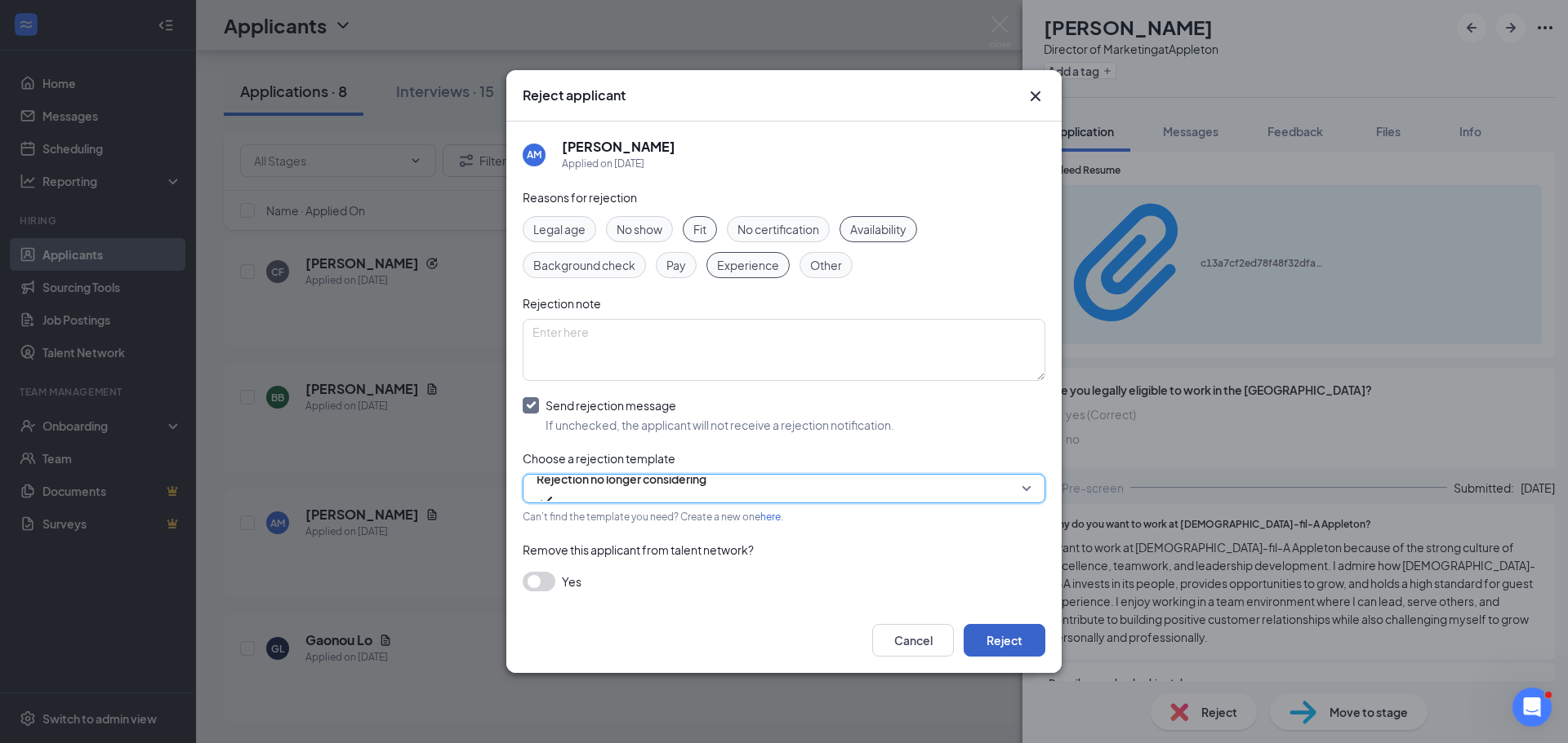
click at [989, 638] on button "Reject" at bounding box center [1004, 640] width 82 height 32
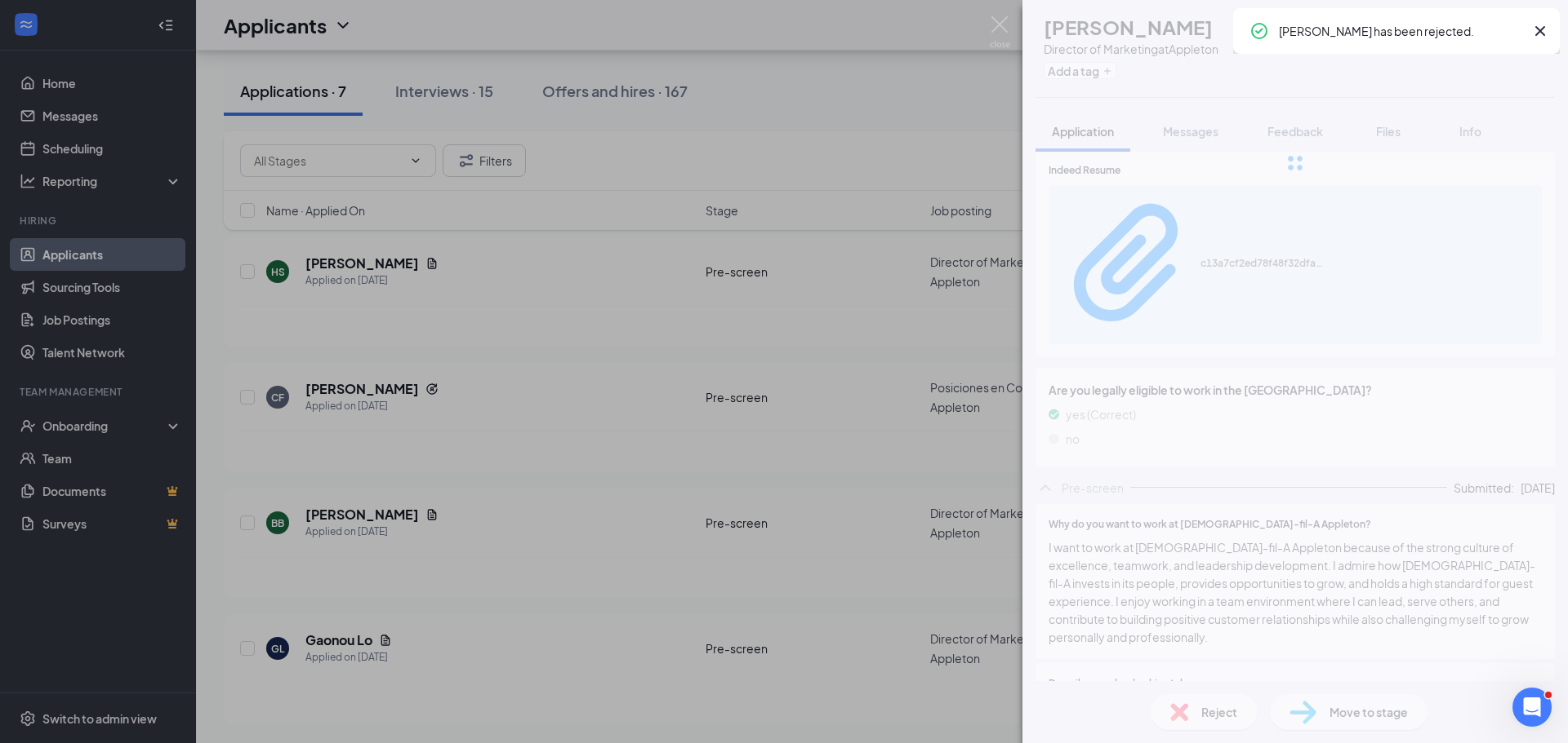
click at [692, 455] on div "AM [PERSON_NAME] Director of Marketing at Appleton Add a tag Application Messag…" at bounding box center [784, 371] width 1568 height 743
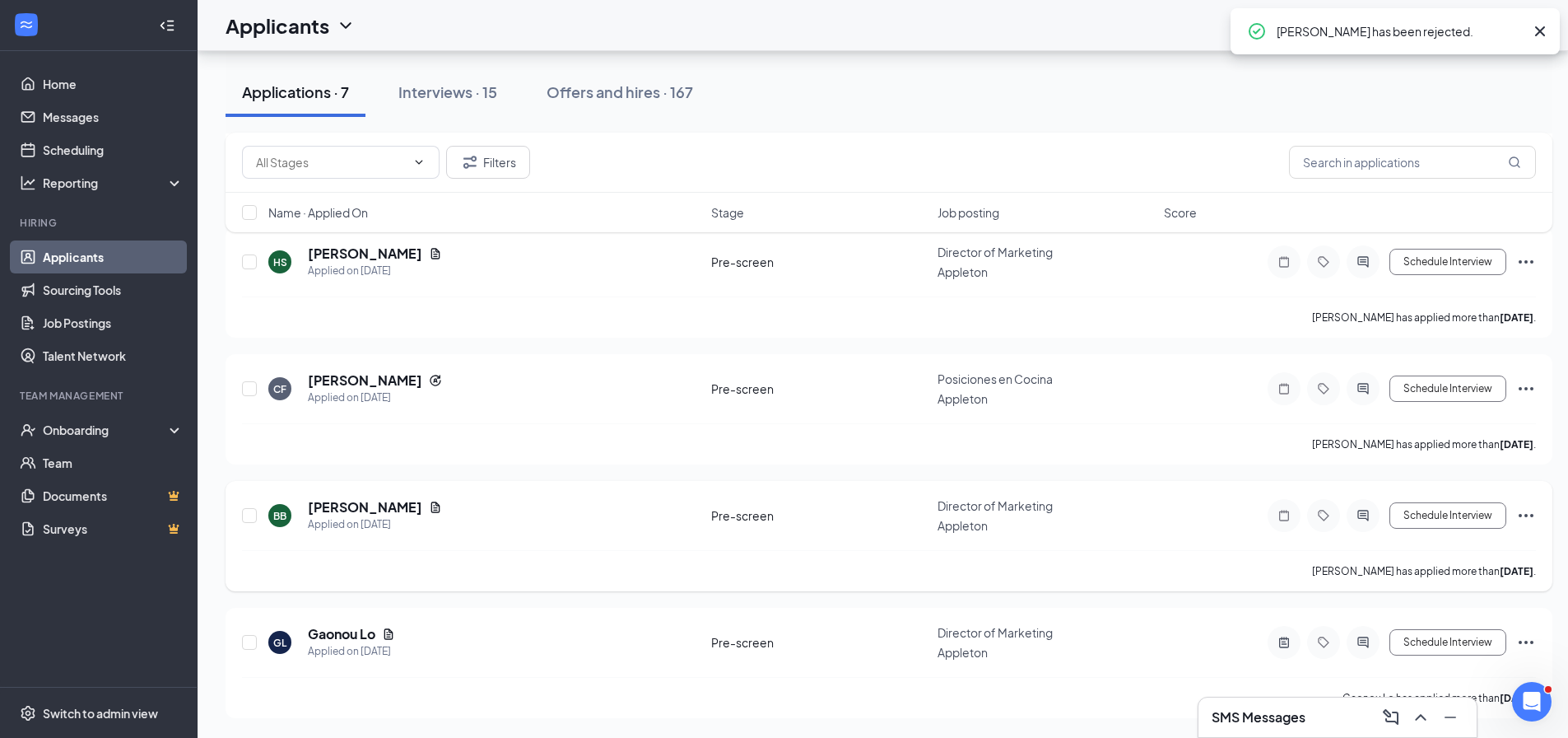
click at [1360, 519] on icon "ActiveChat" at bounding box center [1363, 514] width 20 height 13
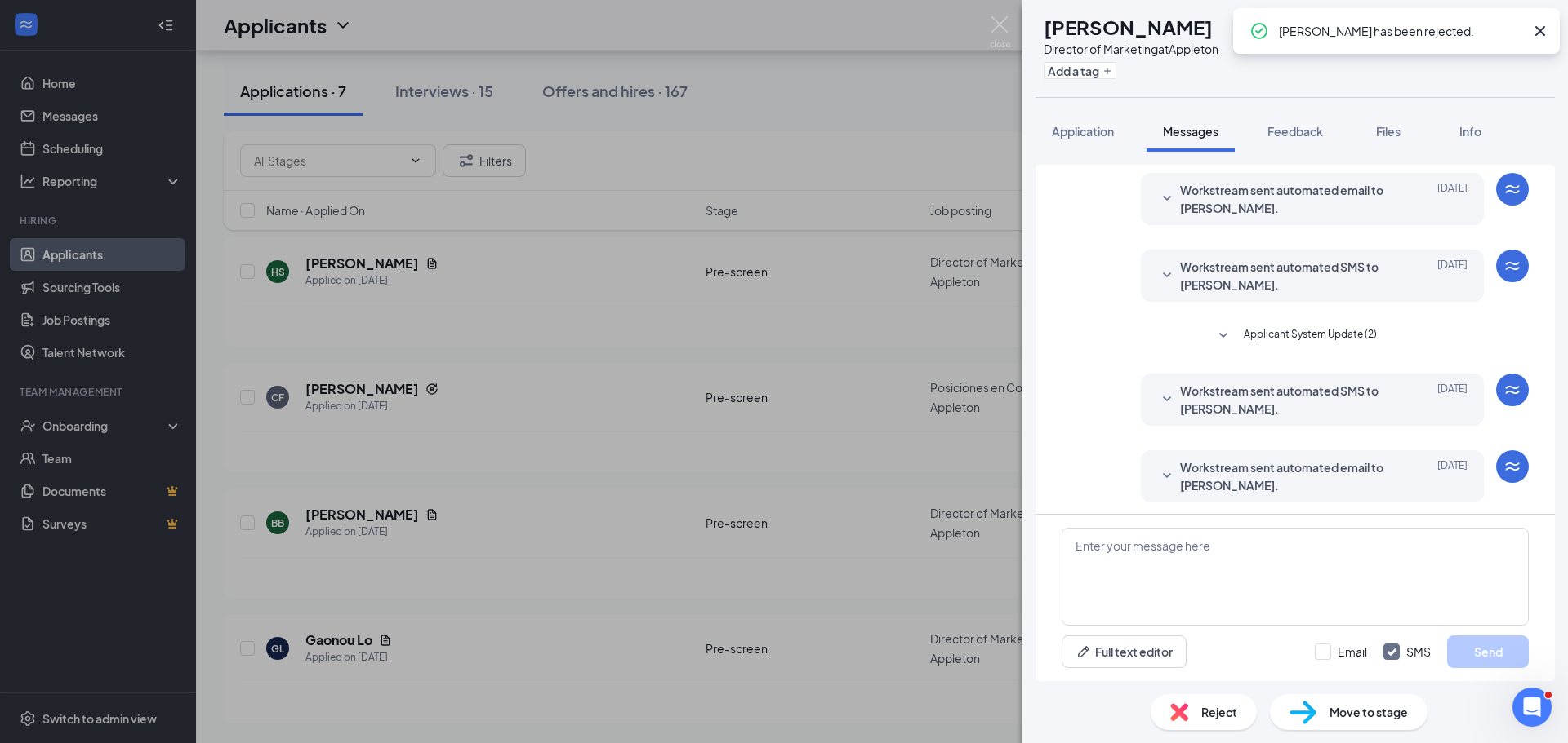
scroll to position [52, 0]
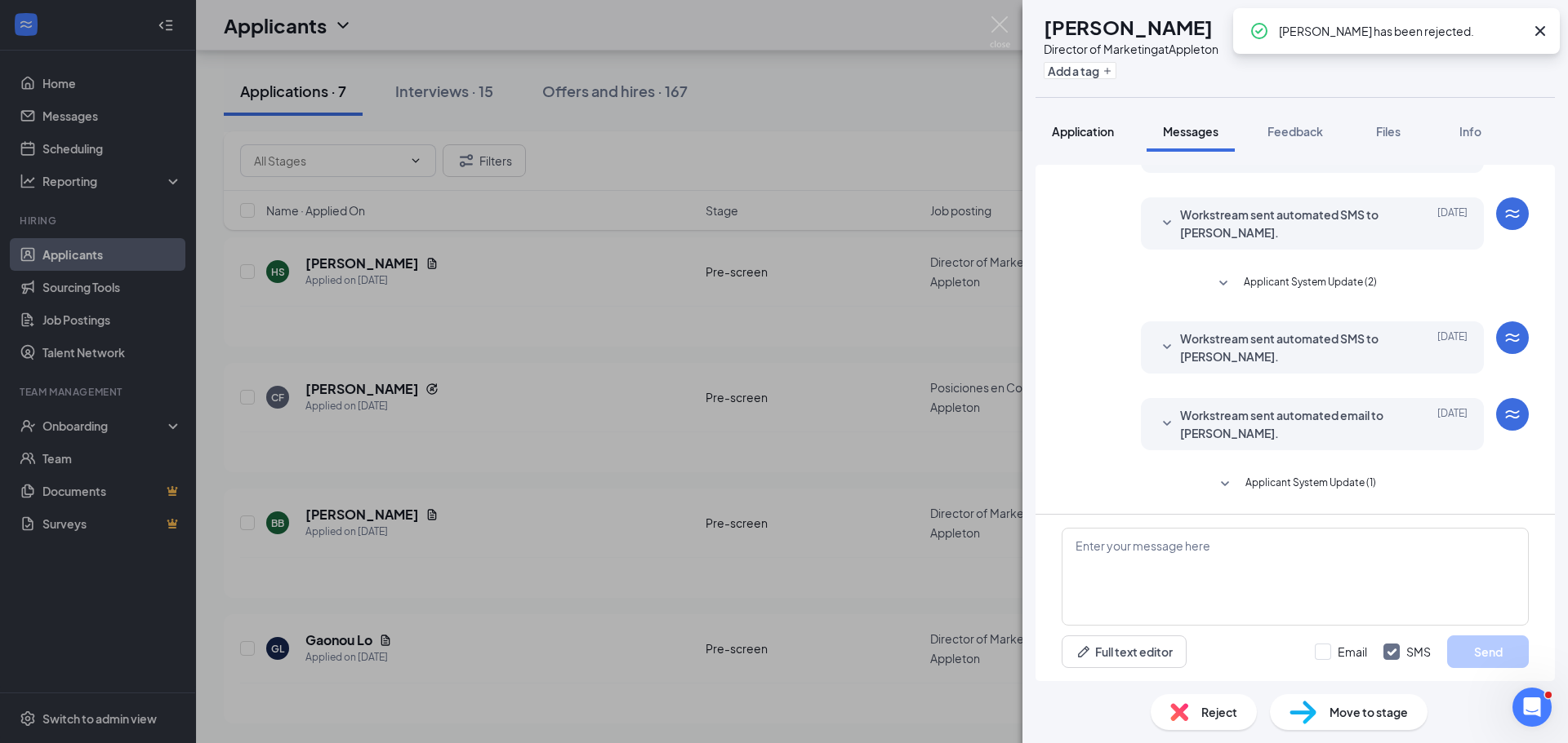
click at [1083, 130] on span "Application" at bounding box center [1082, 131] width 63 height 15
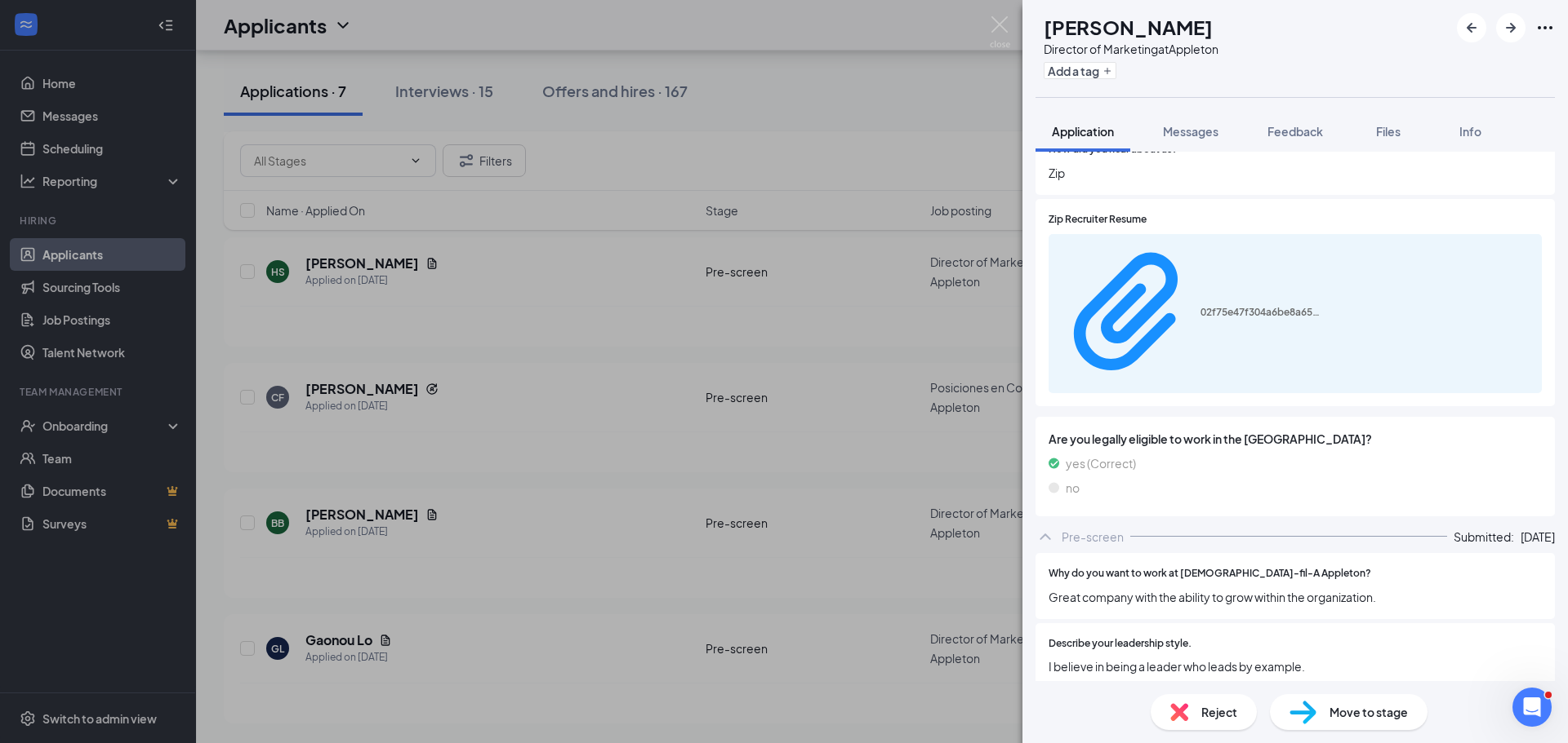
scroll to position [1035, 0]
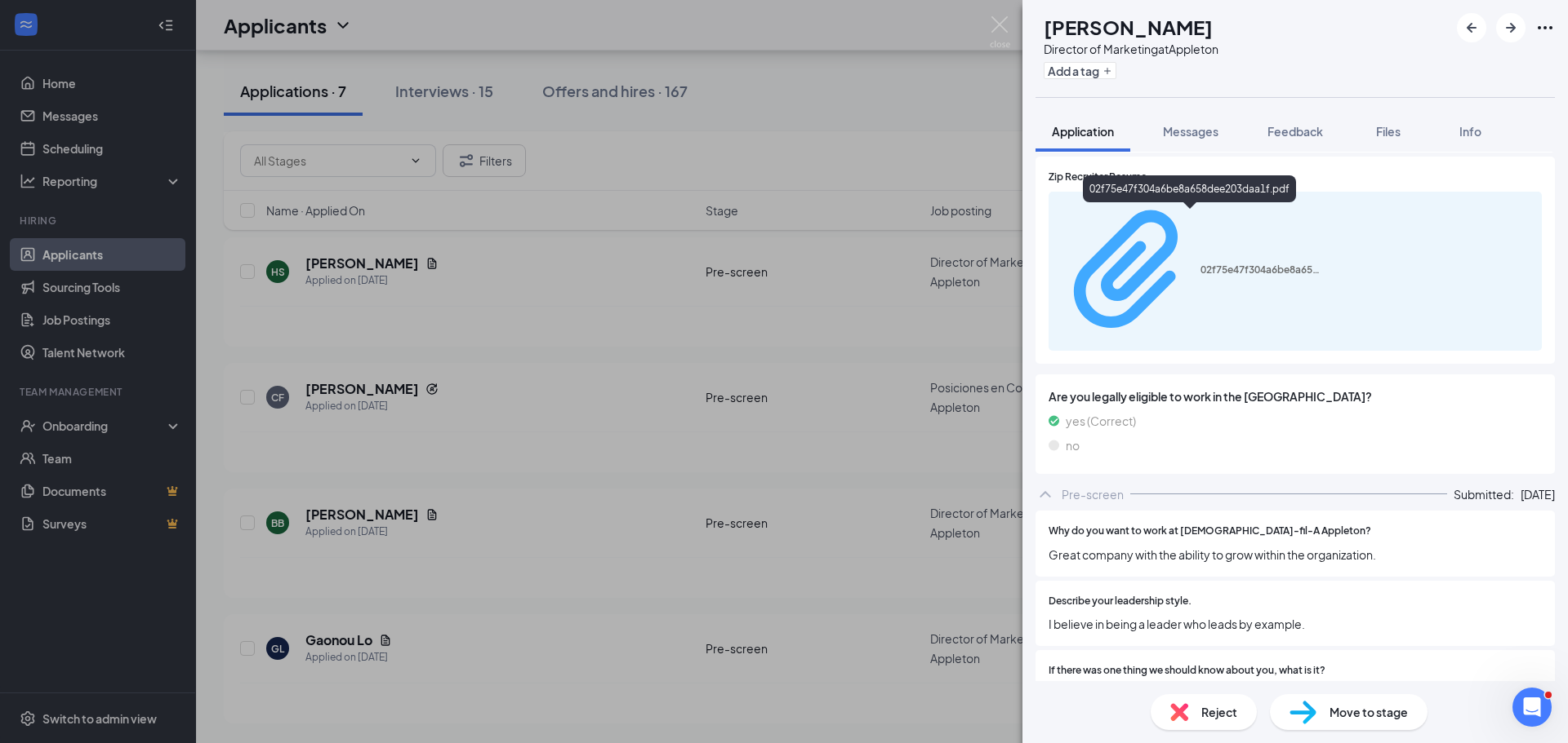
click at [1201, 264] on div "02f75e47f304a6be8a658dee203daa1f.pdf" at bounding box center [1261, 269] width 122 height 13
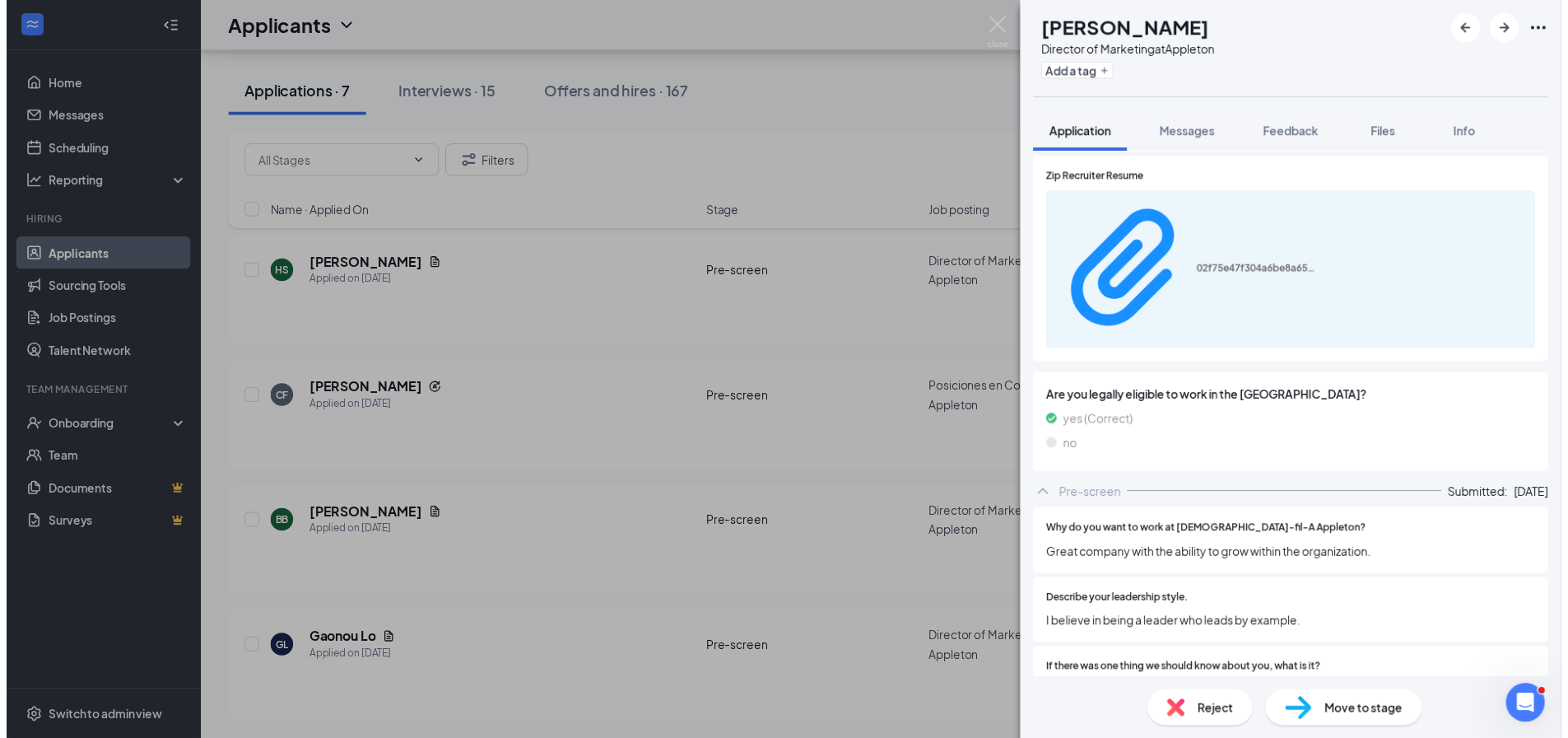
scroll to position [1038, 0]
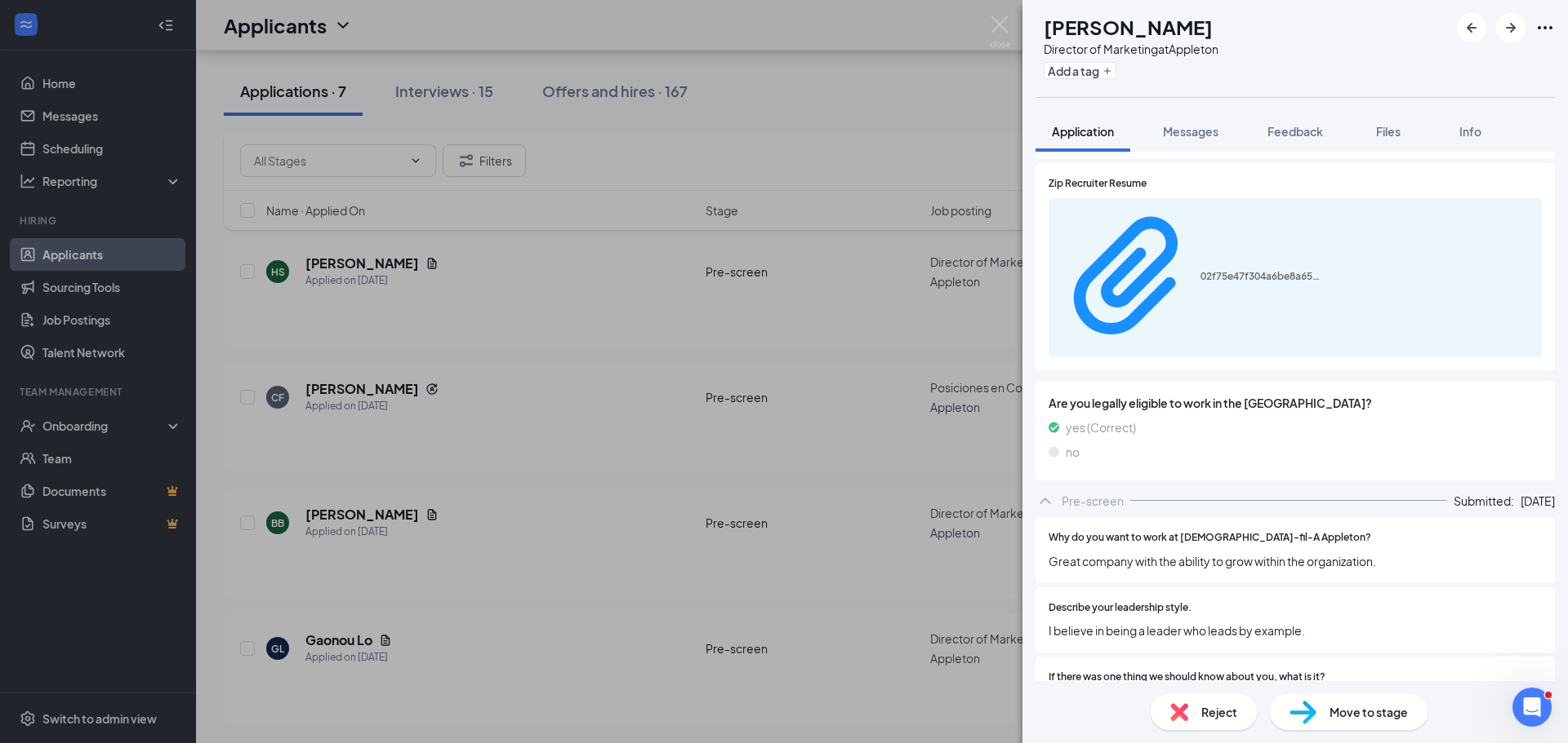
click at [1208, 723] on div "Reject" at bounding box center [1204, 712] width 106 height 36
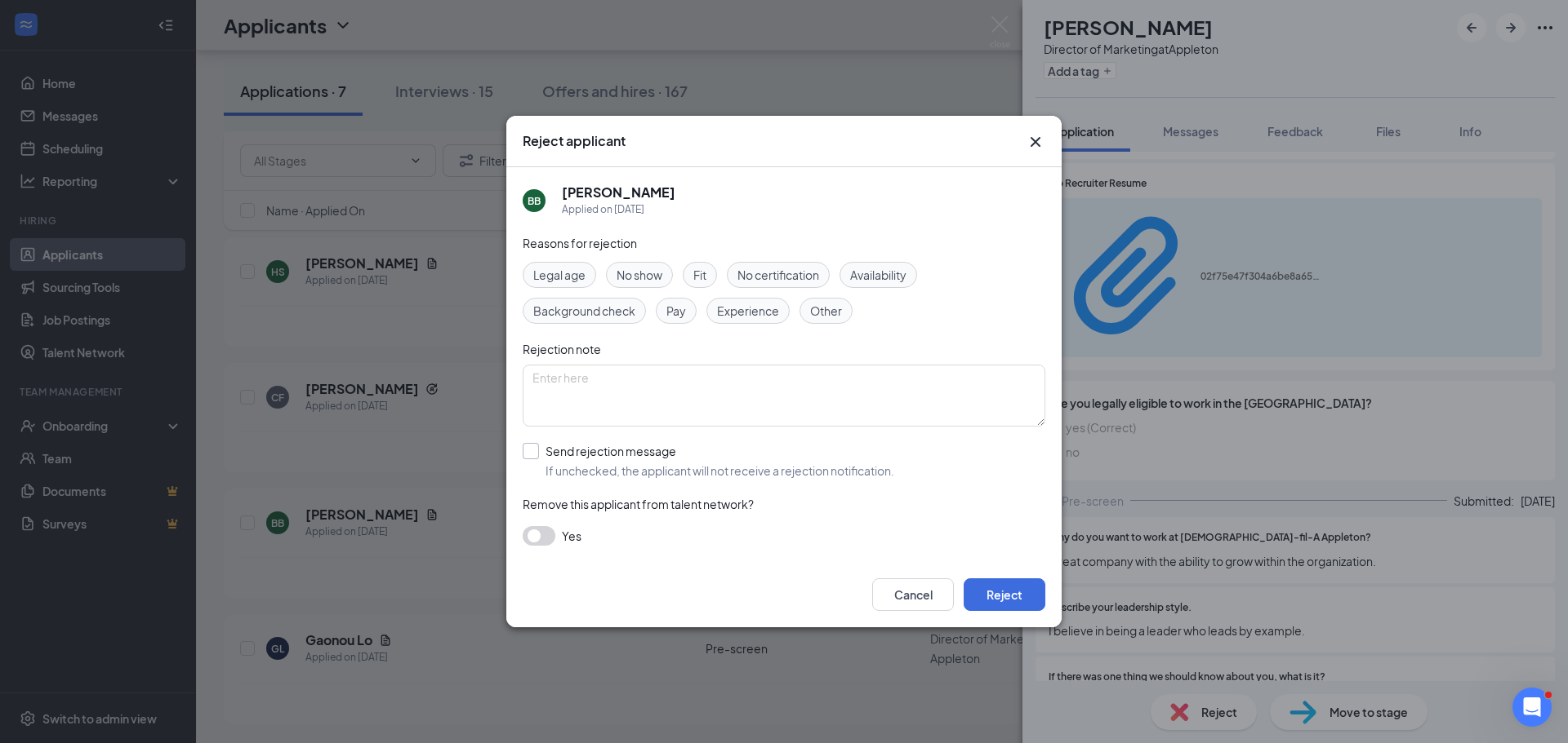
click at [625, 463] on input "Send rejection message If unchecked, the applicant will not receive a rejection…" at bounding box center [708, 461] width 371 height 36
checkbox input "true"
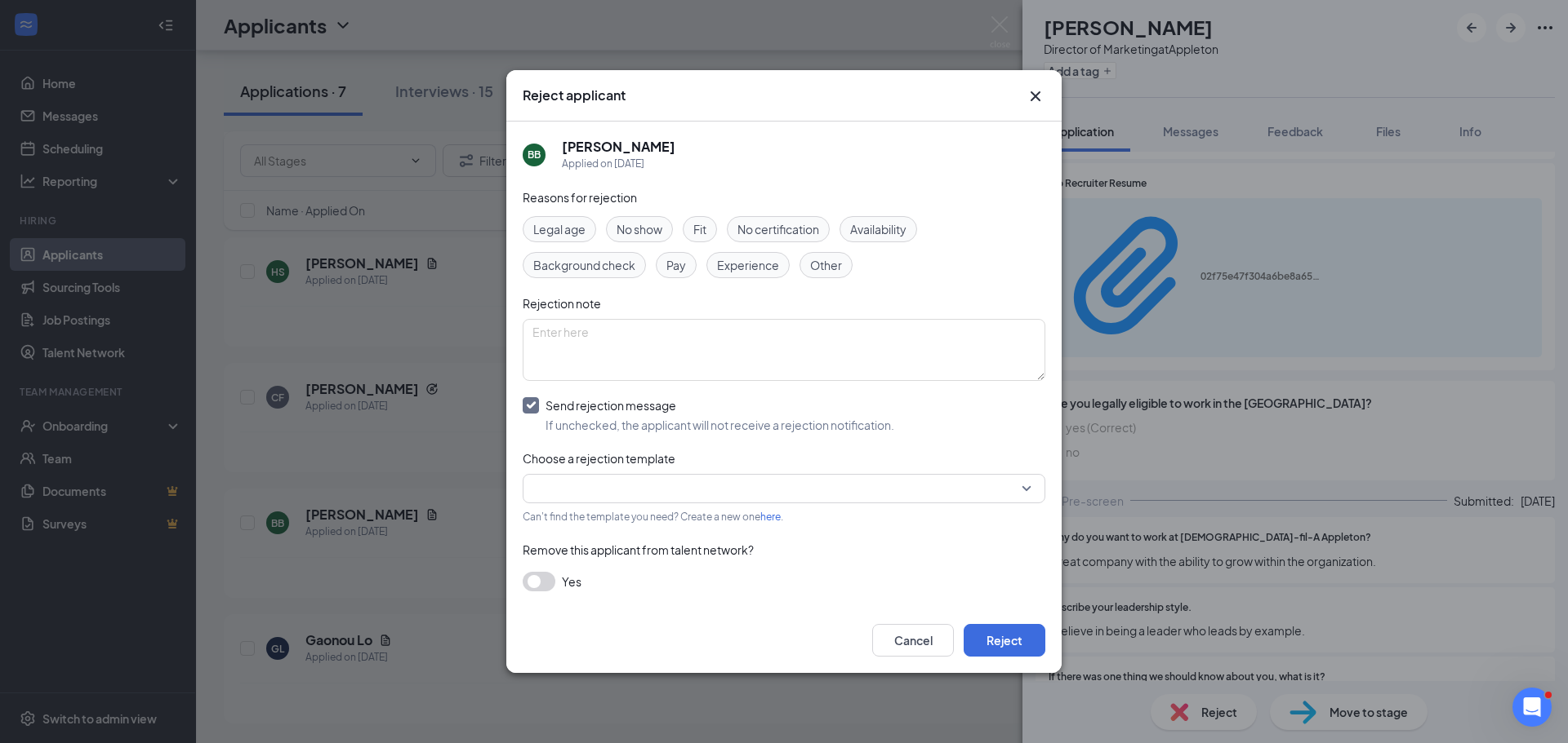
click at [702, 234] on span "Fit" at bounding box center [699, 229] width 13 height 18
click at [743, 271] on span "Experience" at bounding box center [748, 265] width 63 height 18
click at [878, 230] on span "Availability" at bounding box center [878, 229] width 57 height 18
click at [738, 486] on input "search" at bounding box center [778, 488] width 491 height 27
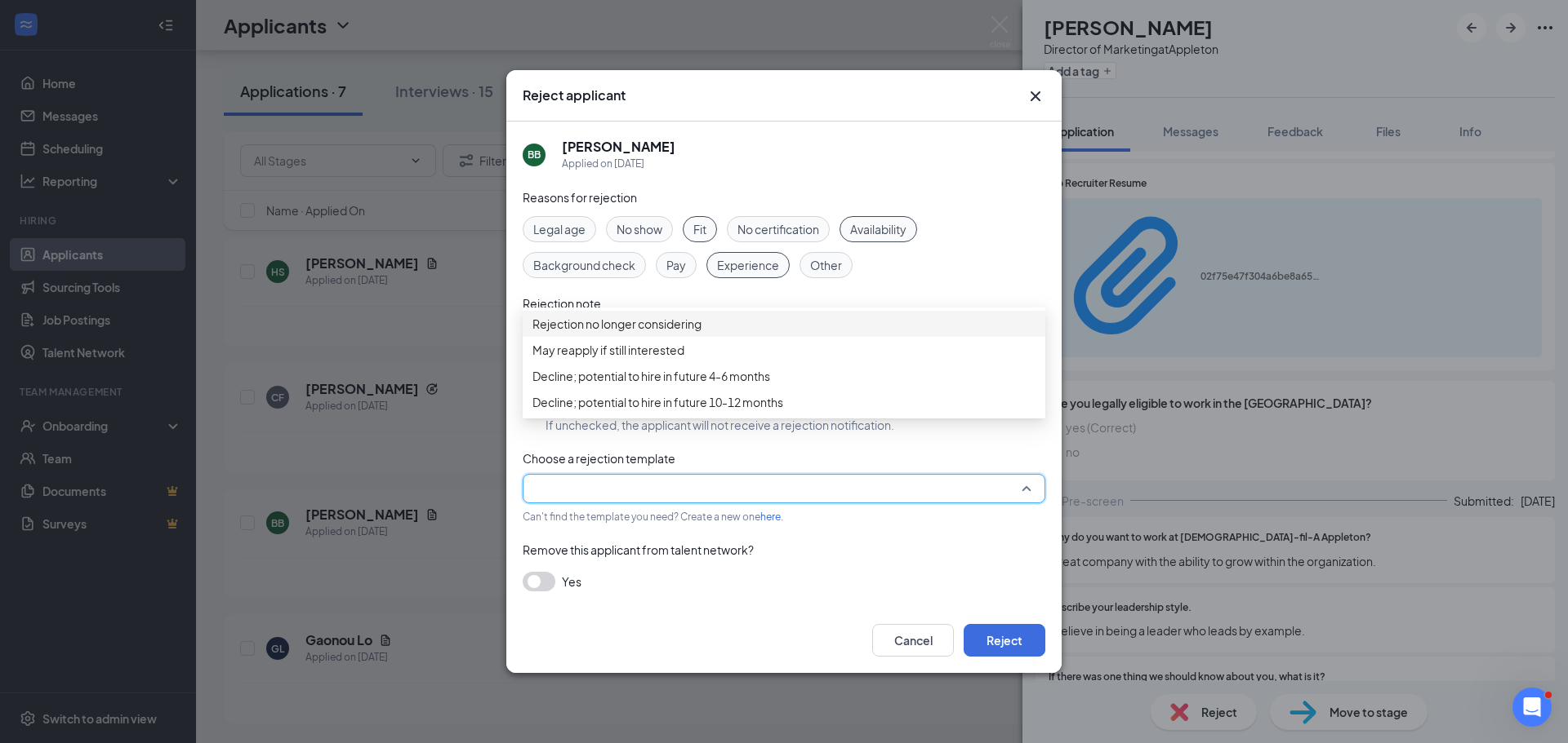
click at [709, 332] on span "Rejection no longer considering" at bounding box center [784, 324] width 503 height 18
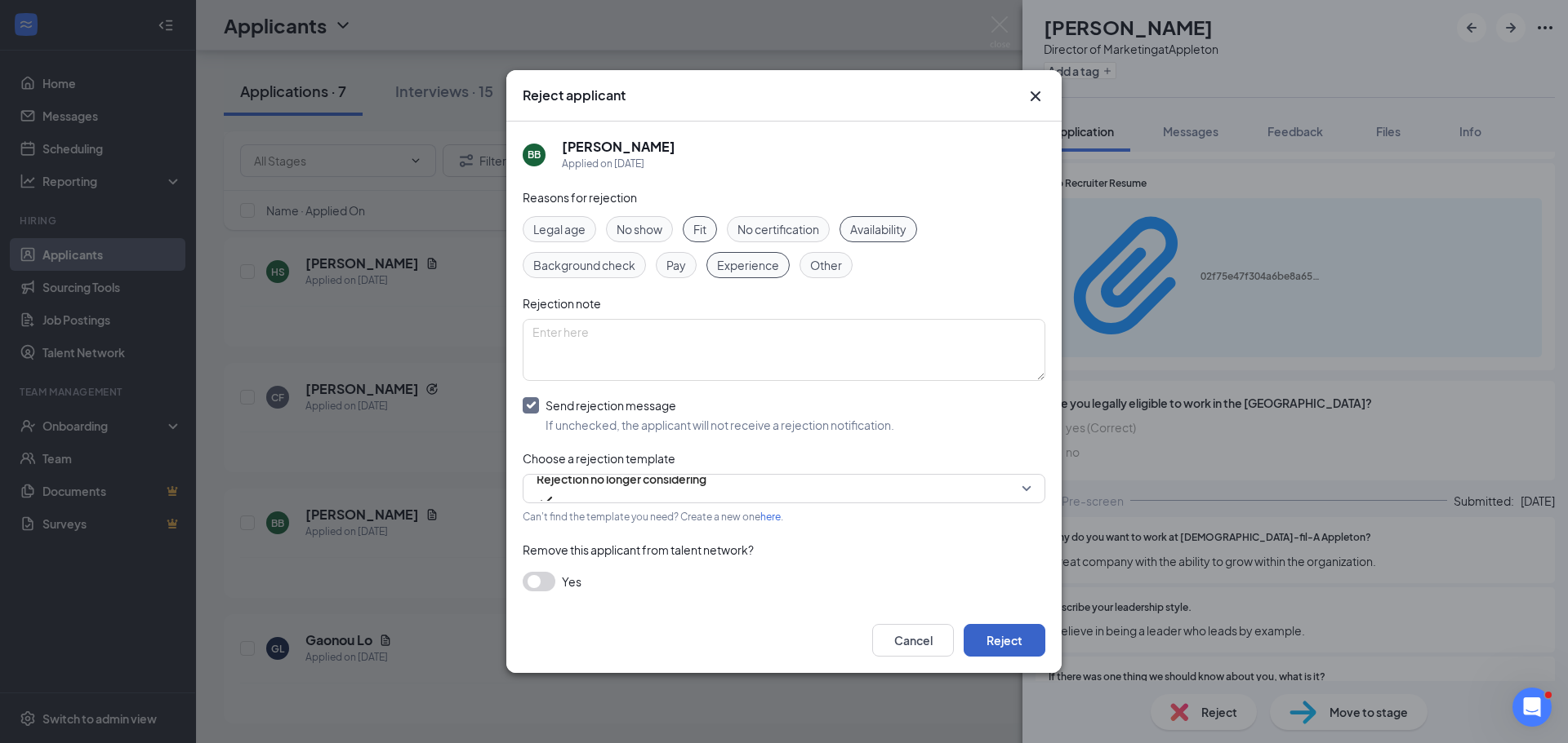
click at [1025, 630] on button "Reject" at bounding box center [1004, 640] width 82 height 32
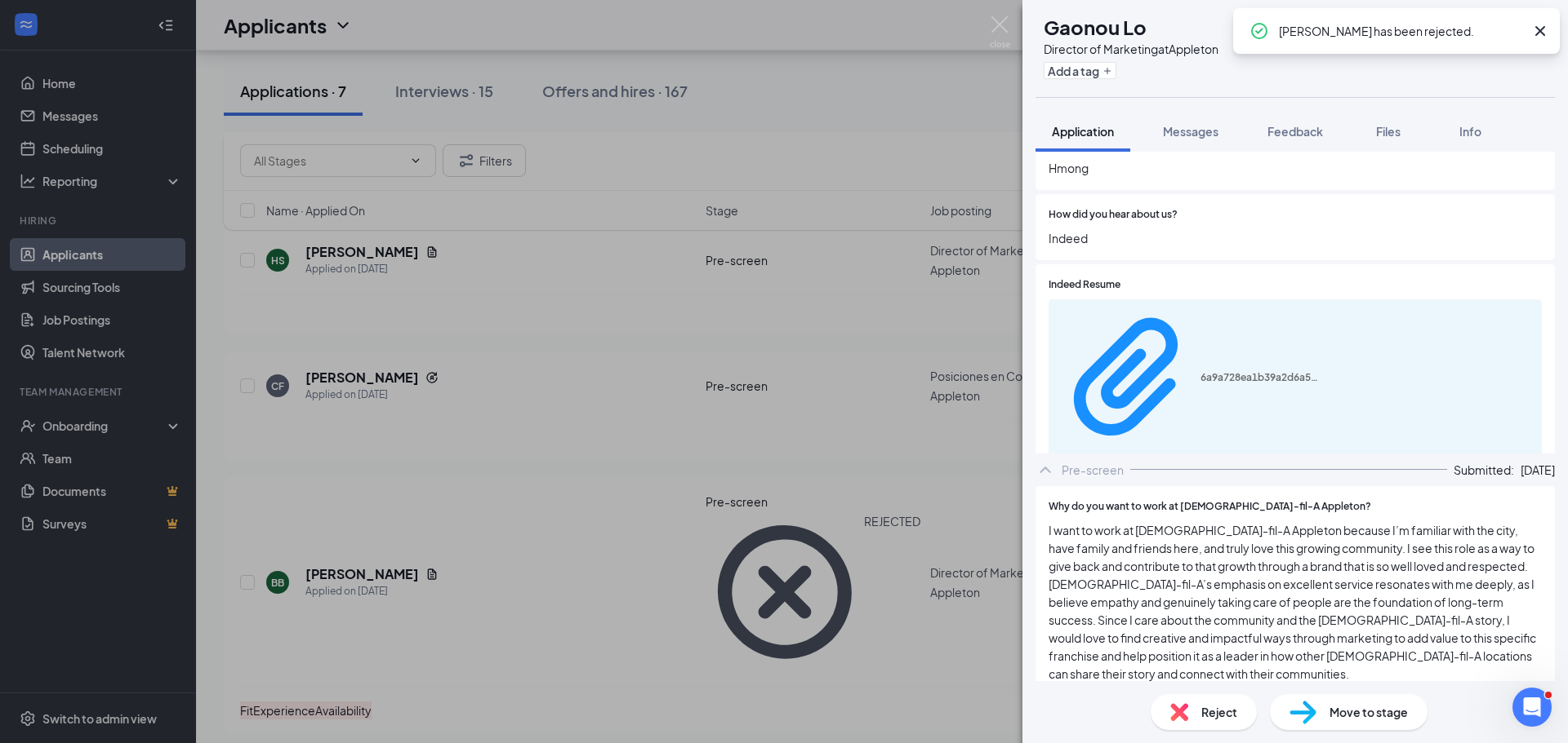
click at [733, 571] on div "[PERSON_NAME] Lo Director of Marketing at Appleton Add a tag Application Messag…" at bounding box center [784, 371] width 1568 height 743
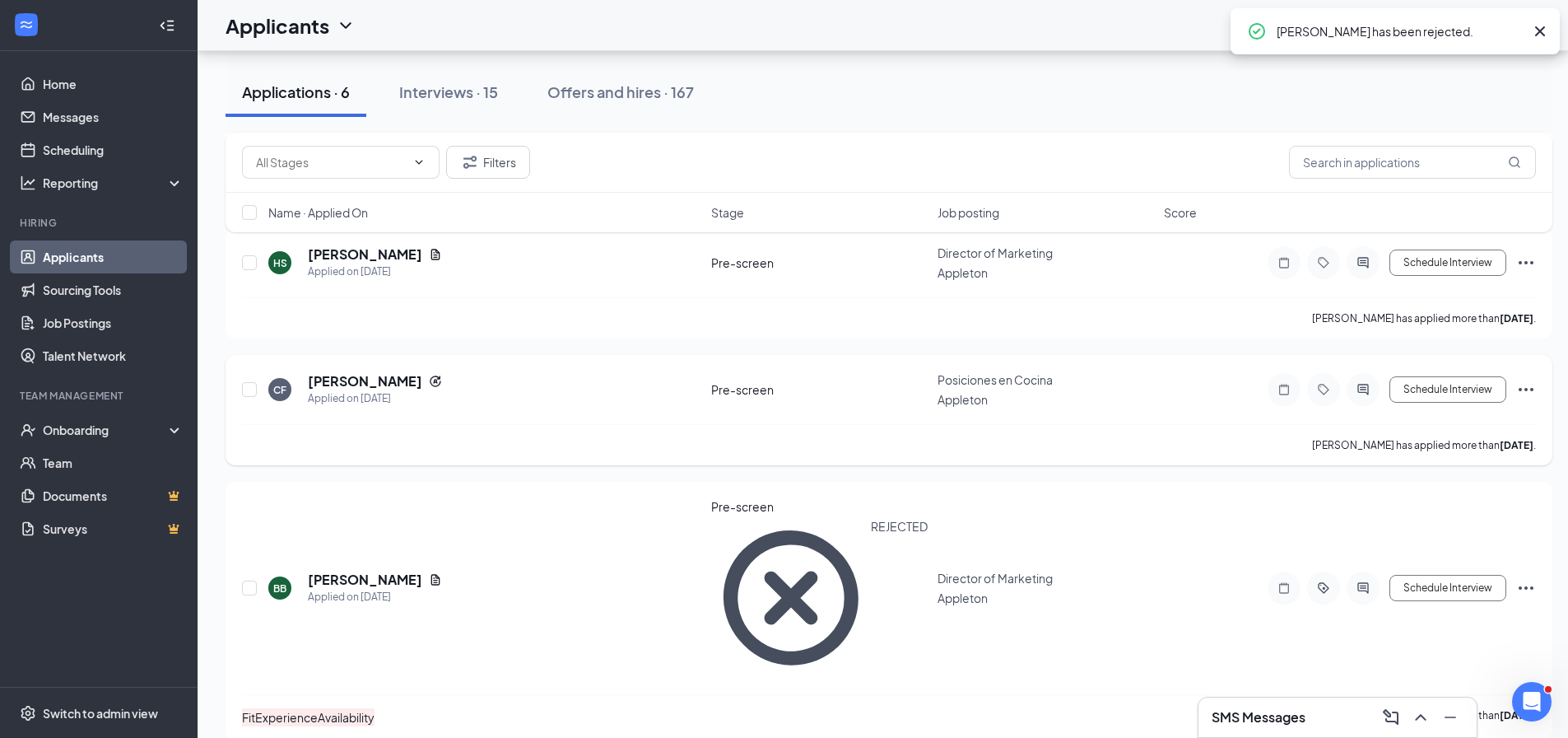
scroll to position [355, 0]
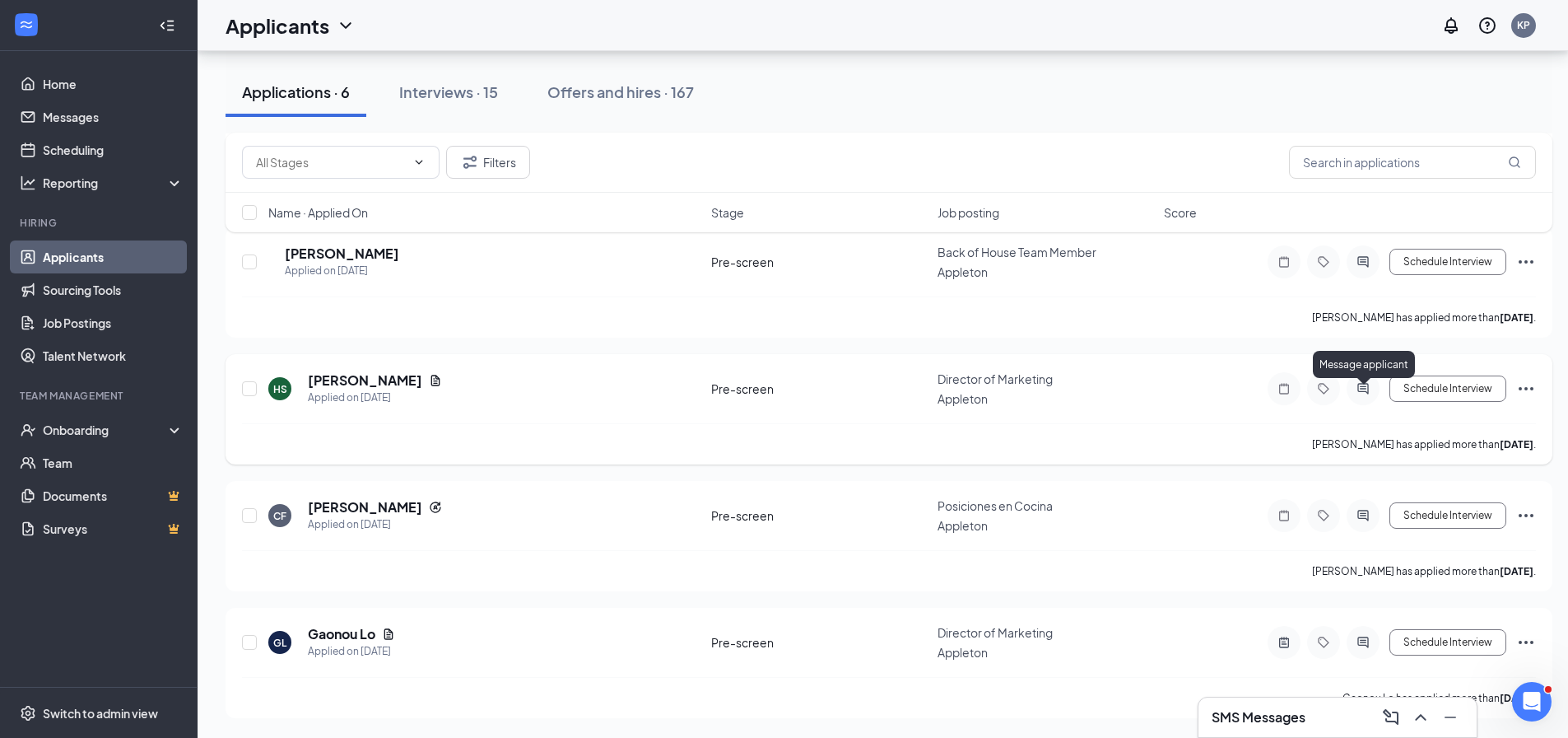
click at [1358, 383] on icon "ActiveChat" at bounding box center [1362, 388] width 11 height 11
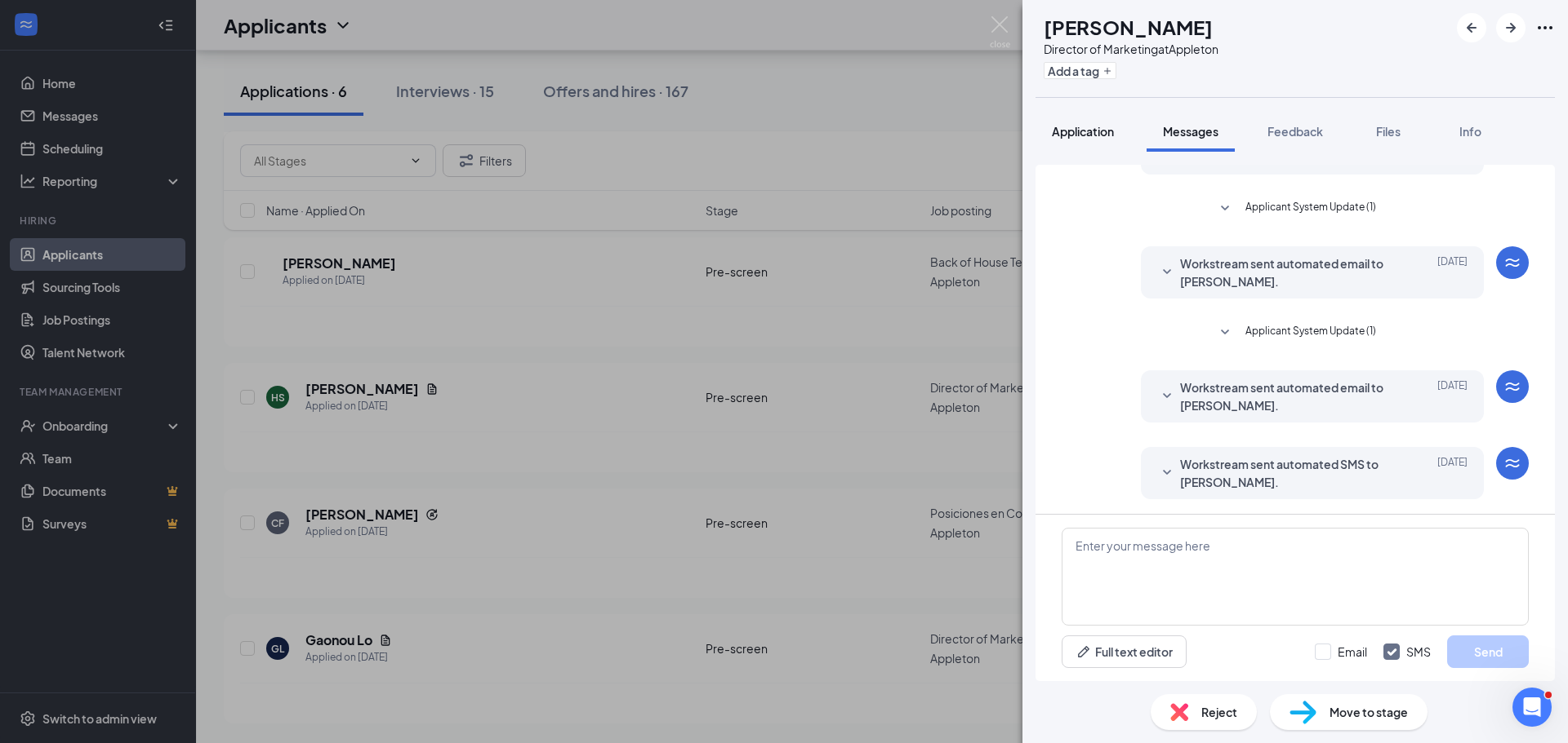
scroll to position [52, 0]
click at [1084, 122] on button "Application" at bounding box center [1082, 132] width 95 height 41
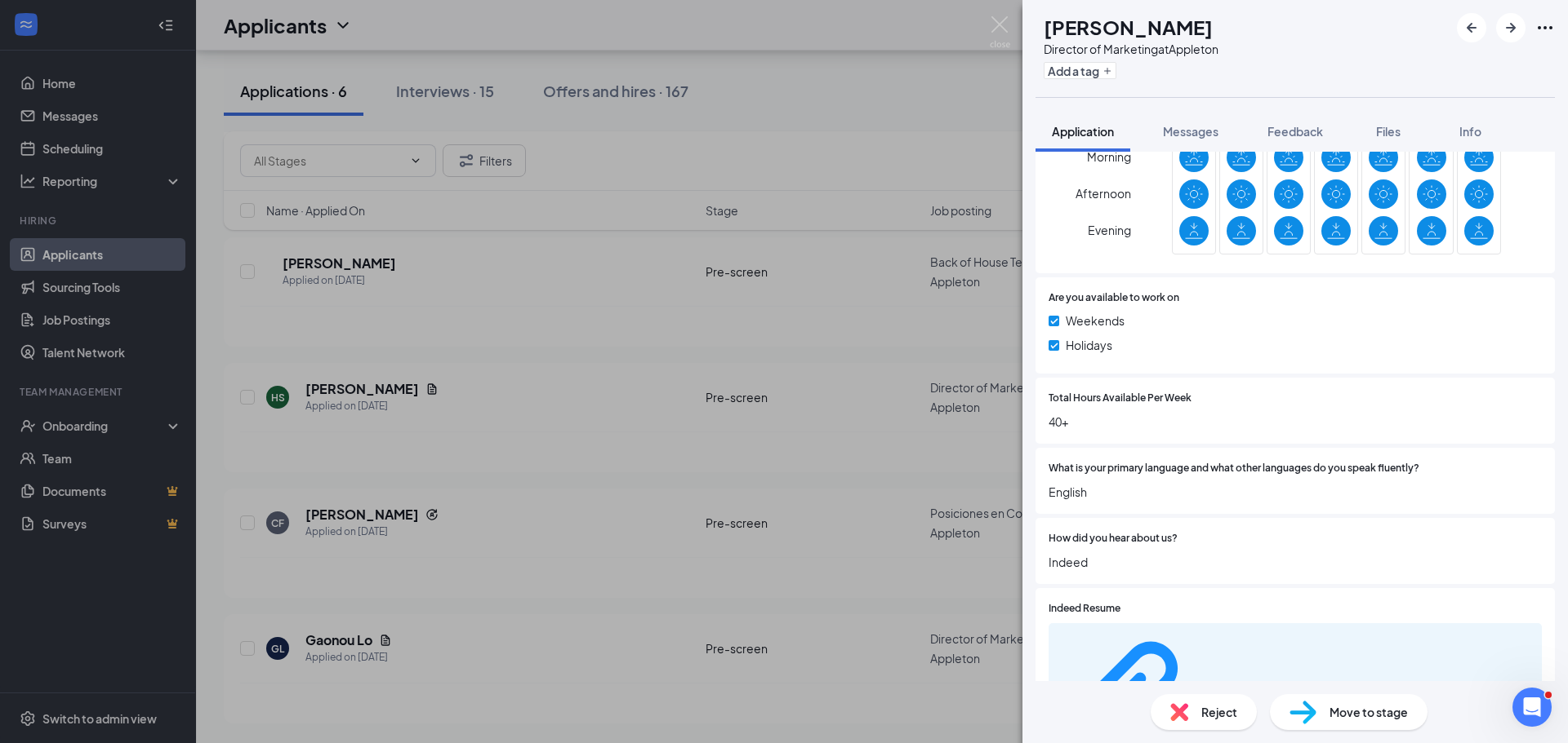
scroll to position [841, 0]
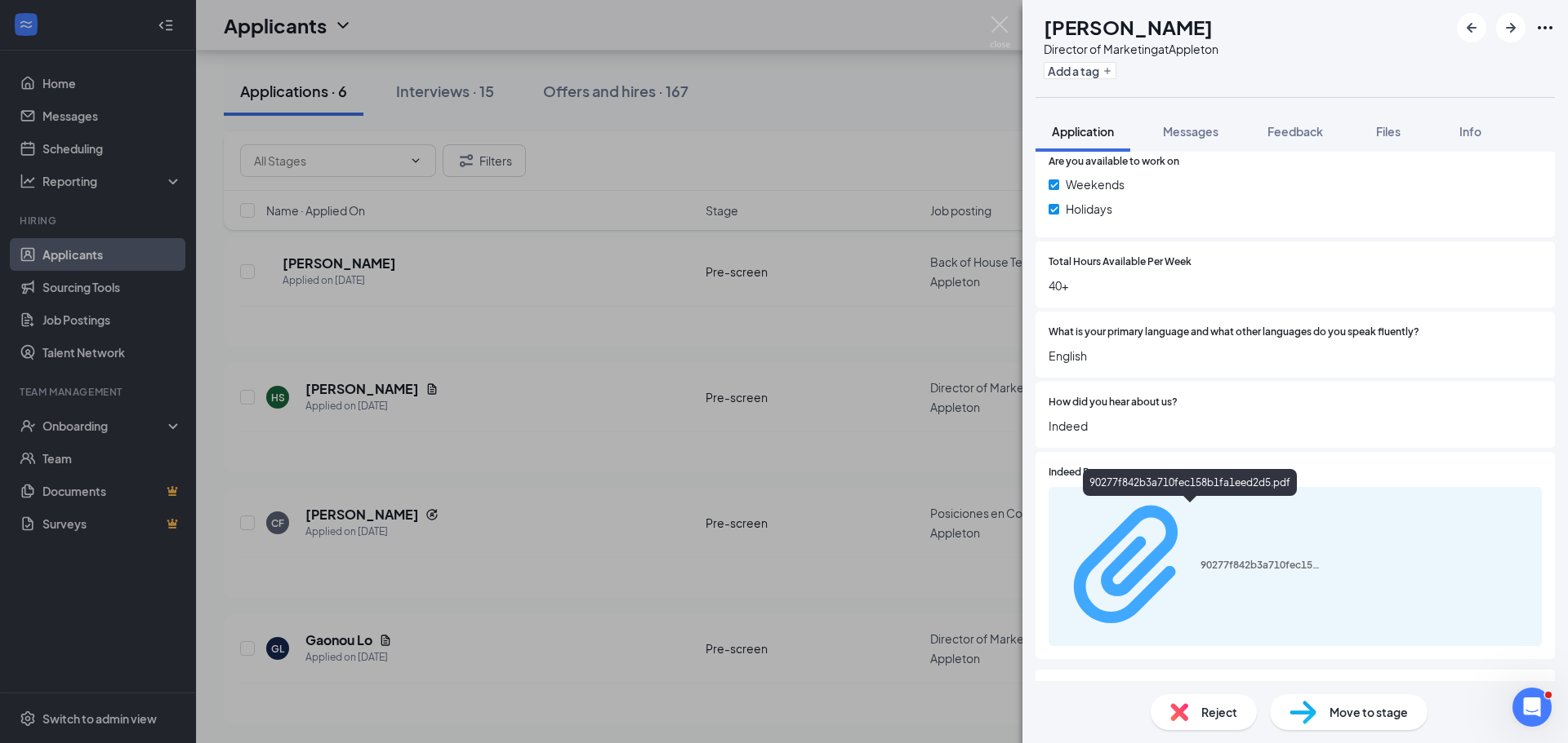
click at [1201, 558] on div "90277f842b3a710fec158b1fa1eed2d5.pdf" at bounding box center [1261, 564] width 122 height 13
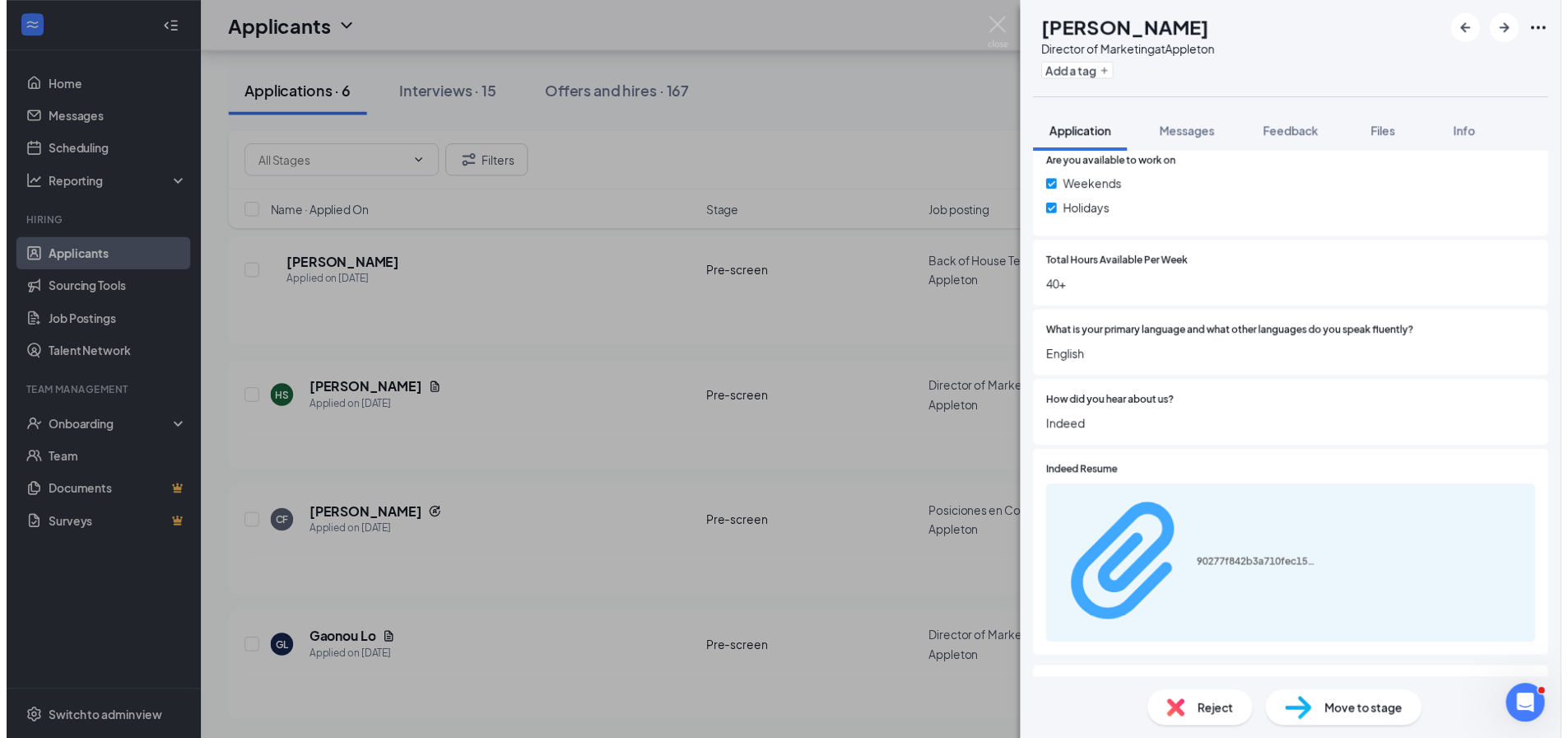
scroll to position [841, 0]
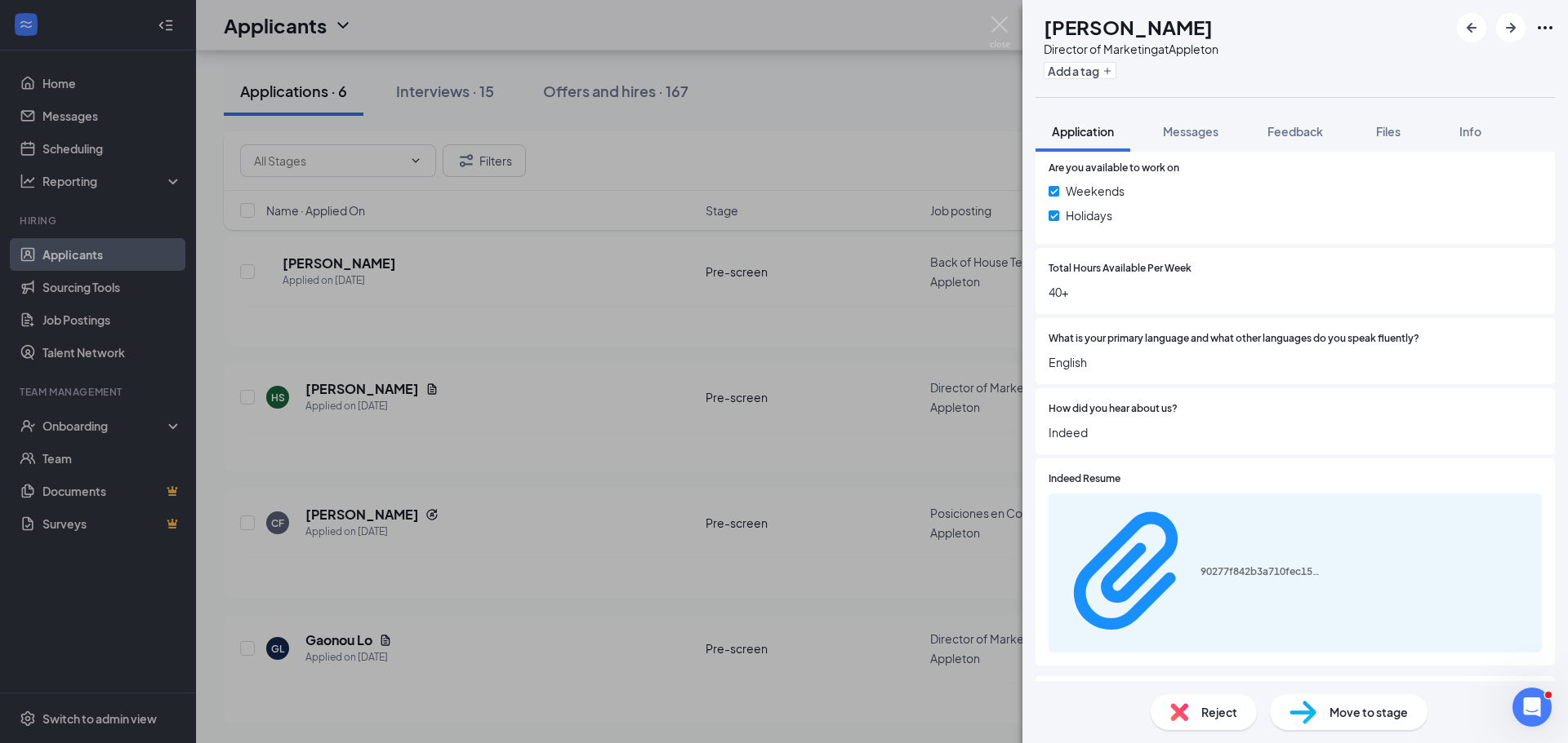
click at [634, 373] on div "HS [PERSON_NAME] Director of Marketing at Appleton Add a tag Application Messag…" at bounding box center [784, 371] width 1568 height 743
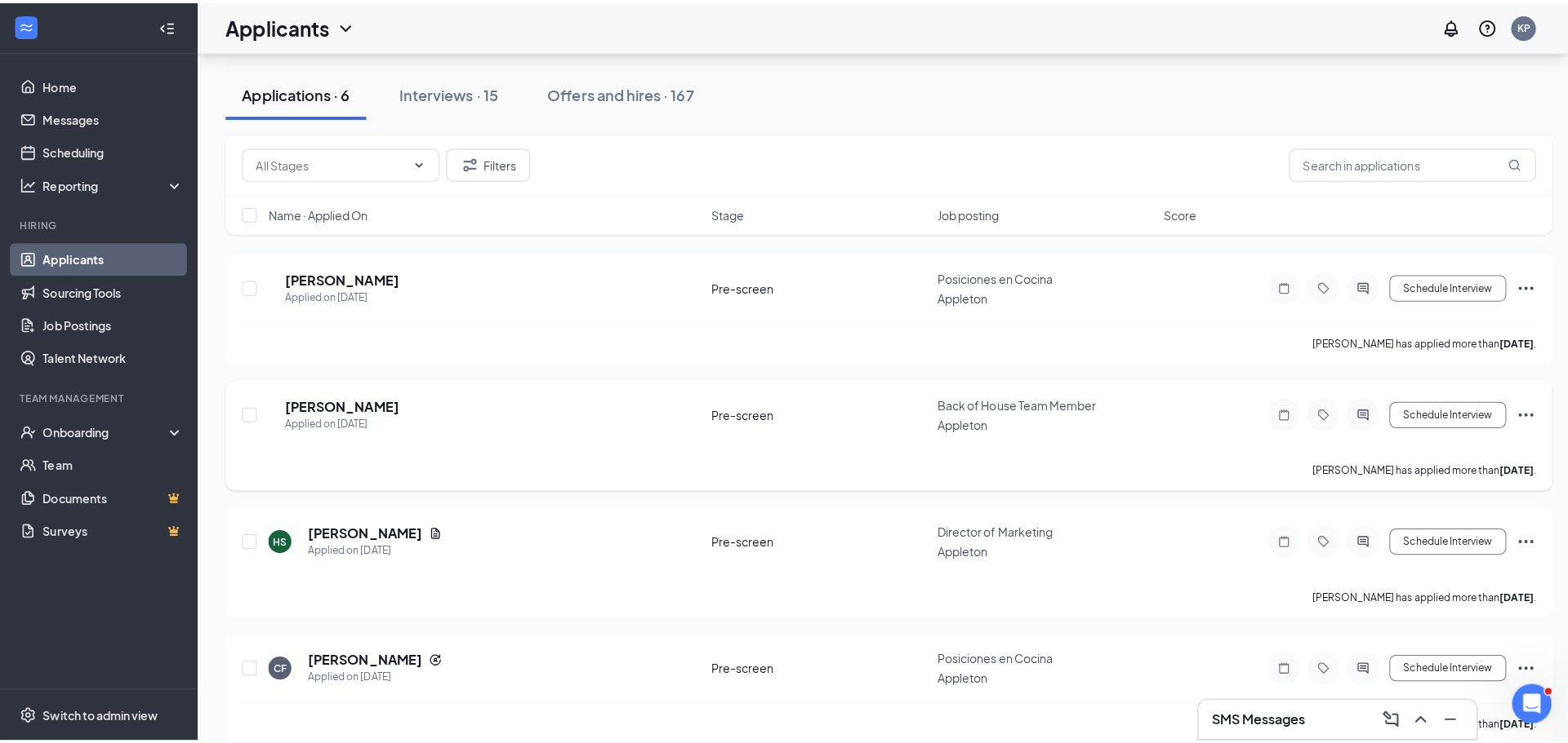
scroll to position [177, 0]
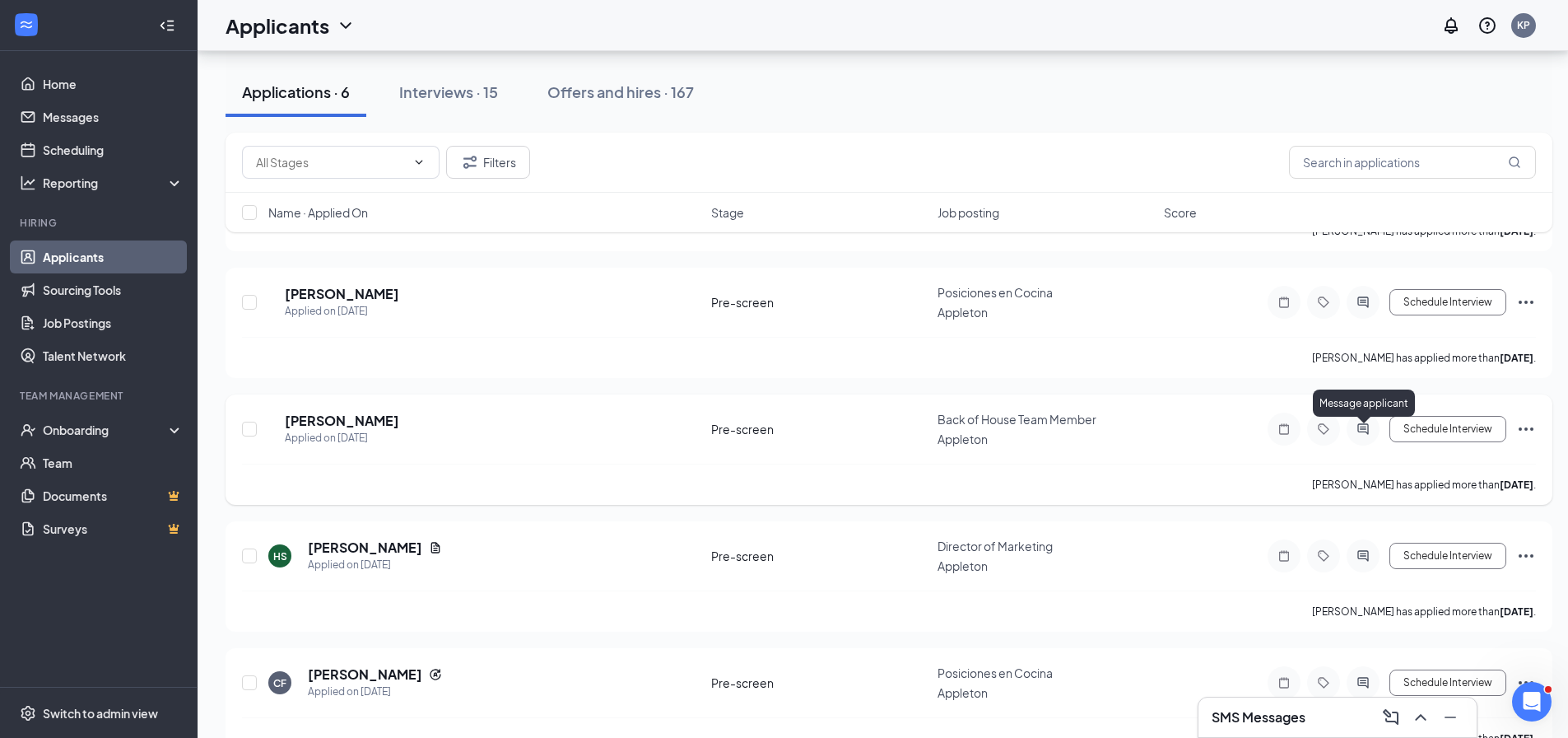
click at [1360, 434] on icon "ActiveChat" at bounding box center [1362, 429] width 11 height 11
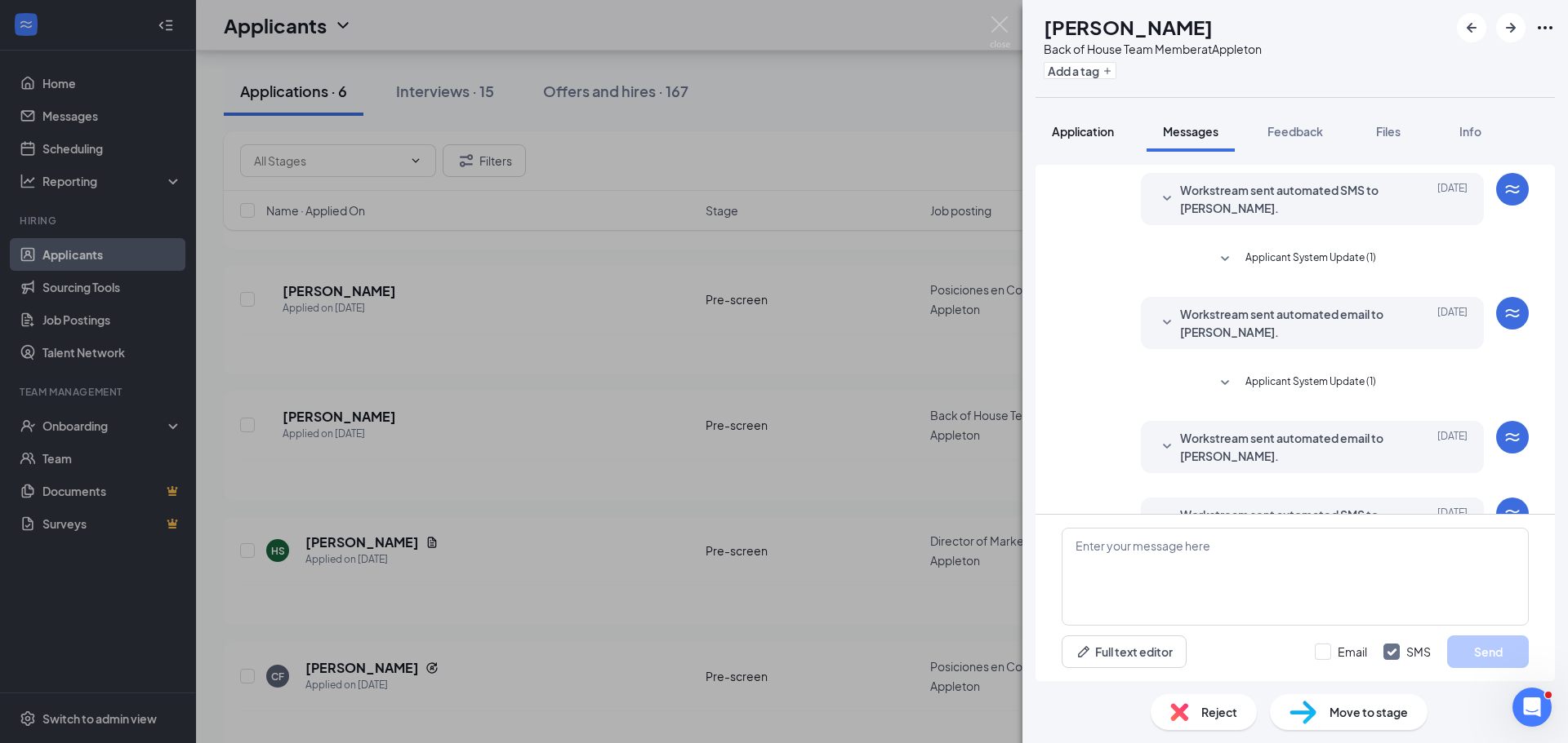
scroll to position [100, 0]
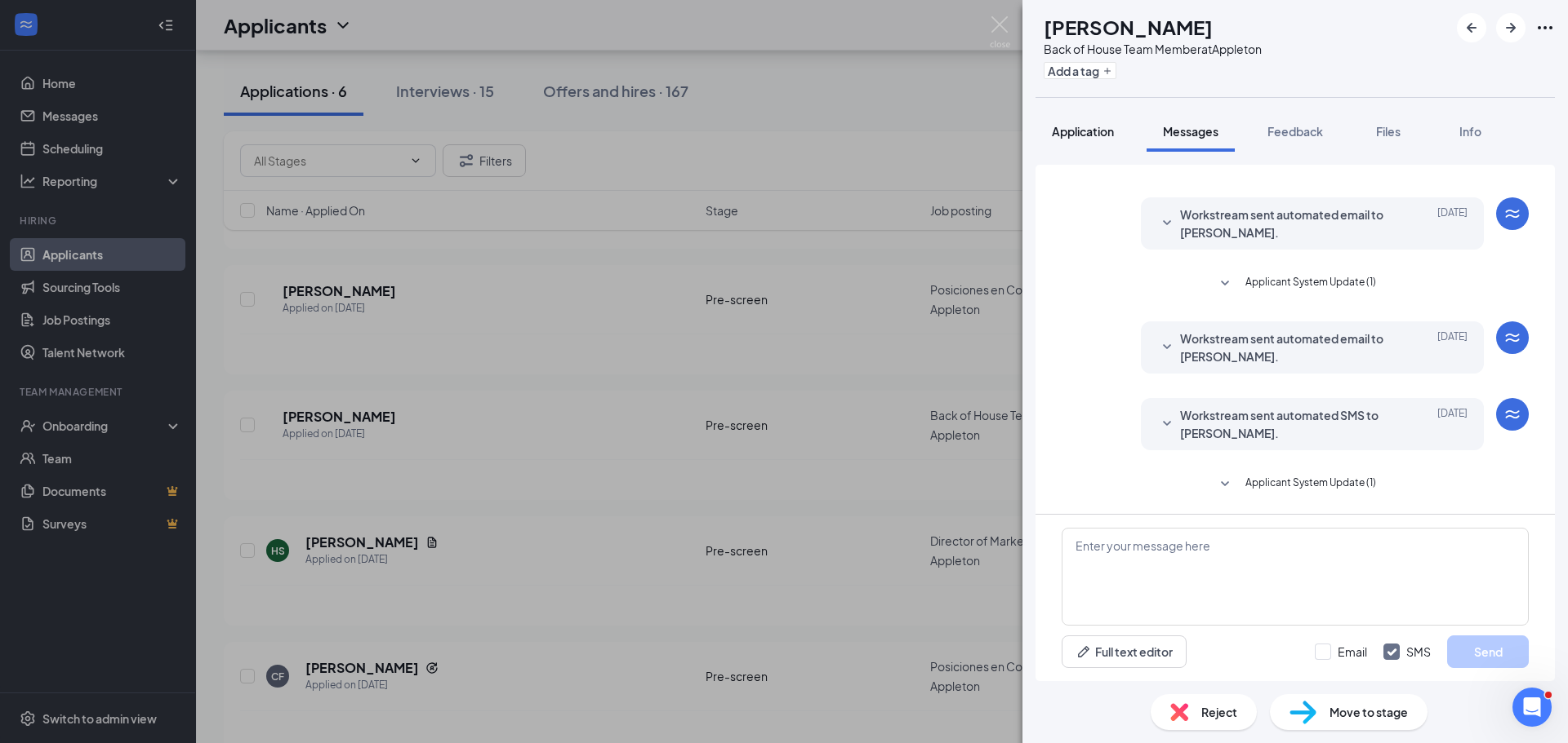
click at [1088, 125] on span "Application" at bounding box center [1082, 131] width 63 height 15
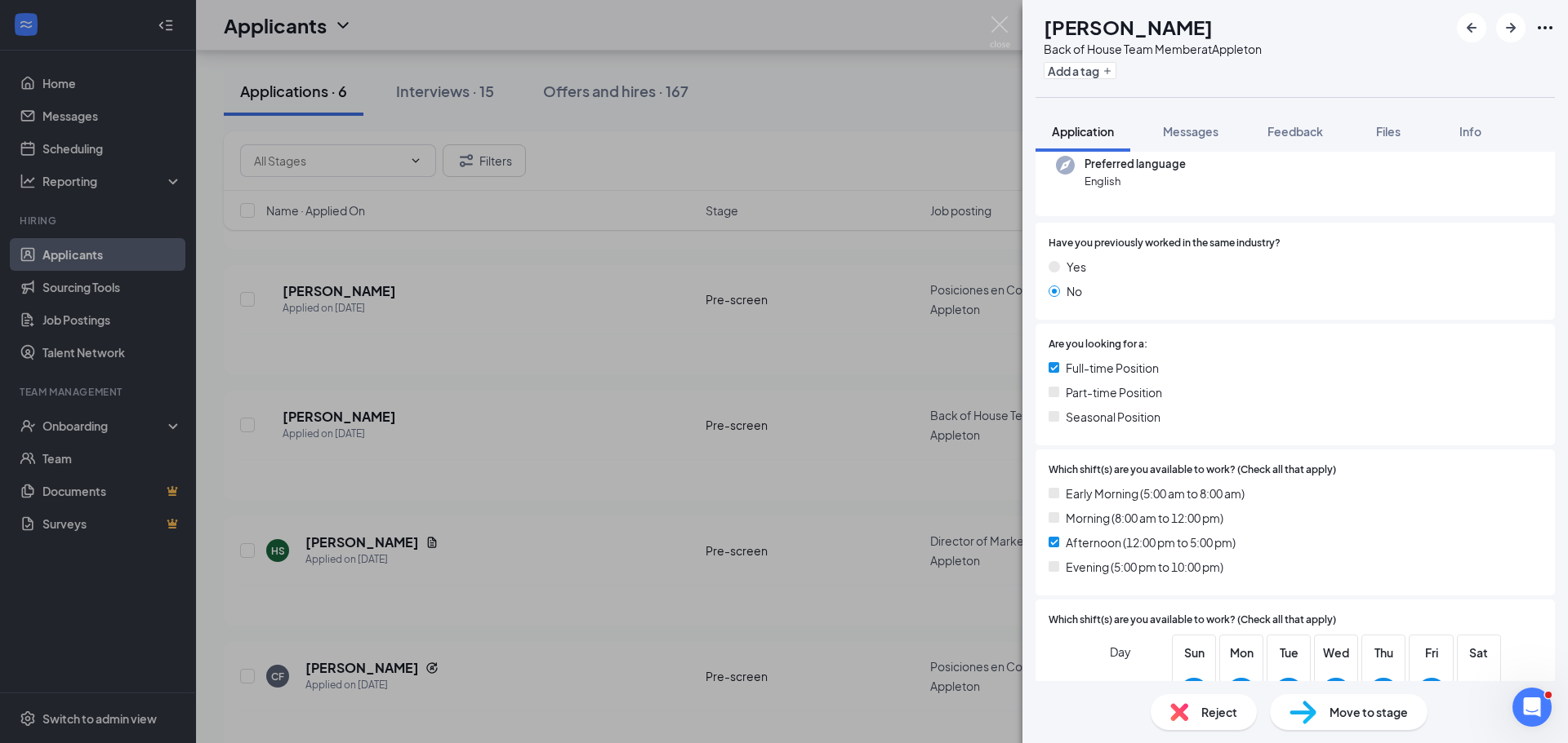
scroll to position [1101, 0]
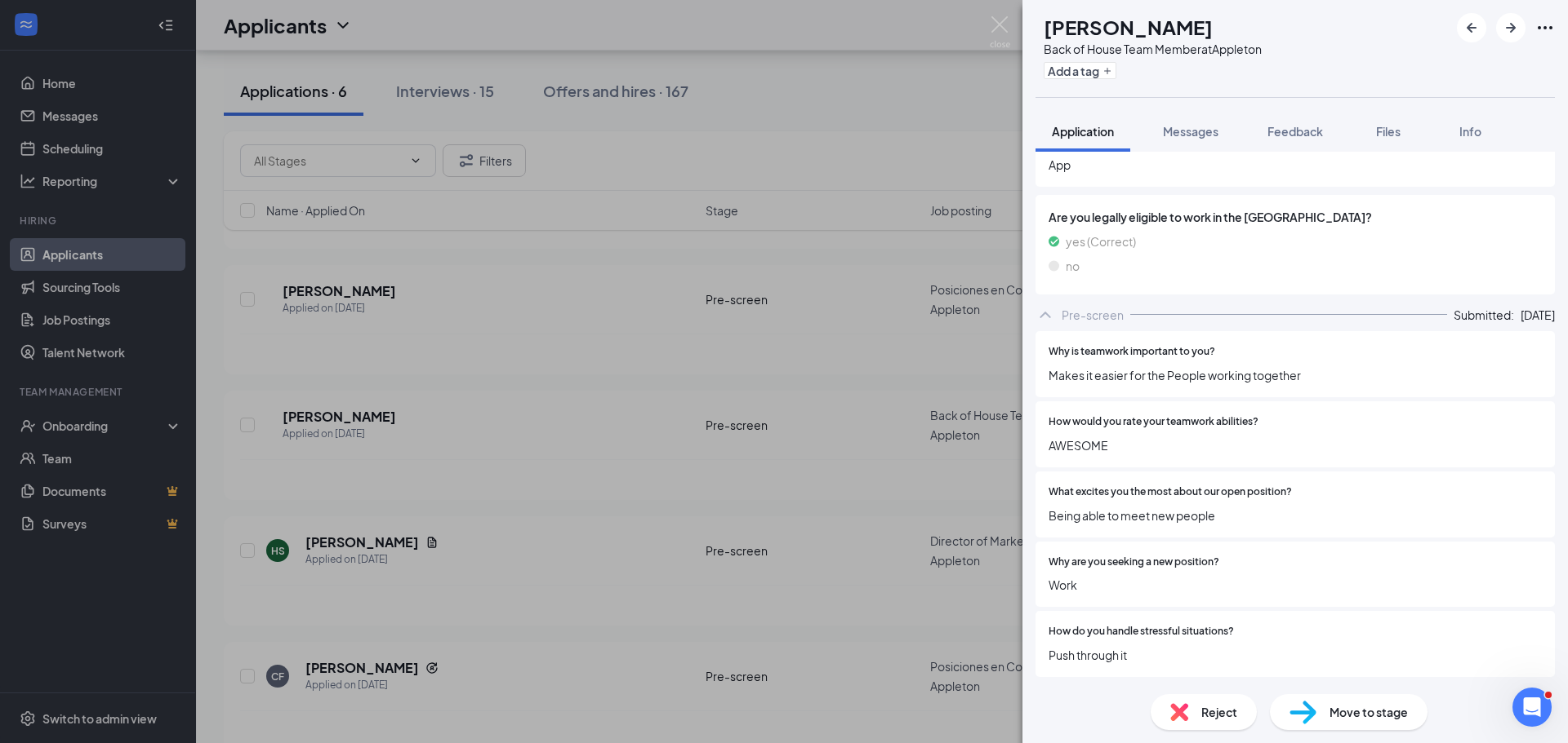
click at [1211, 706] on span "Reject" at bounding box center [1218, 712] width 36 height 18
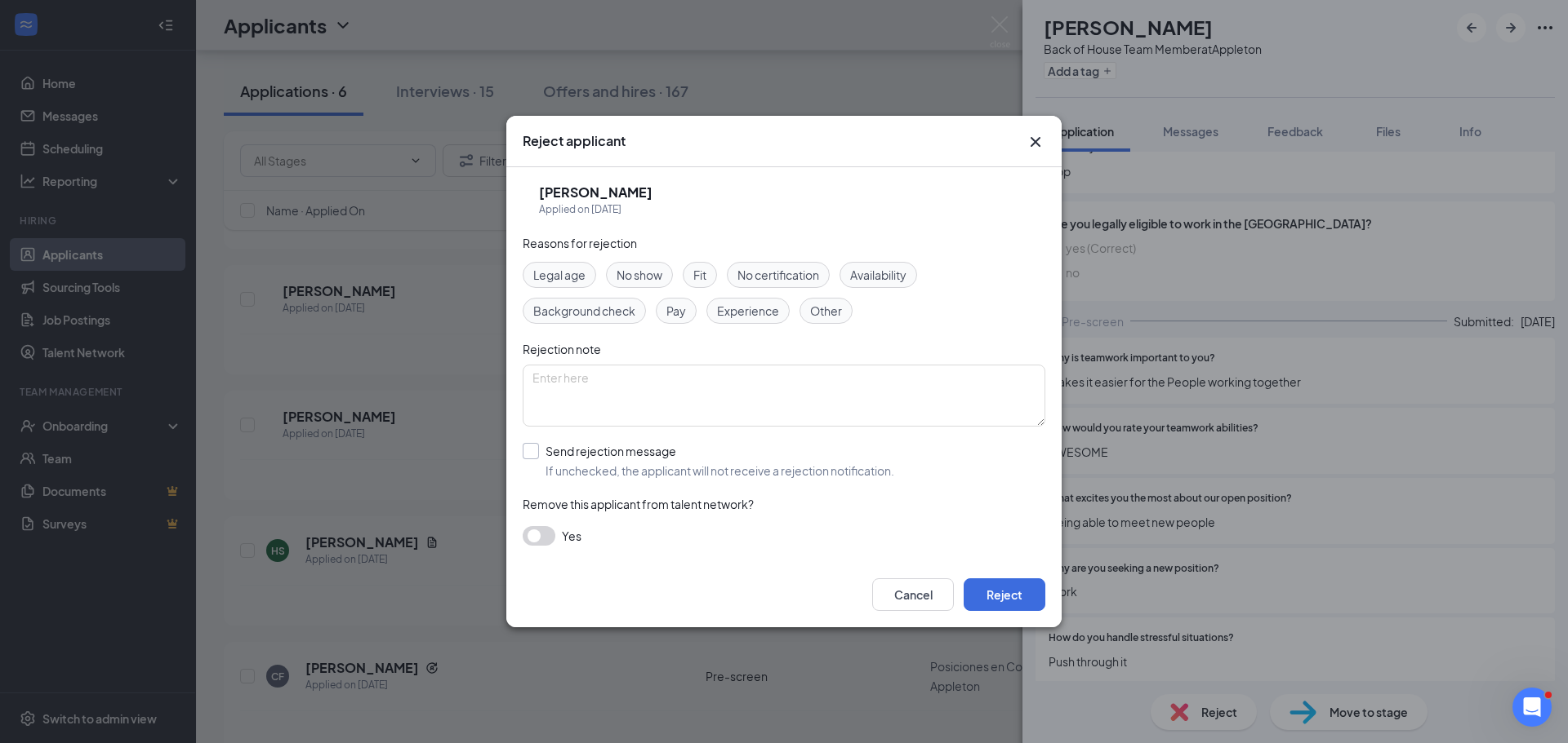
click at [667, 447] on input "Send rejection message If unchecked, the applicant will not receive a rejection…" at bounding box center [708, 461] width 371 height 36
checkbox input "true"
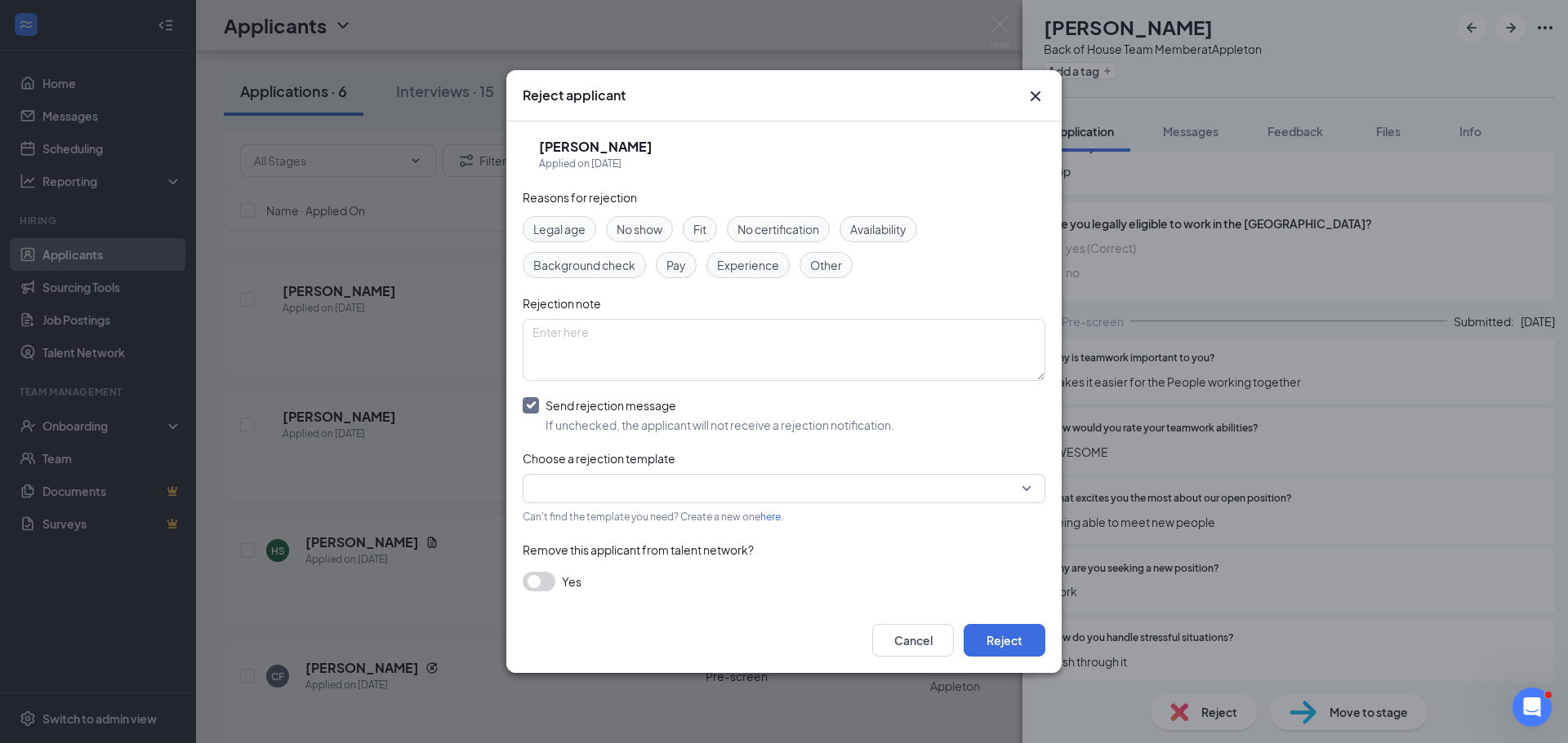
click at [706, 230] on span "Fit" at bounding box center [699, 229] width 13 height 18
click at [882, 228] on span "Availability" at bounding box center [878, 229] width 57 height 18
click at [778, 493] on input "search" at bounding box center [778, 488] width 491 height 27
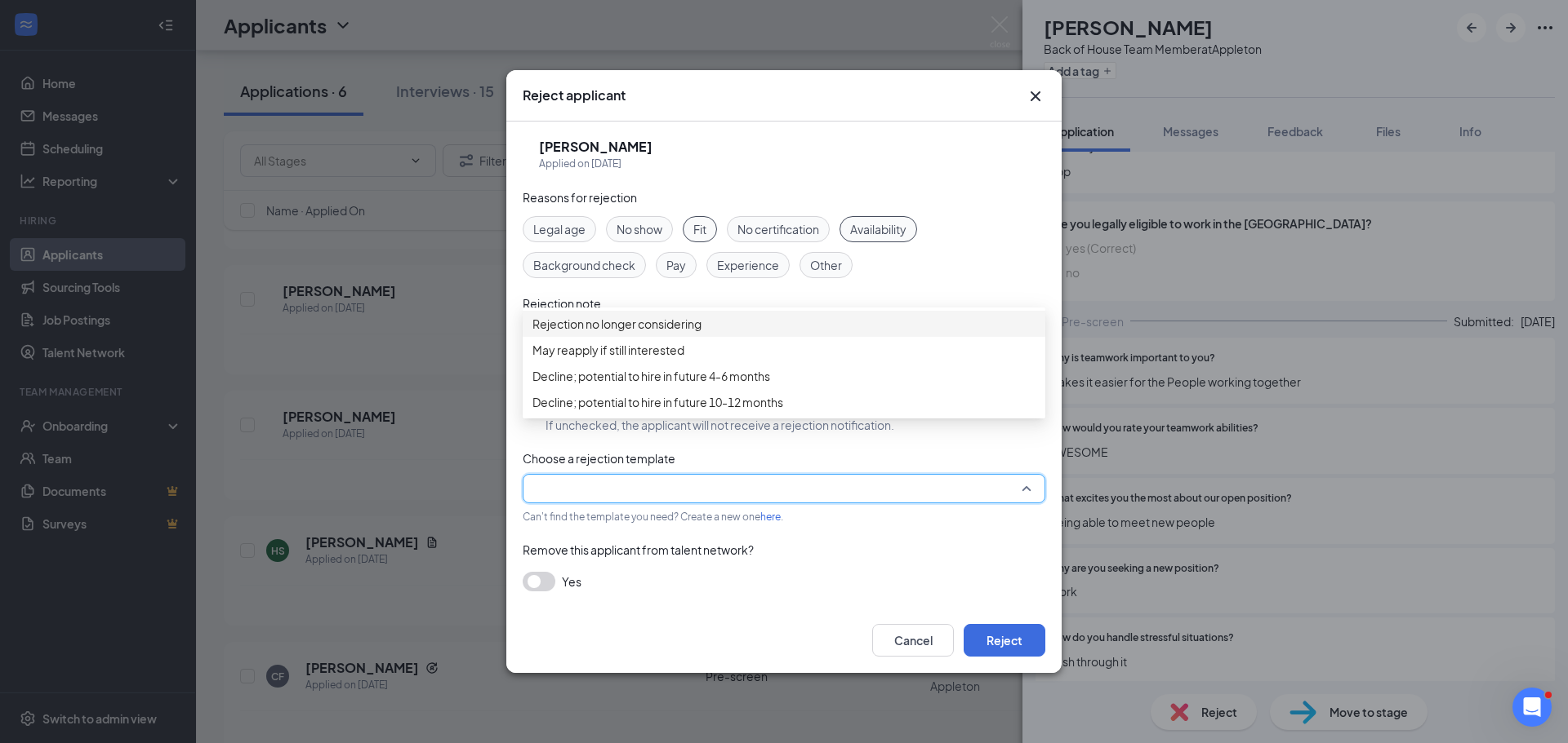
click at [689, 332] on span "Rejection no longer considering" at bounding box center [616, 324] width 169 height 18
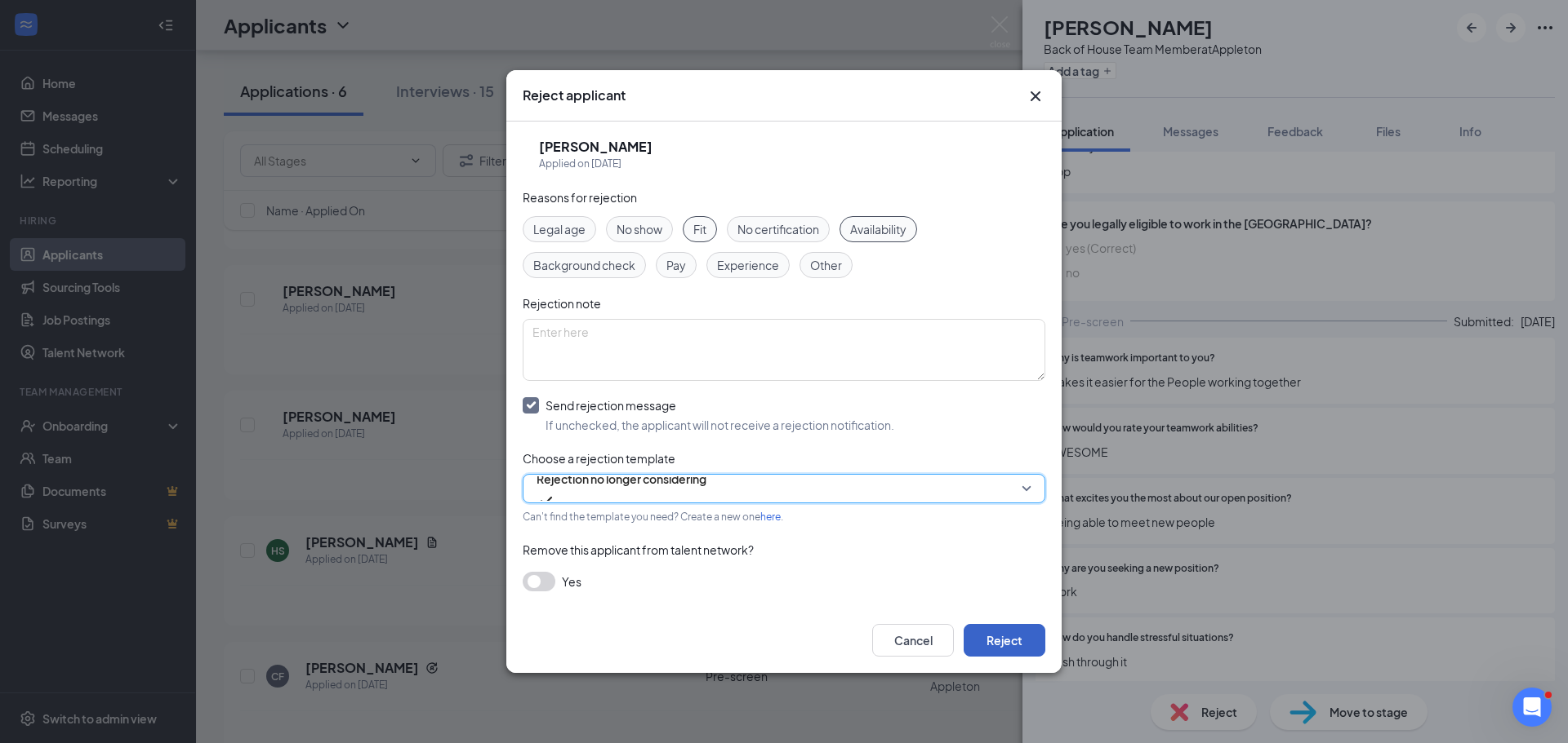
click at [986, 634] on button "Reject" at bounding box center [1004, 640] width 82 height 32
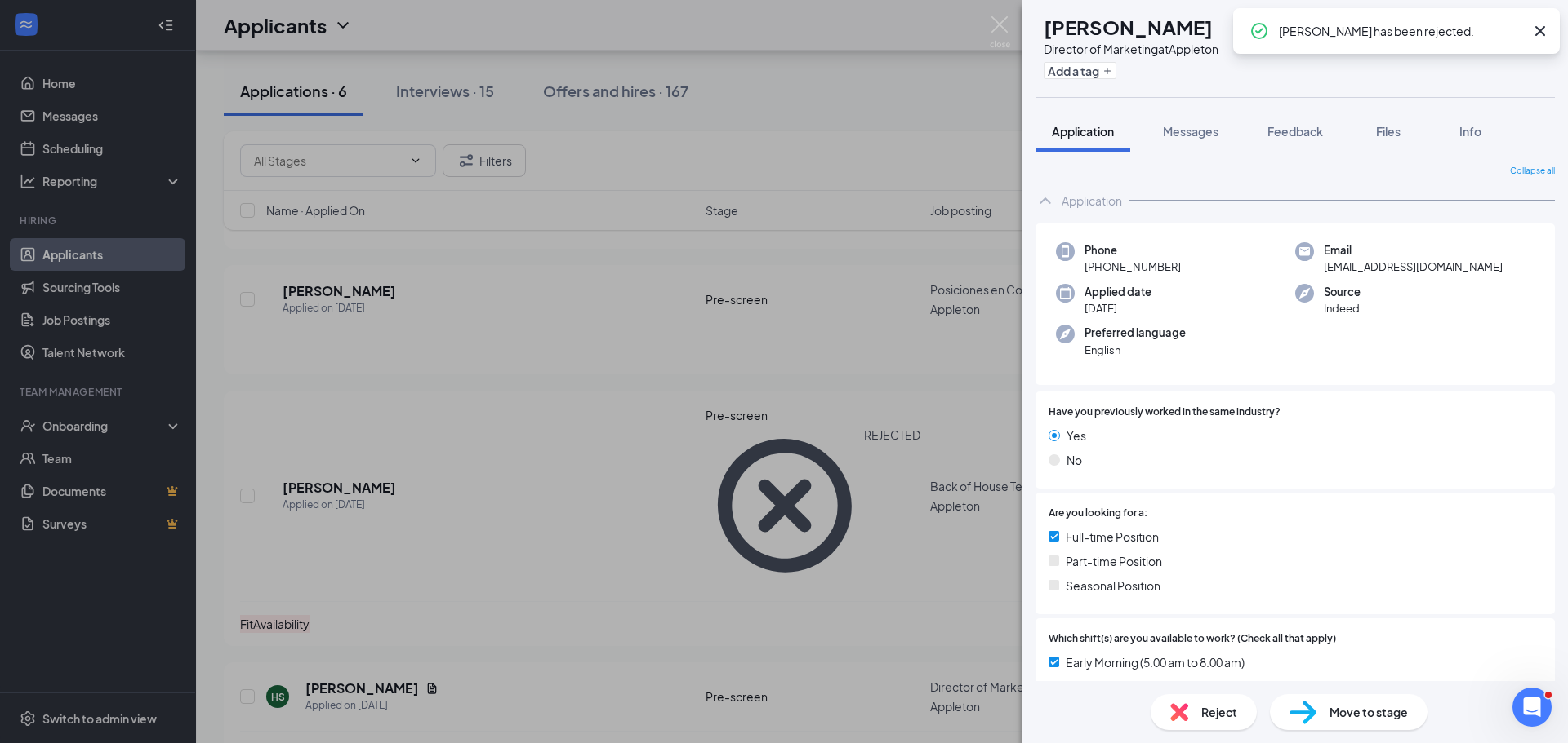
click at [906, 494] on div "HS [PERSON_NAME] Director of Marketing at Appleton Add a tag Application Messag…" at bounding box center [784, 371] width 1568 height 743
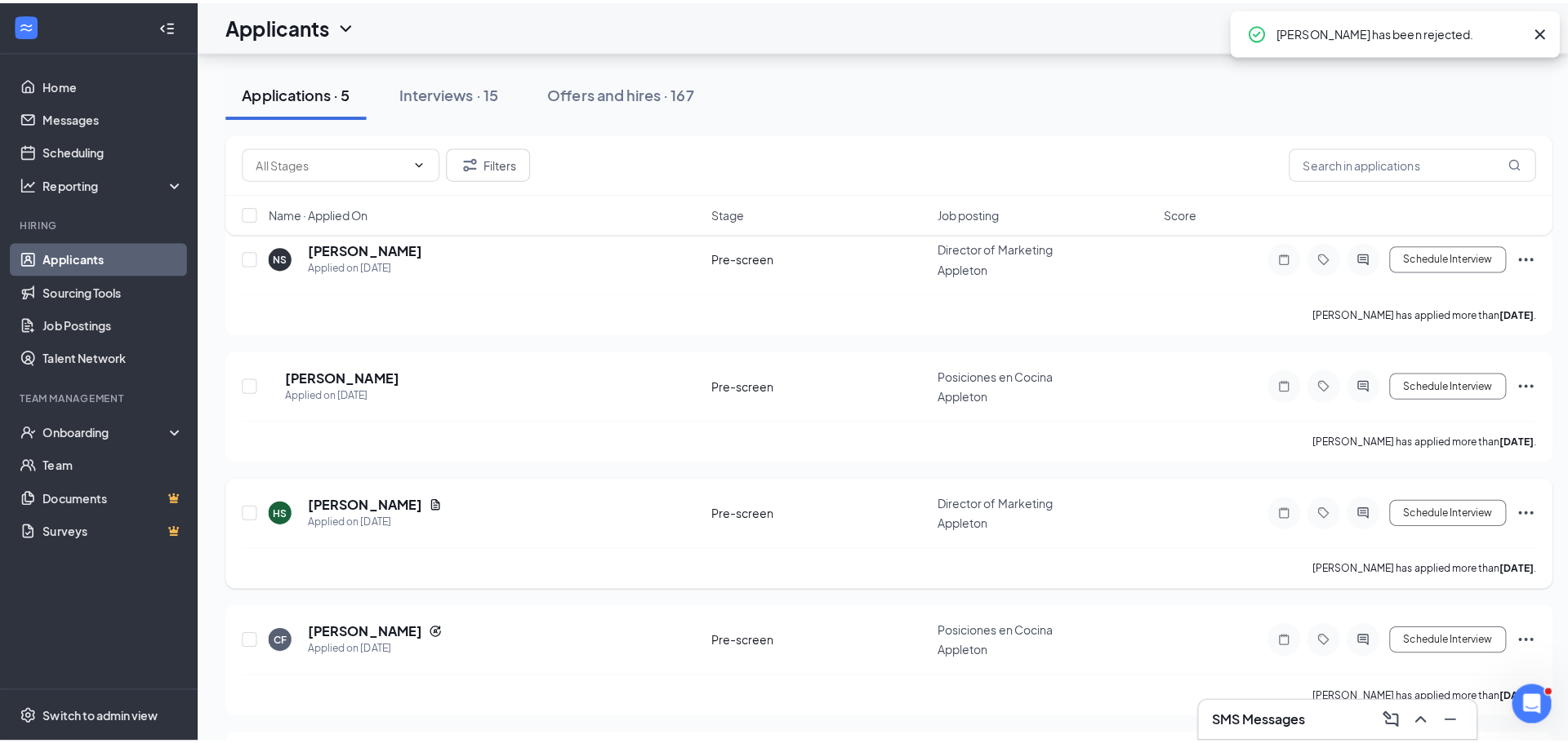
scroll to position [95, 0]
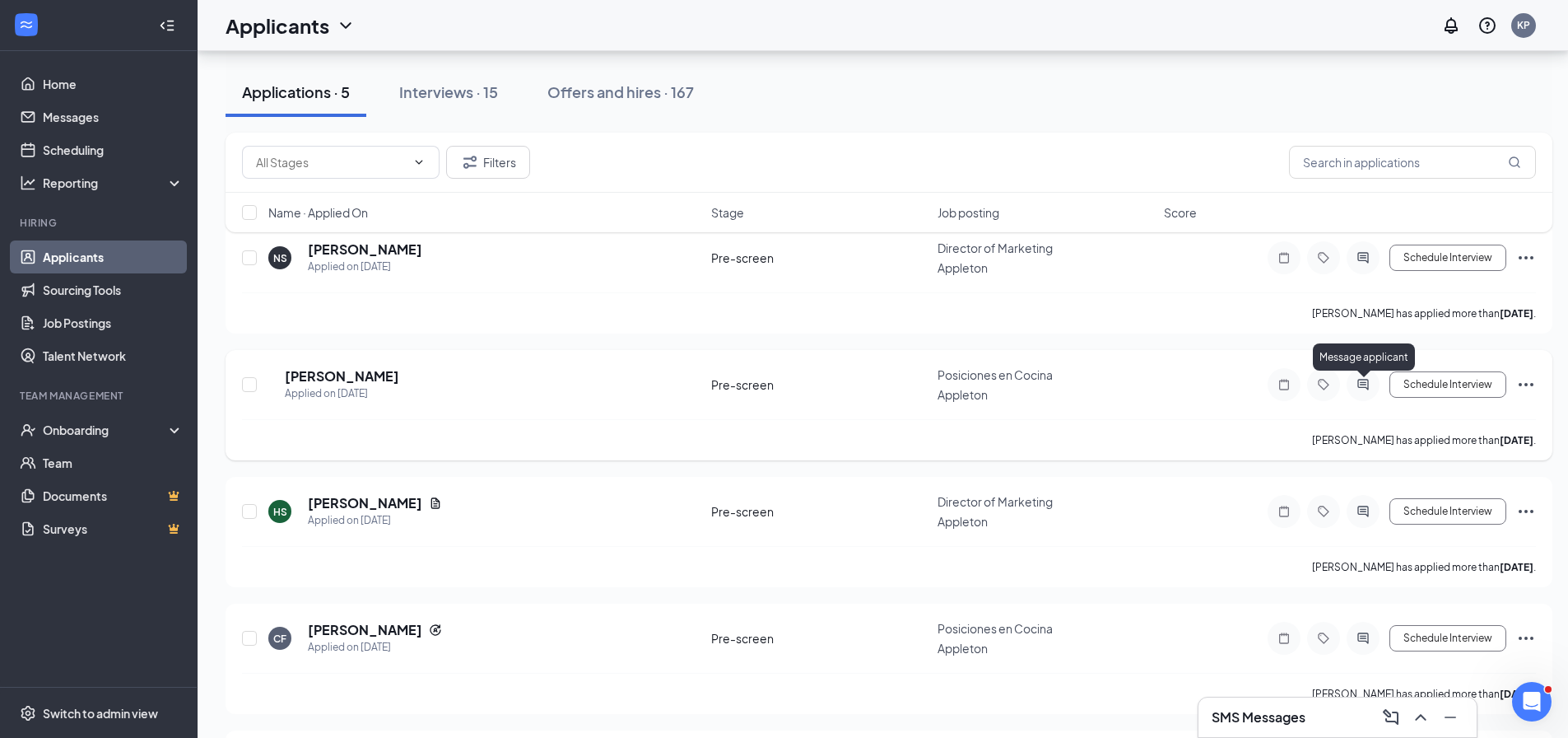
click at [1366, 391] on icon "ActiveChat" at bounding box center [1363, 384] width 20 height 13
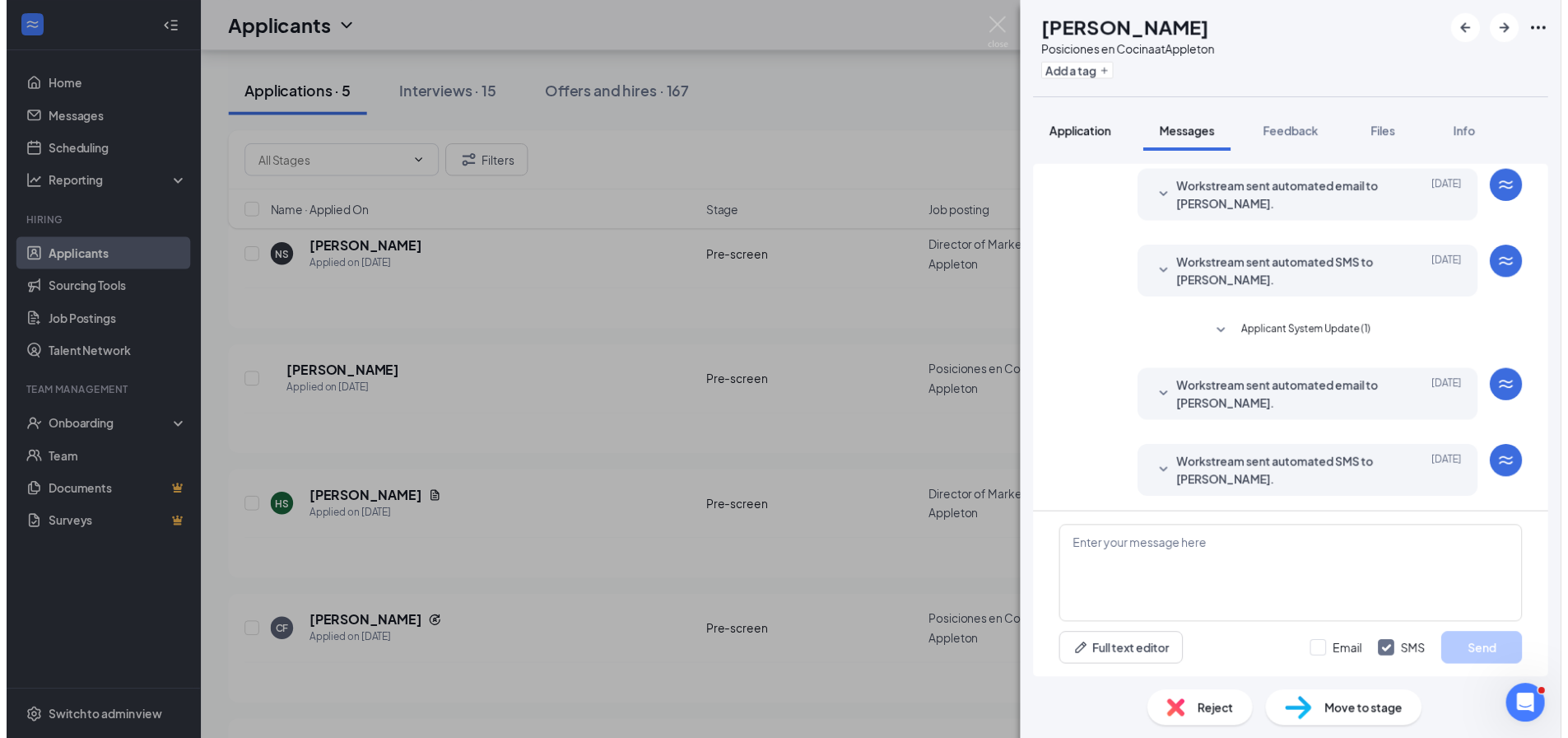
scroll to position [52, 0]
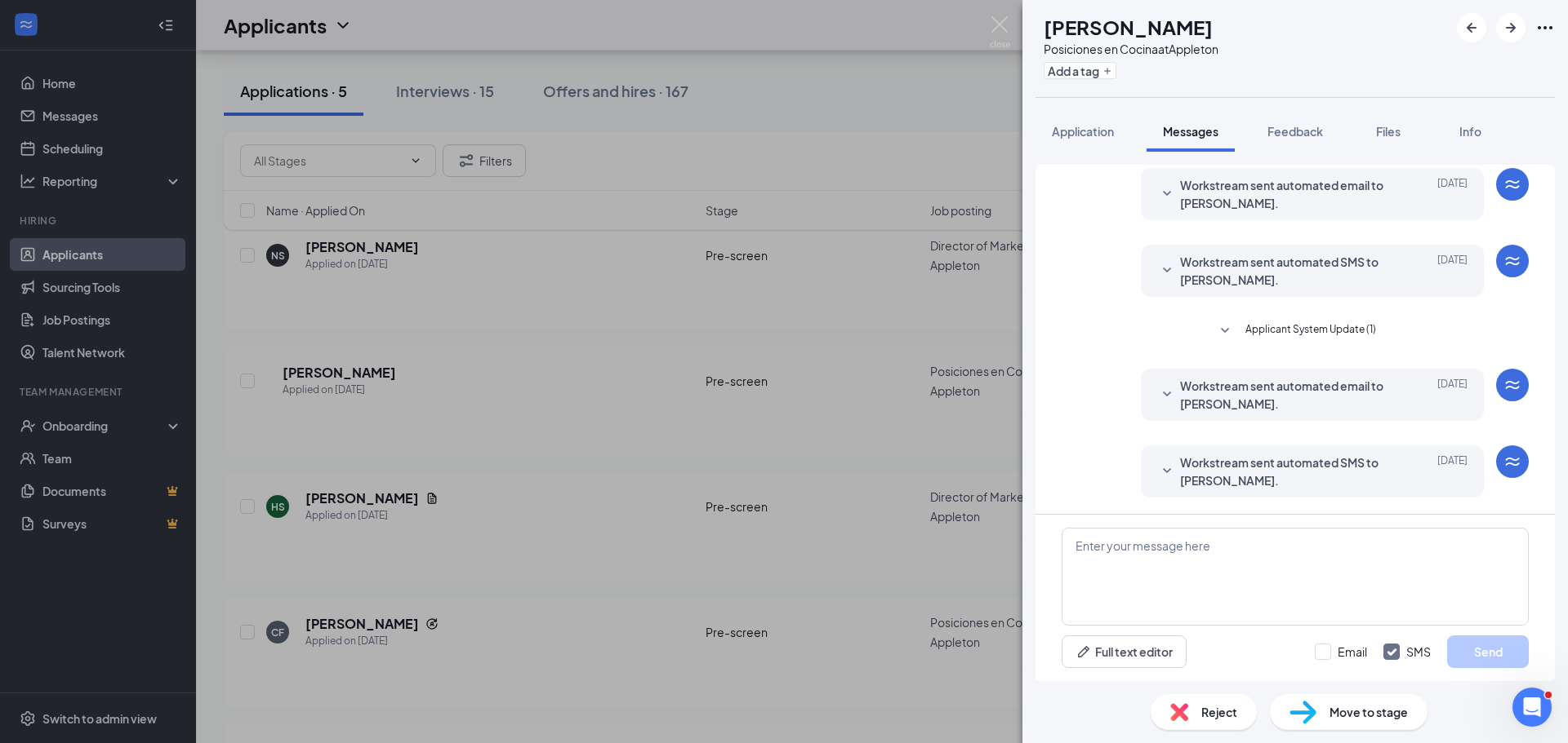
click at [991, 316] on div "FM [PERSON_NAME] Posiciones en Cocina at Appleton Add a tag Application Message…" at bounding box center [784, 371] width 1568 height 743
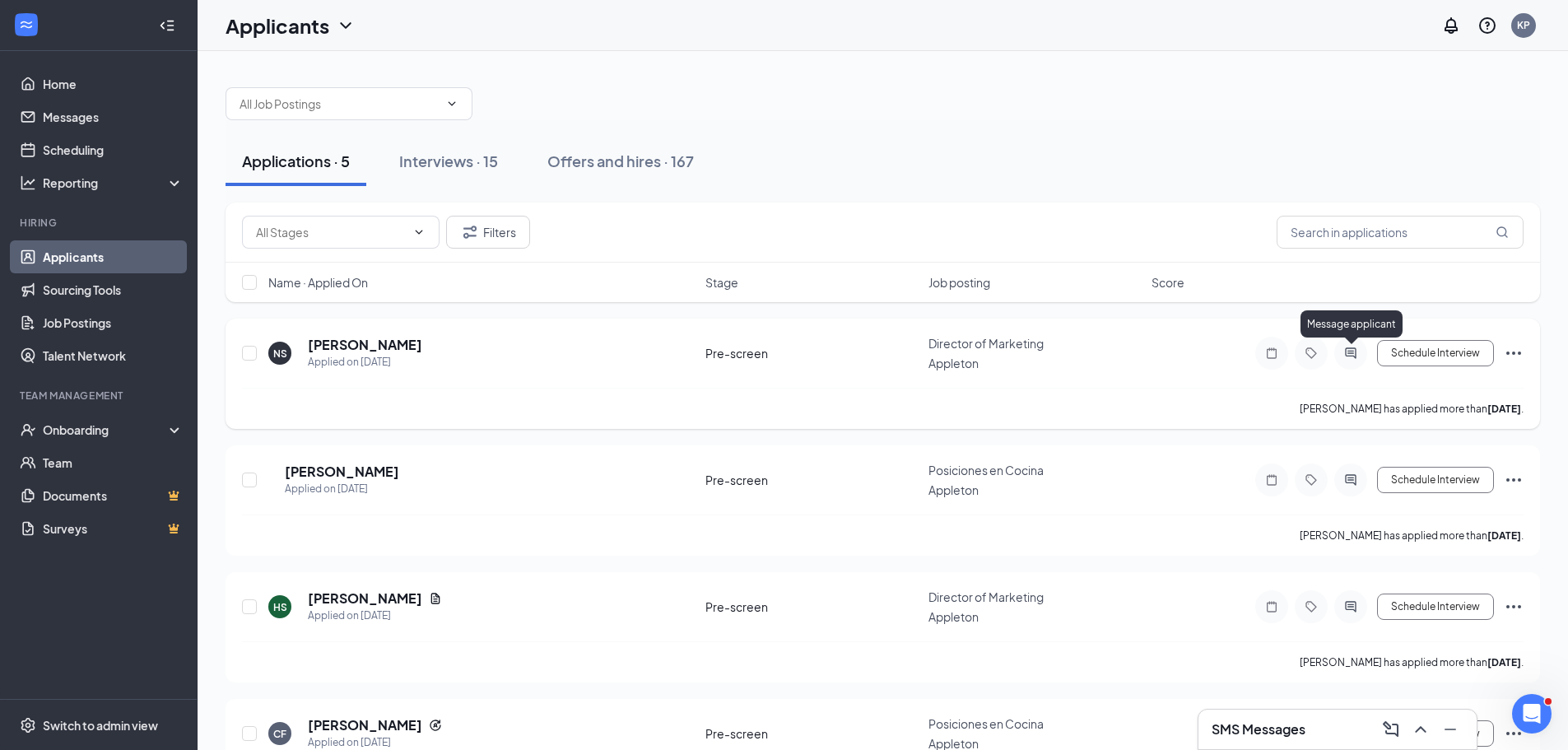
click at [1347, 359] on icon "ActiveChat" at bounding box center [1350, 353] width 20 height 13
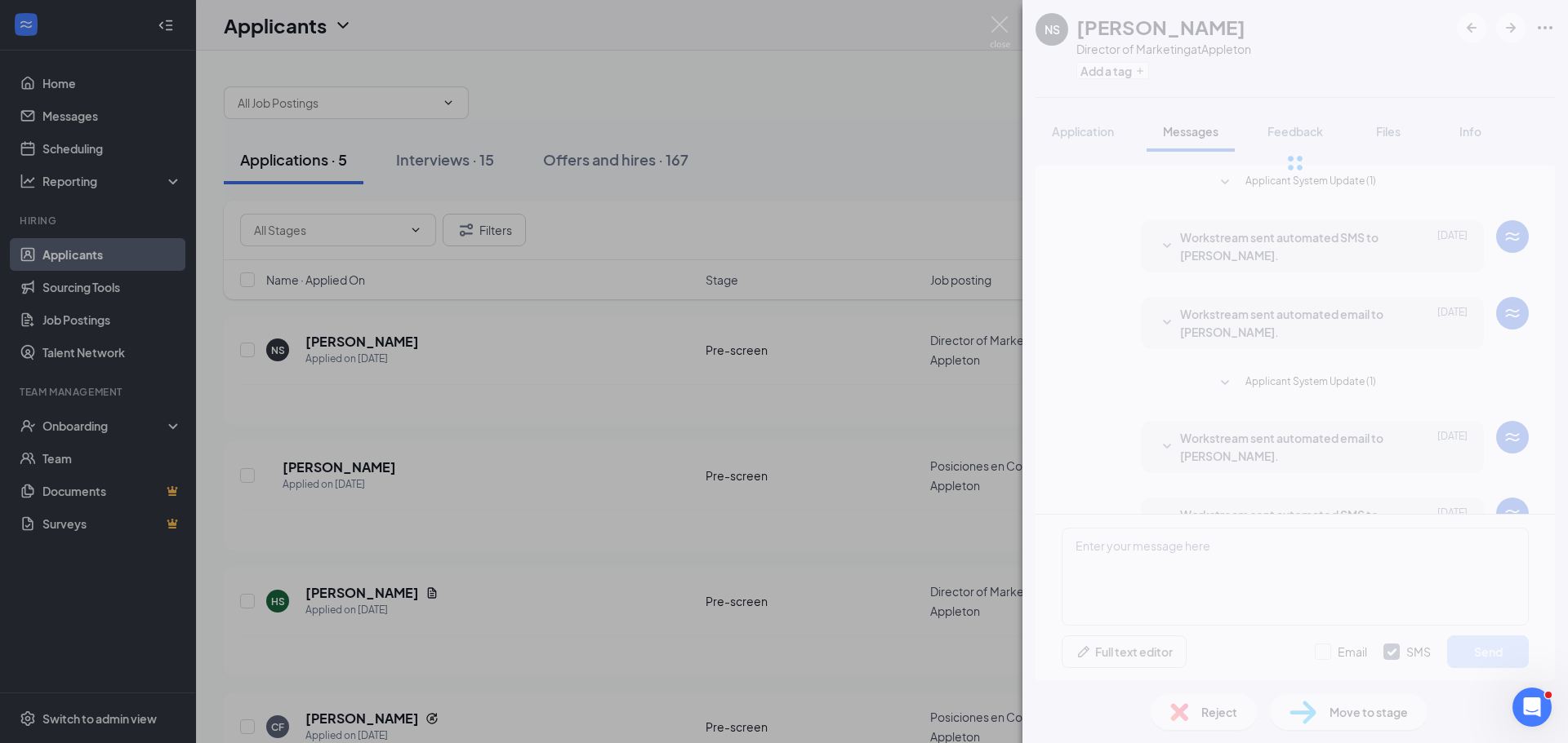
scroll to position [100, 0]
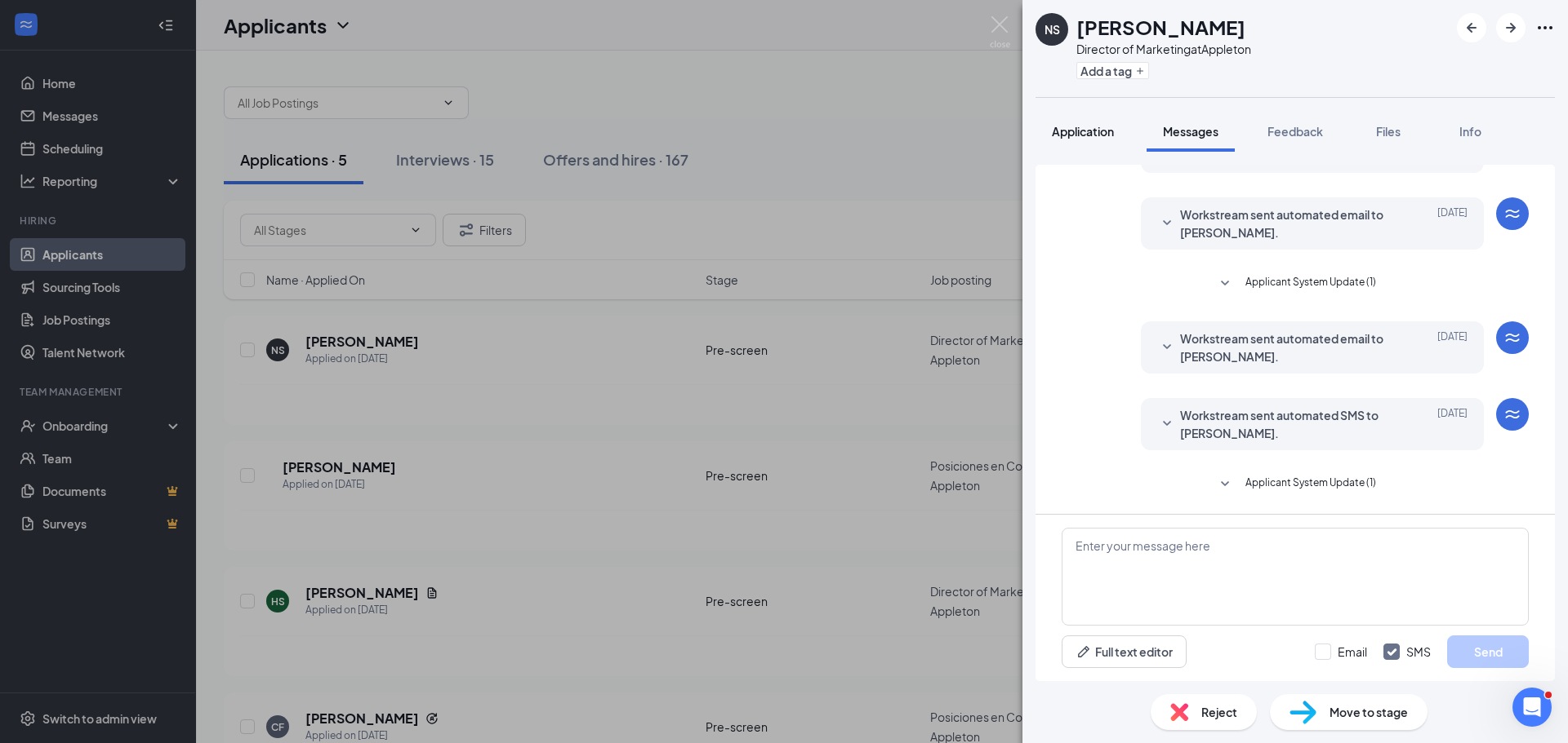
click at [1060, 117] on button "Application" at bounding box center [1082, 132] width 95 height 41
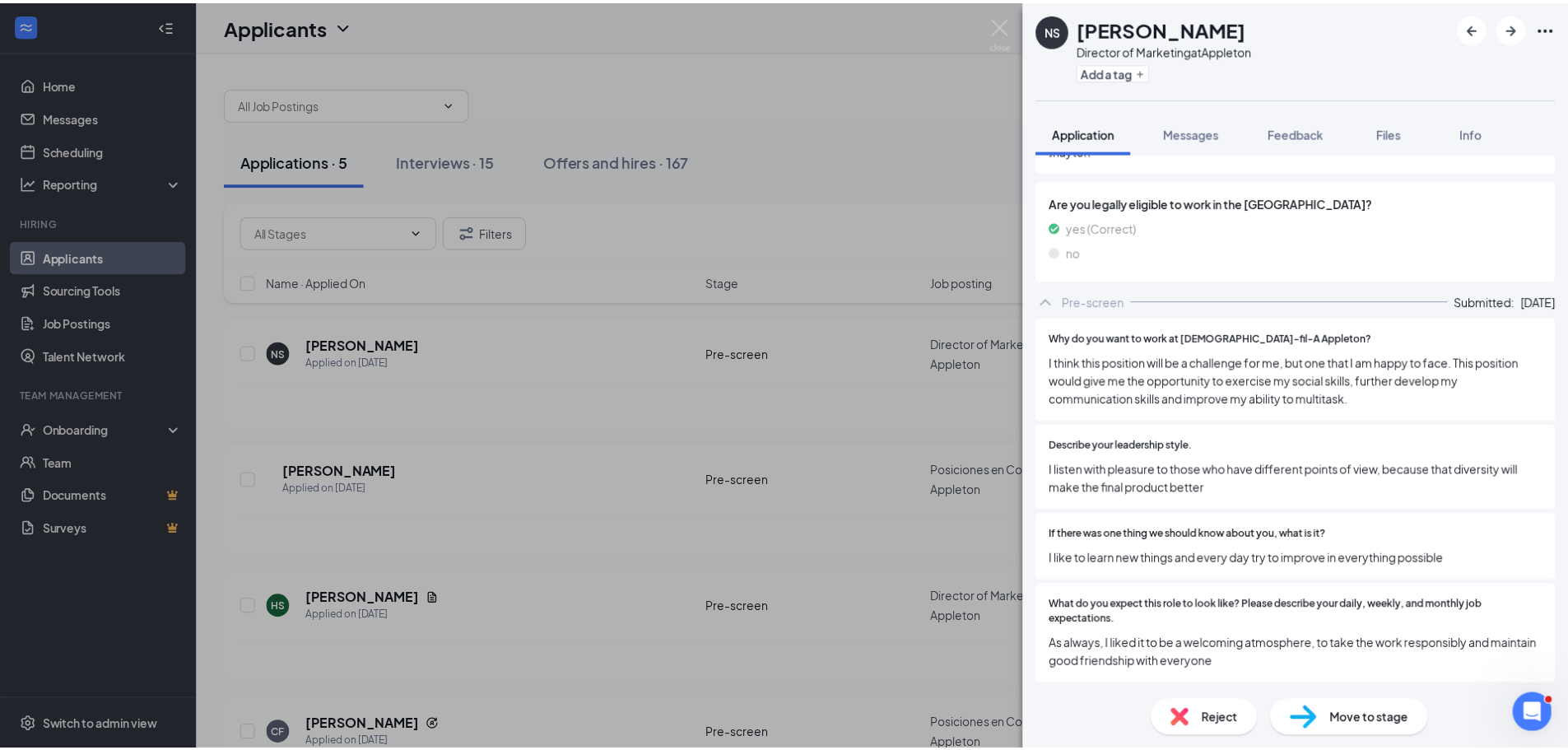
scroll to position [1129, 0]
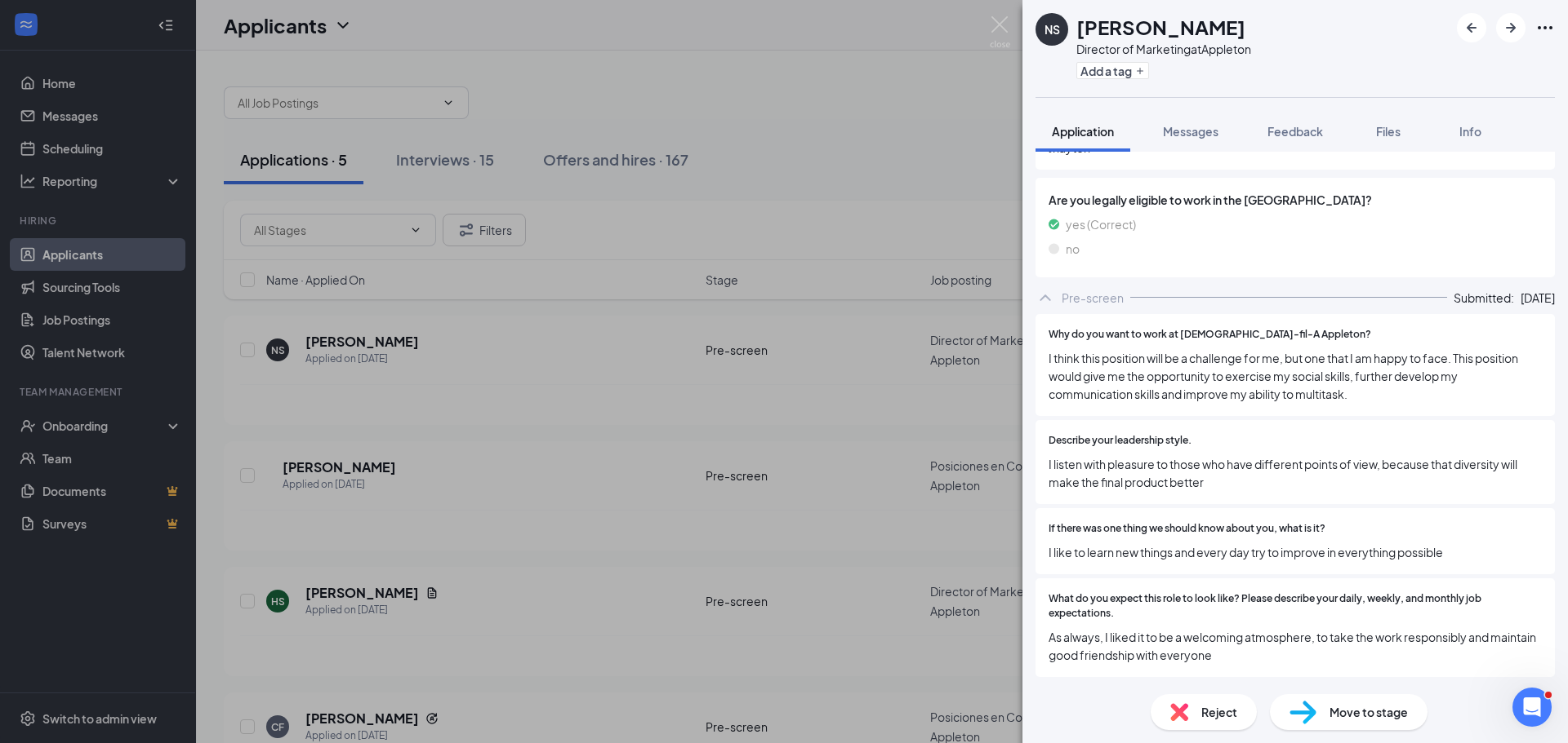
click at [593, 560] on div "NS [PERSON_NAME] Director of Marketing at Appleton Add a tag Application Messag…" at bounding box center [784, 371] width 1568 height 743
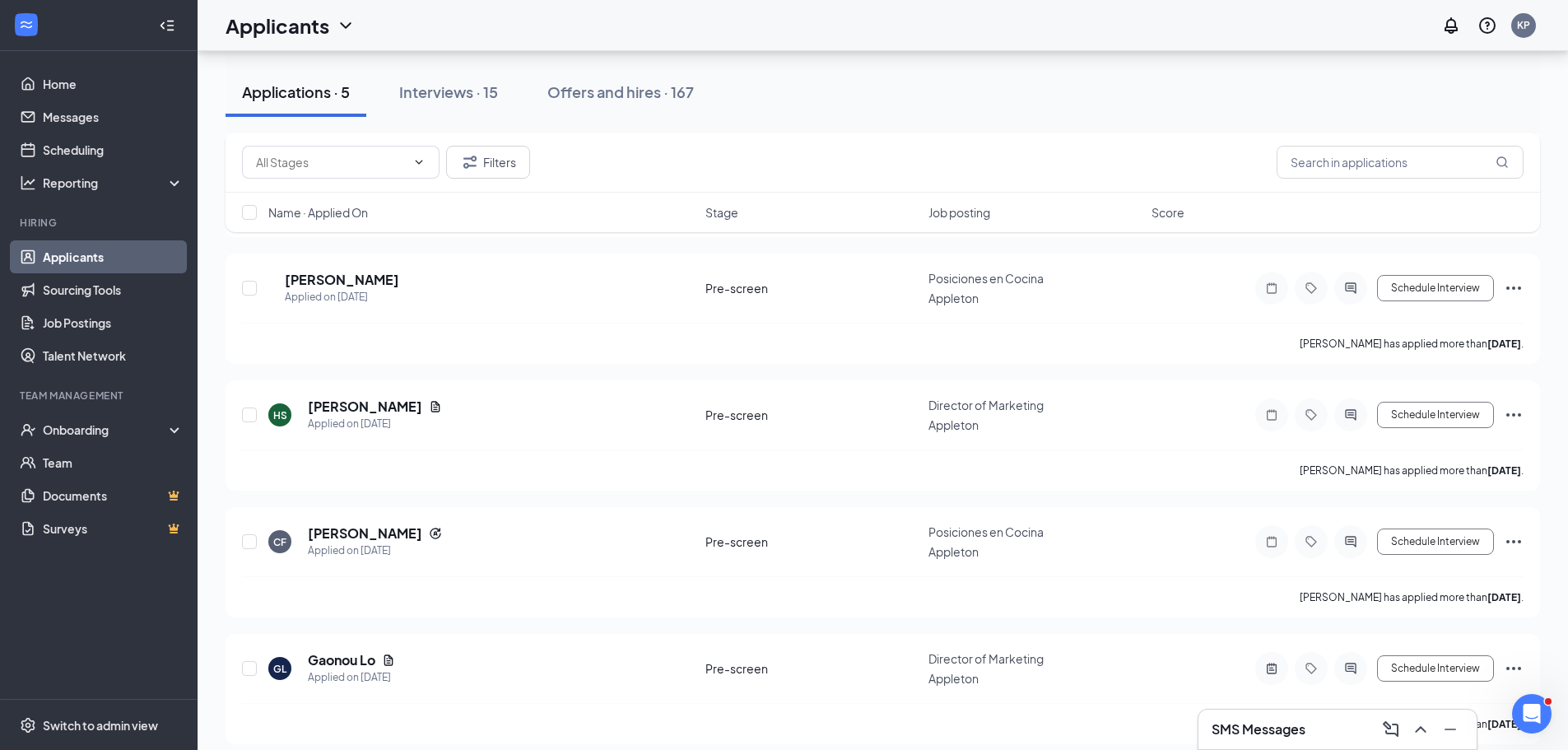
scroll to position [214, 0]
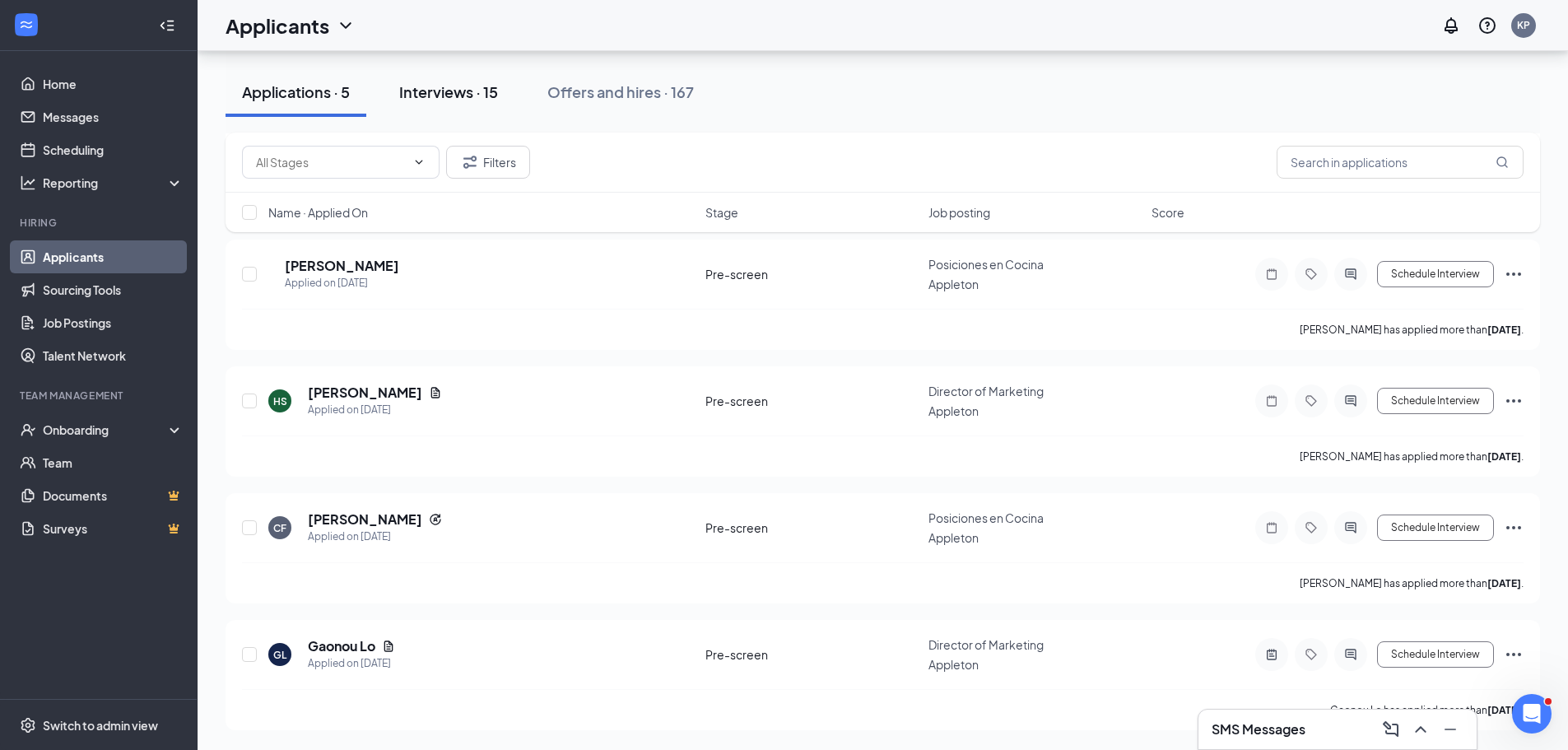
click at [481, 87] on div "Interviews · 15" at bounding box center [448, 92] width 98 height 21
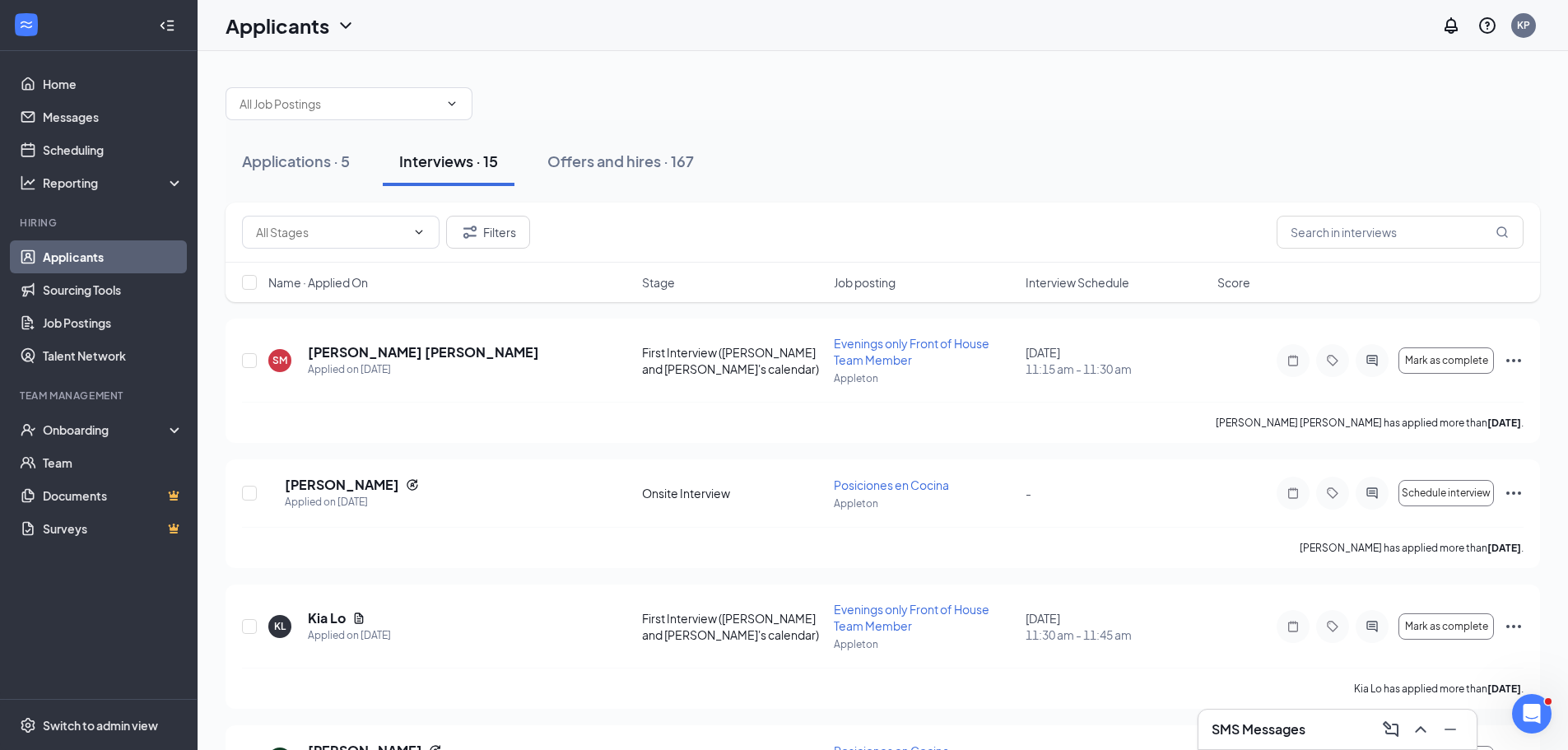
click at [1089, 281] on span "Interview Schedule" at bounding box center [1077, 282] width 103 height 17
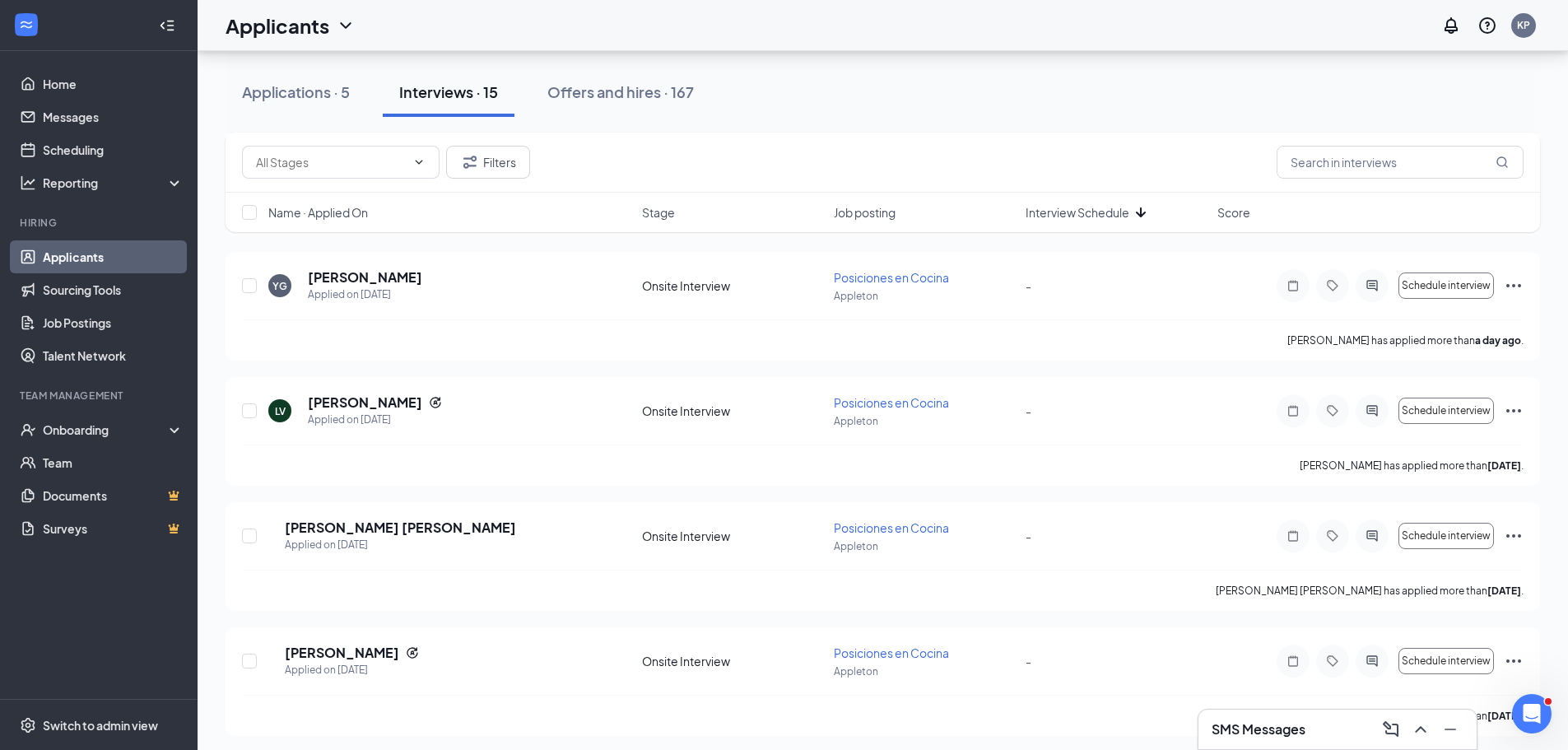
scroll to position [1497, 0]
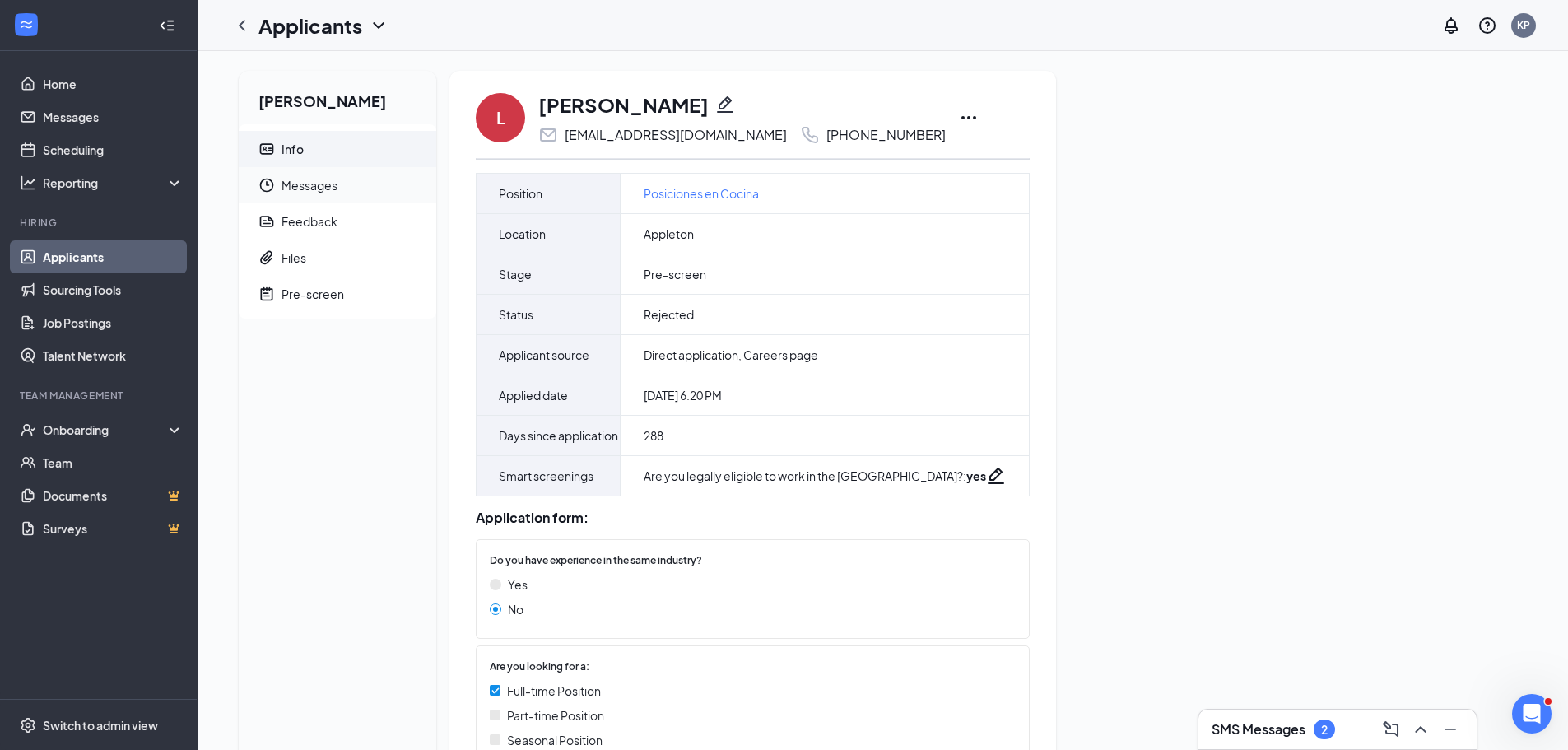
click at [358, 192] on span "Messages" at bounding box center [353, 185] width 142 height 36
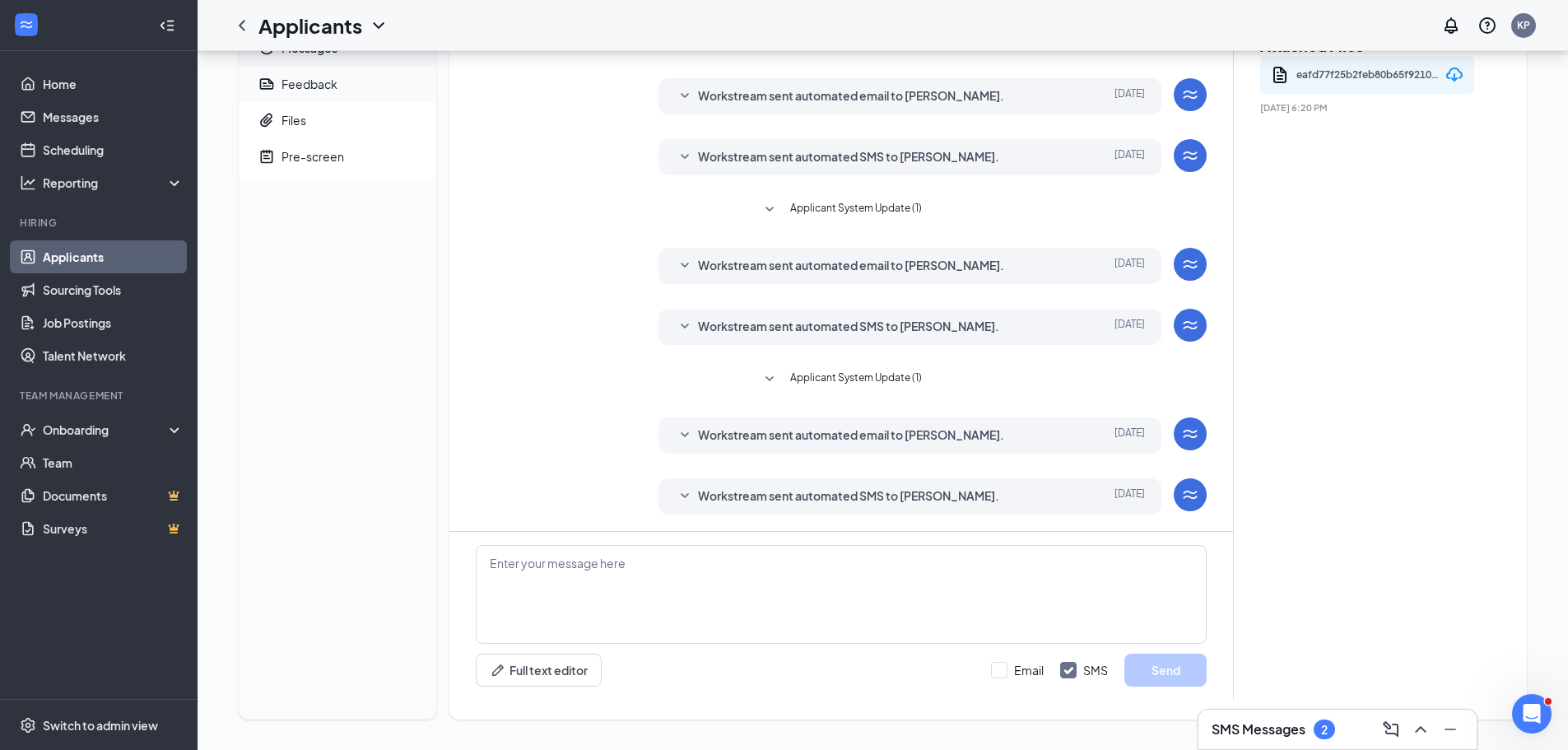
scroll to position [140, 0]
